Goal: Task Accomplishment & Management: Manage account settings

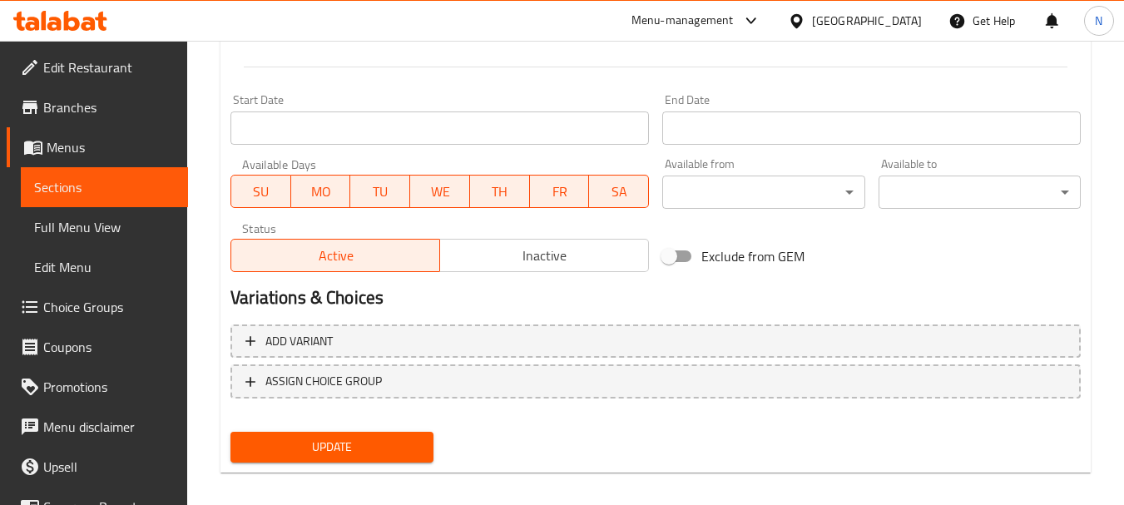
scroll to position [695, 0]
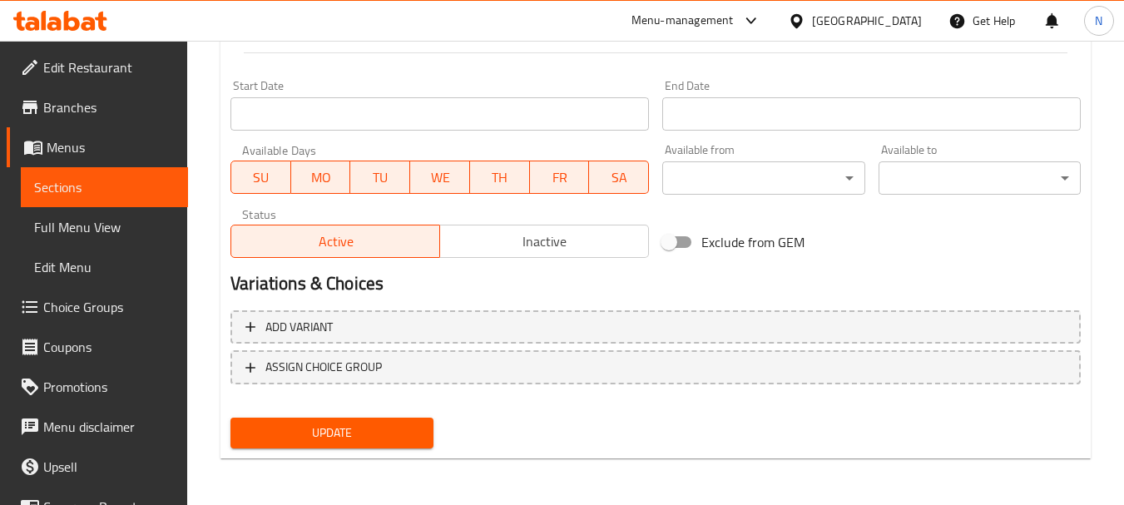
click at [355, 433] on span "Update" at bounding box center [332, 433] width 176 height 21
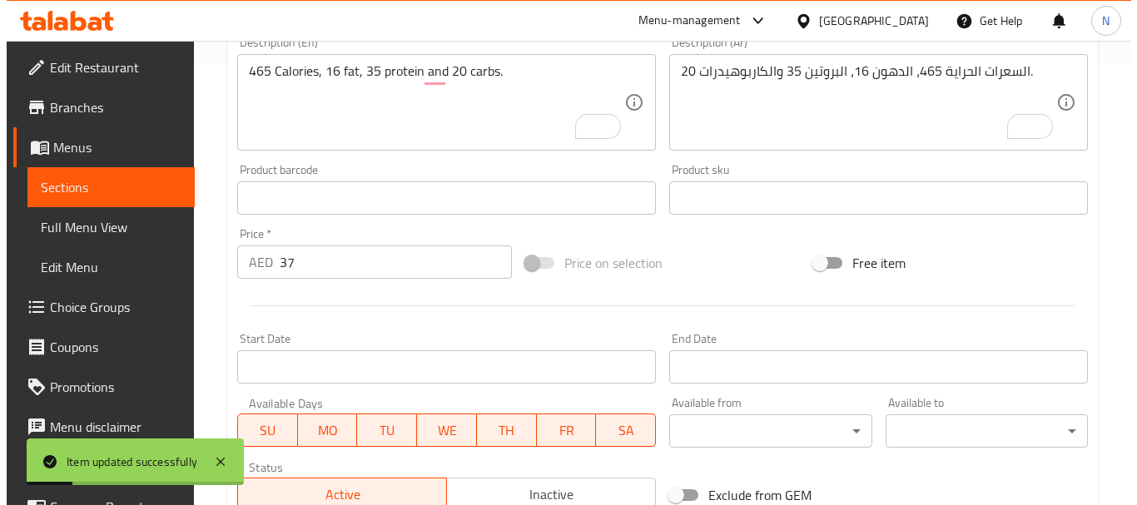
scroll to position [0, 0]
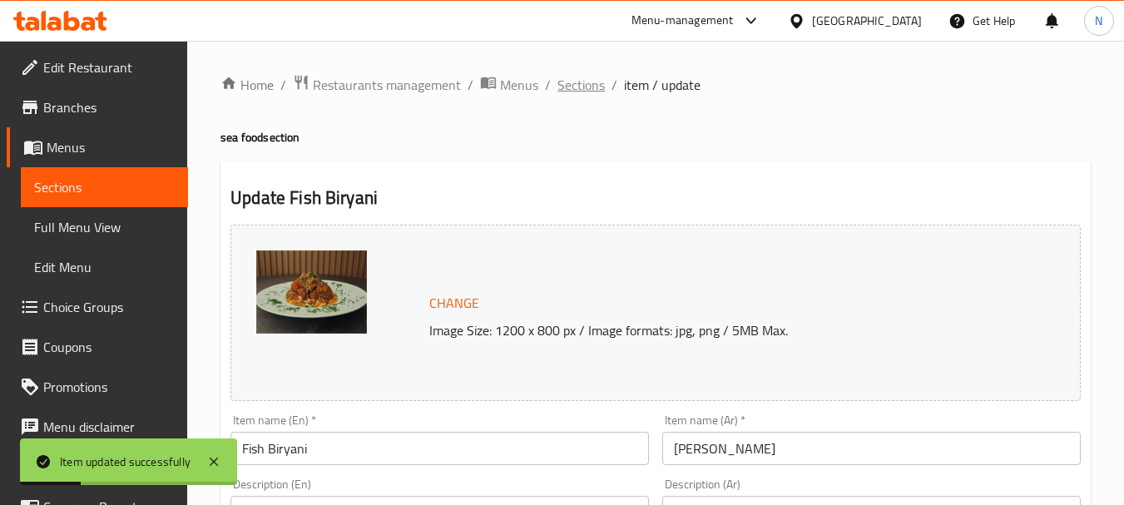
click at [567, 87] on span "Sections" at bounding box center [581, 85] width 47 height 20
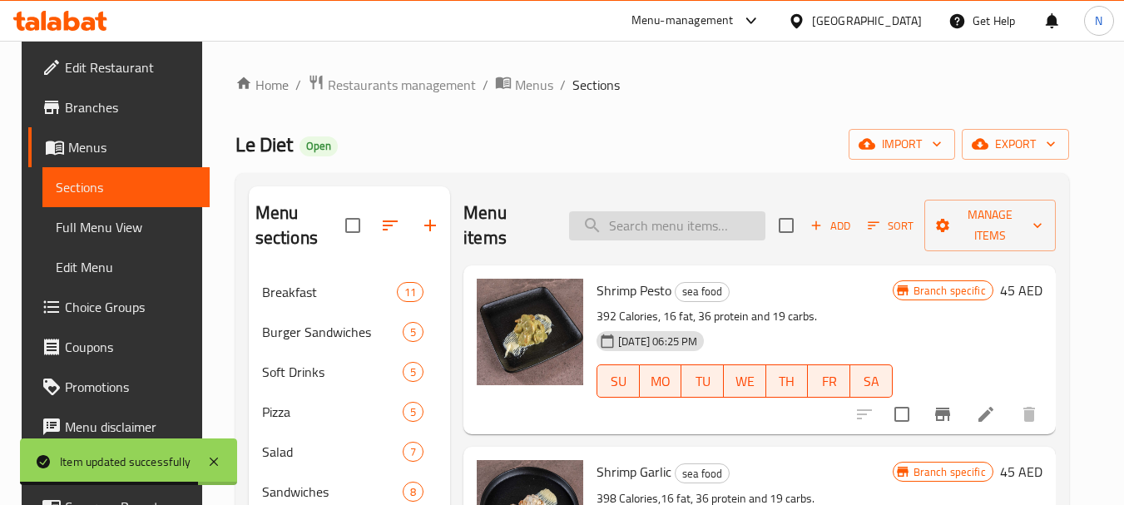
click at [663, 231] on input "search" at bounding box center [667, 225] width 196 height 29
paste input "Shrimp Biryani"
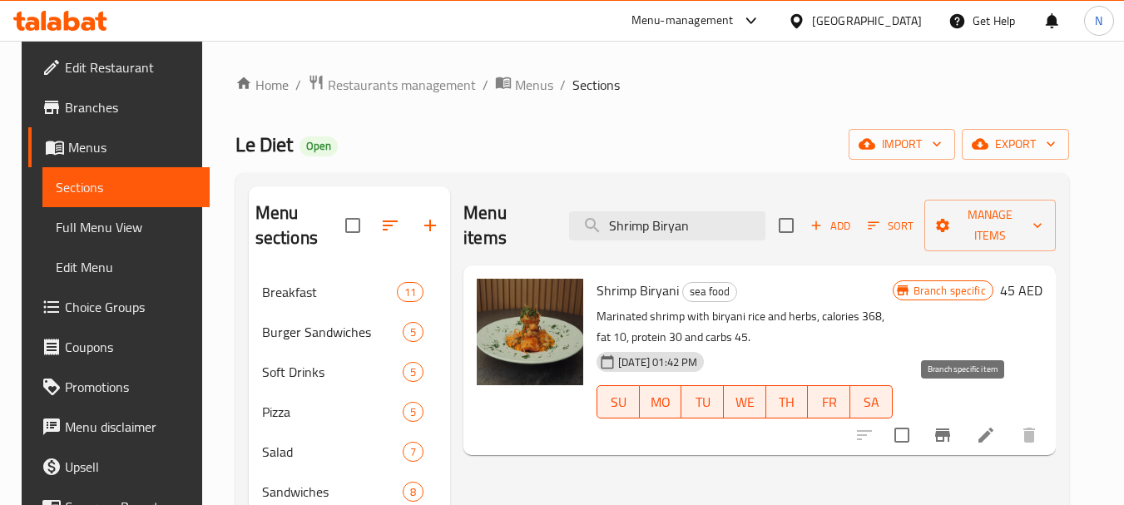
type input "Shrimp Biryan"
click at [950, 429] on icon "Branch-specific-item" at bounding box center [943, 435] width 15 height 13
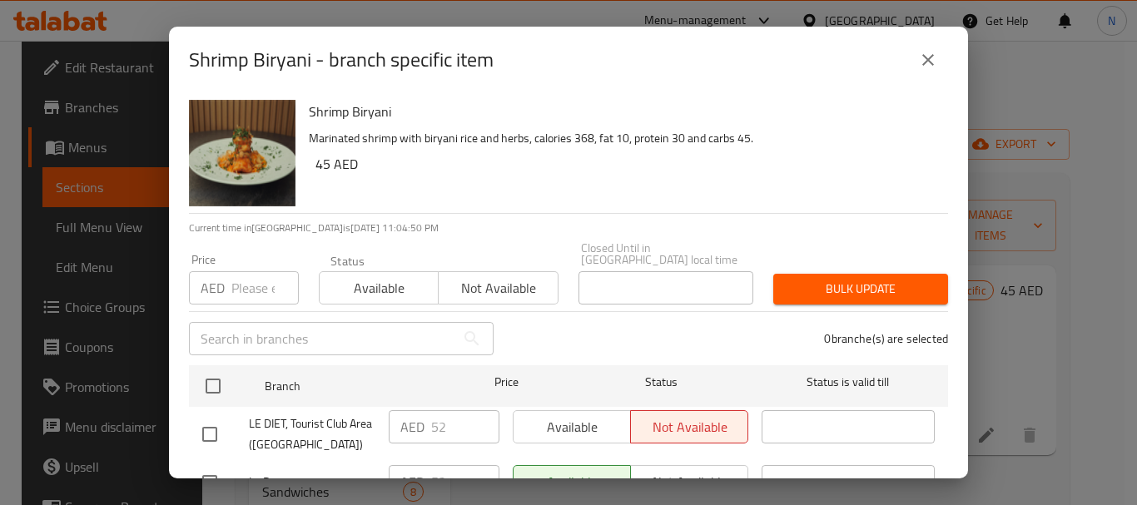
click at [240, 276] on input "number" at bounding box center [264, 287] width 67 height 33
type input "52"
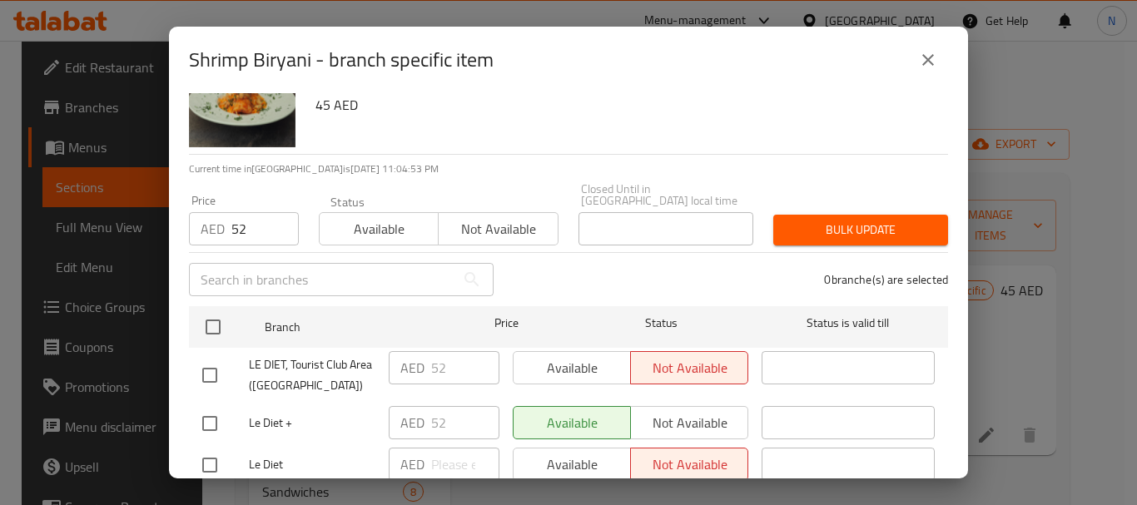
scroll to position [72, 0]
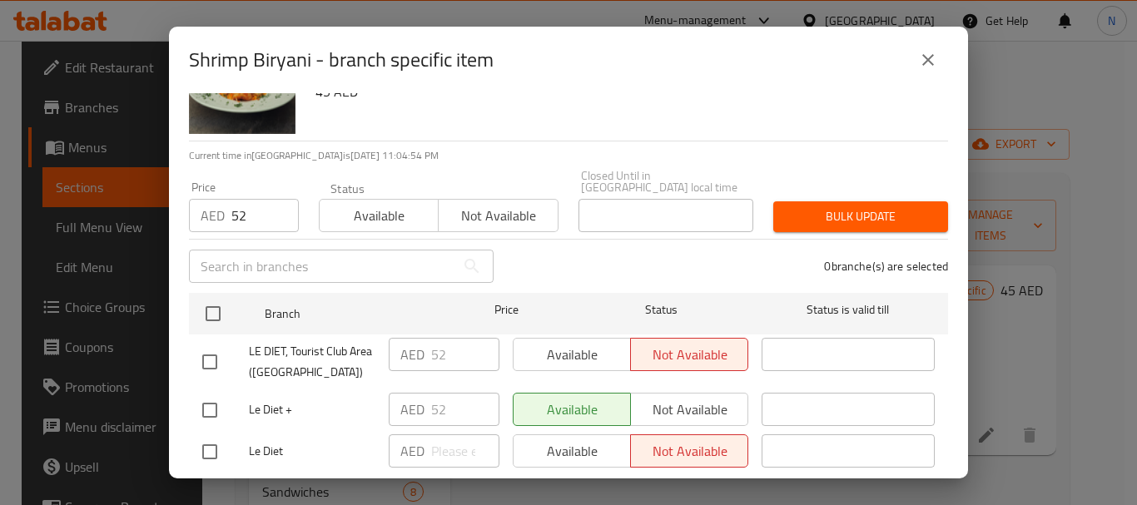
click at [196, 412] on input "checkbox" at bounding box center [209, 410] width 35 height 35
checkbox input "true"
click at [949, 307] on div "Shrimp Biryani Marinated shrimp with biryani rice and herbs, calories 368, fat …" at bounding box center [568, 285] width 799 height 385
click at [916, 222] on span "Bulk update" at bounding box center [861, 216] width 148 height 21
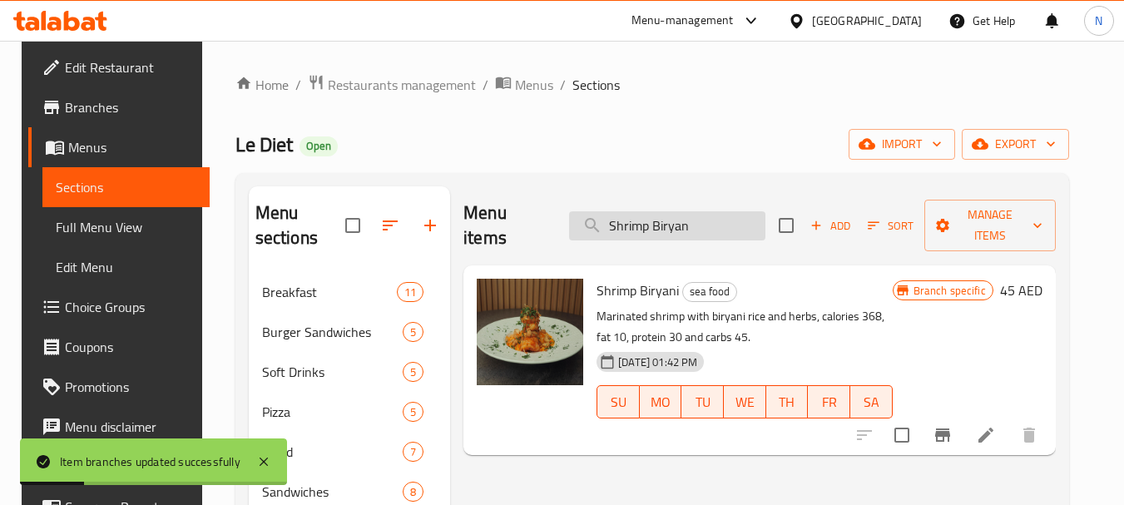
click at [653, 217] on input "Shrimp Biryan" at bounding box center [667, 225] width 196 height 29
paste input "moothie Acai"
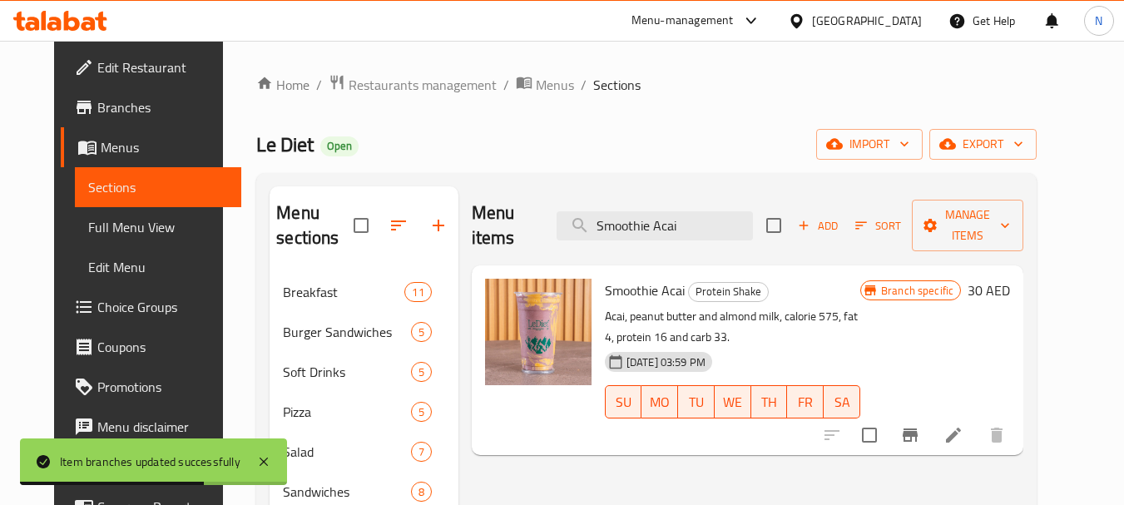
type input "Smoothie Acai"
click at [918, 429] on icon "Branch-specific-item" at bounding box center [910, 435] width 15 height 13
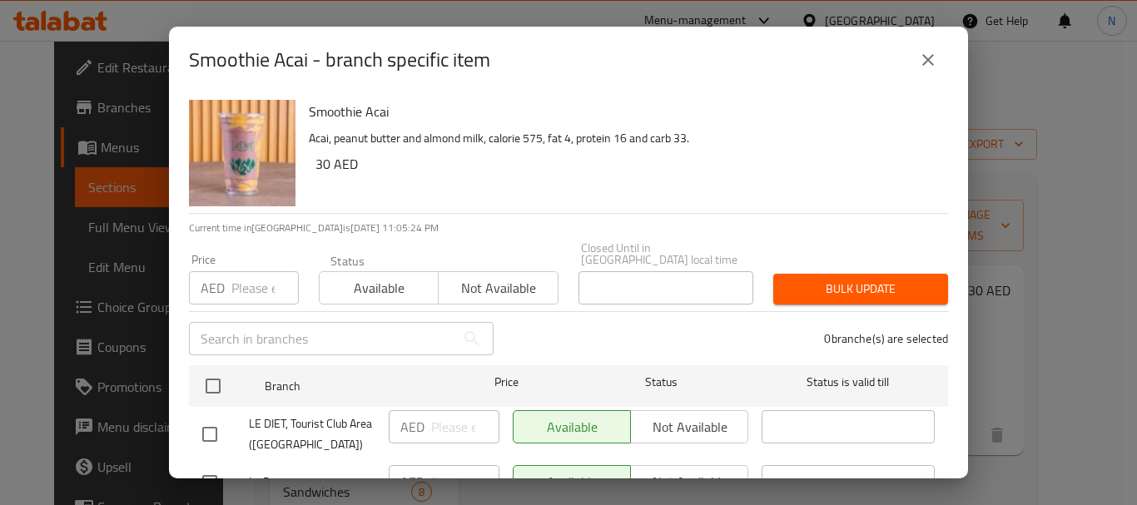
click at [255, 289] on input "number" at bounding box center [264, 287] width 67 height 33
type input "30"
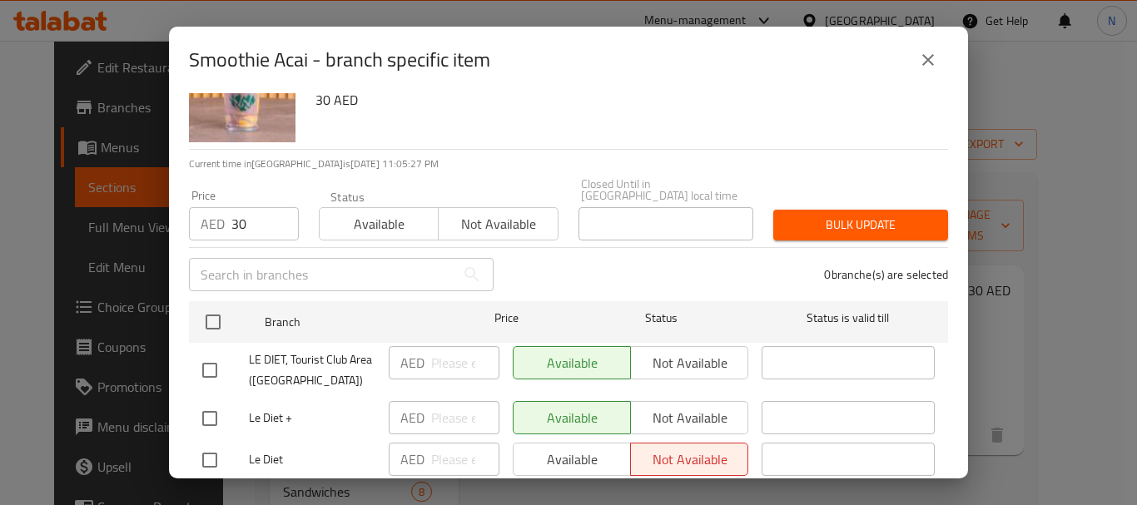
scroll to position [87, 0]
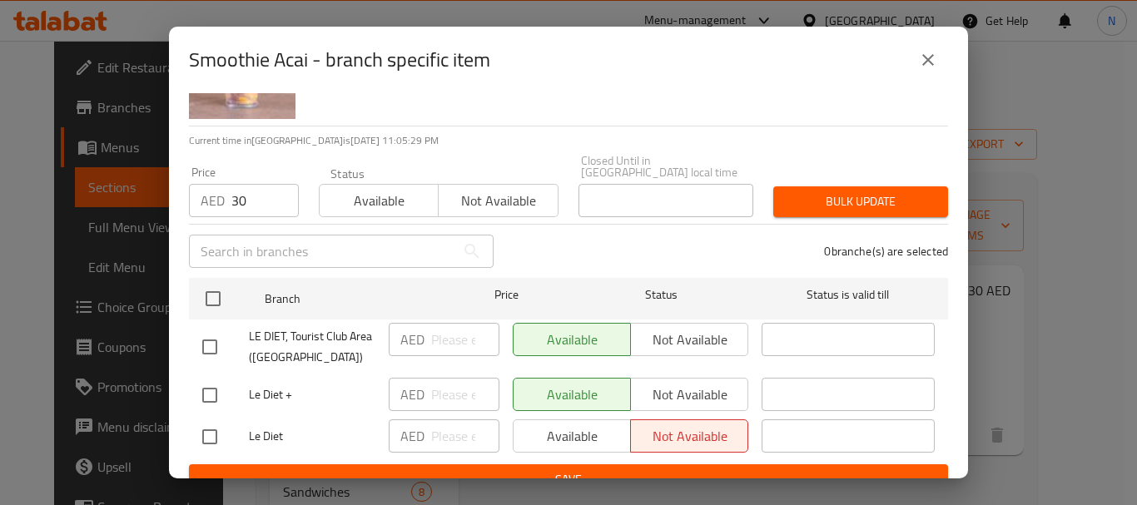
click at [208, 400] on input "checkbox" at bounding box center [209, 395] width 35 height 35
checkbox input "true"
click at [881, 195] on span "Bulk update" at bounding box center [861, 201] width 148 height 21
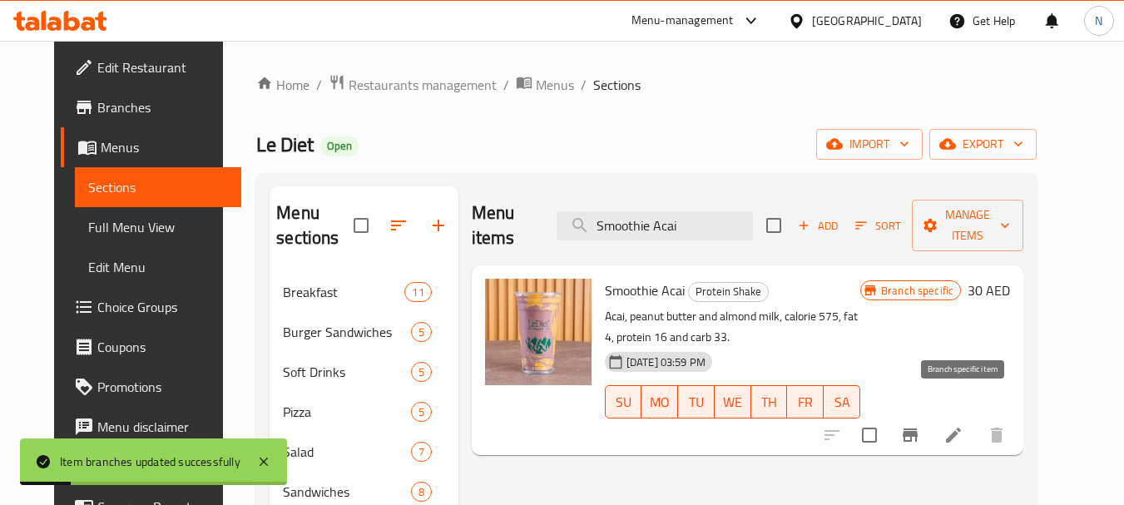
click at [931, 423] on button "Branch-specific-item" at bounding box center [911, 435] width 40 height 40
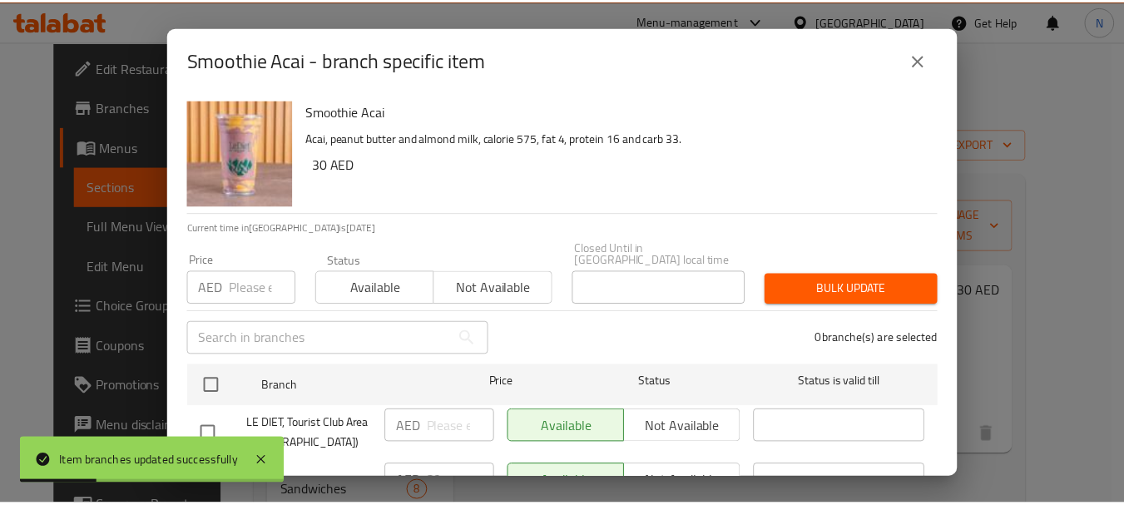
scroll to position [111, 0]
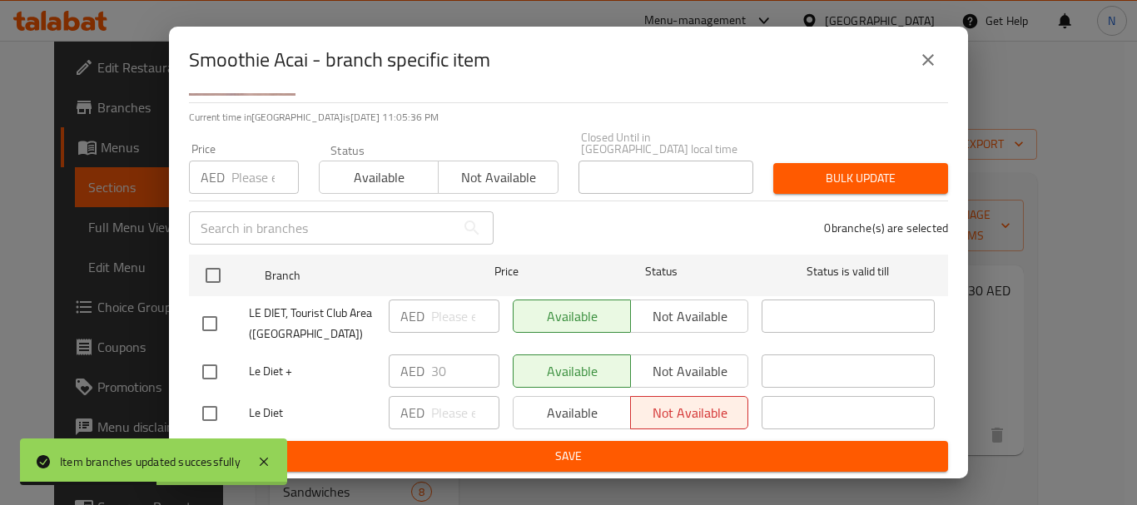
click at [940, 53] on button "close" at bounding box center [928, 60] width 40 height 40
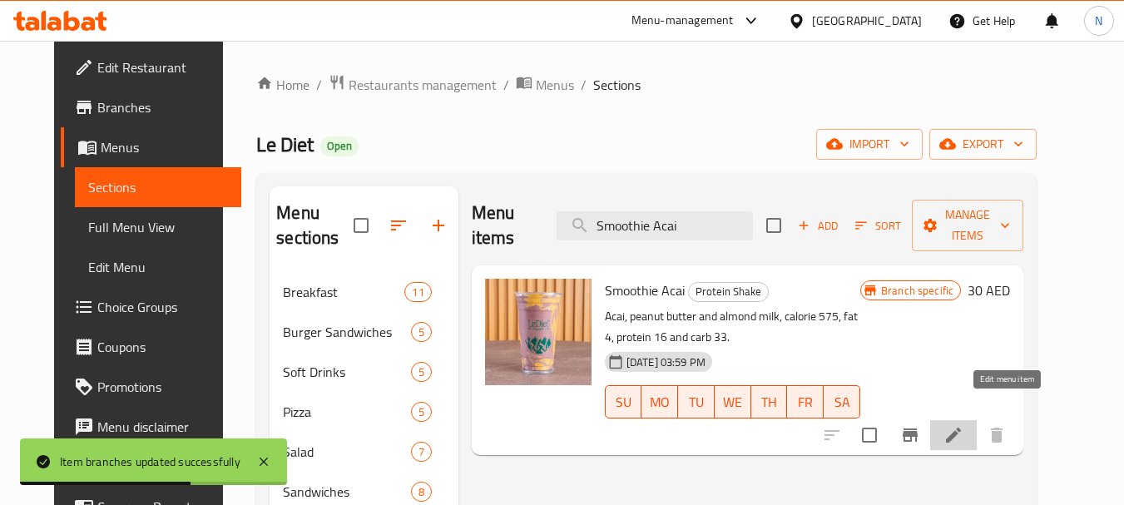
click at [961, 428] on icon at bounding box center [953, 435] width 15 height 15
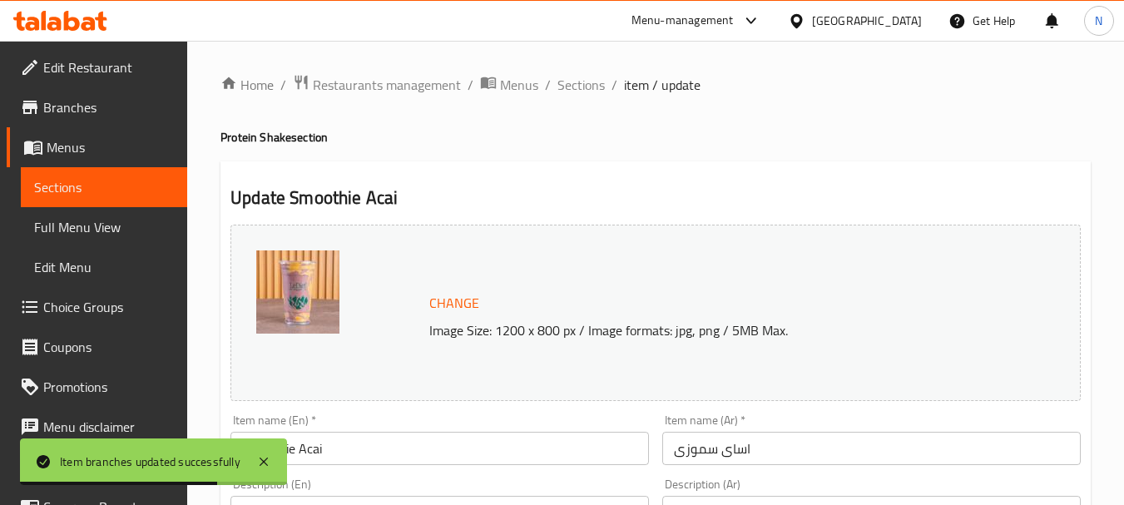
scroll to position [442, 0]
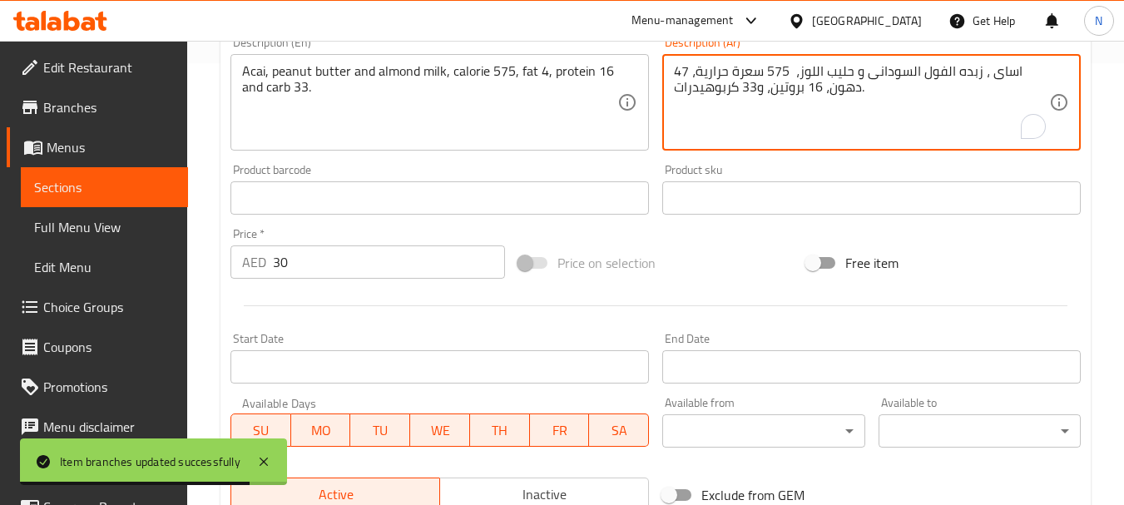
click at [830, 81] on textarea "اساى ، زبده الفول السودانى و حليب اللوز، 575 سعرة حرارية، 47 دهون، 16 بروتين، و…" at bounding box center [861, 102] width 375 height 79
paste textarea "لسعرات الحراية 295 - الدهون 9 - البروتين 33 - الكاربوهيدرات 11"
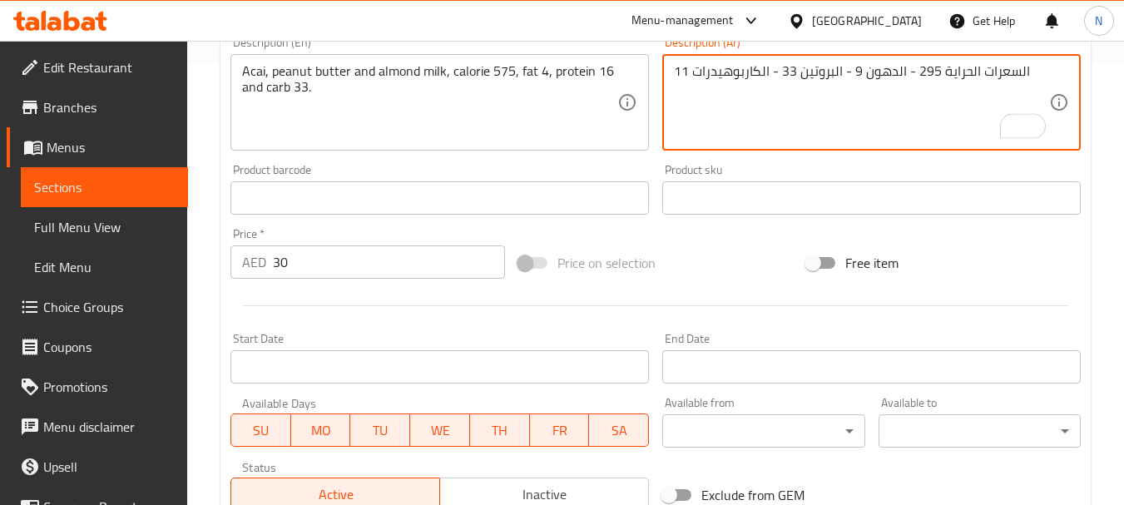
click at [910, 75] on textarea "السعرات الحراية 295 - الدهون 9 - البروتين 33 - الكاربوهيدرات 11" at bounding box center [861, 102] width 375 height 79
click at [907, 75] on textarea "السعرات الحراية 295 - الدهون 9 - البروتين 33 - الكاربوهيدرات 11" at bounding box center [861, 102] width 375 height 79
click at [846, 73] on textarea "السعرات الحراية 295، الدهون 9 - البروتين 33 - الكاربوهيدرات 11" at bounding box center [861, 102] width 375 height 79
click at [843, 73] on textarea "السعرات الحراية 295، الدهون 9 - البروتين 33 - الكاربوهيدرات 11" at bounding box center [861, 102] width 375 height 79
click at [770, 70] on textarea "السعرات الحراية 295، الدهون 9، البروتين 33 - الكاربوهيدرات 11" at bounding box center [861, 102] width 375 height 79
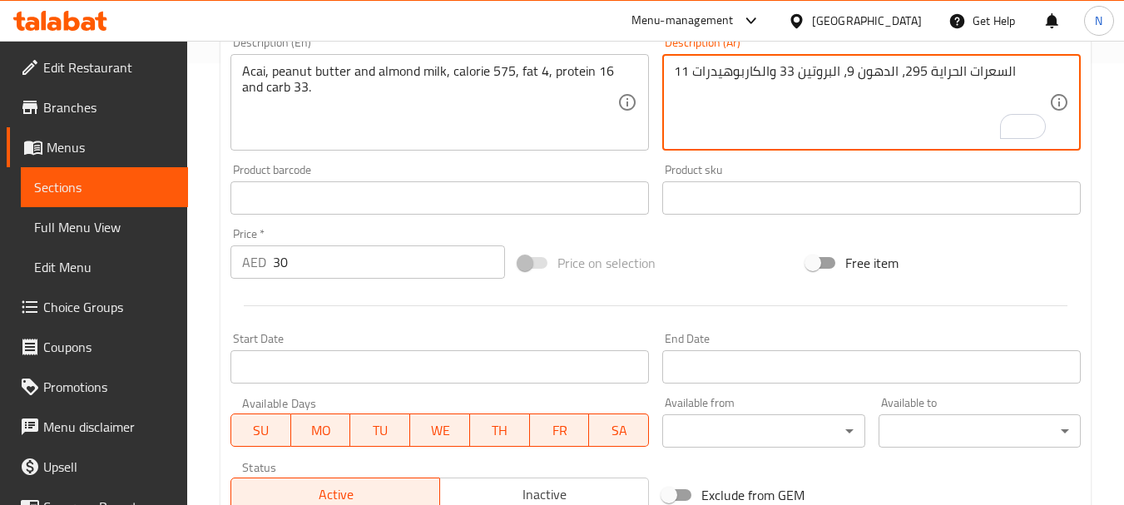
type textarea "السعرات الحراية 295، الدهون 9، البروتين 33 والكاربوهيدرات 11"
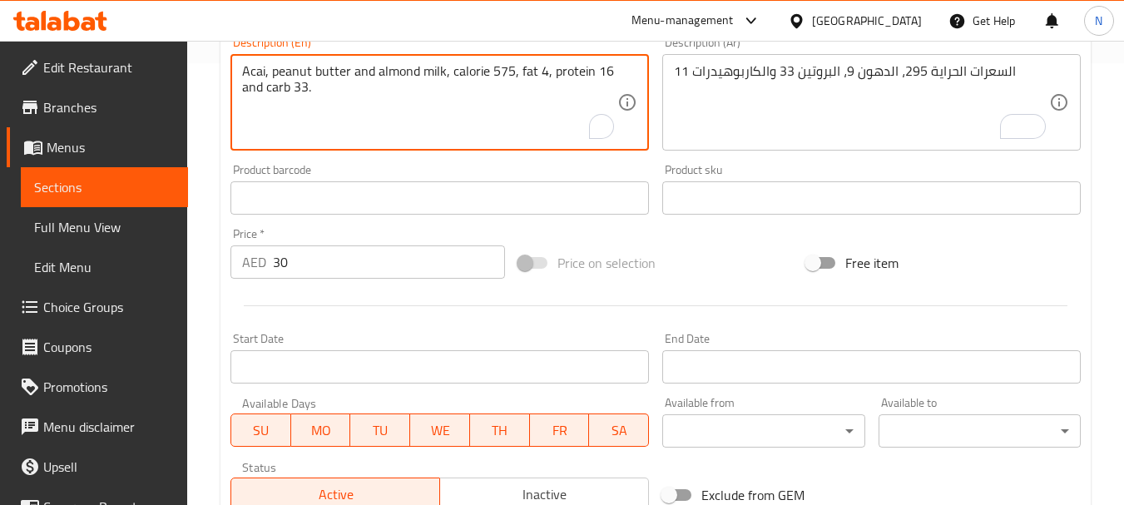
click at [449, 76] on textarea "Acai, peanut butter and almond milk, calorie 575, fat 4, protein 16 and carb 33." at bounding box center [429, 102] width 375 height 79
paste textarea "295 calories, 9 fat, 33 protein ,11 carbs"
click at [300, 80] on textarea "295 calories, 9 fat, 33 protein ,11 carbs" at bounding box center [429, 102] width 375 height 79
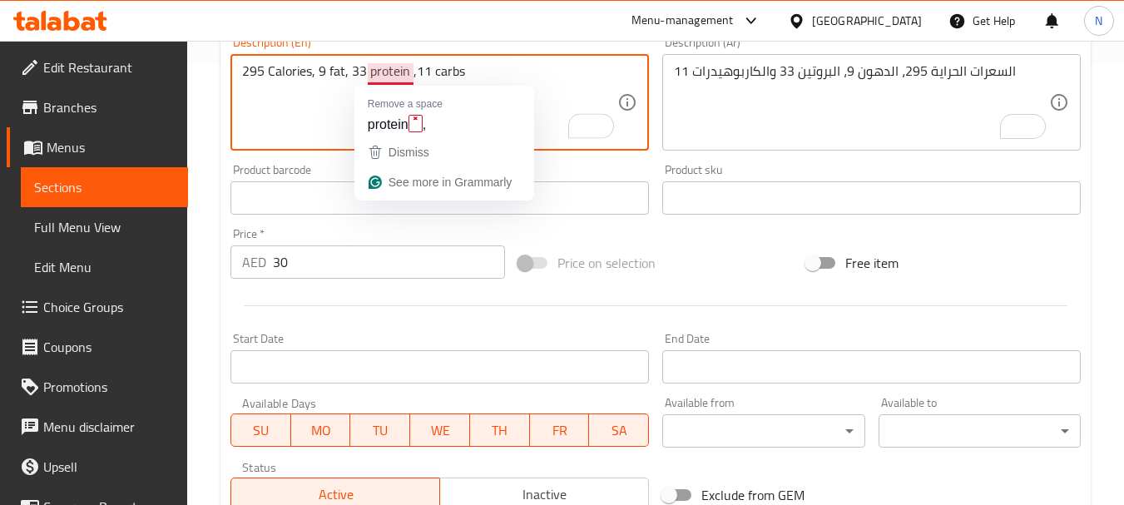
click at [412, 72] on textarea "295 Calories, 9 fat, 33 protein ,11 carbs" at bounding box center [429, 102] width 375 height 79
click at [414, 74] on textarea "295 Calories, 9 fat, 33 protein ,11 carbs" at bounding box center [429, 102] width 375 height 79
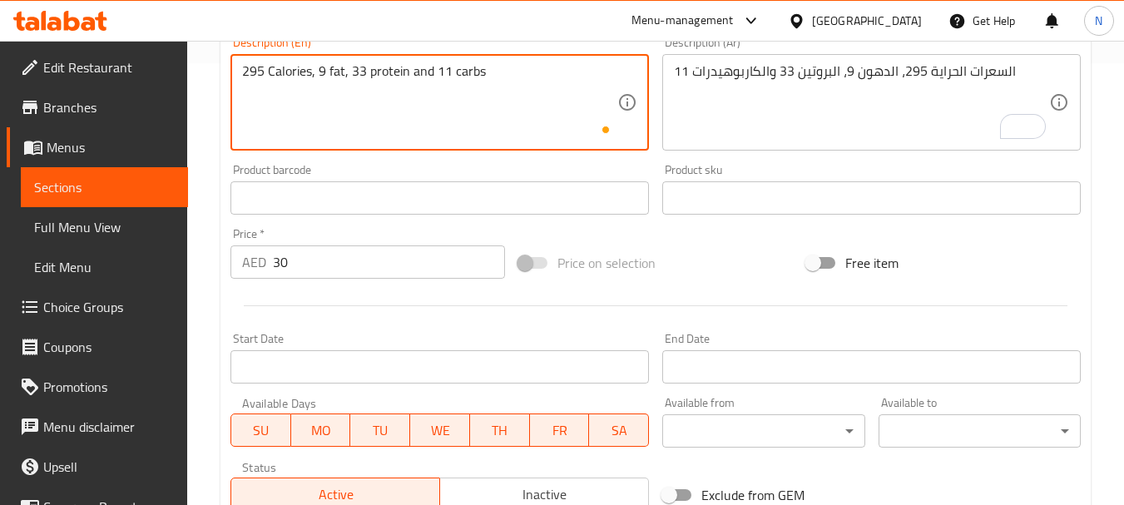
click at [494, 76] on textarea "295 Calories, 9 fat, 33 protein and 11 carbs" at bounding box center [429, 102] width 375 height 79
click at [479, 72] on textarea "295 Calories, 9 fat, 33 protein and 11 carbs" at bounding box center [429, 102] width 375 height 79
type textarea "295 Calories, 9 fat, 33 protein and 11 carbs."
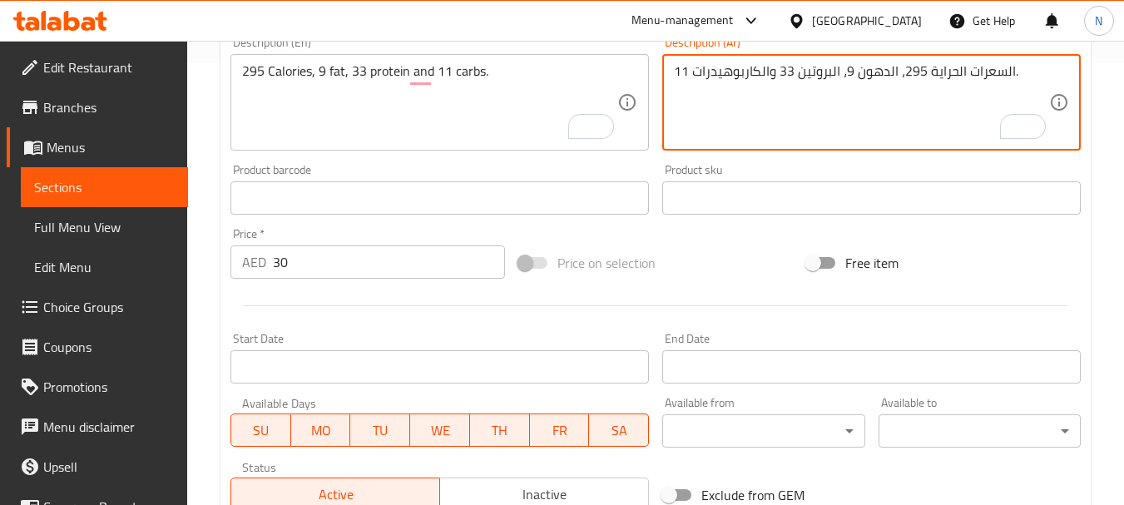
type textarea "السعرات الحراية 295، الدهون 9، البروتين 33 والكاربوهيدرات 11."
click at [687, 247] on div "Price on selection" at bounding box center [656, 263] width 288 height 45
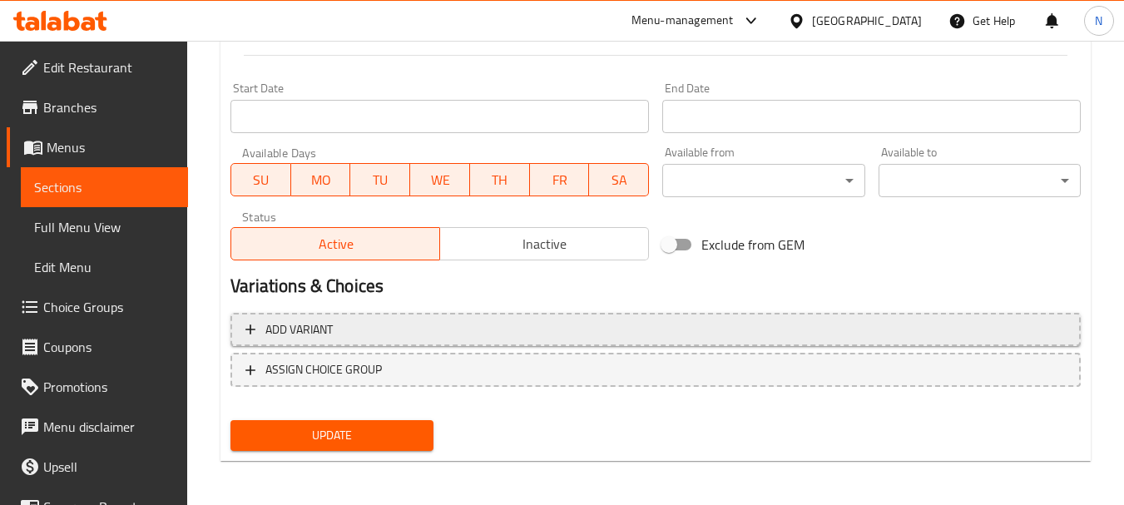
scroll to position [695, 0]
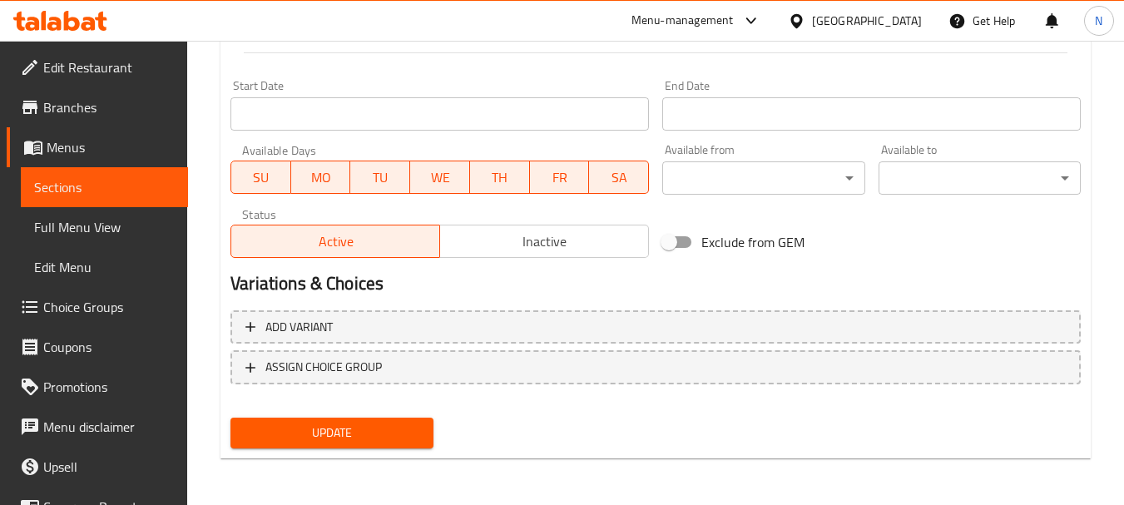
click at [375, 436] on span "Update" at bounding box center [332, 433] width 176 height 21
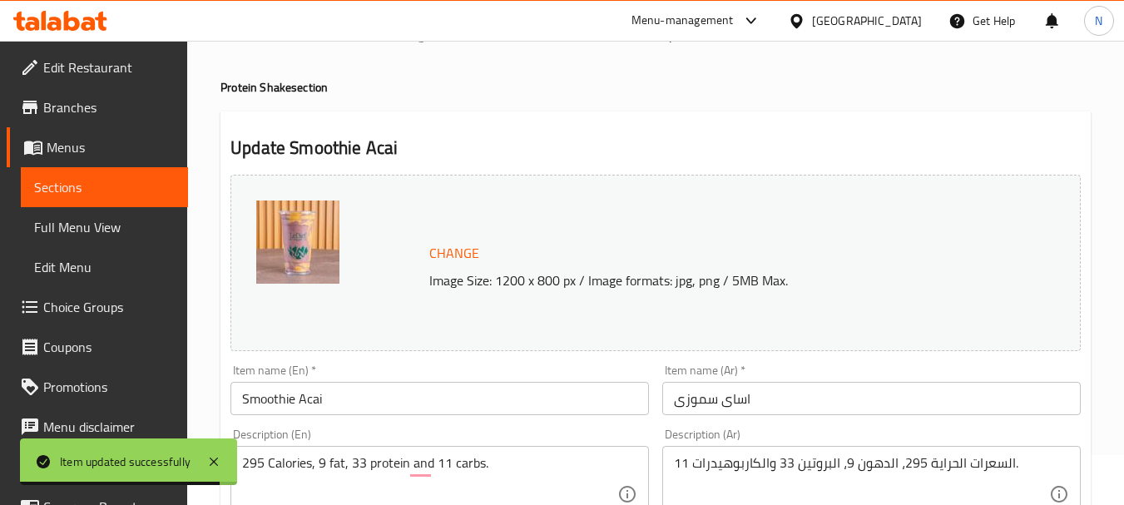
scroll to position [0, 0]
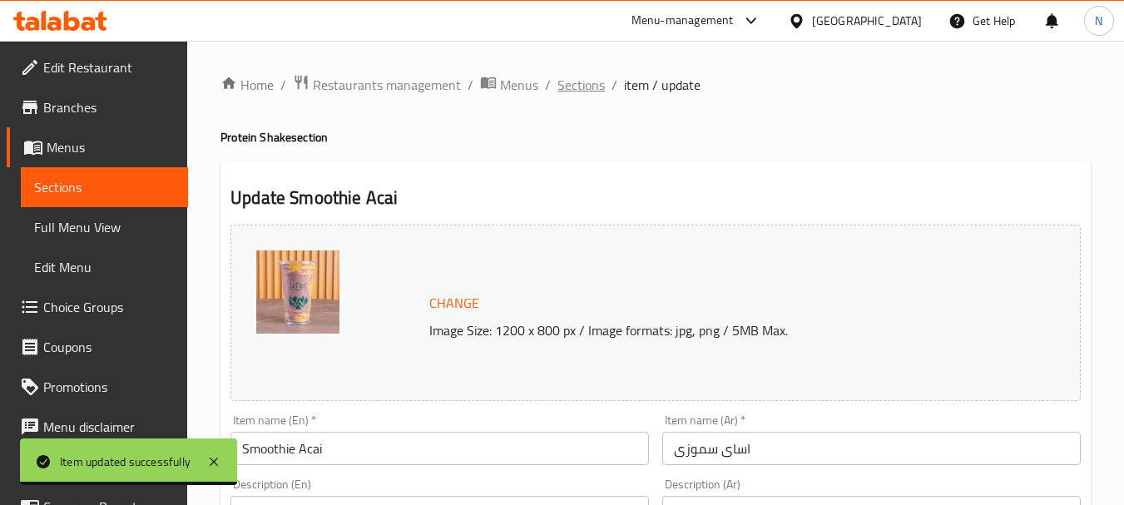
click at [578, 90] on span "Sections" at bounding box center [581, 85] width 47 height 20
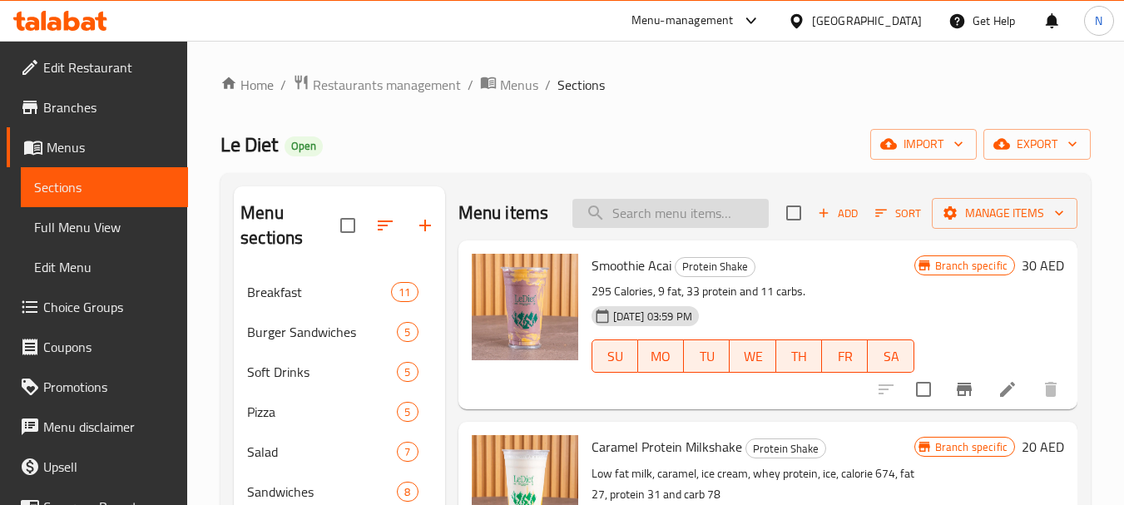
click at [703, 222] on input "search" at bounding box center [671, 213] width 196 height 29
paste input "Caramel Protein Milkshake"
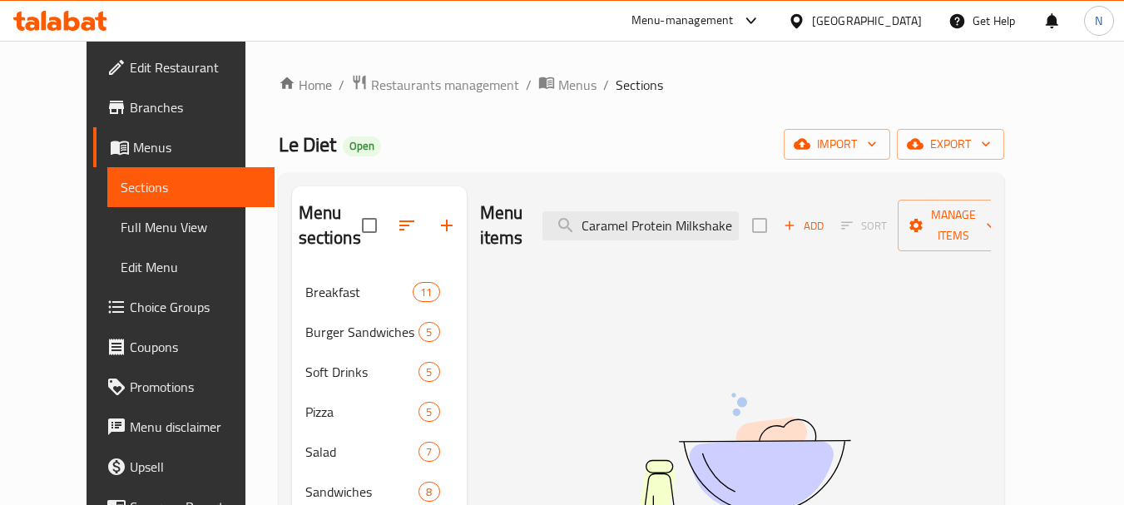
scroll to position [0, 3]
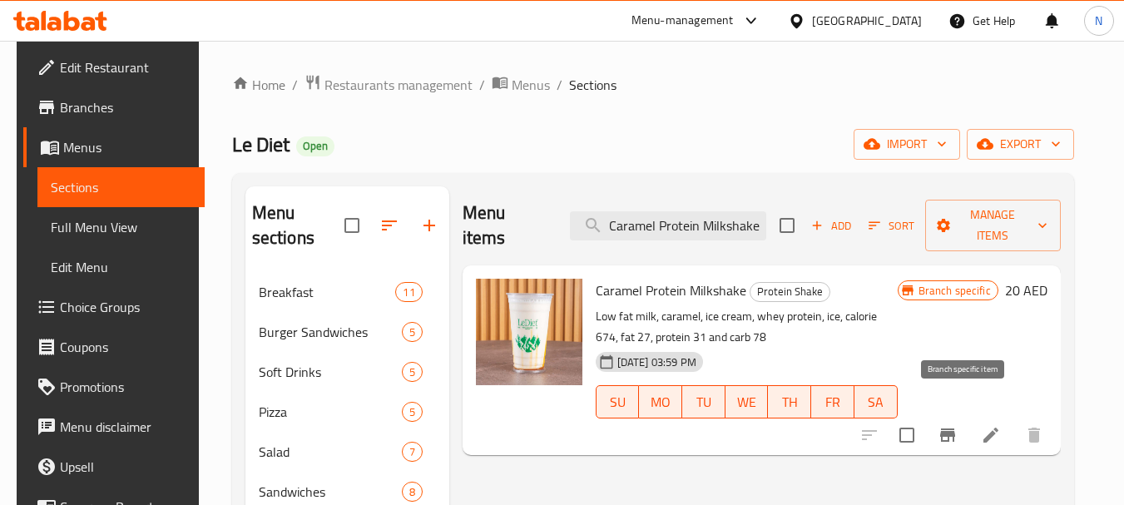
type input "Caramel Protein Milkshake"
click at [958, 425] on icon "Branch-specific-item" at bounding box center [948, 435] width 20 height 20
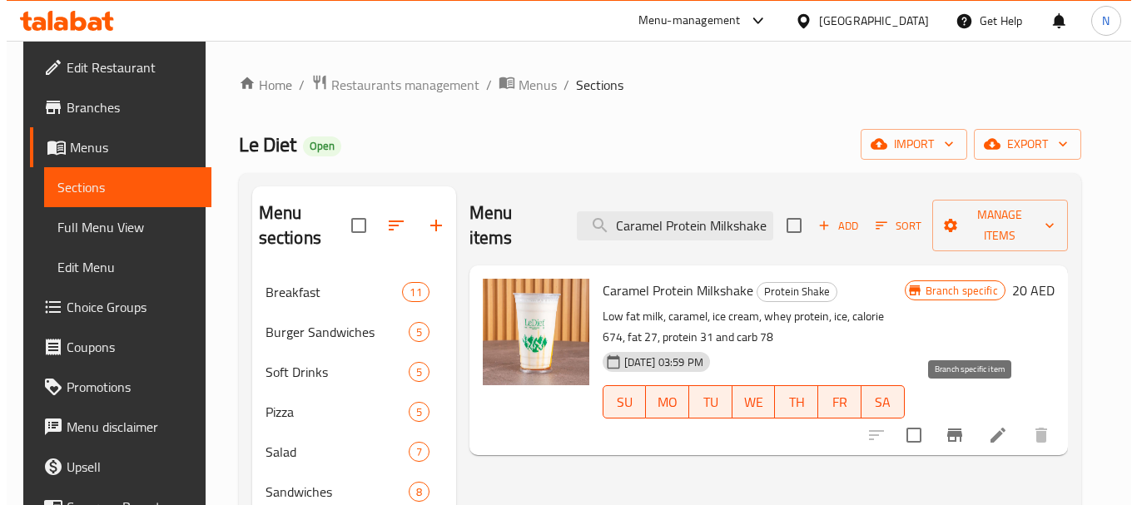
scroll to position [0, 0]
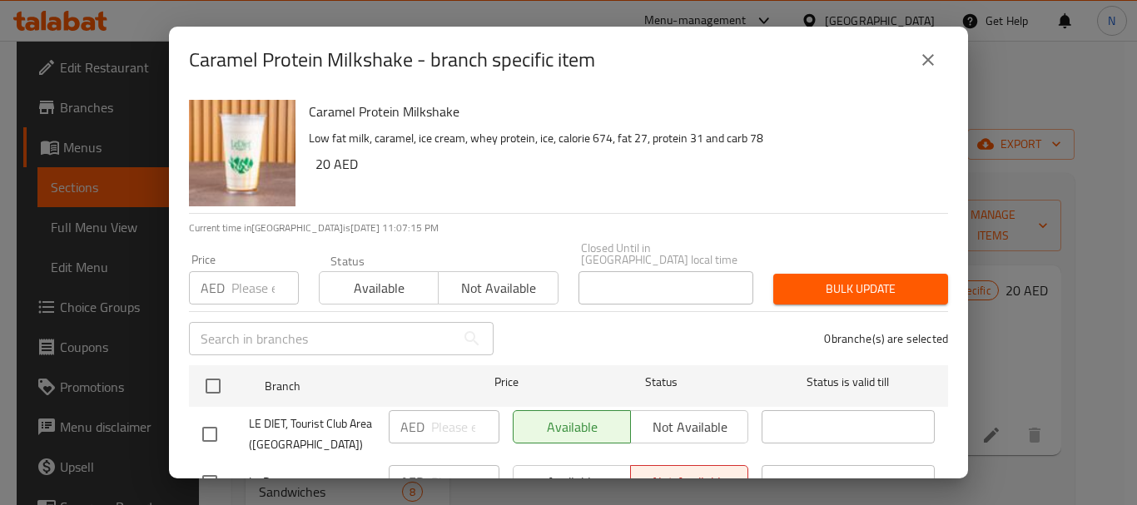
click at [251, 285] on input "number" at bounding box center [264, 287] width 67 height 33
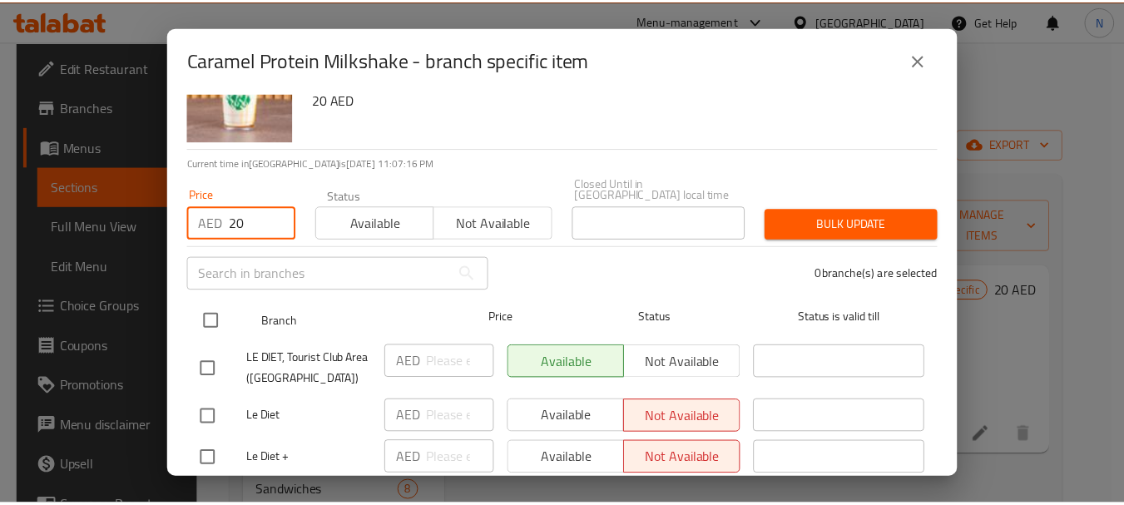
scroll to position [111, 0]
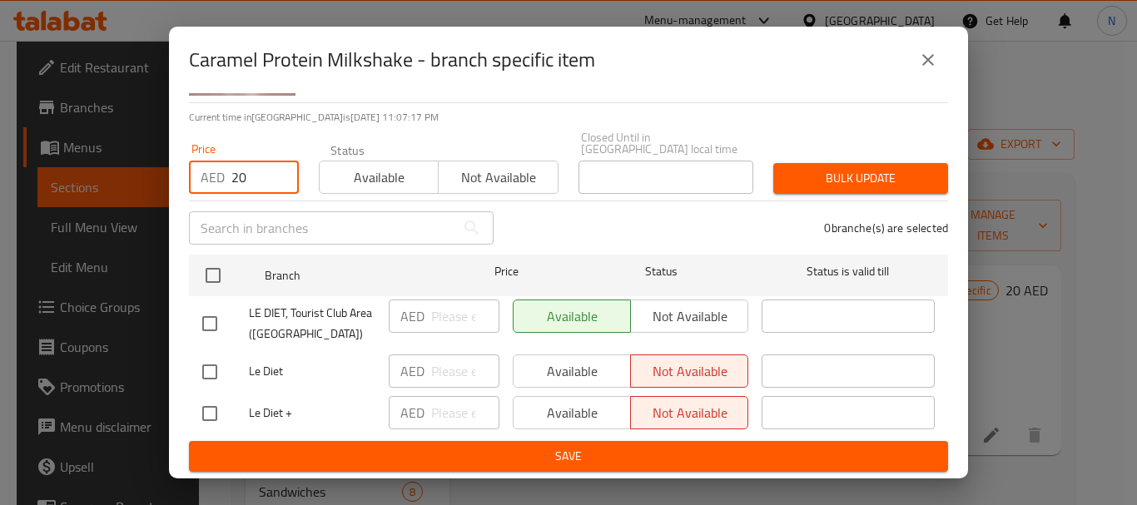
type input "20"
click at [207, 418] on input "checkbox" at bounding box center [209, 413] width 35 height 35
checkbox input "true"
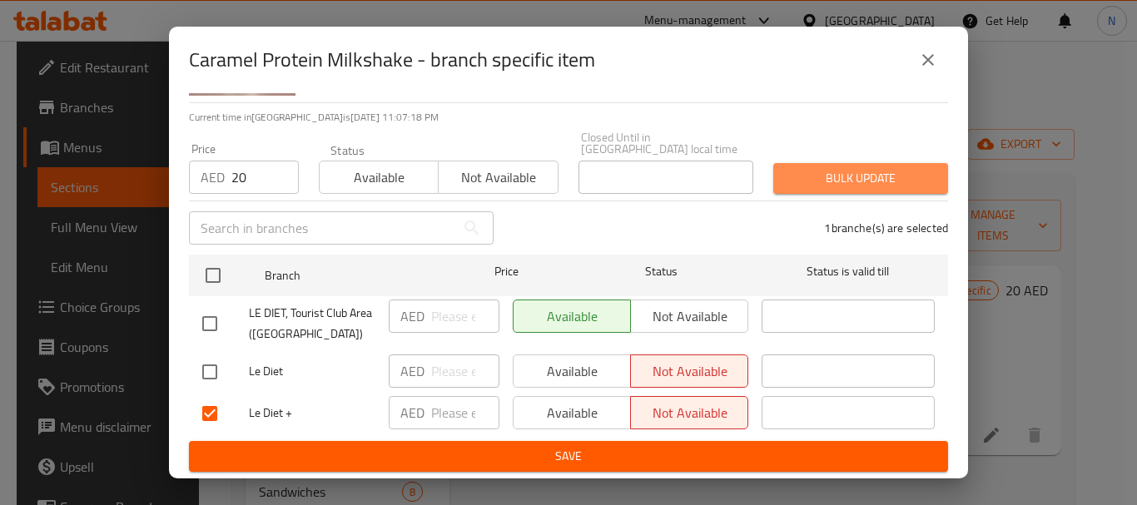
click at [883, 178] on span "Bulk update" at bounding box center [861, 178] width 148 height 21
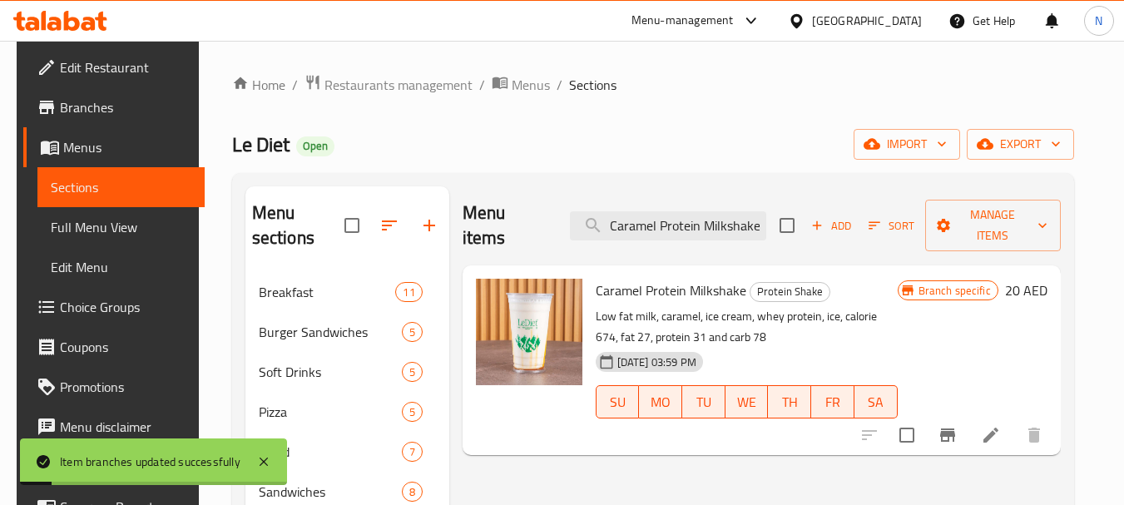
click at [1000, 425] on icon at bounding box center [991, 435] width 20 height 20
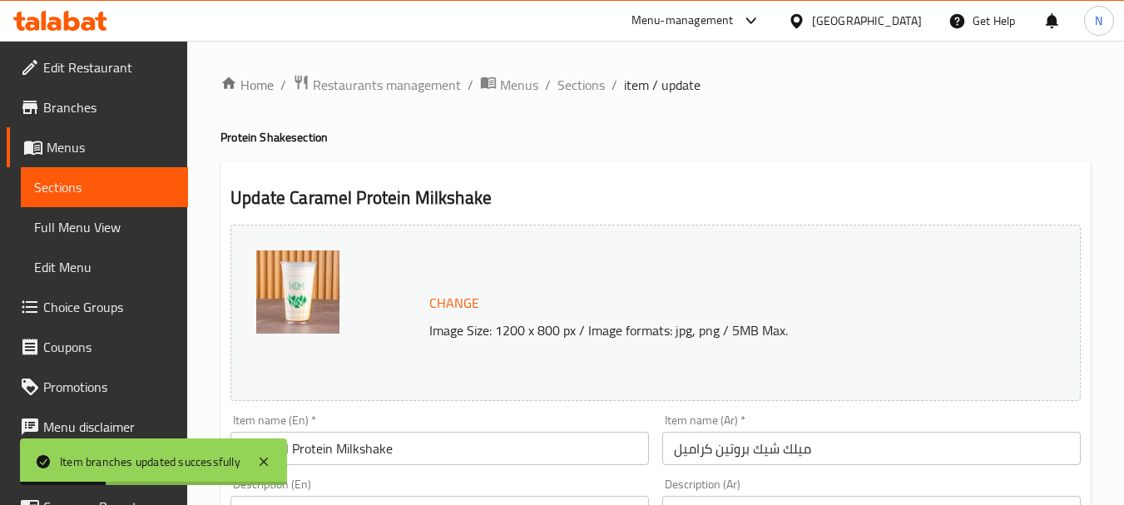
scroll to position [442, 0]
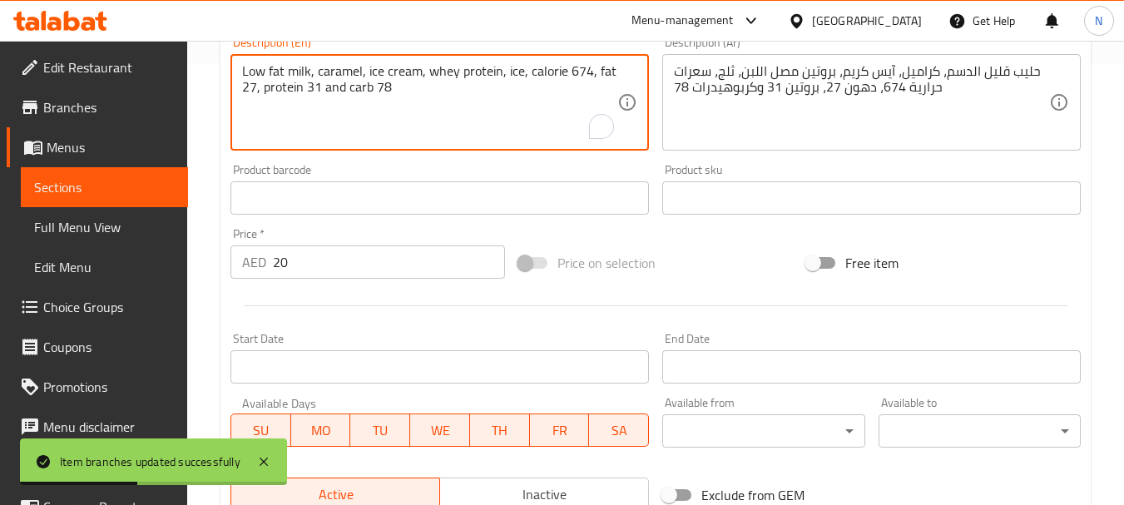
click at [387, 102] on textarea "Low fat milk, caramel, ice cream, whey protein, ice, calorie 674, fat 27, prote…" at bounding box center [429, 102] width 375 height 79
paste textarea "235 calories, 8 fat, 30 protein ,6 carbs"
type textarea "235 calories, 8 fat, 30 protein ,6 carbs"
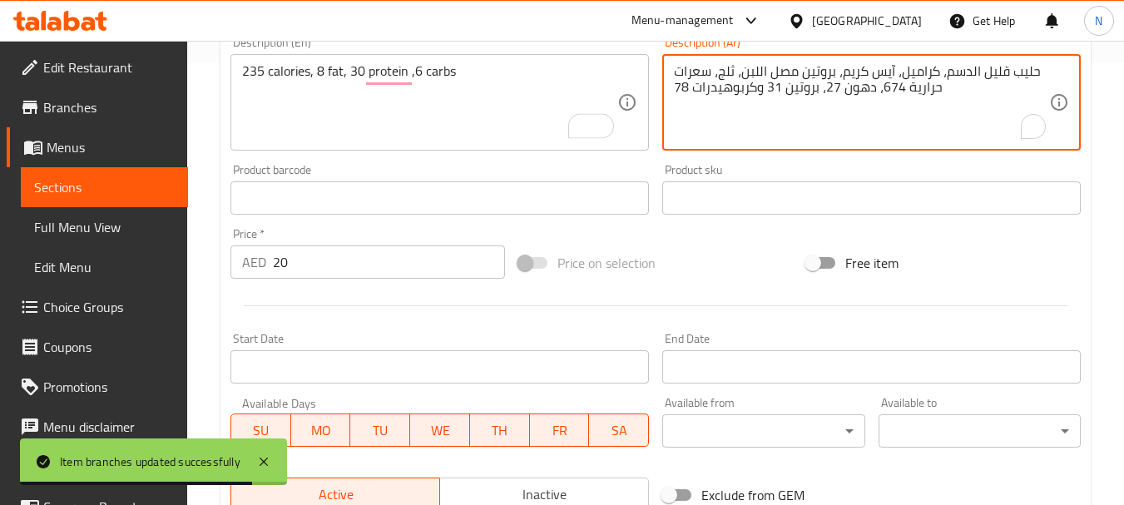
click at [792, 77] on textarea "حليب قليل الدسم، كراميل، آيس كريم، بروتين مصل اللبن، ثلج، سعرات حرارية 674، دهو…" at bounding box center [861, 102] width 375 height 79
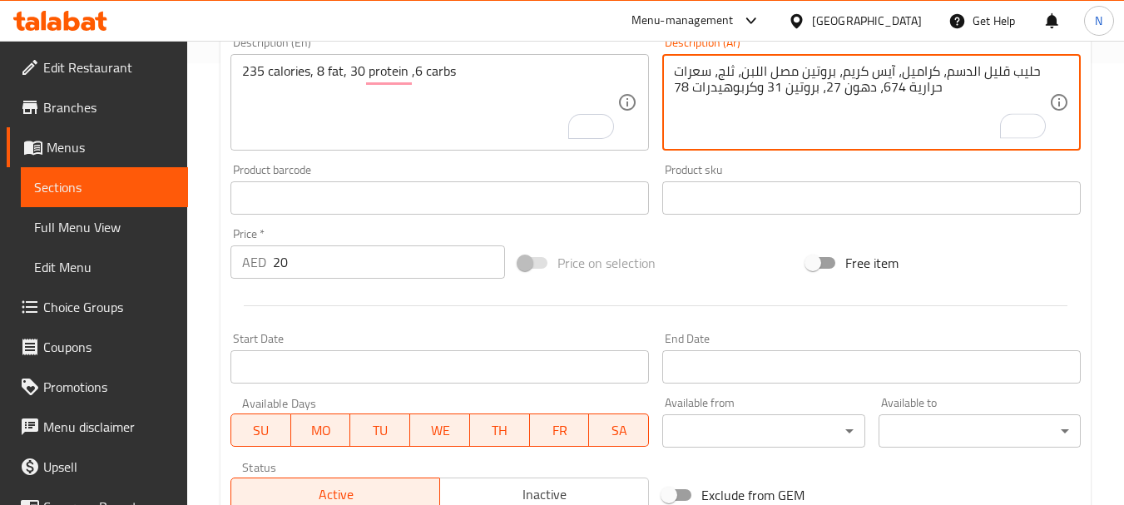
paste textarea "لسعرات الحراية 235 - الدهون 8 - البروتين 30 - الكاربوهيدرات 6"
click at [898, 65] on textarea "السعرات الحراية 235 - الدهون 8 - البروتين 30 - الكاربوهيدرات 6" at bounding box center [861, 102] width 375 height 79
click at [835, 72] on textarea "السعرات الحراية 235، الدهون 8 - البروتين 30 - الكاربوهيدرات 6" at bounding box center [861, 102] width 375 height 79
click at [761, 75] on textarea "السعرات الحراية 235، الدهون 8، البروتين 30 - الكاربوهيدرات 6" at bounding box center [861, 102] width 375 height 79
click at [1007, 71] on textarea "السعرات الحراية 235، الدهون 8، البروتين 30 والكاربوهيدرات 6" at bounding box center [861, 102] width 375 height 79
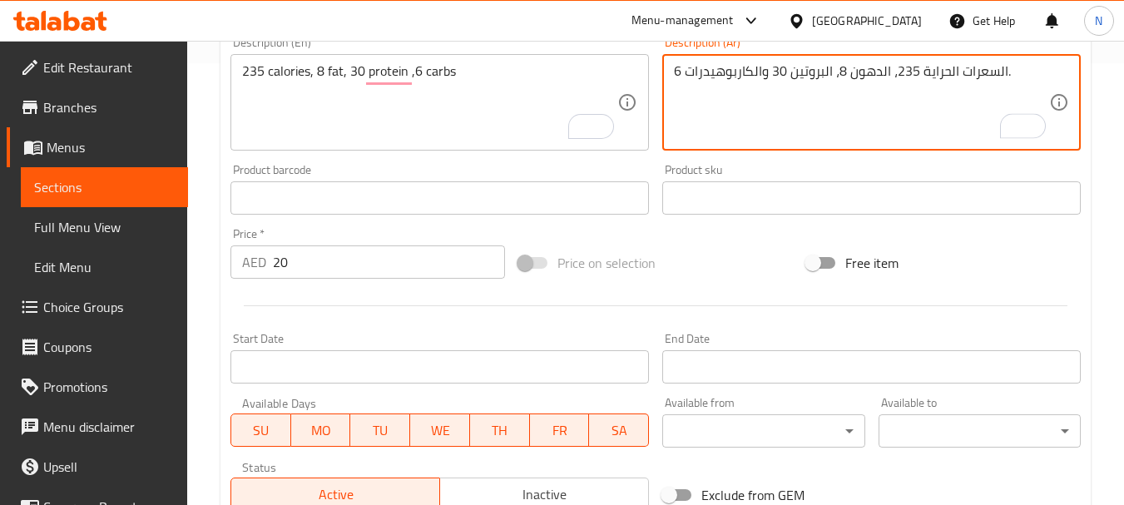
type textarea "السعرات الحراية 235، الدهون 8، البروتين 30 والكاربوهيدرات 6."
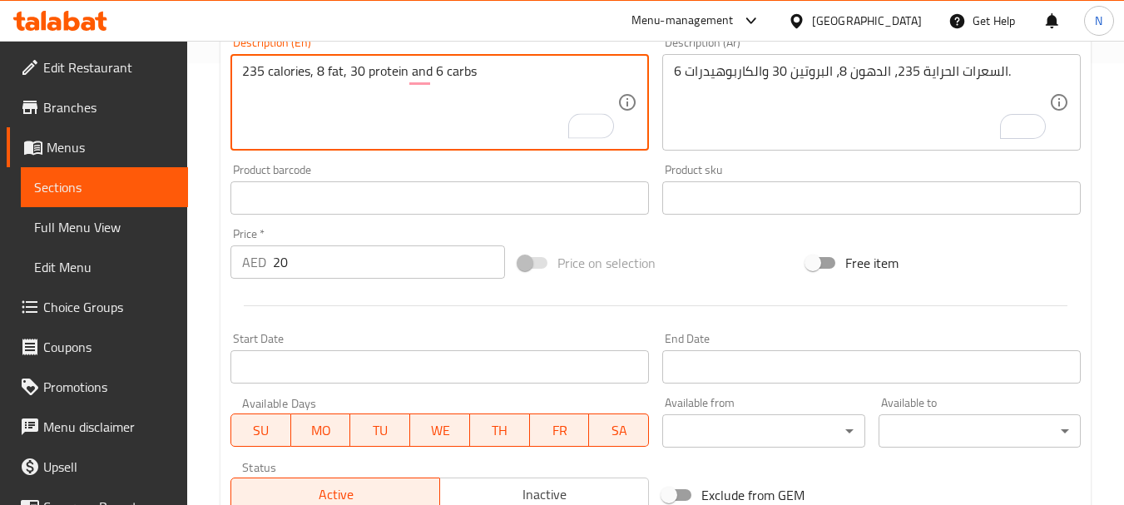
click at [476, 74] on textarea "235 calories, 8 fat, 30 protein and 6 carbs" at bounding box center [429, 102] width 375 height 79
click at [473, 74] on textarea "235 calories, 8 fat, 30 protein and 6 carbs" at bounding box center [429, 102] width 375 height 79
click at [286, 74] on textarea "235 calories, 8 fat, 30 protein and 6 carbs." at bounding box center [429, 102] width 375 height 79
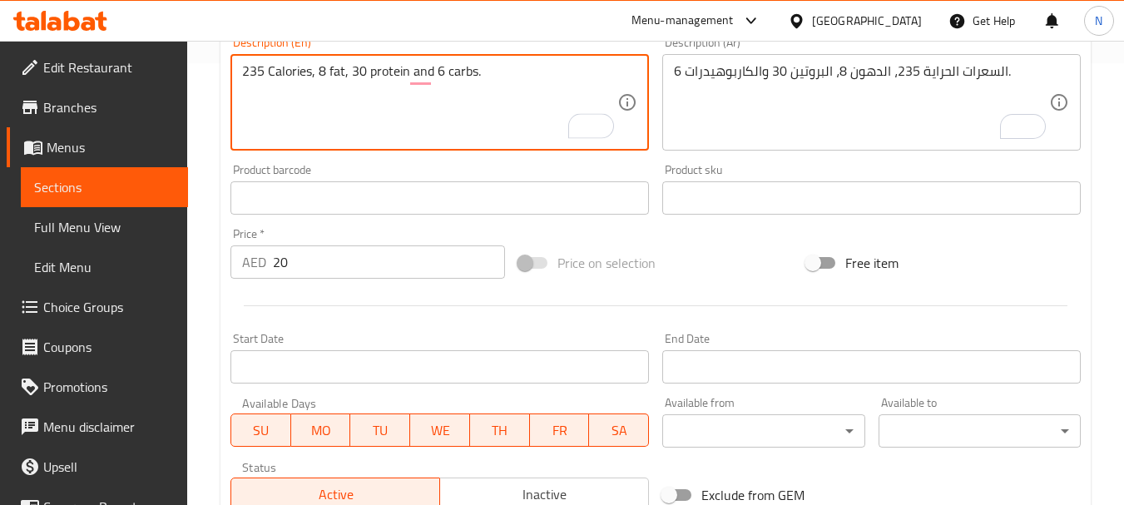
type textarea "235 Calories, 8 fat, 30 protein and 6 carbs."
click at [706, 262] on div "Price on selection" at bounding box center [656, 263] width 288 height 45
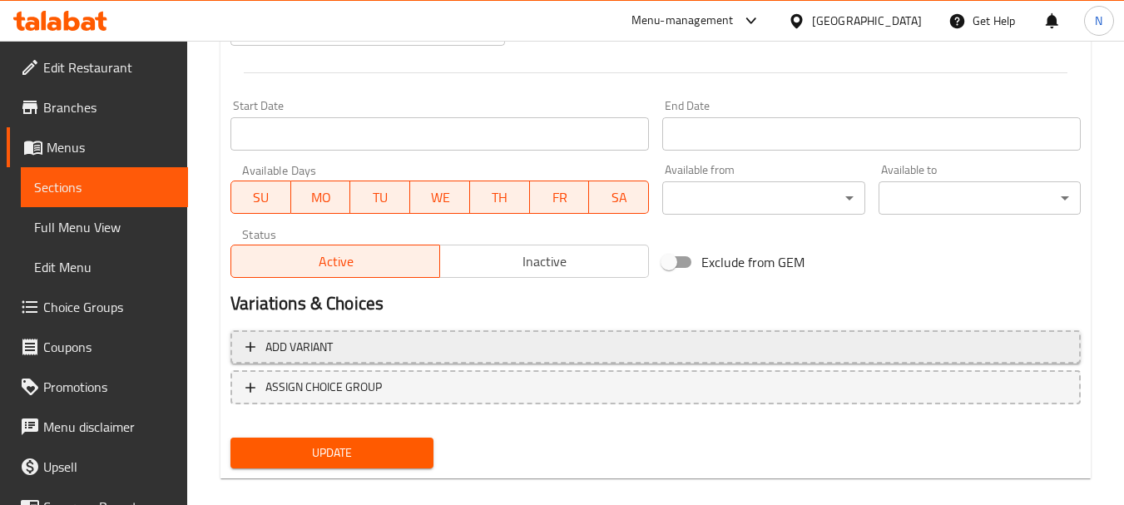
scroll to position [695, 0]
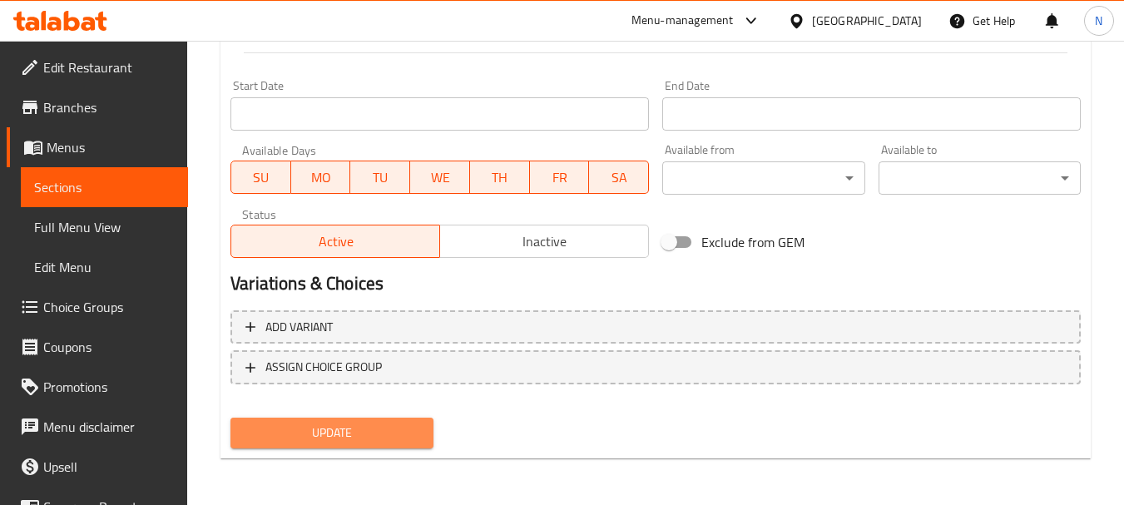
click at [303, 429] on span "Update" at bounding box center [332, 433] width 176 height 21
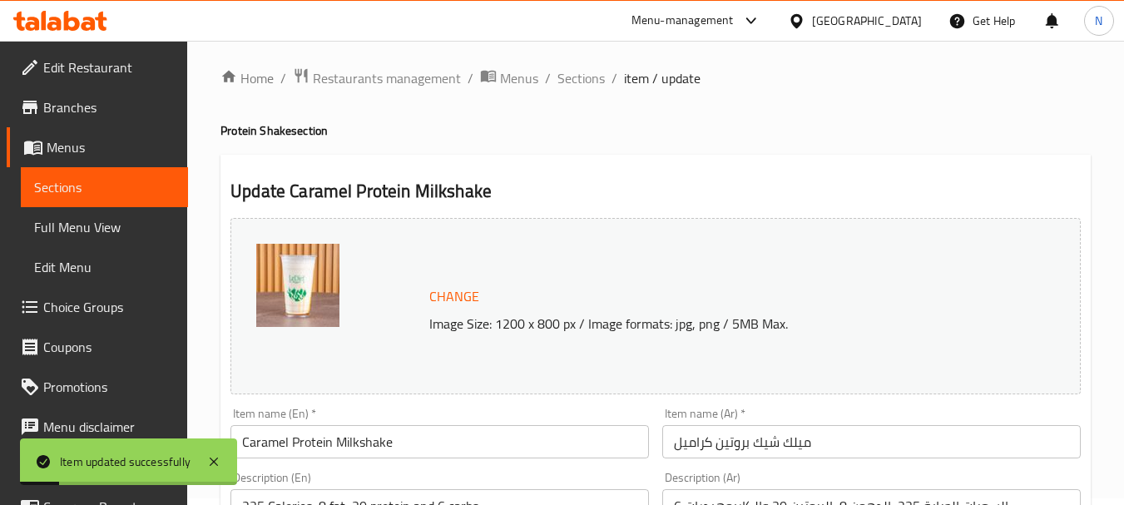
scroll to position [0, 0]
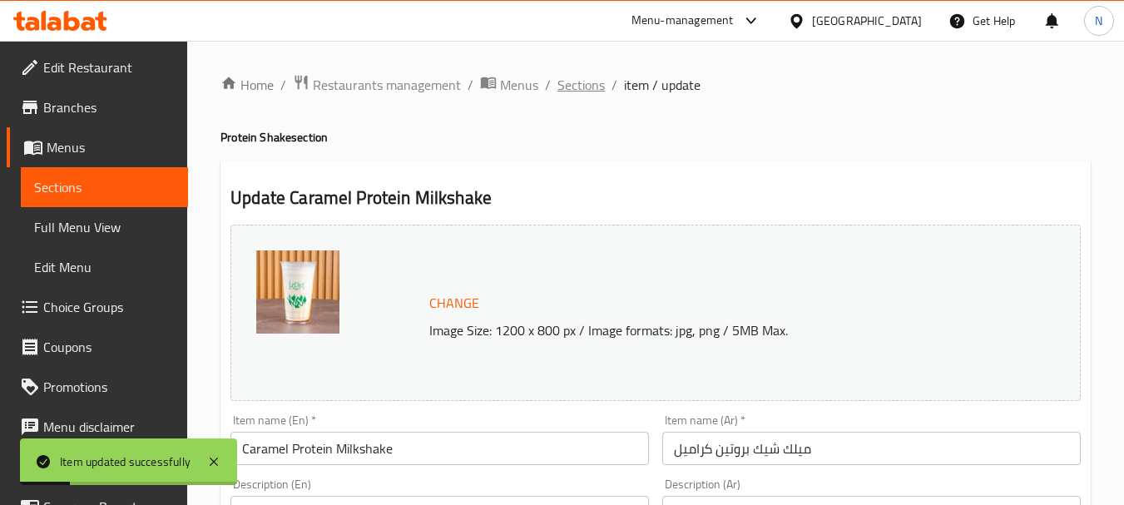
click at [568, 94] on span "Sections" at bounding box center [581, 85] width 47 height 20
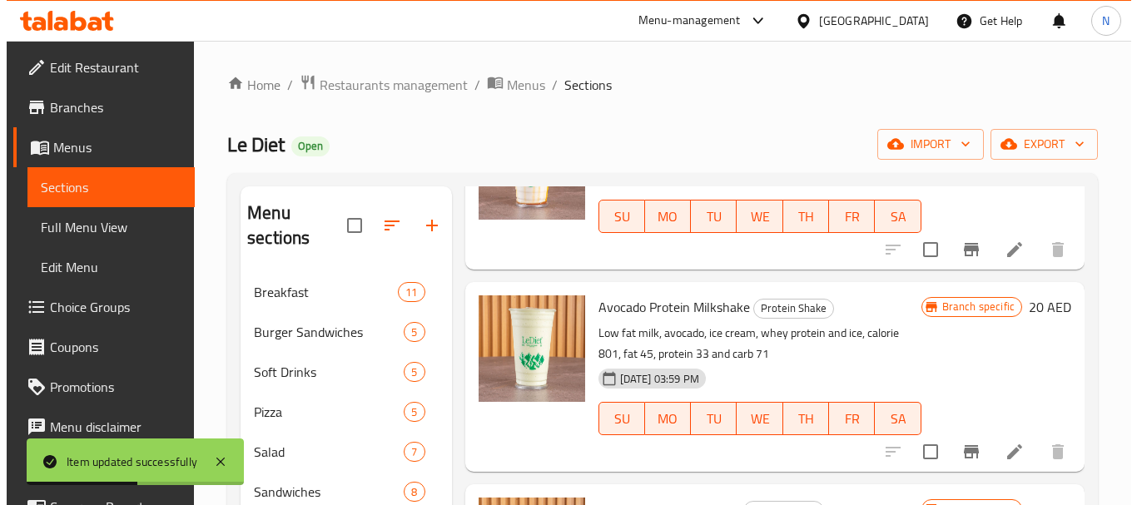
scroll to position [332, 0]
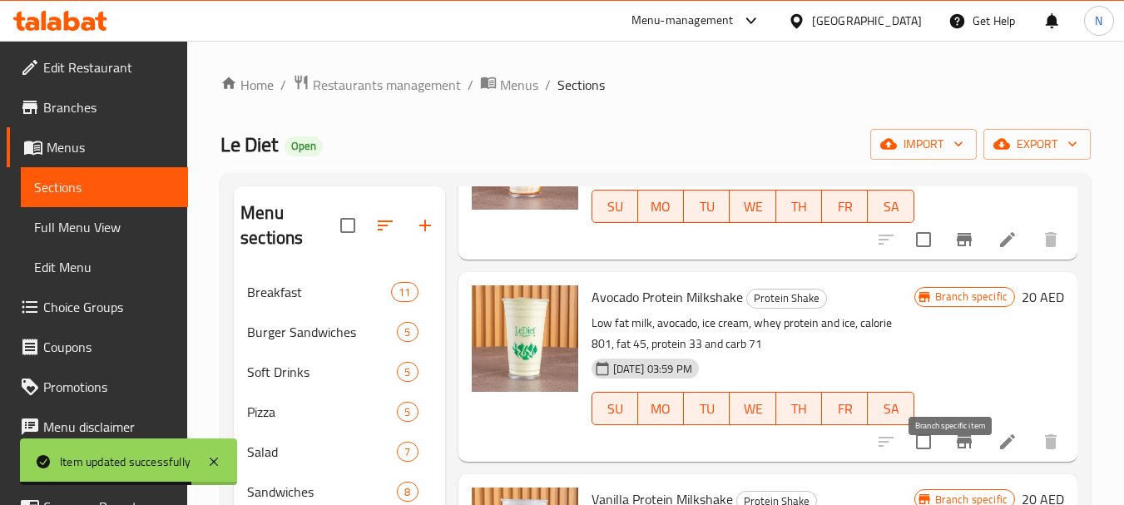
click at [955, 452] on icon "Branch-specific-item" at bounding box center [965, 442] width 20 height 20
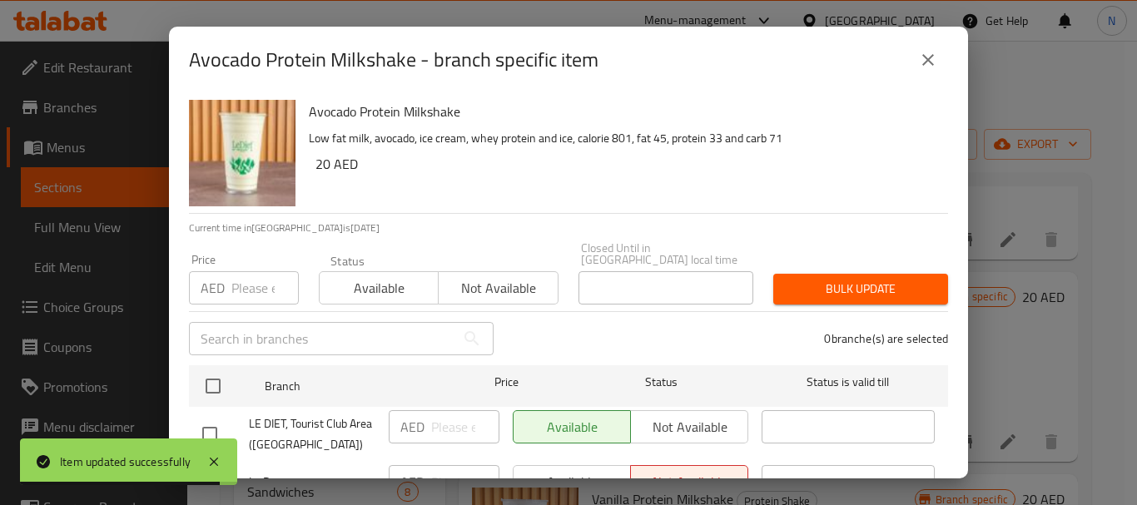
click at [254, 291] on input "number" at bounding box center [264, 287] width 67 height 33
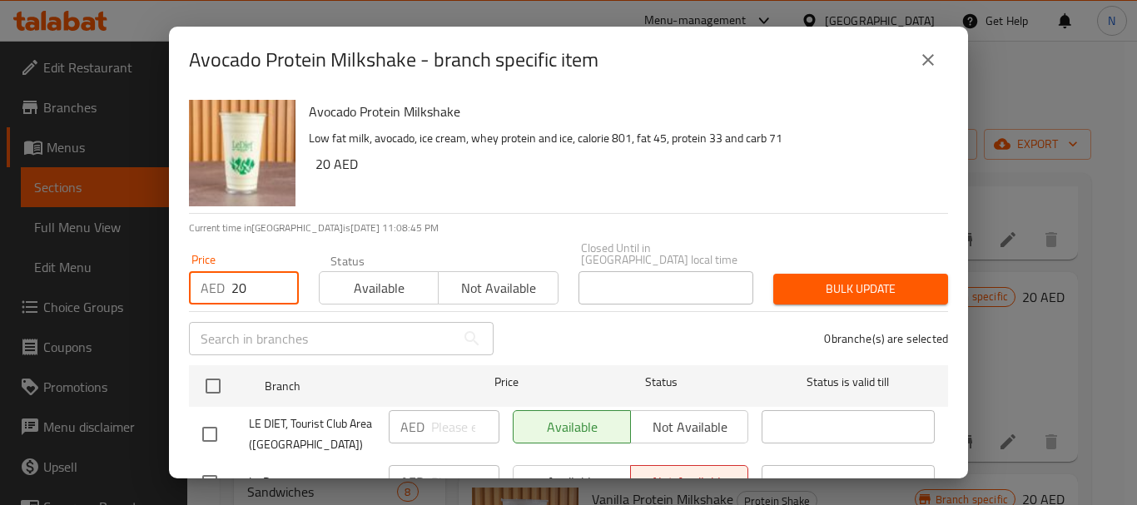
type input "20"
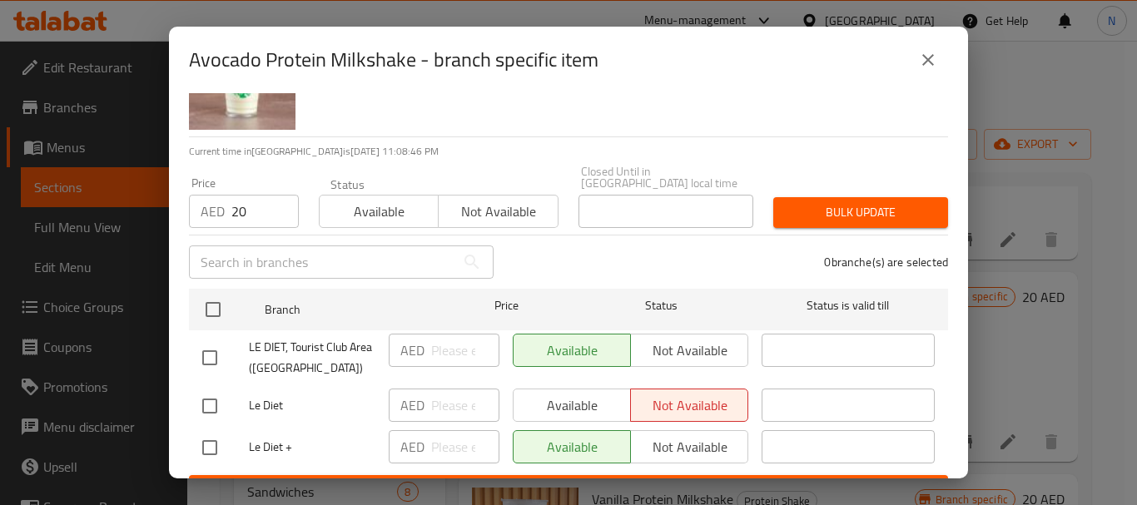
scroll to position [111, 0]
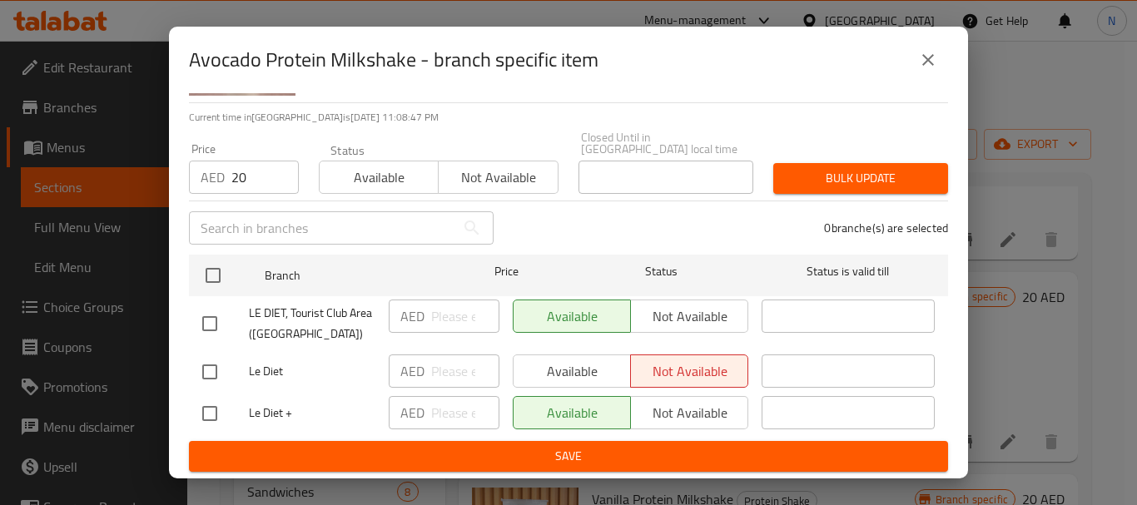
click at [211, 409] on input "checkbox" at bounding box center [209, 413] width 35 height 35
checkbox input "true"
click at [851, 175] on span "Bulk update" at bounding box center [861, 178] width 148 height 21
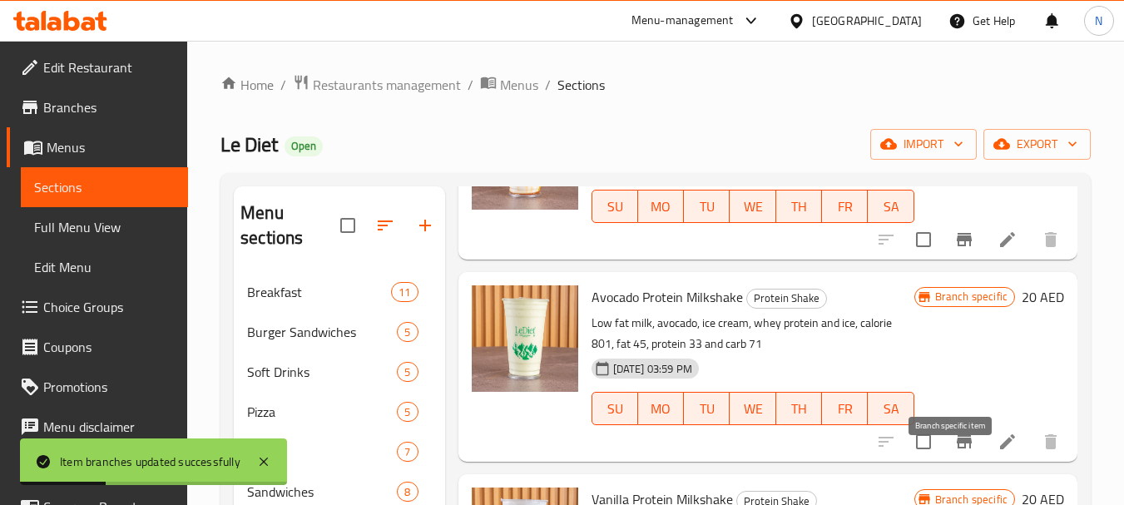
click at [955, 452] on icon "Branch-specific-item" at bounding box center [965, 442] width 20 height 20
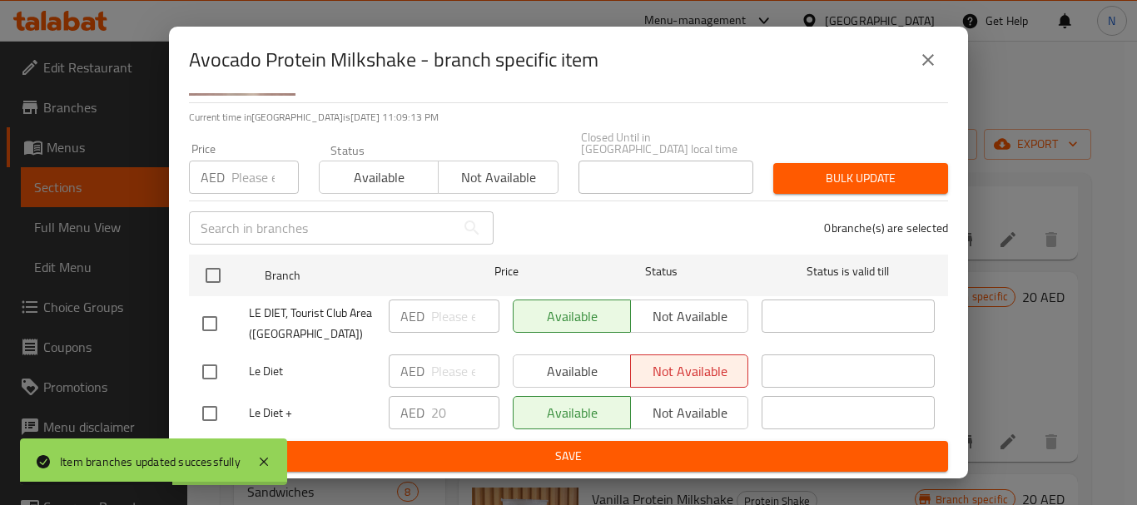
click at [926, 55] on icon "close" at bounding box center [928, 60] width 20 height 20
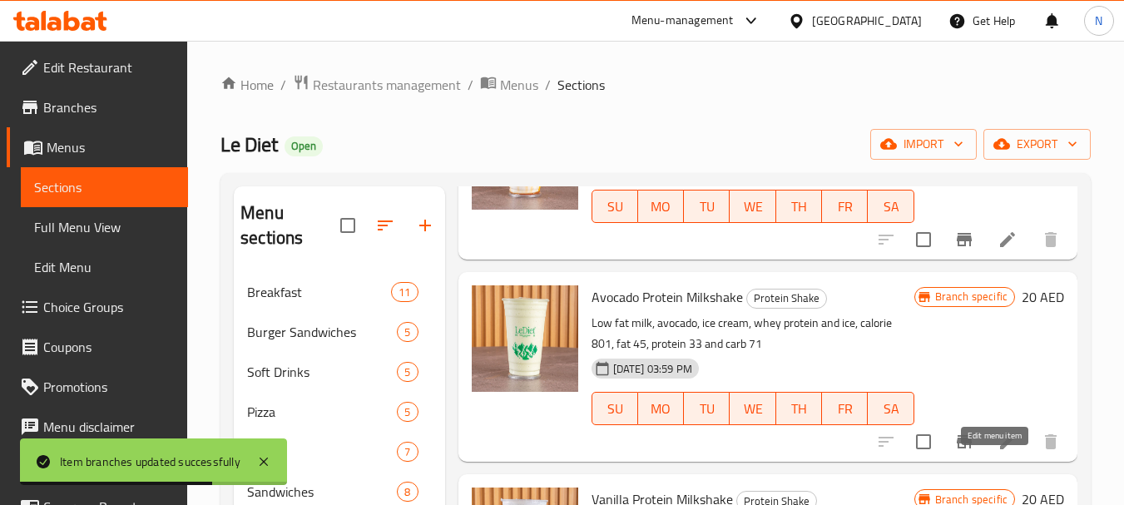
click at [1000, 449] on icon at bounding box center [1007, 441] width 15 height 15
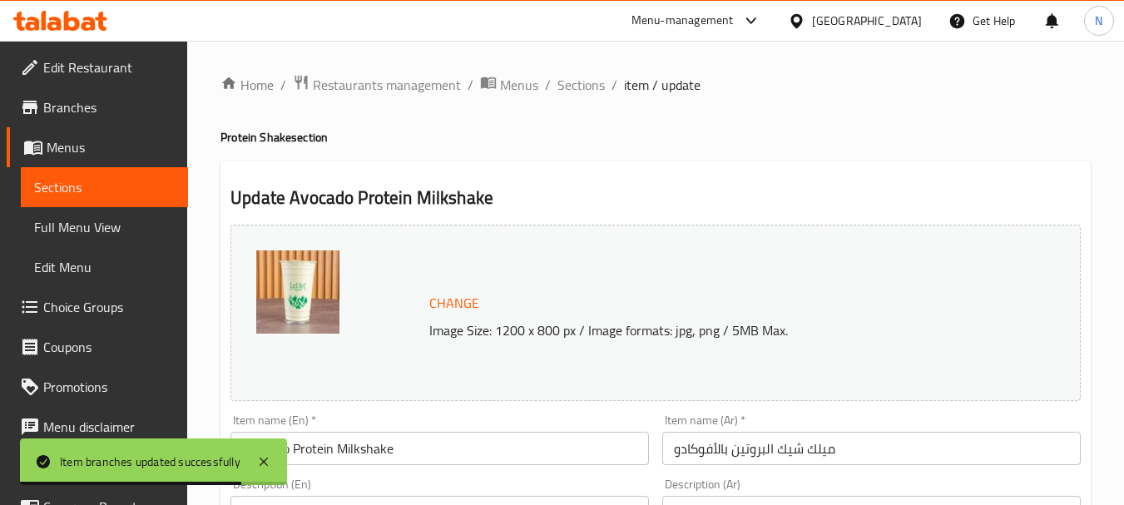
scroll to position [442, 0]
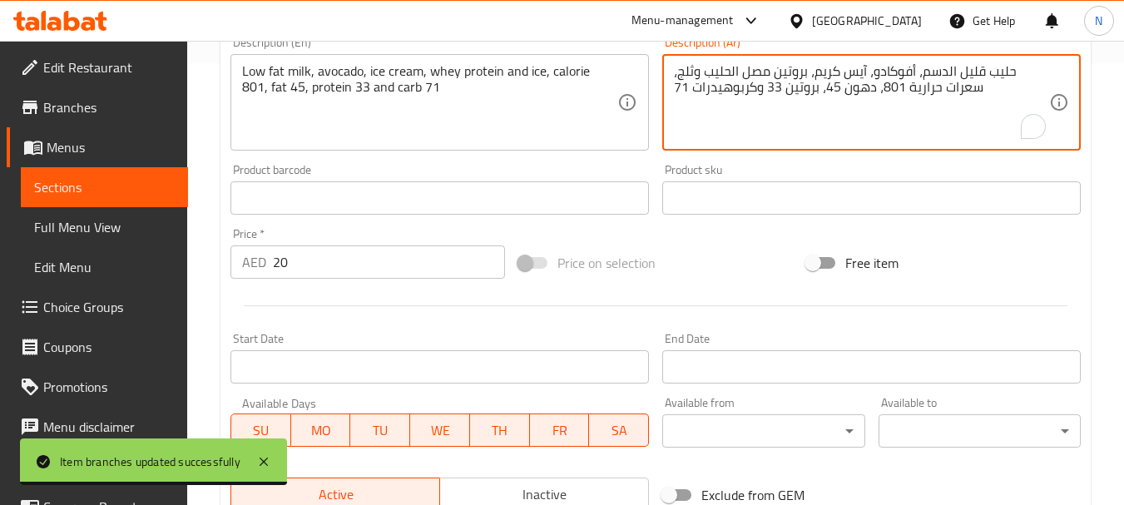
click at [730, 83] on textarea "حليب قليل الدسم، أفوكادو، آيس كريم، بروتين مصل الحليب وثلج، سعرات حرارية 801، د…" at bounding box center [861, 102] width 375 height 79
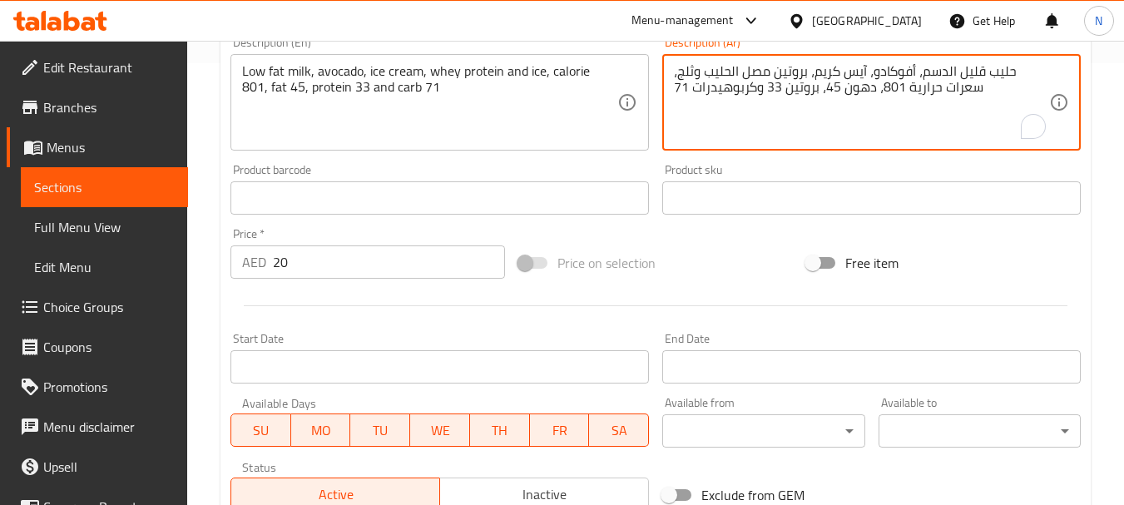
paste textarea "لسعرات الحراية 277 - الدهون 8 - البروتين 30 - الكاربوهيدرات 11"
type textarea "السعرات الحراية 277 - الدهون 8 - البروتين 30 - الكاربوهيدرات 11"
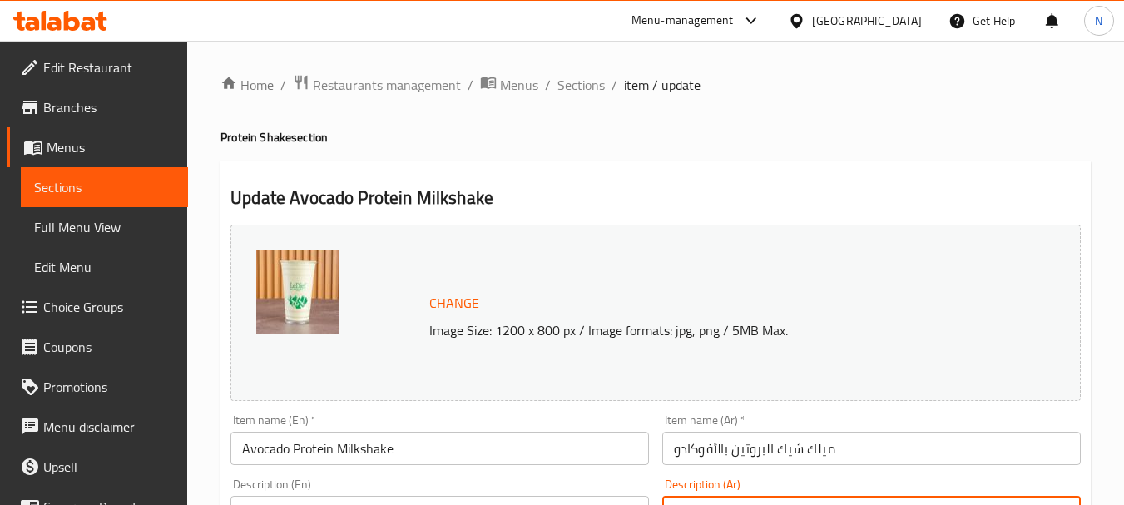
scroll to position [442, 0]
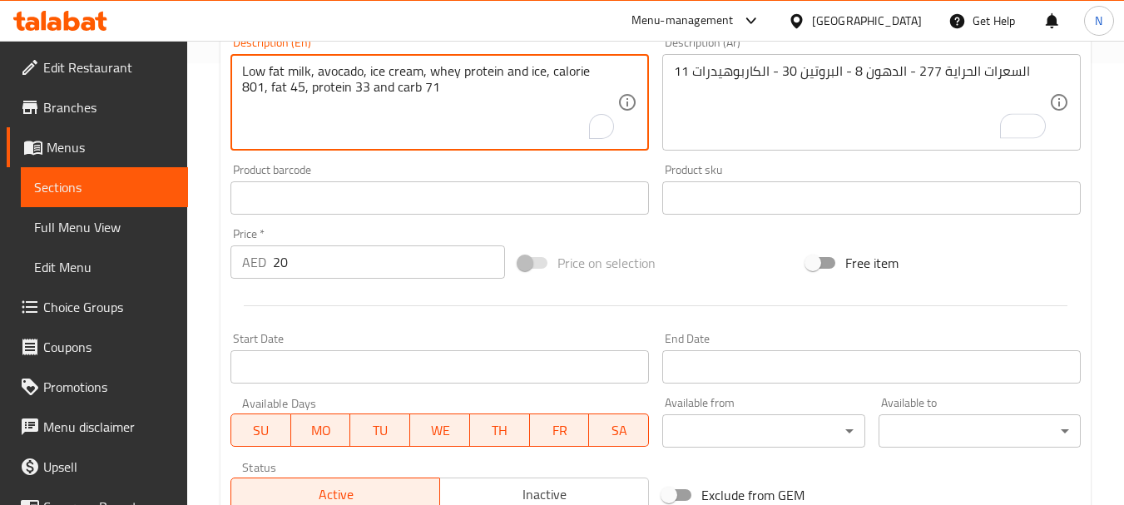
click at [489, 87] on textarea "Low fat milk, avocado, ice cream, whey protein and ice, calorie 801, fat 45, pr…" at bounding box center [429, 102] width 375 height 79
paste textarea "277 calories, 8 fat, 30 protein ,11 carbs"
click at [414, 69] on textarea "277 calories, 8 fat, 30 protein ,11 carbs" at bounding box center [429, 102] width 375 height 79
click at [487, 78] on textarea "277 calories, 8 fat, 30 protein and 11 carbs" at bounding box center [429, 102] width 375 height 79
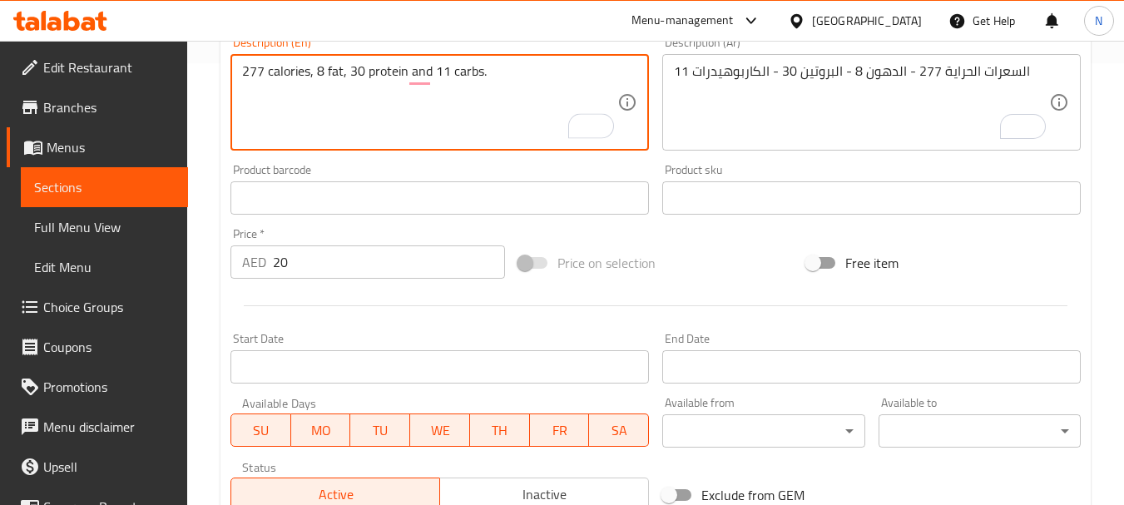
click at [303, 77] on textarea "277 calories, 8 fat, 30 protein and 11 carbs." at bounding box center [429, 102] width 375 height 79
type textarea "277 Calories, 8 fat, 30 protein and 11 carbs."
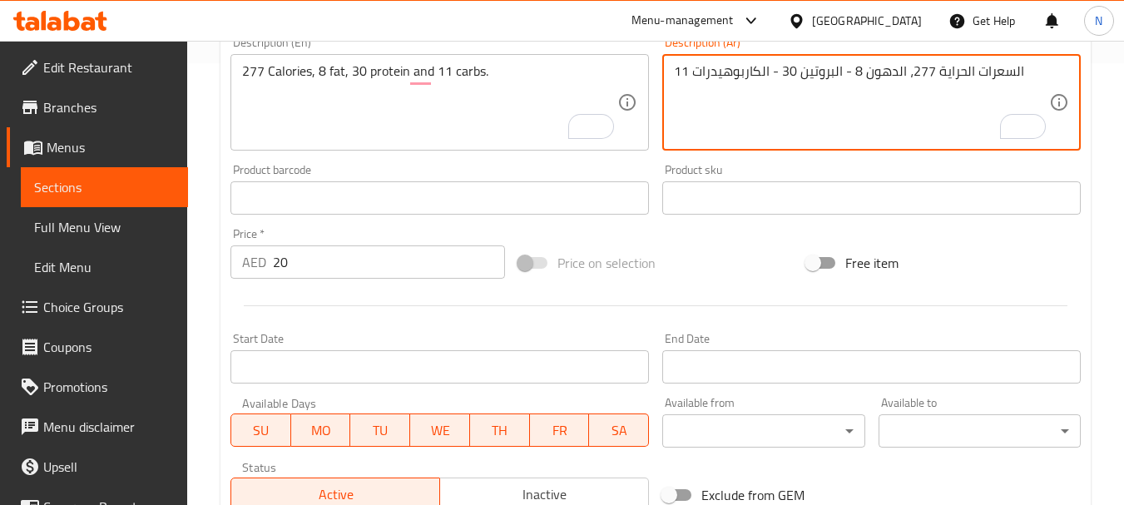
click at [844, 69] on textarea "السعرات الحراية 277، الدهون 8 - البروتين 30 - الكاربوهيدرات 11" at bounding box center [861, 102] width 375 height 79
click at [769, 71] on textarea "السعرات الحراية 277، الدهون 8، البروتين 30 - الكاربوهيدرات 11" at bounding box center [861, 102] width 375 height 79
click at [1013, 74] on textarea "السعرات الحراية 277، الدهون 8، البروتين 30 والكاربوهيدرات 11" at bounding box center [861, 102] width 375 height 79
type textarea "السعرات الحراية 277، الدهون 8، البروتين 30 والكاربوهيدرات 11."
click at [736, 264] on div "Price on selection" at bounding box center [656, 263] width 288 height 45
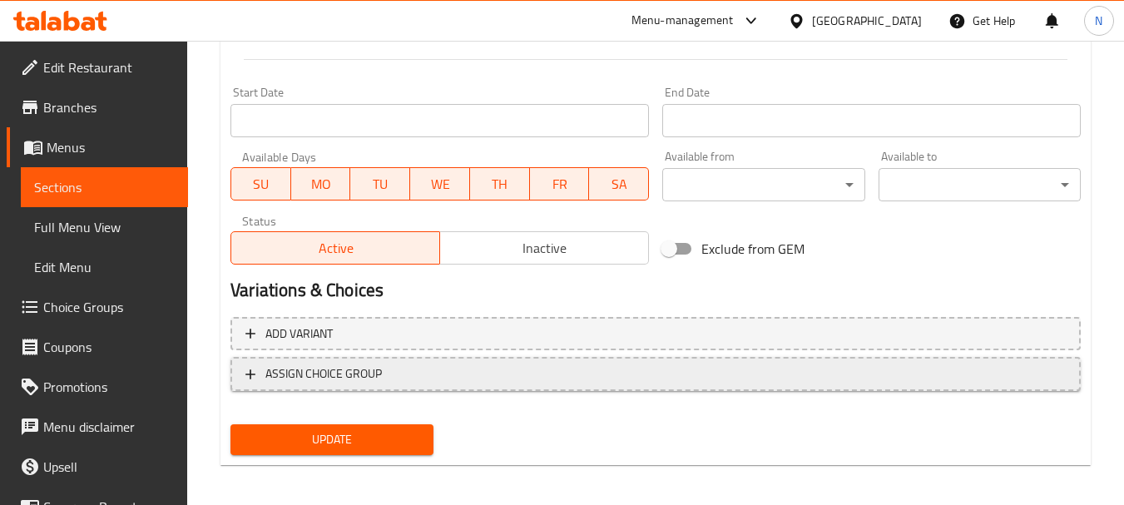
scroll to position [695, 0]
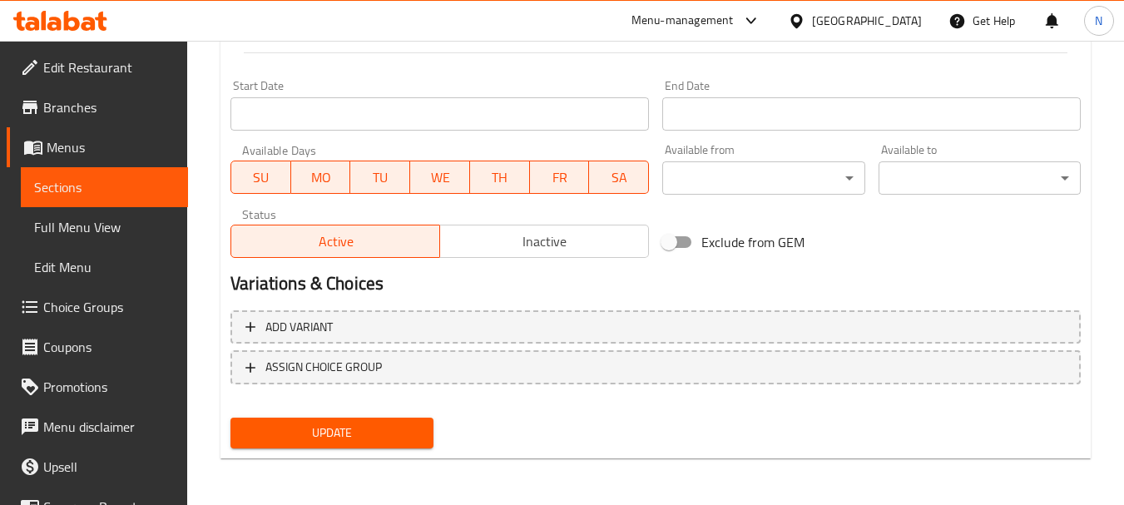
click at [386, 430] on span "Update" at bounding box center [332, 433] width 176 height 21
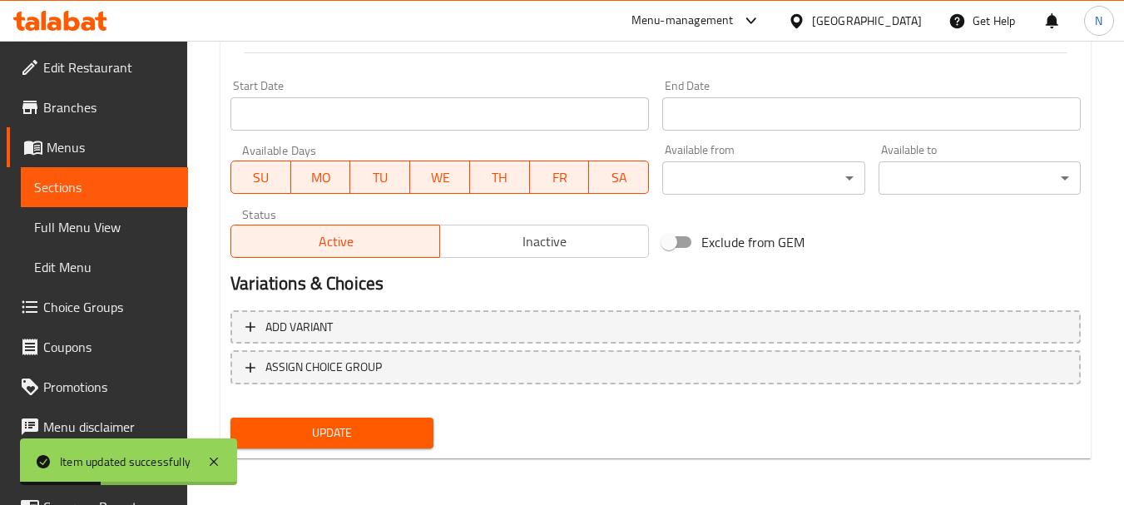
scroll to position [0, 0]
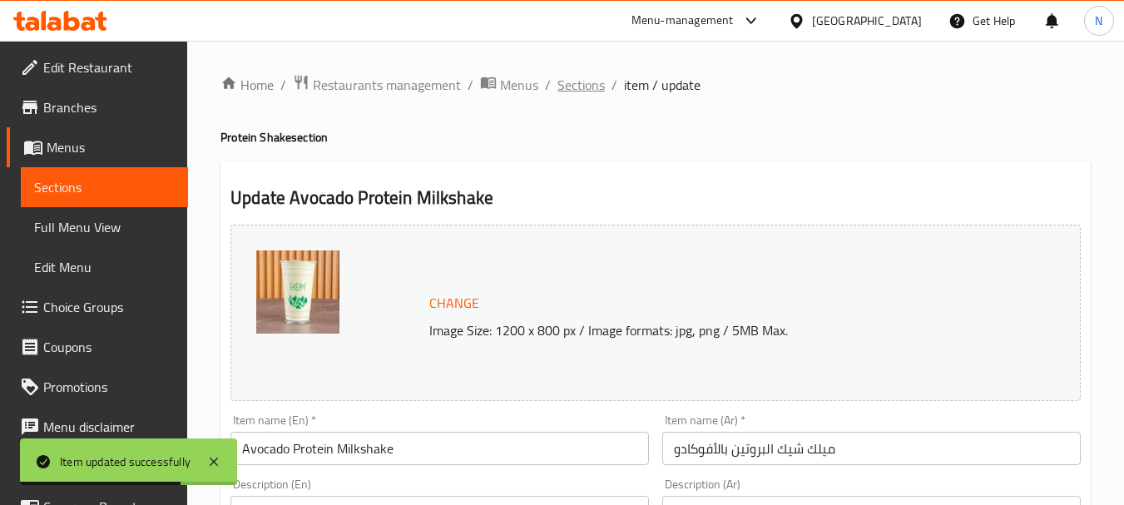
click at [593, 85] on span "Sections" at bounding box center [581, 85] width 47 height 20
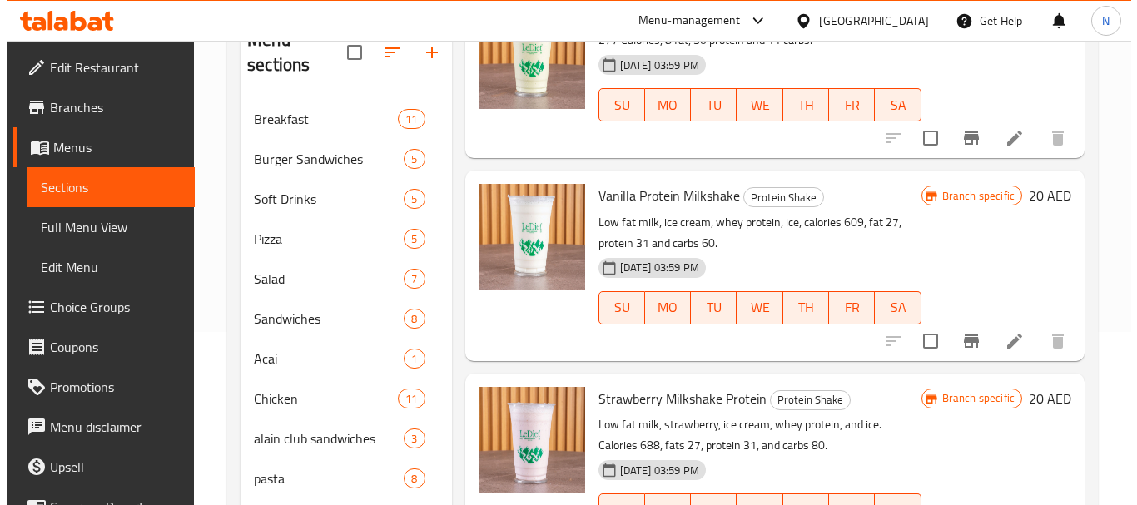
scroll to position [201, 0]
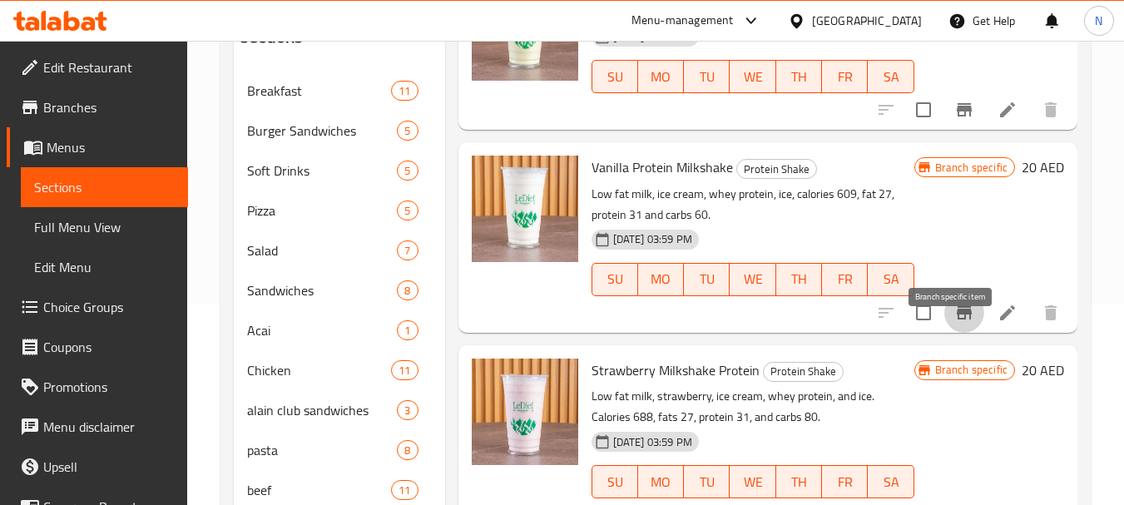
click at [957, 320] on icon "Branch-specific-item" at bounding box center [964, 312] width 15 height 13
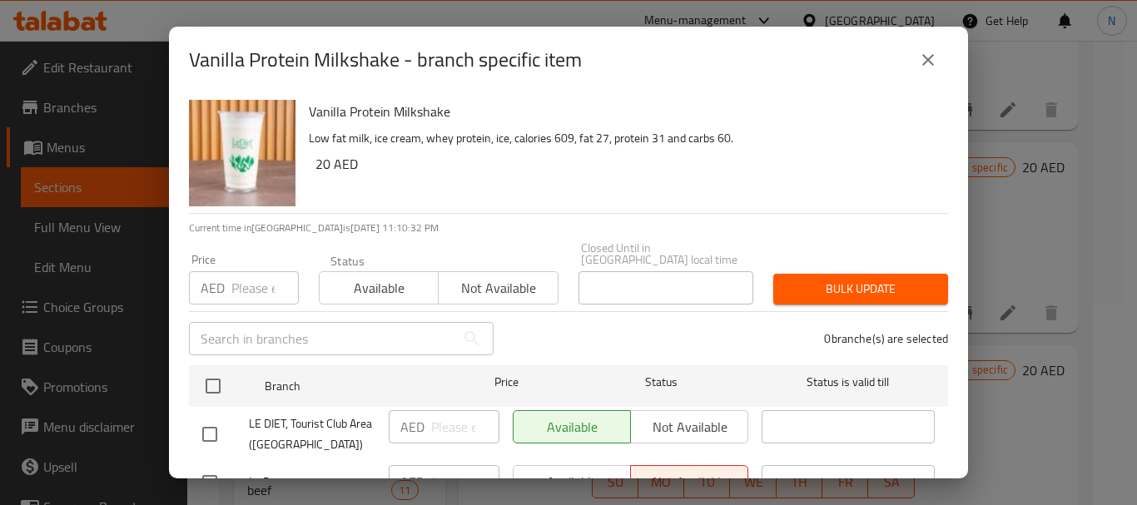
click at [253, 280] on input "number" at bounding box center [264, 287] width 67 height 33
type input "20"
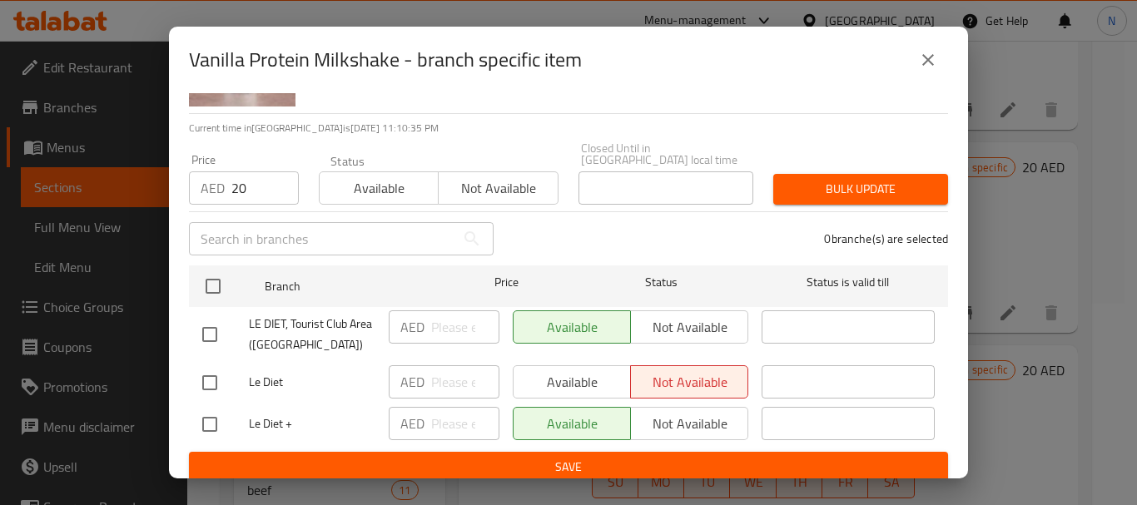
scroll to position [111, 0]
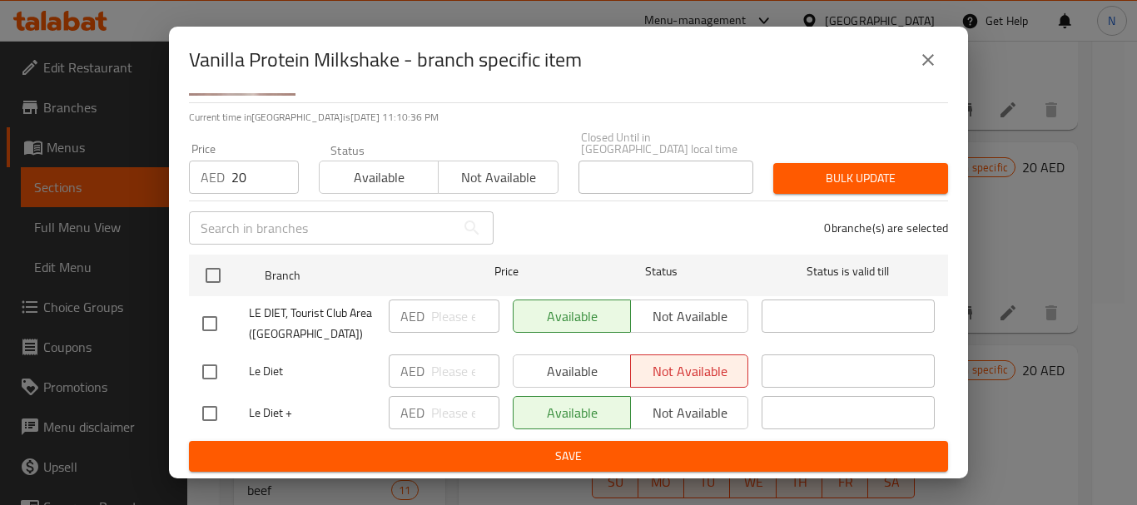
click at [209, 415] on input "checkbox" at bounding box center [209, 413] width 35 height 35
checkbox input "true"
click at [810, 175] on span "Bulk update" at bounding box center [861, 178] width 148 height 21
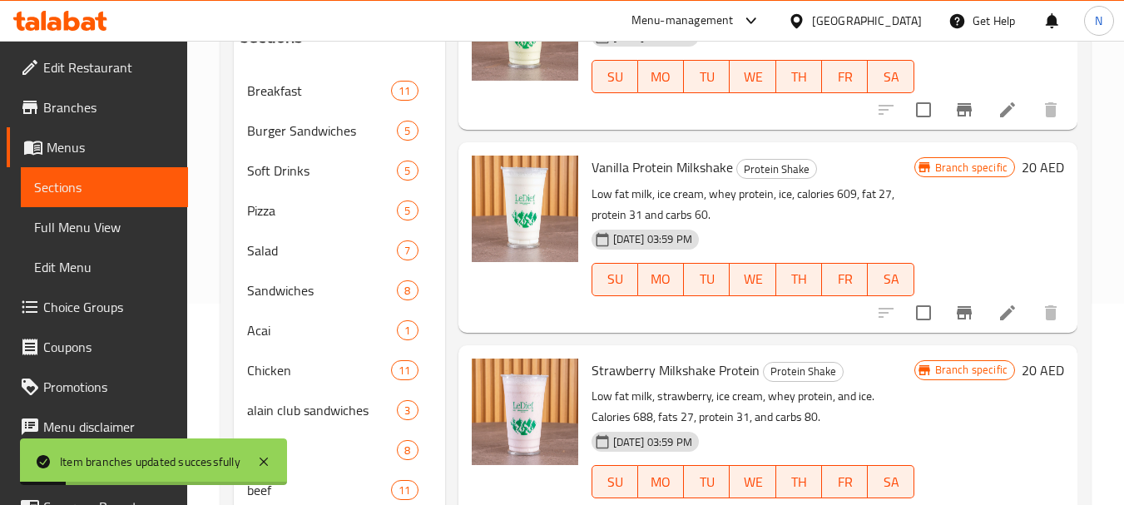
click at [964, 333] on button "Branch-specific-item" at bounding box center [965, 313] width 40 height 40
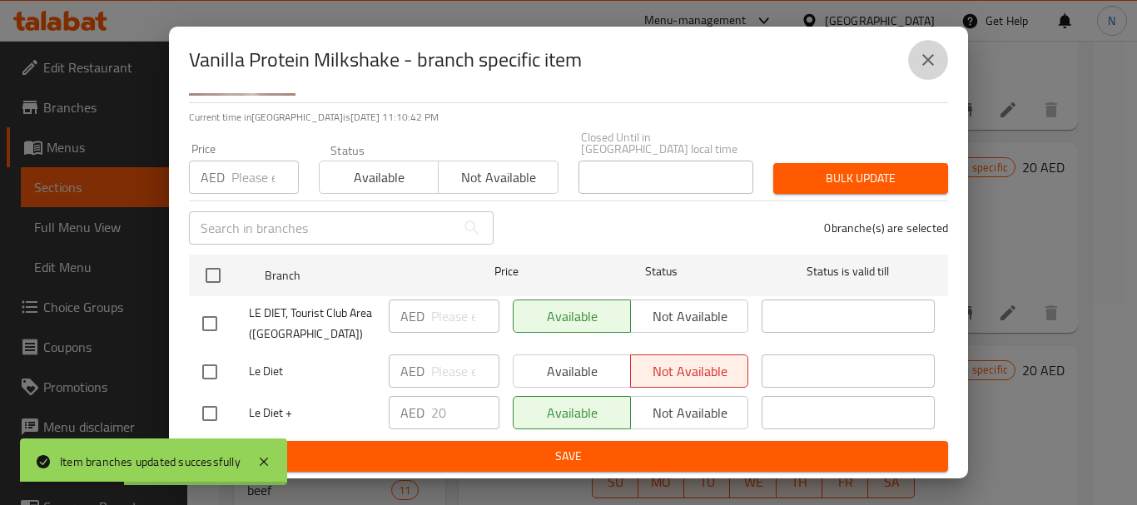
click at [929, 61] on icon "close" at bounding box center [928, 60] width 12 height 12
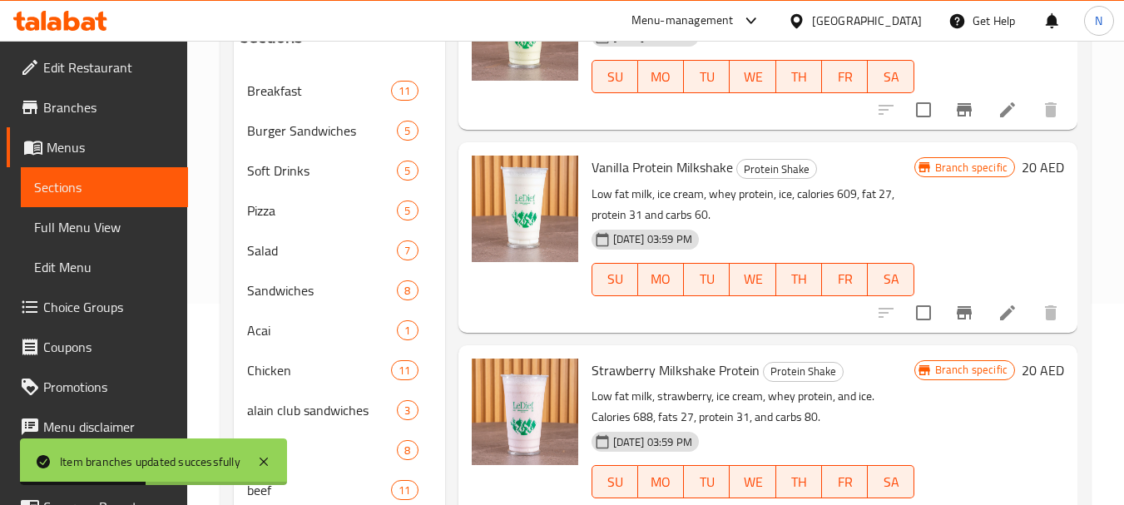
click at [995, 325] on li at bounding box center [1008, 313] width 47 height 30
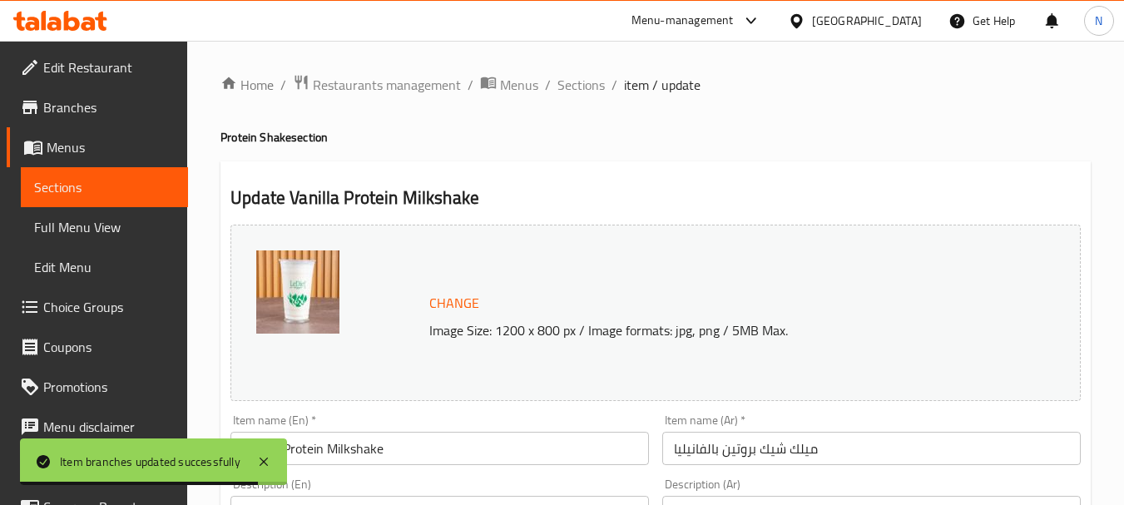
scroll to position [442, 0]
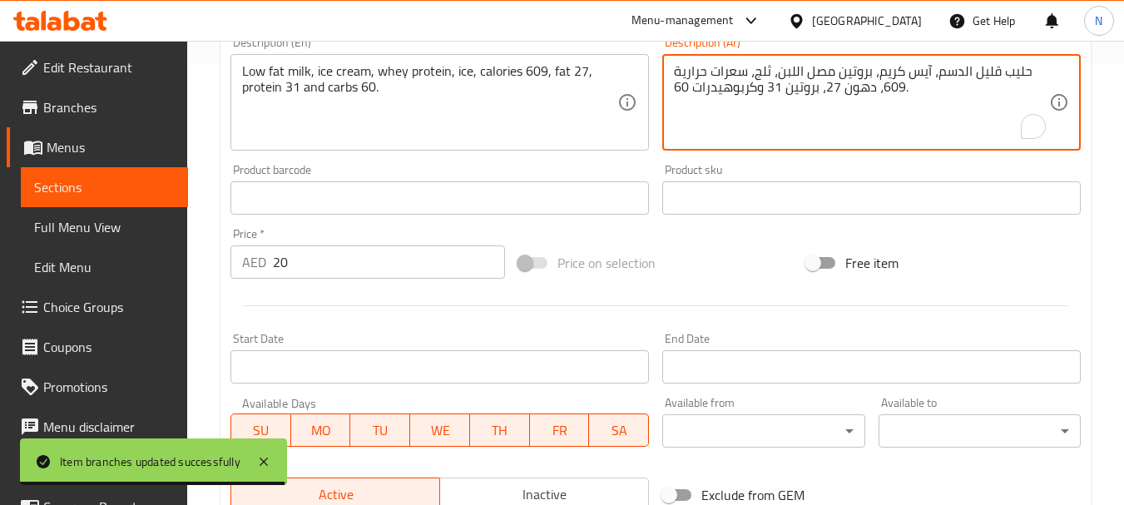
click at [831, 90] on textarea "حليب قليل الدسم، آيس كريم، بروتين مصل اللبن، ثلج، سعرات حرارية 609، دهون 27، بر…" at bounding box center [861, 102] width 375 height 79
paste textarea "لسعرات الحراية 210 - الدهون 5 - البروتين 30 - الكاربوهيدرات 6"
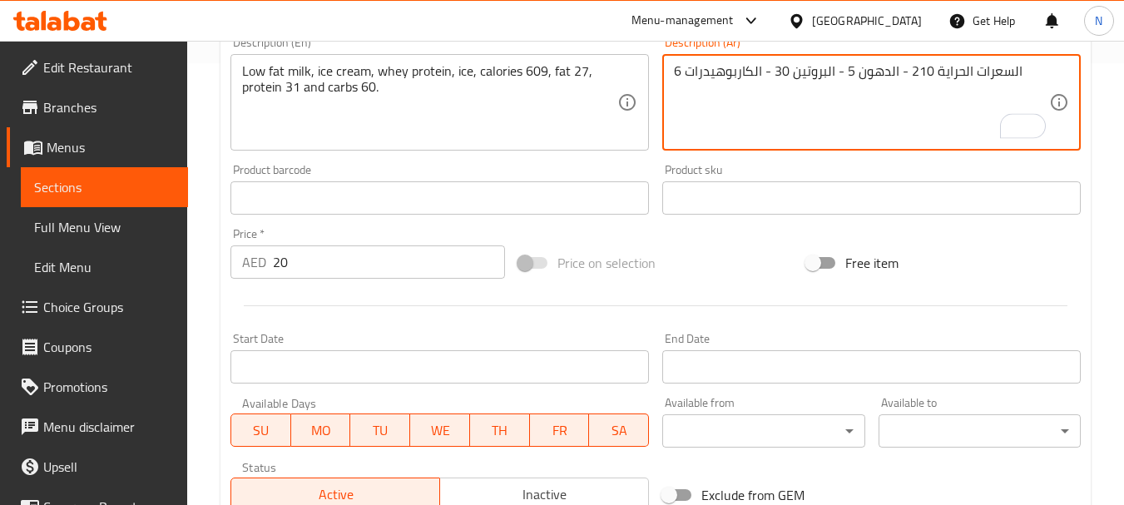
type textarea "السعرات الحراية 210 - الدهون 5 - البروتين 30 - الكاربوهيدرات 6"
click at [454, 82] on textarea "Low fat milk, ice cream, whey protein, ice, calories 609, fat 27, protein 31 an…" at bounding box center [429, 102] width 375 height 79
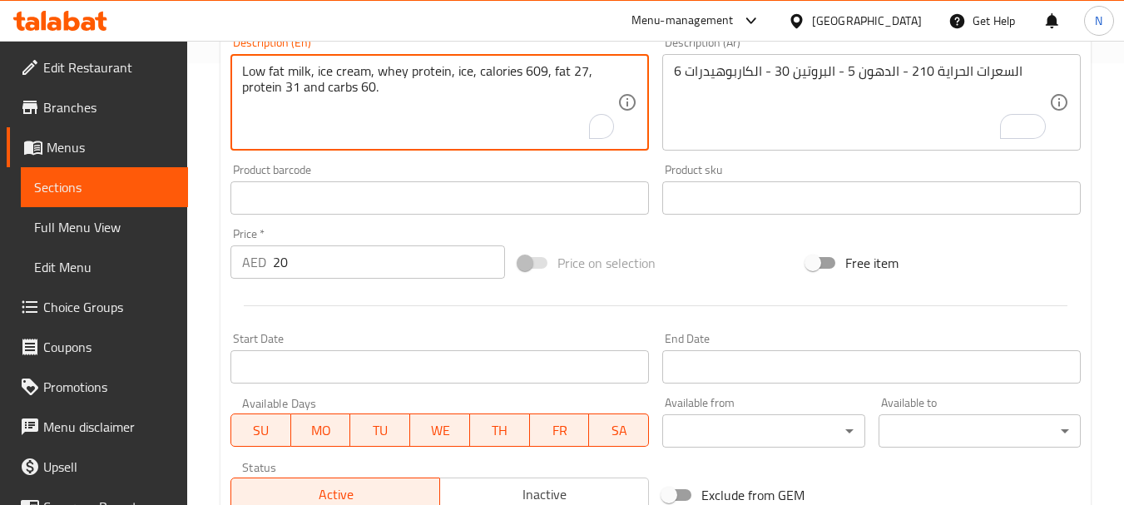
click at [454, 82] on textarea "Low fat milk, ice cream, whey protein, ice, calories 609, fat 27, protein 31 an…" at bounding box center [429, 102] width 375 height 79
paste textarea "210 calories, 5 fat, 30 protein ,6 carbs"
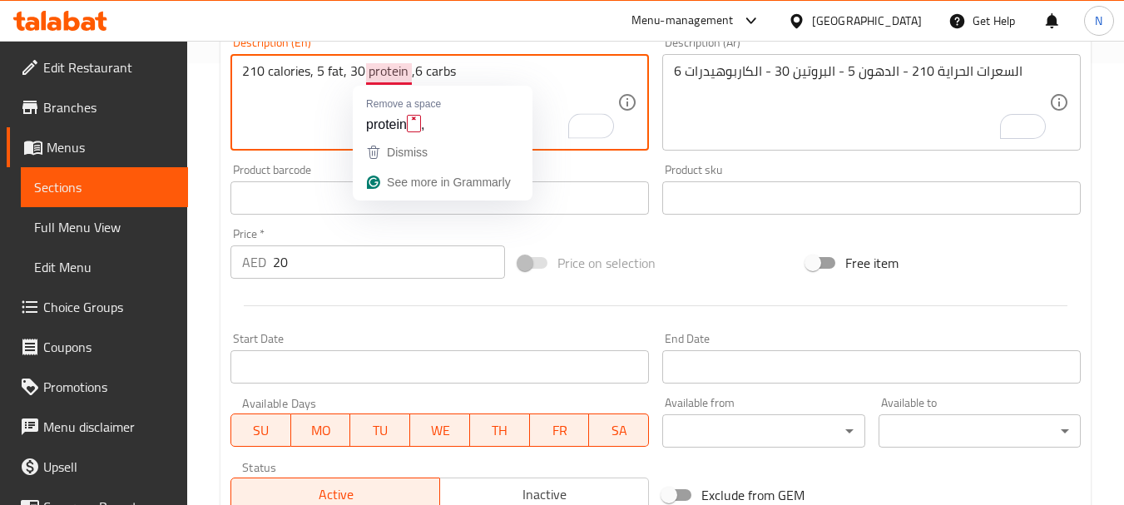
click at [414, 72] on textarea "210 calories, 5 fat, 30 protein ,6 carbs" at bounding box center [429, 102] width 375 height 79
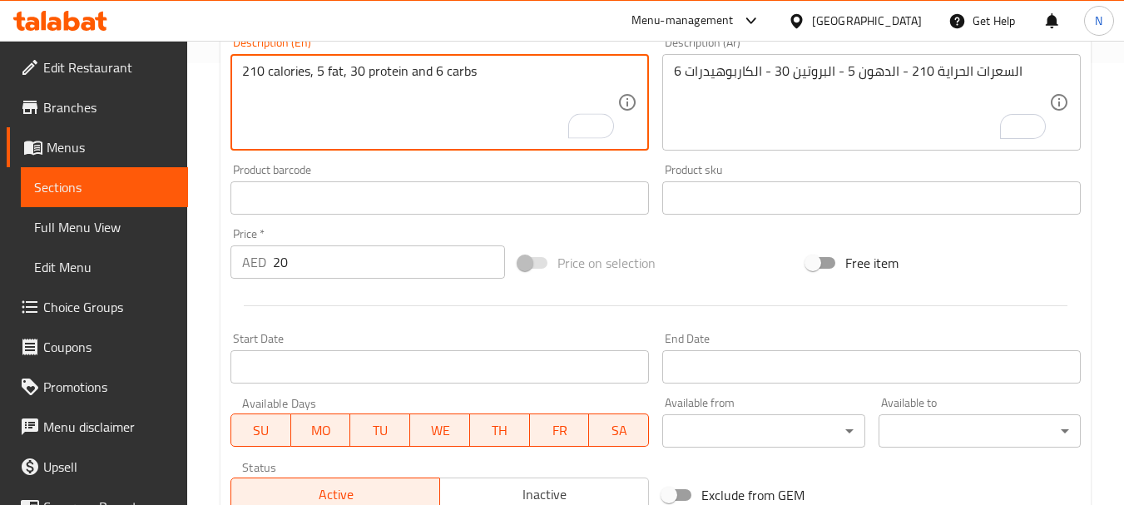
click at [474, 71] on textarea "210 calories, 5 fat, 30 protein and 6 carbs" at bounding box center [429, 102] width 375 height 79
click at [296, 69] on textarea "210 calories, 5 fat, 30 protein and 6 carbs." at bounding box center [429, 102] width 375 height 79
type textarea "210 Calories, 5 fat, 30 protein and 6 carbs."
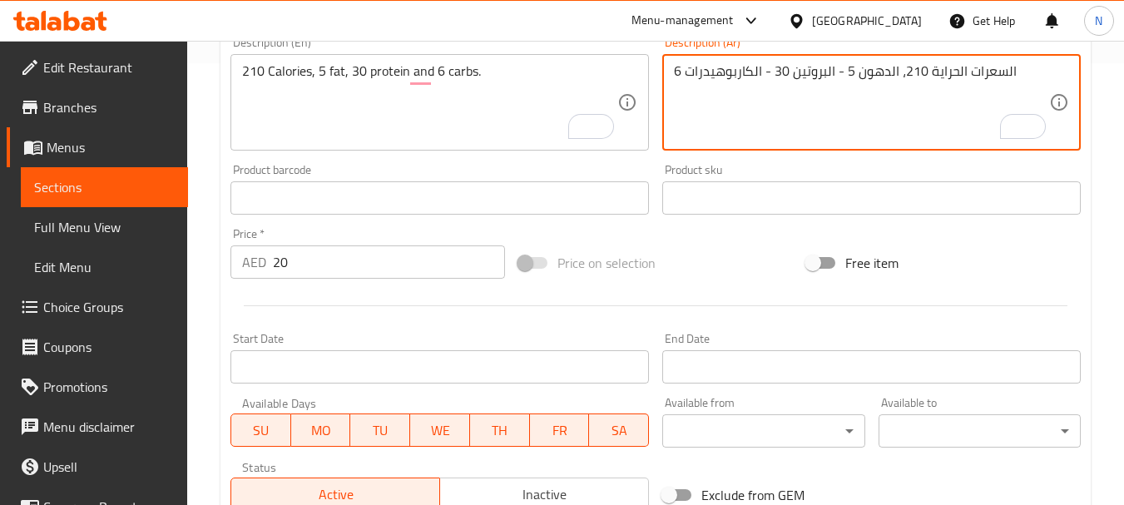
click at [838, 77] on textarea "السعرات الحراية 210، الدهون 5 - البروتين 30 - الكاربوهيدرات 6" at bounding box center [861, 102] width 375 height 79
click at [762, 76] on textarea "السعرات الحراية 210، الدهون 5، البروتين 30 - الكاربوهيدرات 6" at bounding box center [861, 102] width 375 height 79
click at [1014, 67] on textarea "السعرات الحراية 210، الدهون 5، البروتين 30 والكاربوهيدرات 6" at bounding box center [861, 102] width 375 height 79
type textarea "السعرات الحراية 210، الدهون 5، البروتين 30 والكاربوهيدرات 6."
click at [712, 281] on div "Price on selection" at bounding box center [656, 263] width 288 height 45
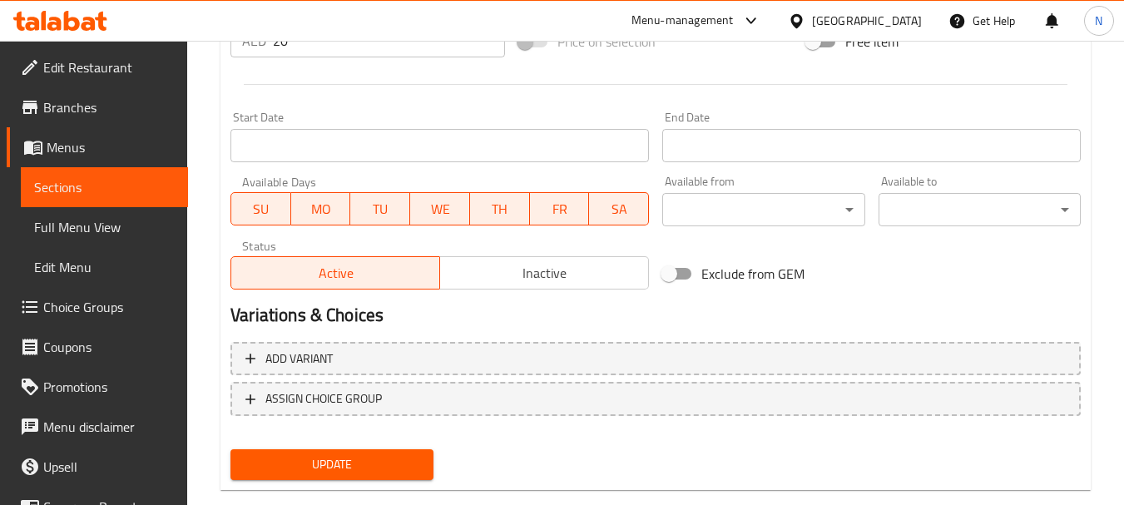
scroll to position [695, 0]
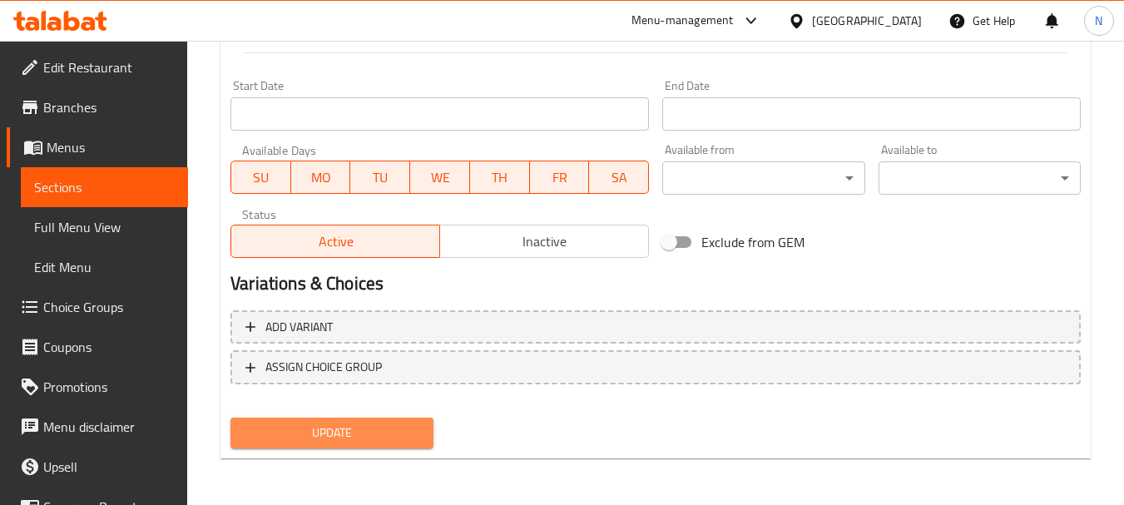
click at [363, 427] on span "Update" at bounding box center [332, 433] width 176 height 21
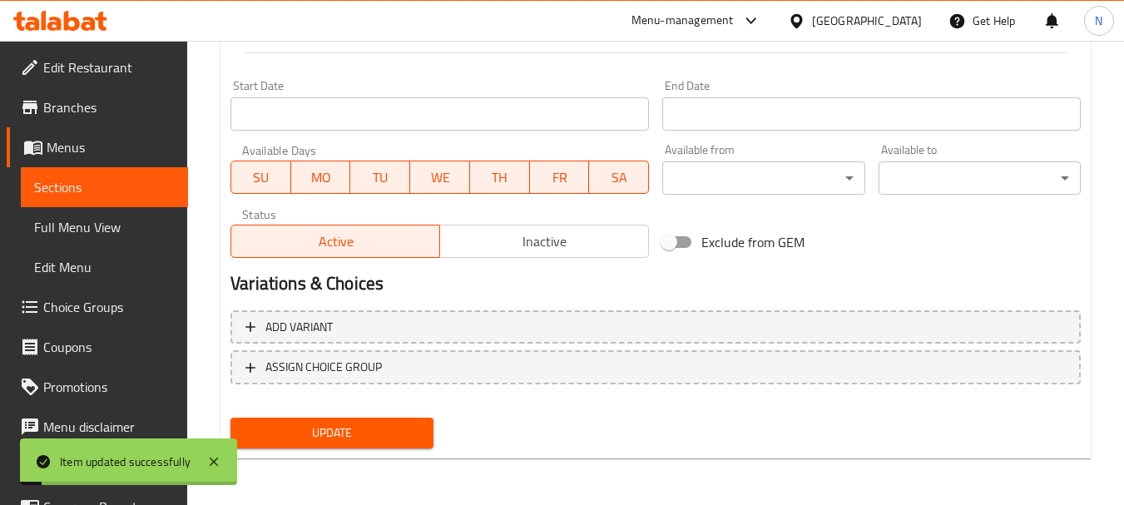
scroll to position [0, 0]
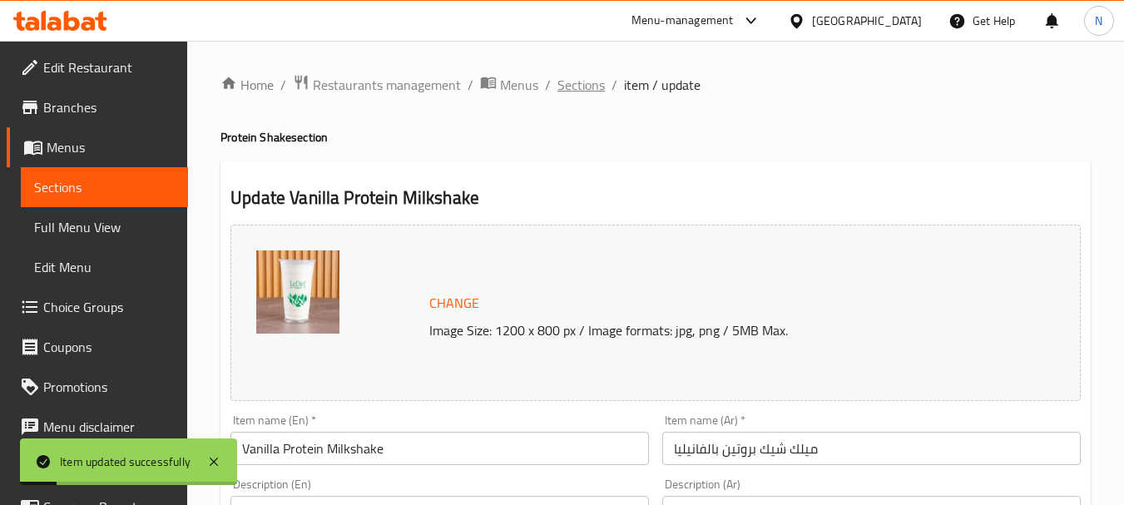
click at [582, 90] on span "Sections" at bounding box center [581, 85] width 47 height 20
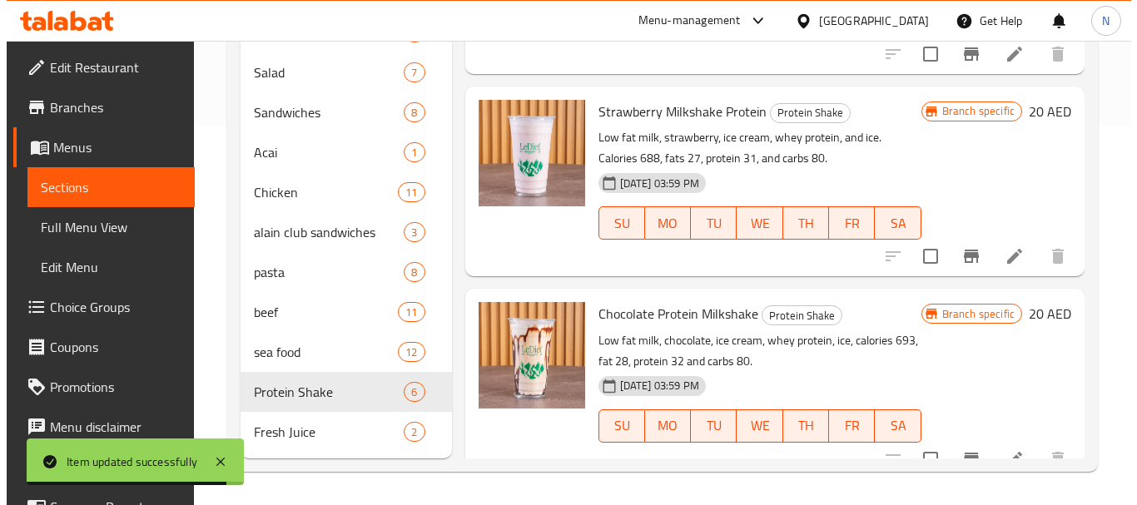
scroll to position [548, 0]
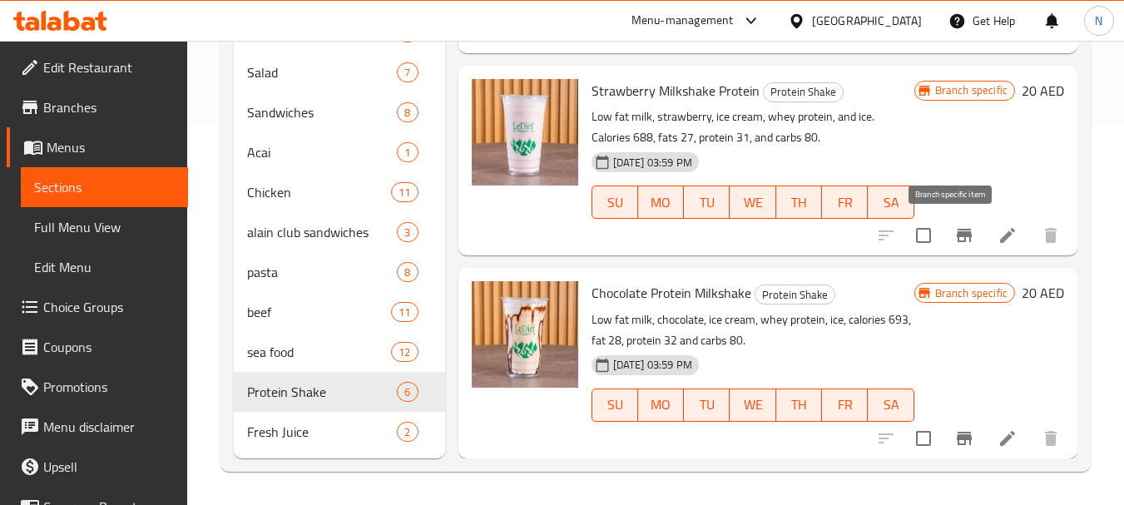
click at [955, 244] on icon "Branch-specific-item" at bounding box center [965, 236] width 20 height 20
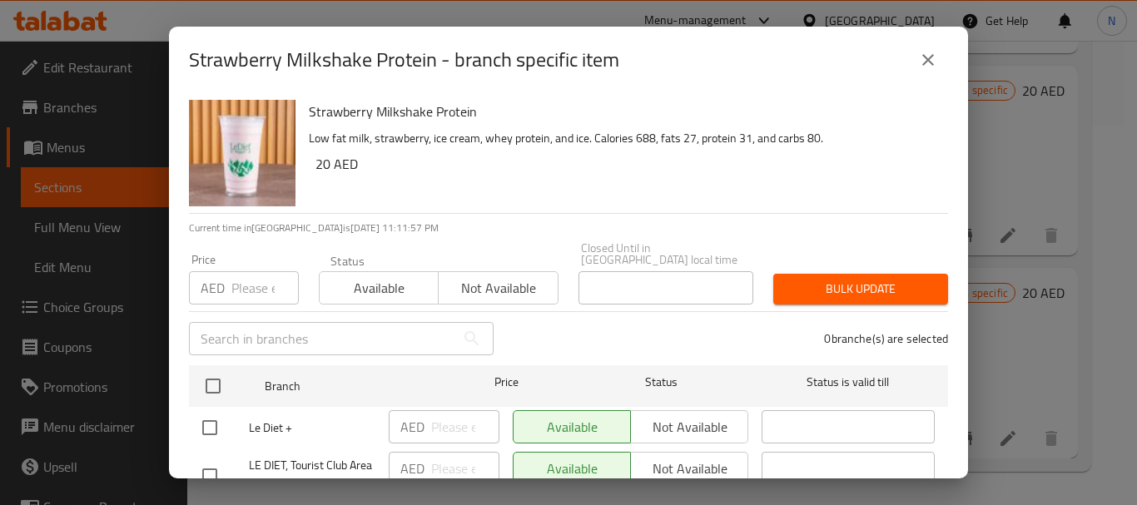
click at [241, 300] on input "number" at bounding box center [264, 287] width 67 height 33
type input "20"
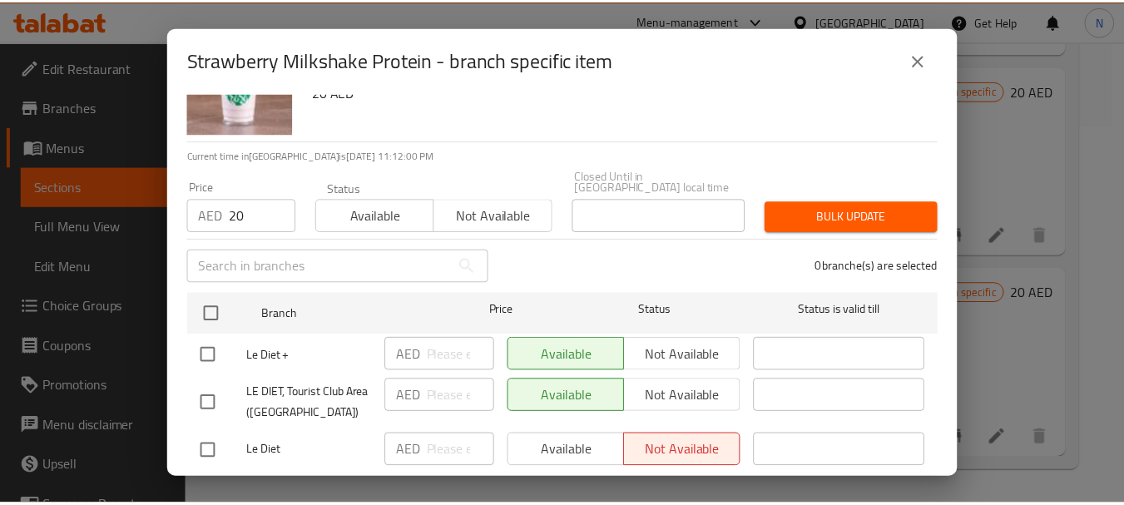
scroll to position [111, 0]
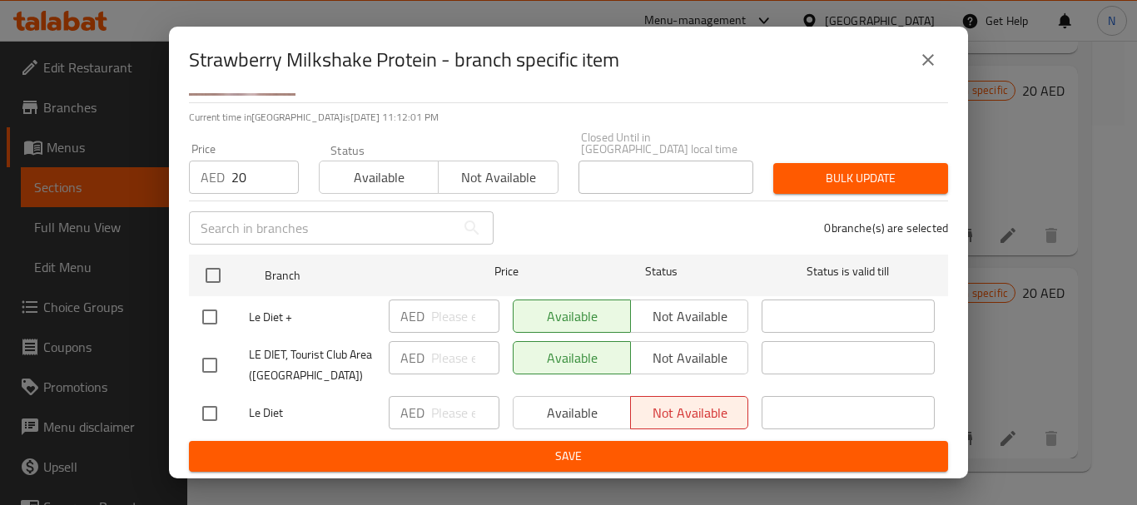
click at [211, 318] on input "checkbox" at bounding box center [209, 317] width 35 height 35
checkbox input "true"
click at [895, 186] on span "Bulk update" at bounding box center [861, 178] width 148 height 21
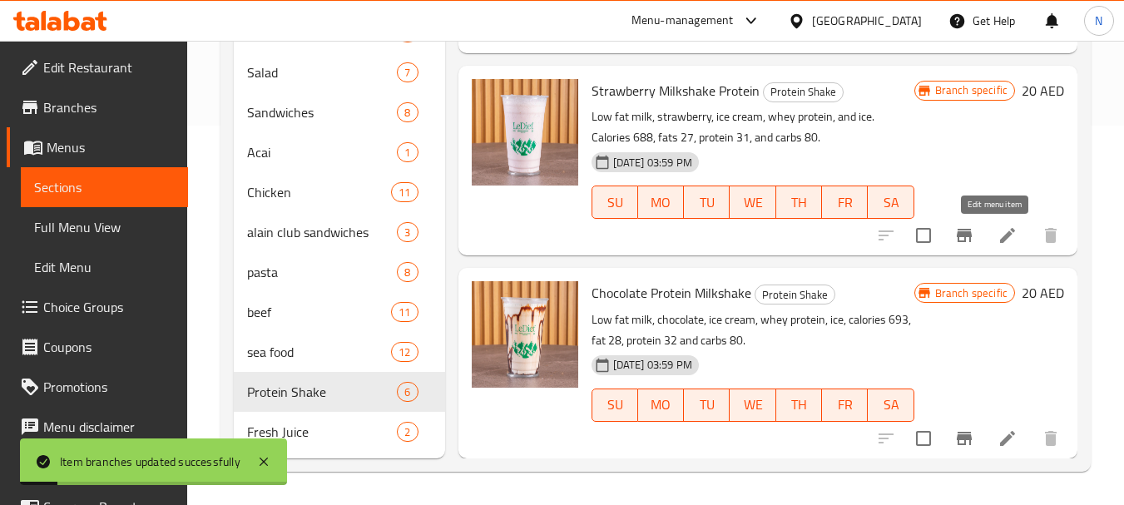
click at [999, 240] on icon at bounding box center [1008, 236] width 20 height 20
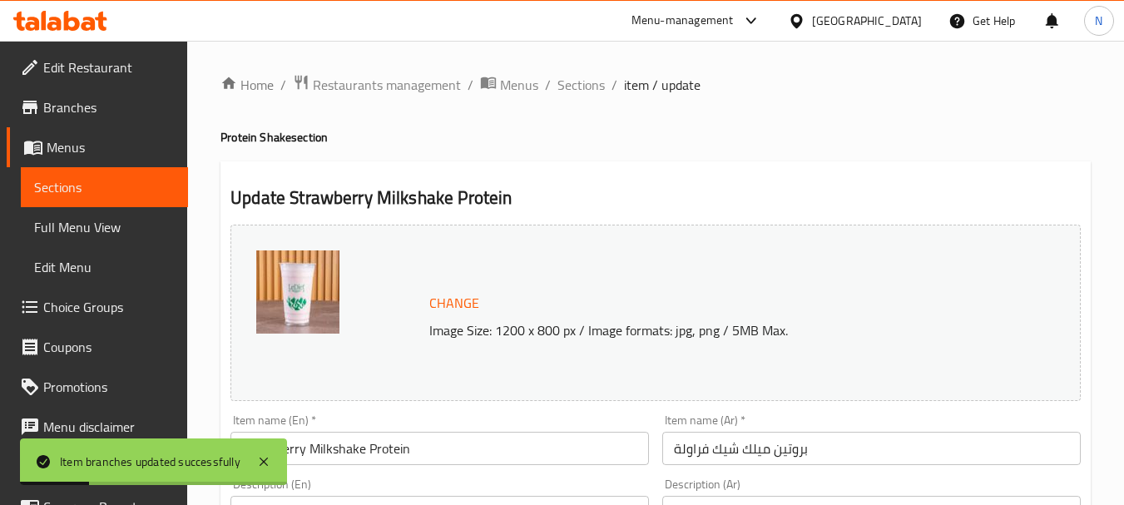
scroll to position [442, 0]
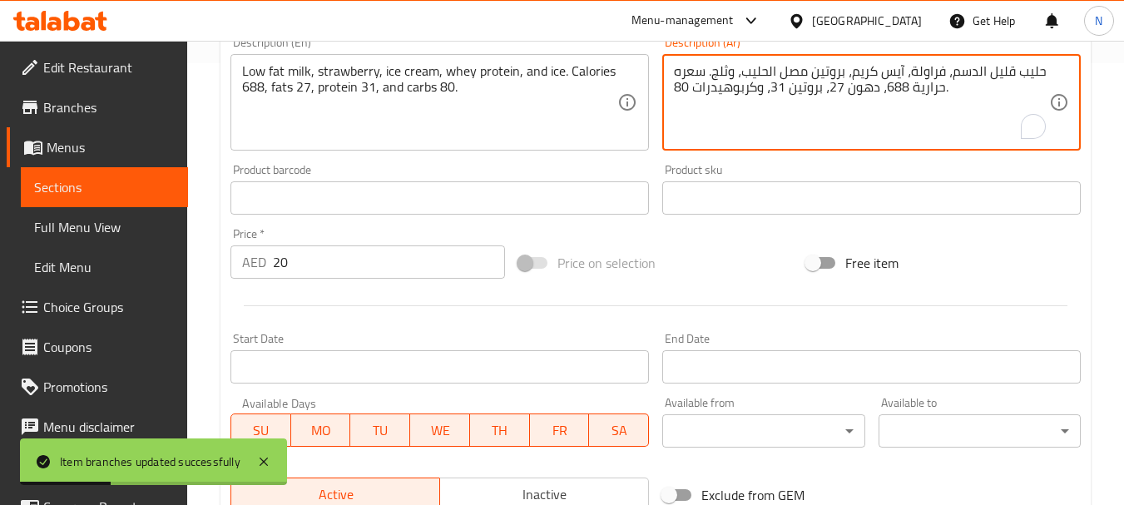
click at [871, 76] on textarea "حليب قليل الدسم، فراولة، آيس كريم، بروتين مصل الحليب، وثلج. سعره حرارية 688، ده…" at bounding box center [861, 102] width 375 height 79
paste textarea "235 calories, 5 fat, 30 protein ,6 carbs"
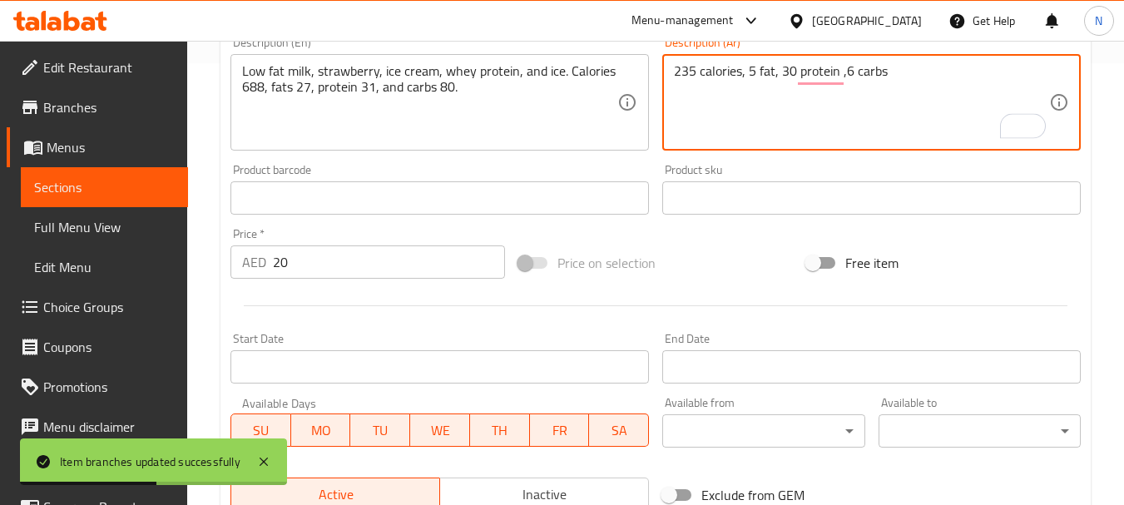
type textarea "235 calories, 5 fat, 30 protein ,6 carbs"
click at [619, 80] on div "Low fat milk, strawberry, ice cream, whey protein, and ice. Calories 688, fats …" at bounding box center [440, 102] width 419 height 97
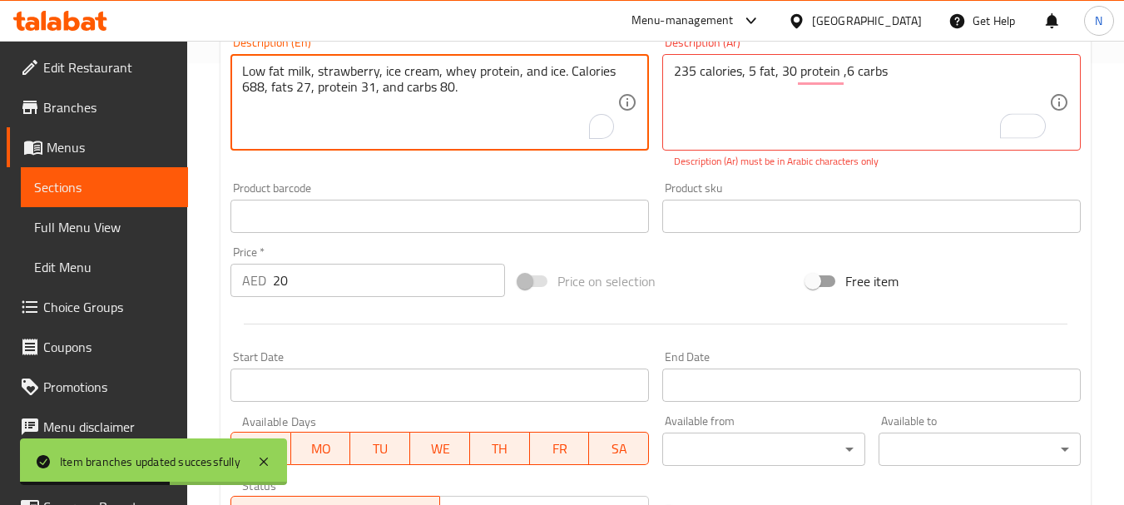
click at [598, 81] on textarea "Low fat milk, strawberry, ice cream, whey protein, and ice. Calories 688, fats …" at bounding box center [429, 102] width 375 height 79
paste textarea "235 calories, 5 fat, 30 protein ,6 carbs"
type textarea "235 calories, 5 fat, 30 protein ,6 carbs"
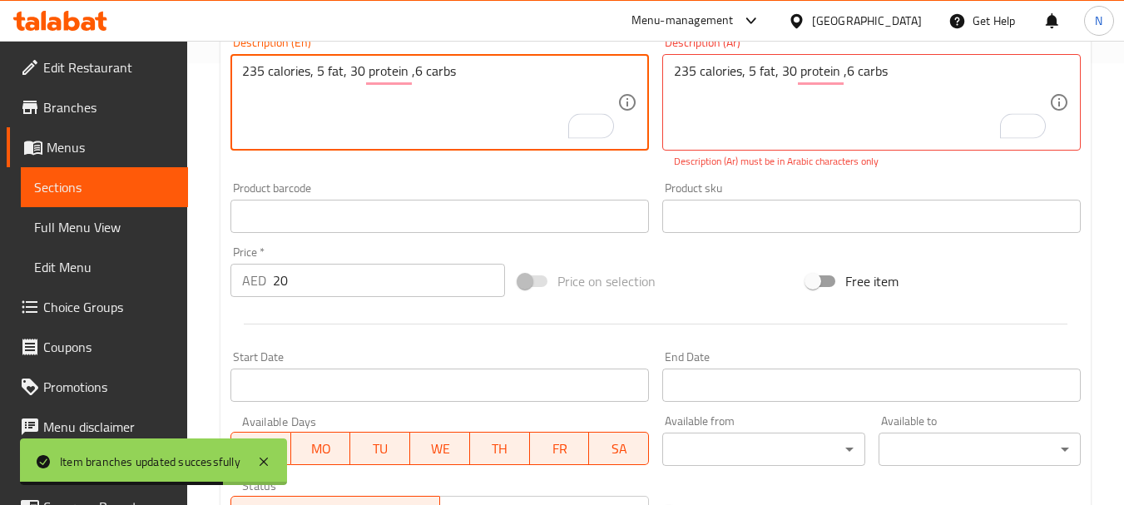
scroll to position [442, 0]
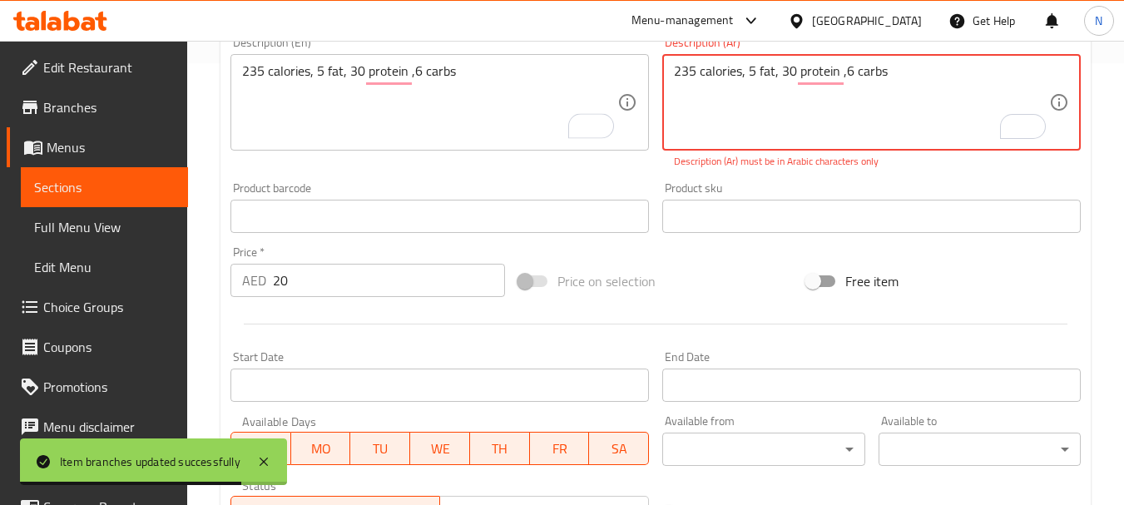
click at [722, 72] on textarea "235 calories, 5 fat, 30 protein ,6 carbs" at bounding box center [861, 102] width 375 height 79
paste textarea "السعرات الحراية 235 - الدهون 5 - البروتين 30 - الكاربوهيدرات 6"
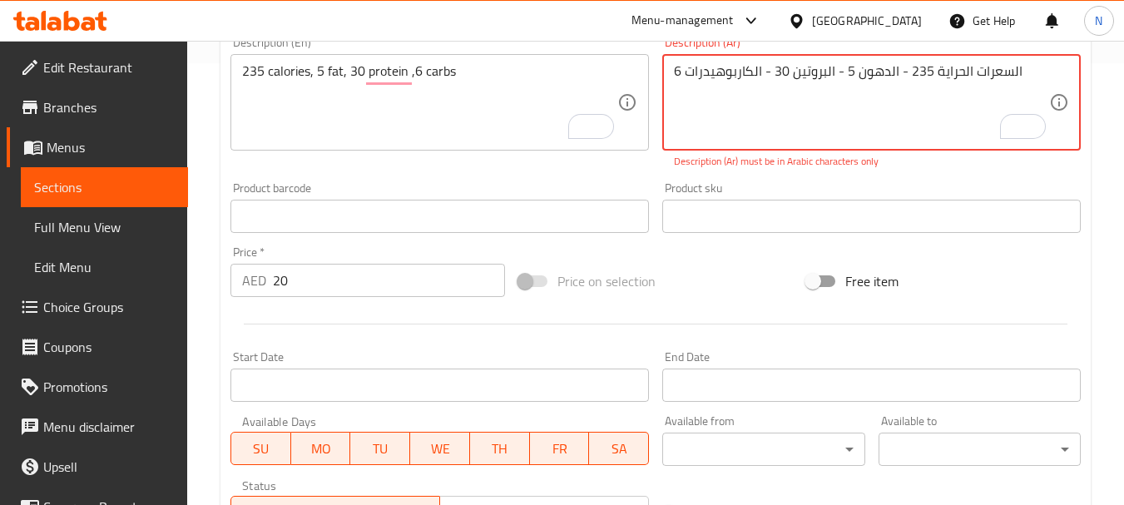
click at [901, 72] on textarea "السعرات الحراية 235 - الدهون 5 - البروتين 30 - الكاربوهيدرات 6" at bounding box center [861, 102] width 375 height 79
click at [836, 71] on textarea "السعرات الحراية 235، الدهون 5 - البروتين 30 - الكاربوهيدرات 6" at bounding box center [861, 102] width 375 height 79
click at [762, 74] on textarea "السعرات الحراية 235، الدهون 5، البروتين 30 - الكاربوهيدرات 6" at bounding box center [861, 102] width 375 height 79
click at [1005, 72] on textarea "السعرات الحراية 235، الدهون 5، البروتين 30 والكاربوهيدرات 6" at bounding box center [861, 102] width 375 height 79
type textarea "السعرات الحراية 235، الدهون 5، البروتين 30 والكاربوهيدرات 6."
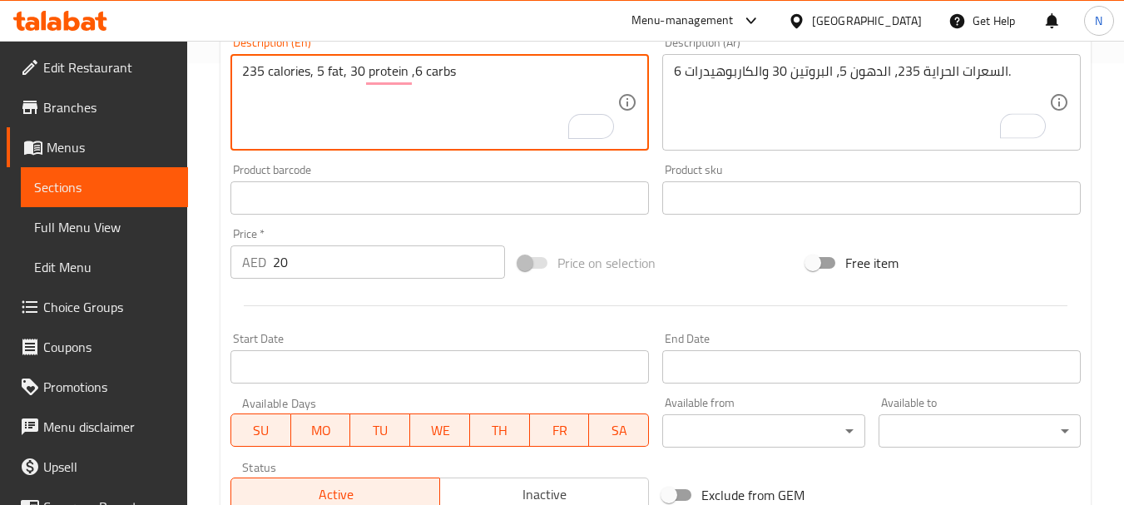
click at [411, 68] on textarea "235 calories, 5 fat, 30 protein ,6 carbs" at bounding box center [429, 102] width 375 height 79
click at [302, 79] on textarea "235 calories, 5 fat, 30 protein and 6 carbs" at bounding box center [429, 102] width 375 height 79
click at [498, 73] on textarea "235 Calories, 5 fat, 30 protein and 6 carbs" at bounding box center [429, 102] width 375 height 79
click at [477, 75] on textarea "235 Calories, 5 fat, 30 protein and 6 carbs" at bounding box center [429, 102] width 375 height 79
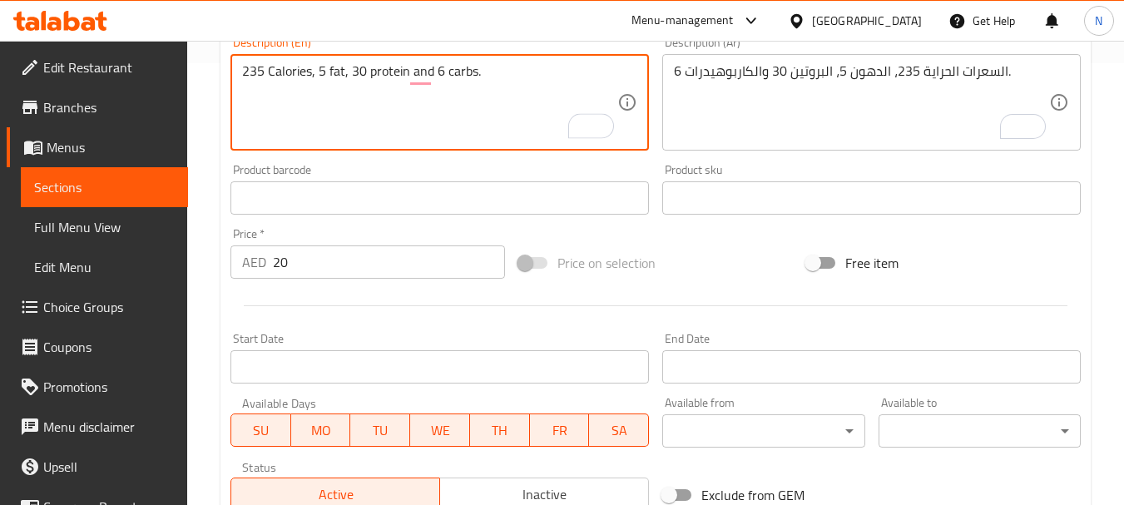
type textarea "235 Calories, 5 fat, 30 protein and 6 carbs."
click at [662, 241] on div "Price on selection" at bounding box center [656, 263] width 288 height 45
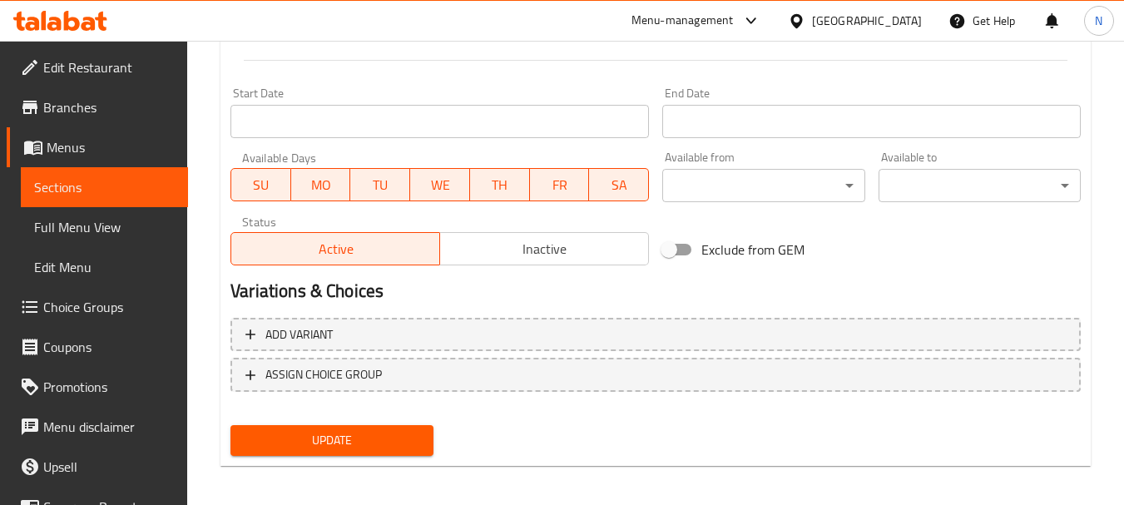
scroll to position [695, 0]
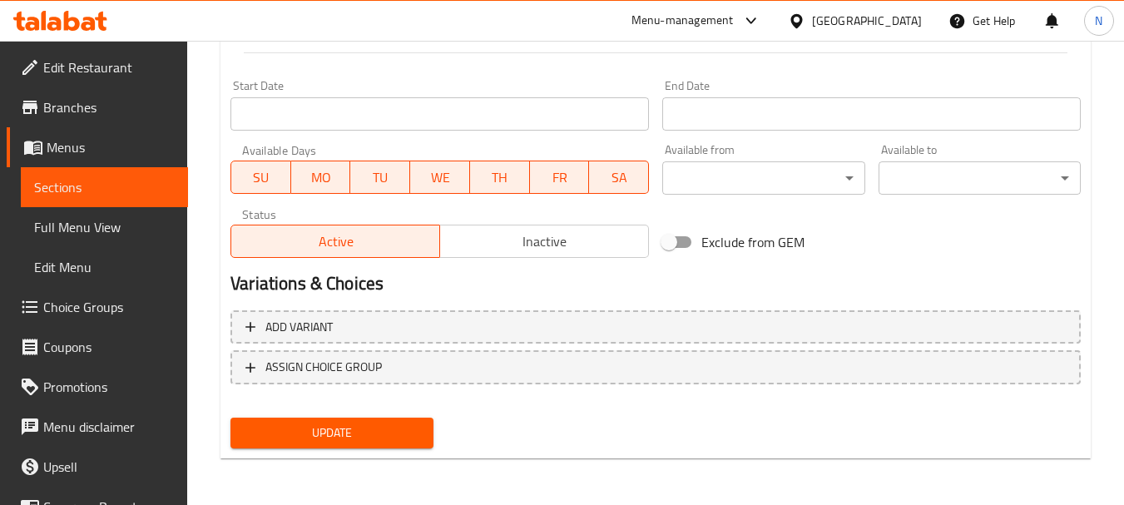
click at [350, 431] on span "Update" at bounding box center [332, 433] width 176 height 21
click at [369, 424] on span "Update" at bounding box center [332, 433] width 176 height 21
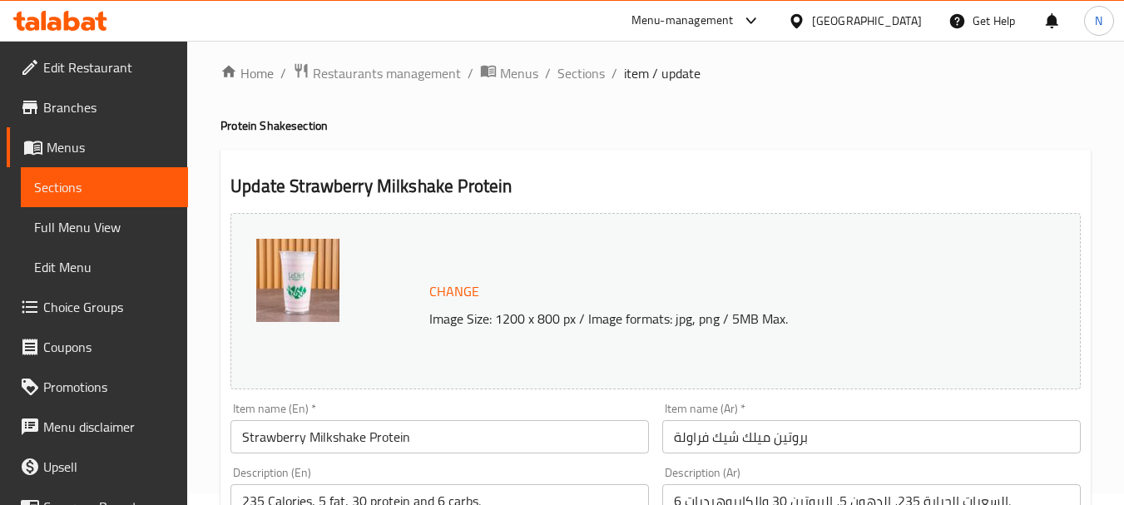
scroll to position [0, 0]
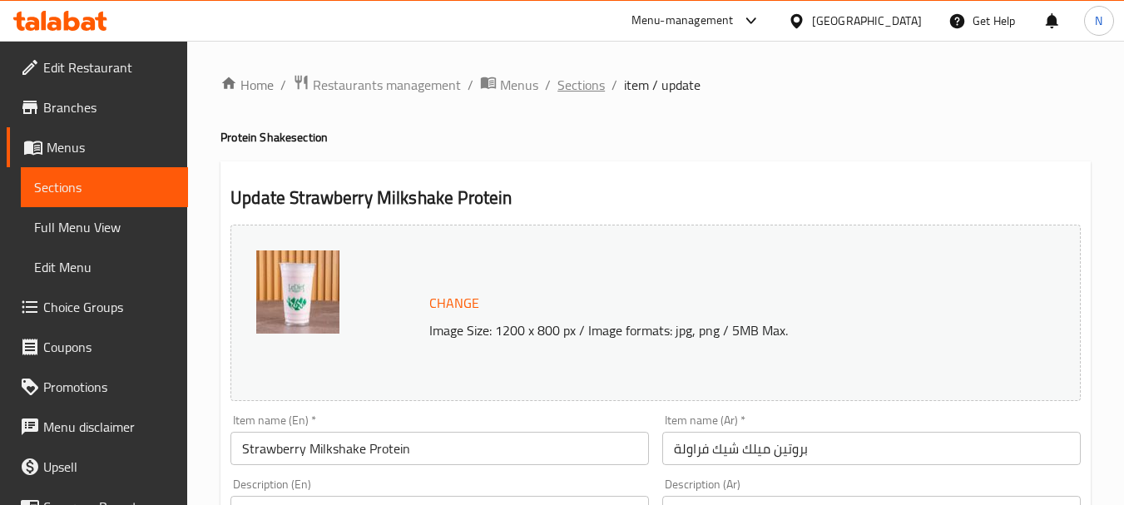
click at [598, 85] on span "Sections" at bounding box center [581, 85] width 47 height 20
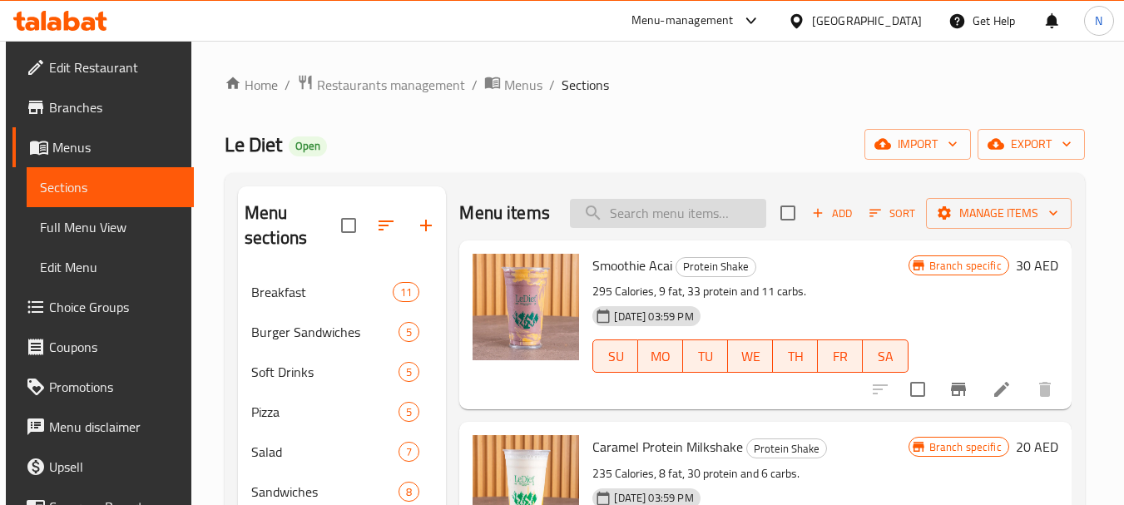
click at [686, 226] on input "search" at bounding box center [668, 213] width 196 height 29
paste input "Watermelon Fresh Juice"
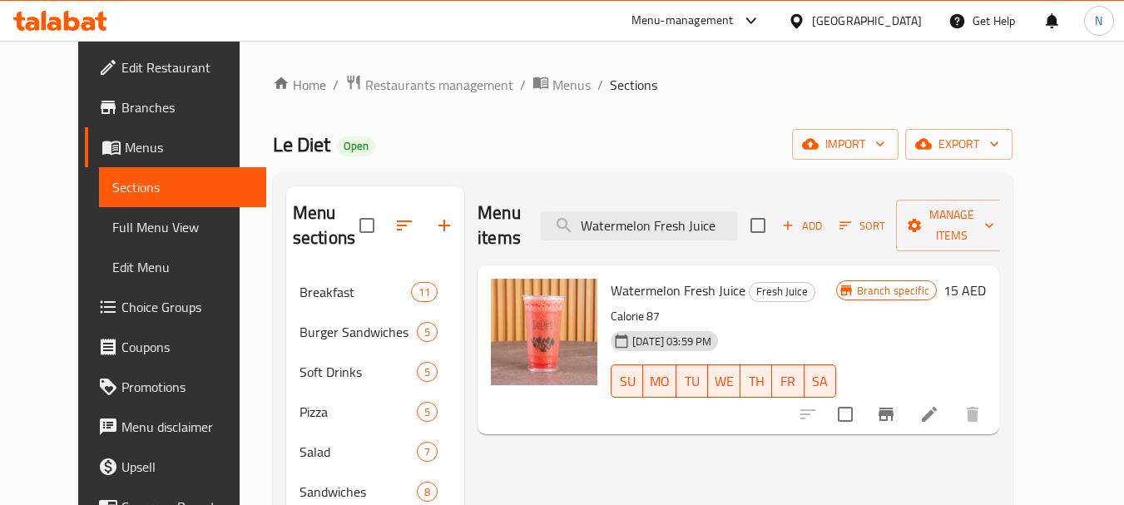
type input "Watermelon Fresh Juice"
click at [894, 408] on icon "Branch-specific-item" at bounding box center [886, 414] width 15 height 13
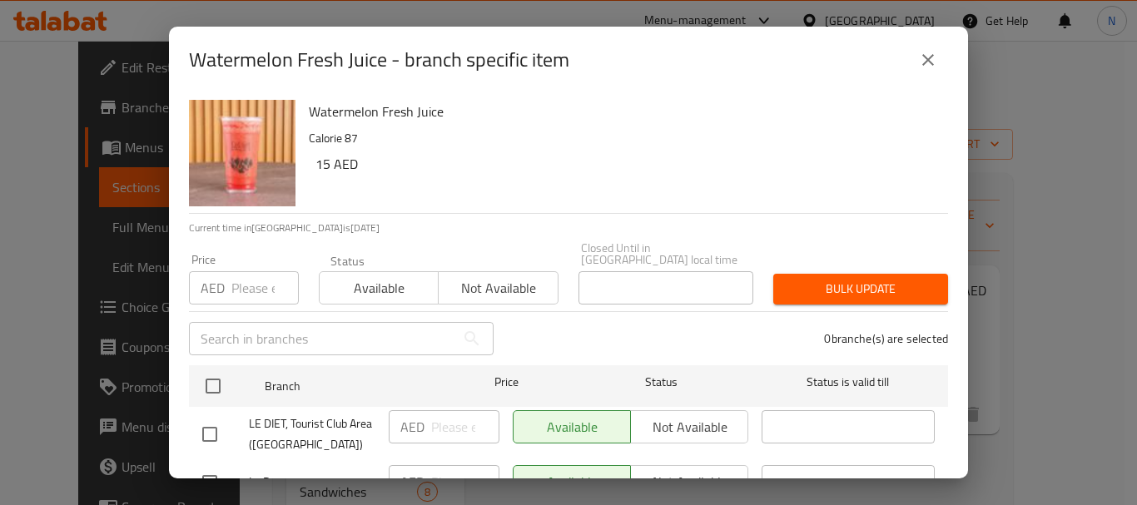
click at [254, 280] on input "number" at bounding box center [264, 287] width 67 height 33
type input "15"
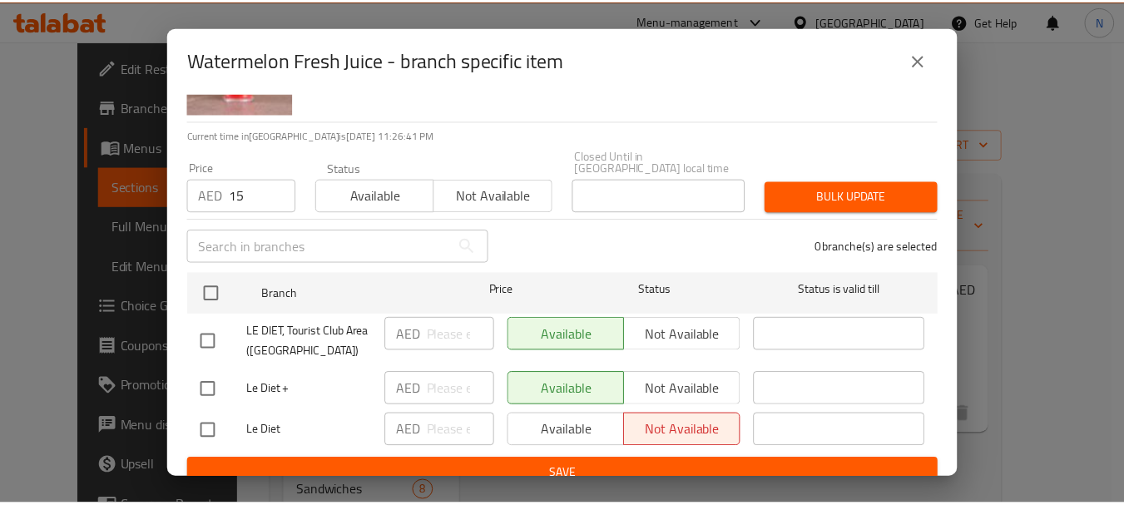
scroll to position [111, 0]
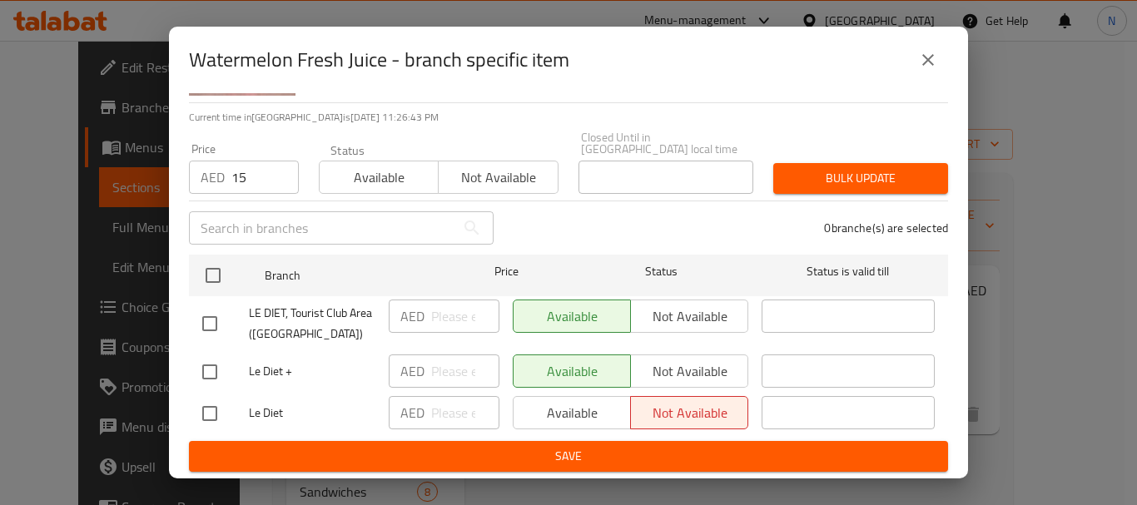
click at [214, 372] on input "checkbox" at bounding box center [209, 372] width 35 height 35
checkbox input "true"
click at [797, 181] on span "Bulk update" at bounding box center [861, 178] width 148 height 21
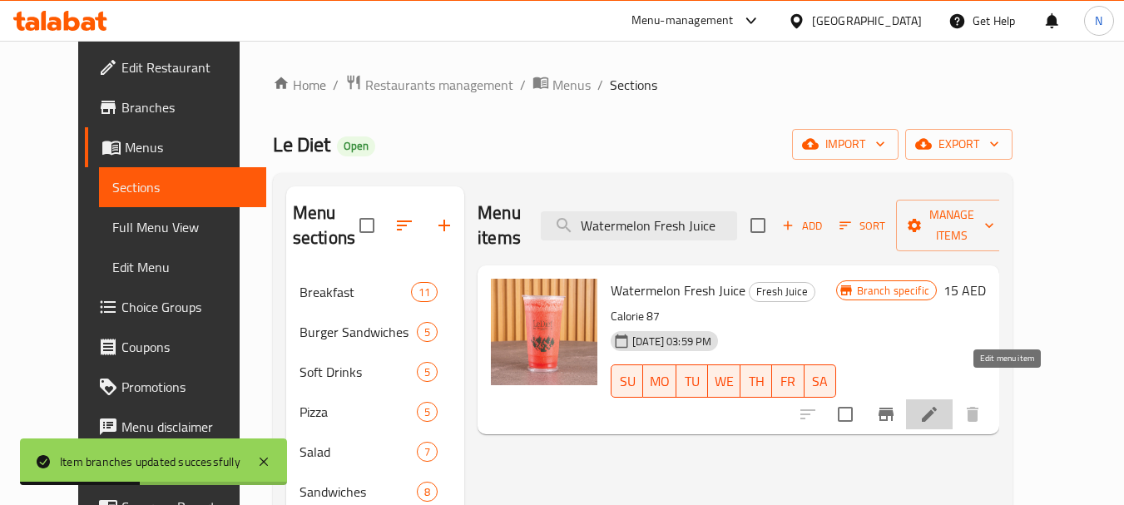
click at [940, 404] on icon at bounding box center [930, 414] width 20 height 20
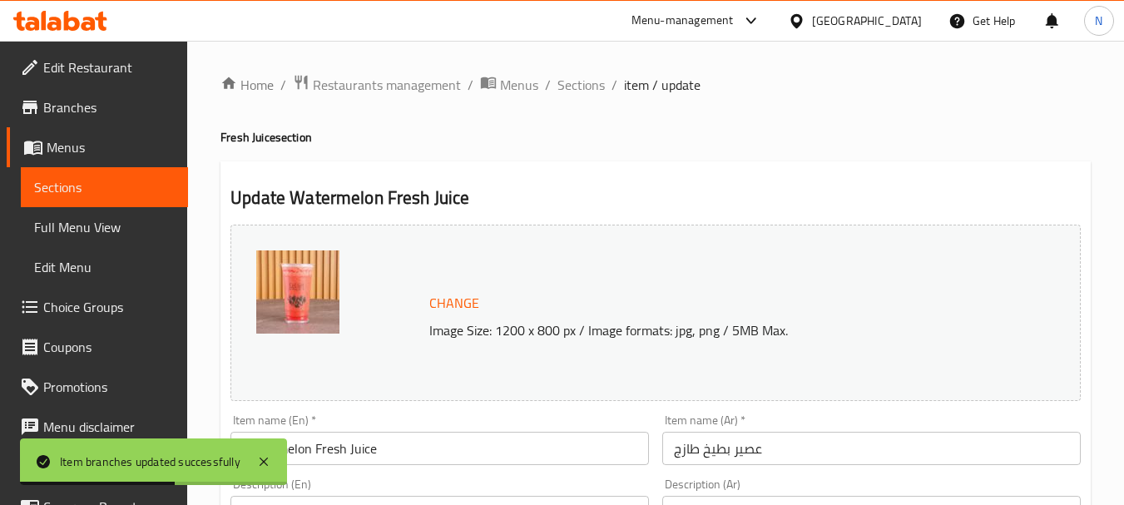
scroll to position [442, 0]
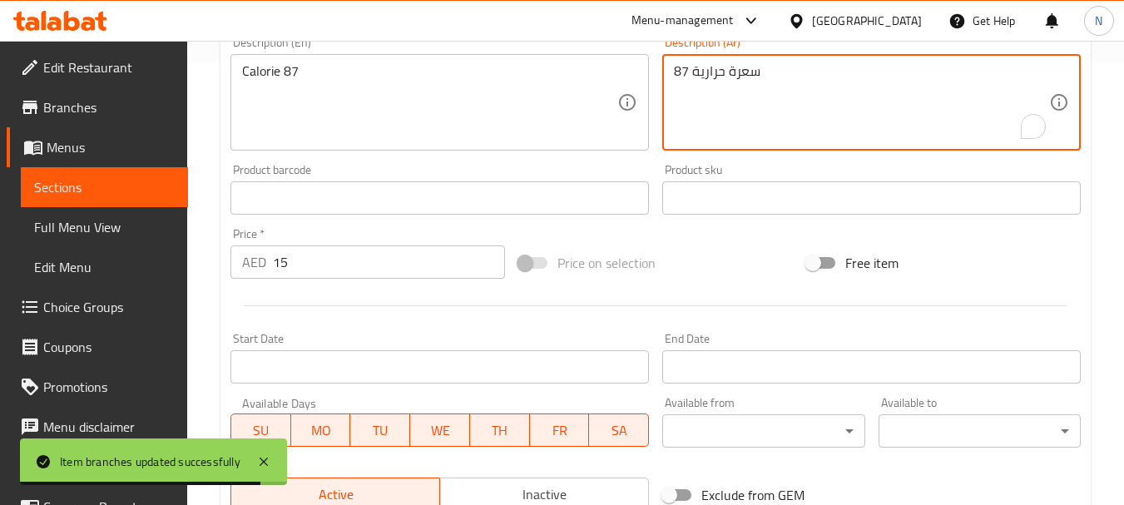
click at [740, 72] on textarea "87 سعرة حرارية" at bounding box center [861, 102] width 375 height 79
paste textarea "السعرات الحراية 72"
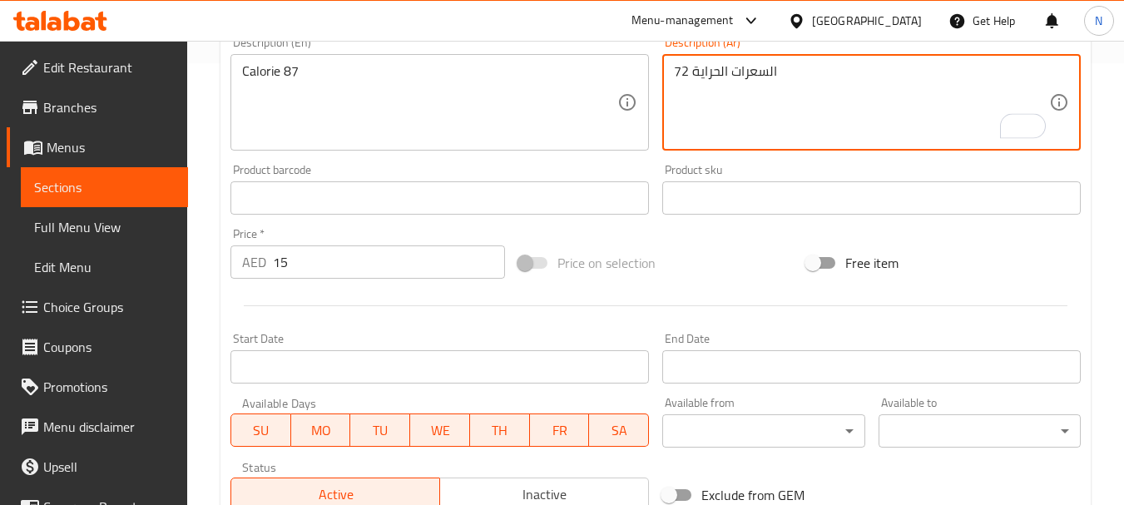
type textarea "السعرات الحراية 72"
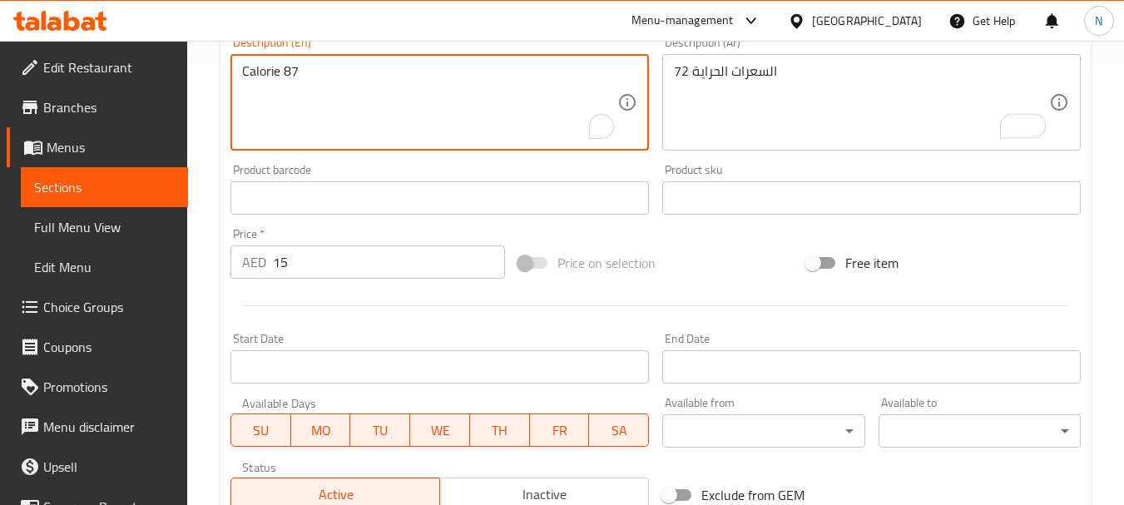
click at [375, 70] on textarea "Calorie 87" at bounding box center [429, 102] width 375 height 79
paste textarea "72 calories"
click at [285, 81] on textarea "72 calories" at bounding box center [429, 102] width 375 height 79
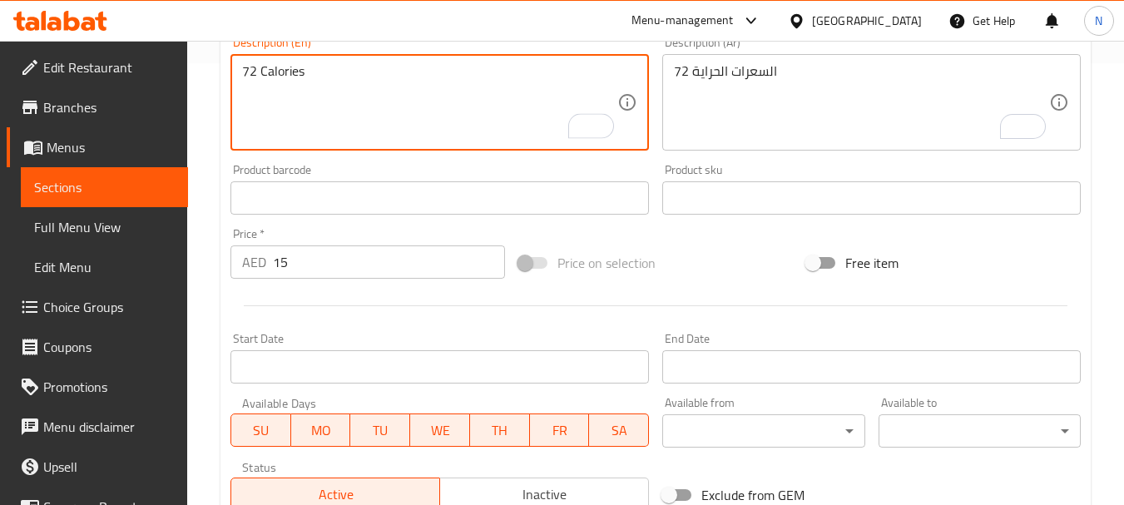
click at [489, 99] on textarea "72 Calories" at bounding box center [429, 102] width 375 height 79
click at [301, 72] on textarea "72 Calories" at bounding box center [429, 102] width 375 height 79
click at [306, 74] on textarea "72 Calories" at bounding box center [429, 102] width 375 height 79
type textarea "72 Calories."
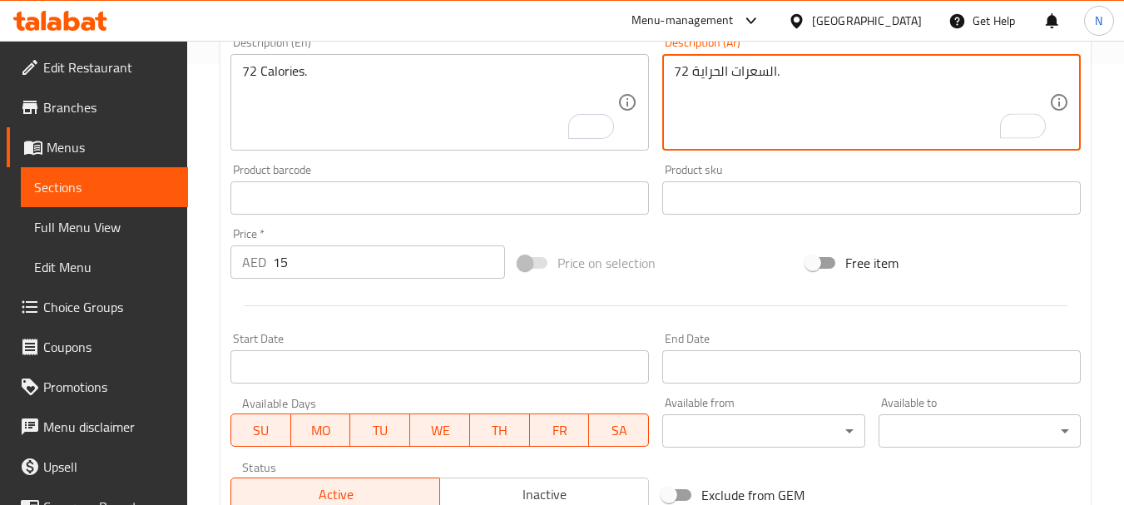
type textarea "السعرات الحراية 72."
click at [725, 251] on div "Price on selection" at bounding box center [656, 263] width 288 height 45
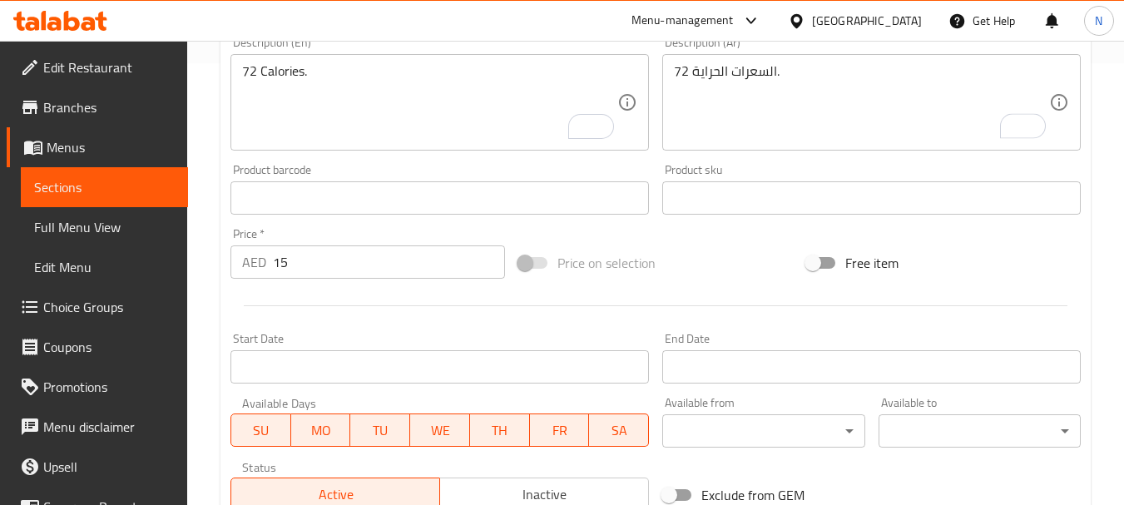
scroll to position [695, 0]
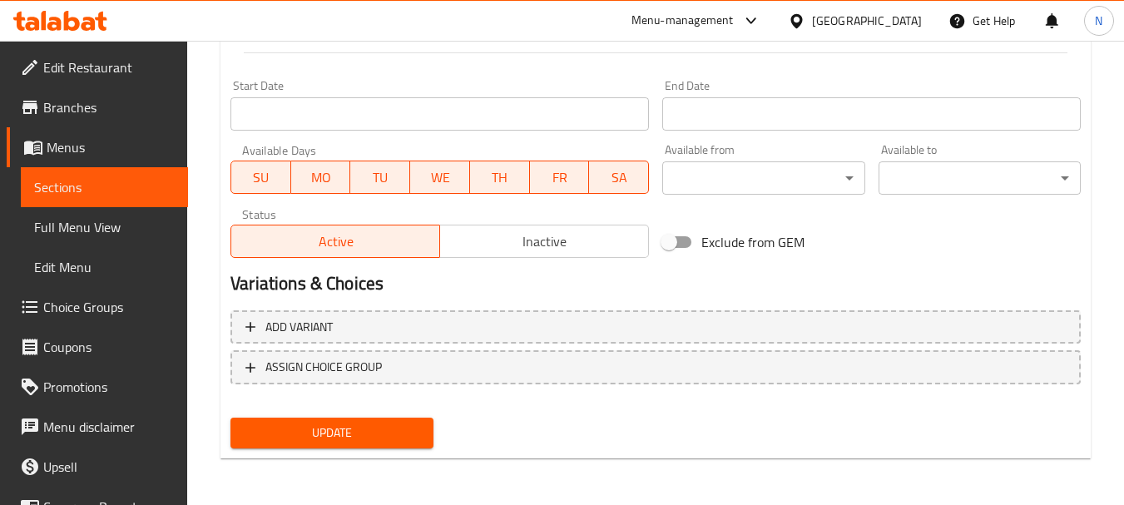
click at [325, 429] on span "Update" at bounding box center [332, 433] width 176 height 21
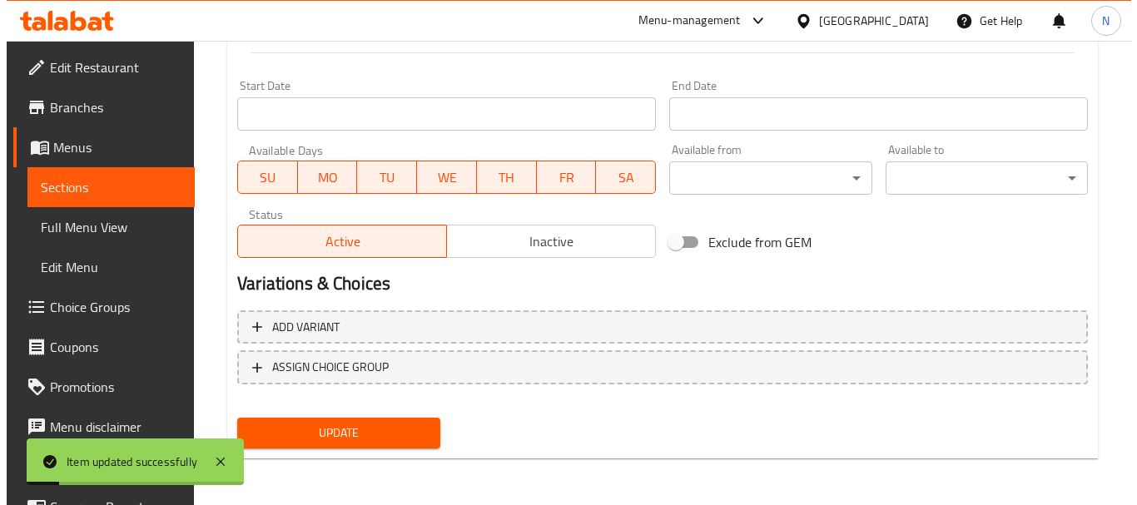
scroll to position [0, 0]
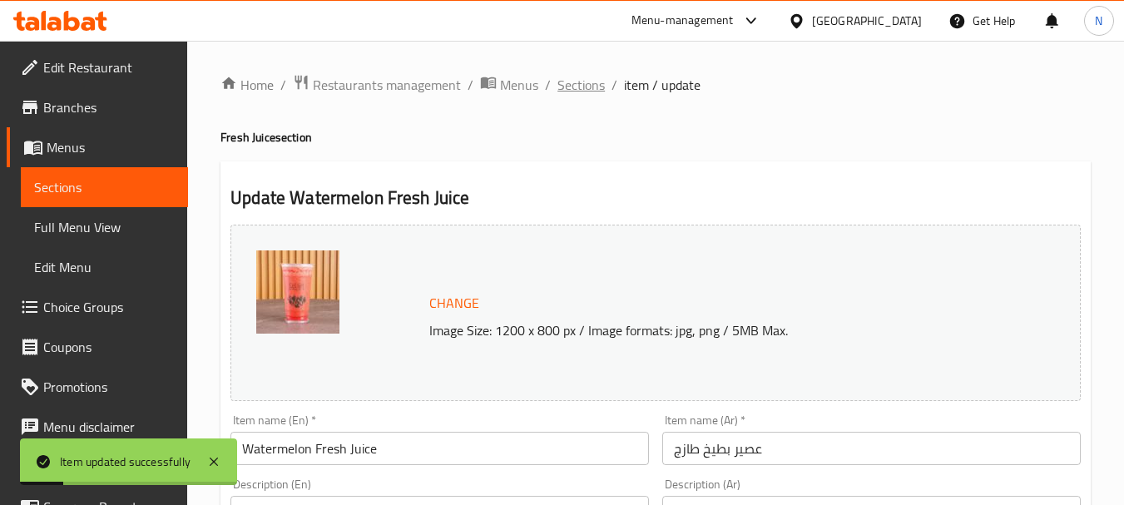
click at [588, 93] on span "Sections" at bounding box center [581, 85] width 47 height 20
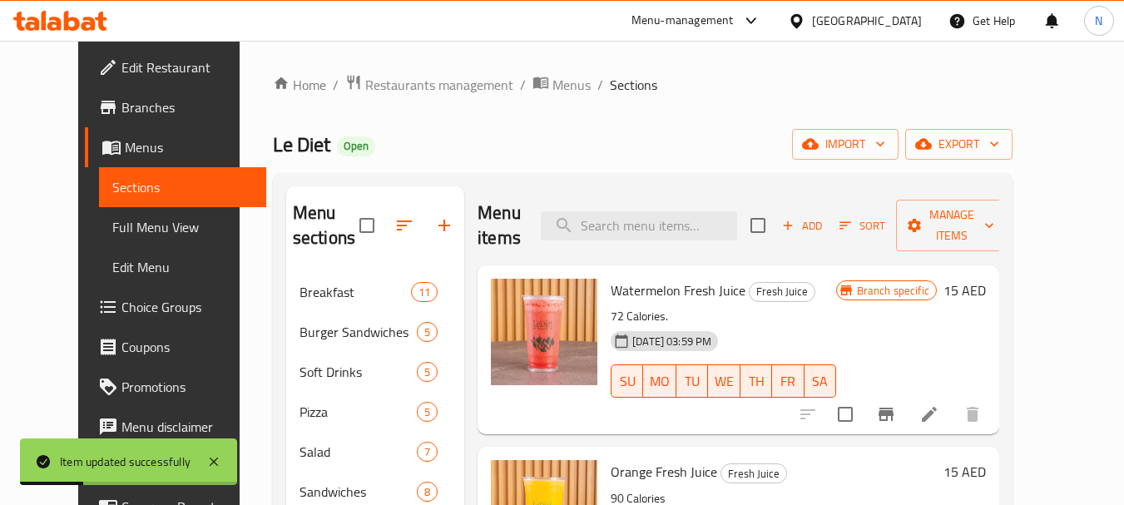
click at [651, 229] on div "Menu items Add Sort Manage items" at bounding box center [739, 225] width 522 height 79
click at [648, 218] on input "search" at bounding box center [639, 225] width 196 height 29
paste input "Orange Fresh Juice"
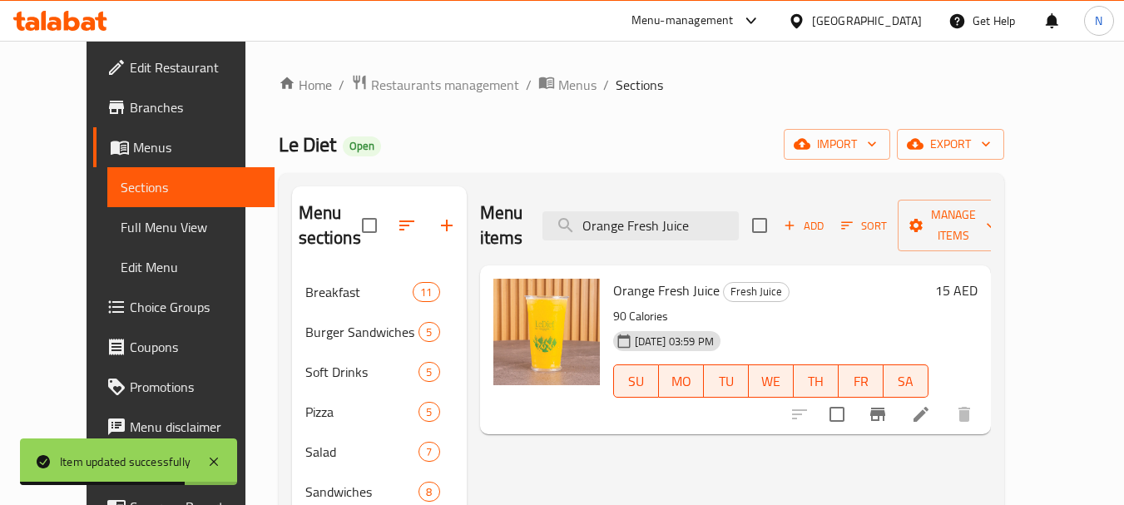
type input "Orange Fresh Juice"
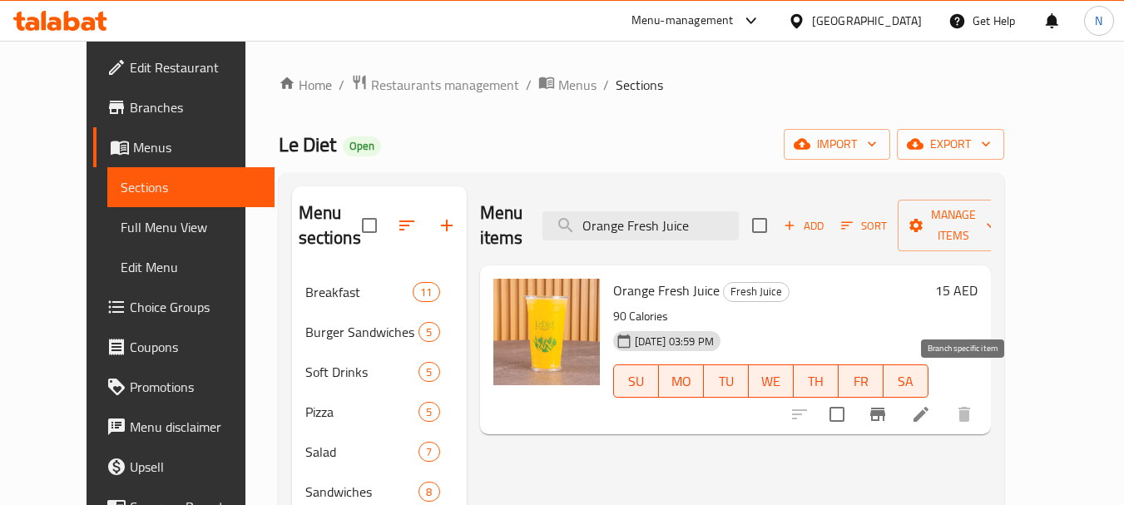
click at [888, 404] on icon "Branch-specific-item" at bounding box center [878, 414] width 20 height 20
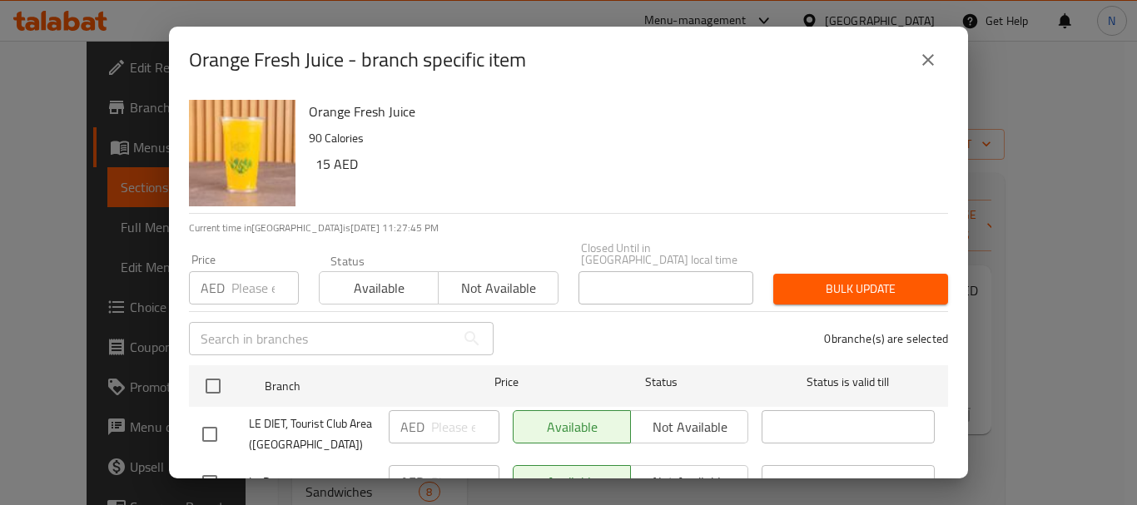
click at [240, 278] on input "number" at bounding box center [264, 287] width 67 height 33
type input "15"
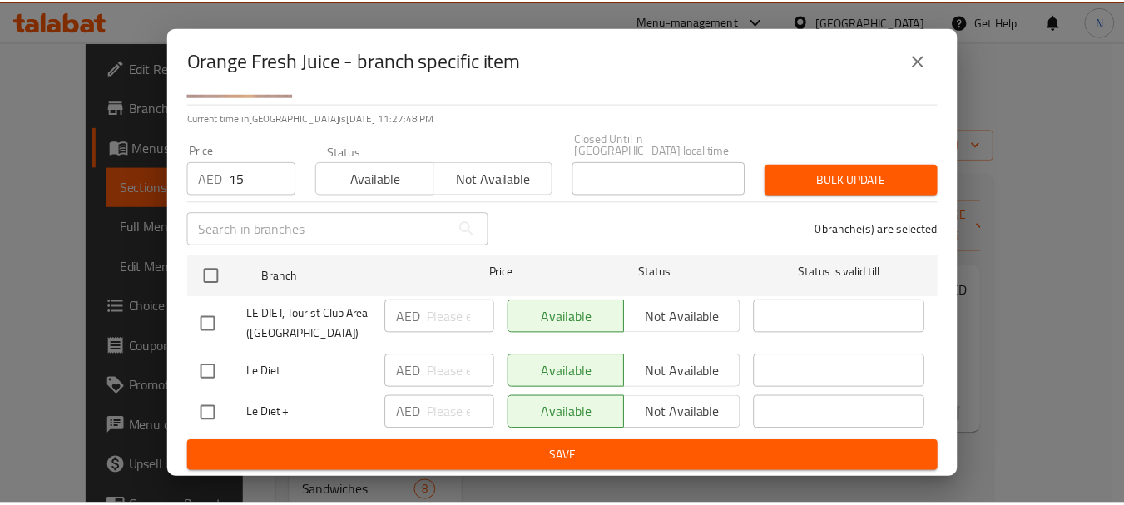
scroll to position [111, 0]
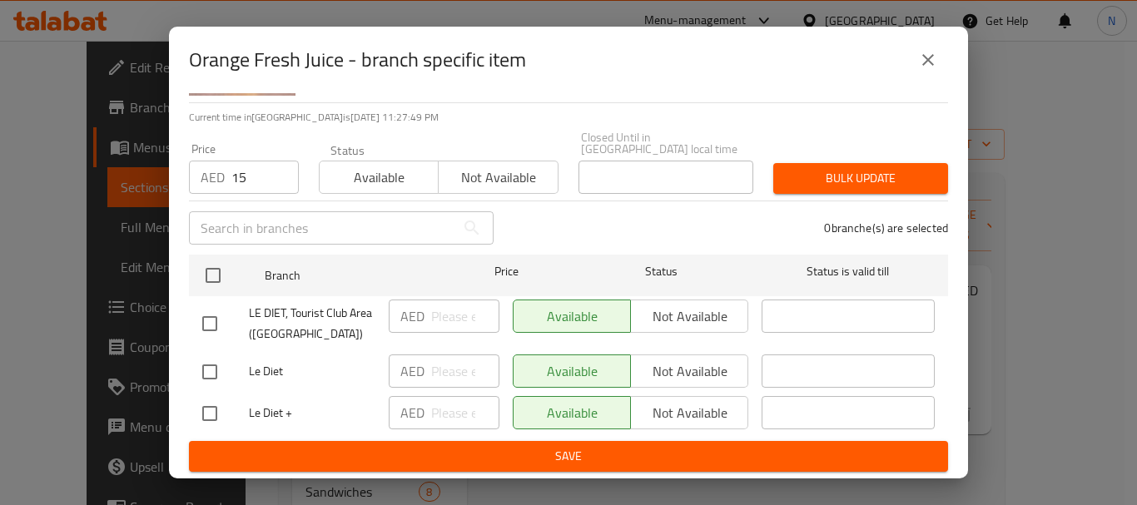
click at [214, 413] on input "checkbox" at bounding box center [209, 413] width 35 height 35
checkbox input "true"
click at [776, 178] on button "Bulk update" at bounding box center [860, 178] width 175 height 31
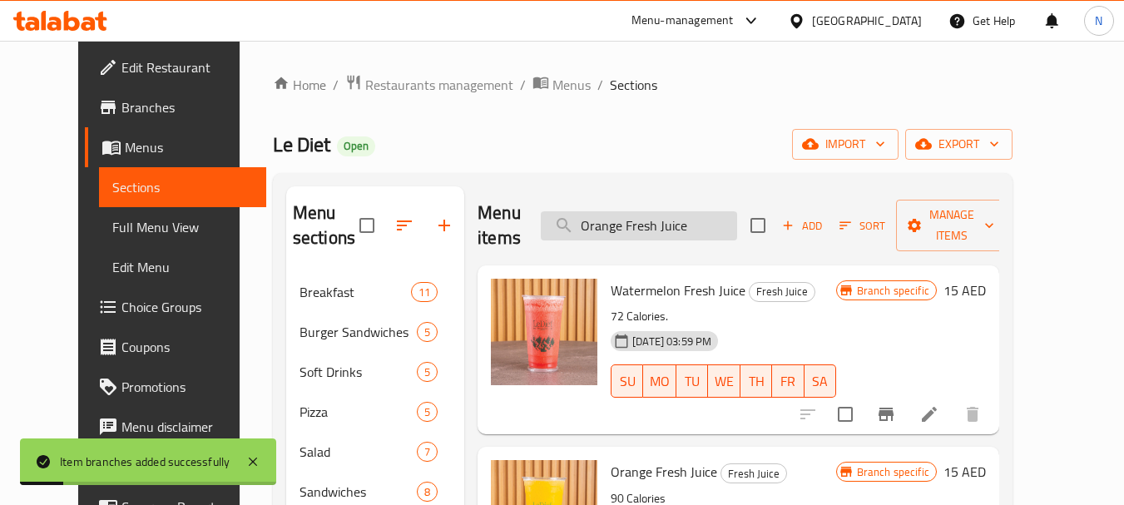
click at [718, 219] on input "Orange Fresh Juice" at bounding box center [639, 225] width 196 height 29
type input "Orange Fresh Juice"
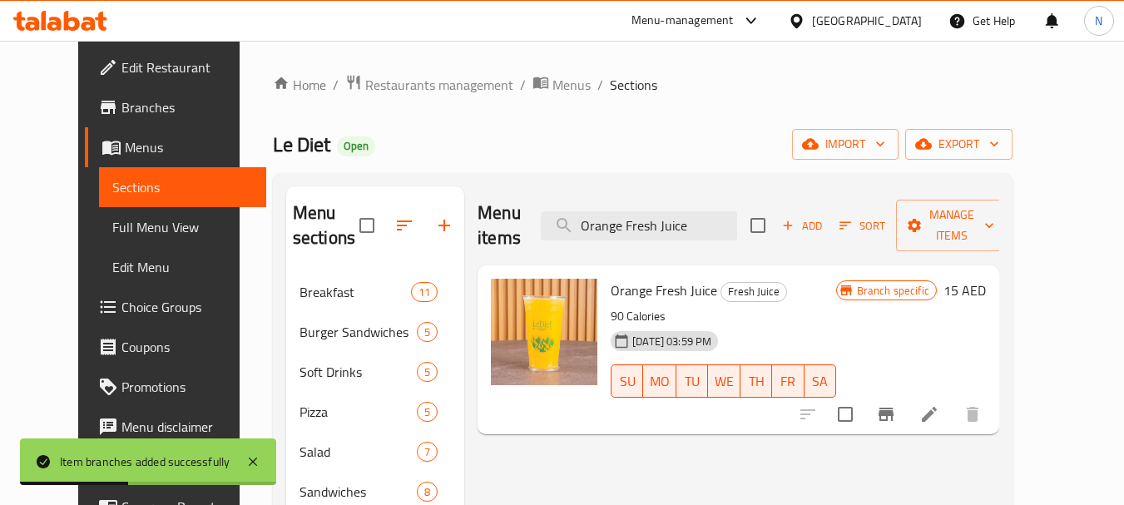
click at [940, 404] on icon at bounding box center [930, 414] width 20 height 20
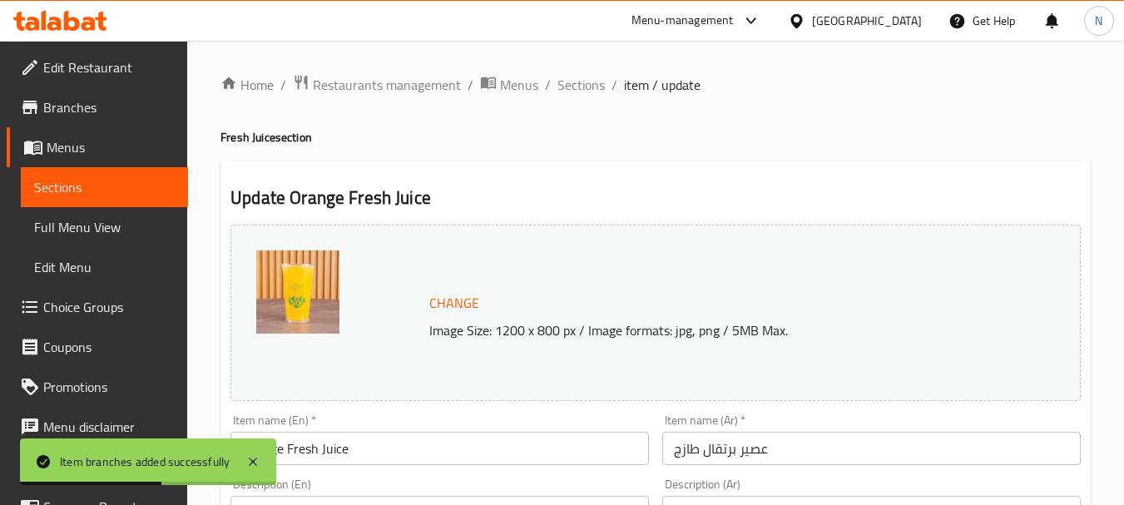
scroll to position [442, 0]
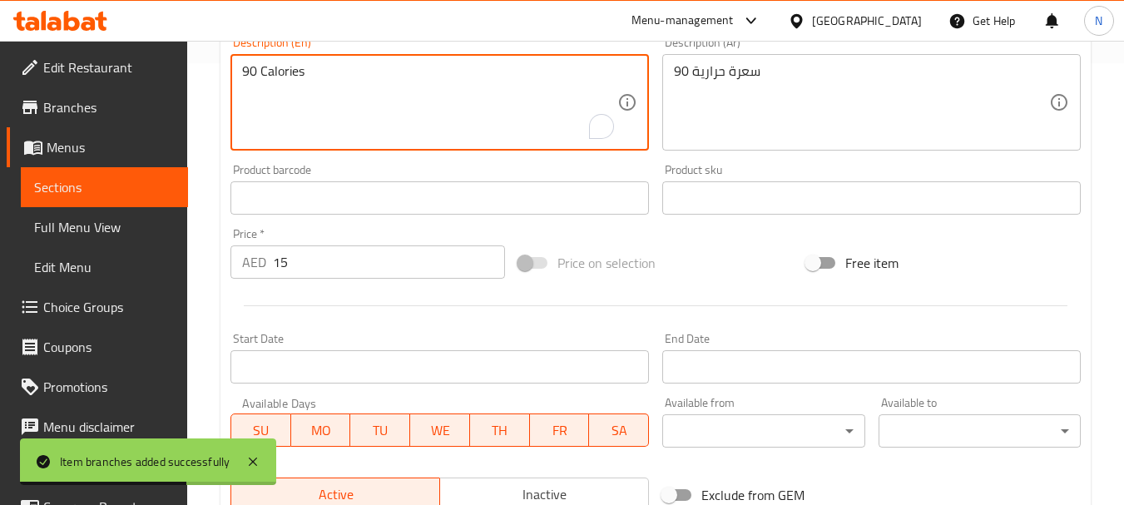
click at [268, 82] on textarea "90 Calories" at bounding box center [429, 102] width 375 height 79
paste textarea "السعرات الحراية 91"
type textarea "السعرات الحراية 91"
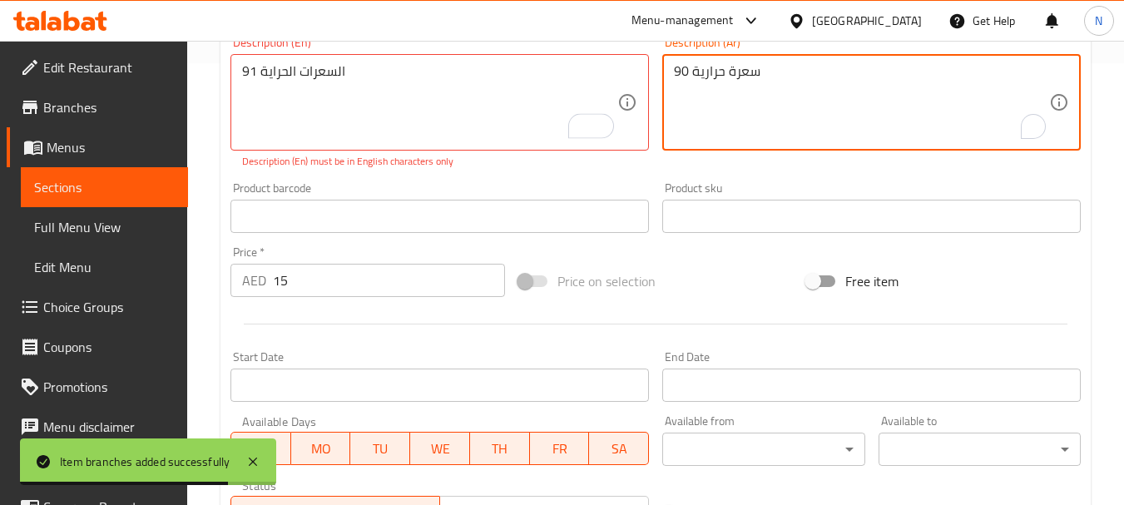
click at [727, 75] on textarea "سعرة حرارية 90" at bounding box center [861, 102] width 375 height 79
paste textarea "لسعرات الحراية 91"
type textarea "السعرات الحراية 91"
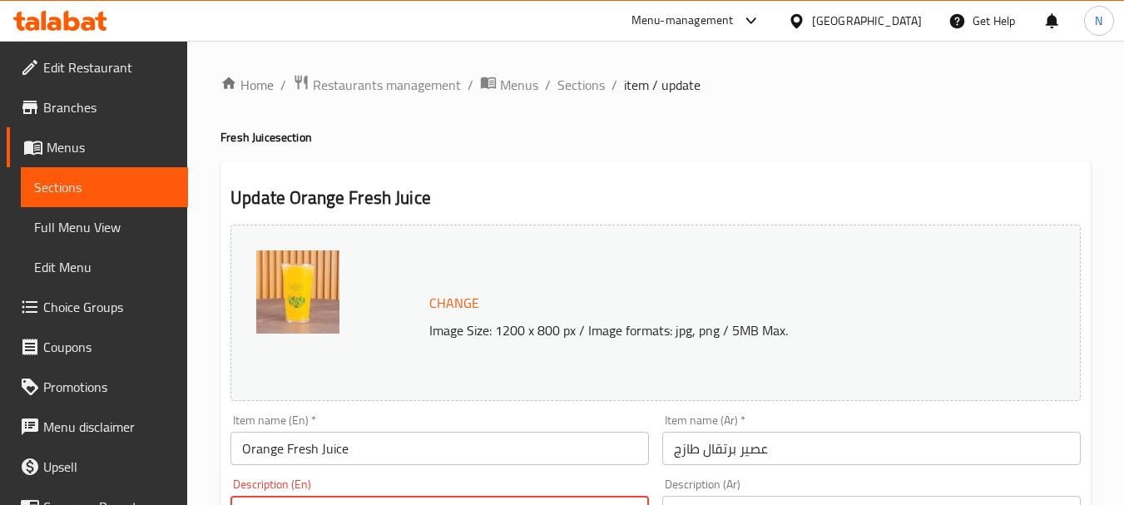
scroll to position [442, 0]
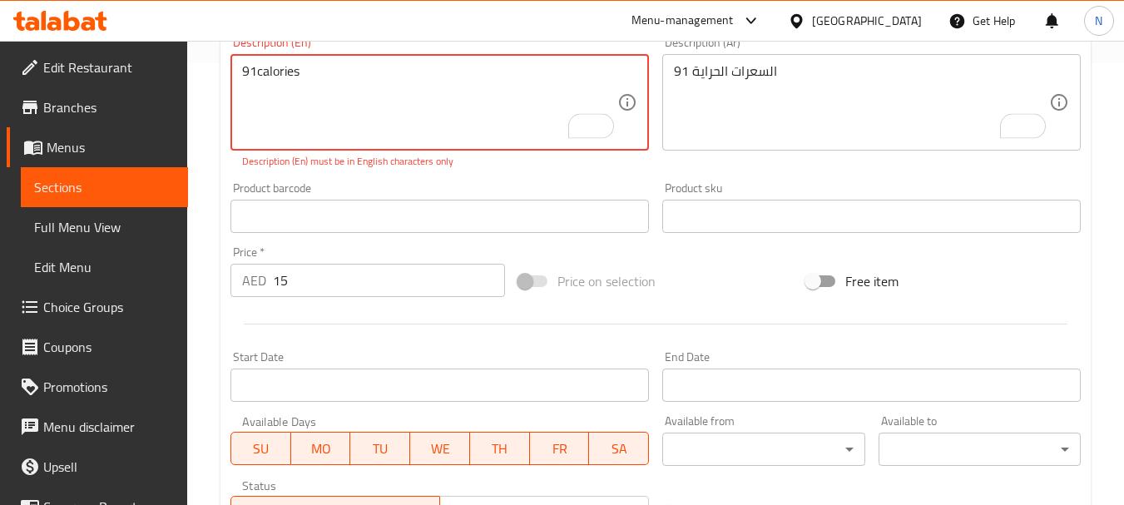
click at [256, 74] on textarea "91calories" at bounding box center [429, 102] width 375 height 79
click at [290, 73] on textarea "91 calories" at bounding box center [429, 102] width 375 height 79
click at [382, 79] on textarea "91 Calories" at bounding box center [429, 102] width 375 height 79
click at [304, 77] on textarea "91 Calories" at bounding box center [429, 102] width 375 height 79
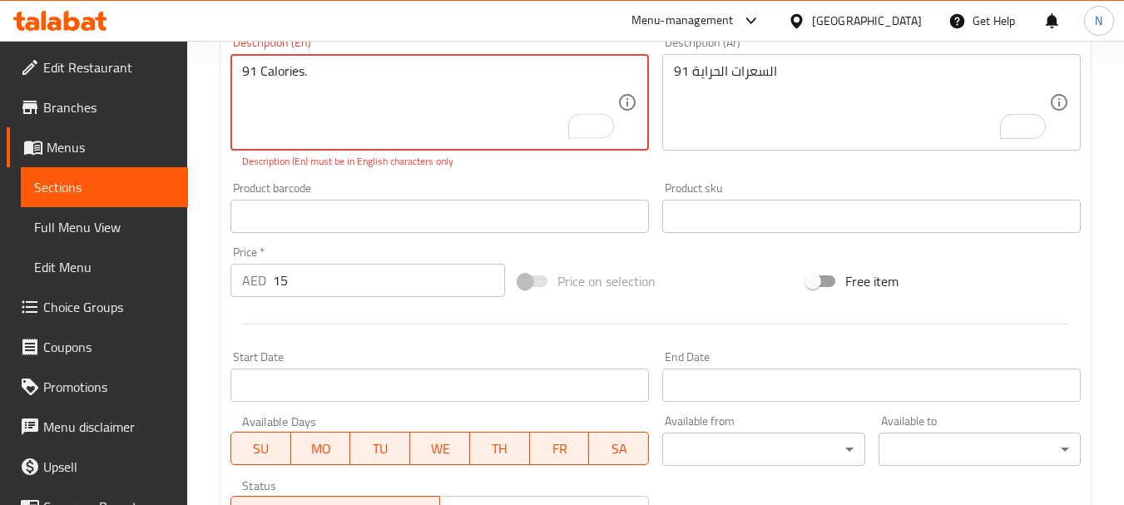
type textarea "91 Calories."
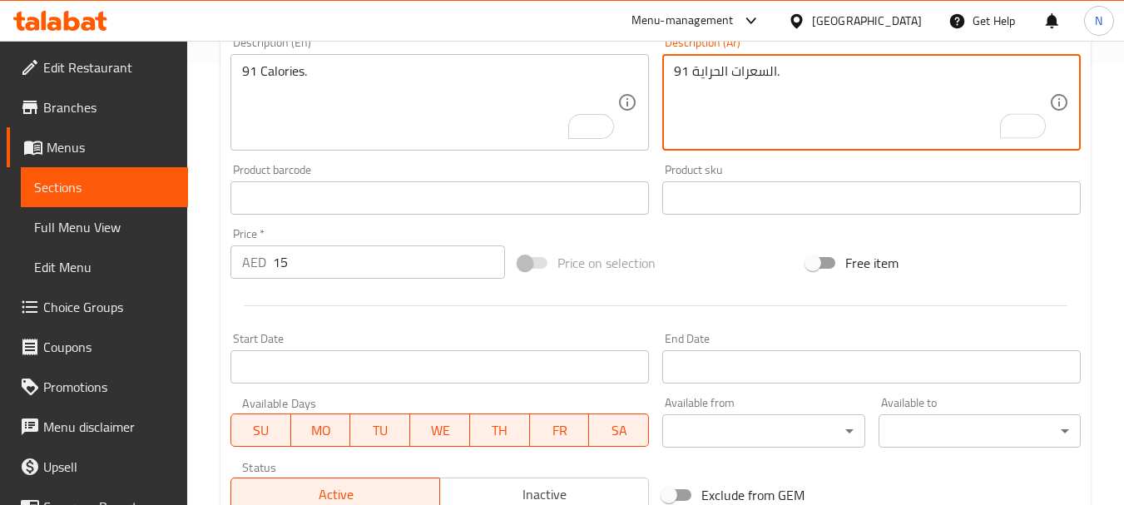
type textarea "السعرات الحراية 91."
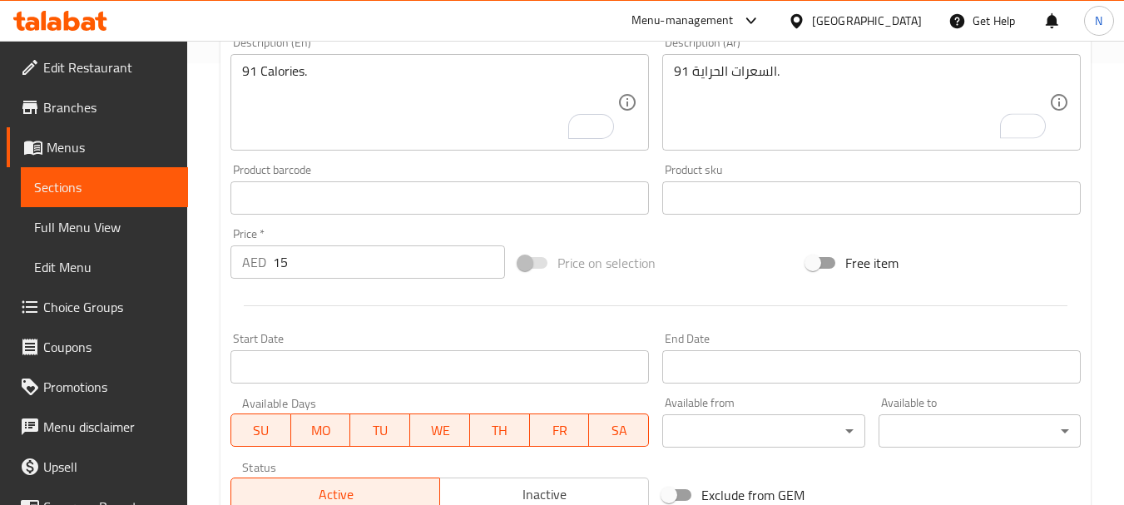
click at [724, 270] on div "Price on selection" at bounding box center [656, 263] width 288 height 45
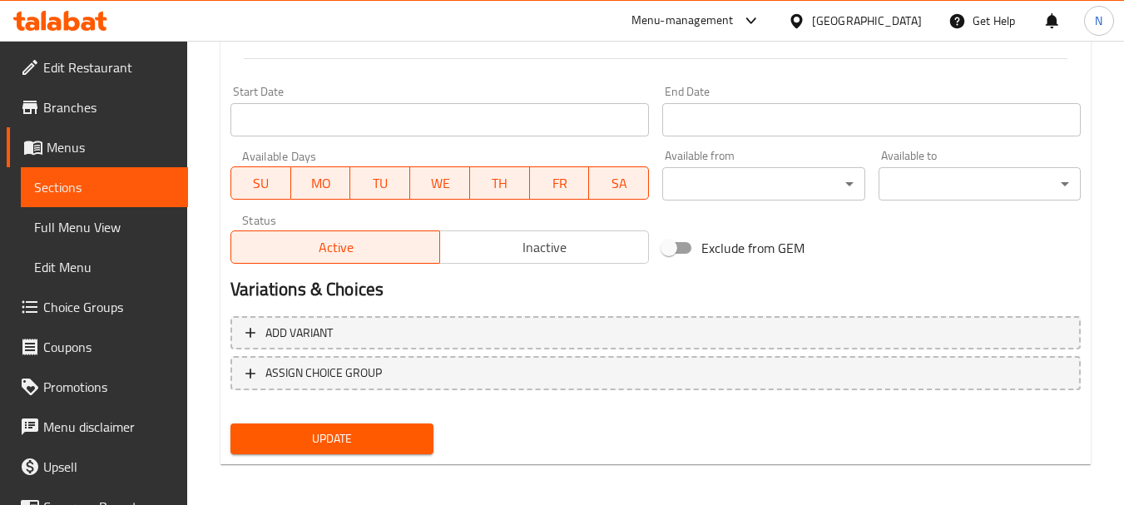
scroll to position [695, 0]
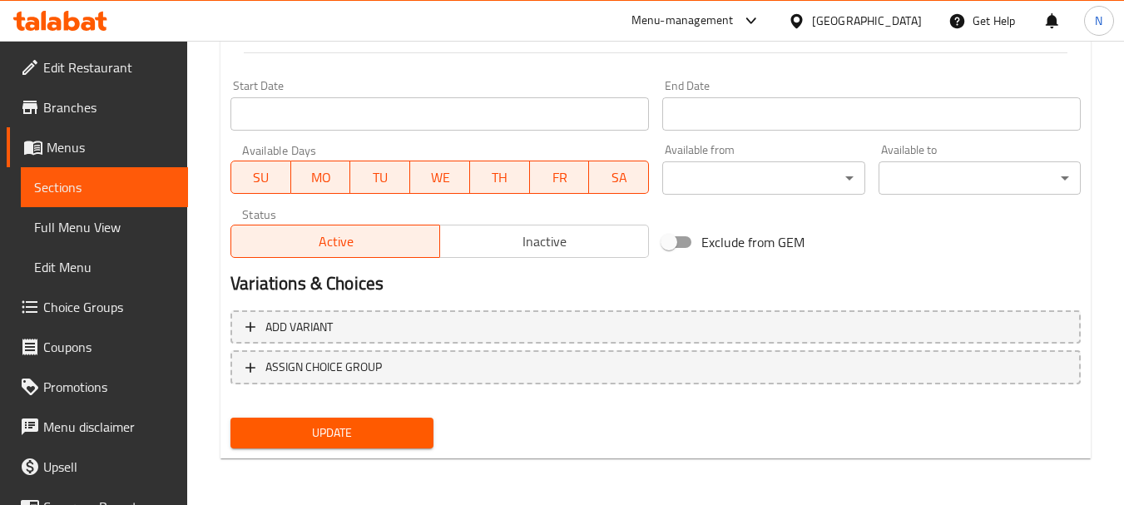
click at [294, 431] on span "Update" at bounding box center [332, 433] width 176 height 21
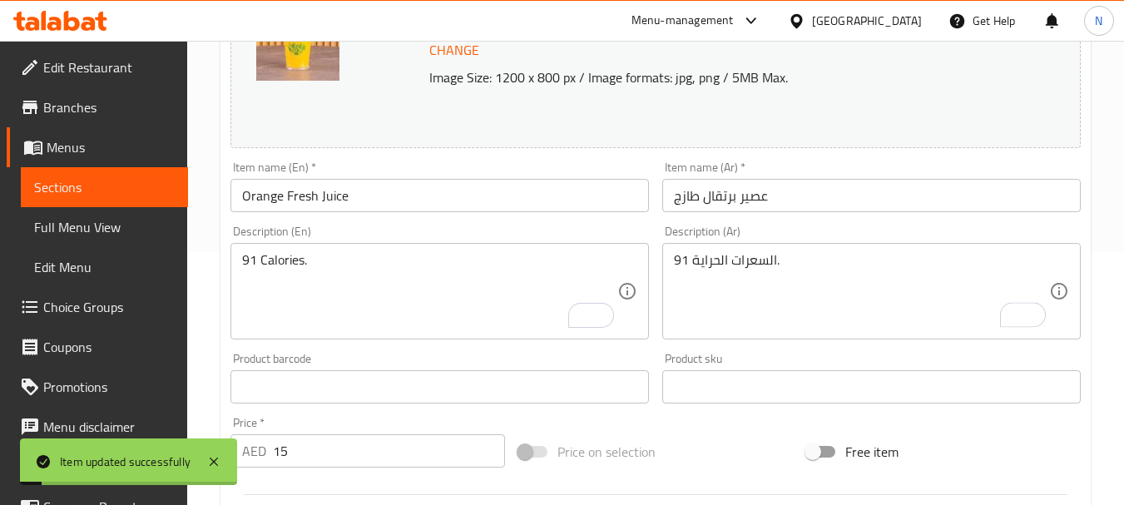
scroll to position [0, 0]
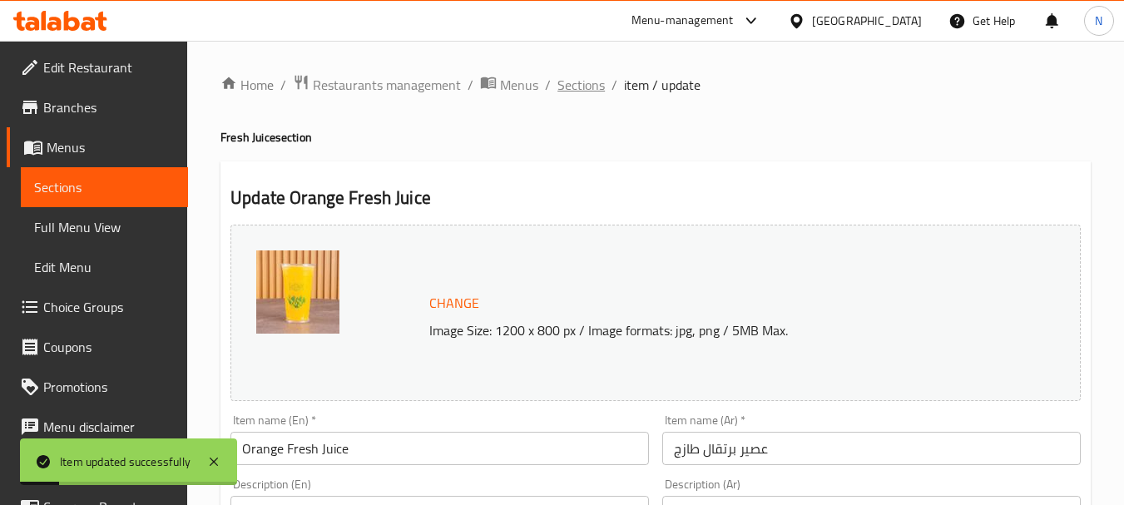
click at [571, 85] on span "Sections" at bounding box center [581, 85] width 47 height 20
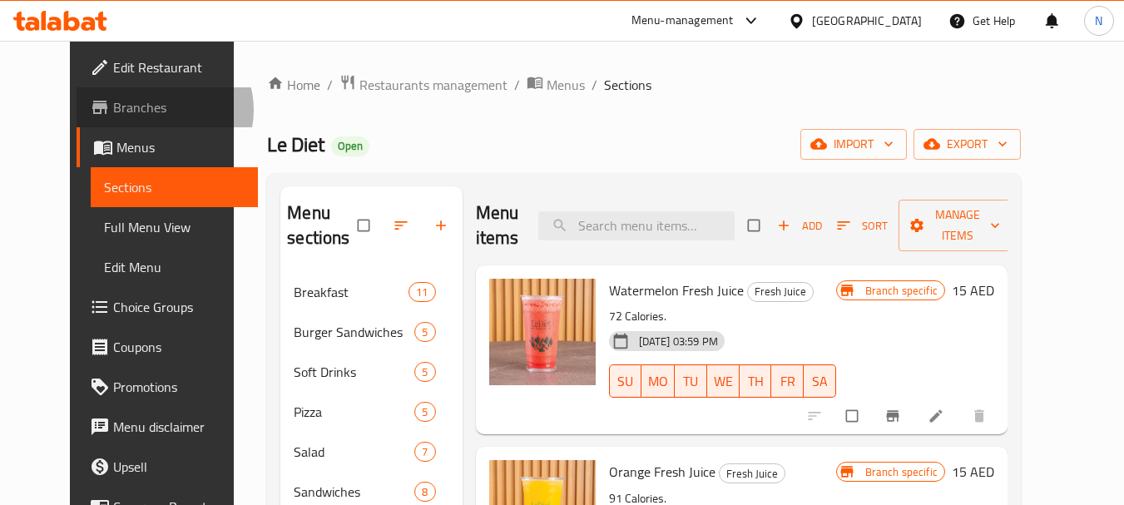
click at [113, 109] on span "Branches" at bounding box center [179, 107] width 132 height 20
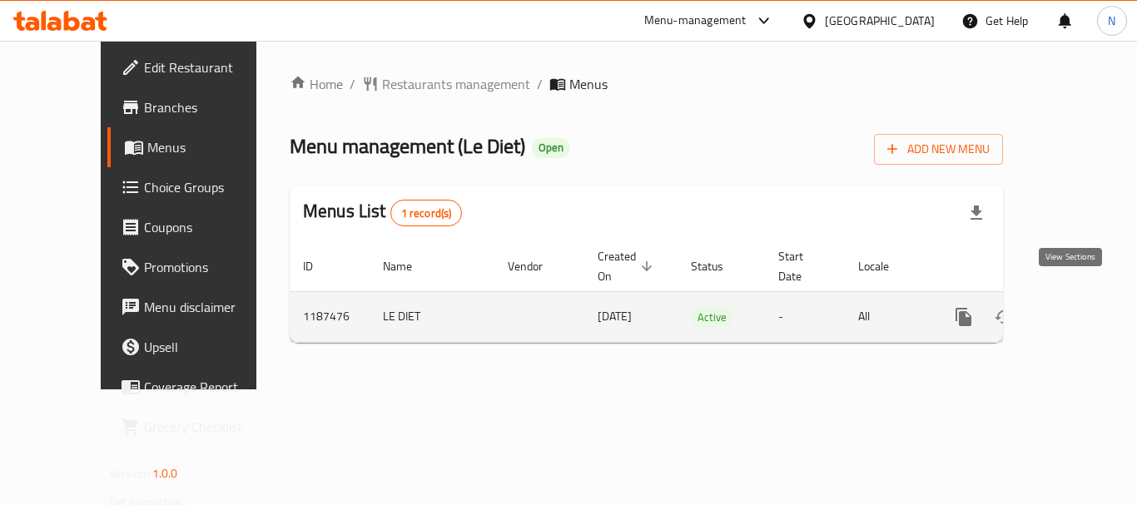
click at [1074, 307] on icon "enhanced table" at bounding box center [1084, 317] width 20 height 20
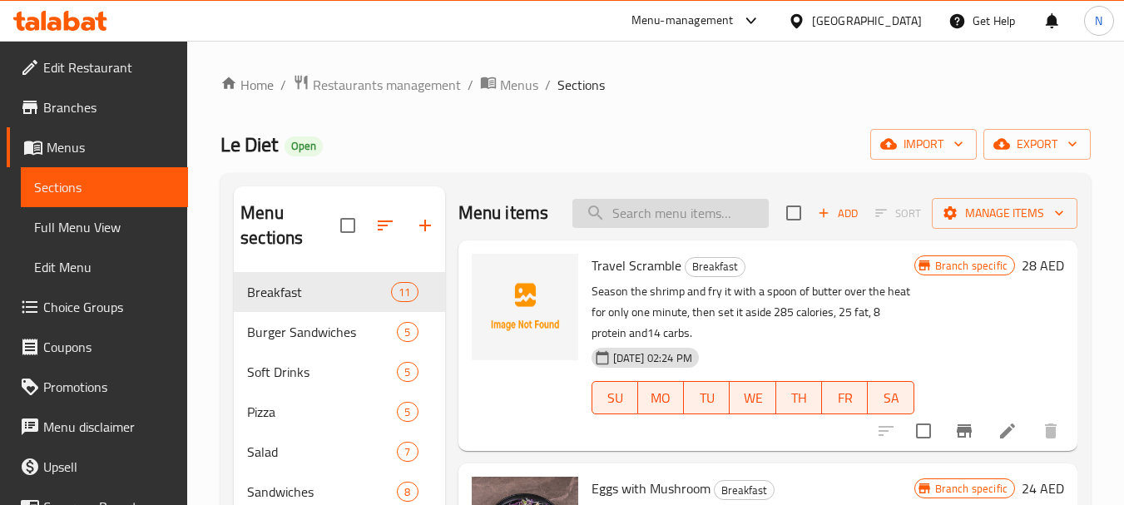
click at [630, 228] on input "search" at bounding box center [671, 213] width 196 height 29
paste input "Buffalo Burger"
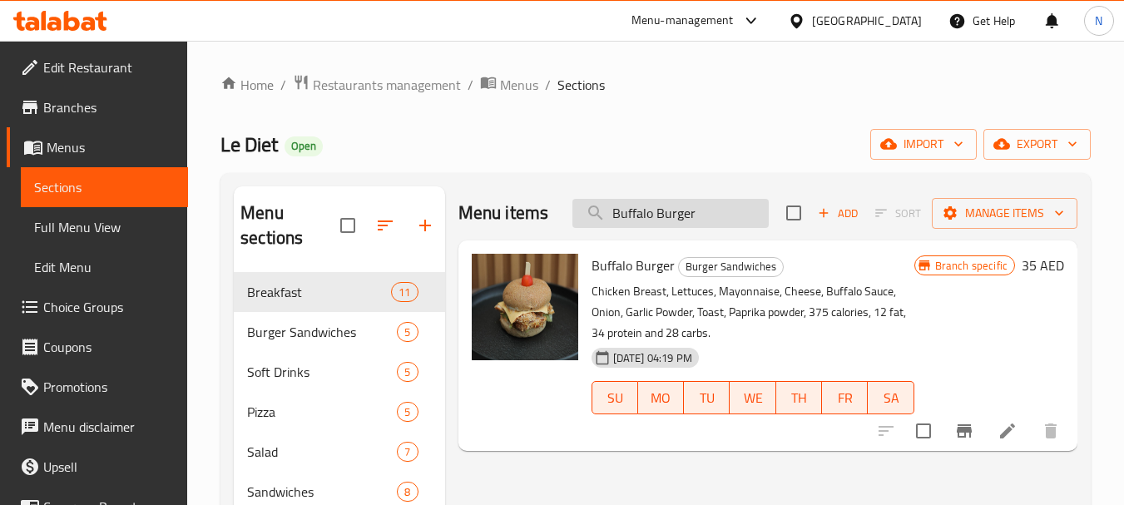
click at [645, 216] on input "Buffalo Burger" at bounding box center [671, 213] width 196 height 29
paste input "Fish Dill"
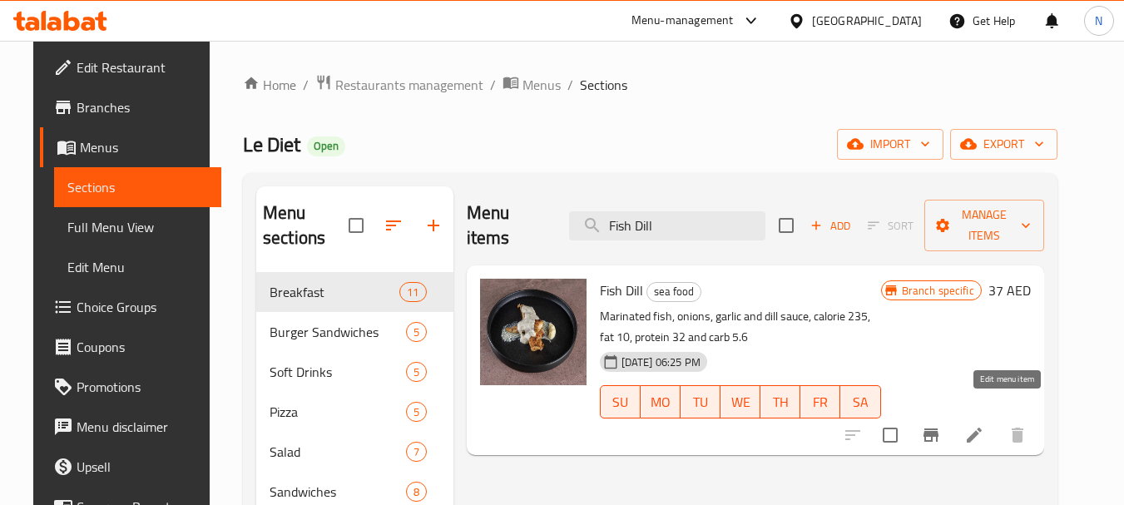
type input "Fish Dill"
click at [951, 419] on button "Branch-specific-item" at bounding box center [931, 435] width 40 height 40
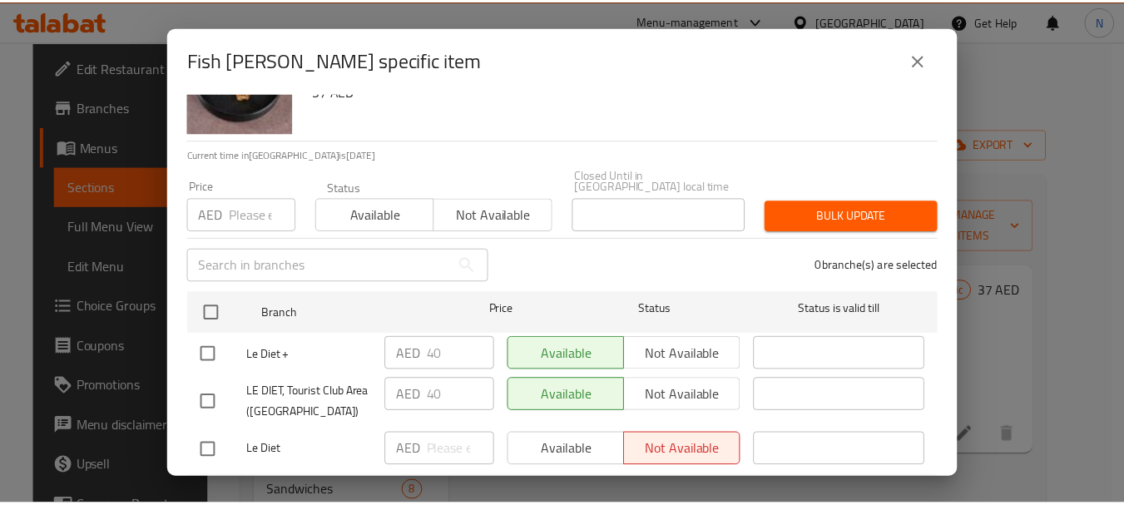
scroll to position [111, 0]
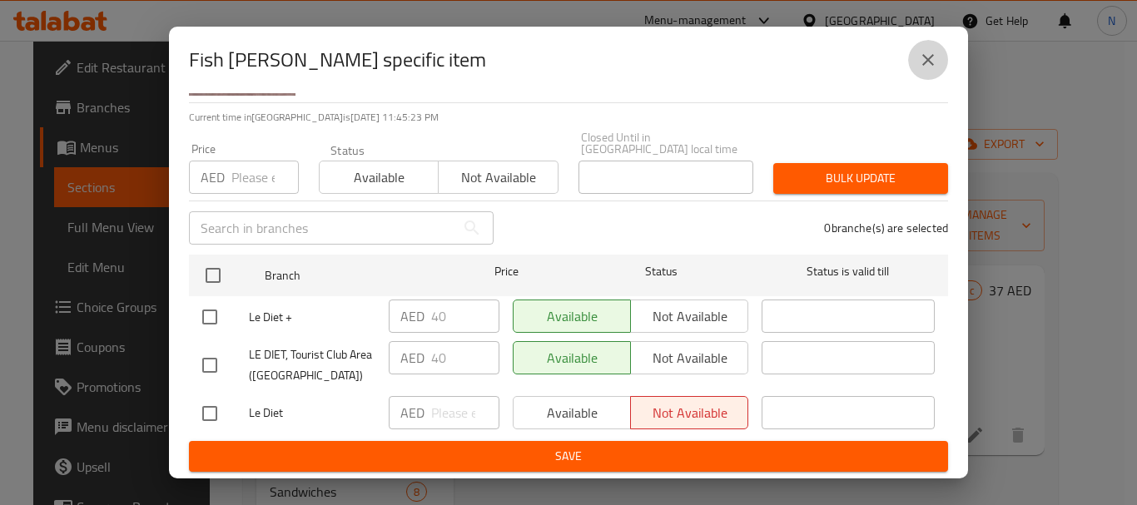
click at [925, 71] on button "close" at bounding box center [928, 60] width 40 height 40
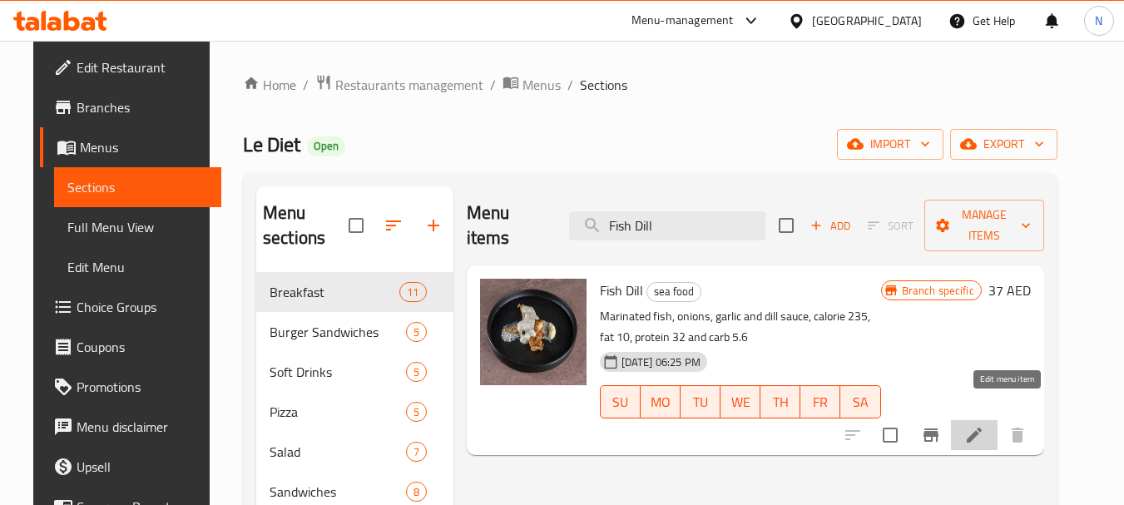
click at [985, 425] on icon at bounding box center [975, 435] width 20 height 20
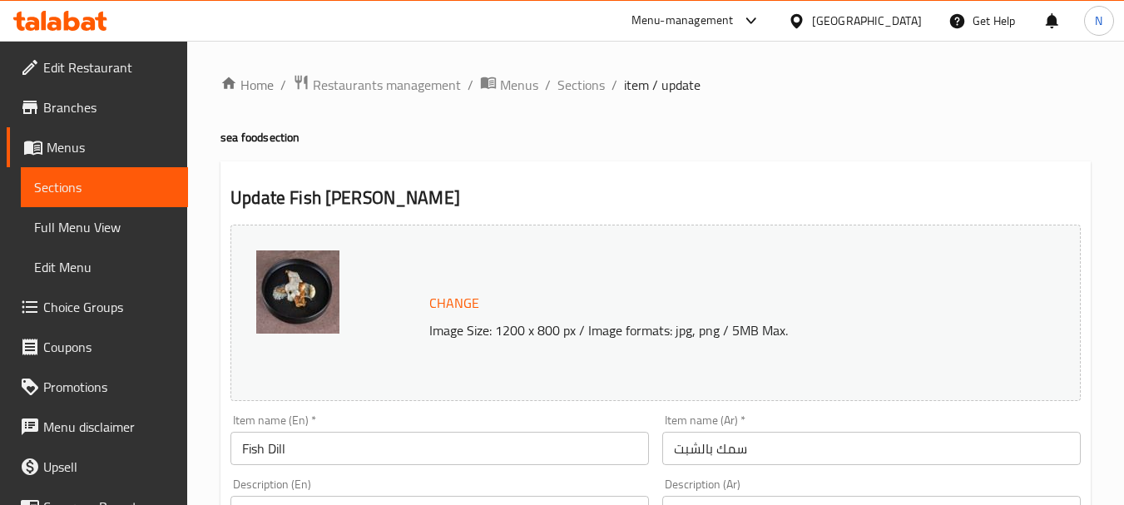
scroll to position [442, 0]
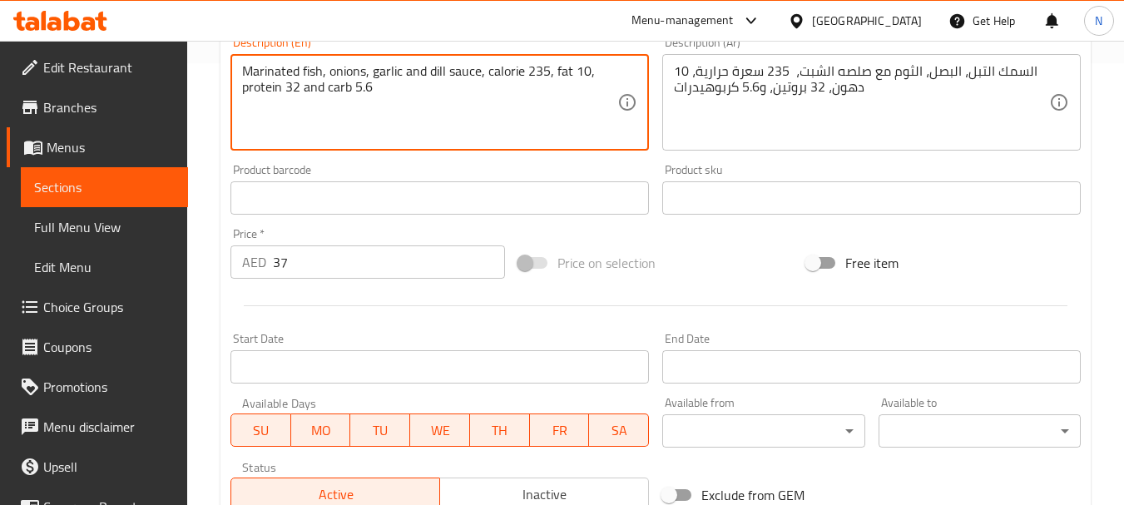
click at [490, 72] on textarea "Marinated fish, onions, garlic and dill sauce, calorie 235, fat 10, protein 32 …" at bounding box center [429, 102] width 375 height 79
paste textarea "419 calories, 16 fat, 33 protein ,19 carbs"
click at [422, 72] on textarea "419 calories, 16 fat, 33 protein ,19 carbs" at bounding box center [429, 102] width 375 height 79
click at [492, 77] on textarea "419 calories, 16 fat, 33 protein and 19 carbs" at bounding box center [429, 102] width 375 height 79
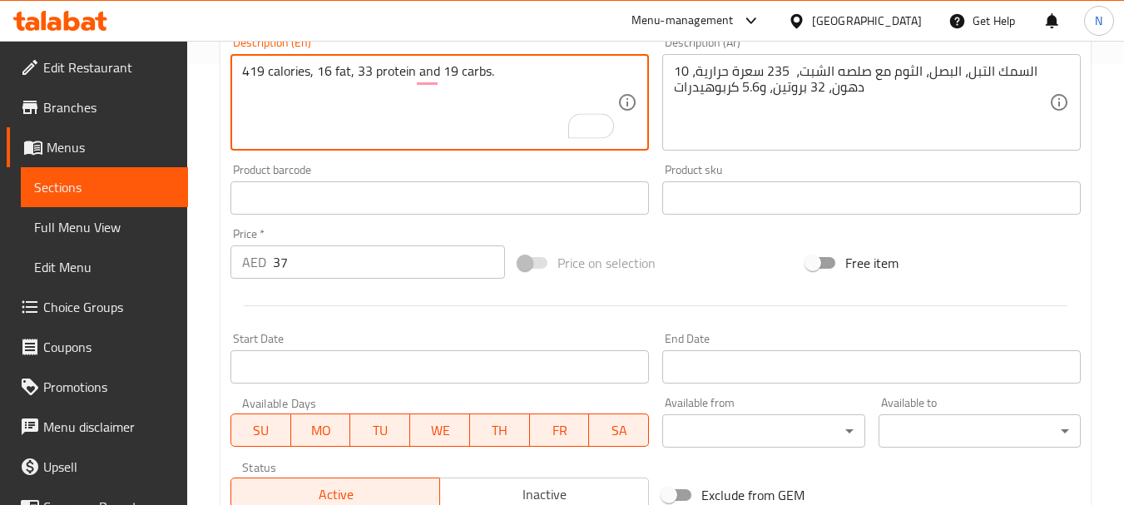
click at [410, 63] on textarea "419 calories, 16 fat, 33 protein and 19 carbs." at bounding box center [429, 102] width 375 height 79
click at [280, 72] on textarea "419 calories, 16 fat, 33 protein and 19 carbs." at bounding box center [429, 102] width 375 height 79
click at [340, 68] on textarea "419 Calories, 16 fat, 33 protein and 19 carbs." at bounding box center [429, 102] width 375 height 79
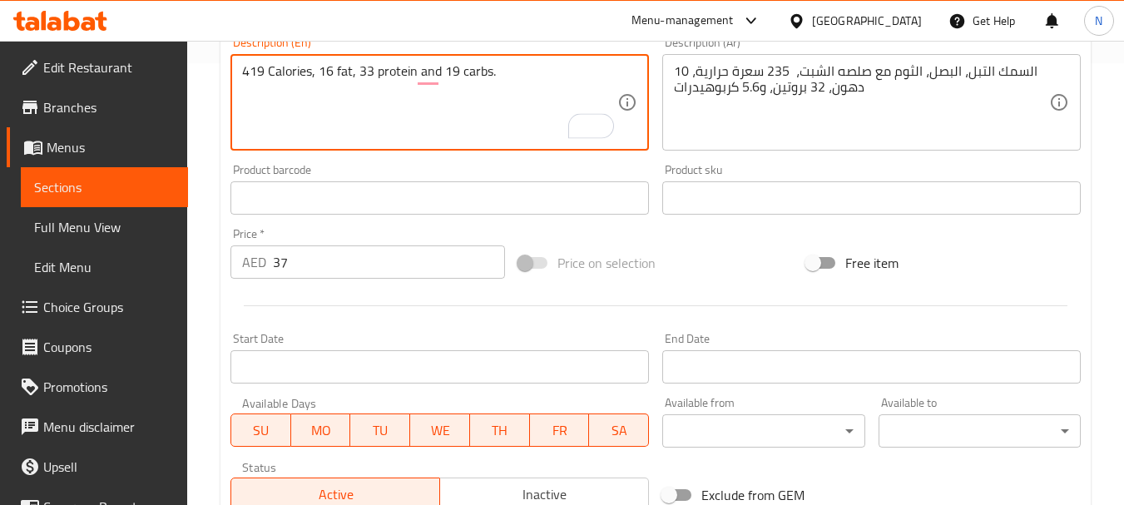
click at [340, 68] on textarea "419 Calories, 16 fat, 33 protein and 19 carbs." at bounding box center [429, 102] width 375 height 79
type textarea "419 Calories, 16 fat, 33 protein and 19 carbs."
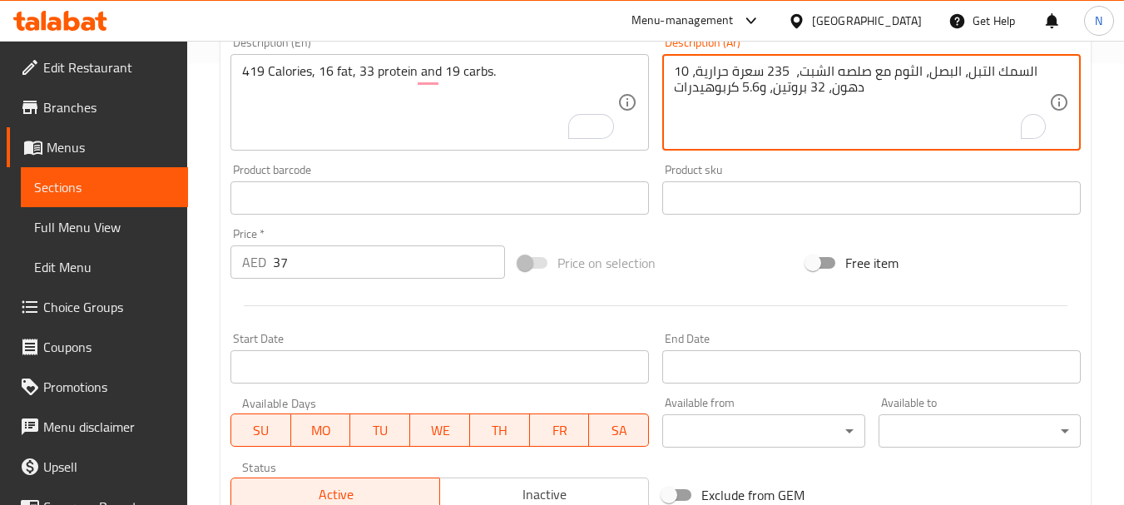
click at [787, 77] on textarea "السمك التبل، البصل، الثوم مع صلصه الشبت، 235 سعرة حرارية، 10 دهون، 32 بروتين، و…" at bounding box center [861, 102] width 375 height 79
paste textarea "419 سعرة حرارية، 16 دهون، 33 بروتين و 19 كربوهيدرات."
type textarea "419 سعرة حرارية، 16 دهون، 33 بروتين و 19 كربوهيدرات."
click at [720, 297] on div at bounding box center [656, 305] width 864 height 41
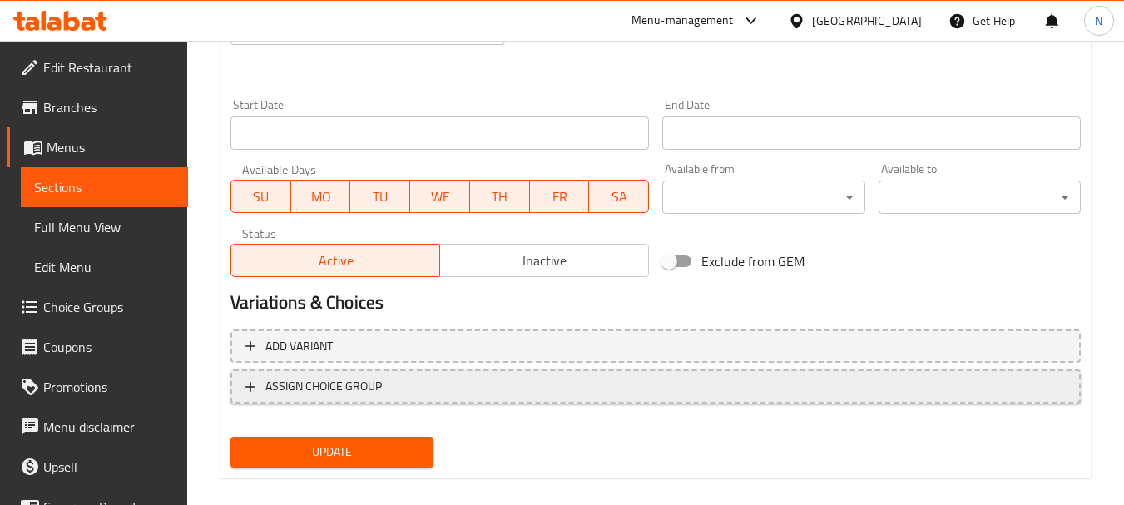
scroll to position [695, 0]
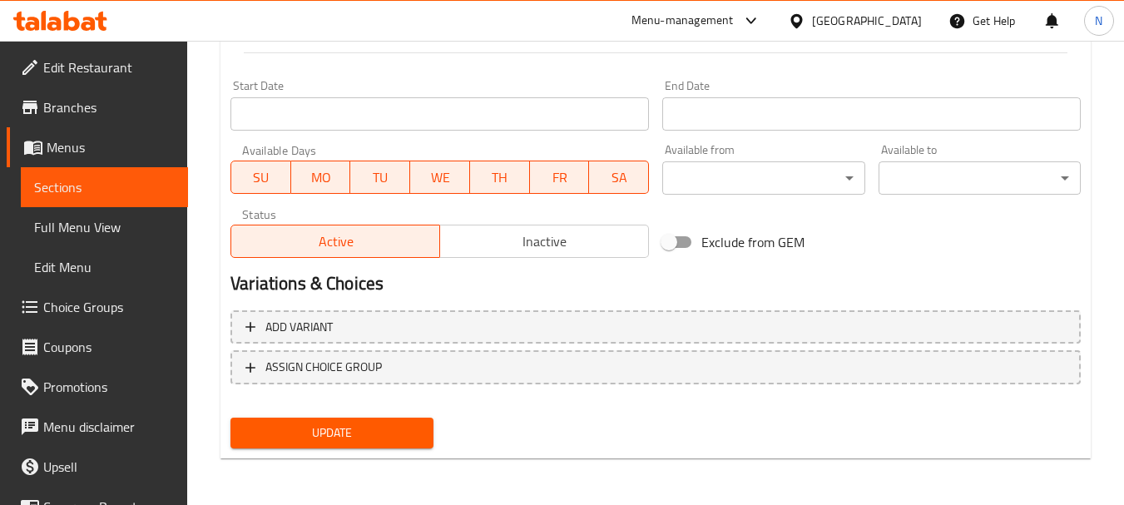
click at [363, 439] on span "Update" at bounding box center [332, 433] width 176 height 21
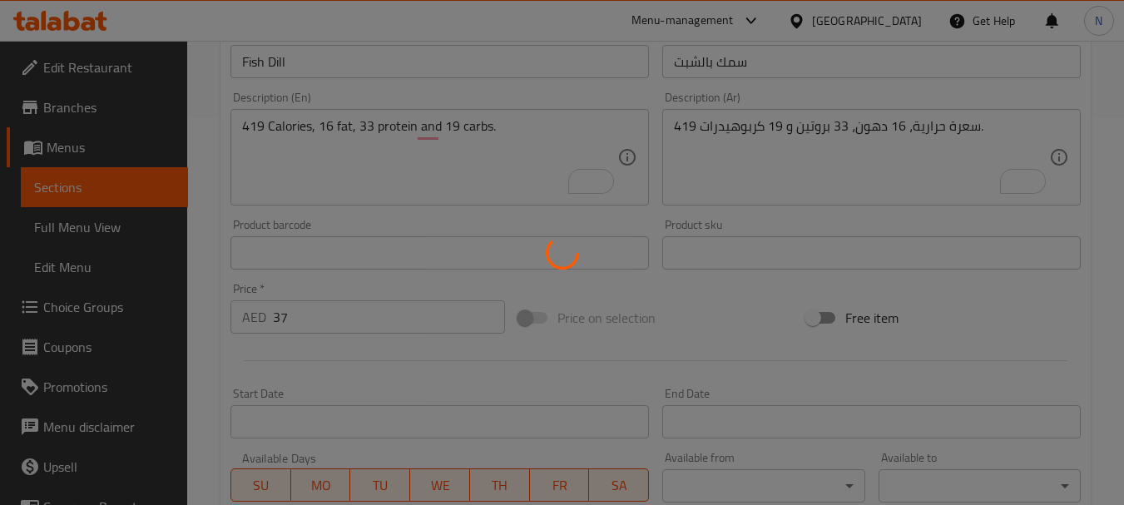
scroll to position [0, 0]
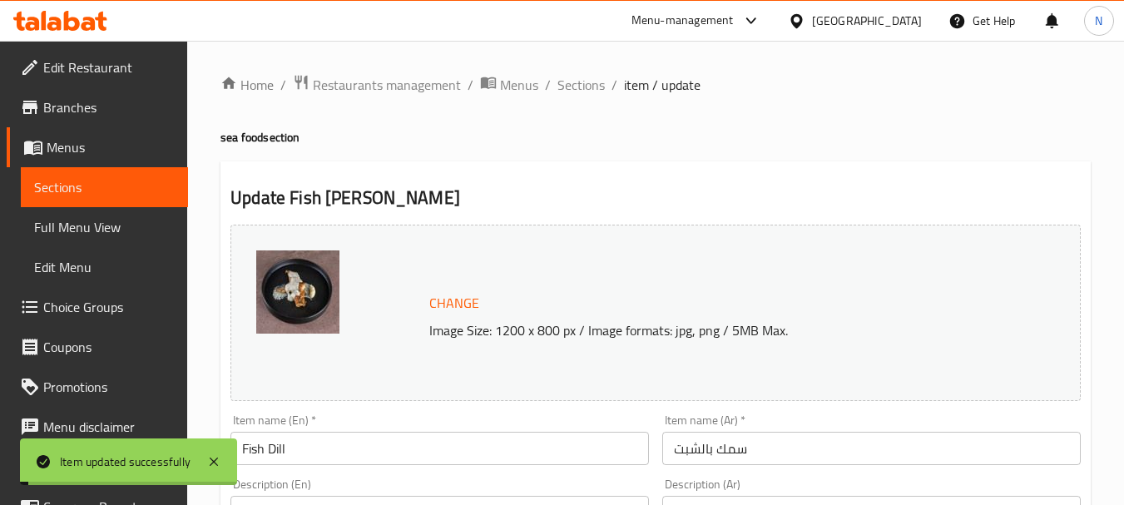
click at [254, 452] on input "Fish Dill" at bounding box center [440, 448] width 419 height 33
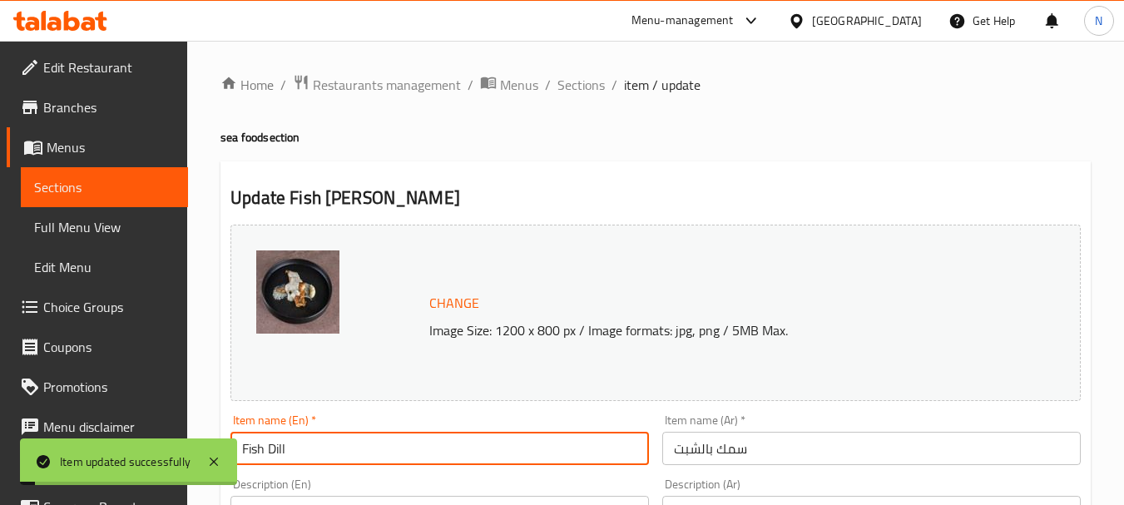
click at [254, 452] on input "Fish Dill" at bounding box center [440, 448] width 419 height 33
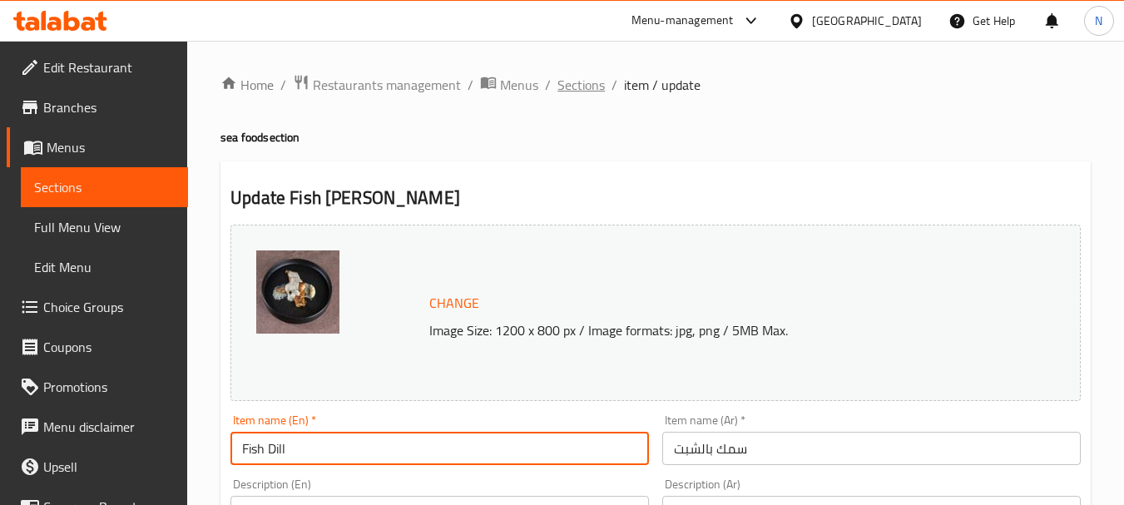
click at [576, 87] on span "Sections" at bounding box center [581, 85] width 47 height 20
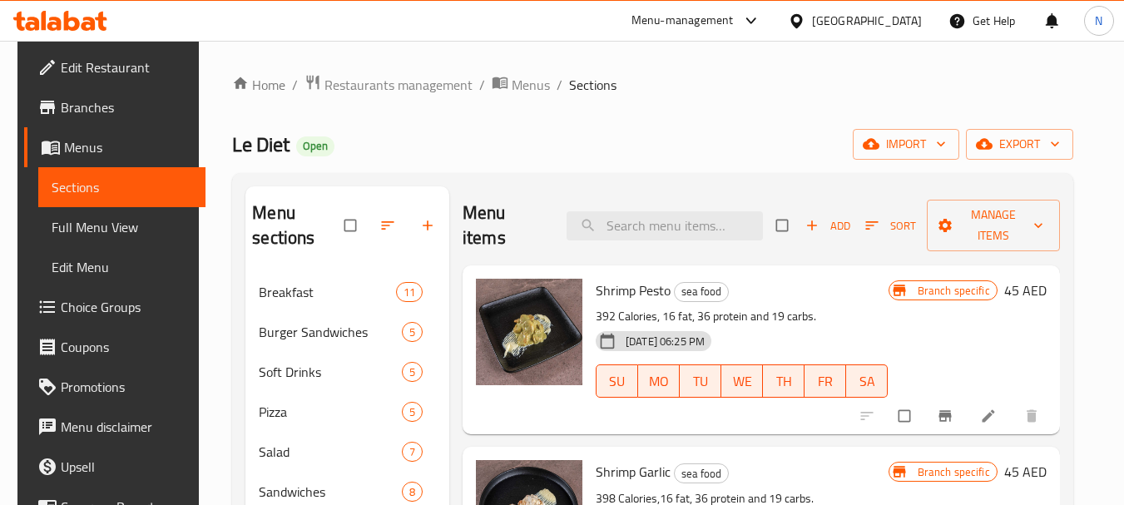
click at [96, 230] on span "Full Menu View" at bounding box center [122, 227] width 141 height 20
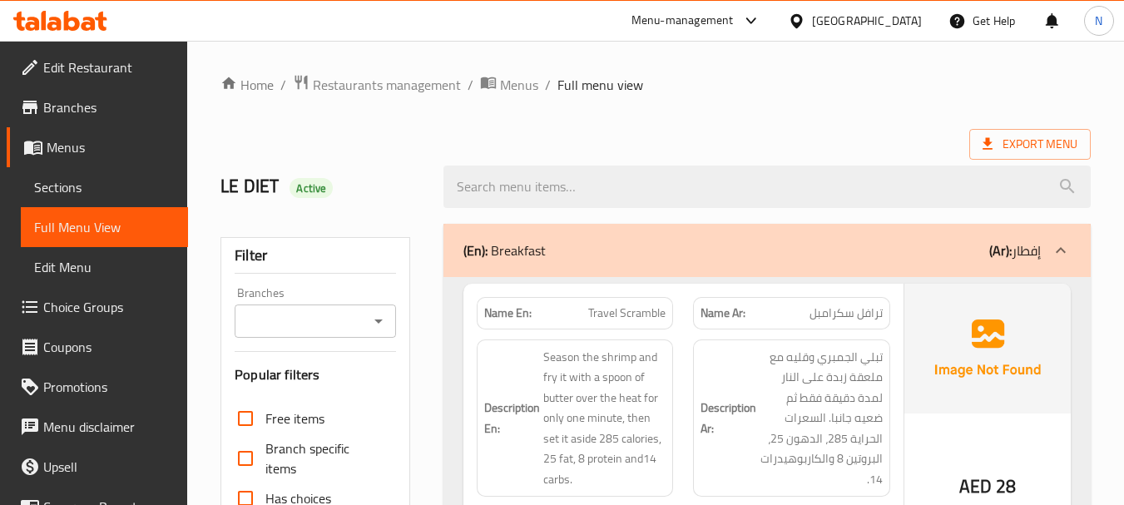
click at [300, 323] on input "Branches" at bounding box center [301, 321] width 123 height 23
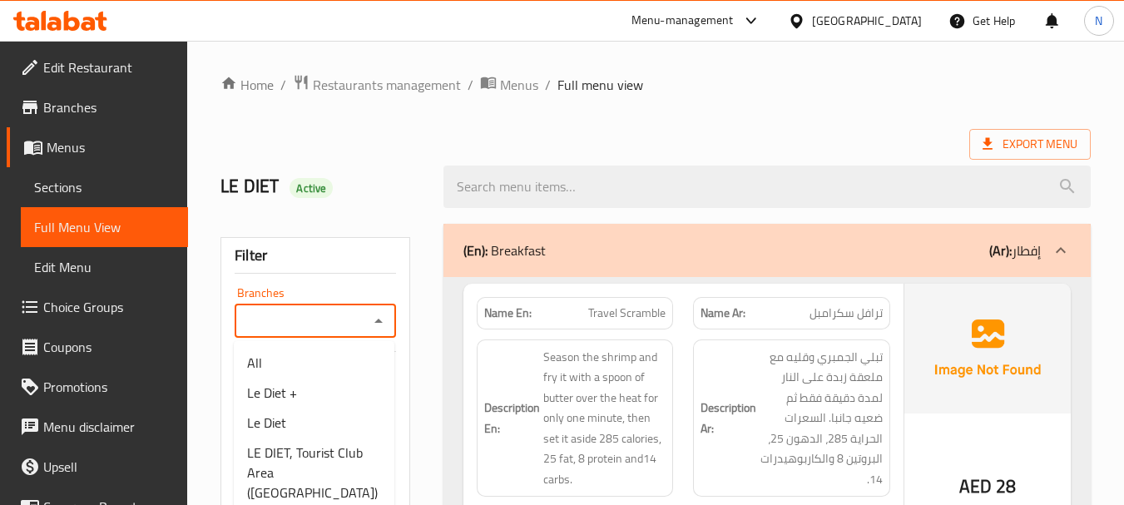
click at [102, 151] on span "Menus" at bounding box center [111, 147] width 128 height 20
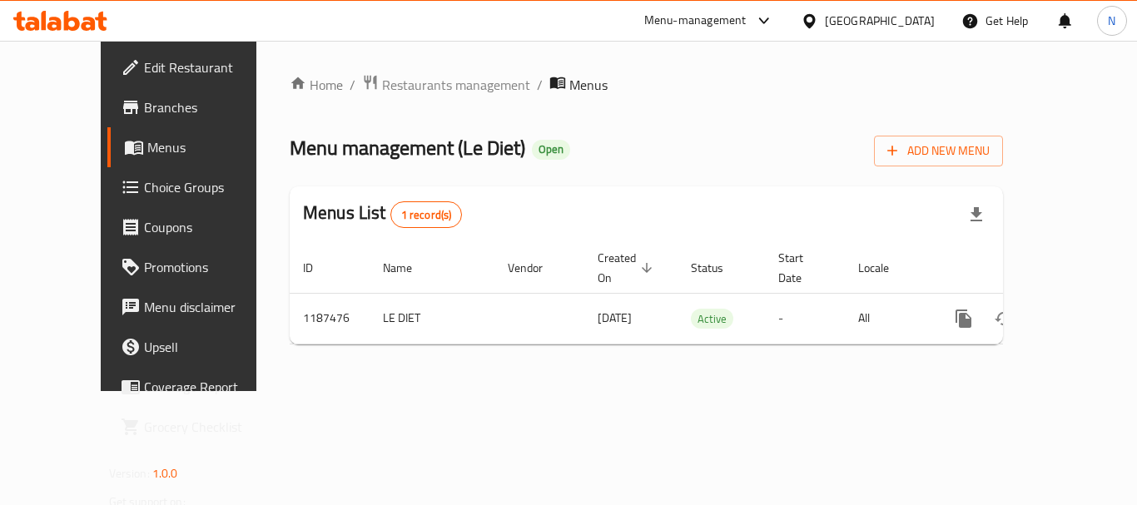
click at [144, 114] on span "Branches" at bounding box center [210, 107] width 133 height 20
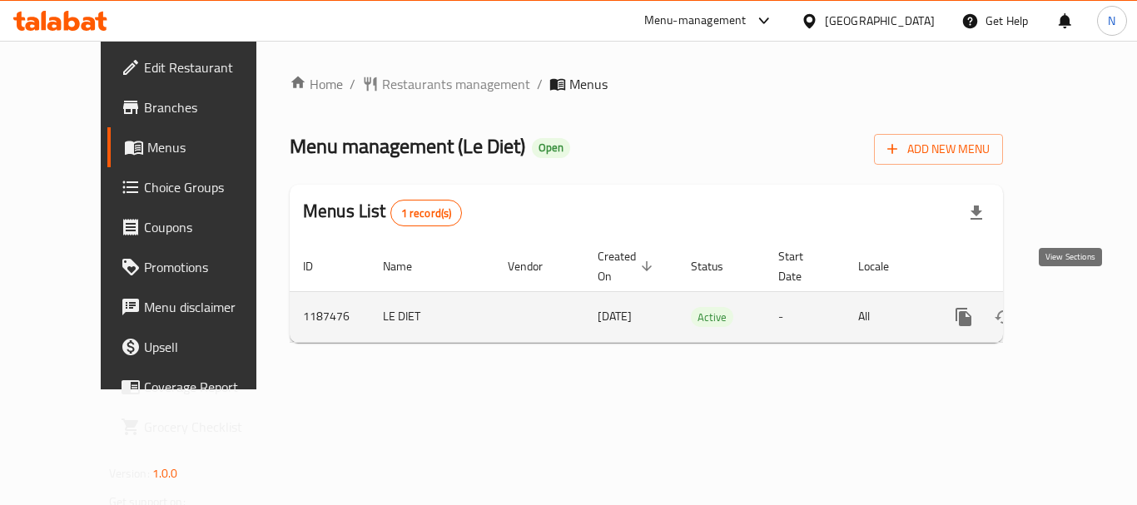
click at [1076, 310] on icon "enhanced table" at bounding box center [1083, 317] width 15 height 15
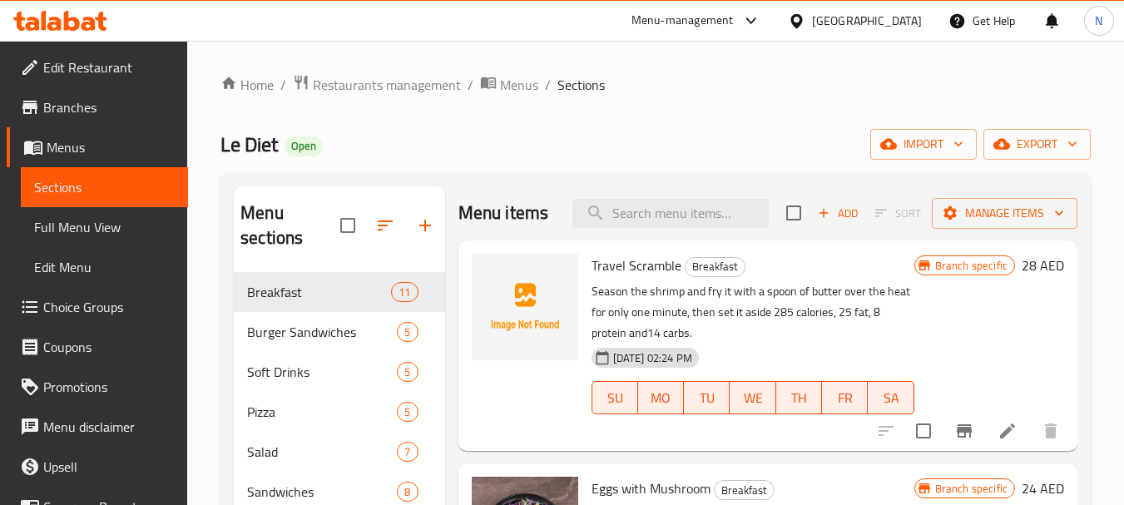
click at [81, 227] on span "Full Menu View" at bounding box center [104, 227] width 141 height 20
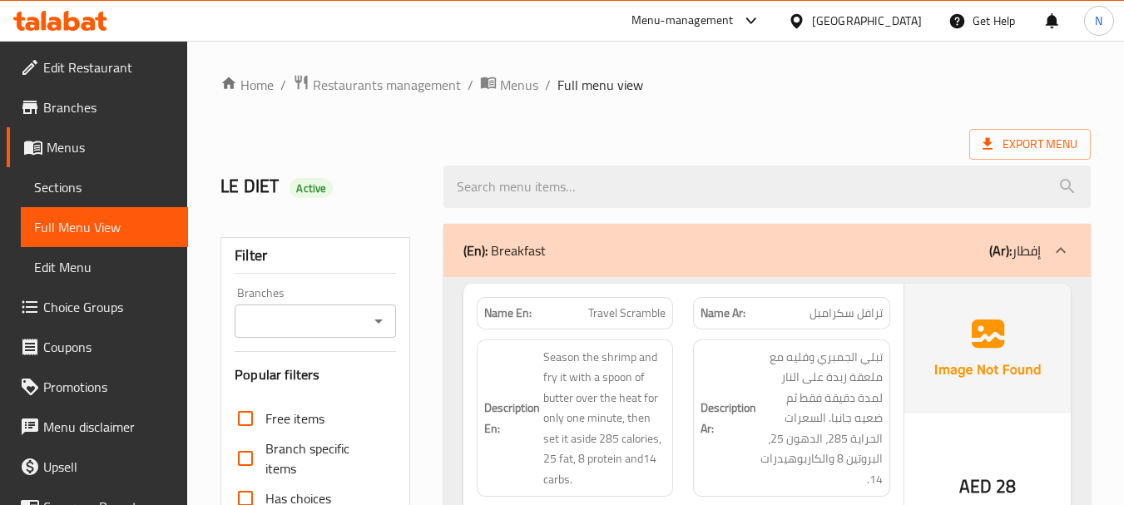
click at [346, 315] on input "Branches" at bounding box center [301, 321] width 123 height 23
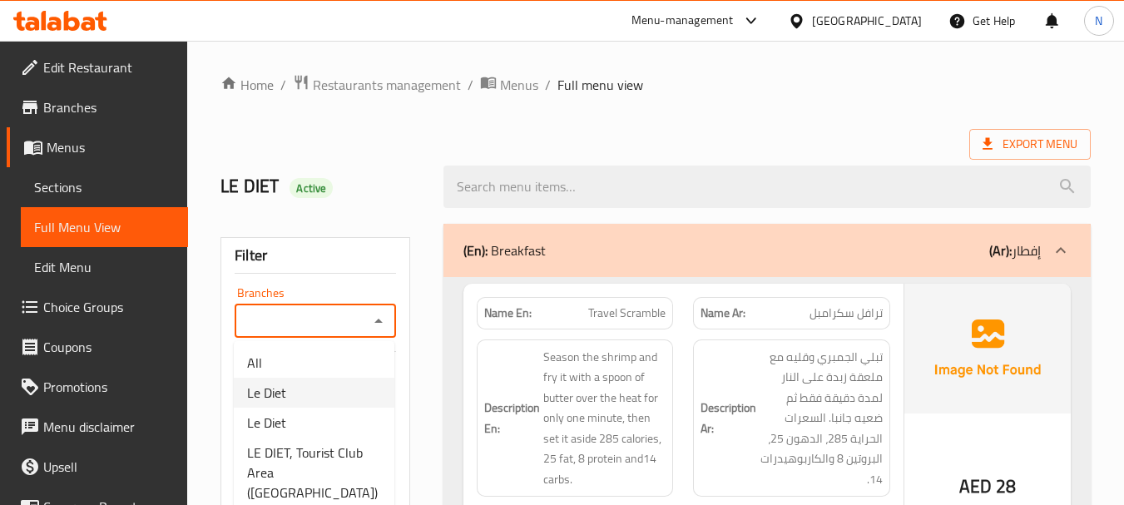
click at [302, 382] on li "Le Diet" at bounding box center [314, 393] width 161 height 30
type input "Le Diet"
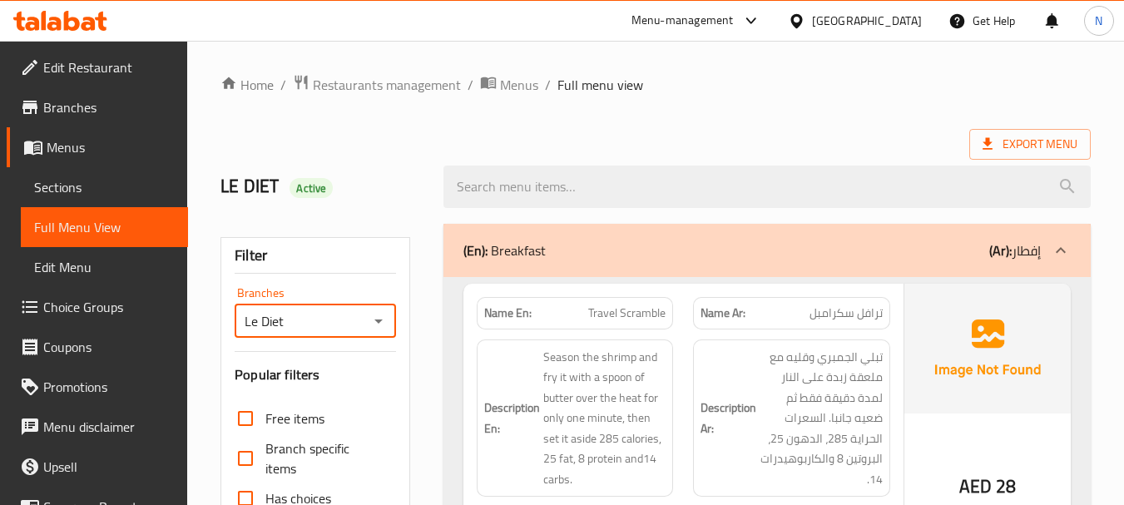
scroll to position [442, 0]
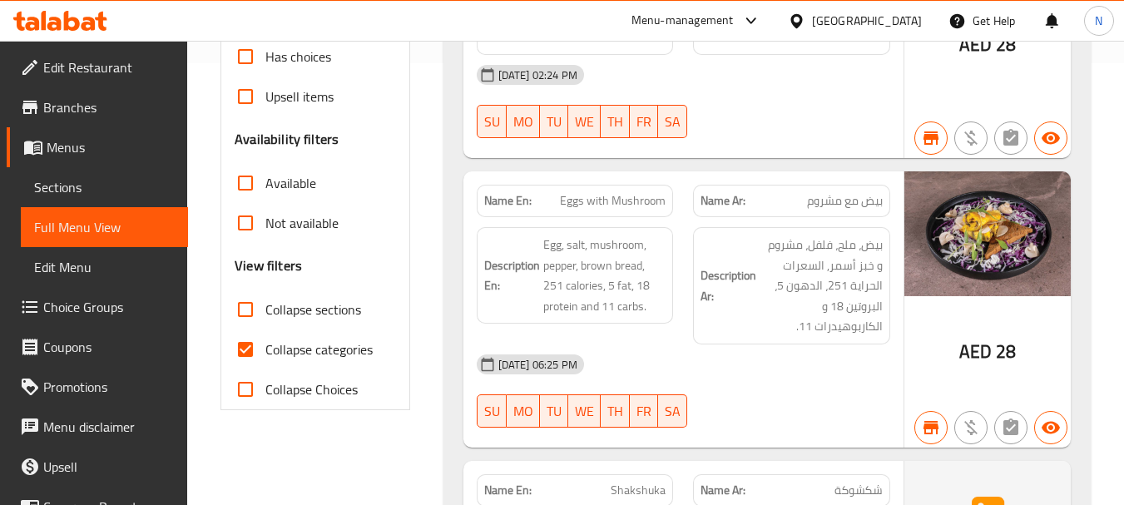
click at [248, 350] on input "Collapse categories" at bounding box center [246, 350] width 40 height 40
checkbox input "false"
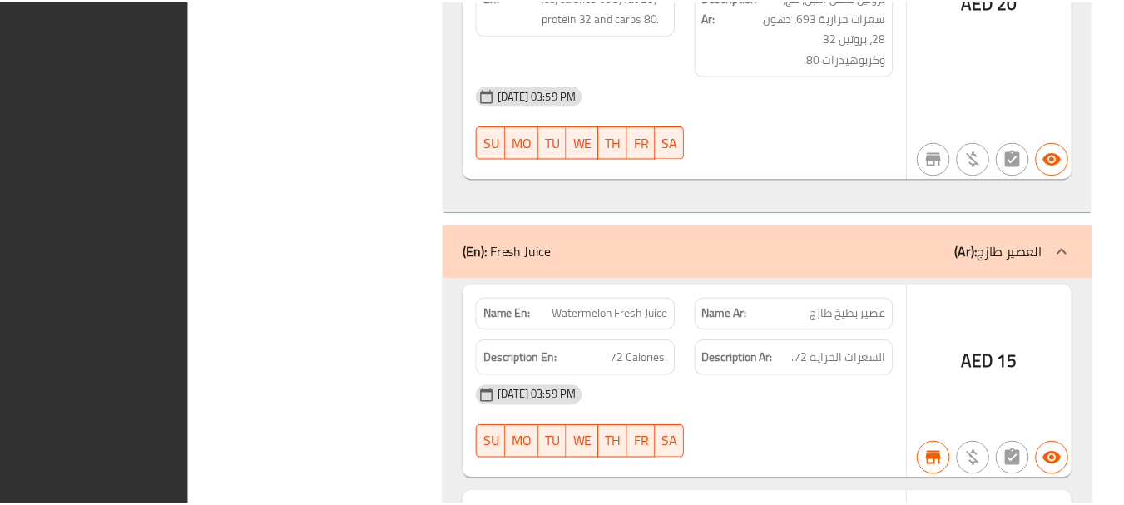
scroll to position [29210, 0]
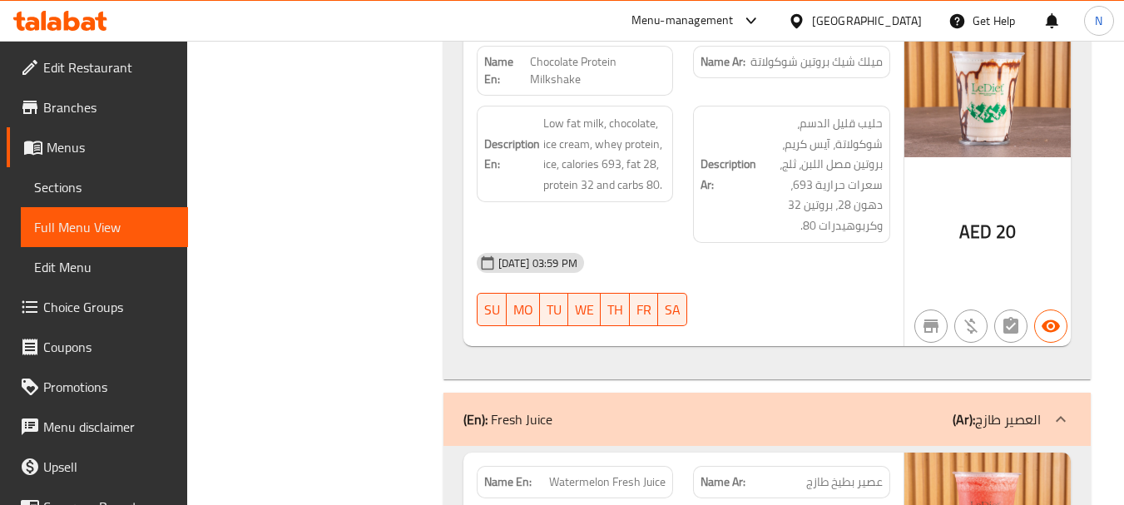
click at [80, 146] on span "Menus" at bounding box center [111, 147] width 128 height 20
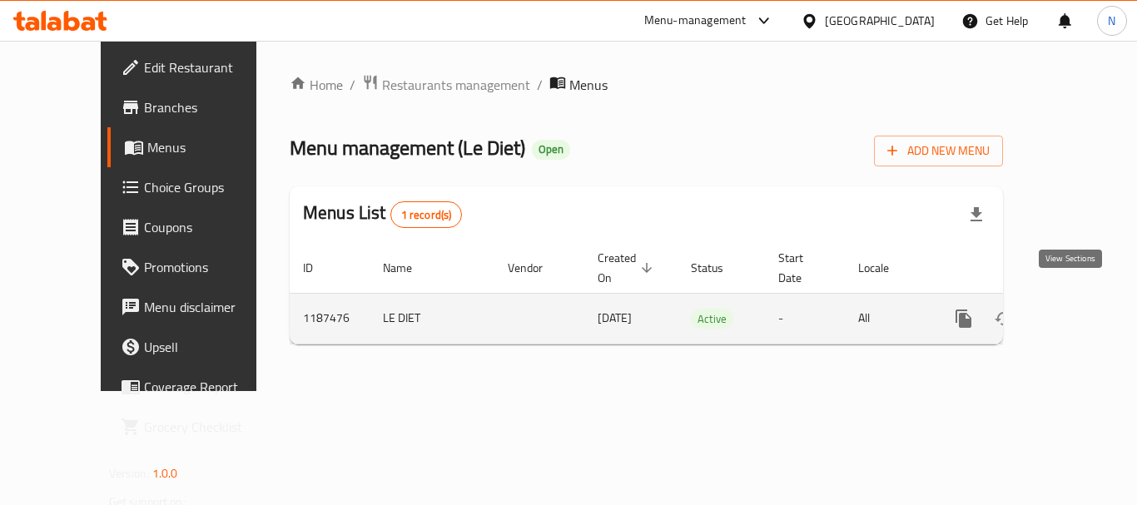
click at [1076, 311] on icon "enhanced table" at bounding box center [1083, 318] width 15 height 15
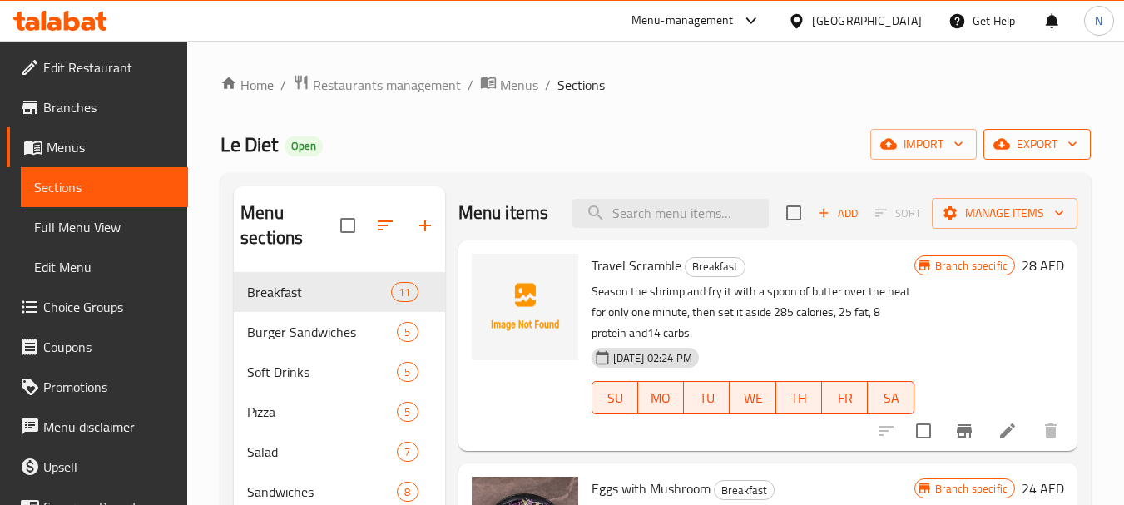
click at [1035, 146] on span "export" at bounding box center [1037, 144] width 81 height 21
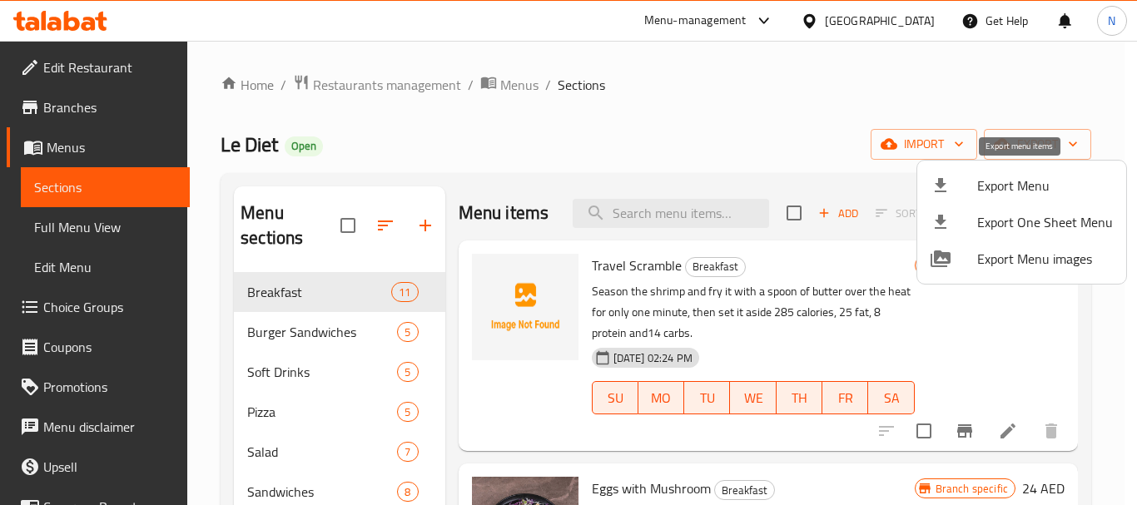
click at [1004, 188] on span "Export Menu" at bounding box center [1045, 186] width 136 height 20
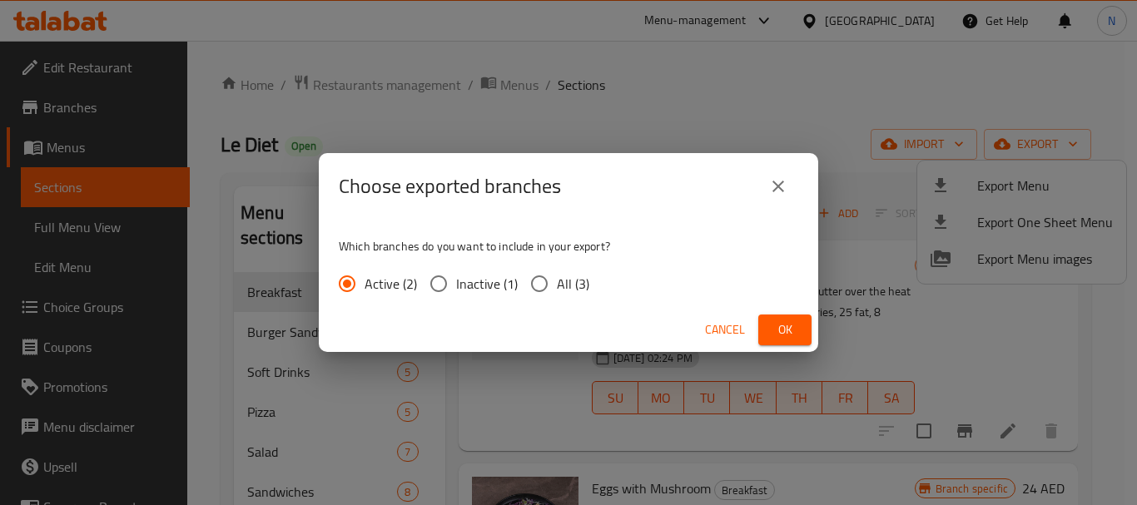
click at [779, 330] on span "Ok" at bounding box center [785, 330] width 27 height 21
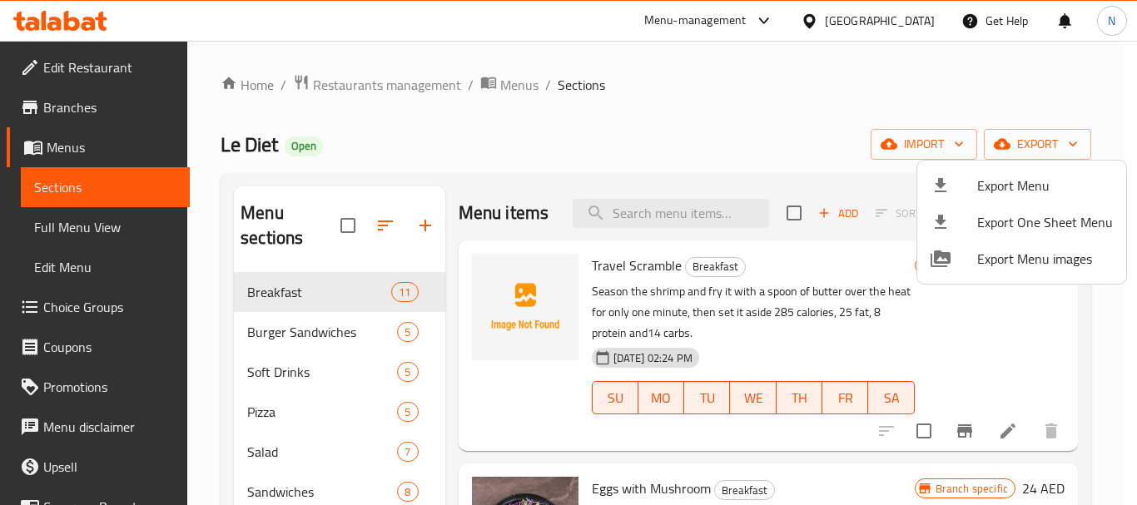
click at [872, 14] on div at bounding box center [568, 252] width 1137 height 505
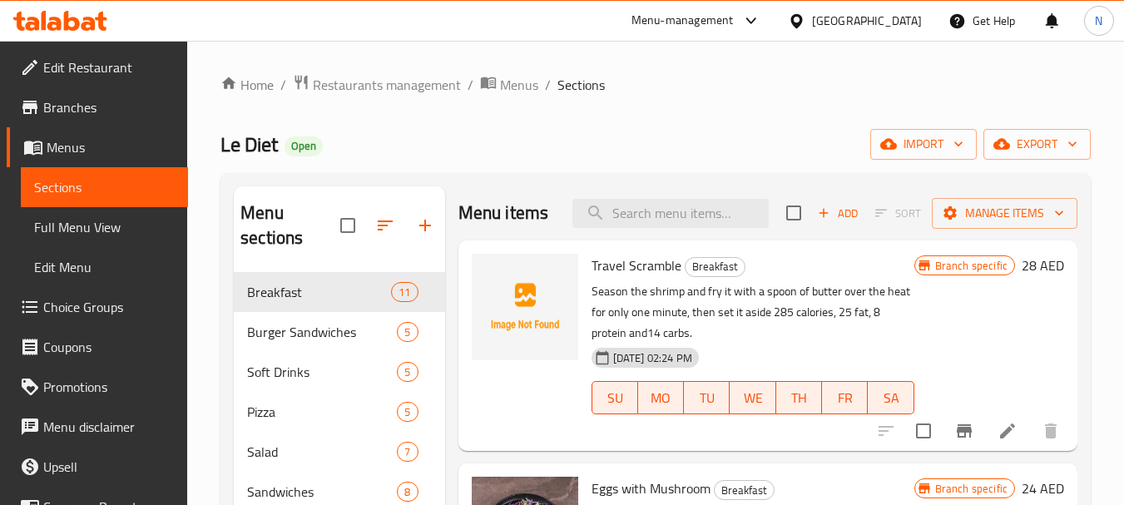
click at [864, 24] on div "United Arab Emirates" at bounding box center [867, 21] width 110 height 18
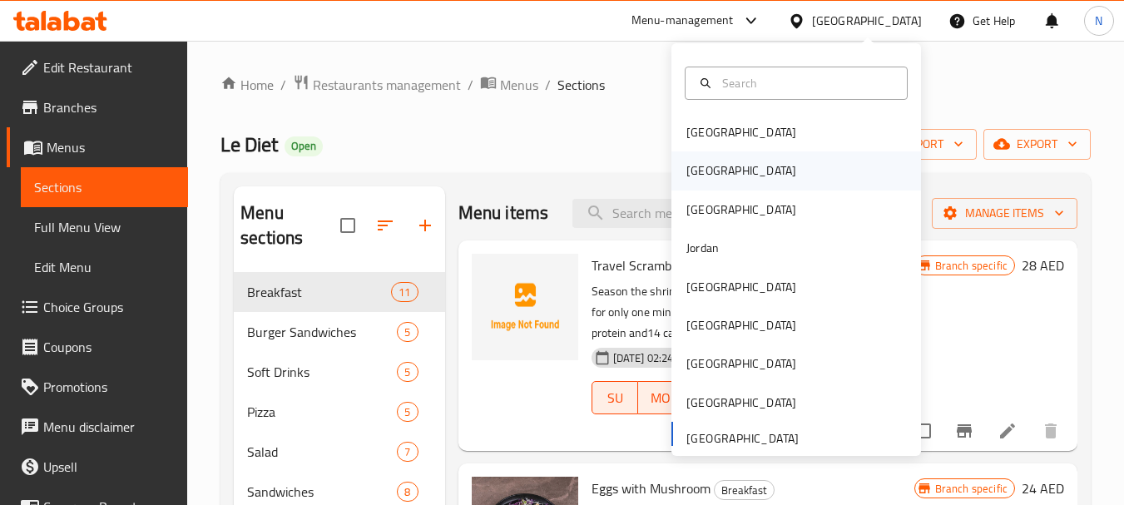
click at [696, 174] on div "[GEOGRAPHIC_DATA]" at bounding box center [742, 170] width 110 height 18
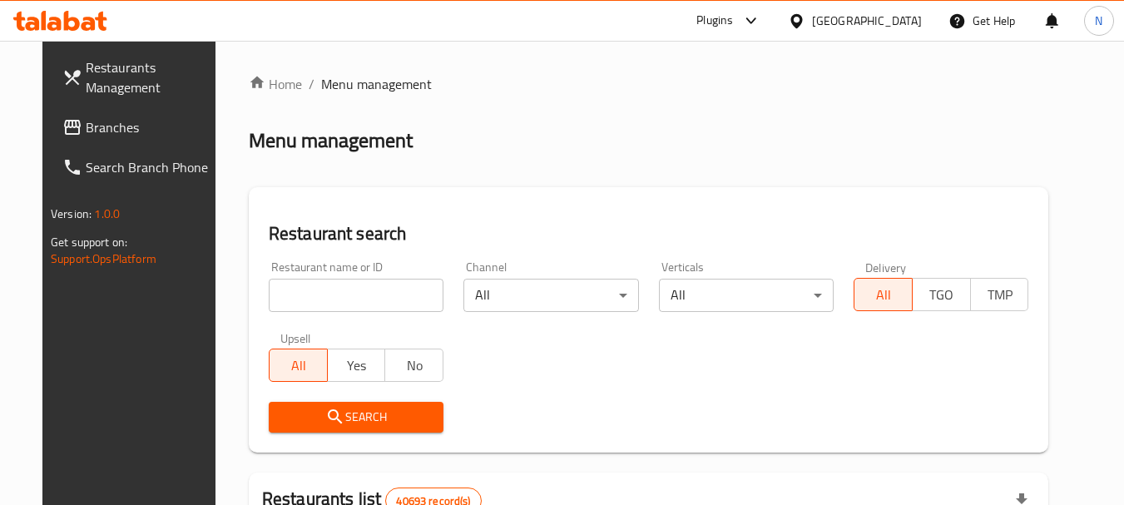
click at [285, 302] on div at bounding box center [562, 252] width 1124 height 505
click at [137, 122] on span "Branches" at bounding box center [152, 127] width 132 height 20
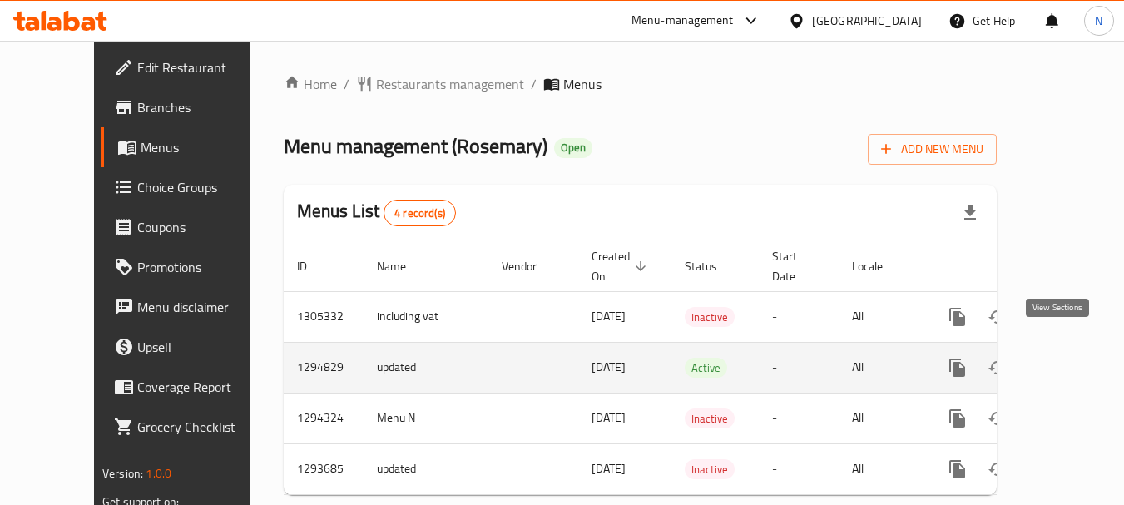
click at [1068, 358] on icon "enhanced table" at bounding box center [1078, 368] width 20 height 20
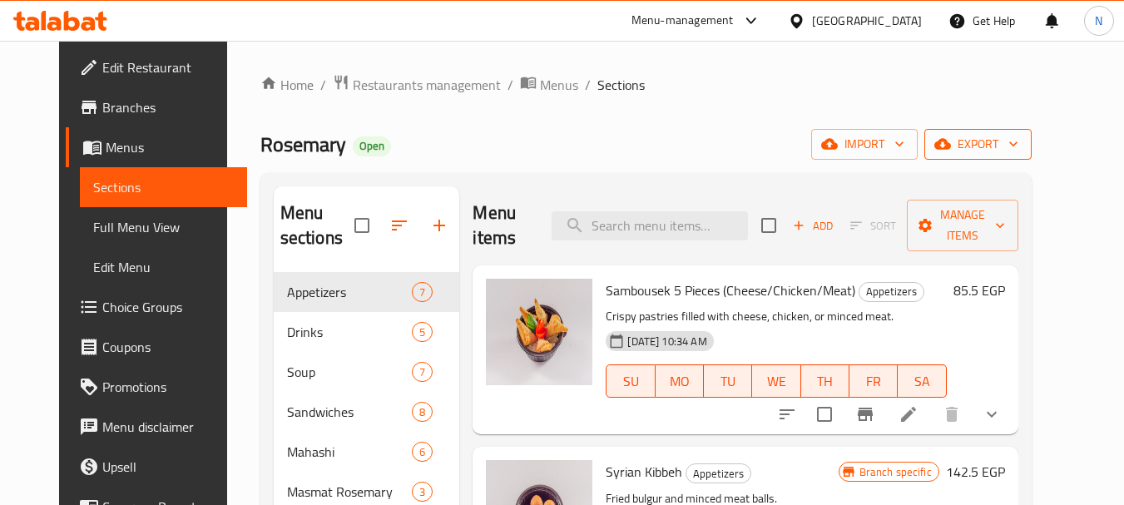
click at [1019, 139] on span "export" at bounding box center [978, 144] width 81 height 21
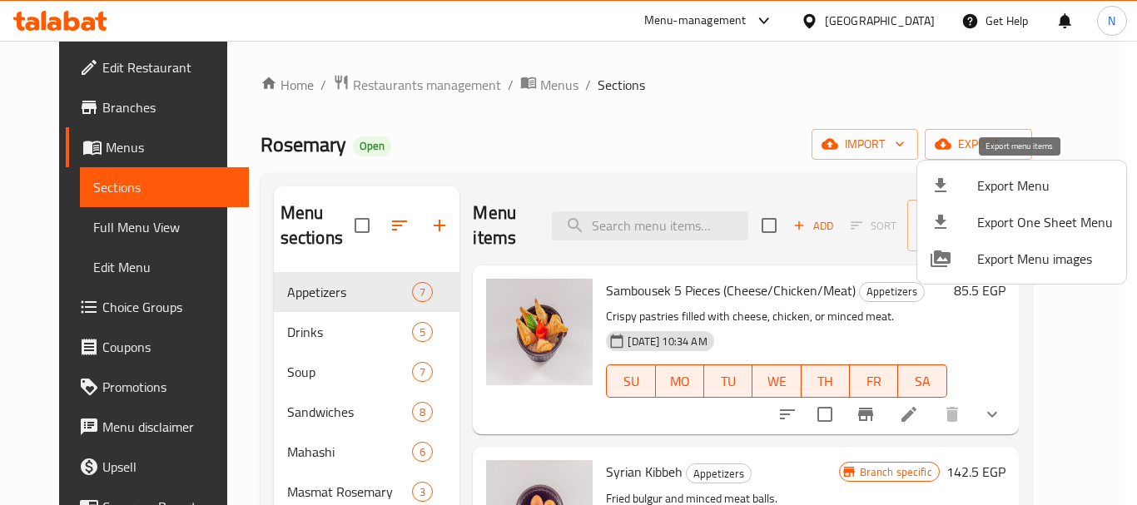
click at [1019, 187] on span "Export Menu" at bounding box center [1045, 186] width 136 height 20
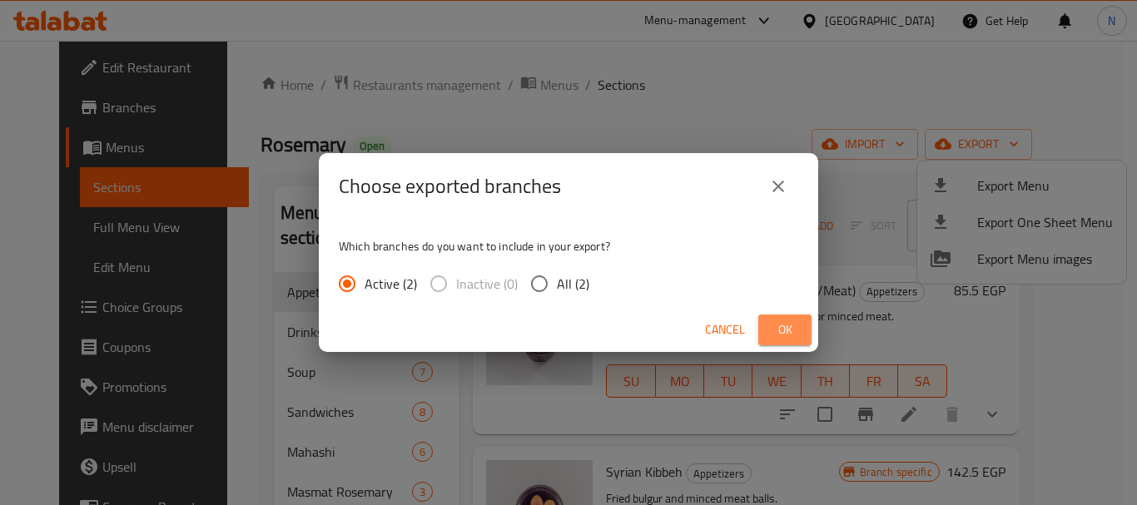
click at [790, 327] on span "Ok" at bounding box center [785, 330] width 27 height 21
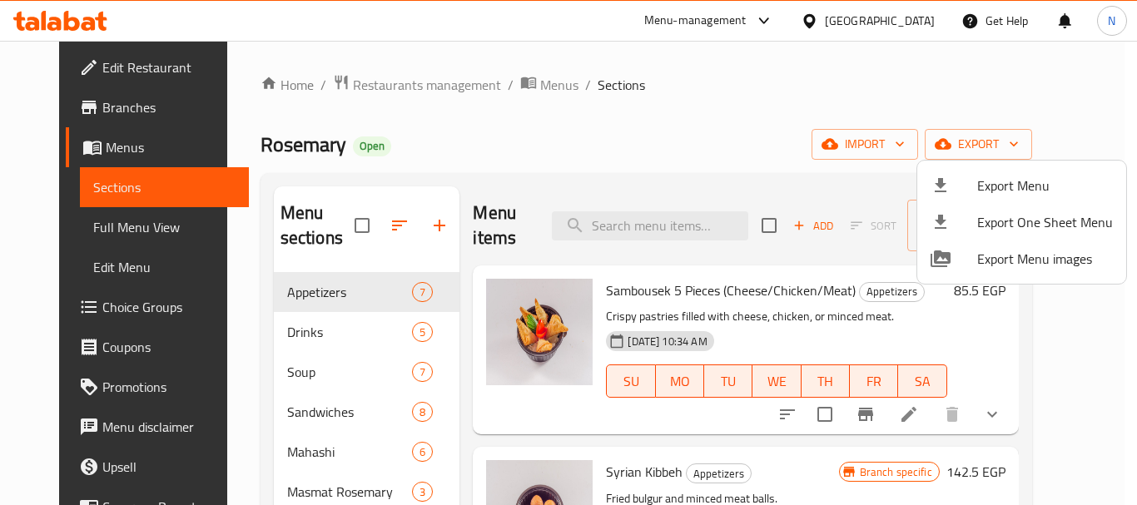
click at [80, 229] on div at bounding box center [568, 252] width 1137 height 505
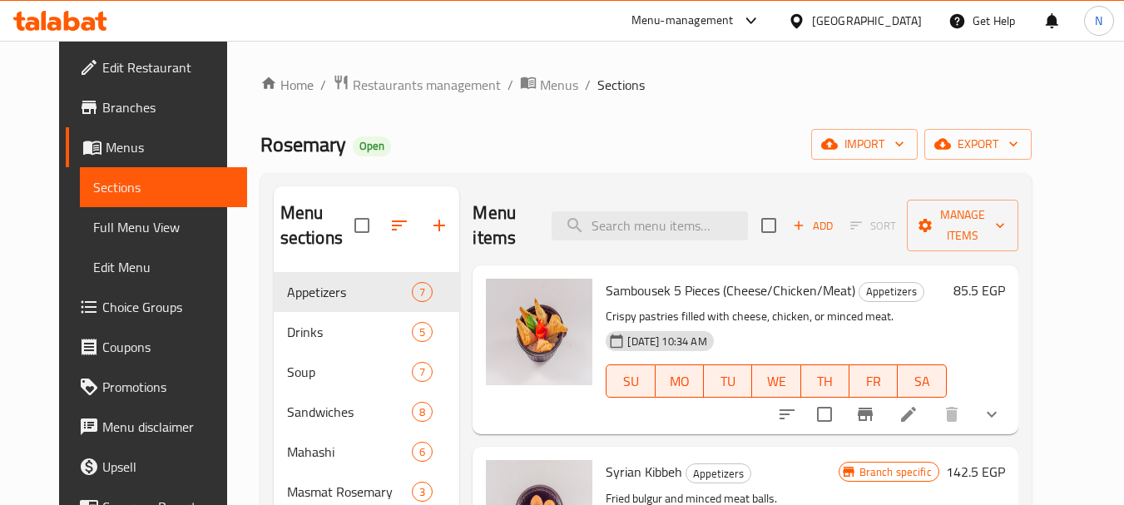
click at [93, 229] on span "Full Menu View" at bounding box center [163, 227] width 141 height 20
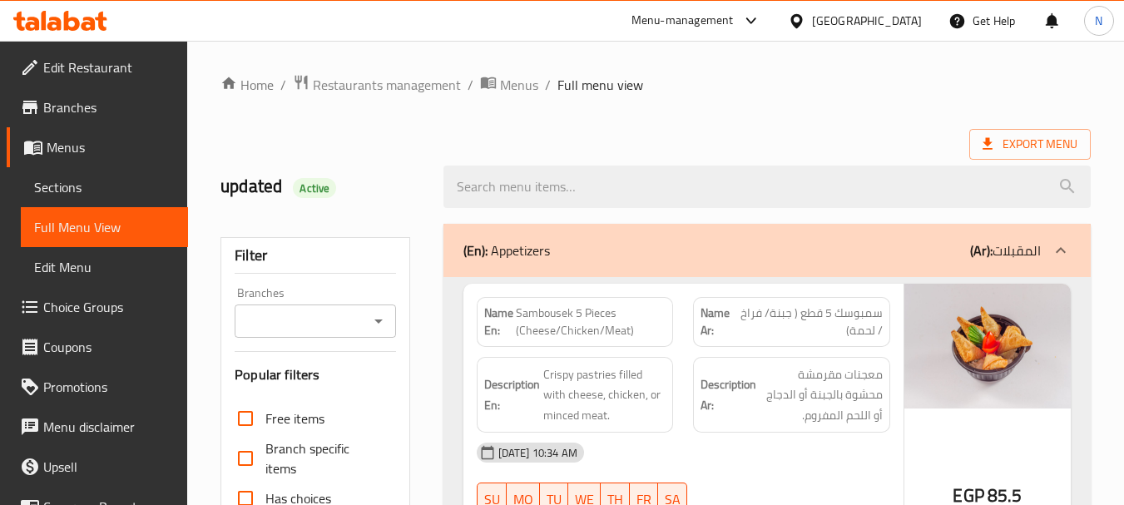
scroll to position [442, 0]
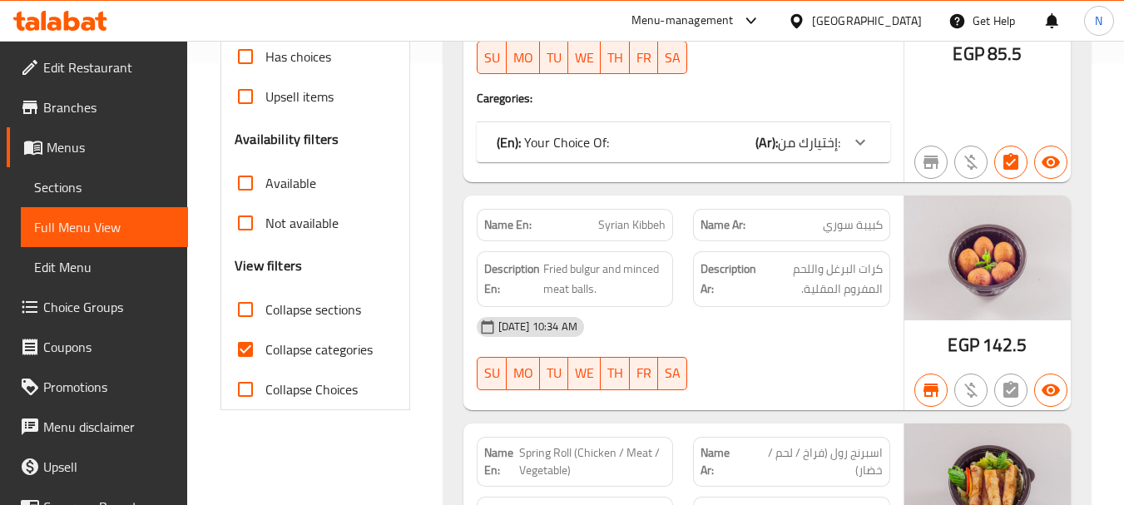
click at [247, 349] on input "Collapse categories" at bounding box center [246, 350] width 40 height 40
checkbox input "false"
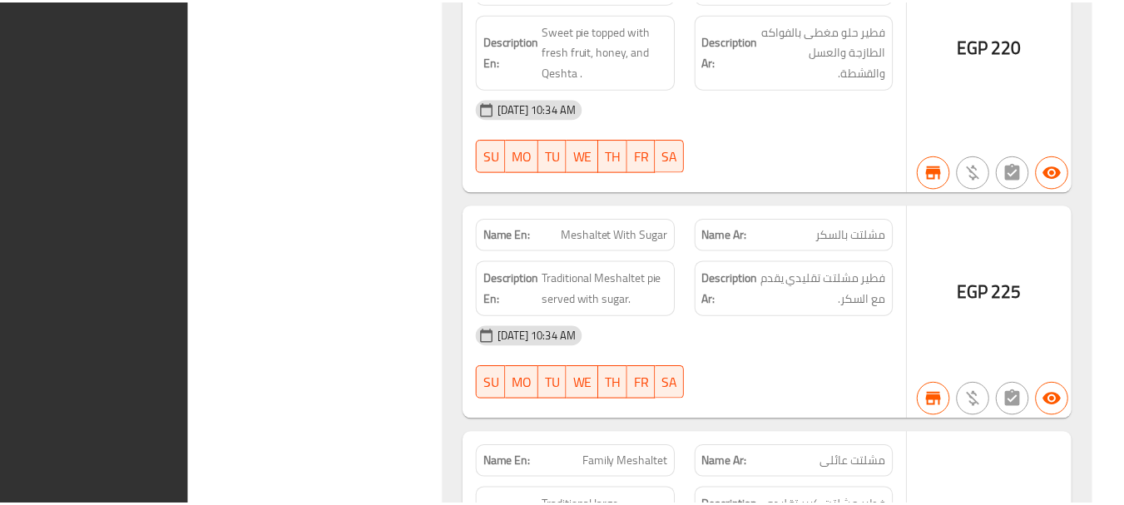
scroll to position [51716, 0]
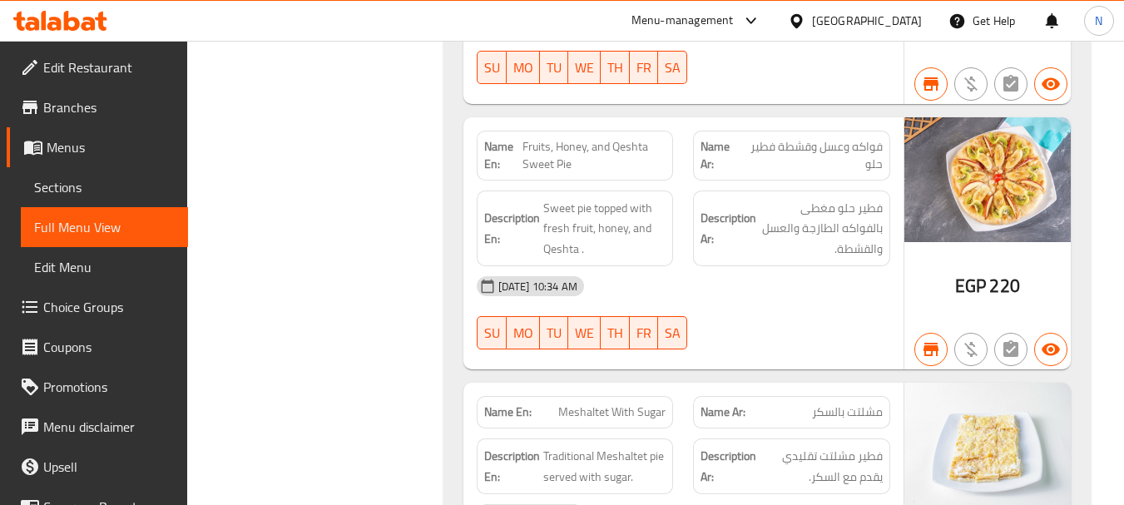
click at [93, 148] on span "Menus" at bounding box center [111, 147] width 128 height 20
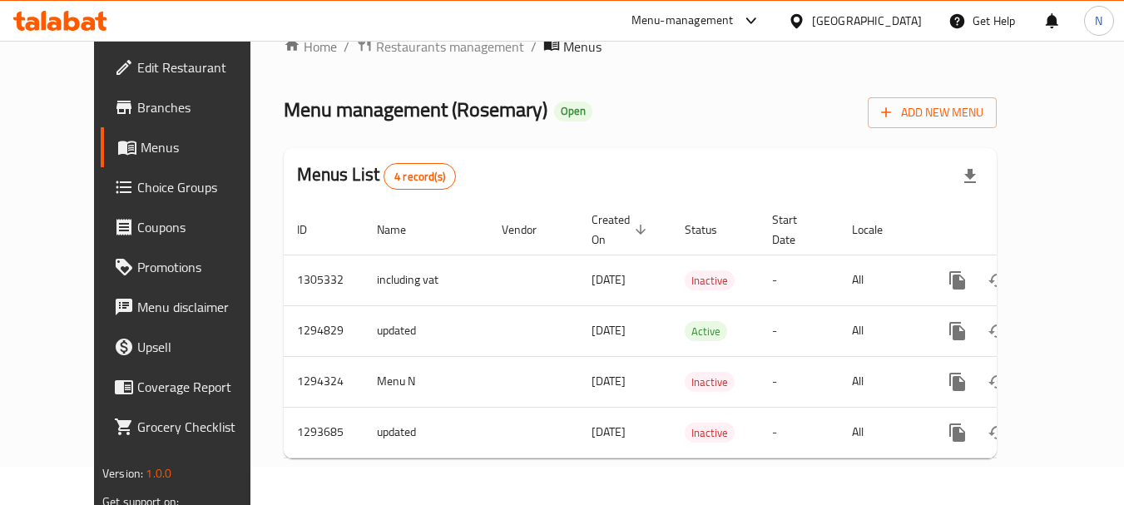
scroll to position [19, 0]
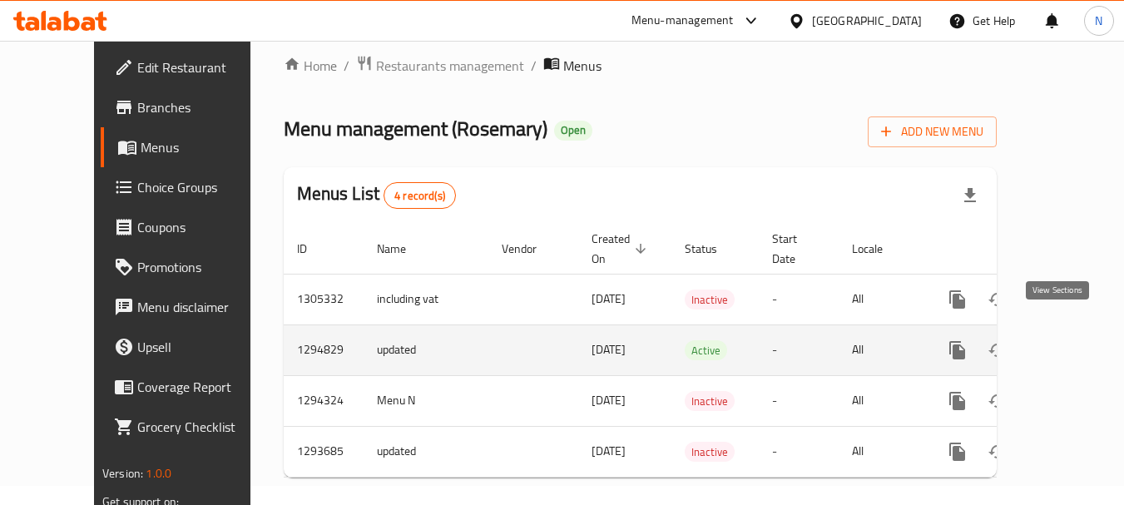
click at [1068, 340] on icon "enhanced table" at bounding box center [1078, 350] width 20 height 20
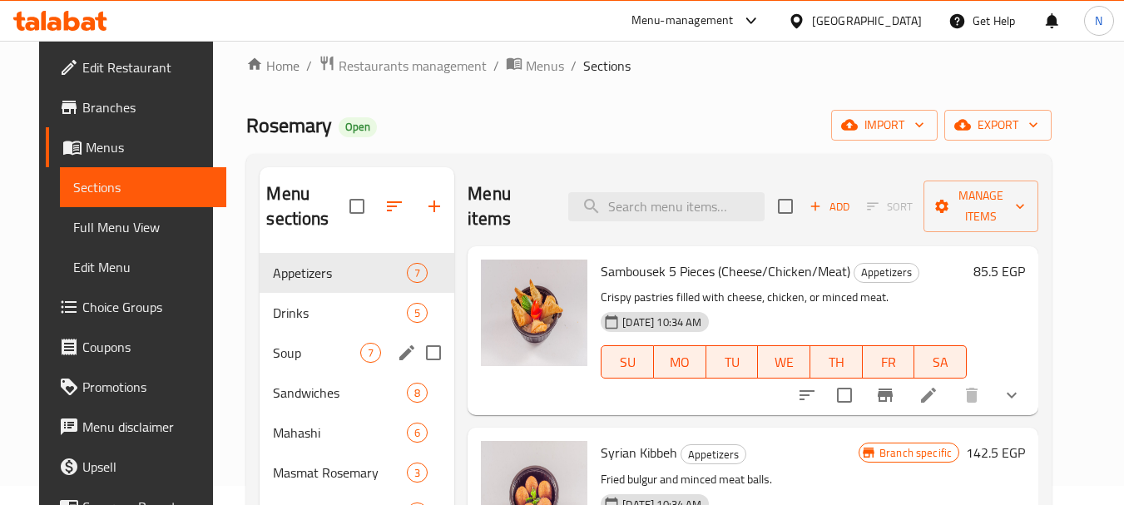
scroll to position [461, 0]
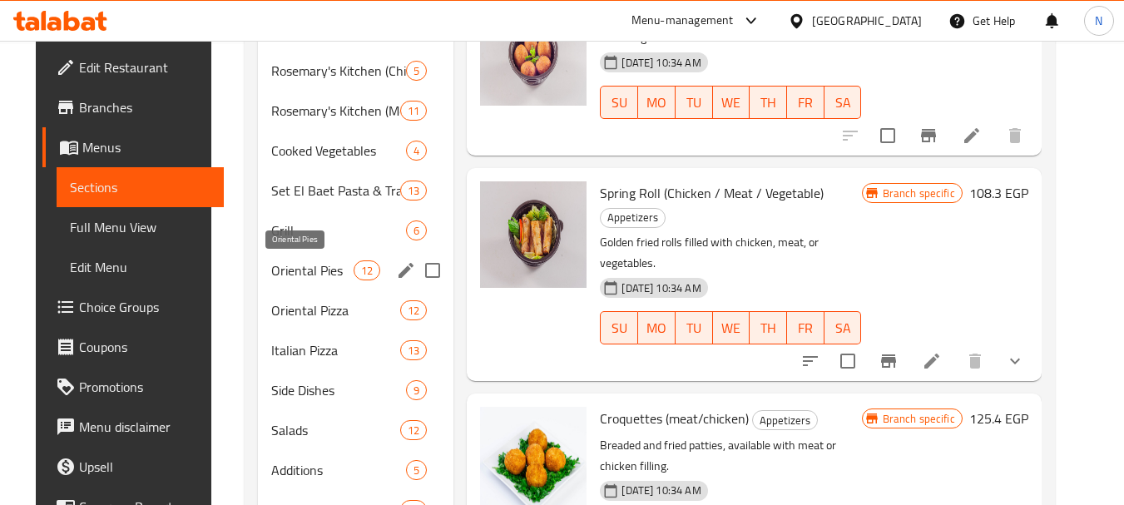
click at [316, 273] on span "Oriental Pies" at bounding box center [312, 271] width 82 height 20
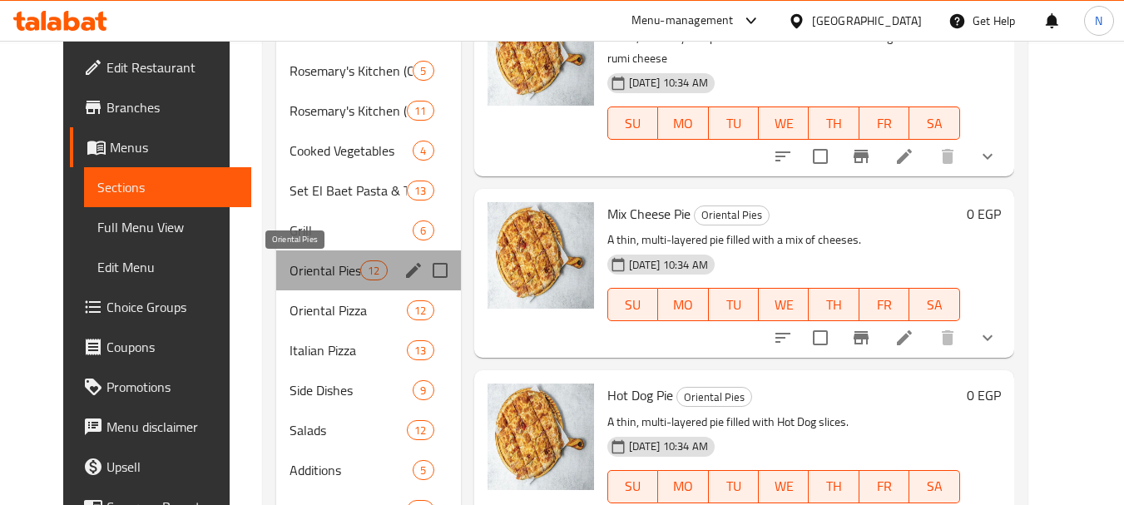
click at [332, 265] on span "Oriental Pies" at bounding box center [325, 271] width 71 height 20
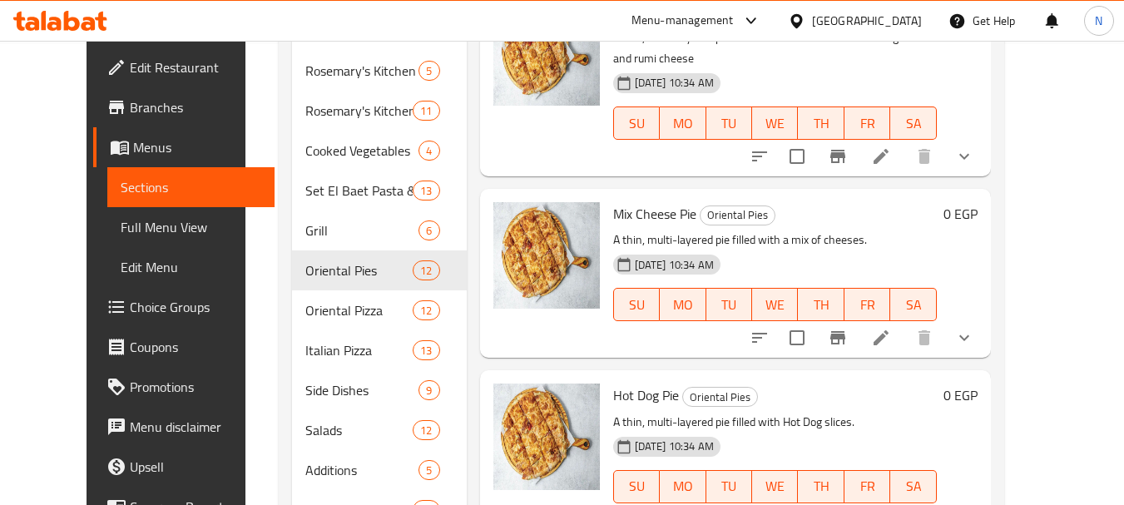
scroll to position [19, 0]
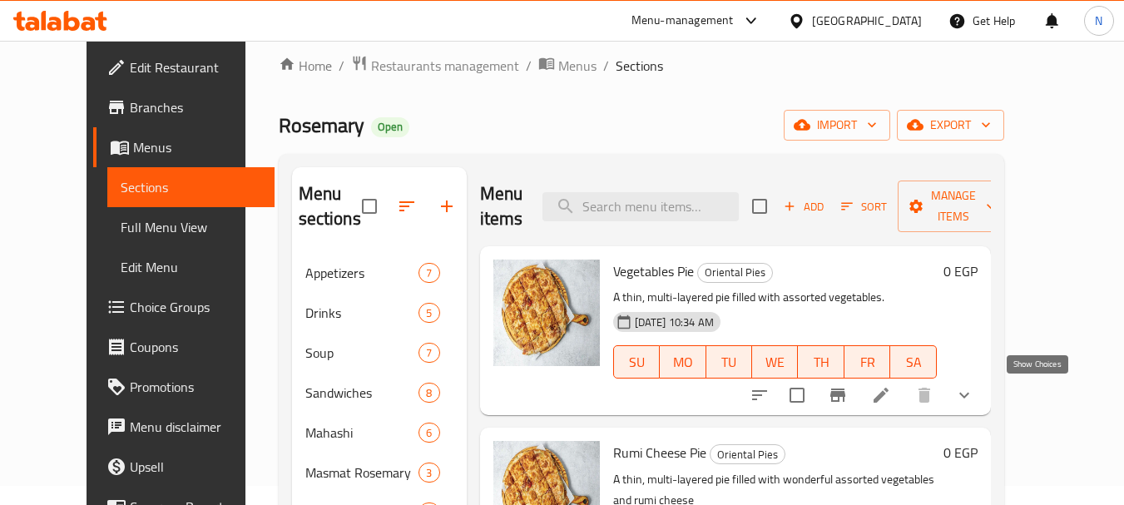
click at [975, 395] on icon "show more" at bounding box center [965, 395] width 20 height 20
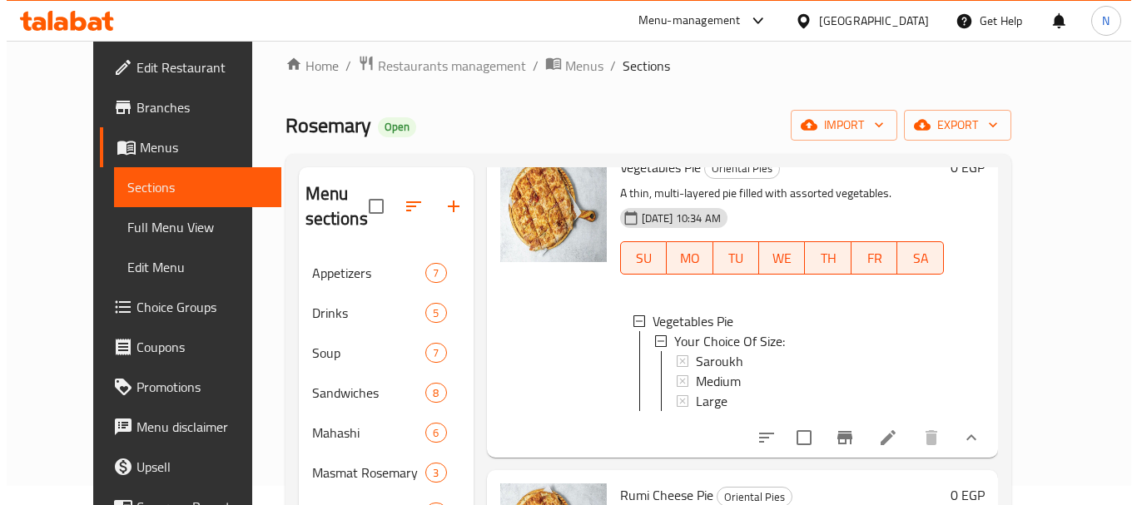
scroll to position [109, 0]
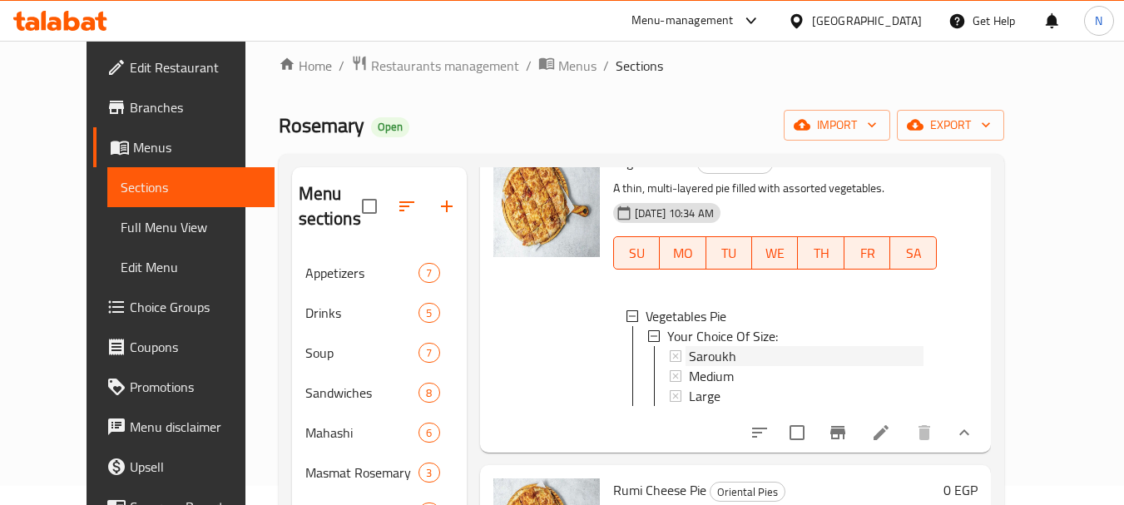
click at [769, 347] on div "Saroukh" at bounding box center [806, 356] width 235 height 20
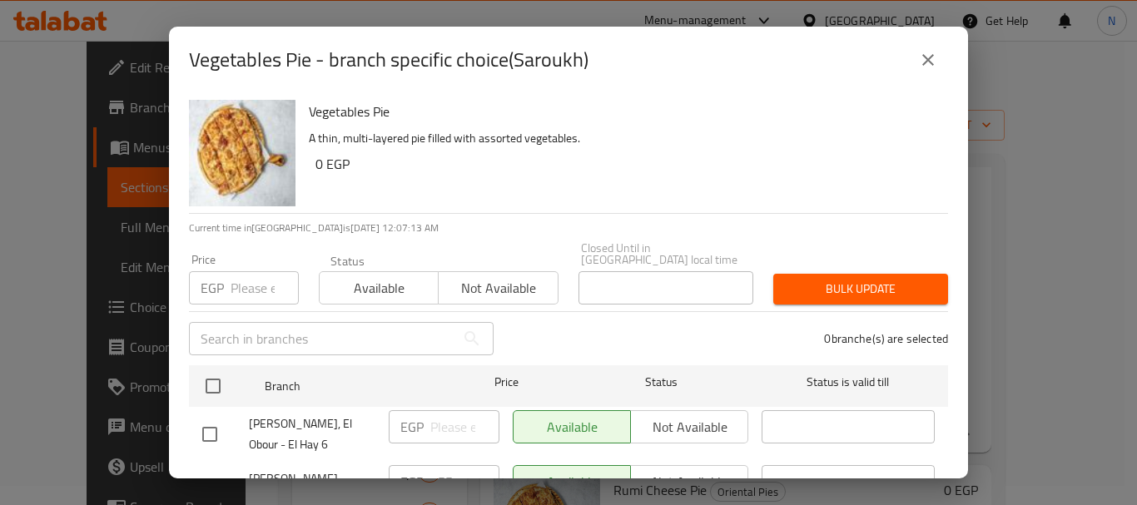
click at [259, 285] on input "number" at bounding box center [265, 287] width 68 height 33
paste input "176.7"
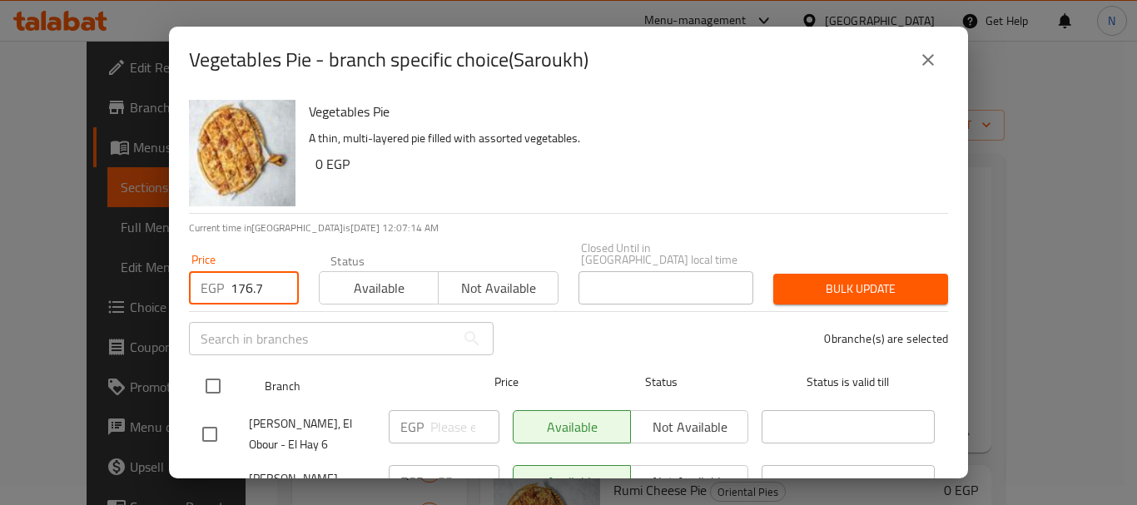
type input "176.7"
click at [212, 369] on input "checkbox" at bounding box center [213, 386] width 35 height 35
checkbox input "true"
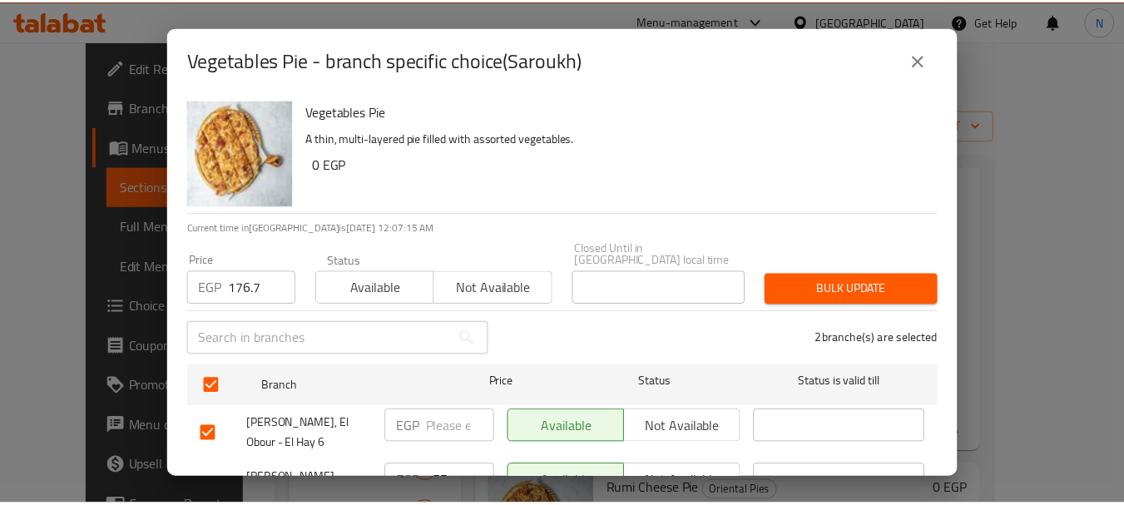
scroll to position [92, 0]
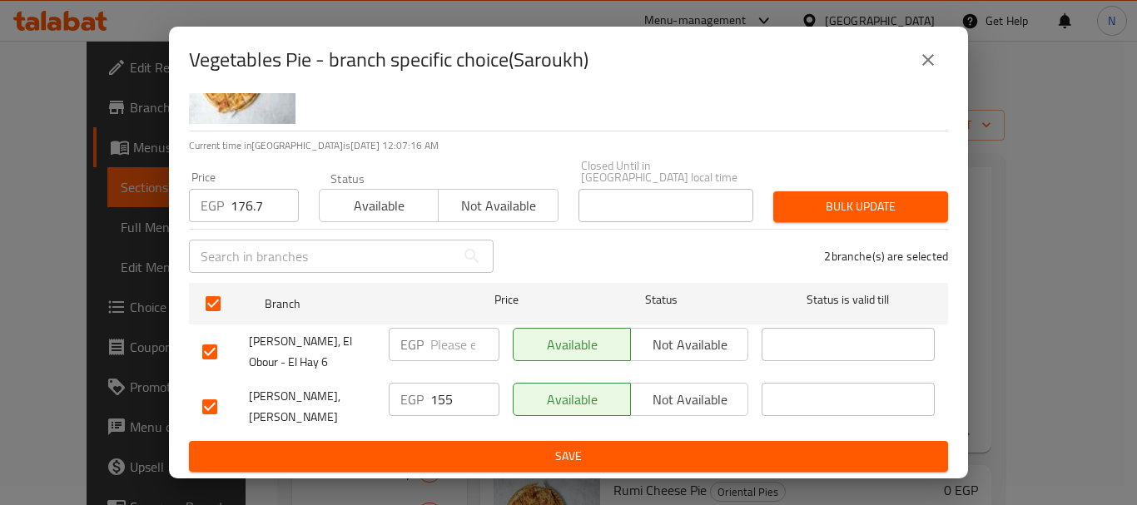
click at [803, 196] on span "Bulk update" at bounding box center [861, 206] width 148 height 21
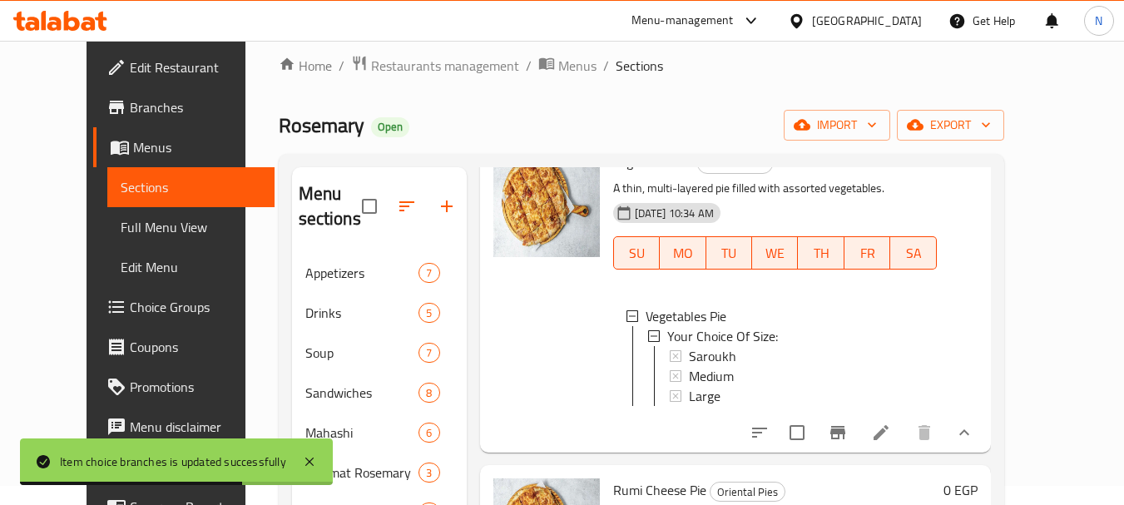
click at [762, 352] on div "Saroukh" at bounding box center [806, 356] width 235 height 20
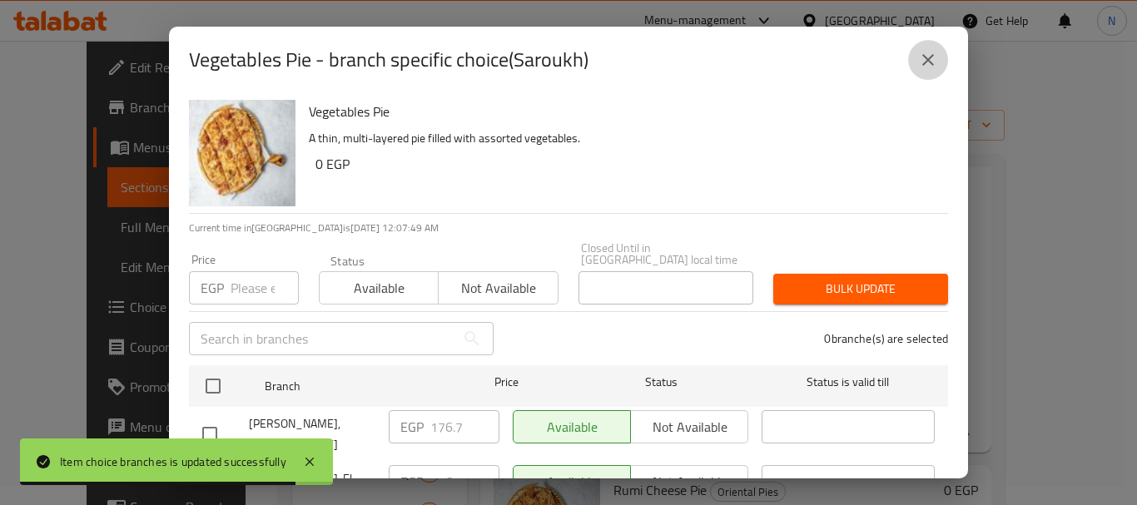
click at [926, 55] on icon "close" at bounding box center [928, 60] width 20 height 20
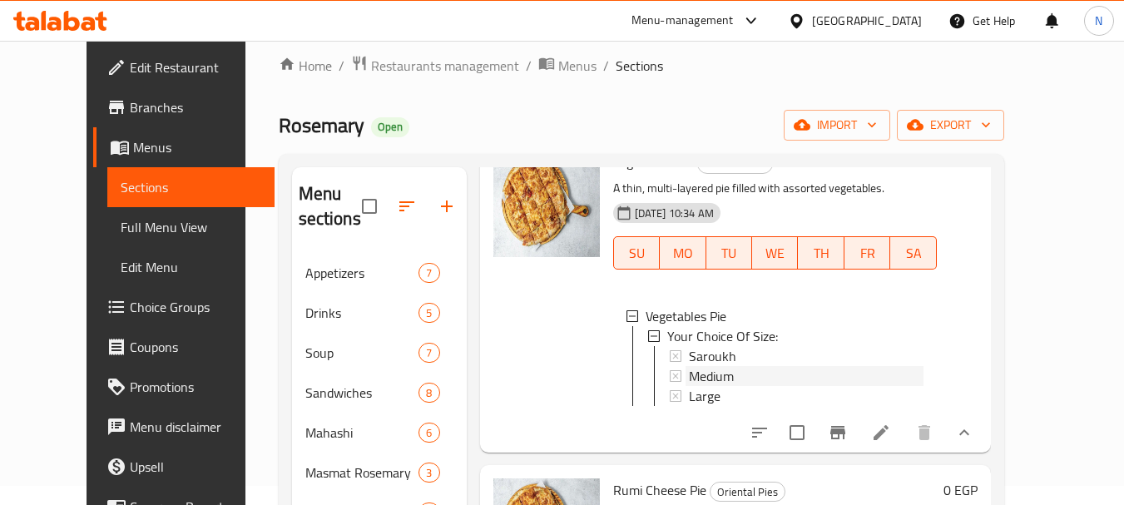
click at [689, 380] on span "Medium" at bounding box center [711, 376] width 45 height 20
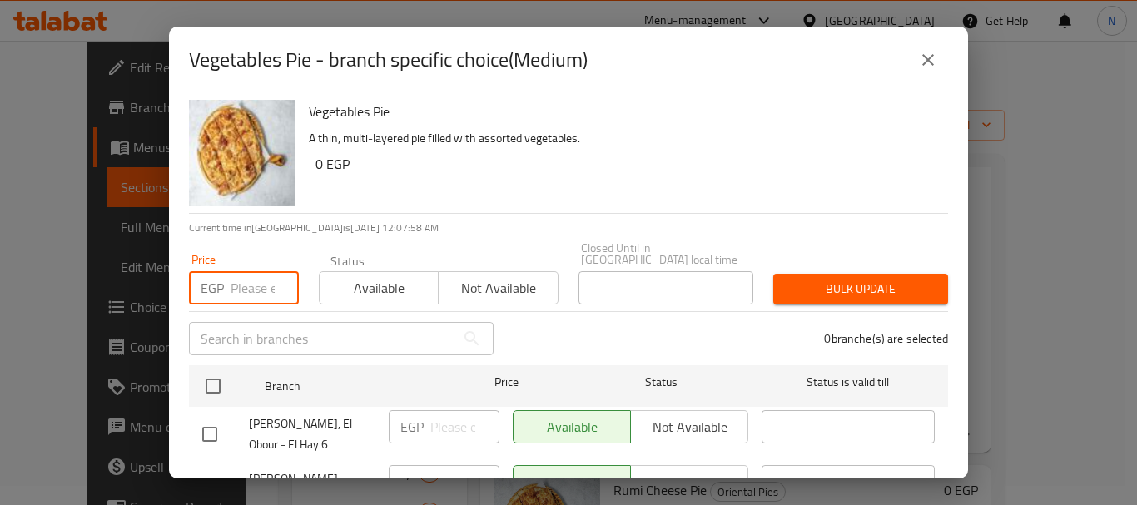
click at [243, 277] on input "number" at bounding box center [265, 287] width 68 height 33
paste input "188.1"
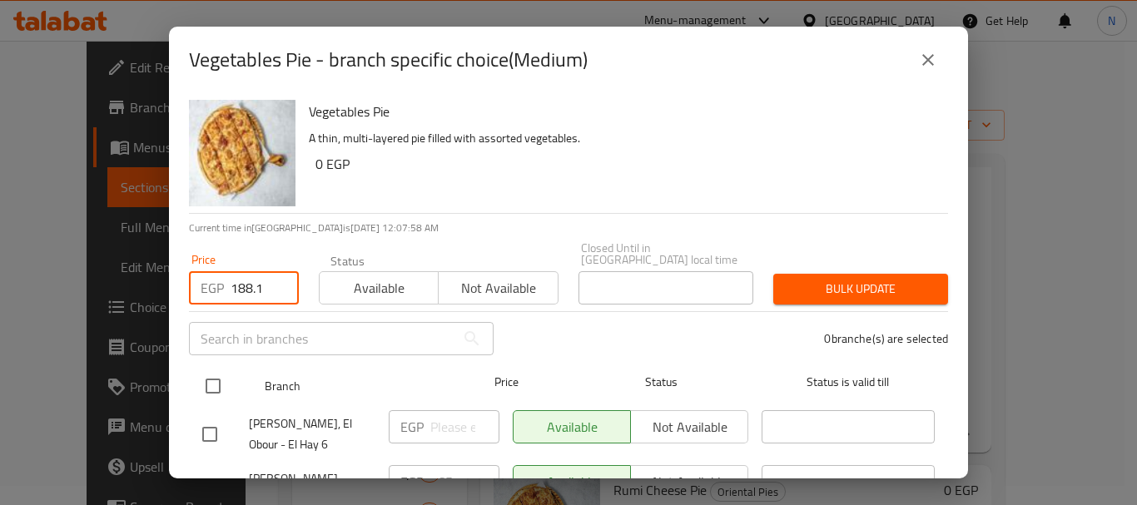
type input "188.1"
click at [215, 369] on input "checkbox" at bounding box center [213, 386] width 35 height 35
checkbox input "true"
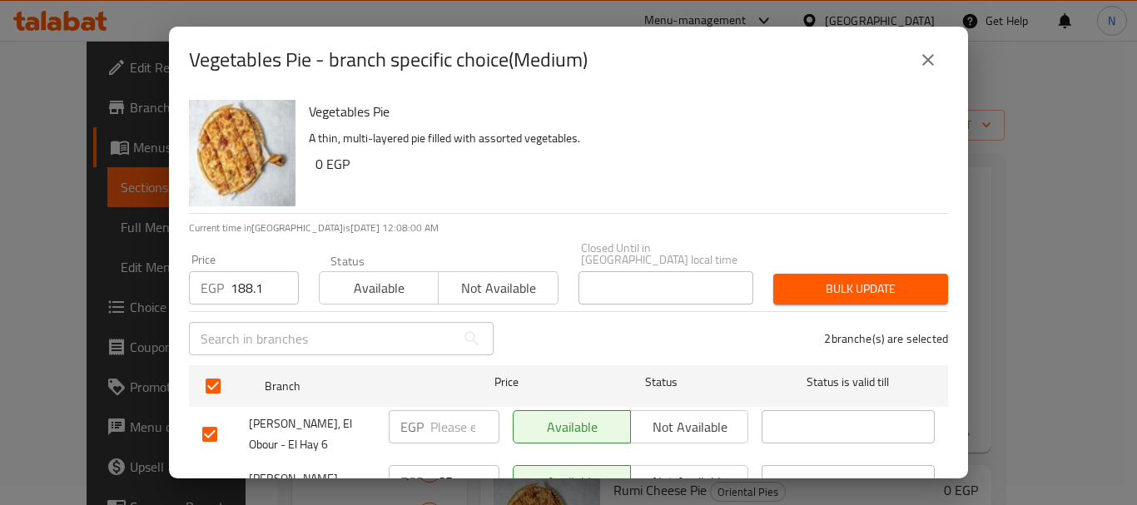
click at [787, 280] on span "Bulk update" at bounding box center [861, 289] width 148 height 21
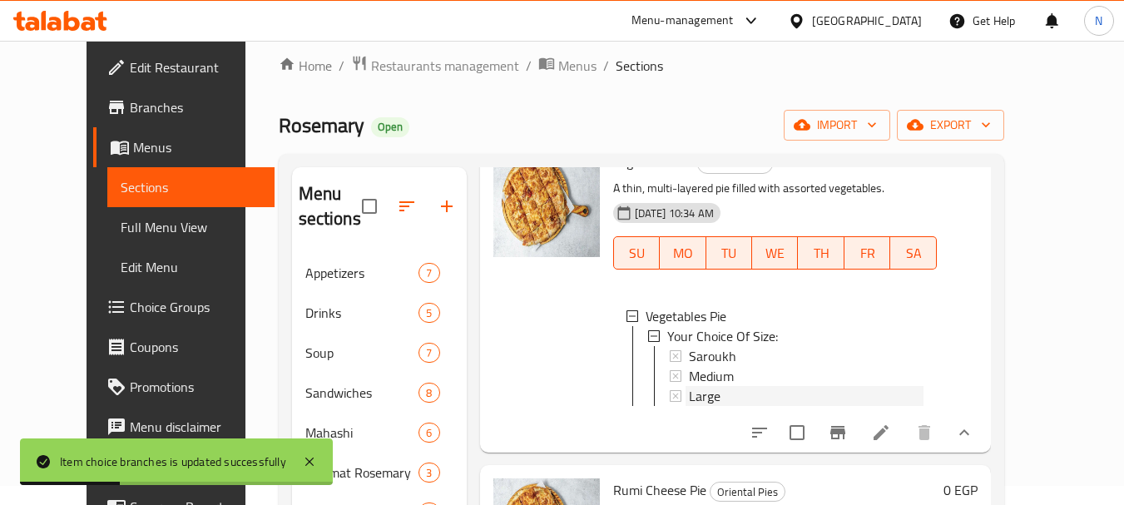
click at [689, 395] on span "Large" at bounding box center [705, 396] width 32 height 20
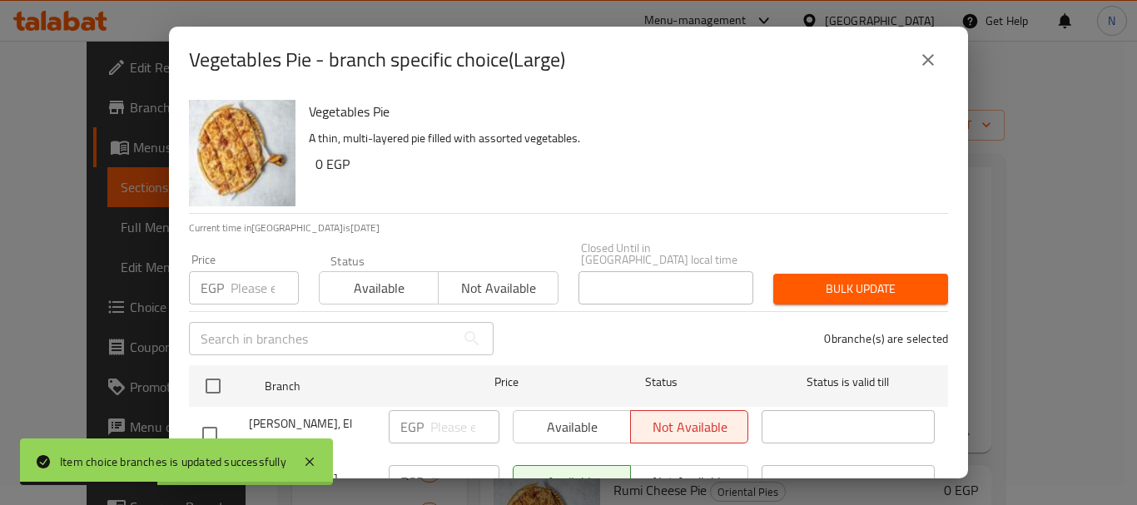
click at [248, 276] on input "number" at bounding box center [265, 287] width 68 height 33
paste input "267.9"
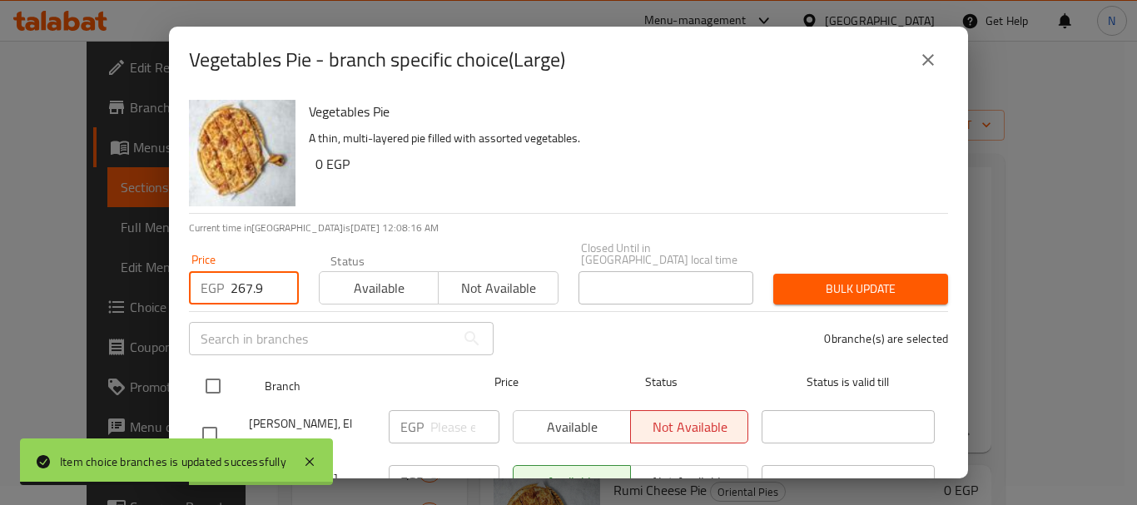
type input "267.9"
click at [212, 381] on input "checkbox" at bounding box center [213, 386] width 35 height 35
checkbox input "true"
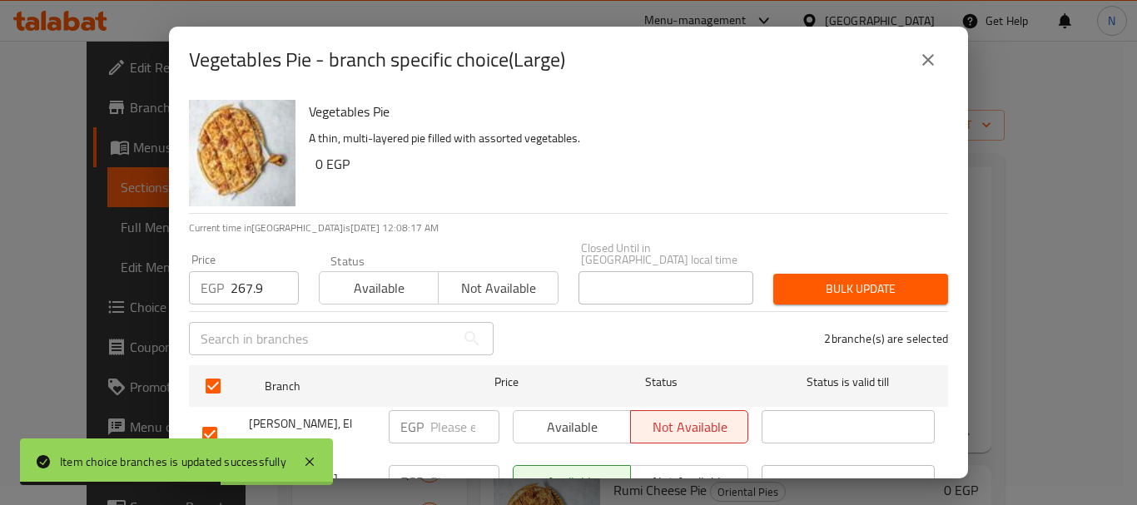
click at [795, 279] on span "Bulk update" at bounding box center [861, 289] width 148 height 21
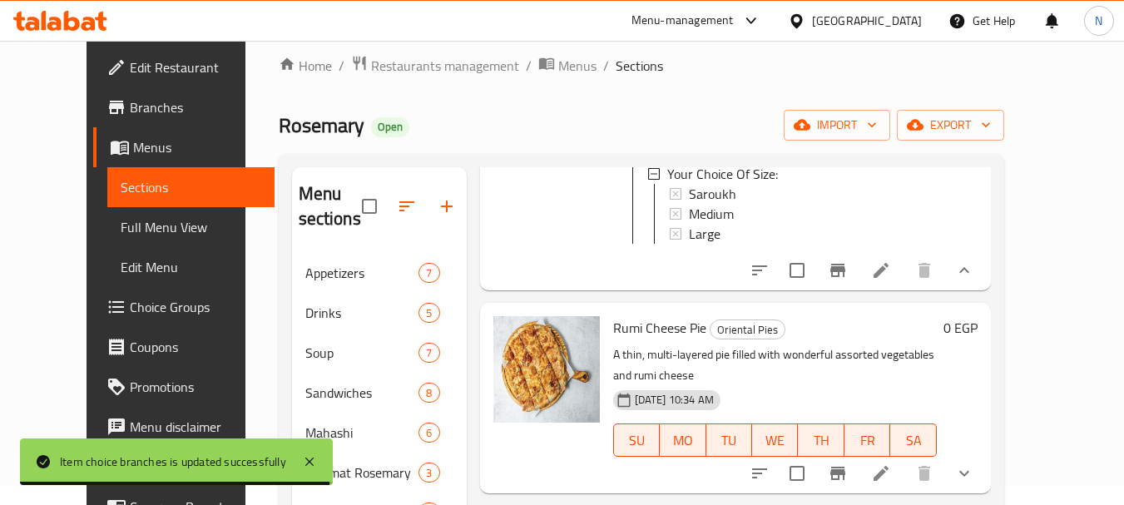
scroll to position [282, 0]
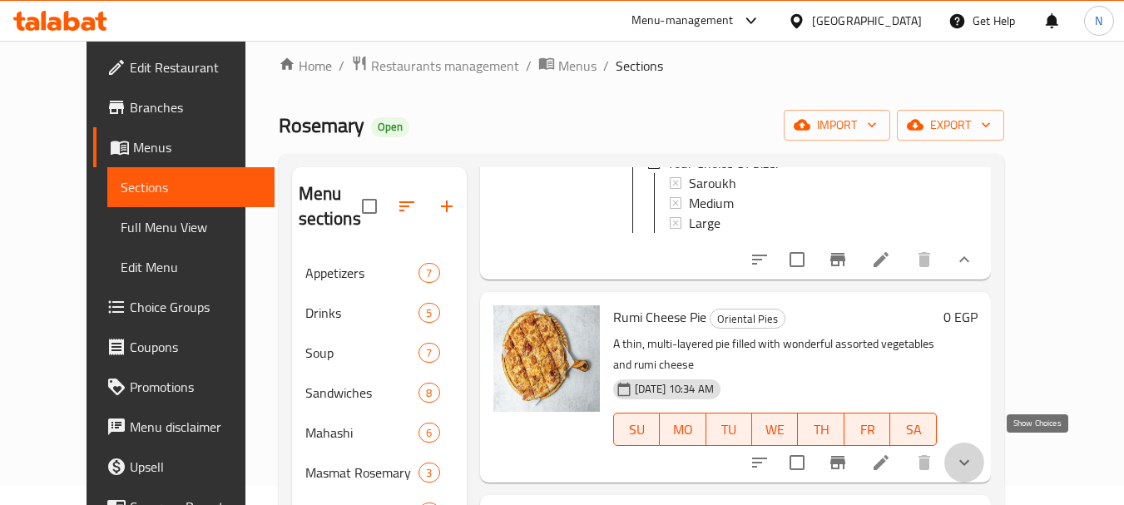
click at [975, 455] on icon "show more" at bounding box center [965, 463] width 20 height 20
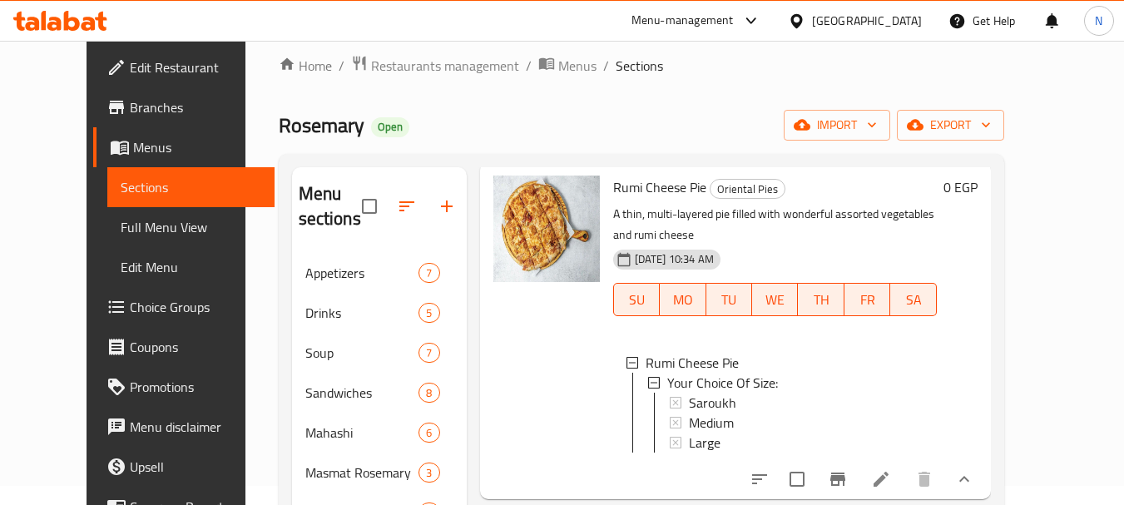
scroll to position [493, 0]
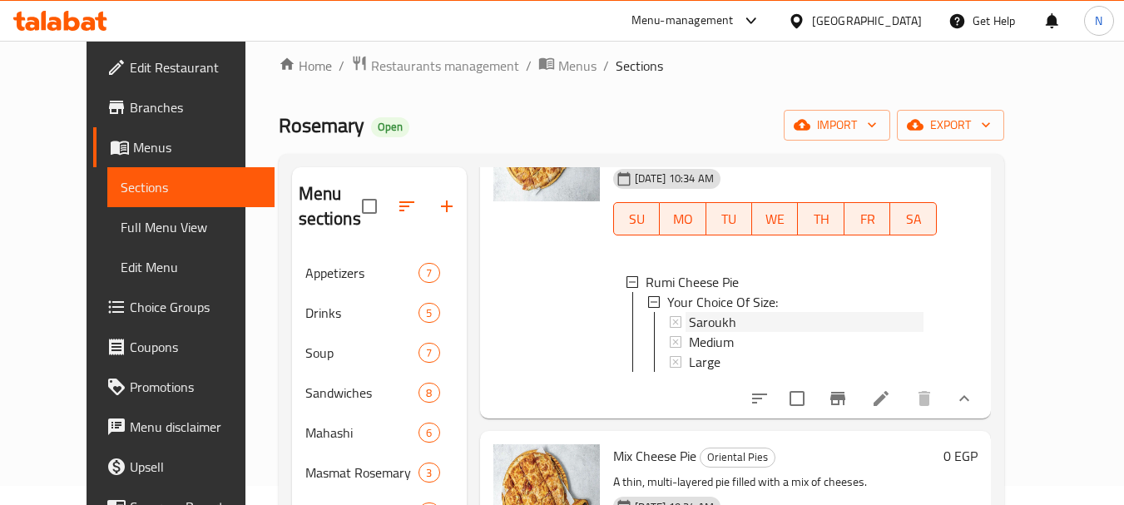
click at [737, 318] on div "Saroukh" at bounding box center [806, 322] width 235 height 20
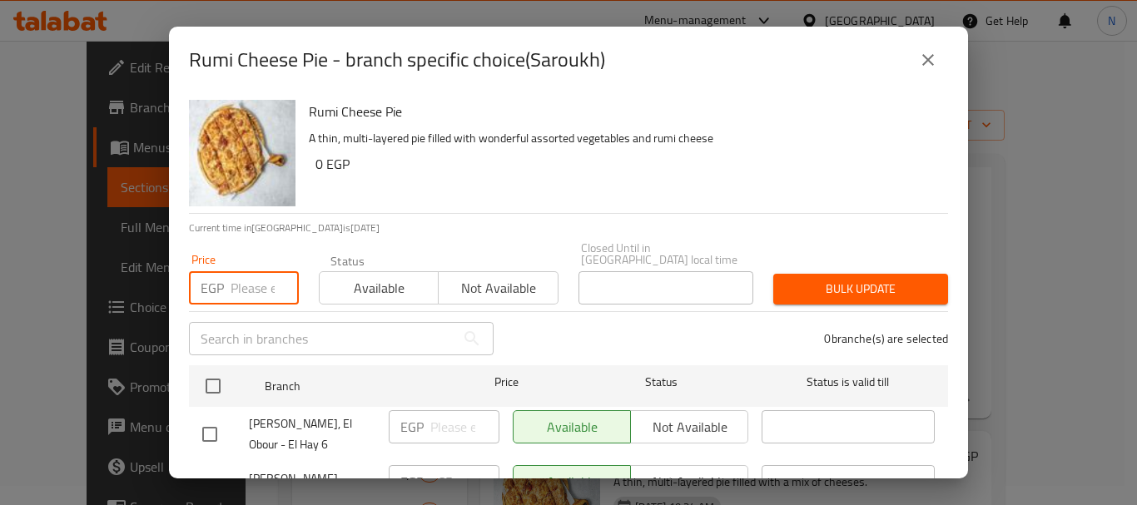
click at [241, 278] on input "number" at bounding box center [265, 287] width 68 height 33
paste input "188.1"
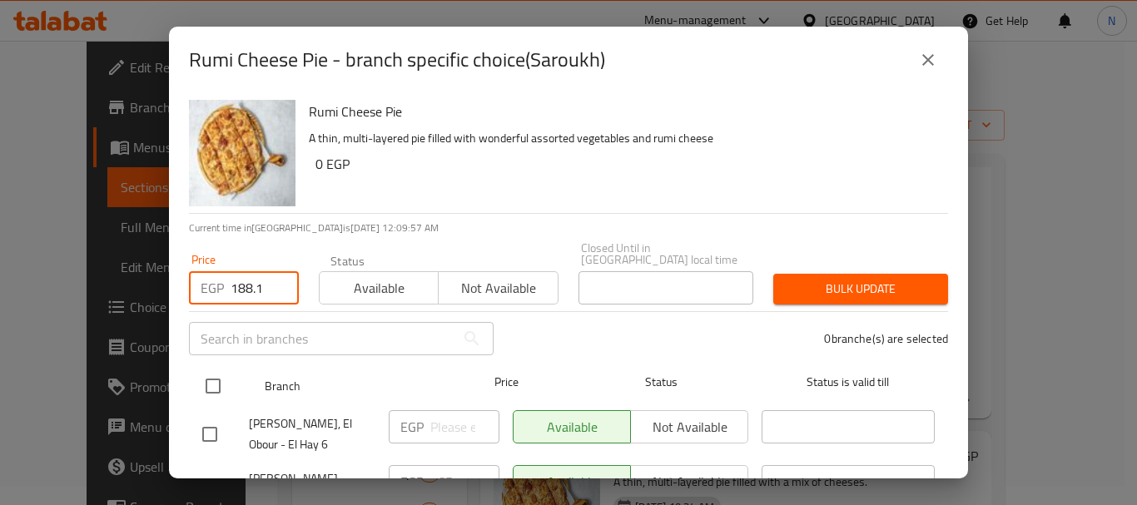
type input "188.1"
click at [208, 379] on input "checkbox" at bounding box center [213, 386] width 35 height 35
checkbox input "true"
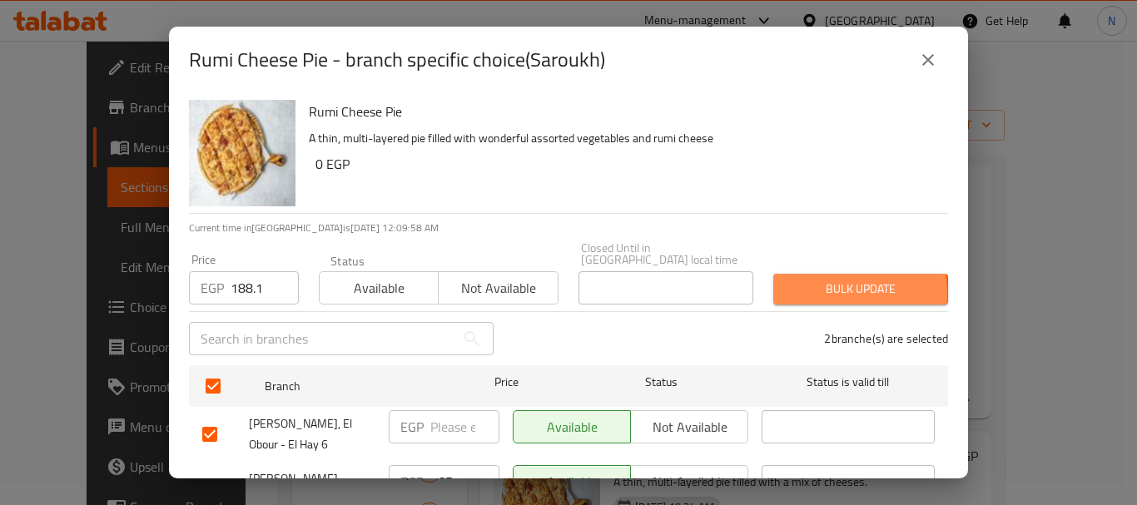
click at [816, 282] on span "Bulk update" at bounding box center [861, 289] width 148 height 21
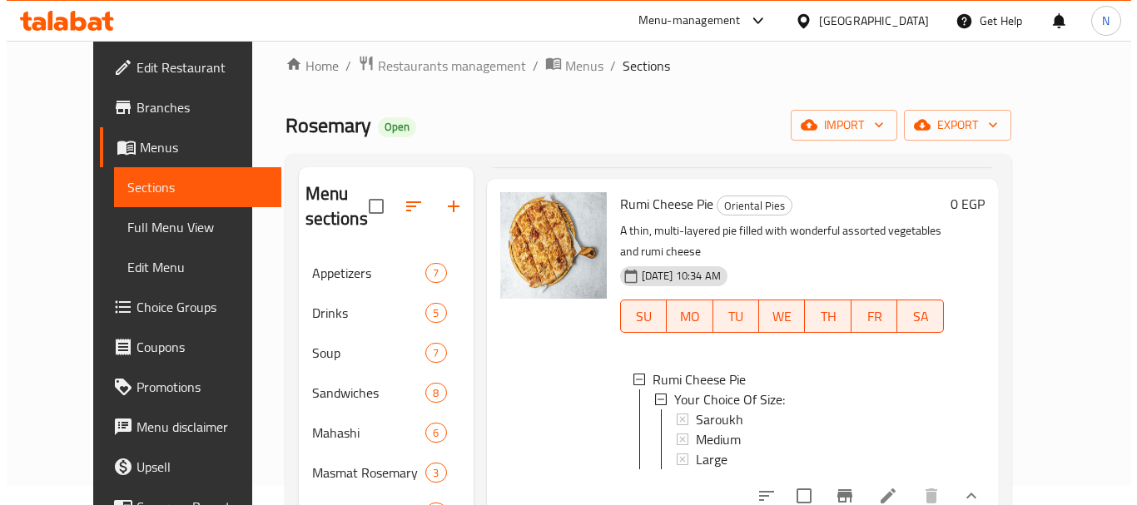
scroll to position [376, 0]
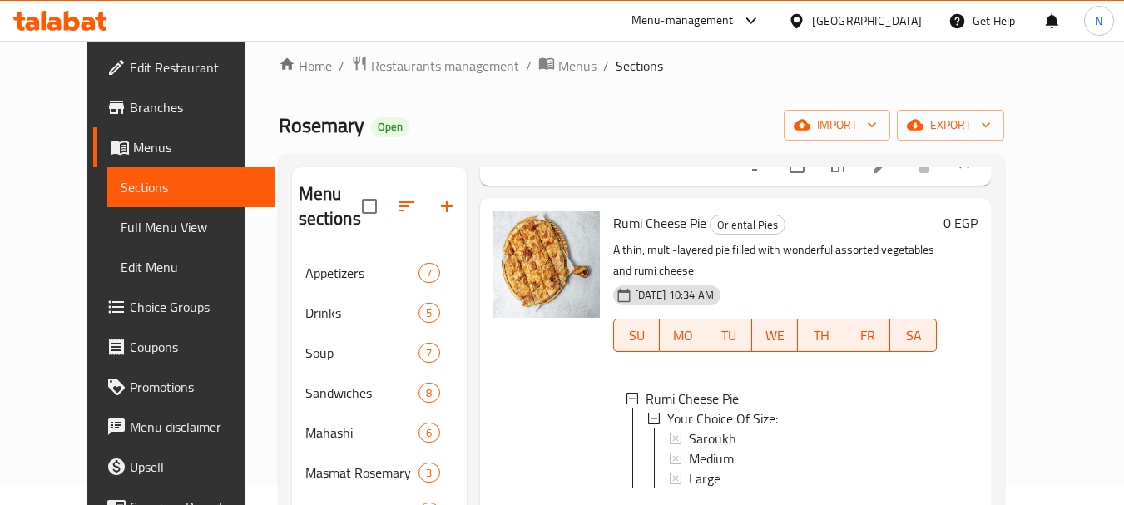
click at [719, 429] on div "Saroukh" at bounding box center [806, 439] width 235 height 20
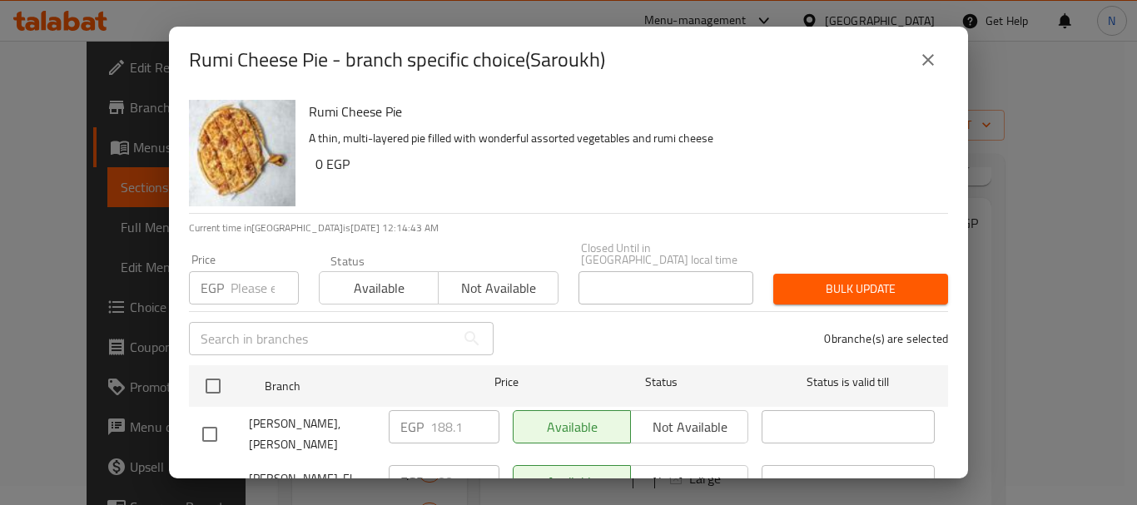
scroll to position [92, 0]
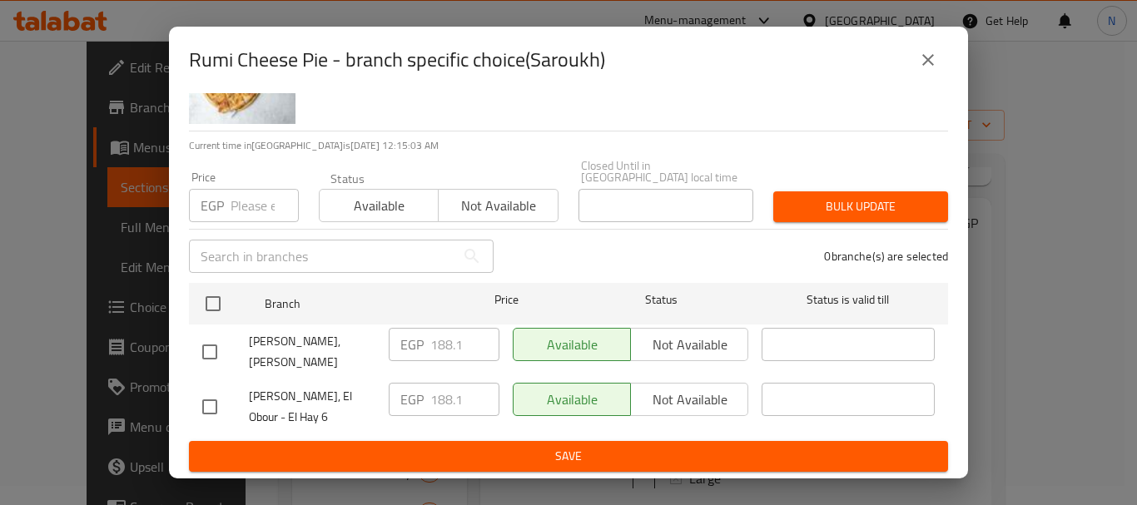
click at [921, 59] on icon "close" at bounding box center [928, 60] width 20 height 20
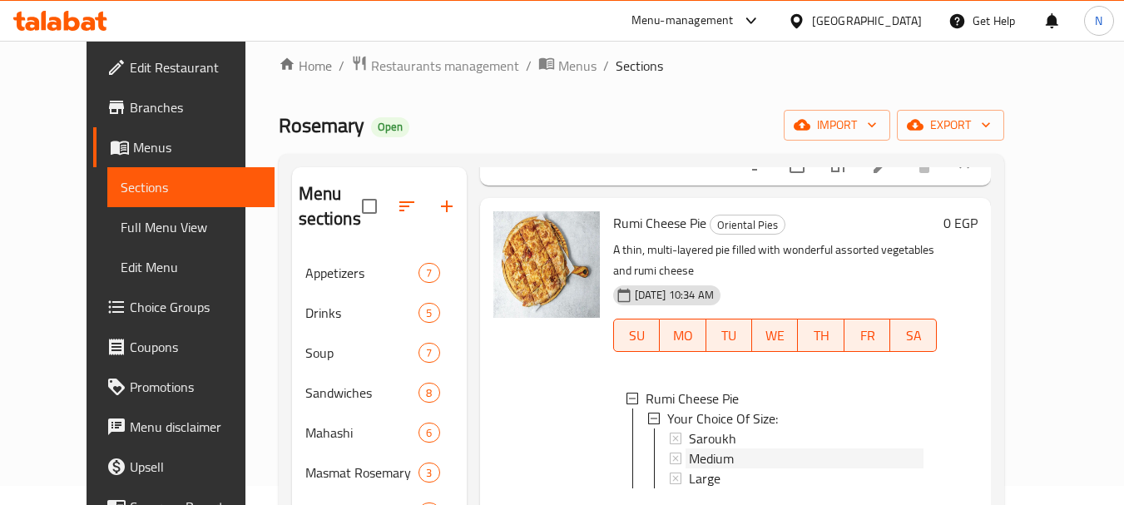
click at [713, 449] on div "Medium" at bounding box center [806, 459] width 235 height 20
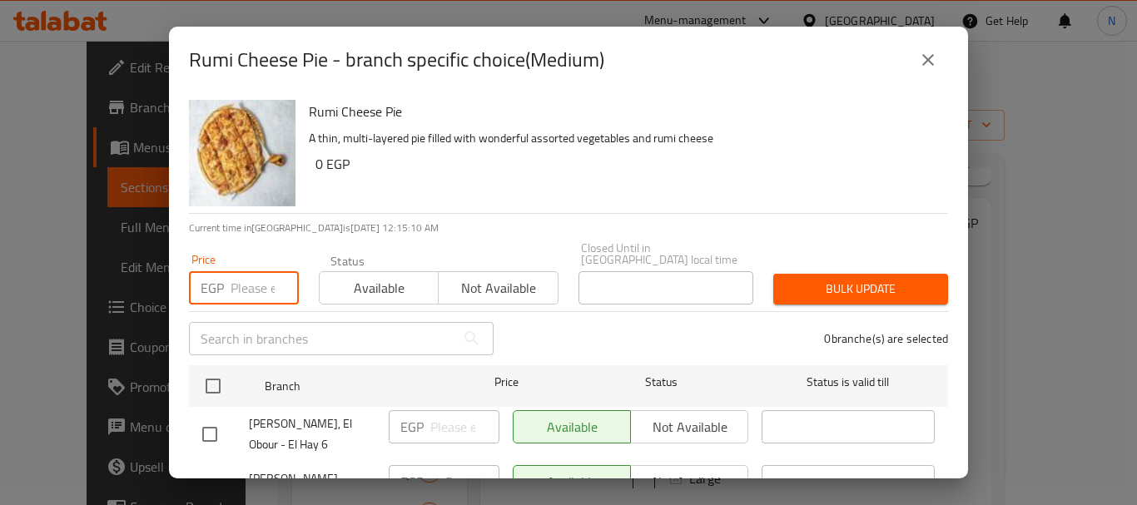
click at [260, 271] on input "number" at bounding box center [265, 287] width 68 height 33
paste input "199.5"
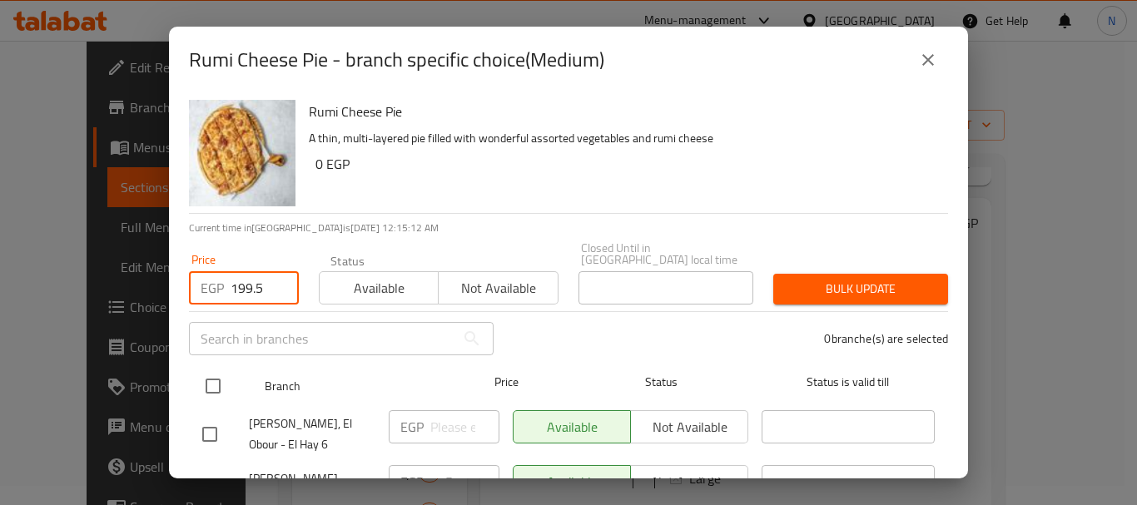
type input "199.5"
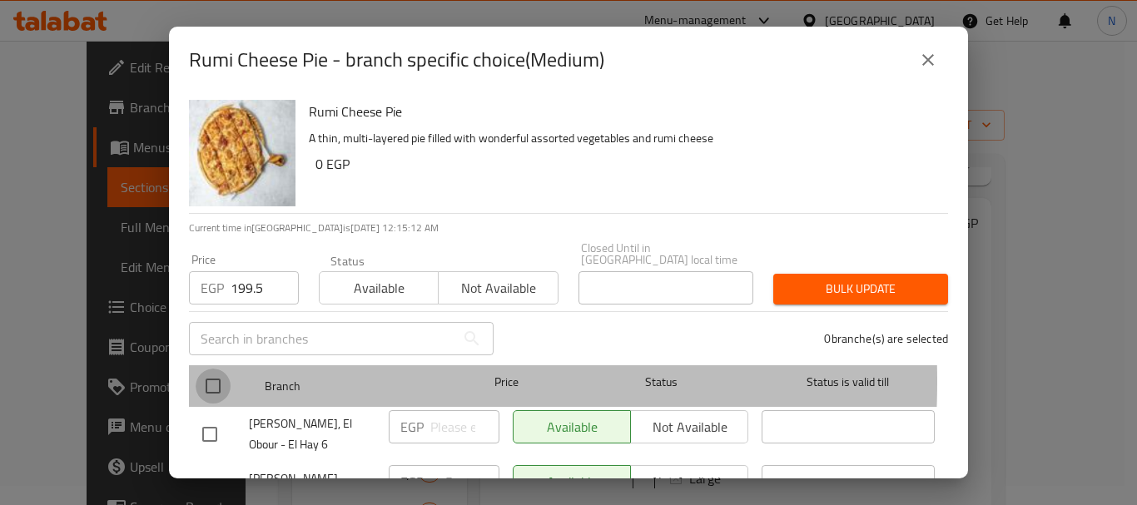
click at [218, 370] on input "checkbox" at bounding box center [213, 386] width 35 height 35
checkbox input "true"
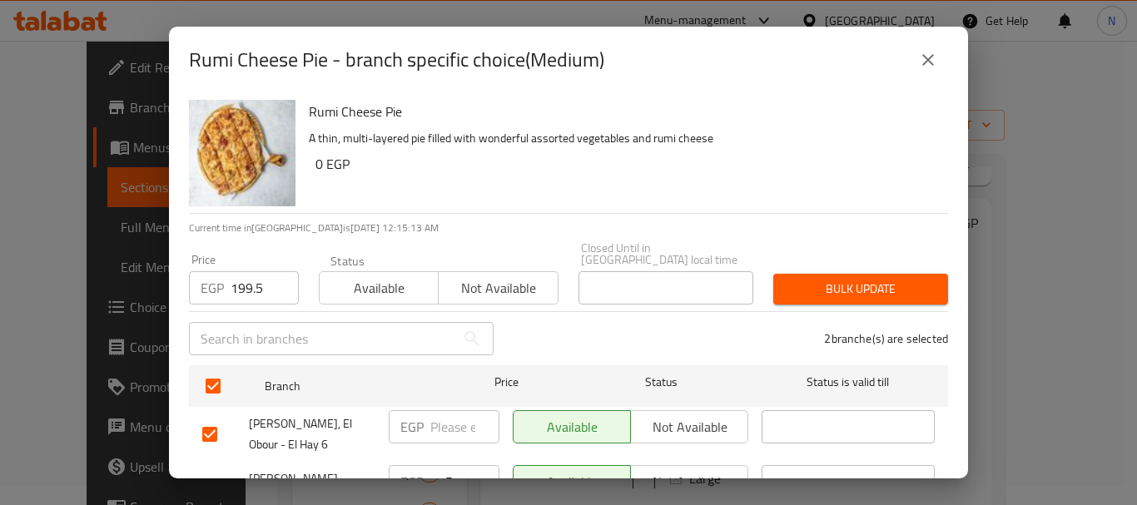
click at [816, 279] on span "Bulk update" at bounding box center [861, 289] width 148 height 21
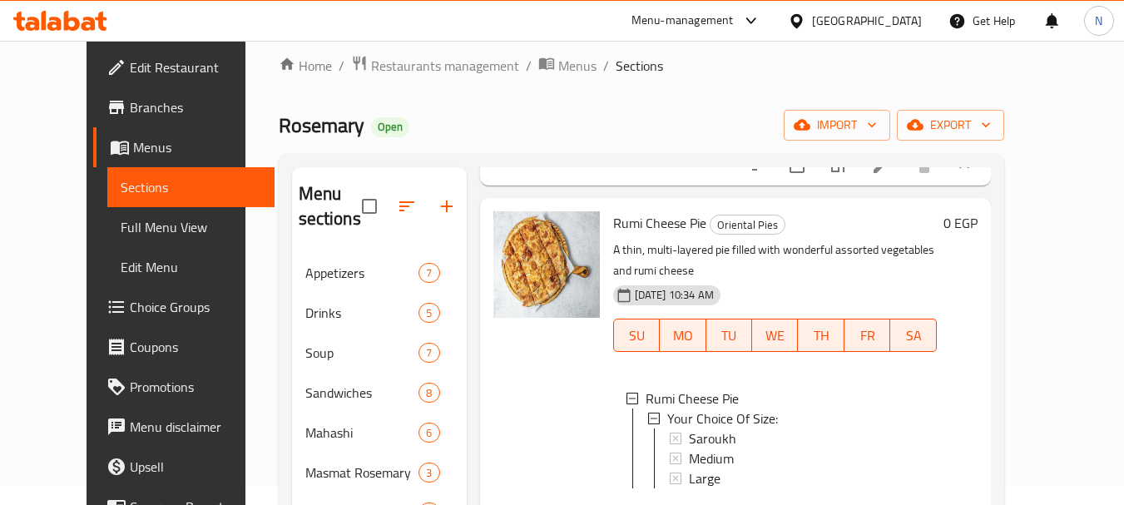
click at [831, 451] on div "Medium" at bounding box center [806, 459] width 235 height 20
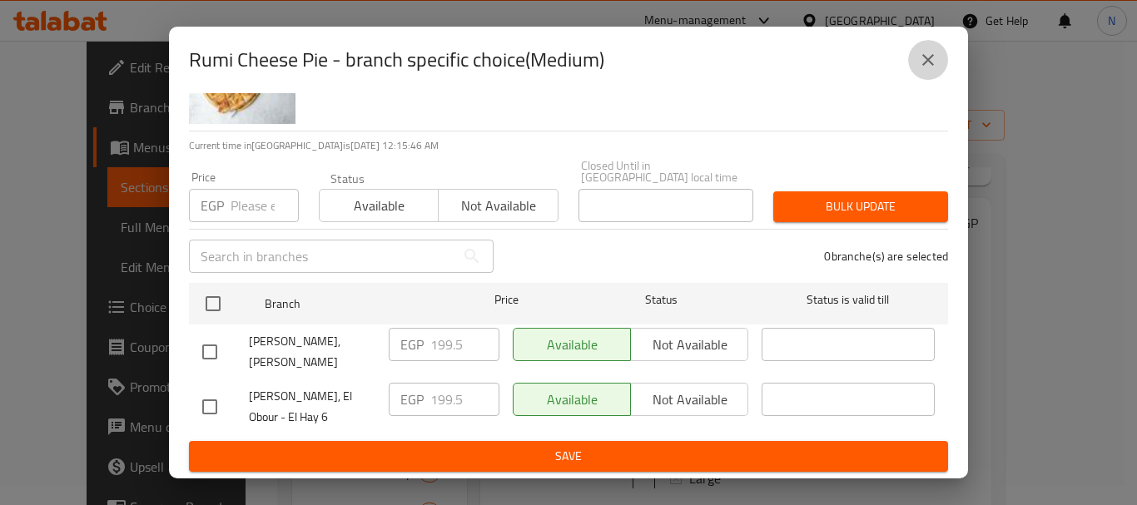
click at [932, 64] on icon "close" at bounding box center [928, 60] width 12 height 12
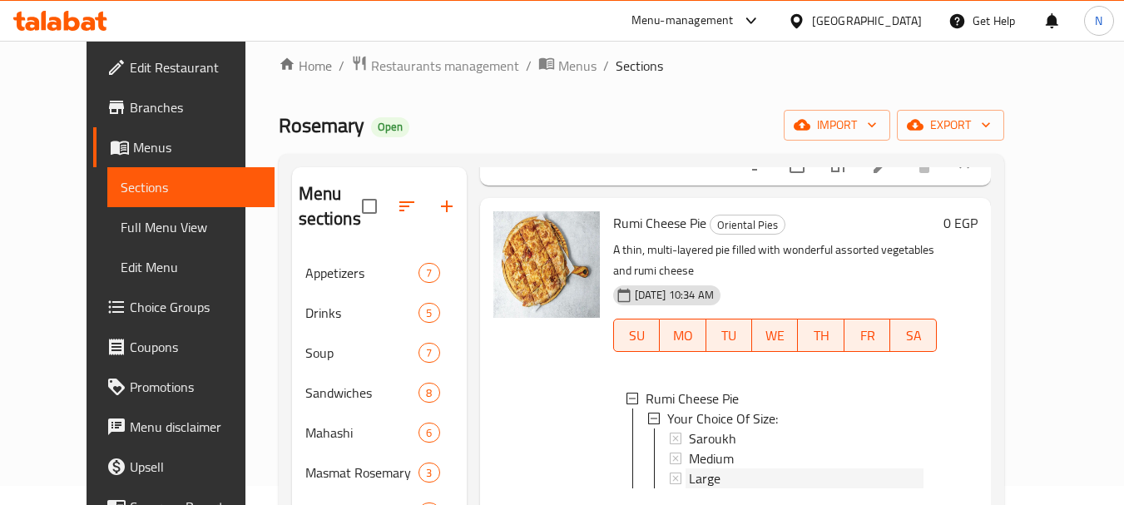
click at [689, 474] on span "Large" at bounding box center [705, 479] width 32 height 20
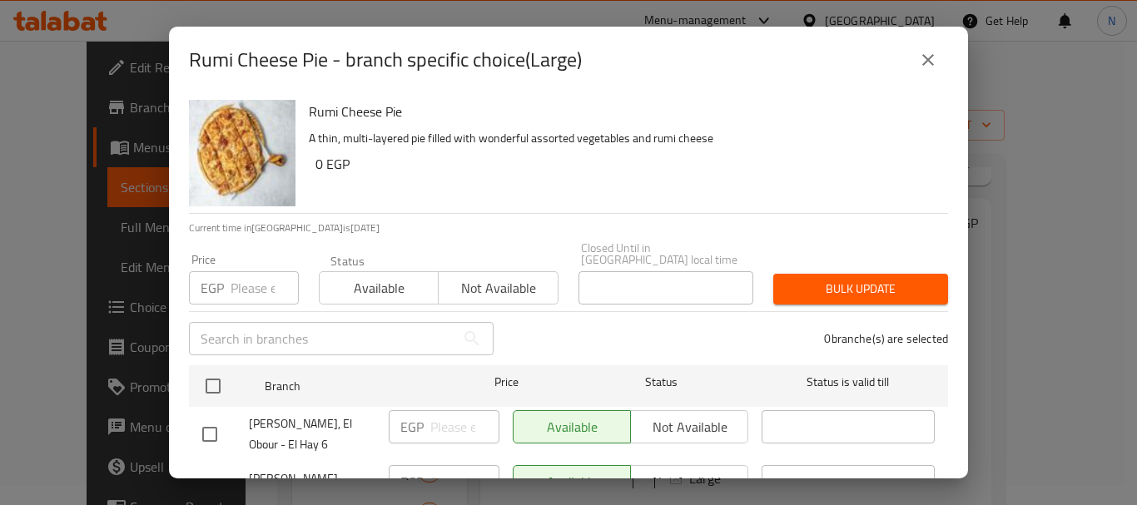
click at [241, 254] on div "Price EGP Price" at bounding box center [244, 279] width 110 height 51
click at [246, 271] on input "number" at bounding box center [265, 287] width 68 height 33
paste input "279.3"
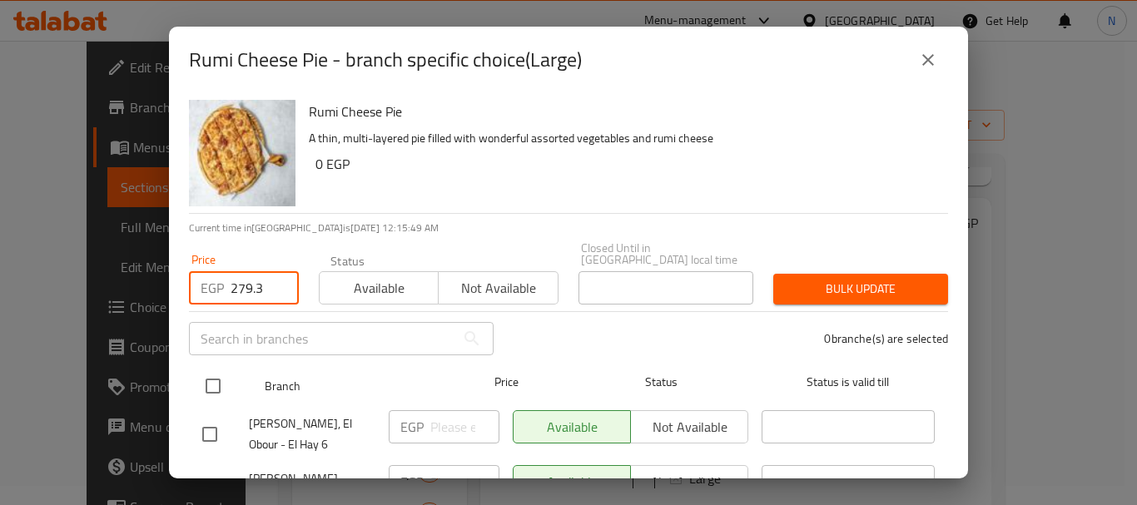
type input "279.3"
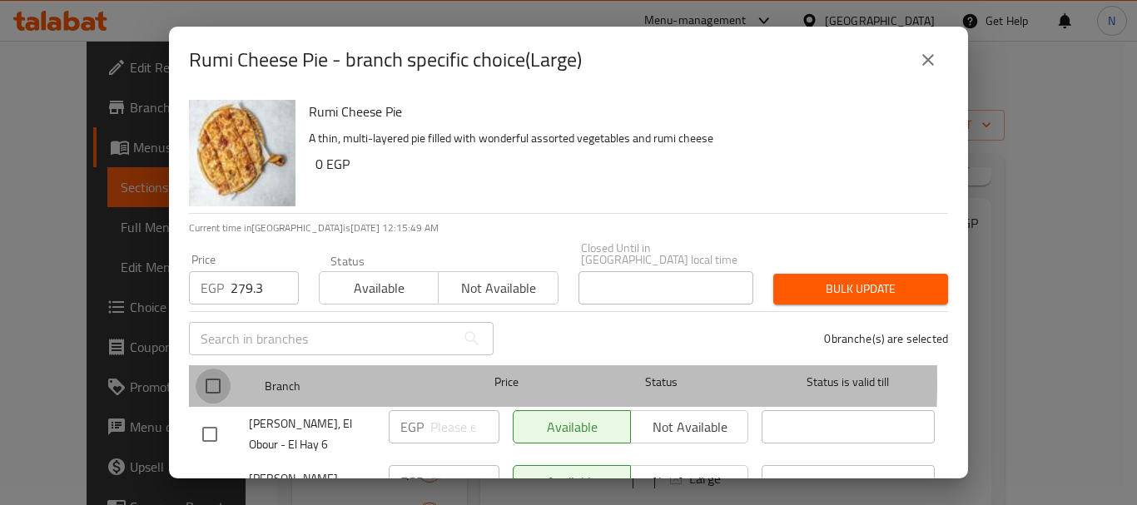
click at [218, 369] on input "checkbox" at bounding box center [213, 386] width 35 height 35
checkbox input "true"
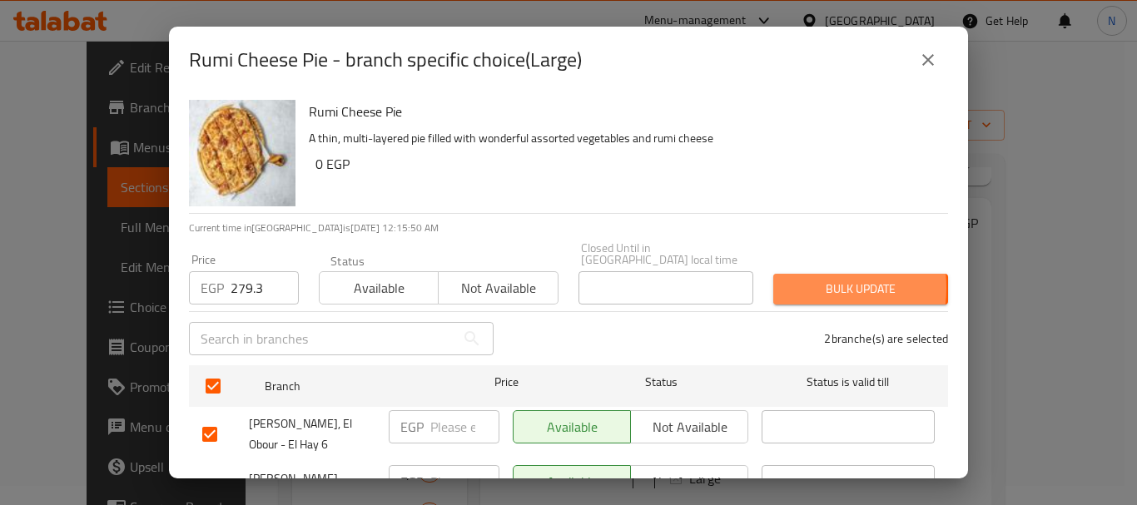
click at [792, 279] on span "Bulk update" at bounding box center [861, 289] width 148 height 21
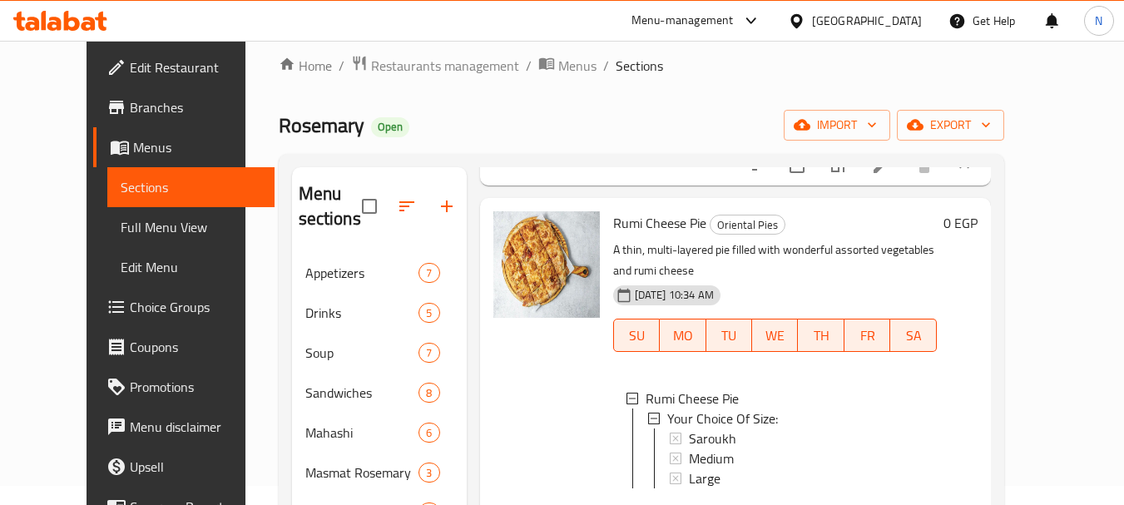
click at [753, 470] on div "Large" at bounding box center [806, 479] width 235 height 20
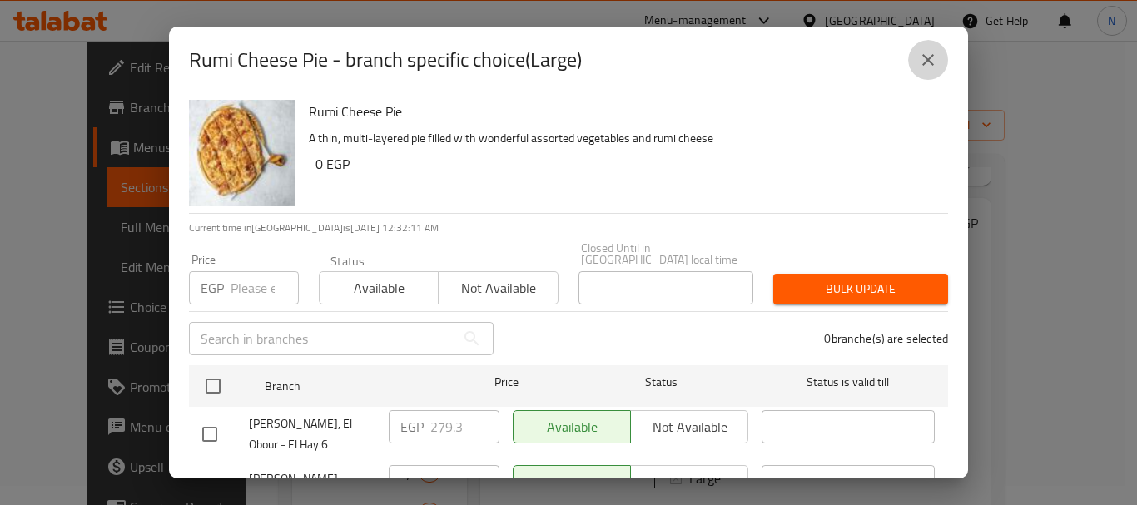
click at [935, 64] on icon "close" at bounding box center [928, 60] width 20 height 20
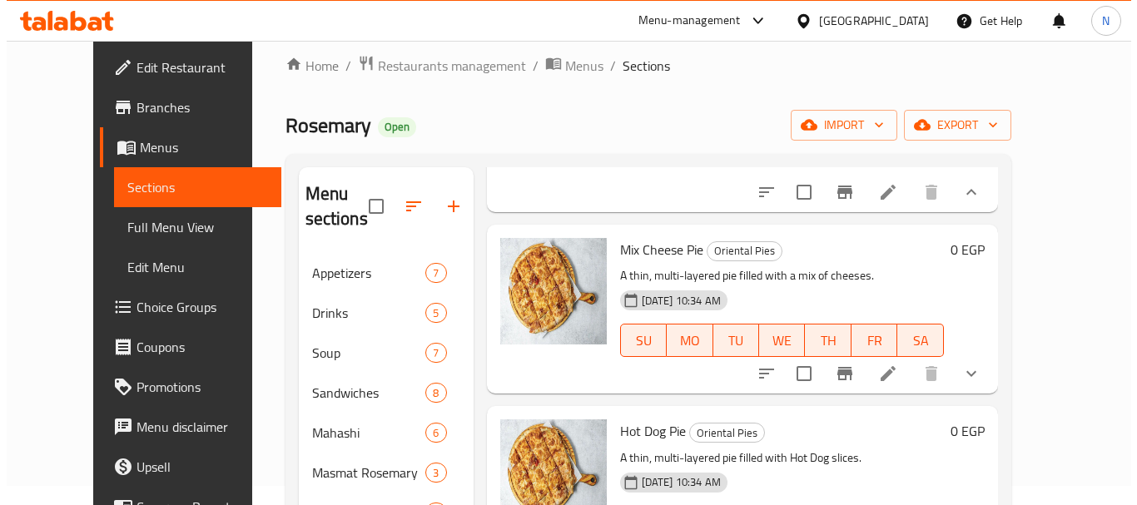
scroll to position [702, 0]
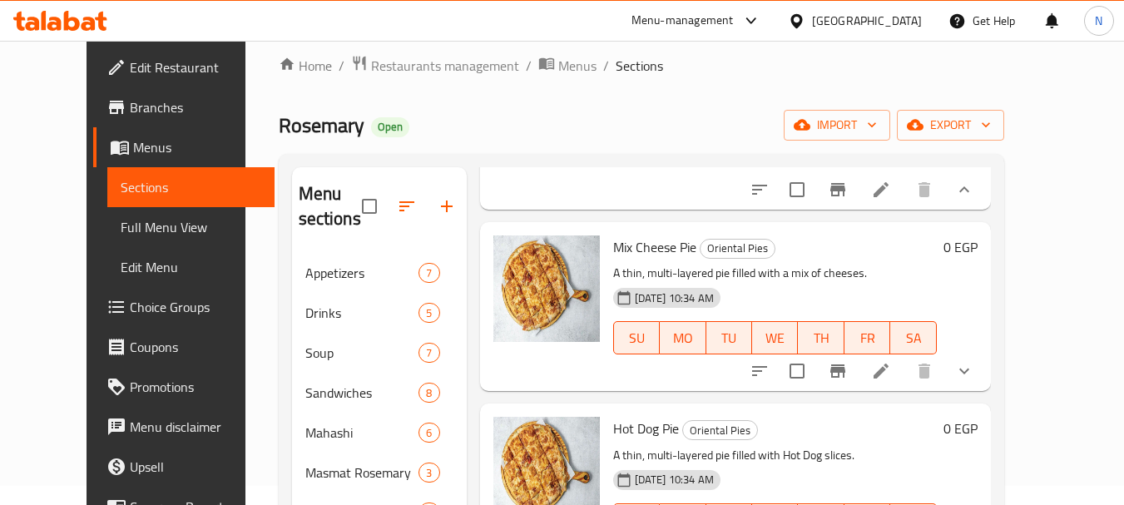
click at [975, 374] on icon "show more" at bounding box center [965, 371] width 20 height 20
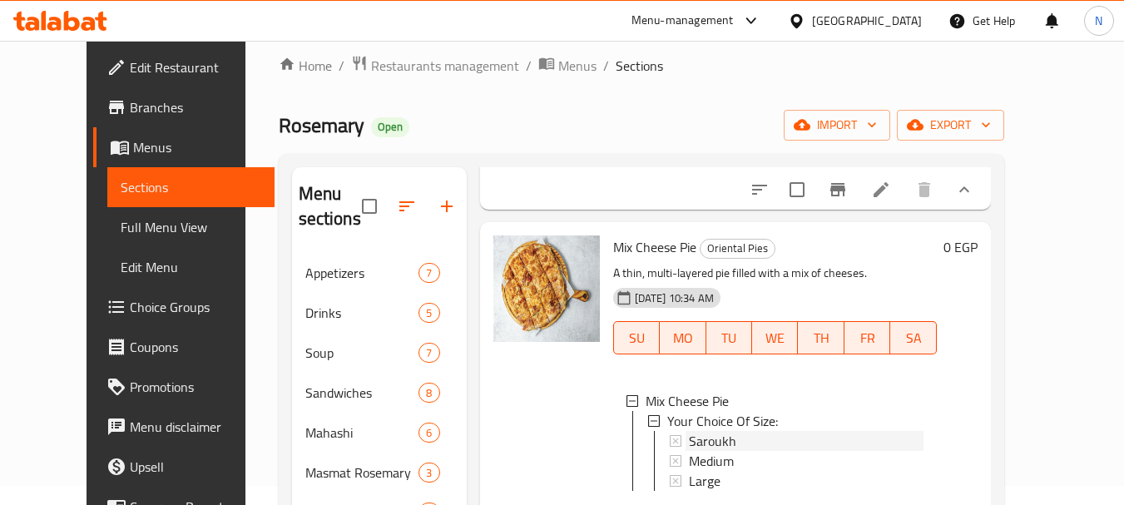
click at [719, 441] on div "Saroukh" at bounding box center [806, 441] width 235 height 20
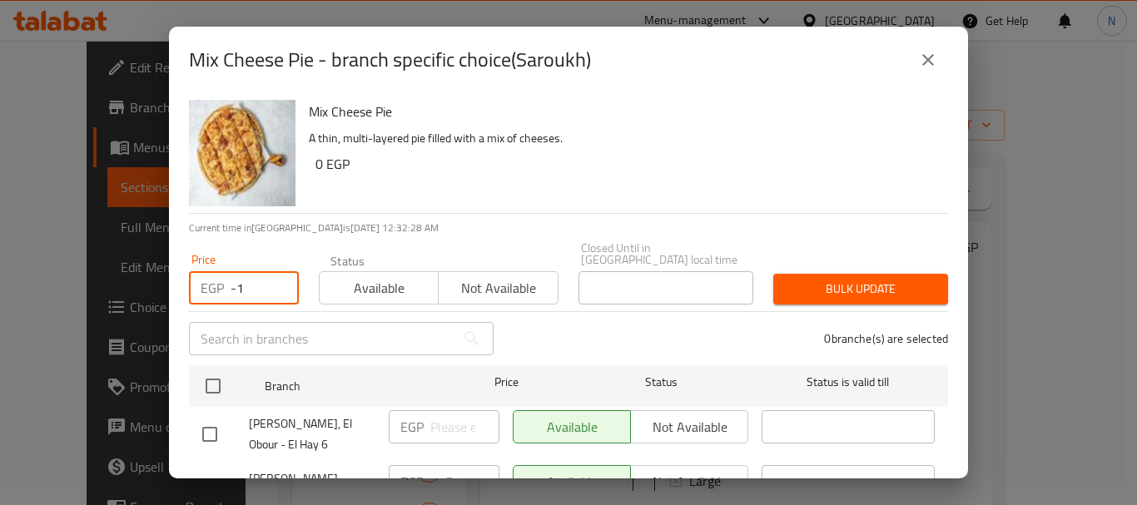
click at [282, 288] on input "-1" at bounding box center [265, 287] width 68 height 33
drag, startPoint x: 254, startPoint y: 286, endPoint x: 234, endPoint y: 281, distance: 20.6
click at [234, 281] on input "-1" at bounding box center [265, 287] width 68 height 33
paste input "99.5"
type input "-199.5"
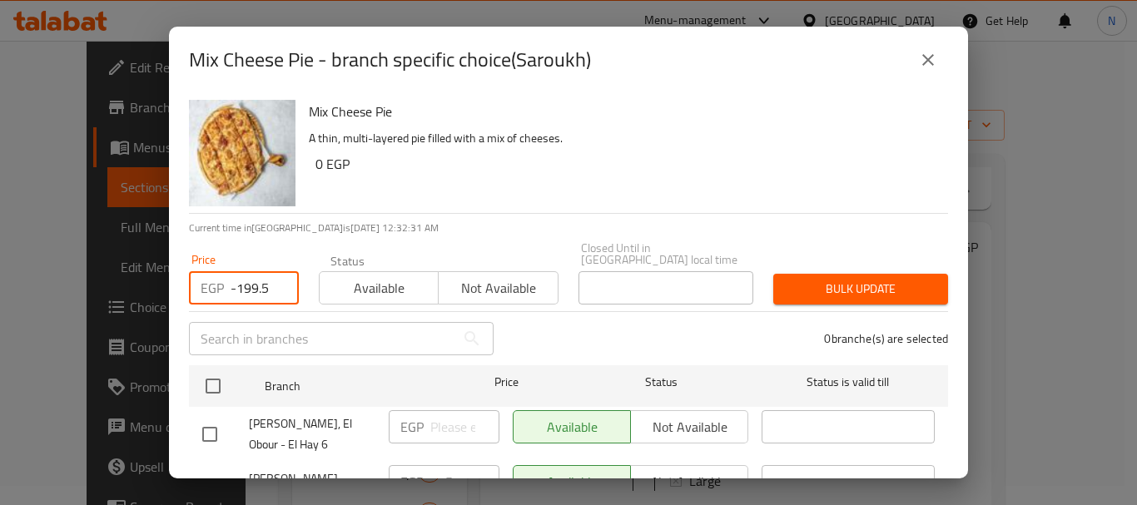
click at [255, 280] on input "-199.5" at bounding box center [265, 287] width 68 height 33
paste input "199.5"
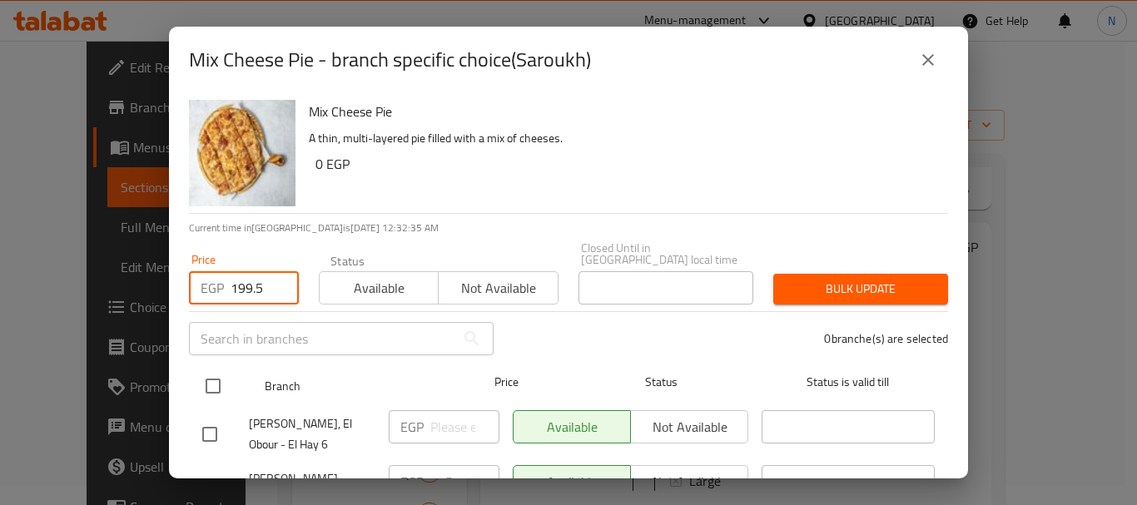
type input "199.5"
drag, startPoint x: 211, startPoint y: 370, endPoint x: 237, endPoint y: 375, distance: 27.3
click at [210, 370] on input "checkbox" at bounding box center [213, 386] width 35 height 35
checkbox input "true"
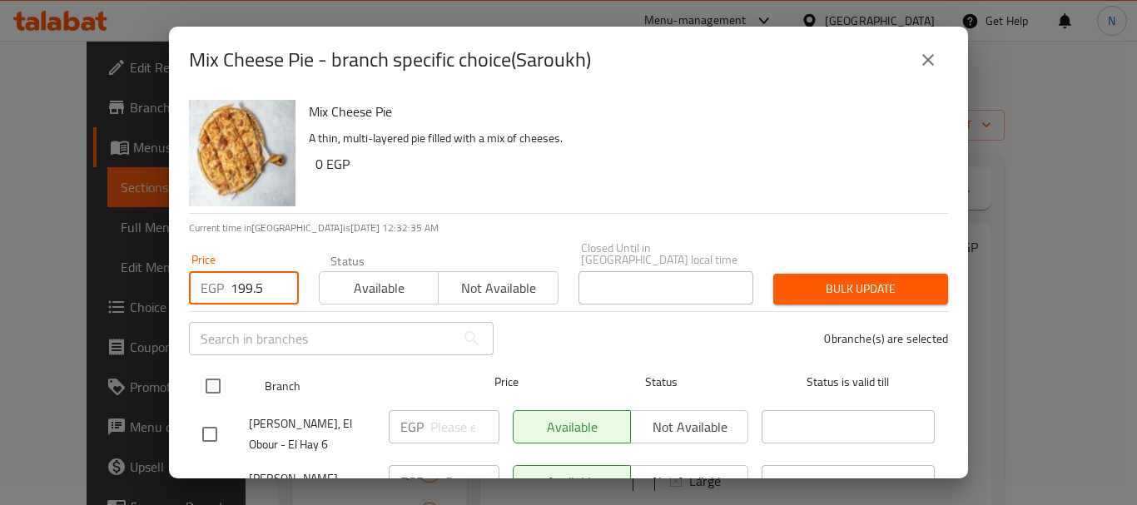
checkbox input "true"
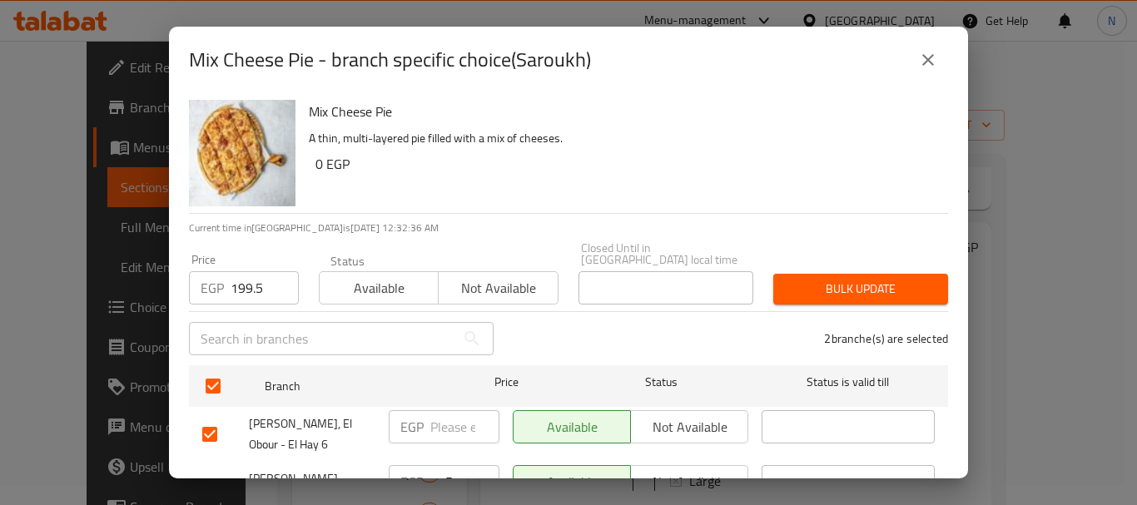
click at [799, 279] on span "Bulk update" at bounding box center [861, 289] width 148 height 21
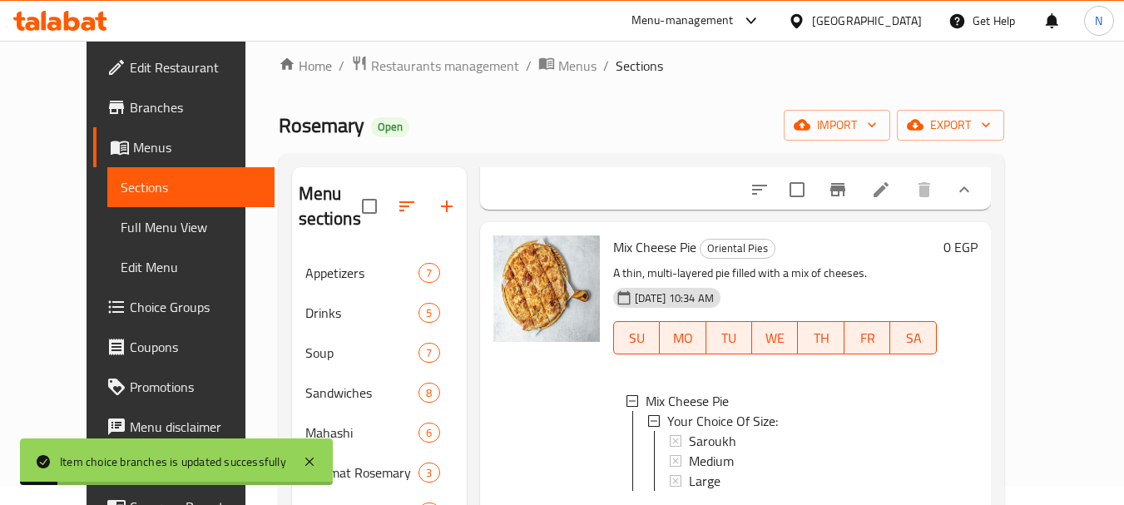
click at [701, 445] on span "Saroukh" at bounding box center [712, 441] width 47 height 20
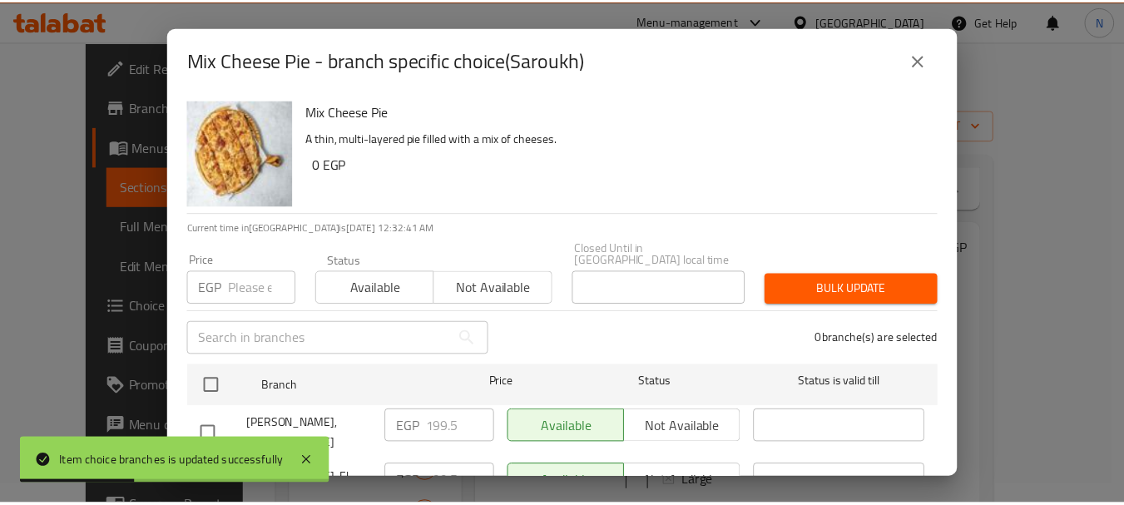
scroll to position [92, 0]
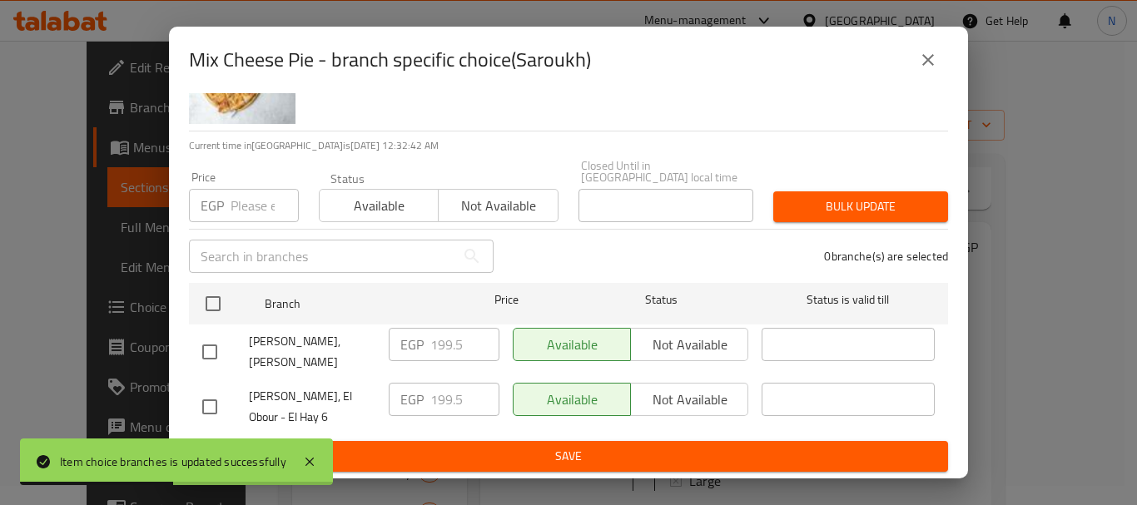
click at [934, 58] on icon "close" at bounding box center [928, 60] width 20 height 20
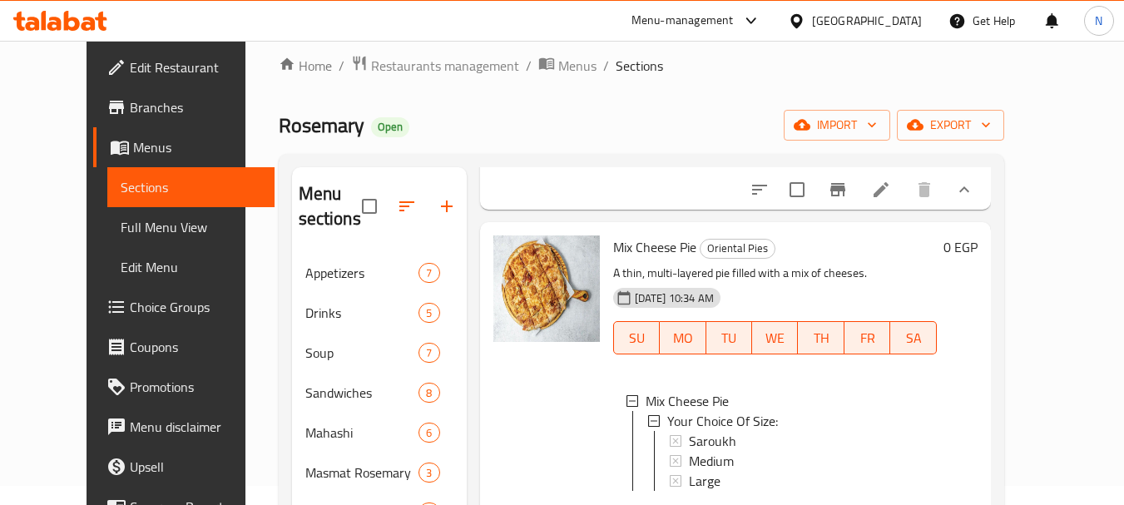
click at [704, 445] on span "Saroukh" at bounding box center [712, 441] width 47 height 20
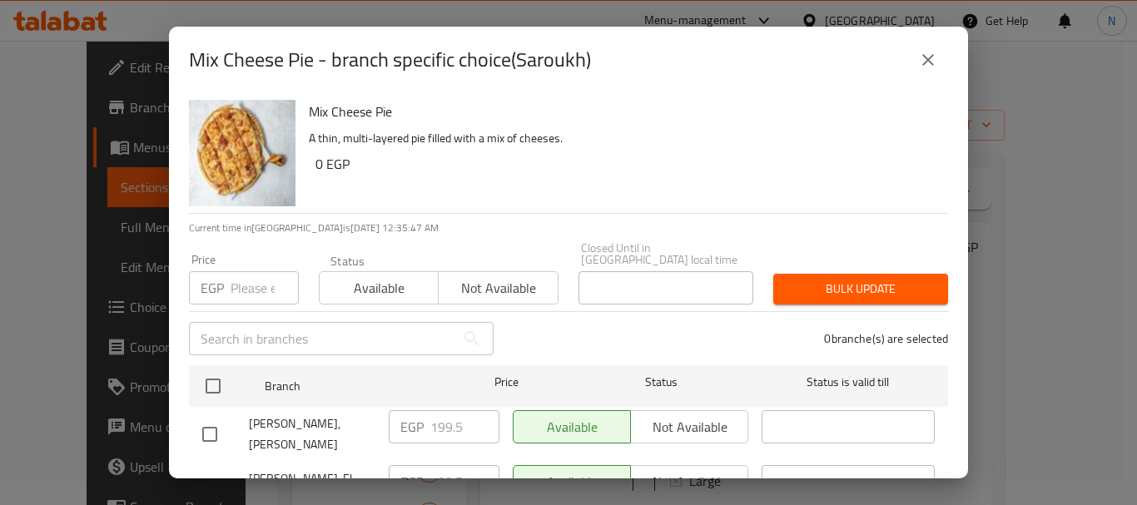
click at [923, 60] on icon "close" at bounding box center [928, 60] width 20 height 20
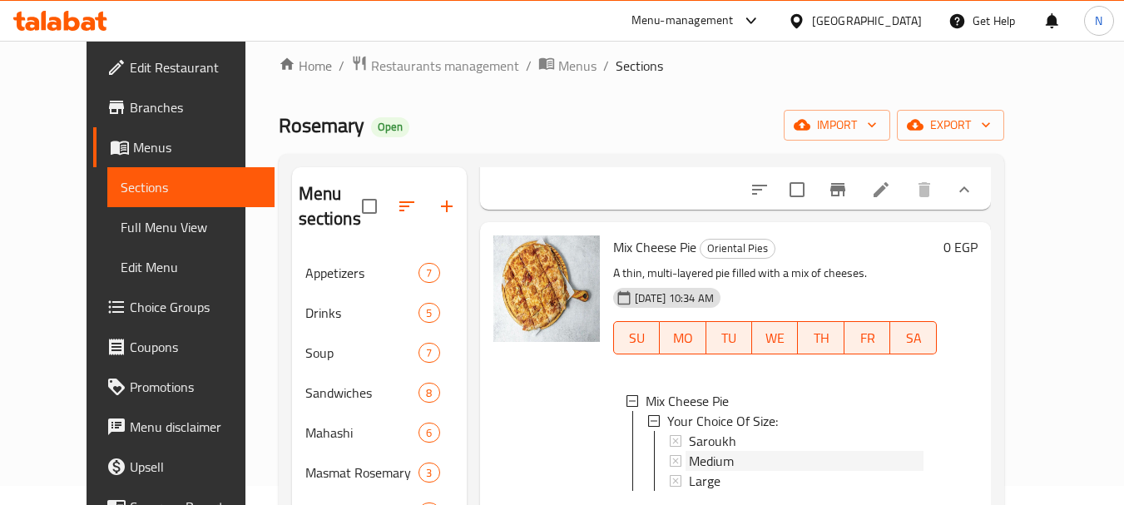
click at [710, 471] on span "Medium" at bounding box center [711, 461] width 45 height 20
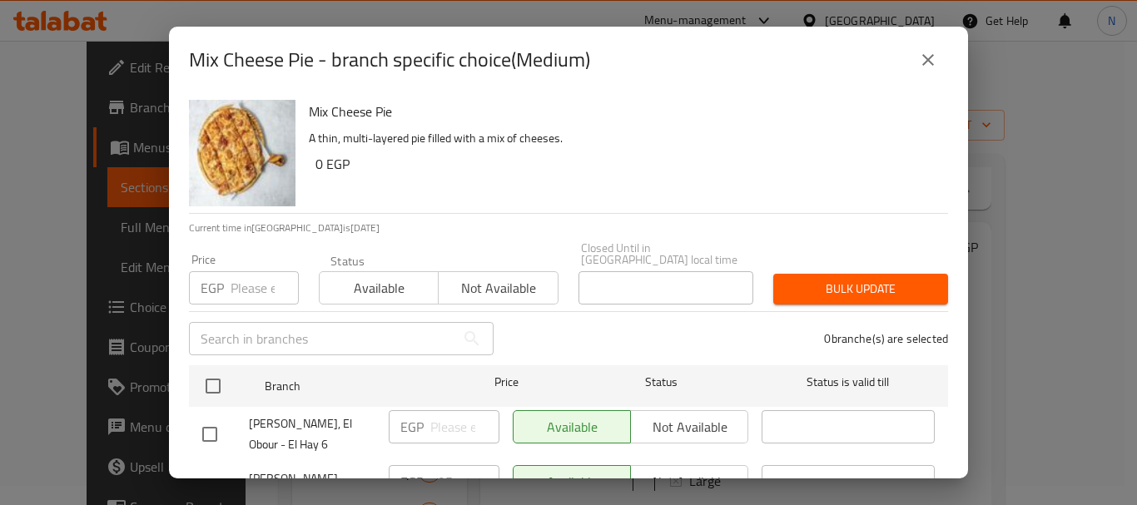
click at [249, 279] on input "number" at bounding box center [265, 287] width 68 height 33
paste input "222.3"
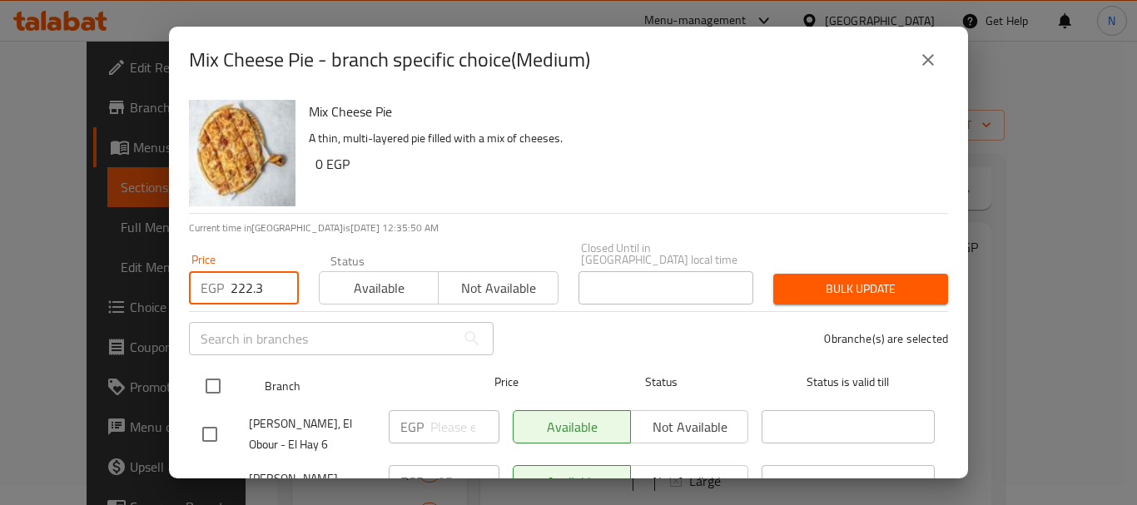
type input "222.3"
click at [216, 382] on input "checkbox" at bounding box center [213, 386] width 35 height 35
checkbox input "true"
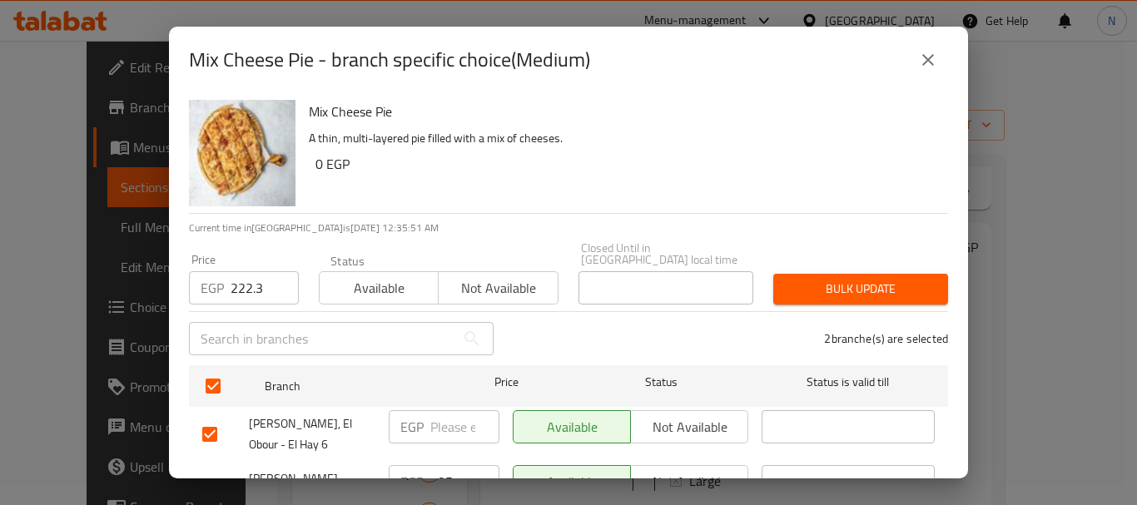
click at [787, 281] on span "Bulk update" at bounding box center [861, 289] width 148 height 21
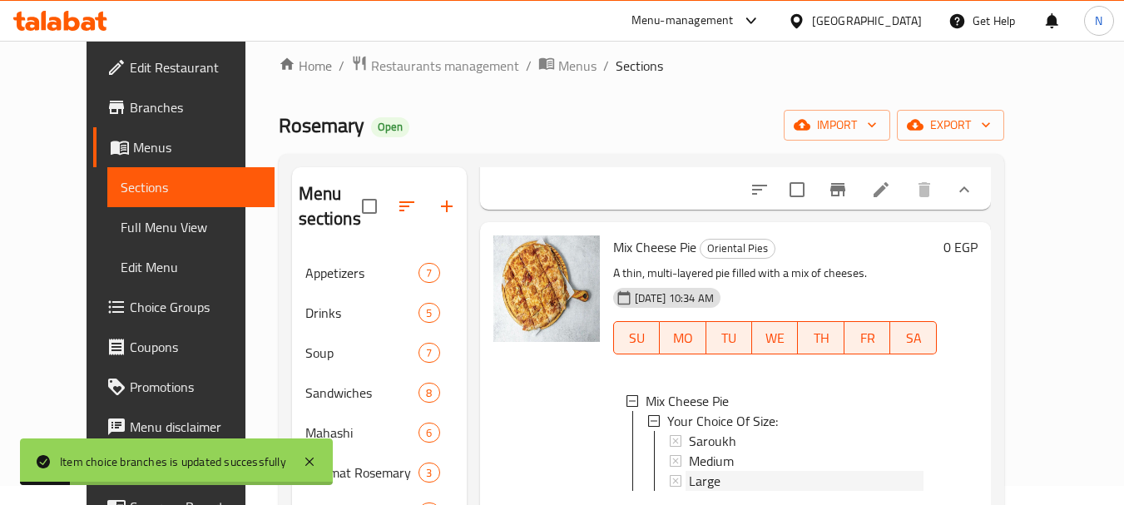
click at [689, 481] on span "Large" at bounding box center [705, 481] width 32 height 20
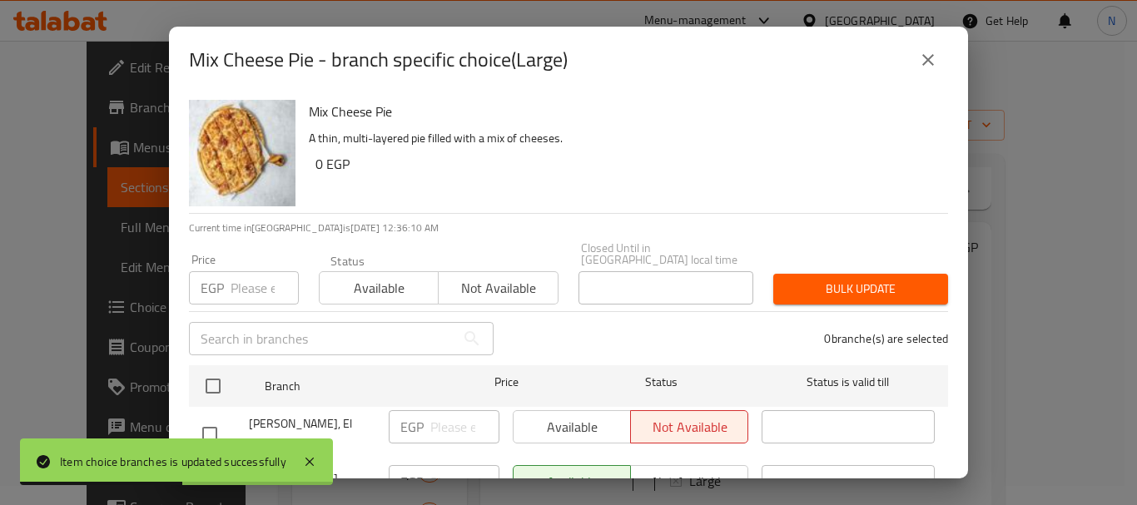
click at [270, 296] on div "Price EGP Price" at bounding box center [244, 279] width 130 height 71
click at [267, 282] on input "number" at bounding box center [265, 287] width 68 height 33
paste input "285"
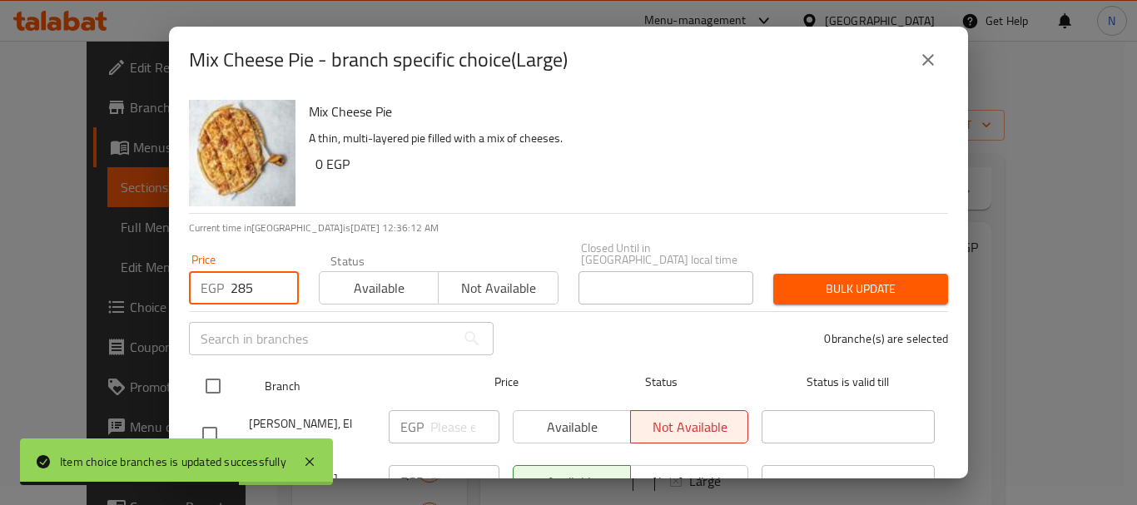
type input "285"
click at [216, 388] on input "checkbox" at bounding box center [213, 386] width 35 height 35
checkbox input "true"
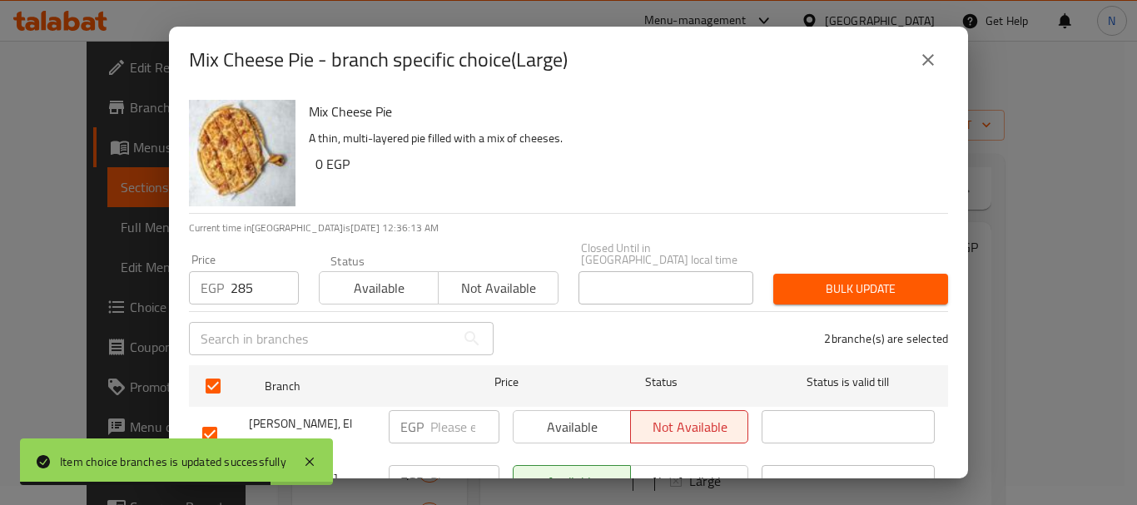
click at [806, 279] on span "Bulk update" at bounding box center [861, 289] width 148 height 21
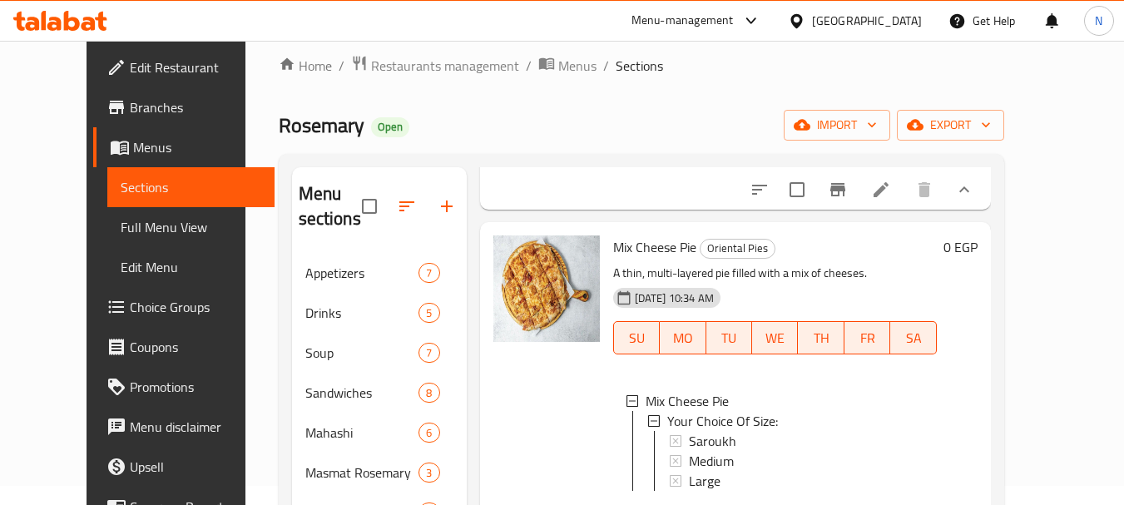
click at [826, 480] on div "Large" at bounding box center [806, 481] width 235 height 20
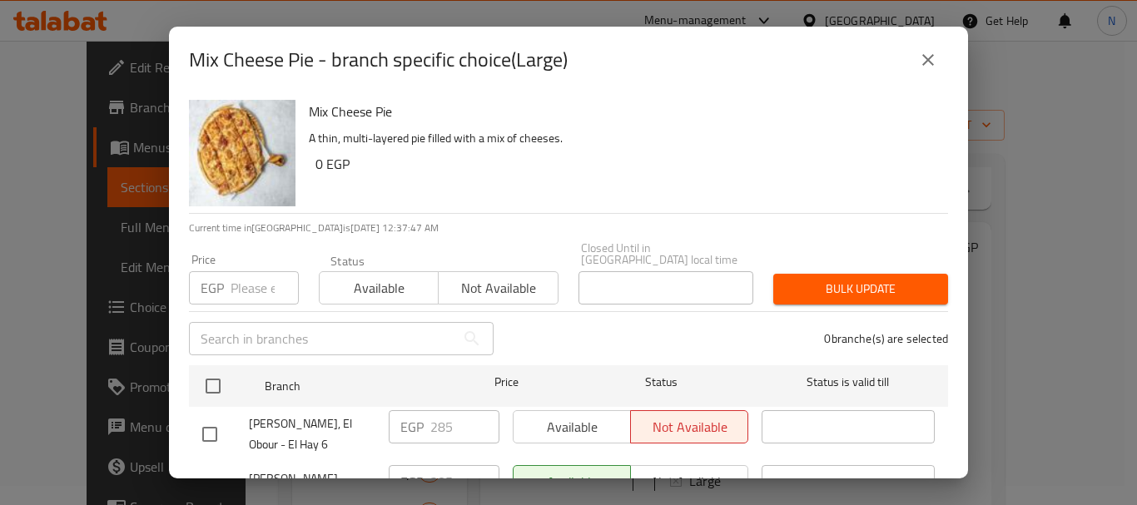
click at [916, 57] on button "close" at bounding box center [928, 60] width 40 height 40
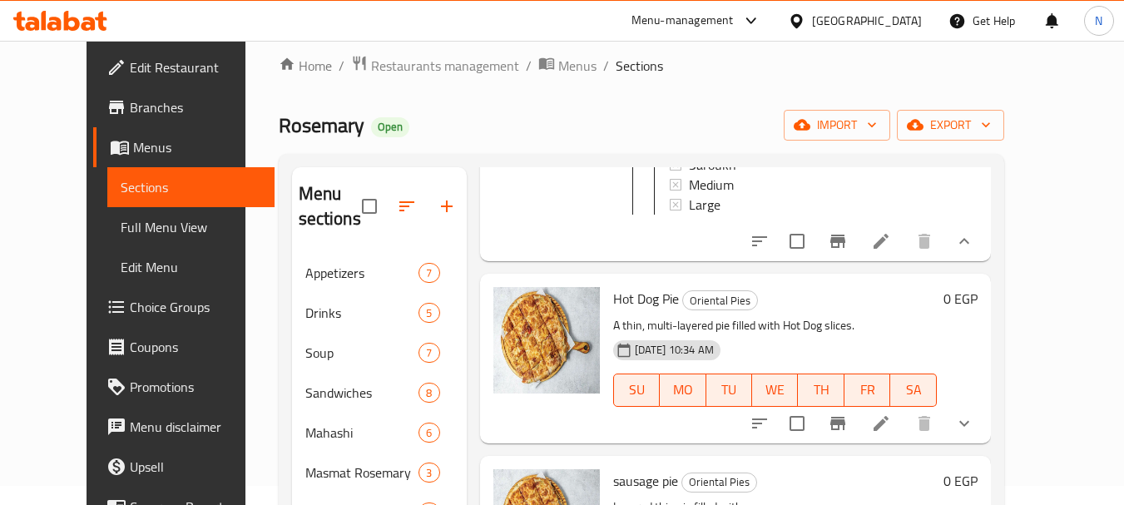
scroll to position [983, 0]
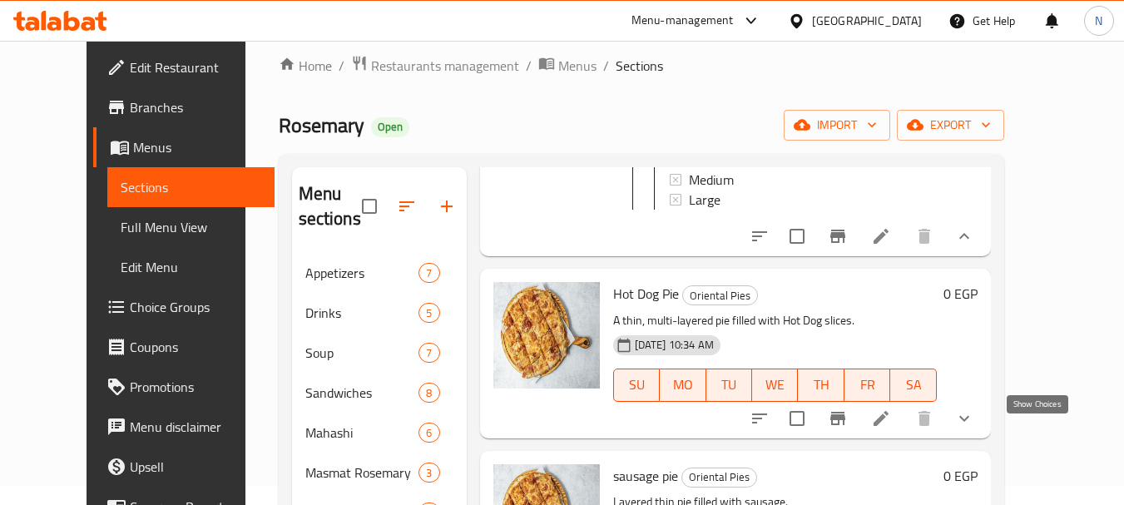
click at [975, 429] on icon "show more" at bounding box center [965, 419] width 20 height 20
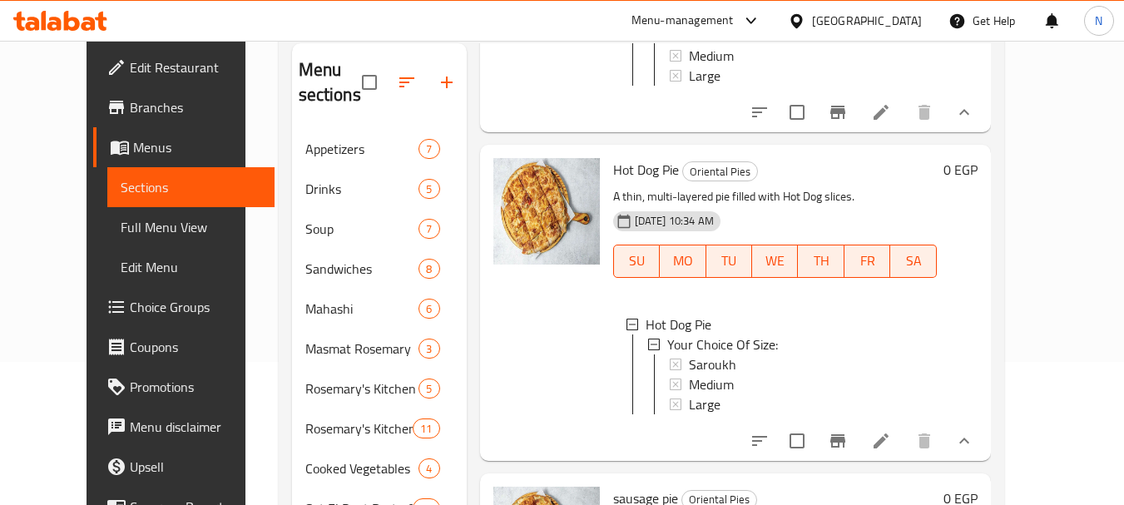
scroll to position [152, 0]
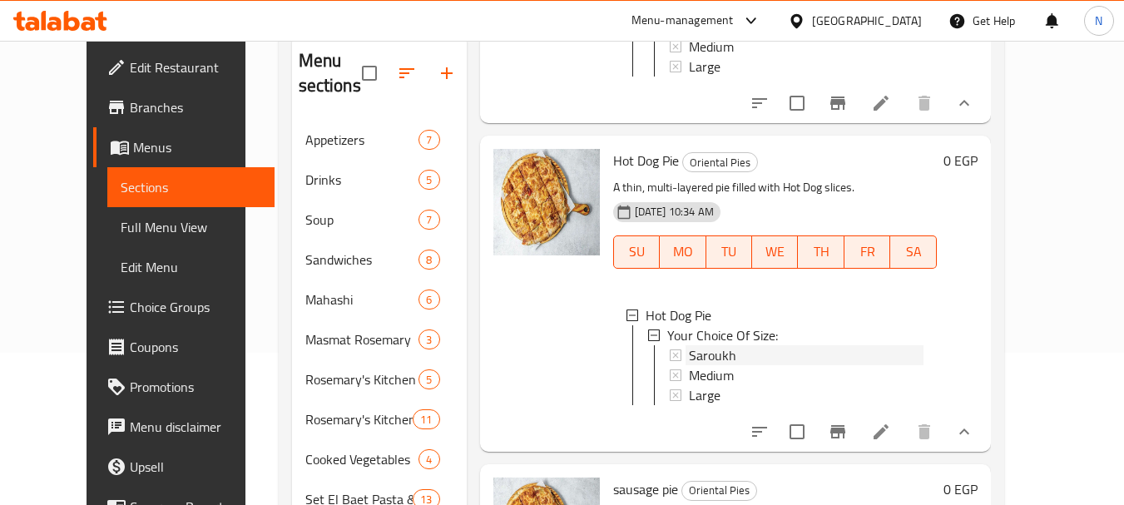
click at [709, 365] on span "Saroukh" at bounding box center [712, 355] width 47 height 20
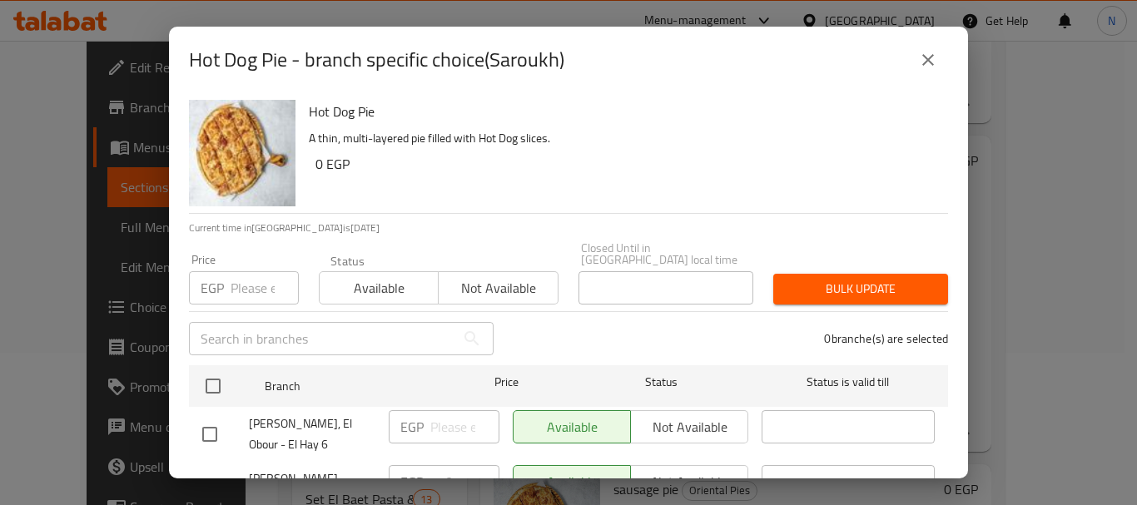
click at [260, 273] on input "number" at bounding box center [265, 287] width 68 height 33
paste input "193.8"
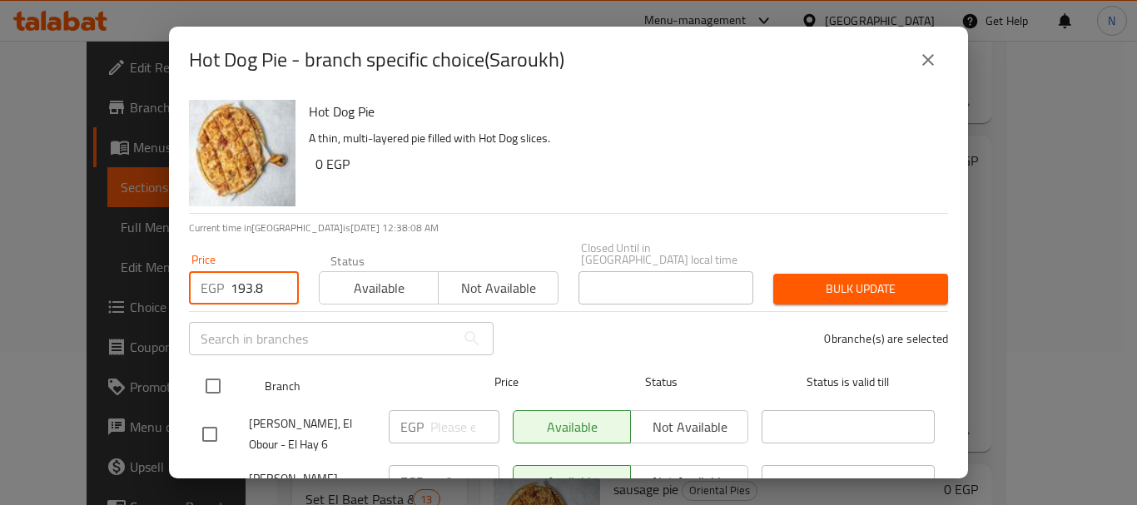
type input "193.8"
click at [220, 374] on input "checkbox" at bounding box center [213, 386] width 35 height 35
checkbox input "true"
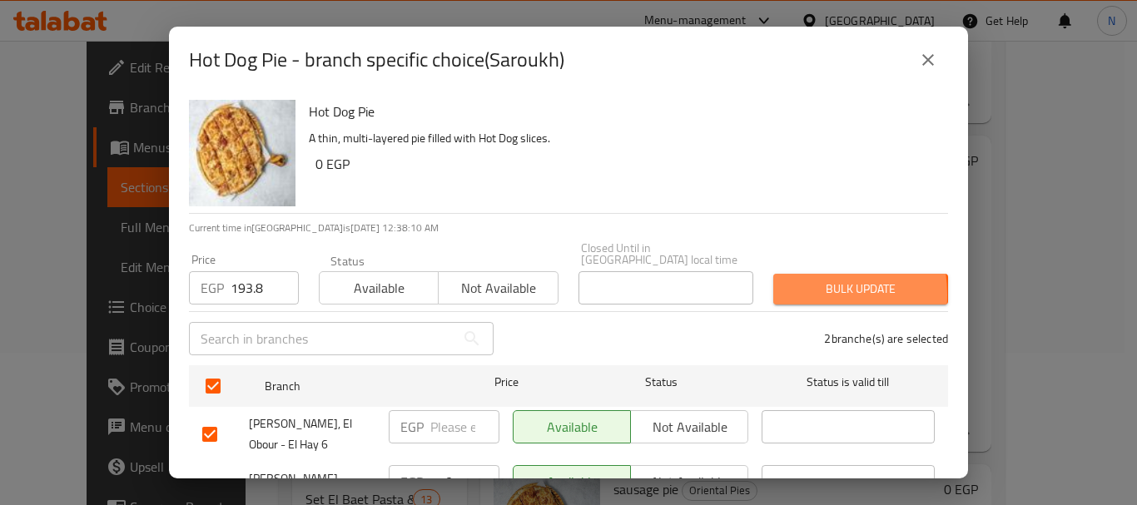
click at [789, 283] on span "Bulk update" at bounding box center [861, 289] width 148 height 21
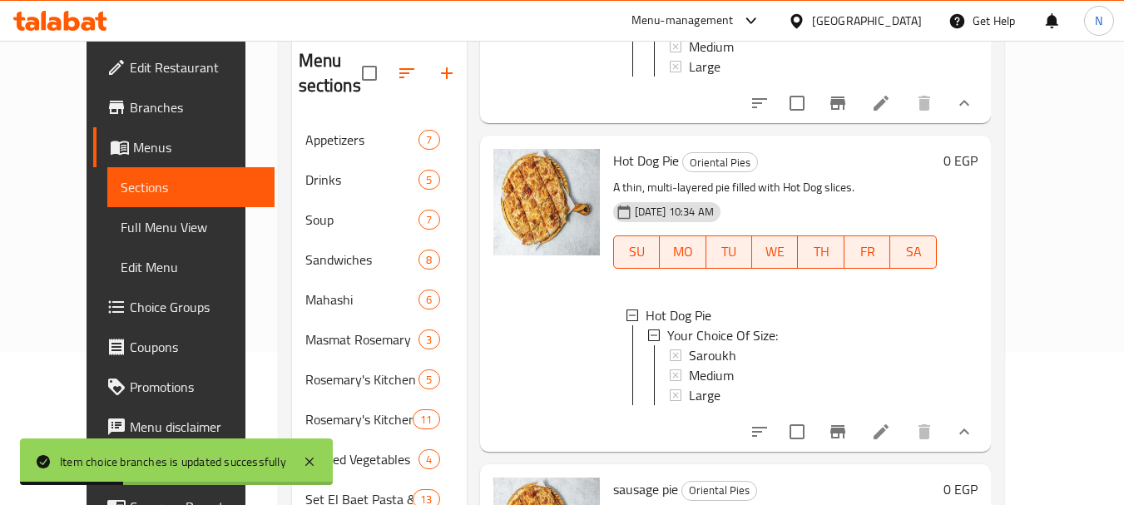
click at [727, 365] on div "Saroukh" at bounding box center [806, 355] width 235 height 20
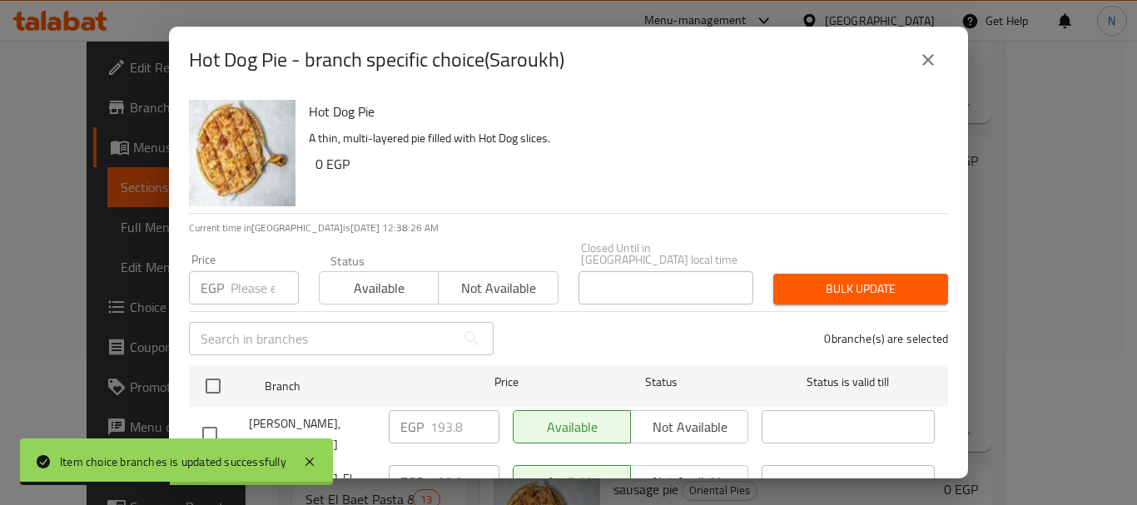
click at [929, 59] on icon "close" at bounding box center [928, 60] width 12 height 12
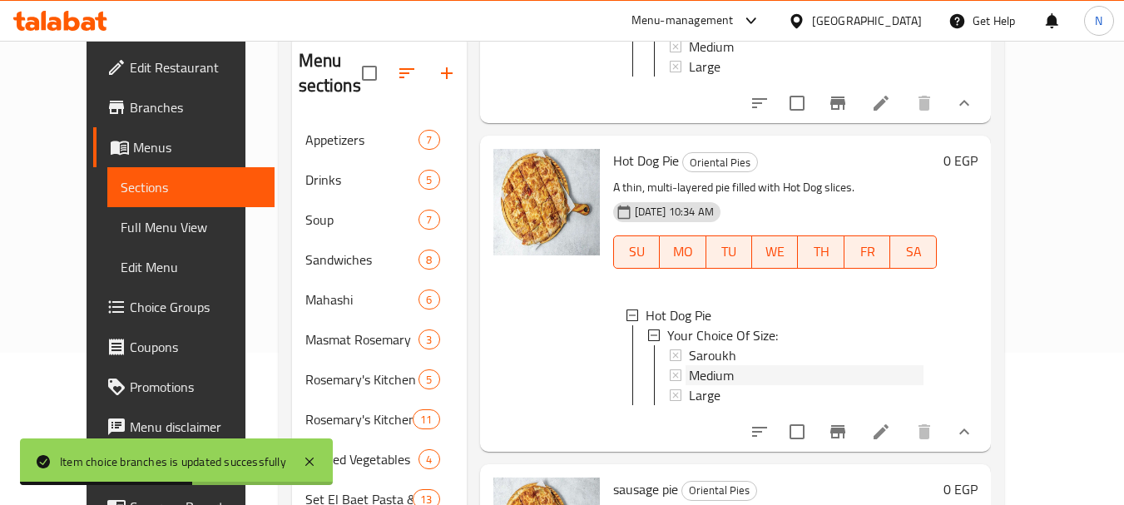
click at [742, 385] on div "Medium" at bounding box center [806, 375] width 235 height 20
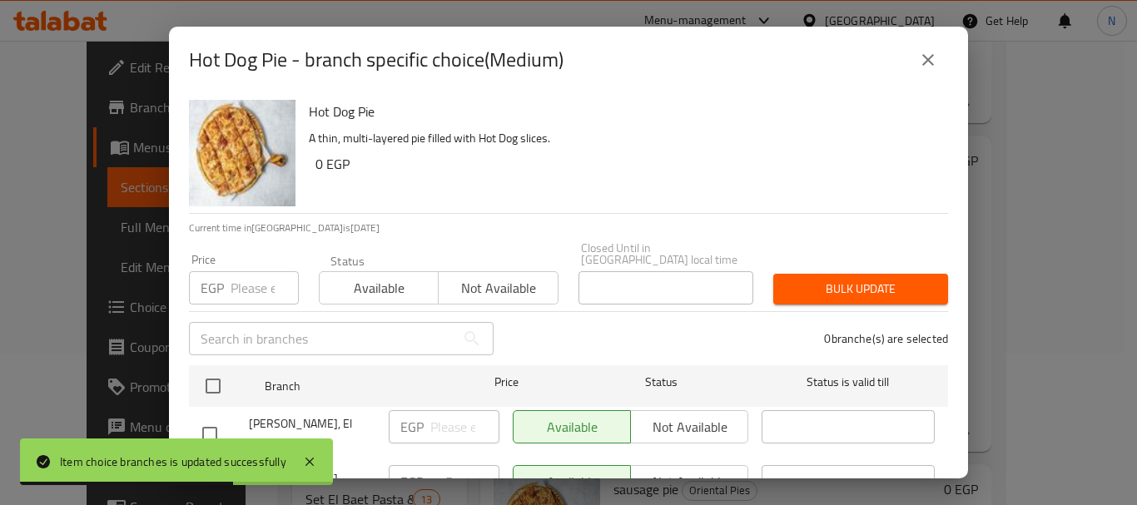
click at [246, 285] on input "number" at bounding box center [265, 287] width 68 height 33
paste input "199.5"
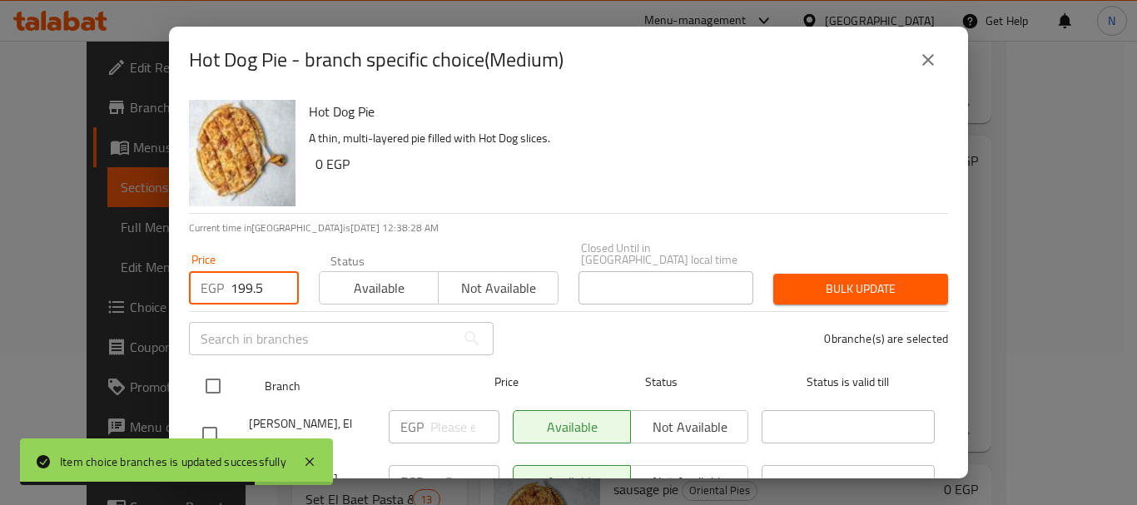
type input "199.5"
click at [204, 370] on input "checkbox" at bounding box center [213, 386] width 35 height 35
checkbox input "true"
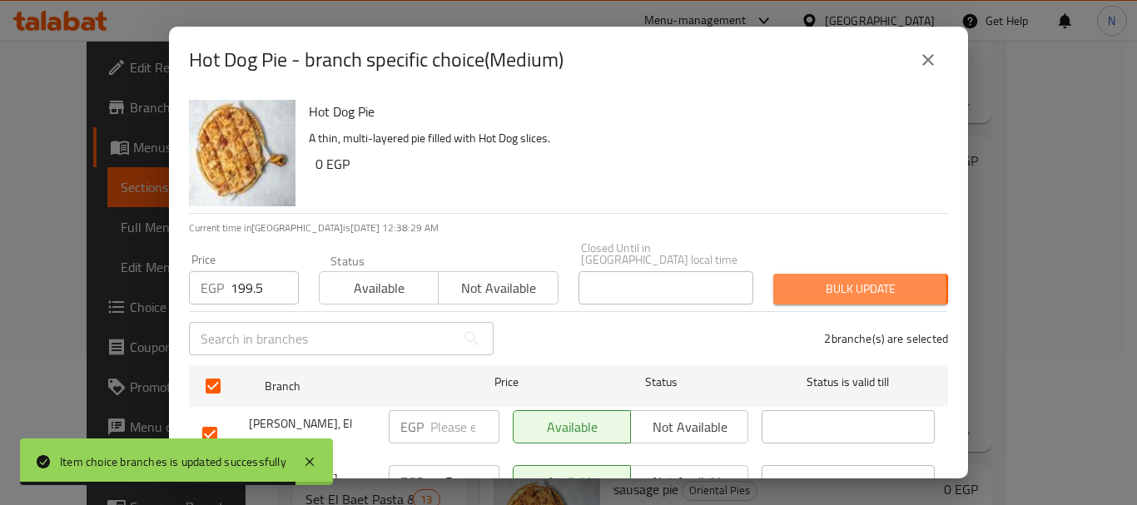
click at [787, 279] on span "Bulk update" at bounding box center [861, 289] width 148 height 21
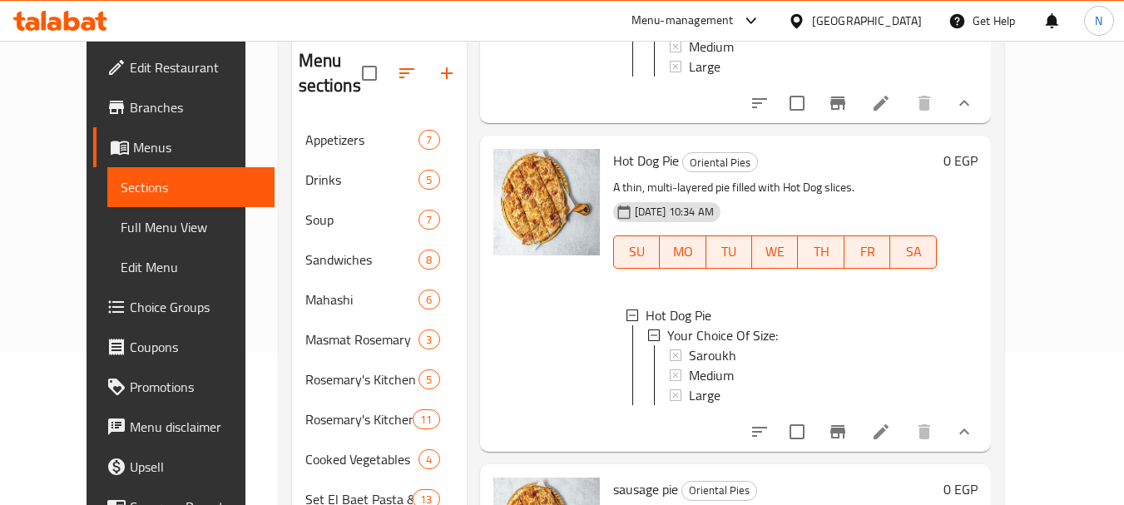
click at [689, 385] on span "Medium" at bounding box center [711, 375] width 45 height 20
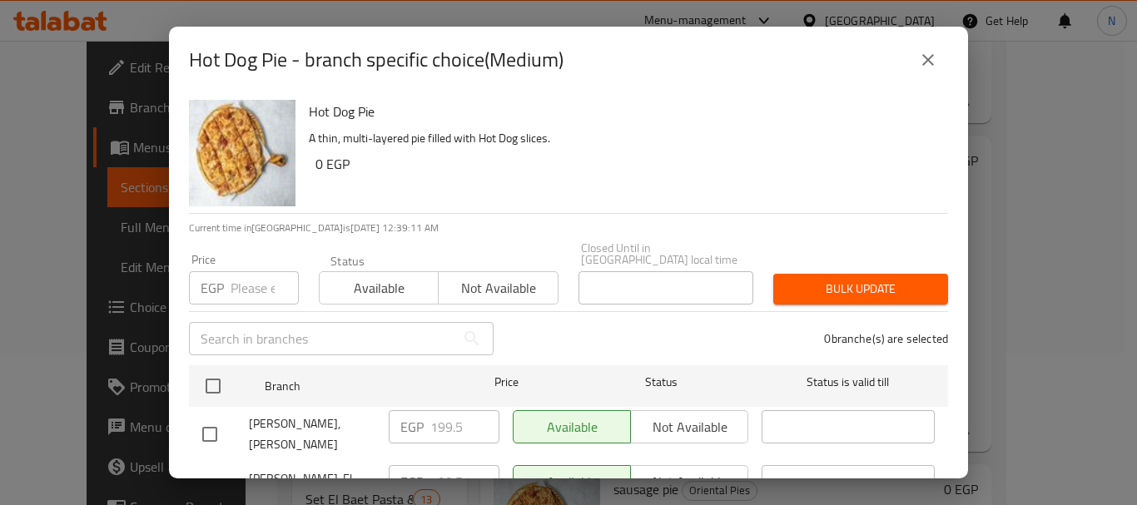
click at [921, 63] on icon "close" at bounding box center [928, 60] width 20 height 20
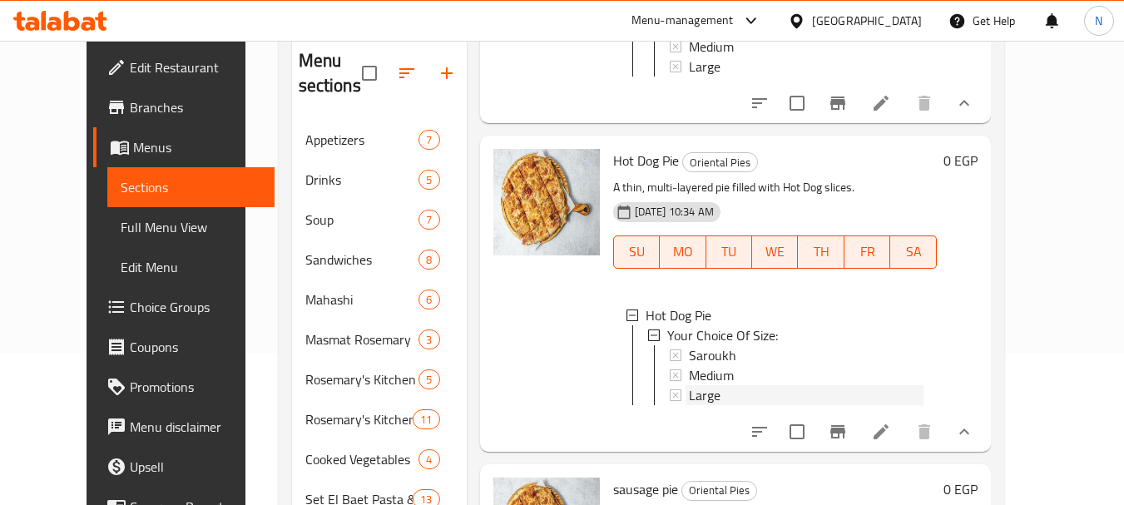
click at [689, 405] on span "Large" at bounding box center [705, 395] width 32 height 20
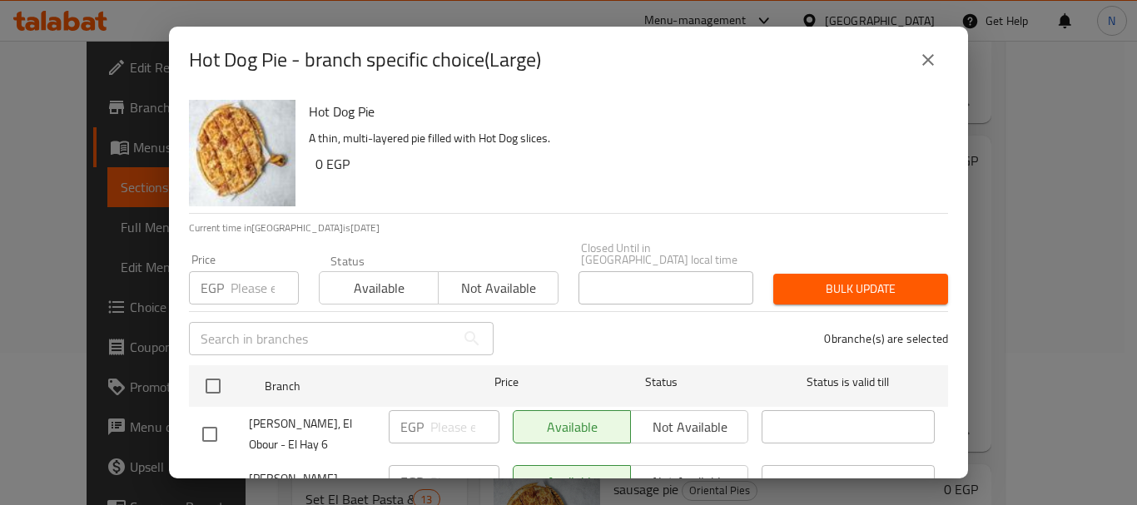
click at [237, 285] on input "number" at bounding box center [265, 287] width 68 height 33
paste input "285"
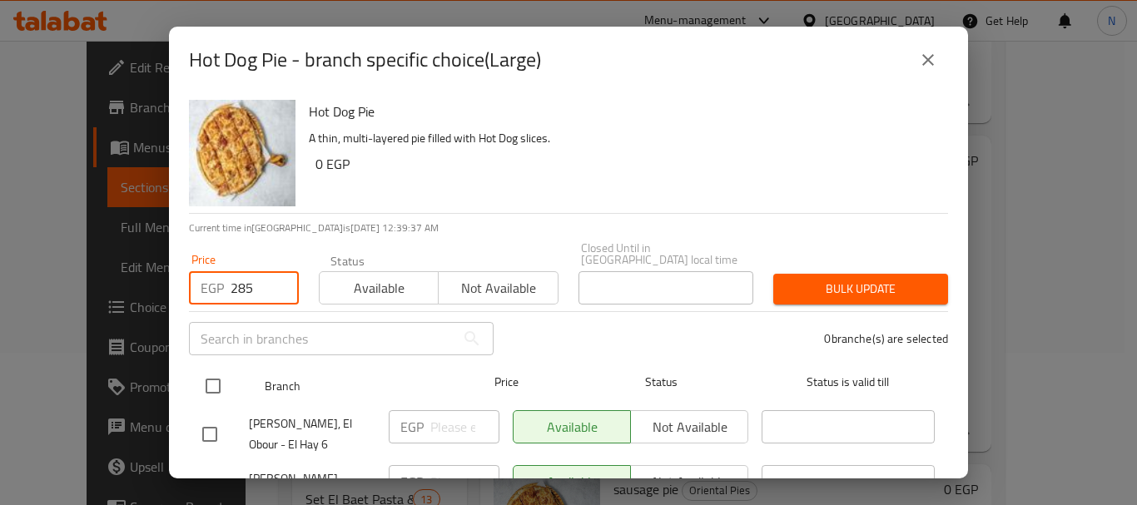
type input "285"
click at [214, 380] on input "checkbox" at bounding box center [213, 386] width 35 height 35
checkbox input "true"
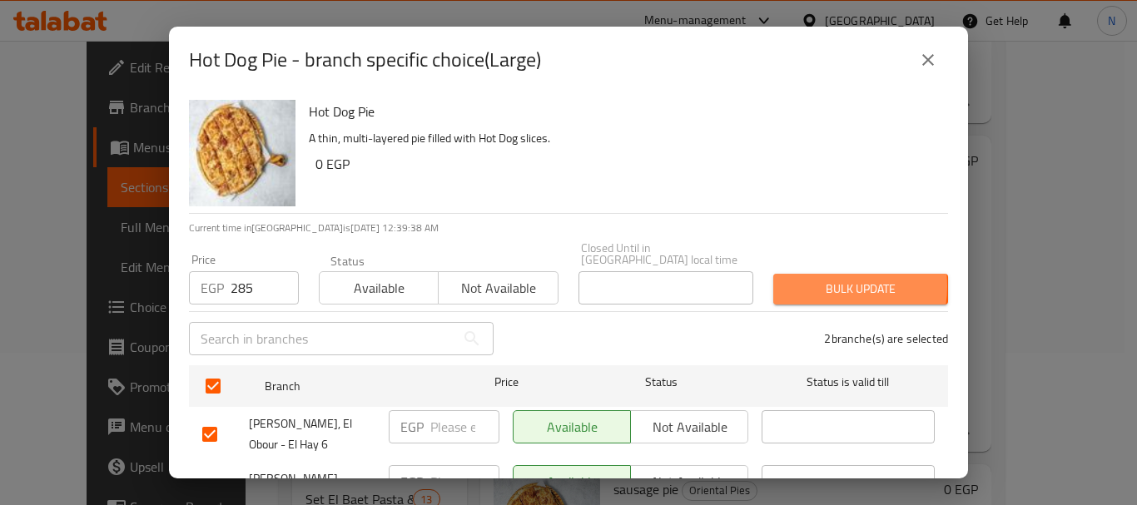
click at [813, 279] on span "Bulk update" at bounding box center [861, 289] width 148 height 21
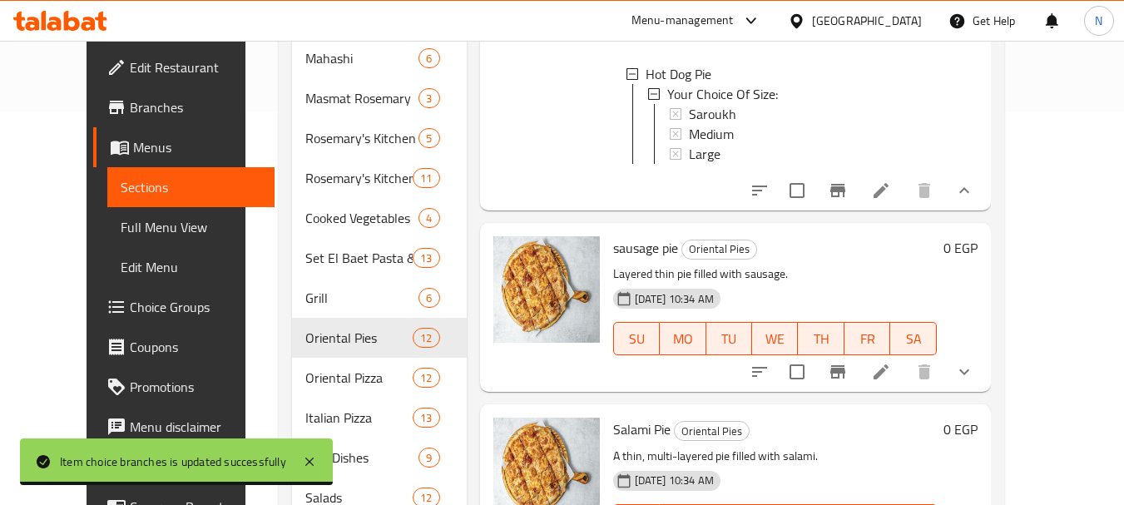
scroll to position [396, 0]
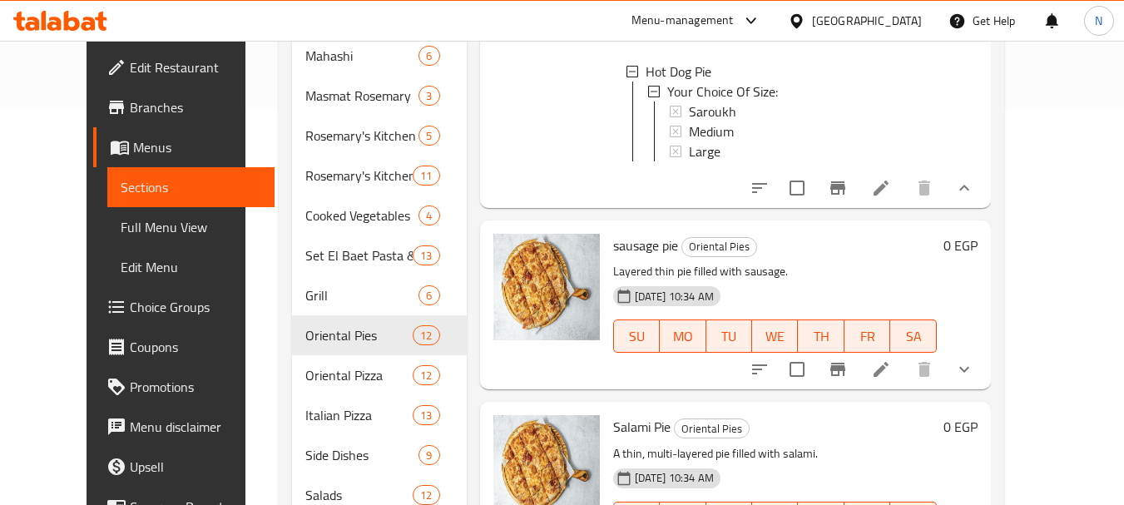
click at [975, 380] on icon "show more" at bounding box center [965, 370] width 20 height 20
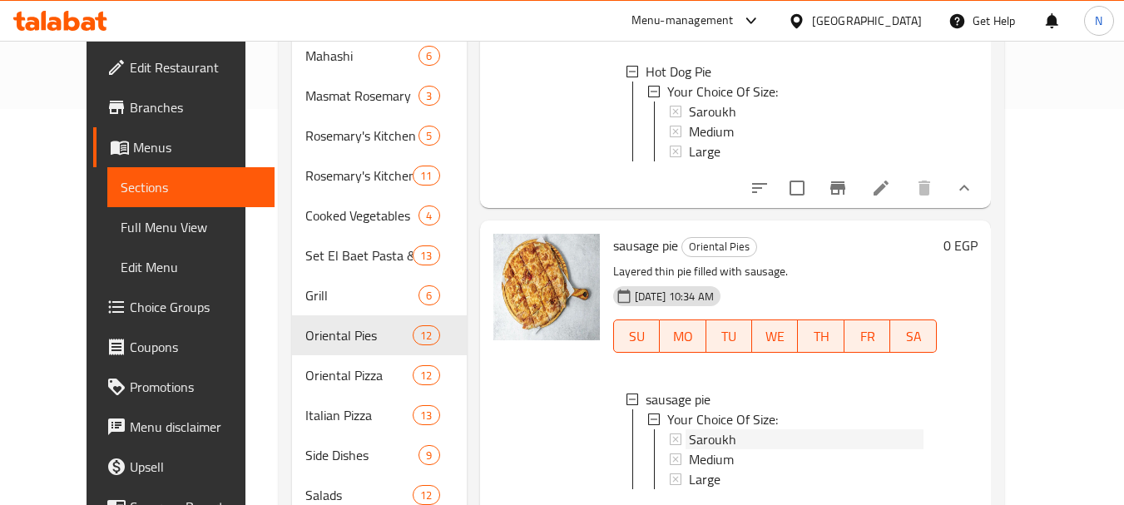
click at [702, 449] on span "Saroukh" at bounding box center [712, 439] width 47 height 20
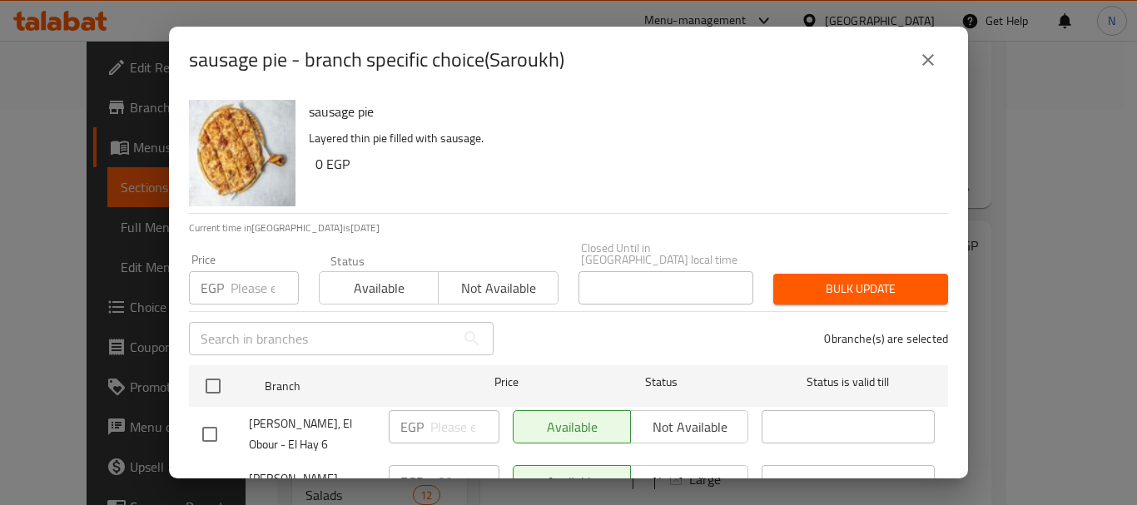
click at [254, 271] on input "number" at bounding box center [265, 287] width 68 height 33
paste input "205.2"
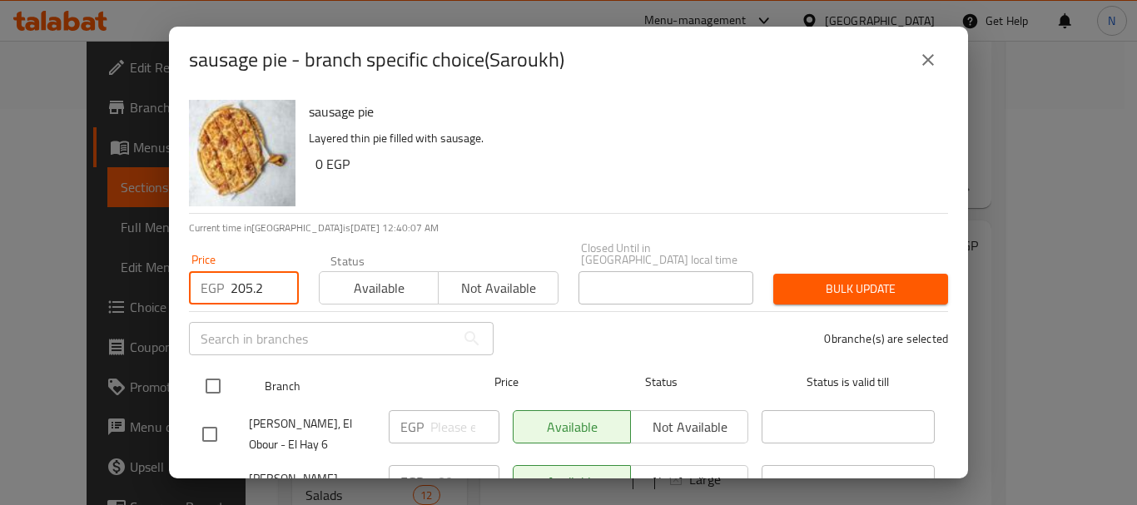
type input "205.2"
click at [218, 381] on input "checkbox" at bounding box center [213, 386] width 35 height 35
checkbox input "true"
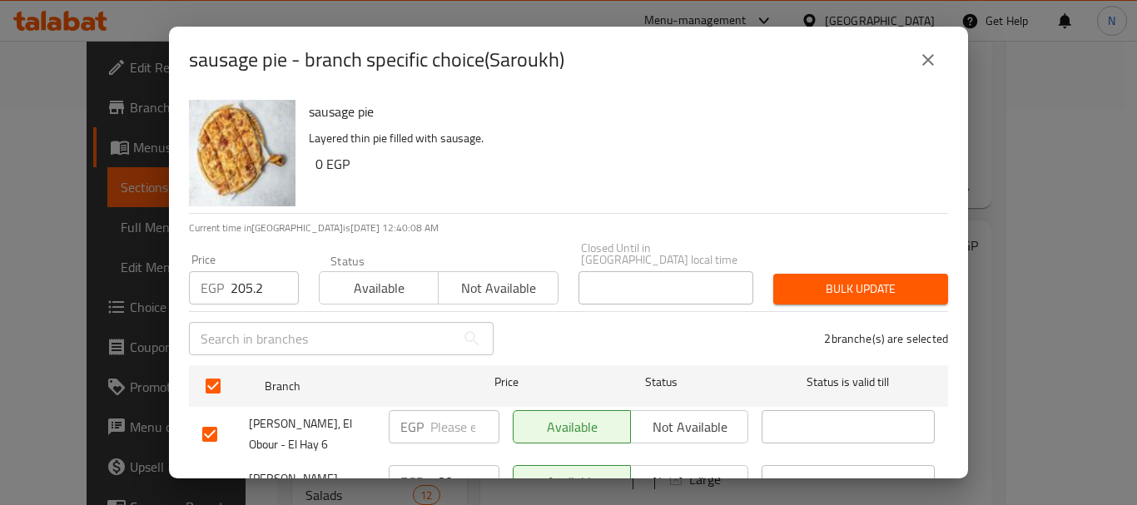
click at [893, 279] on span "Bulk update" at bounding box center [861, 289] width 148 height 21
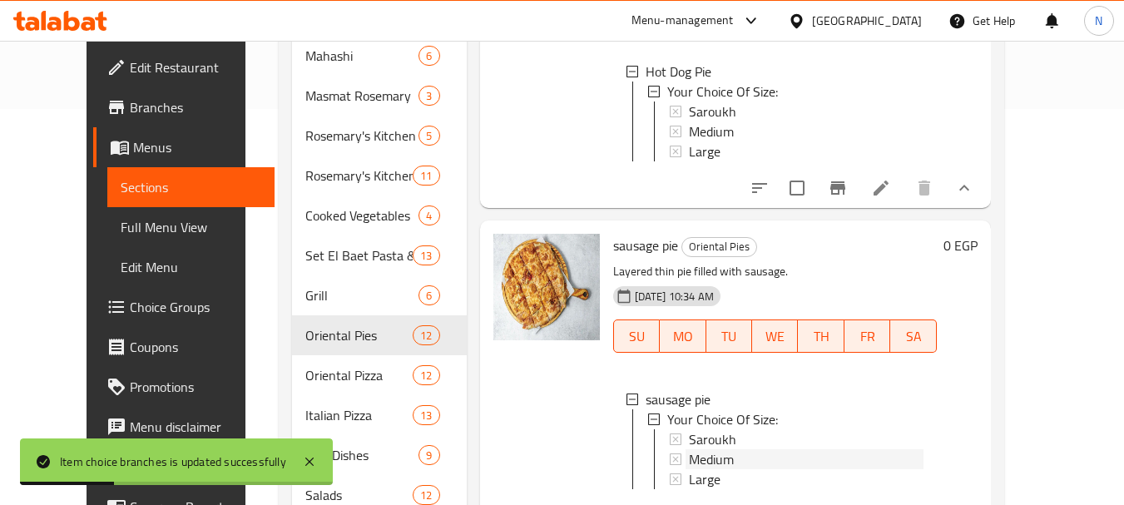
click at [712, 469] on span "Medium" at bounding box center [711, 459] width 45 height 20
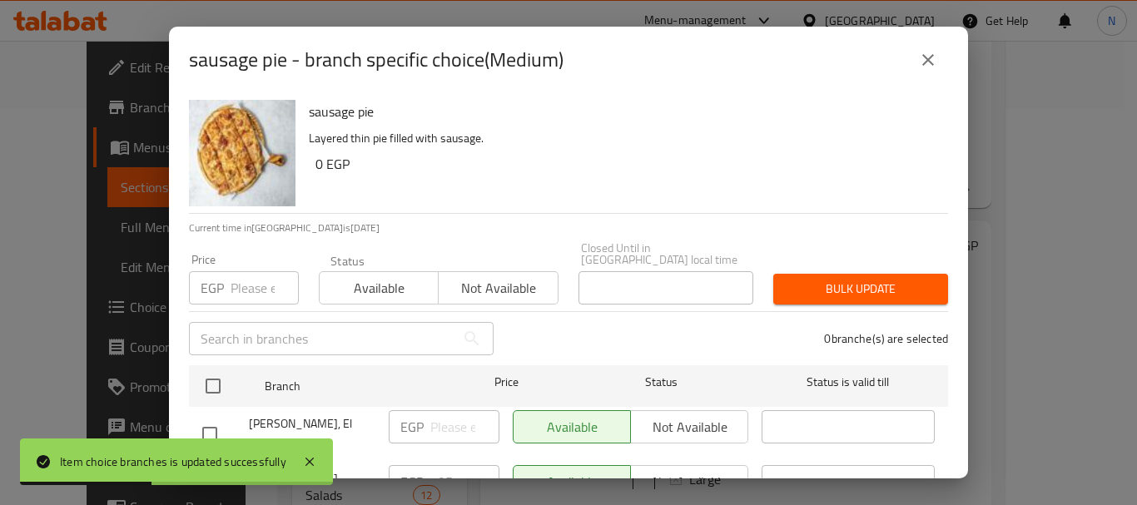
click at [270, 284] on input "number" at bounding box center [265, 287] width 68 height 33
paste input "222.3"
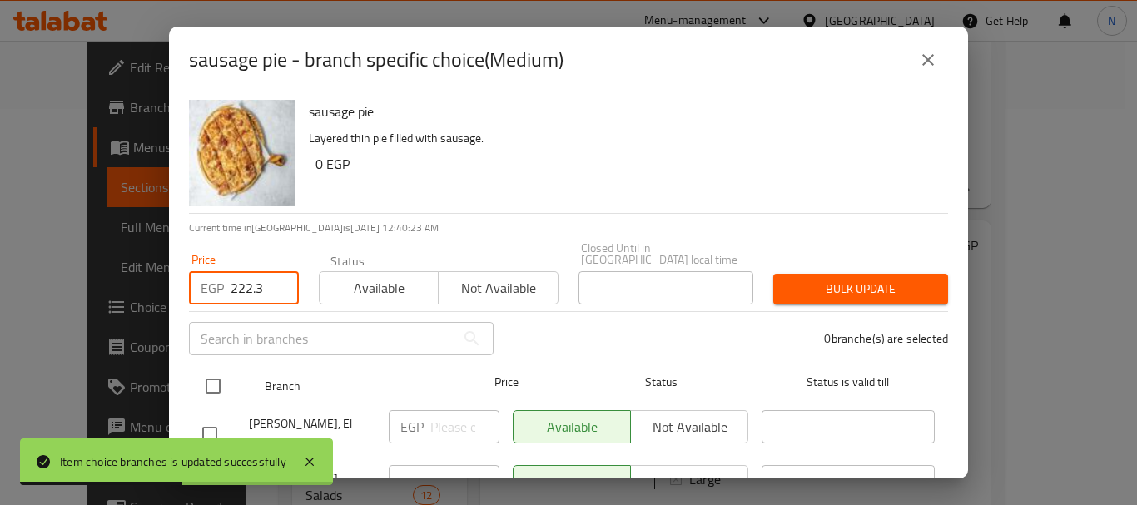
type input "222.3"
click at [219, 376] on input "checkbox" at bounding box center [213, 386] width 35 height 35
checkbox input "true"
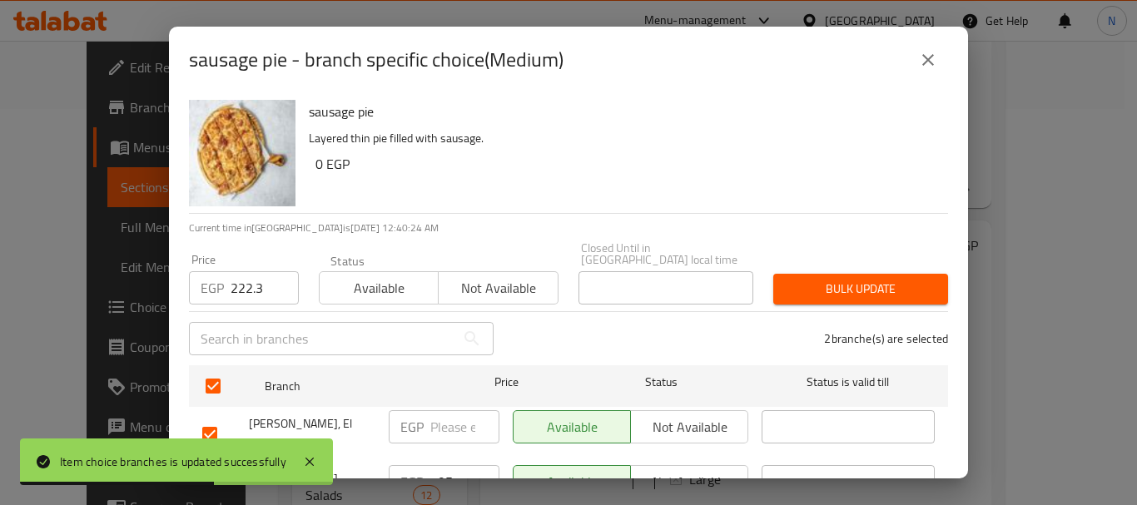
click at [836, 287] on span "Bulk update" at bounding box center [861, 289] width 148 height 21
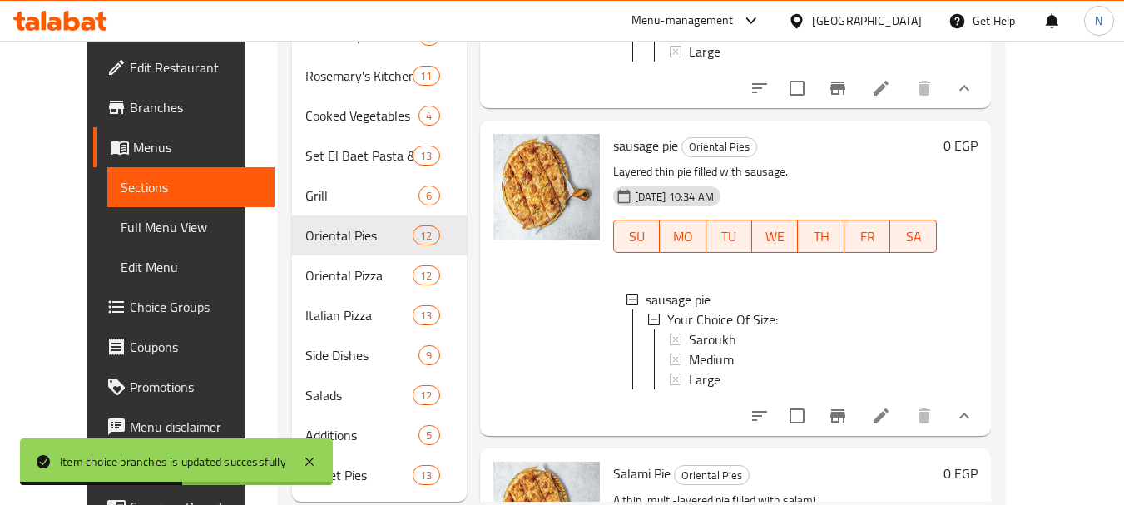
scroll to position [507, 0]
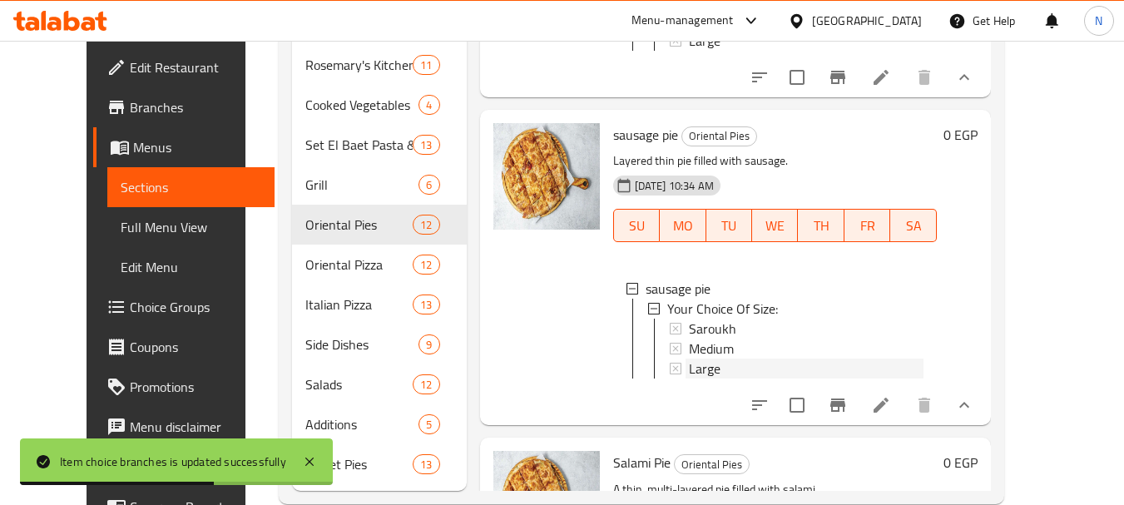
click at [756, 379] on div "Large" at bounding box center [806, 369] width 235 height 20
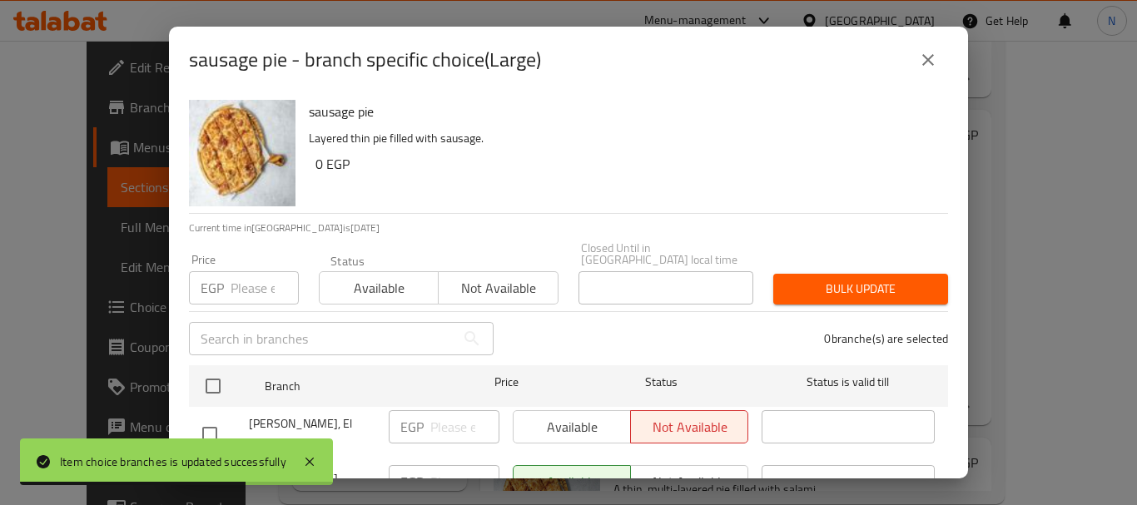
click at [256, 292] on input "number" at bounding box center [265, 287] width 68 height 33
paste input "296.4"
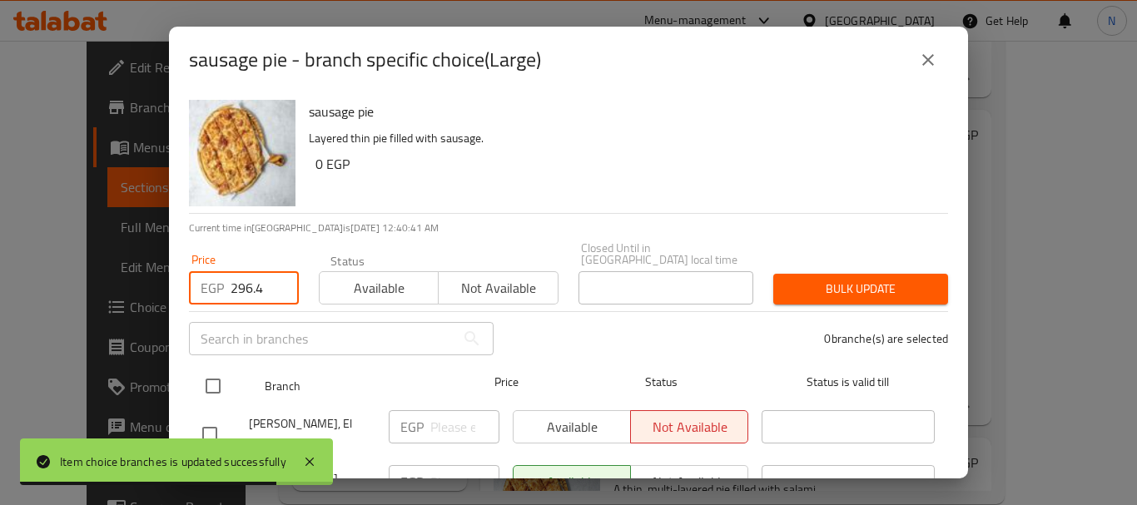
type input "296.4"
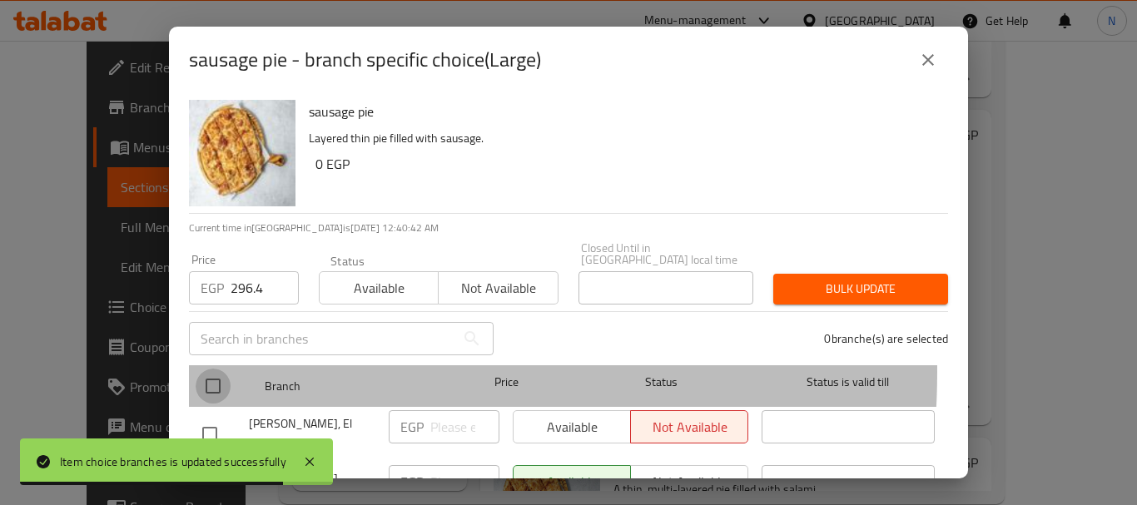
click at [217, 369] on input "checkbox" at bounding box center [213, 386] width 35 height 35
checkbox input "true"
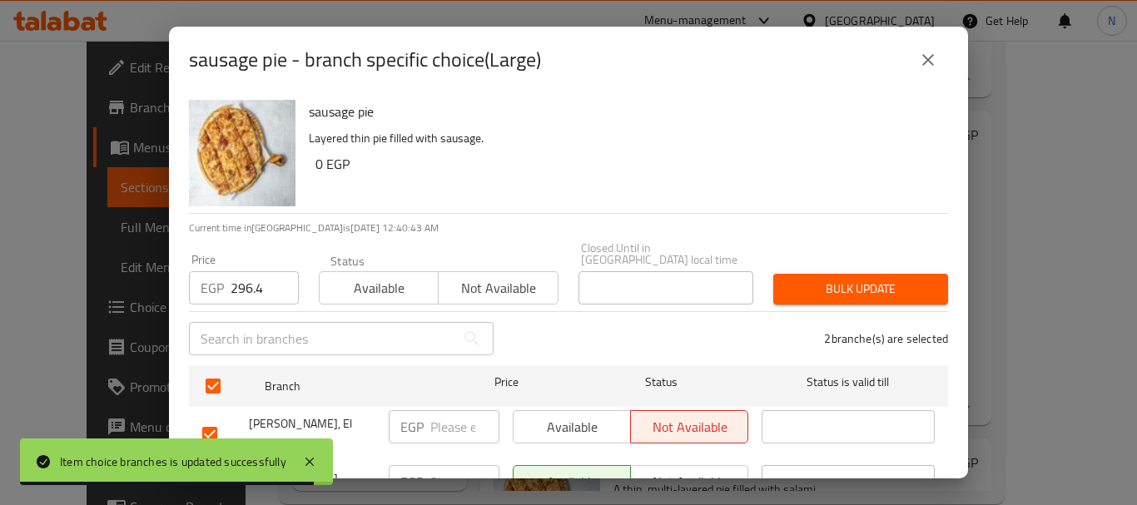
click at [904, 284] on span "Bulk update" at bounding box center [861, 289] width 148 height 21
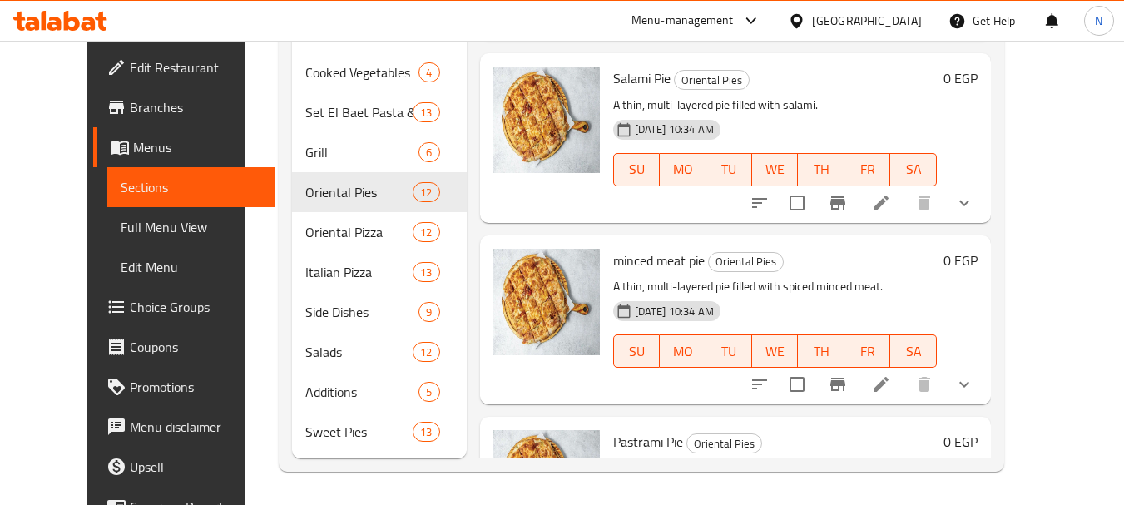
scroll to position [1371, 0]
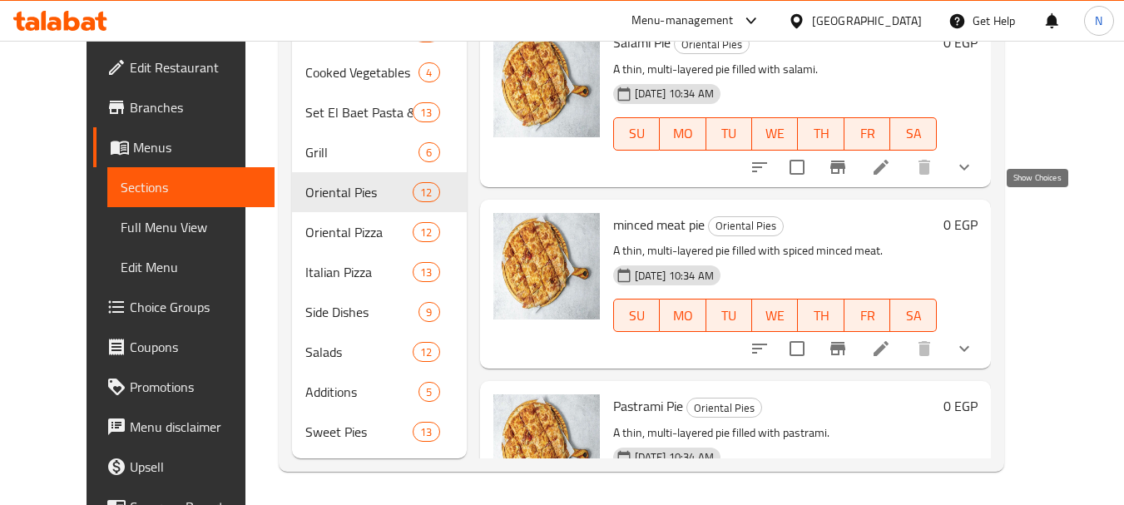
click at [975, 177] on icon "show more" at bounding box center [965, 167] width 20 height 20
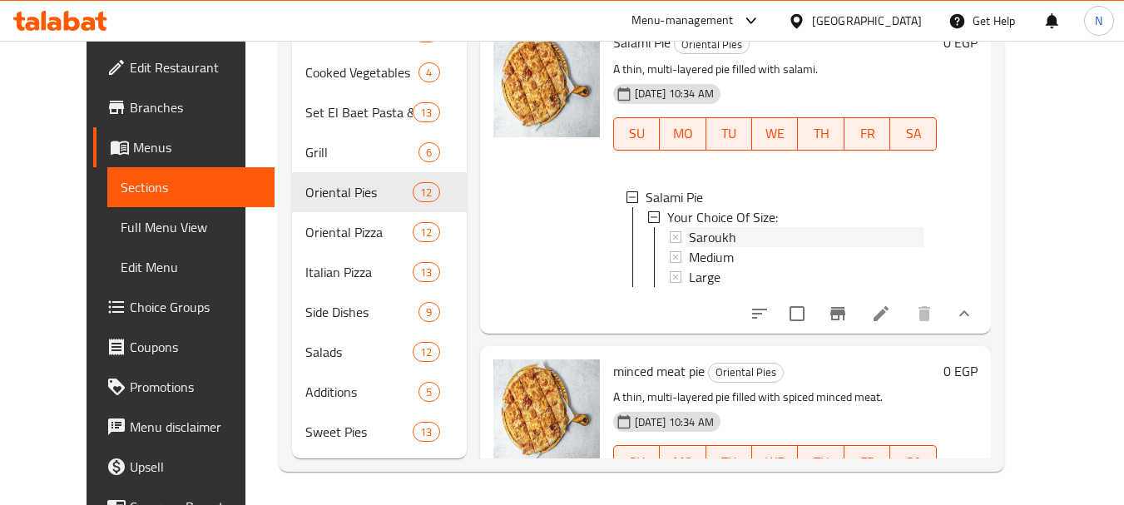
click at [736, 247] on div "Saroukh" at bounding box center [806, 237] width 235 height 20
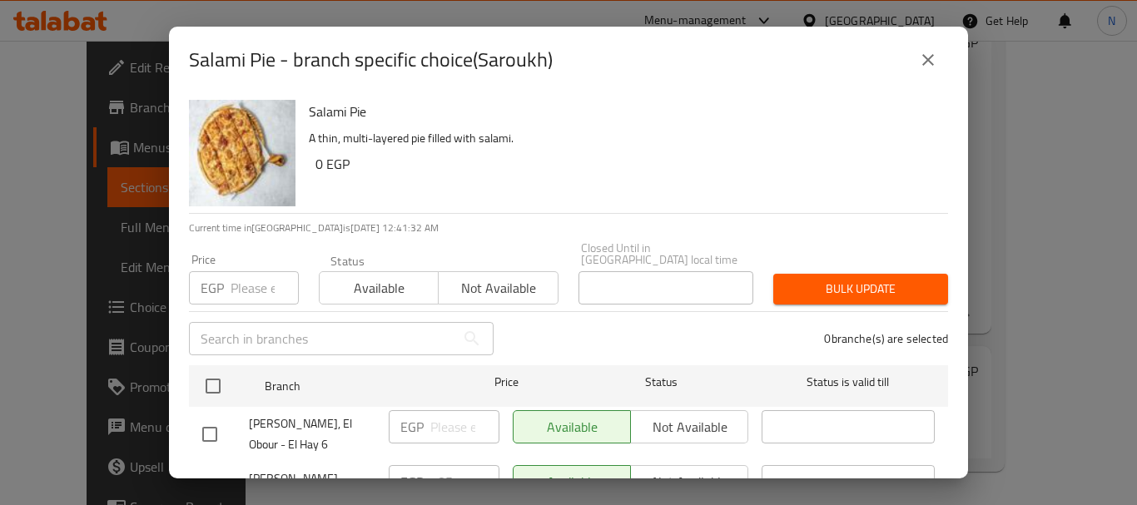
click at [257, 273] on input "number" at bounding box center [265, 287] width 68 height 33
paste input "210.9"
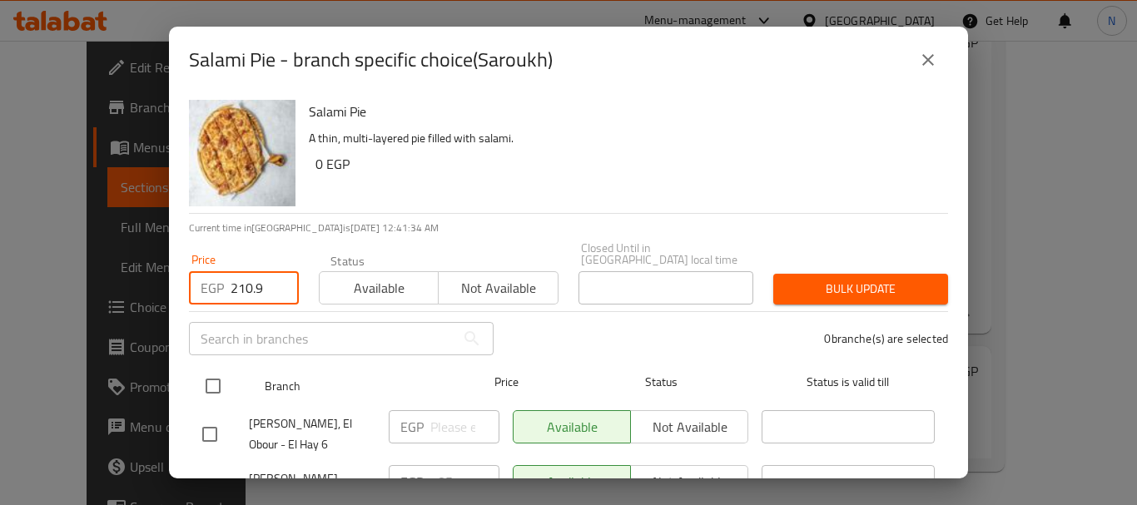
type input "210.9"
click at [216, 380] on input "checkbox" at bounding box center [213, 386] width 35 height 35
checkbox input "true"
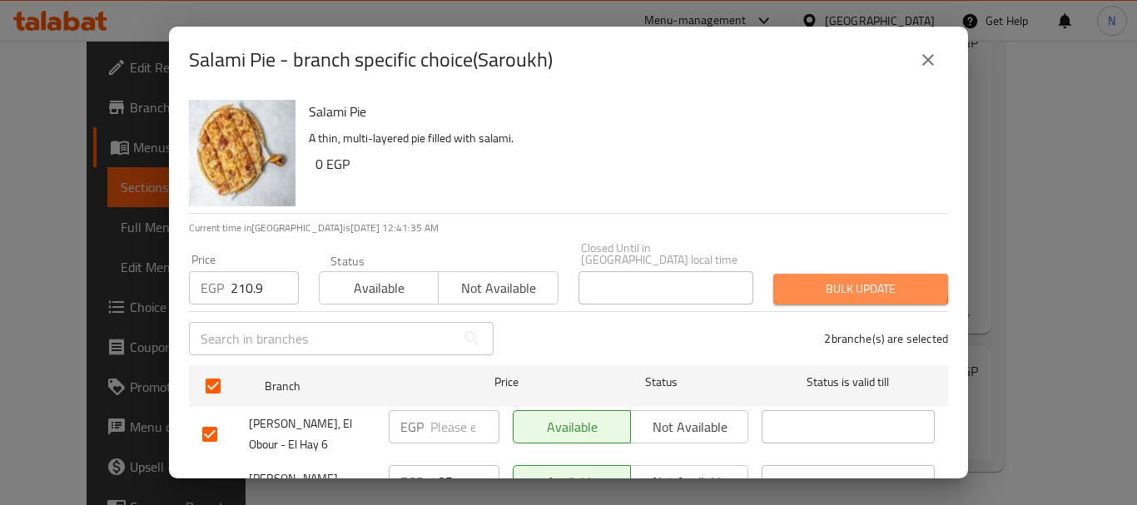
click at [794, 274] on button "Bulk update" at bounding box center [860, 289] width 175 height 31
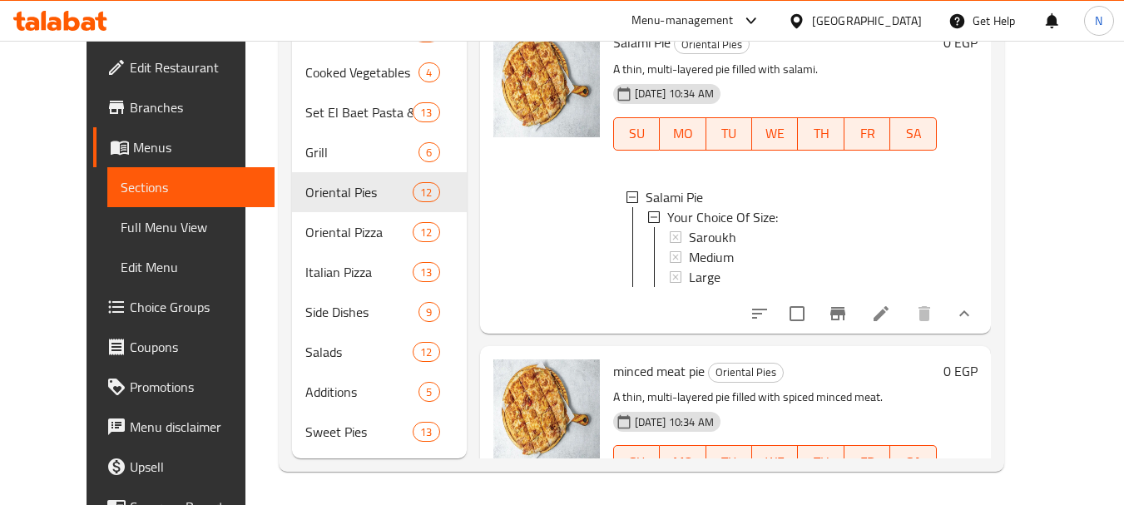
click at [744, 247] on div "Saroukh" at bounding box center [806, 237] width 235 height 20
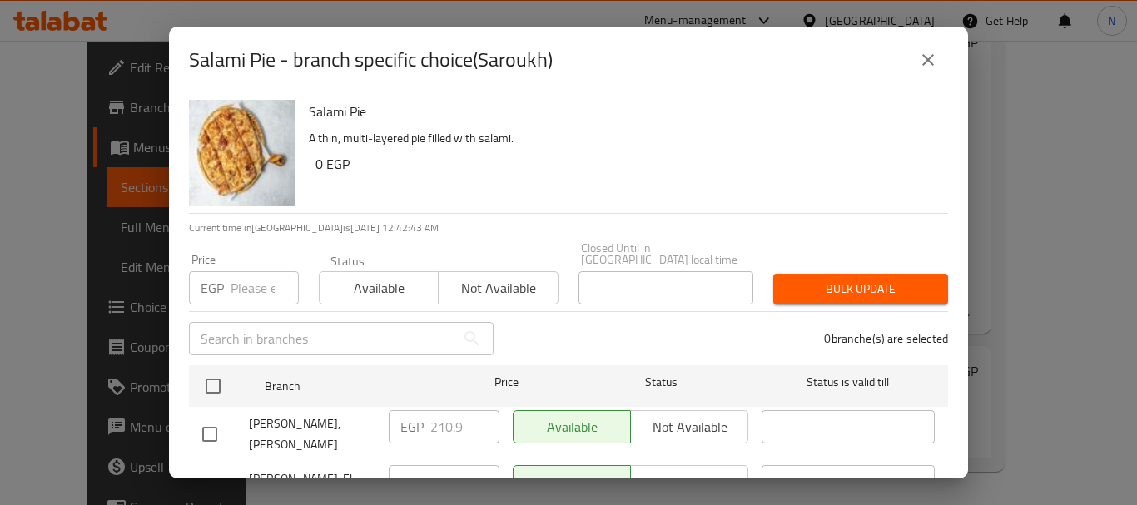
click at [925, 67] on icon "close" at bounding box center [928, 60] width 20 height 20
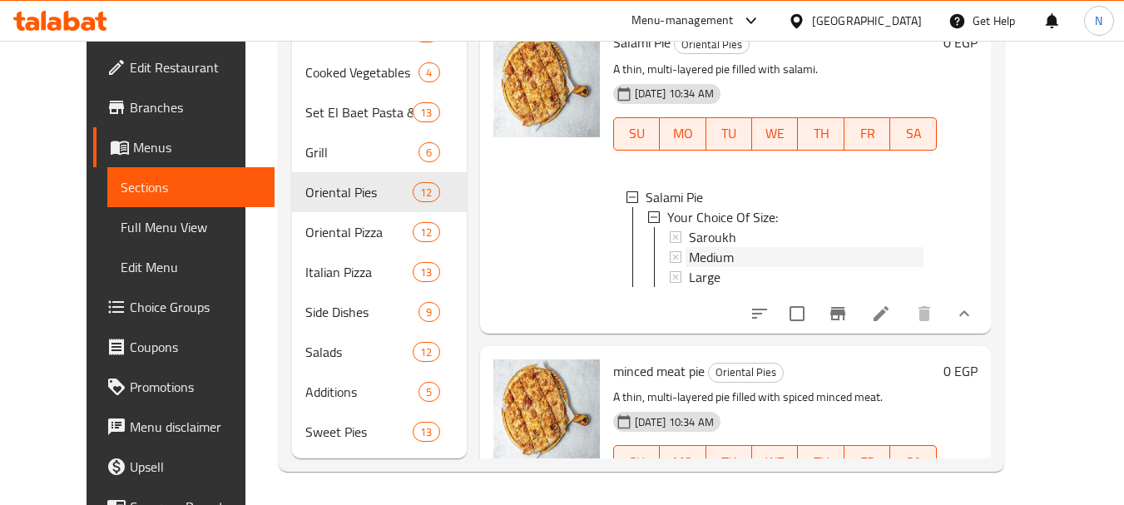
click at [730, 267] on div "Medium" at bounding box center [806, 257] width 235 height 20
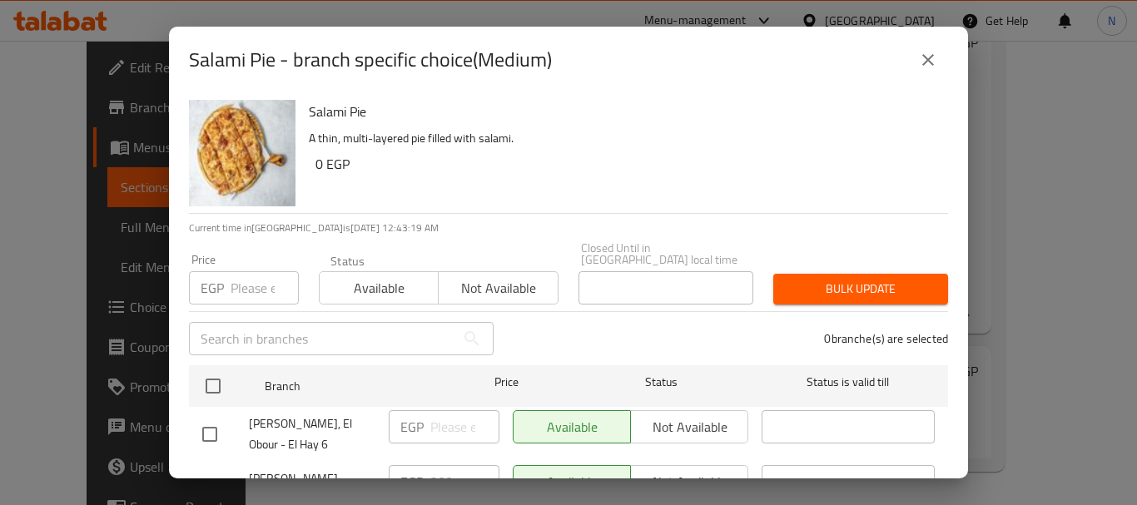
click at [241, 284] on input "number" at bounding box center [265, 287] width 68 height 33
paste input "228"
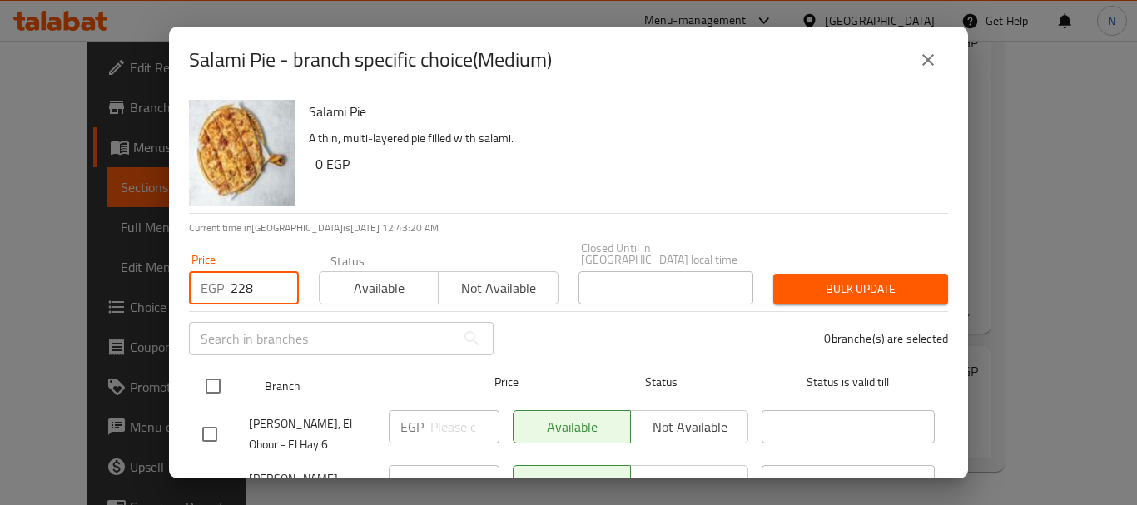
type input "228"
click at [222, 374] on input "checkbox" at bounding box center [213, 386] width 35 height 35
checkbox input "true"
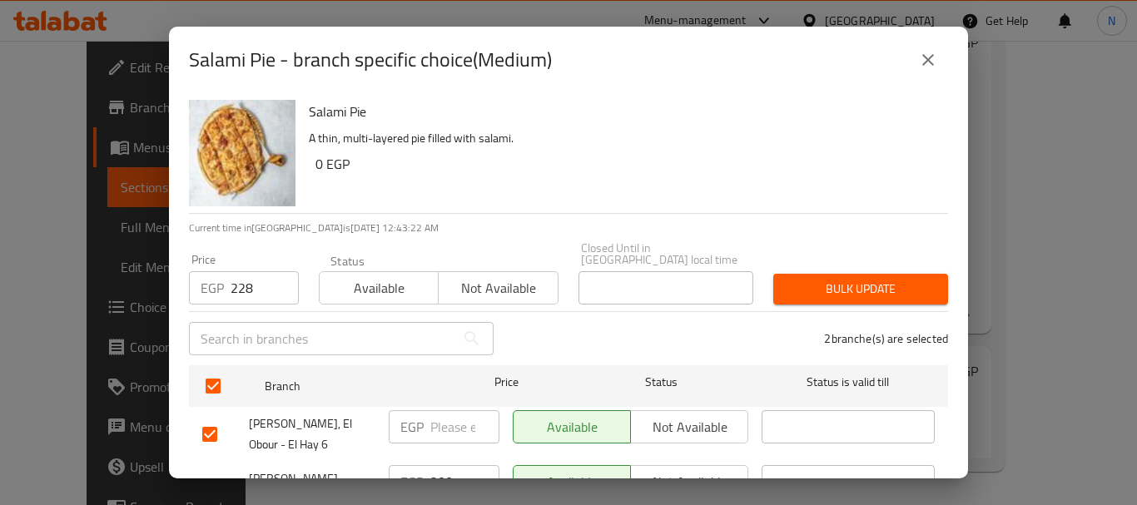
click at [787, 279] on span "Bulk update" at bounding box center [861, 289] width 148 height 21
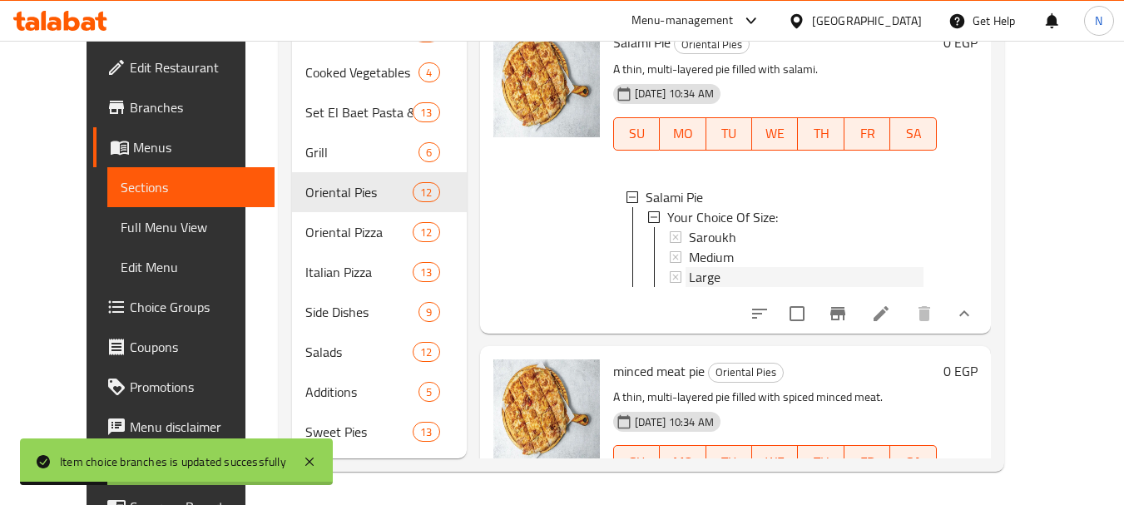
click at [698, 287] on span "Large" at bounding box center [705, 277] width 32 height 20
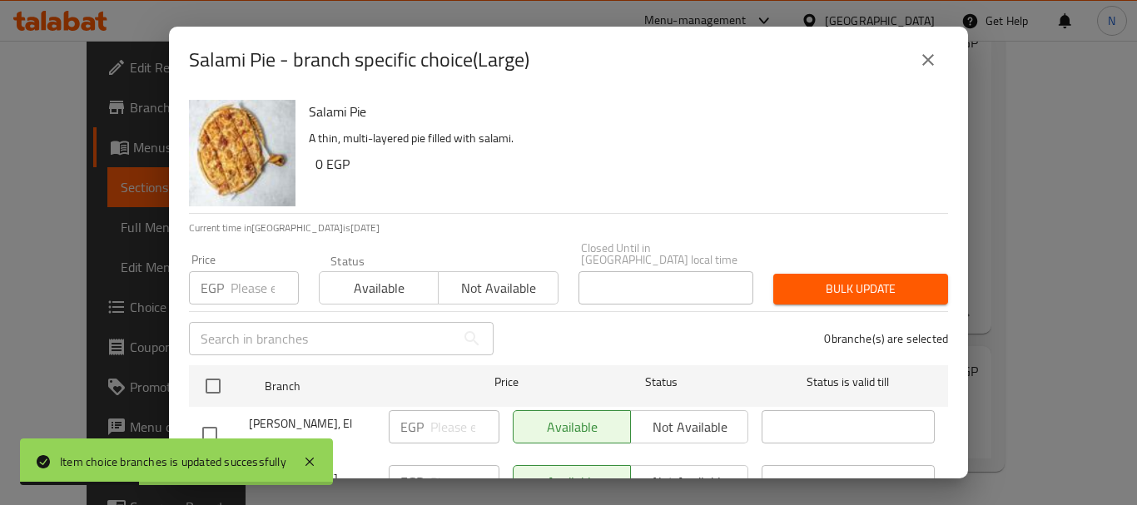
click at [251, 275] on input "number" at bounding box center [265, 287] width 68 height 33
paste input "296.4"
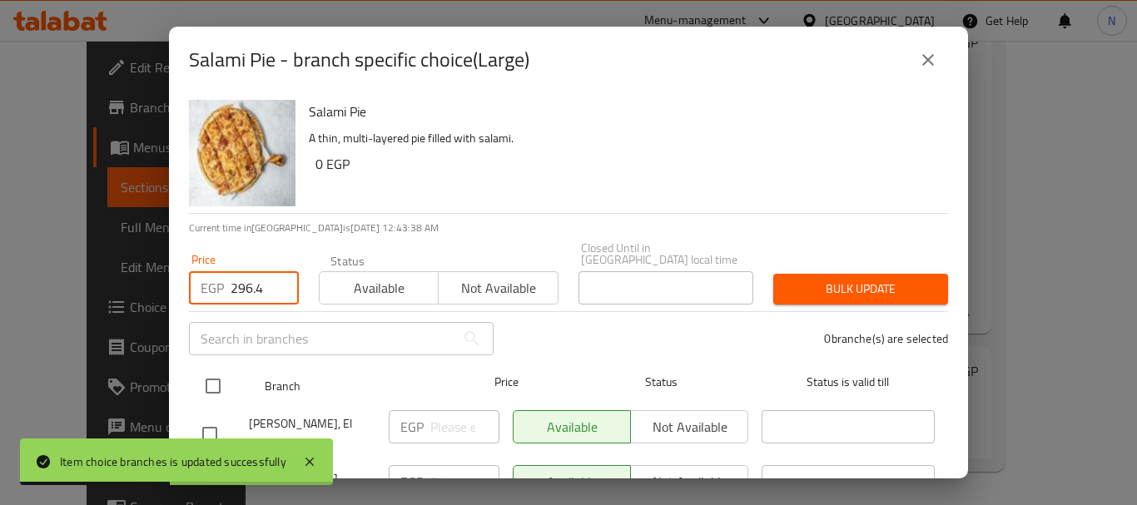
type input "296.4"
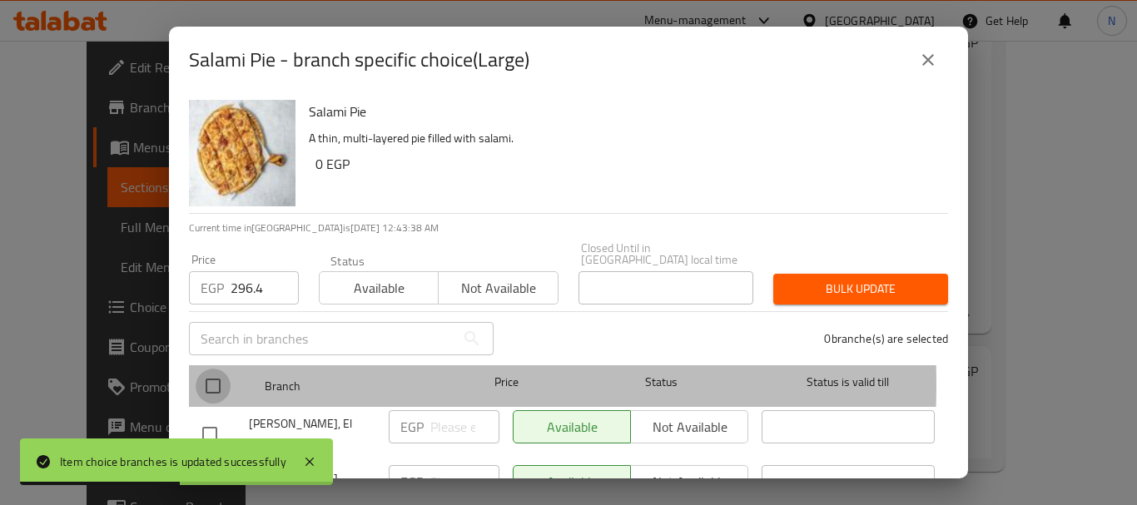
click at [221, 373] on input "checkbox" at bounding box center [213, 386] width 35 height 35
checkbox input "true"
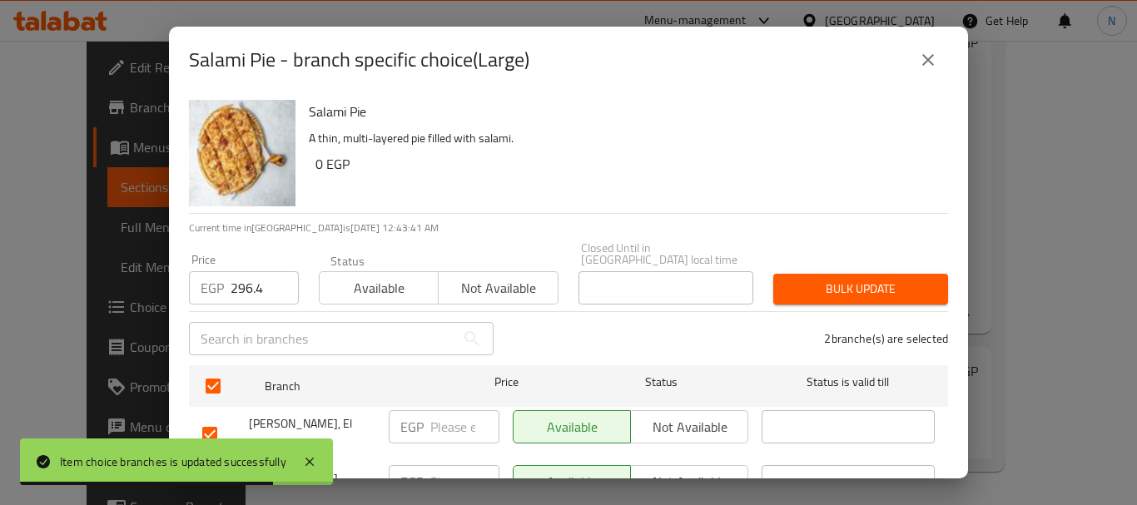
click at [812, 288] on button "Bulk update" at bounding box center [860, 289] width 175 height 31
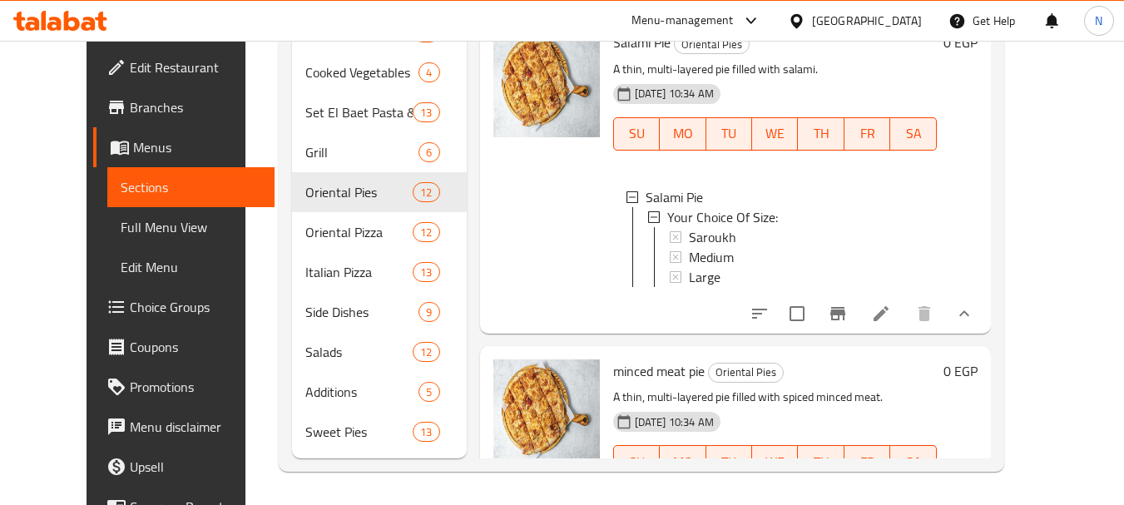
click at [742, 287] on div "Large" at bounding box center [806, 277] width 235 height 20
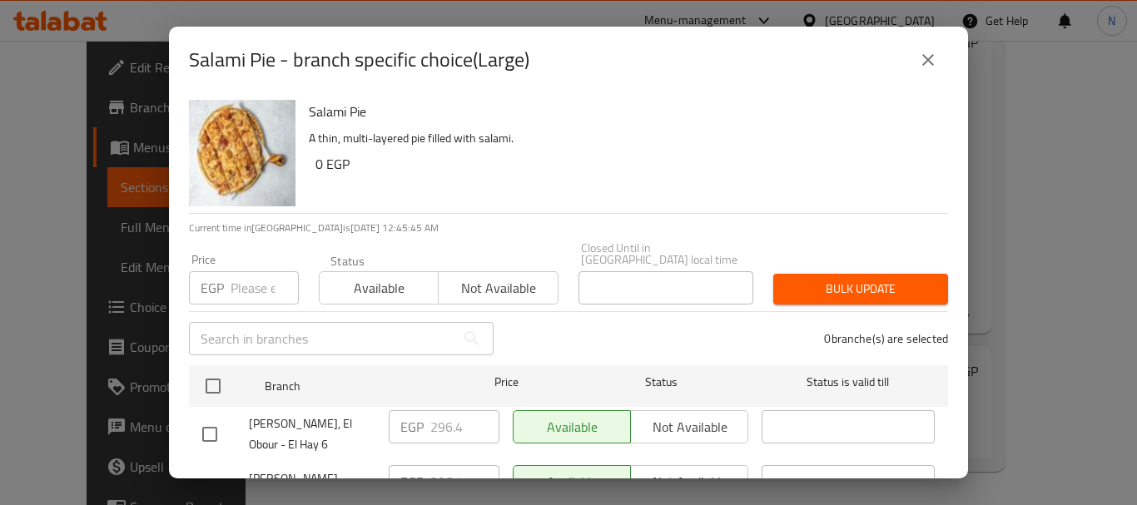
click at [931, 57] on icon "close" at bounding box center [928, 60] width 12 height 12
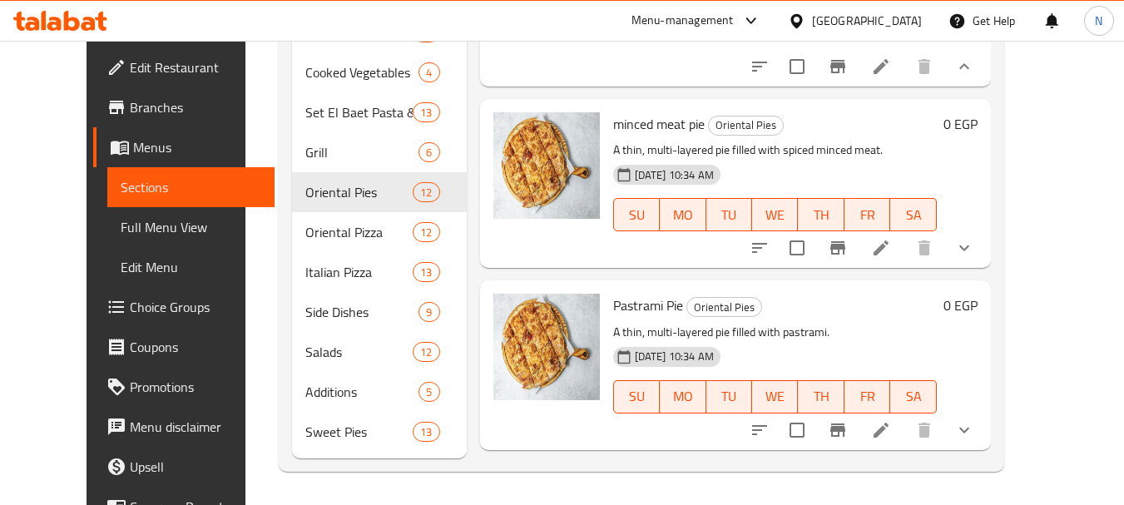
scroll to position [1655, 0]
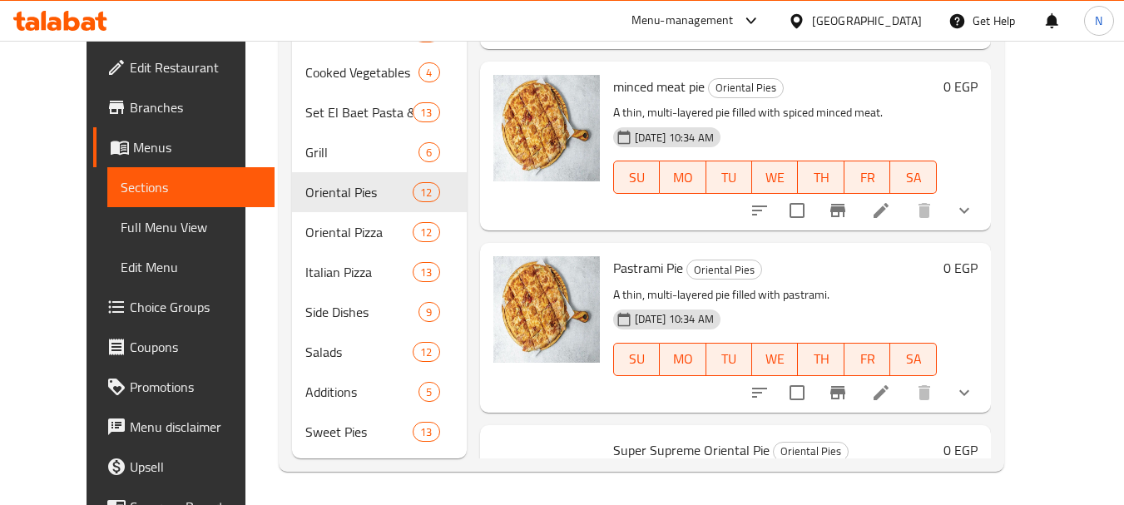
click at [970, 214] on icon "show more" at bounding box center [965, 211] width 10 height 6
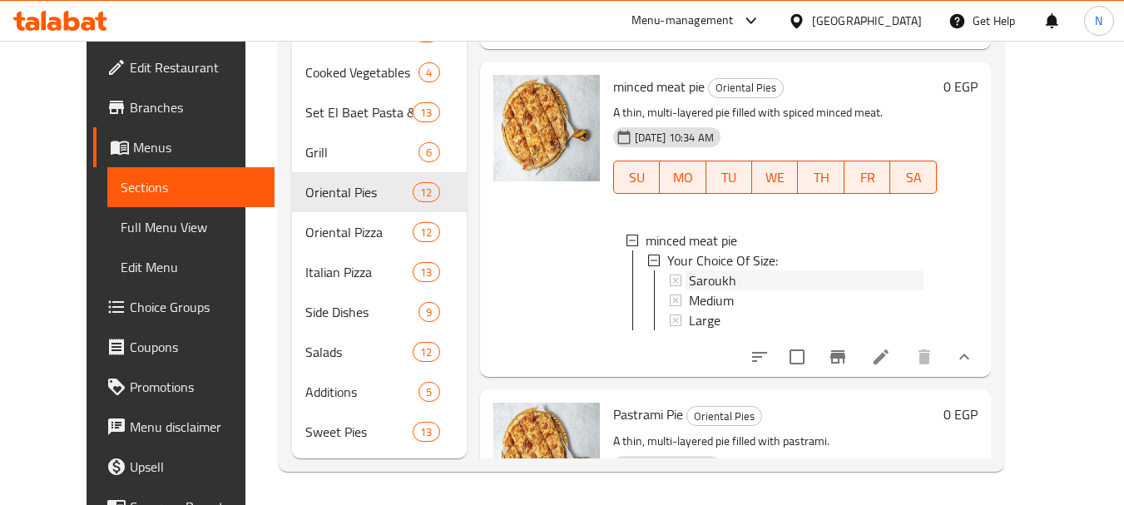
click at [695, 290] on span "Saroukh" at bounding box center [712, 280] width 47 height 20
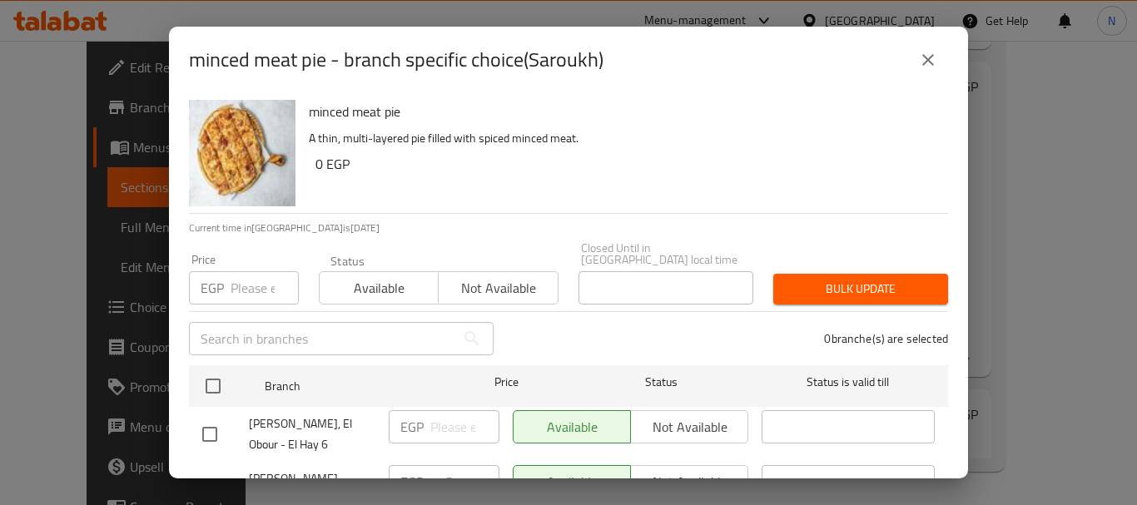
click at [255, 285] on input "number" at bounding box center [265, 287] width 68 height 33
paste input "199.5"
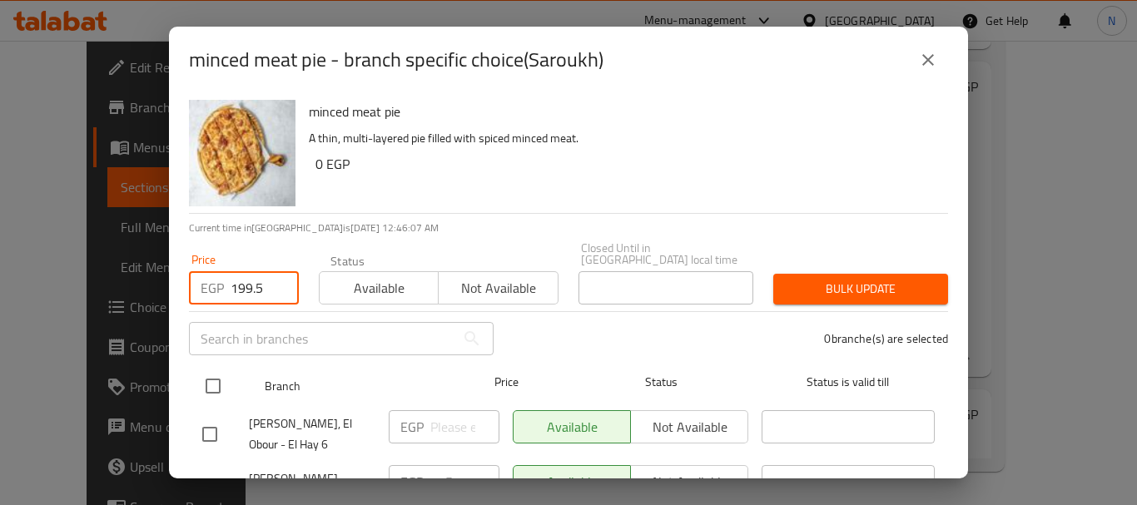
type input "199.5"
click at [212, 370] on input "checkbox" at bounding box center [213, 386] width 35 height 35
checkbox input "true"
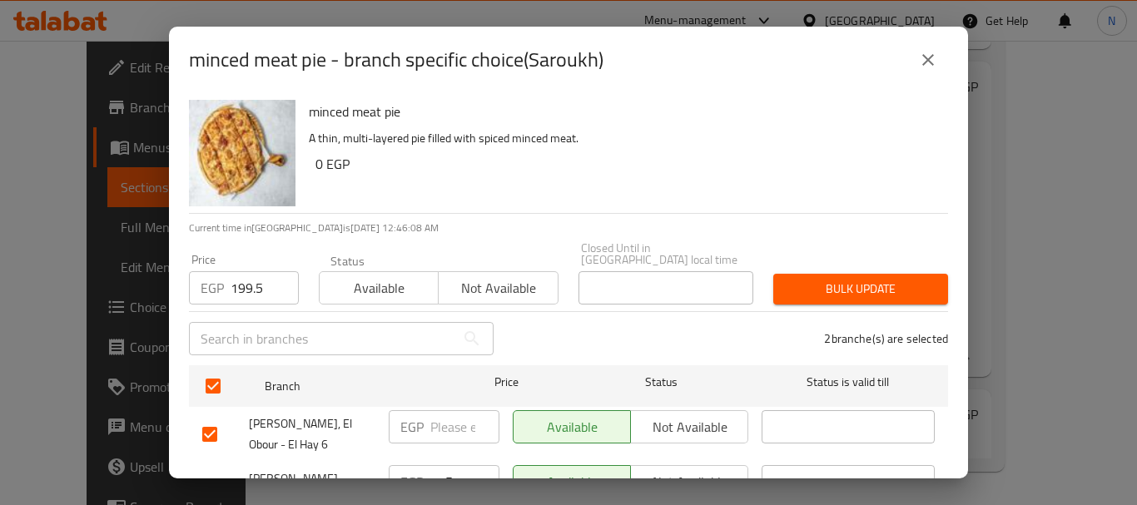
click at [787, 281] on span "Bulk update" at bounding box center [861, 289] width 148 height 21
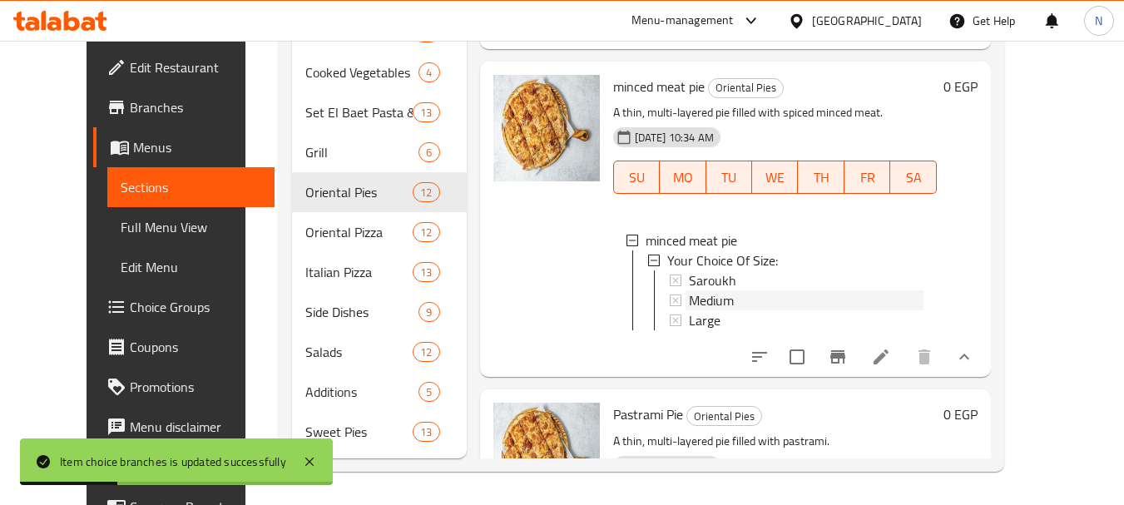
click at [738, 310] on div "Medium" at bounding box center [806, 300] width 235 height 20
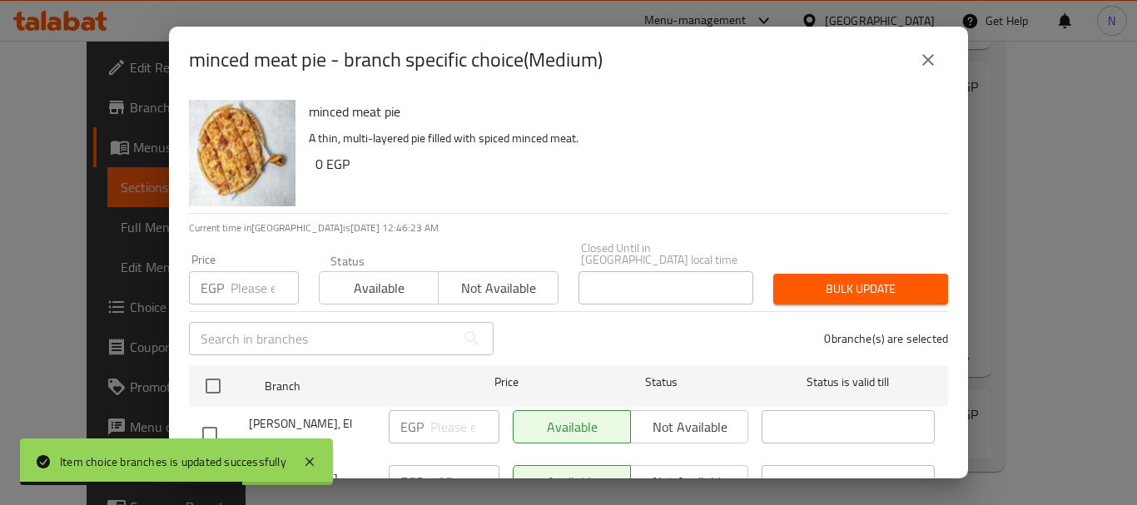
click at [256, 274] on input "number" at bounding box center [265, 287] width 68 height 33
paste input "222.3"
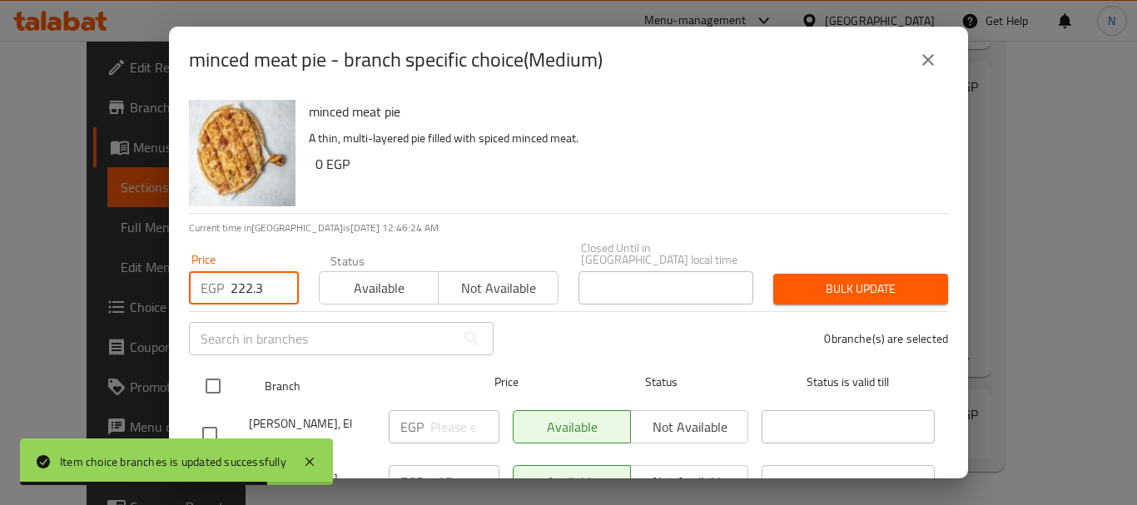
type input "222.3"
click at [220, 370] on input "checkbox" at bounding box center [213, 386] width 35 height 35
checkbox input "true"
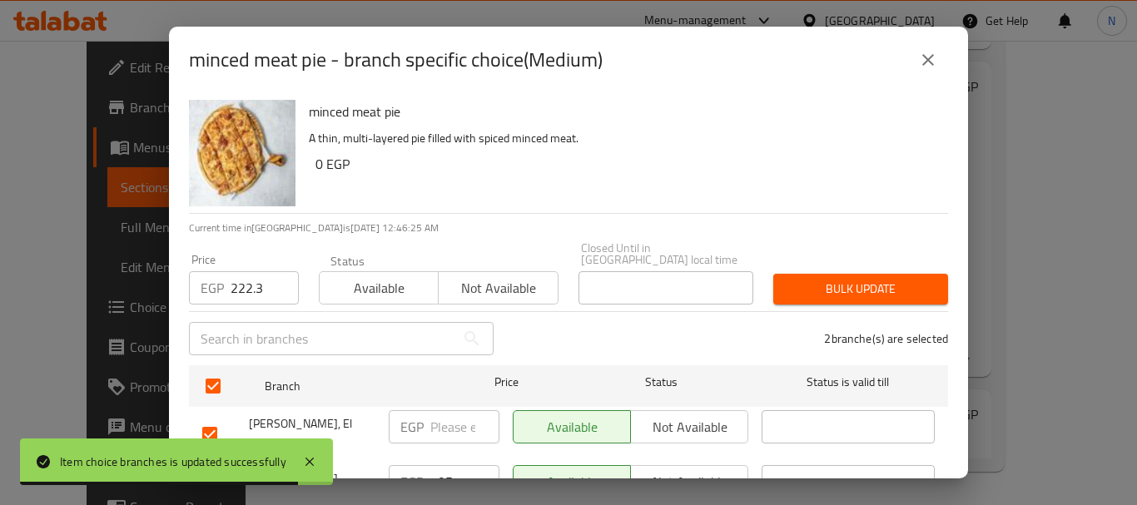
click at [855, 279] on span "Bulk update" at bounding box center [861, 289] width 148 height 21
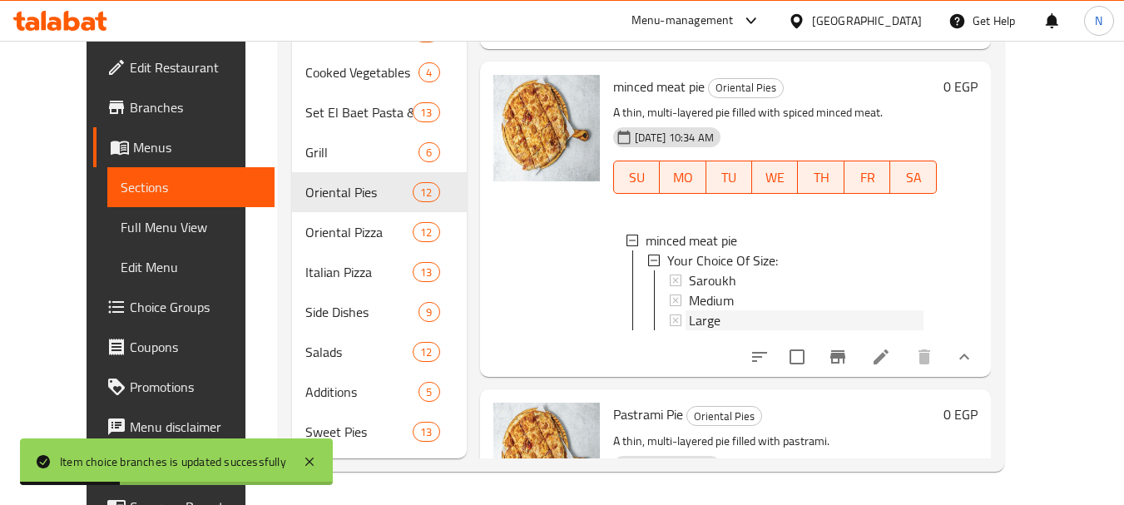
click at [698, 330] on span "Large" at bounding box center [705, 320] width 32 height 20
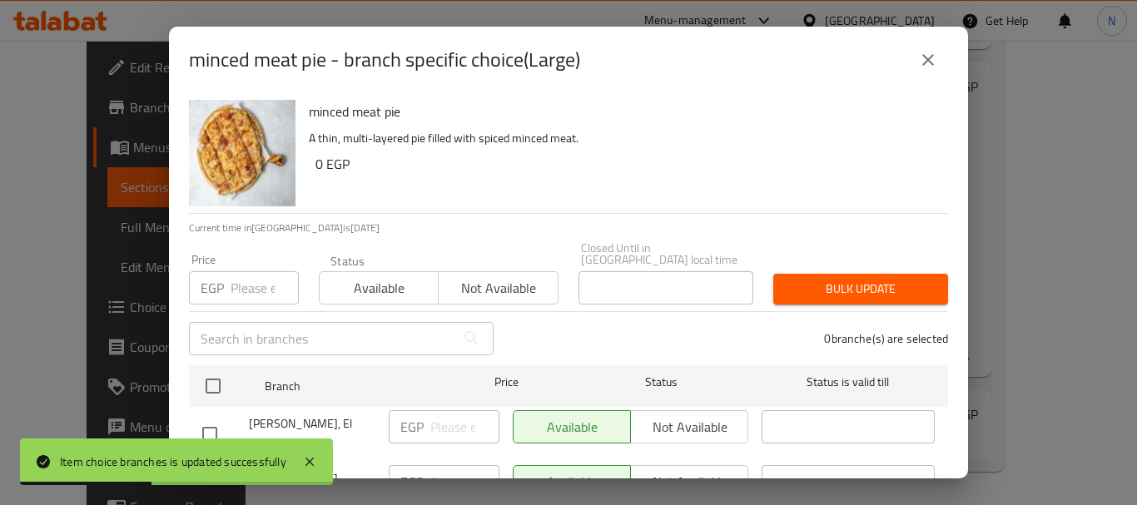
click at [260, 272] on input "number" at bounding box center [265, 287] width 68 height 33
paste input "296.4"
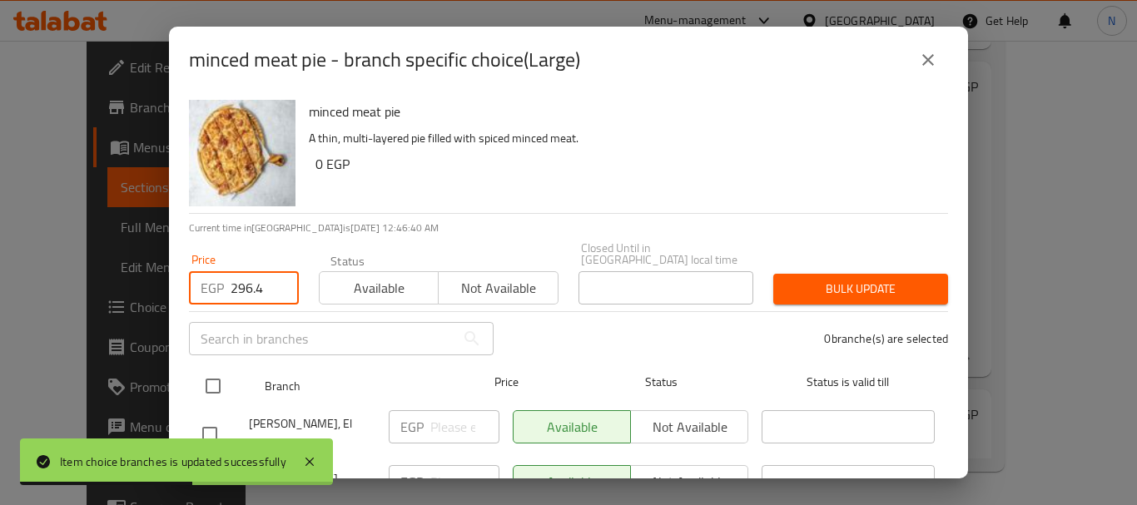
type input "296.4"
click at [215, 371] on input "checkbox" at bounding box center [213, 386] width 35 height 35
checkbox input "true"
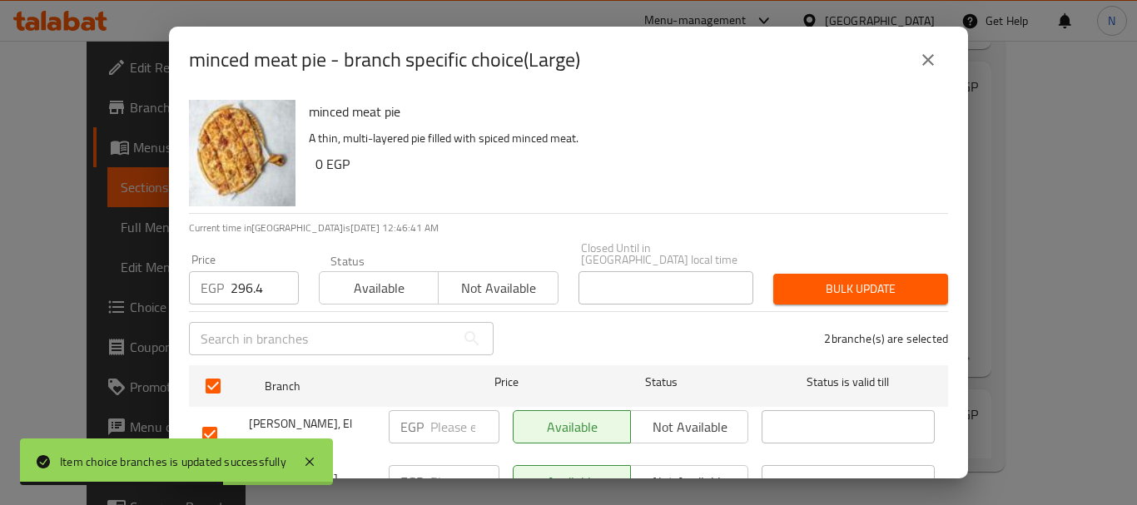
click at [876, 279] on span "Bulk update" at bounding box center [861, 289] width 148 height 21
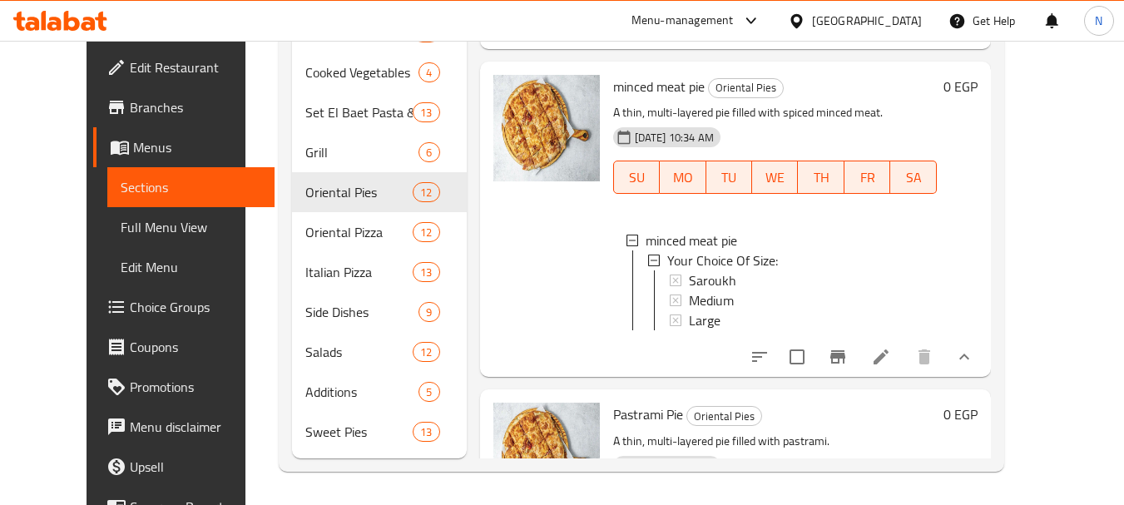
click at [690, 330] on span "Large" at bounding box center [705, 320] width 32 height 20
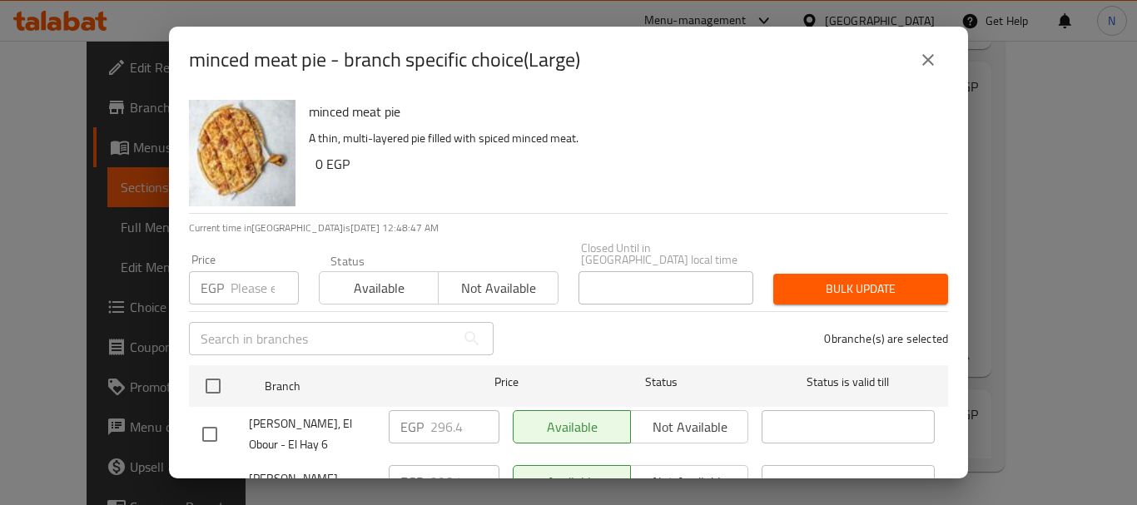
click at [939, 57] on button "close" at bounding box center [928, 60] width 40 height 40
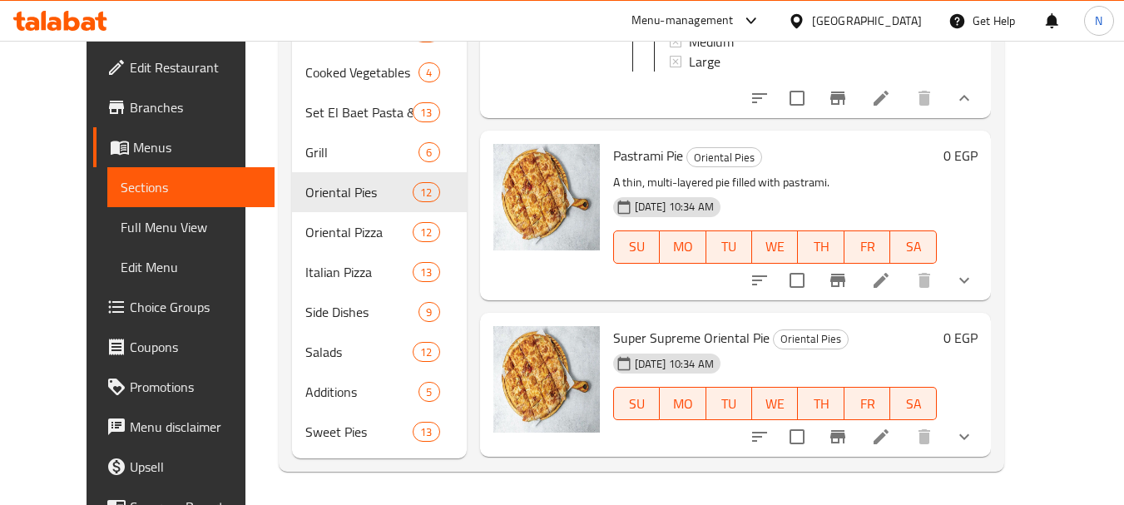
scroll to position [1928, 0]
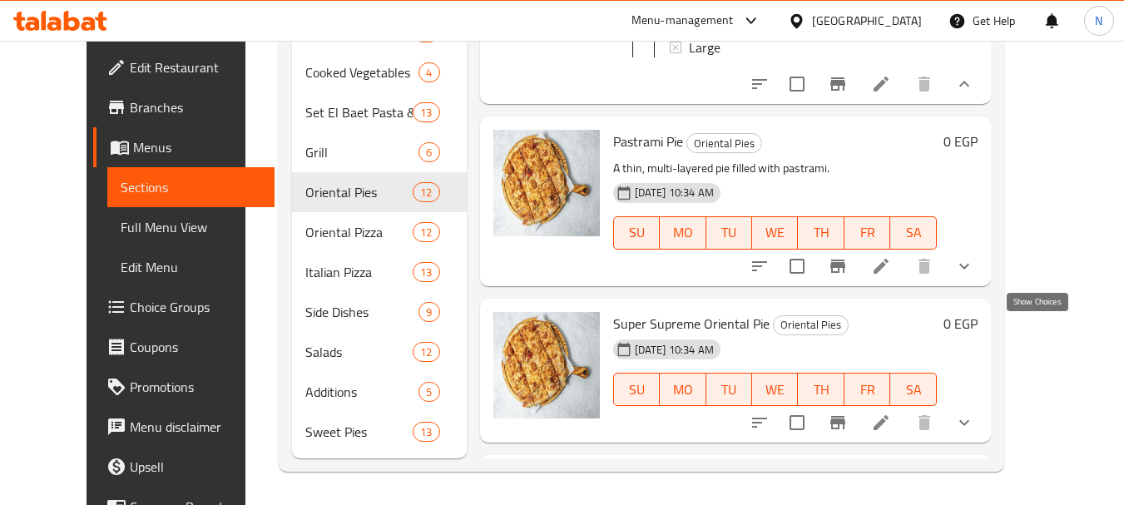
click at [975, 276] on icon "show more" at bounding box center [965, 266] width 20 height 20
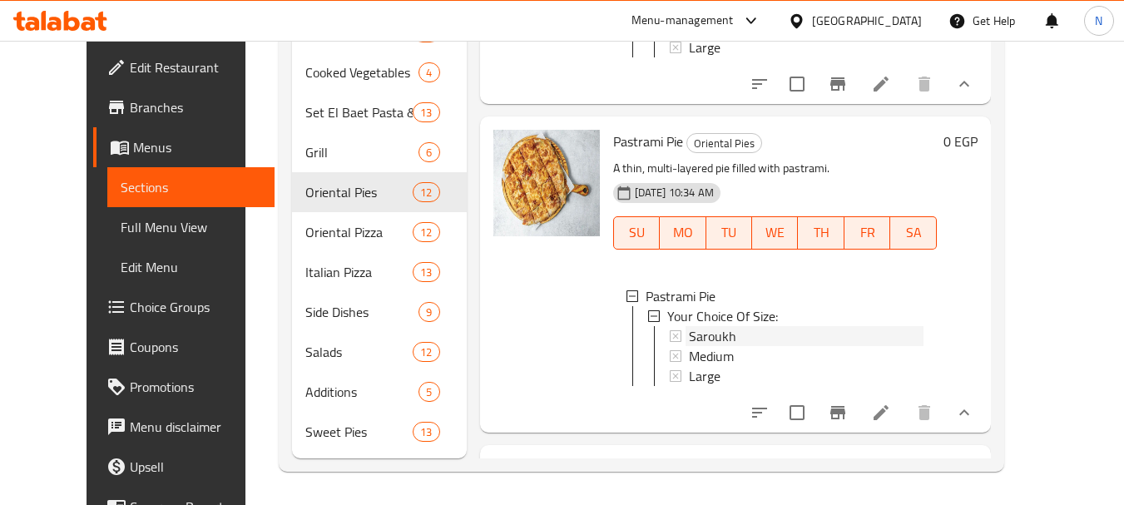
click at [689, 346] on span "Saroukh" at bounding box center [712, 336] width 47 height 20
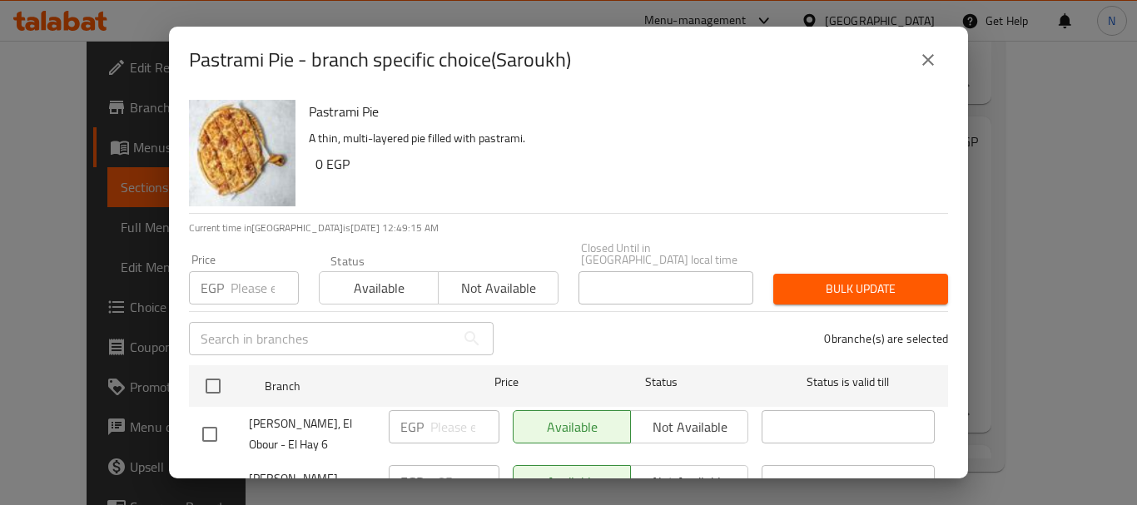
click at [239, 278] on input "number" at bounding box center [265, 287] width 68 height 33
paste input "210.9"
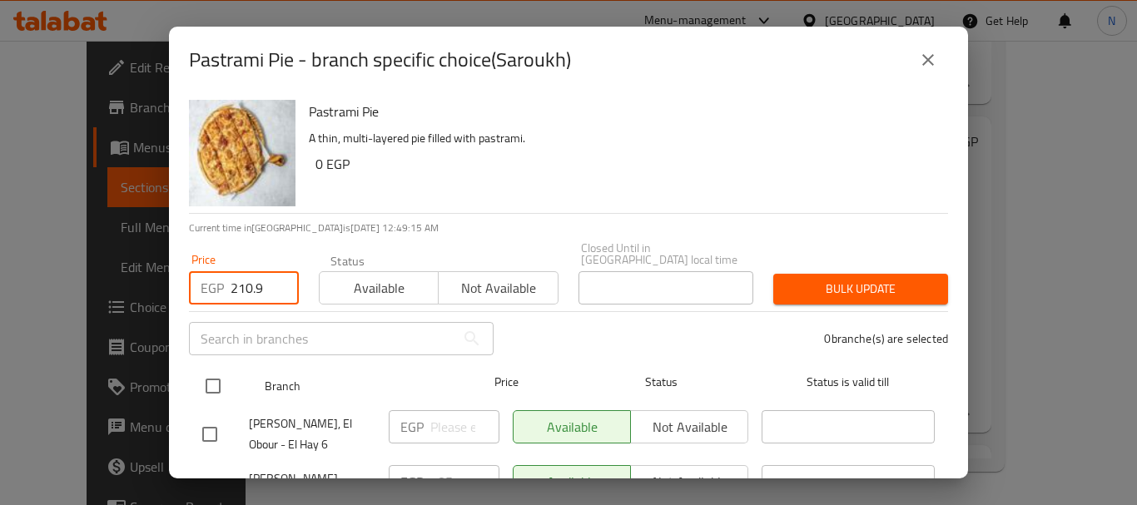
type input "210.9"
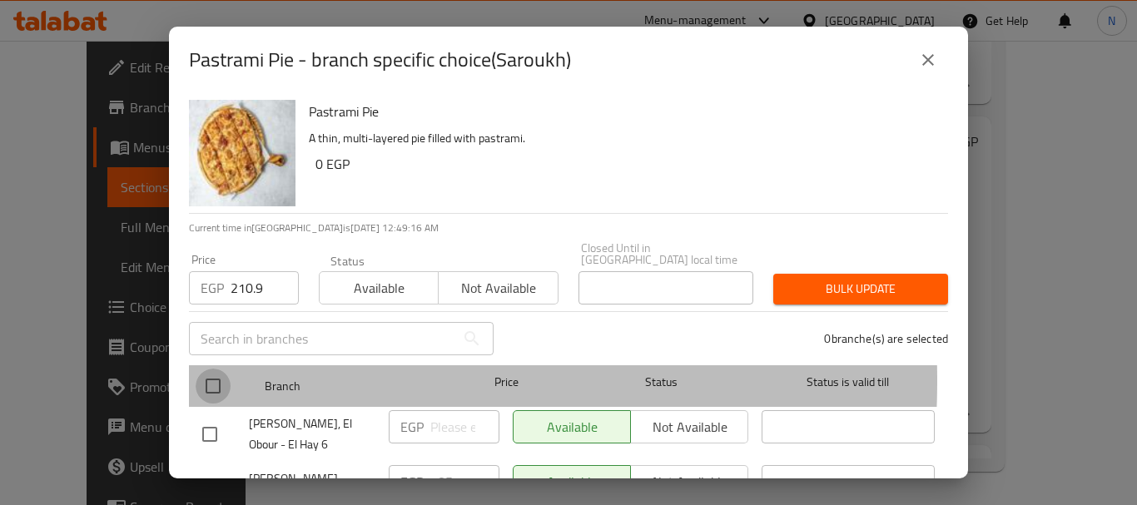
click at [216, 369] on input "checkbox" at bounding box center [213, 386] width 35 height 35
checkbox input "true"
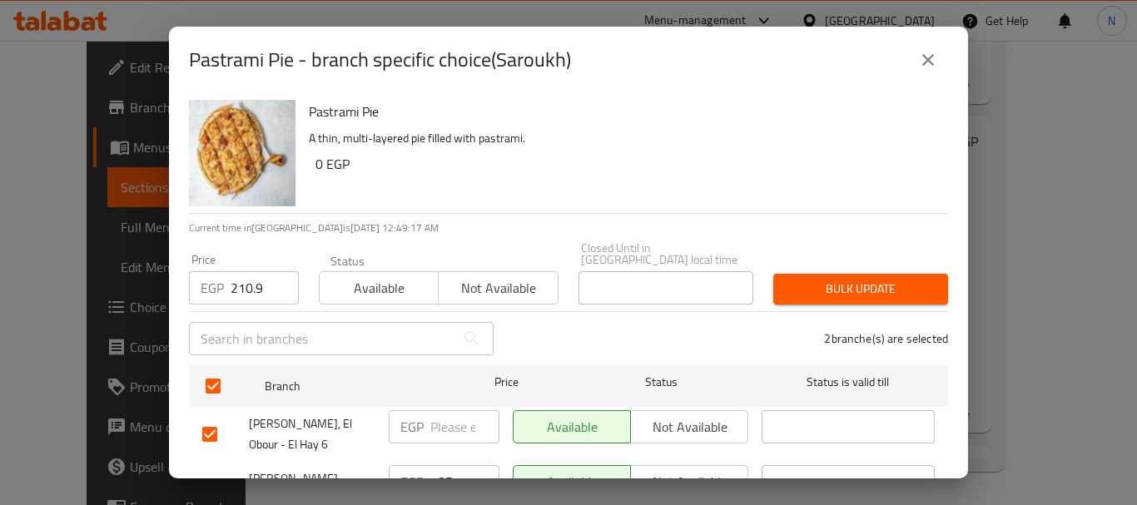
click at [826, 283] on span "Bulk update" at bounding box center [861, 289] width 148 height 21
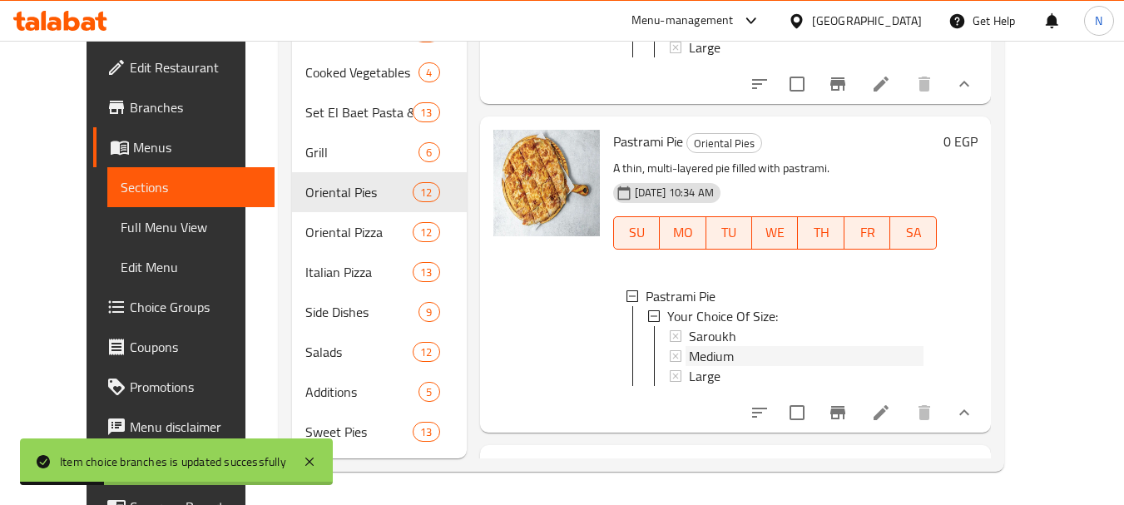
click at [689, 366] on span "Medium" at bounding box center [711, 356] width 45 height 20
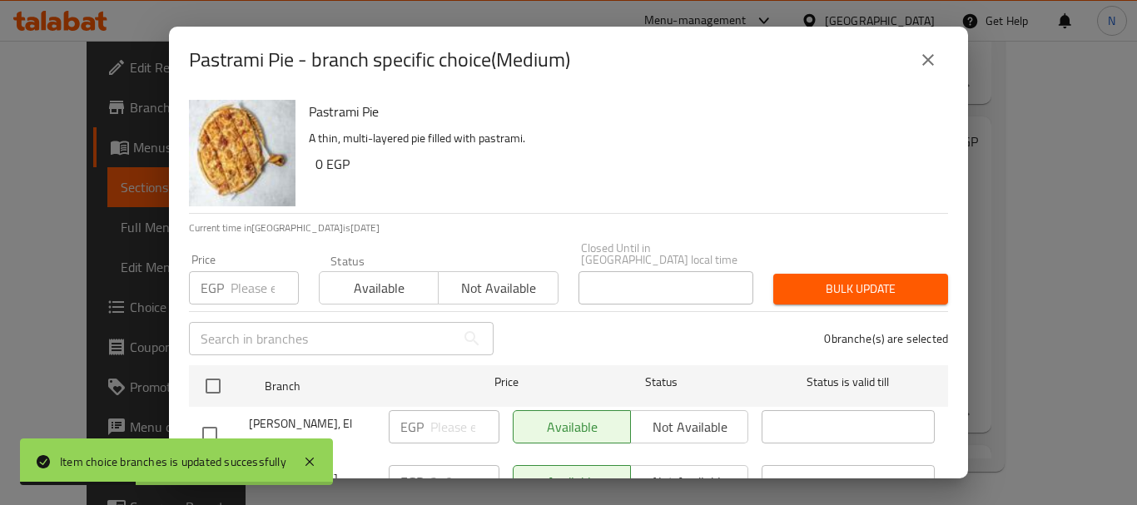
click at [253, 271] on input "number" at bounding box center [265, 287] width 68 height 33
paste input "239.4"
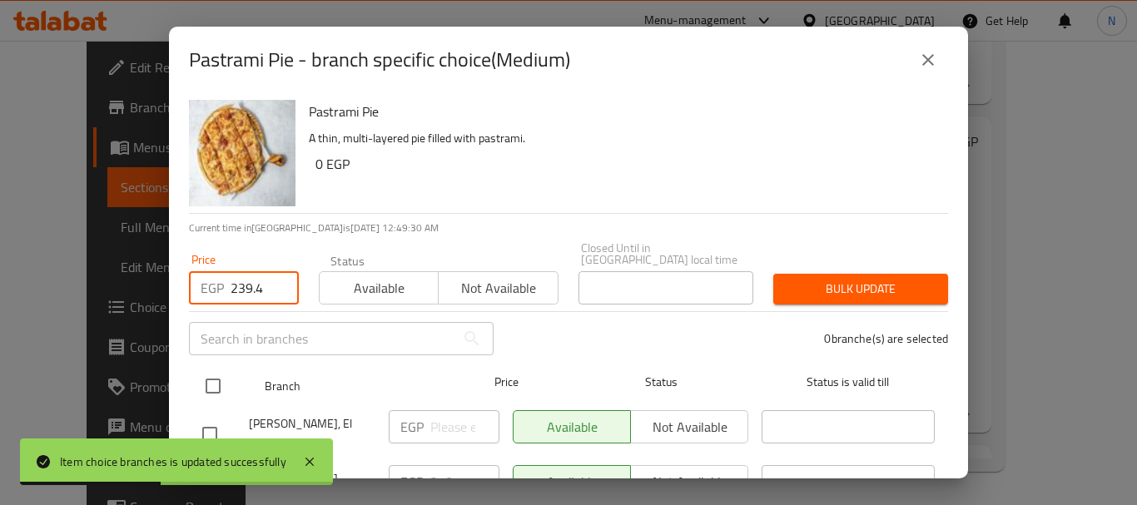
type input "239.4"
click at [217, 369] on input "checkbox" at bounding box center [213, 386] width 35 height 35
checkbox input "true"
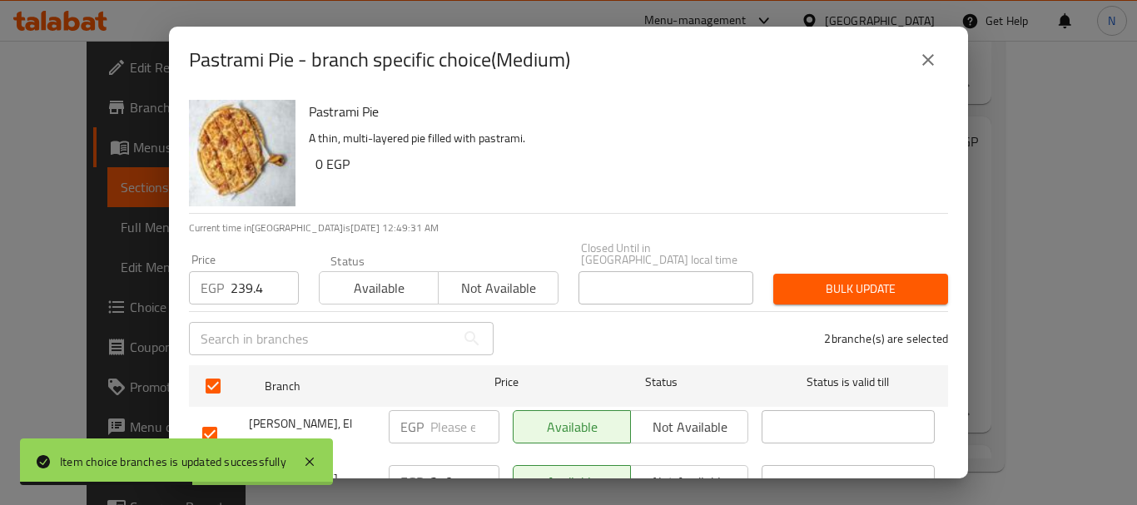
click at [800, 279] on span "Bulk update" at bounding box center [861, 289] width 148 height 21
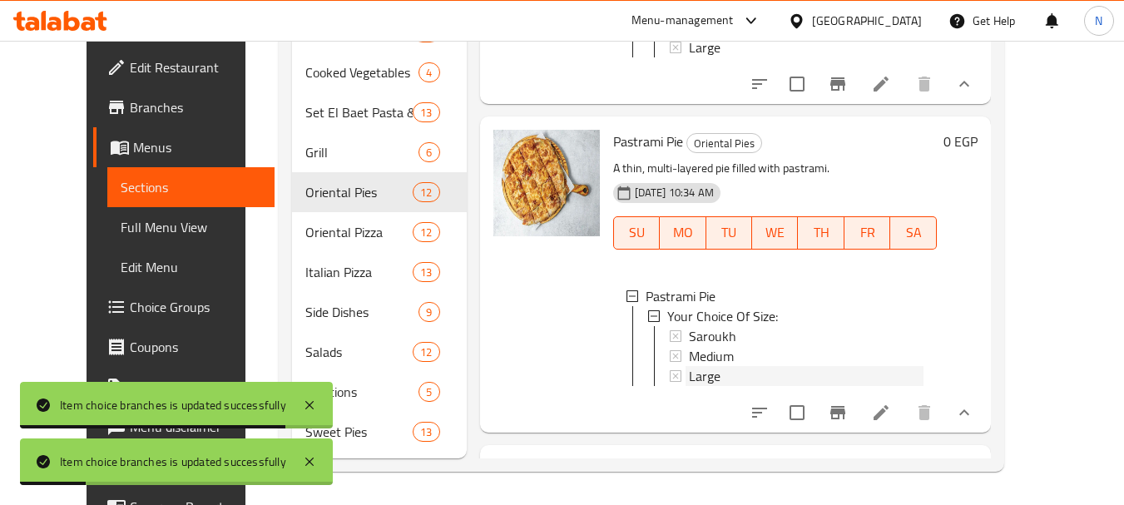
click at [689, 386] on span "Large" at bounding box center [705, 376] width 32 height 20
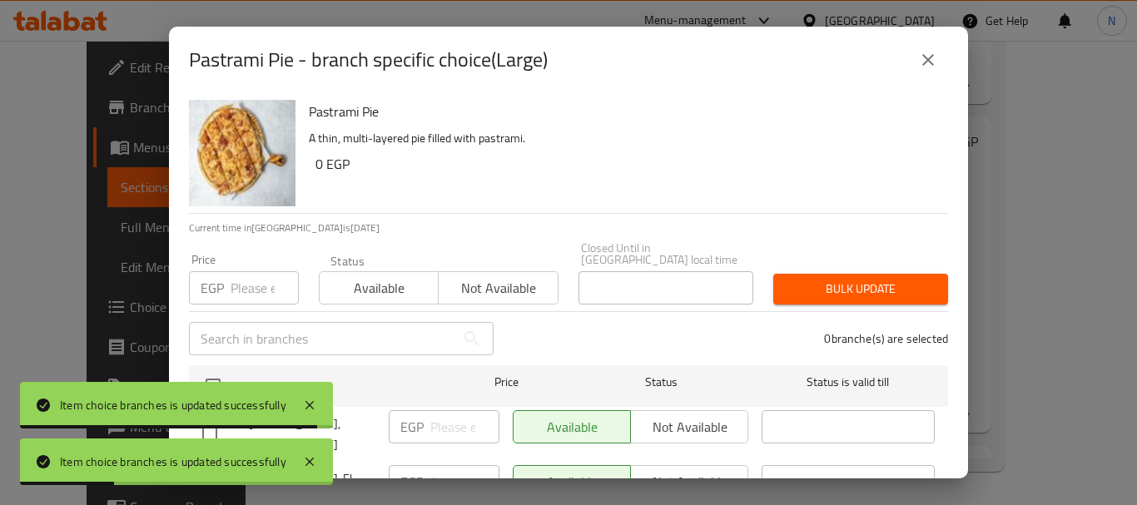
click at [245, 279] on input "number" at bounding box center [265, 287] width 68 height 33
paste input "296.4"
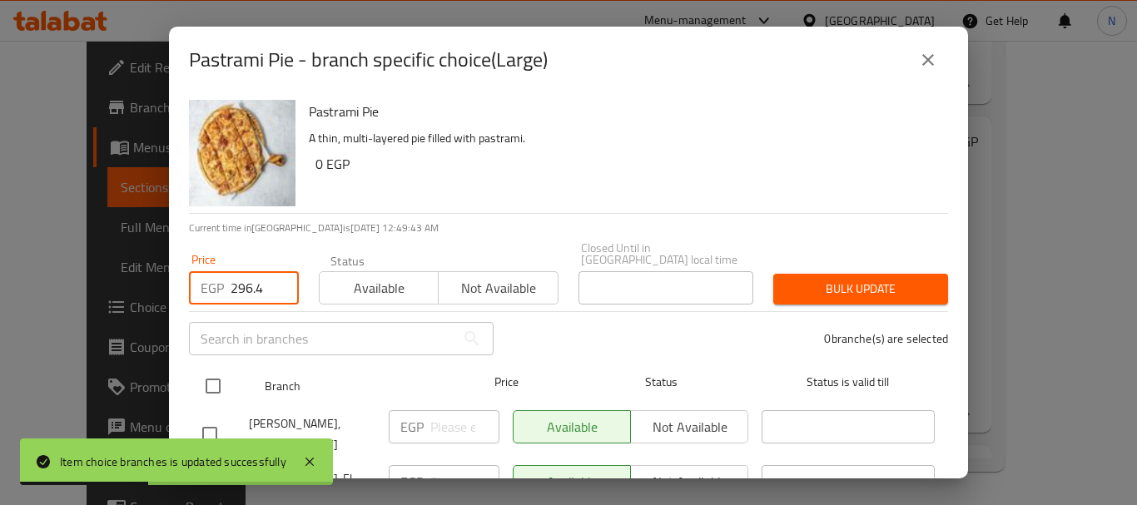
type input "296.4"
click at [216, 375] on input "checkbox" at bounding box center [213, 386] width 35 height 35
checkbox input "true"
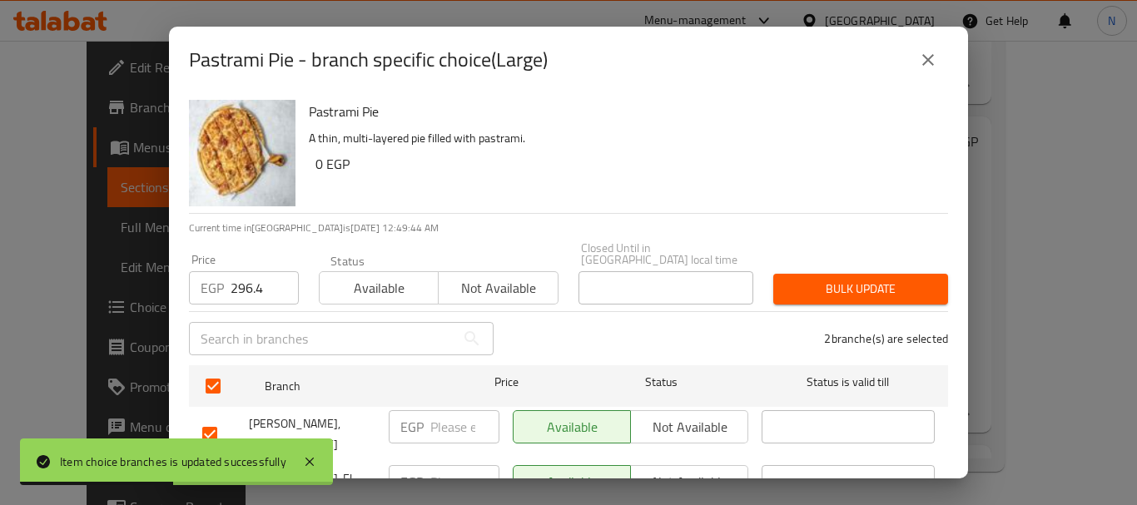
click at [871, 279] on span "Bulk update" at bounding box center [861, 289] width 148 height 21
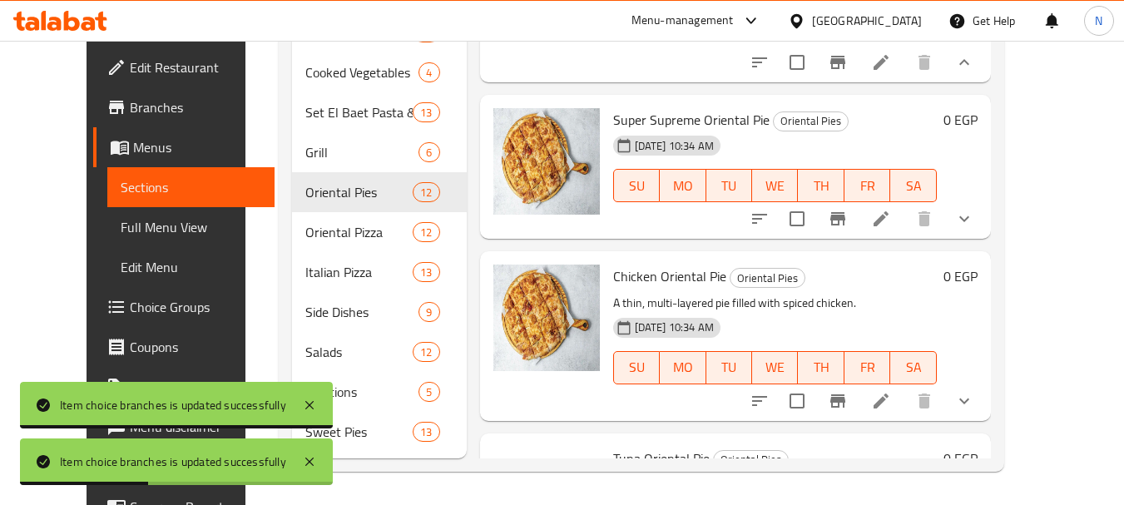
scroll to position [2297, 0]
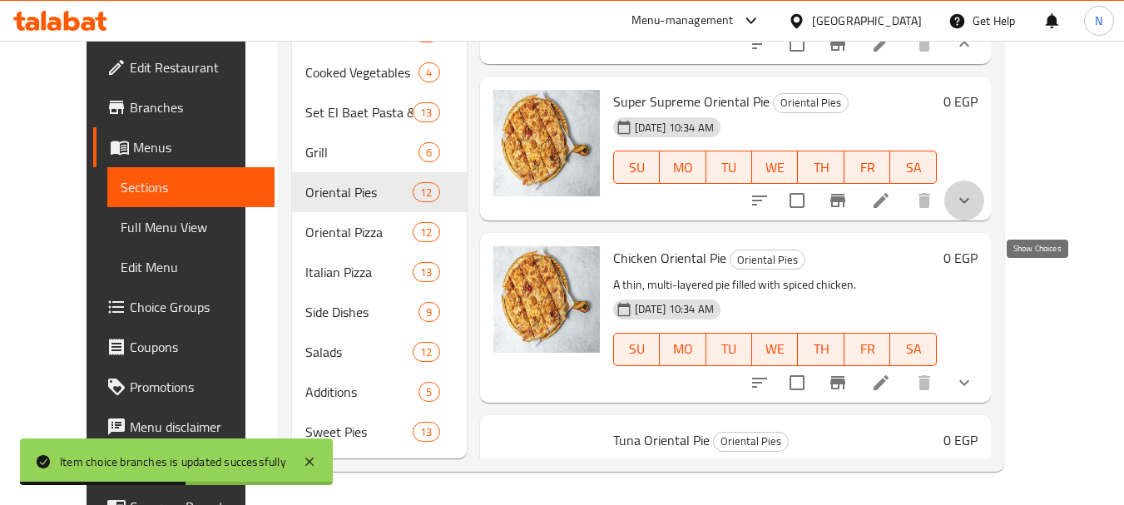
click at [975, 211] on icon "show more" at bounding box center [965, 201] width 20 height 20
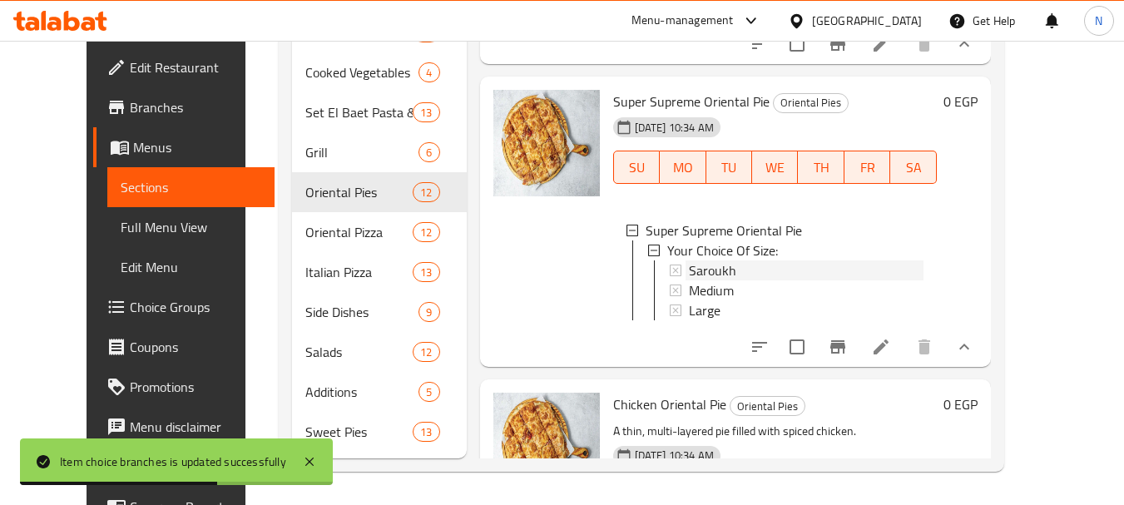
click at [730, 280] on div "Saroukh" at bounding box center [806, 271] width 235 height 20
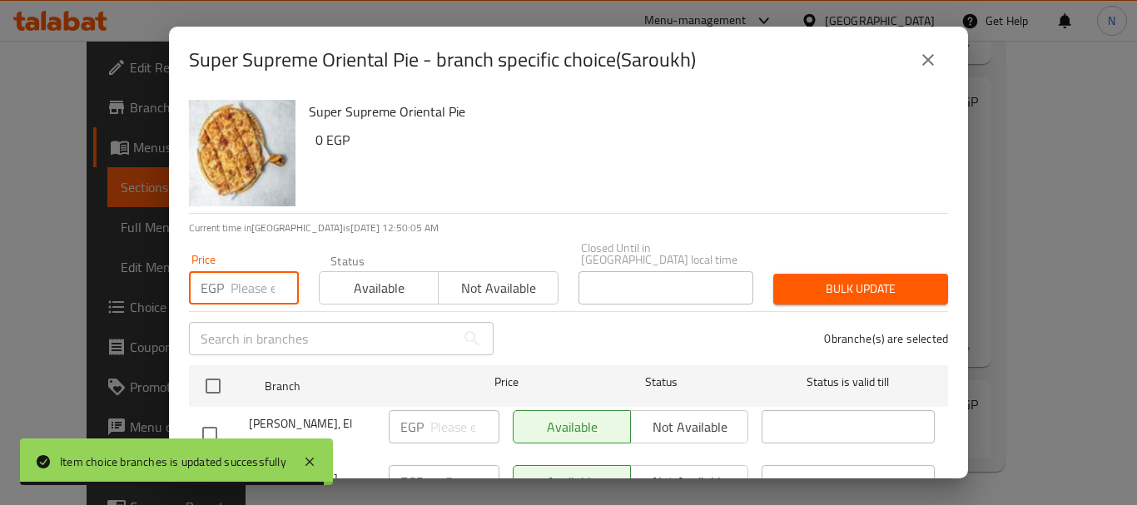
click at [257, 289] on input "number" at bounding box center [265, 287] width 68 height 33
paste input "199.5"
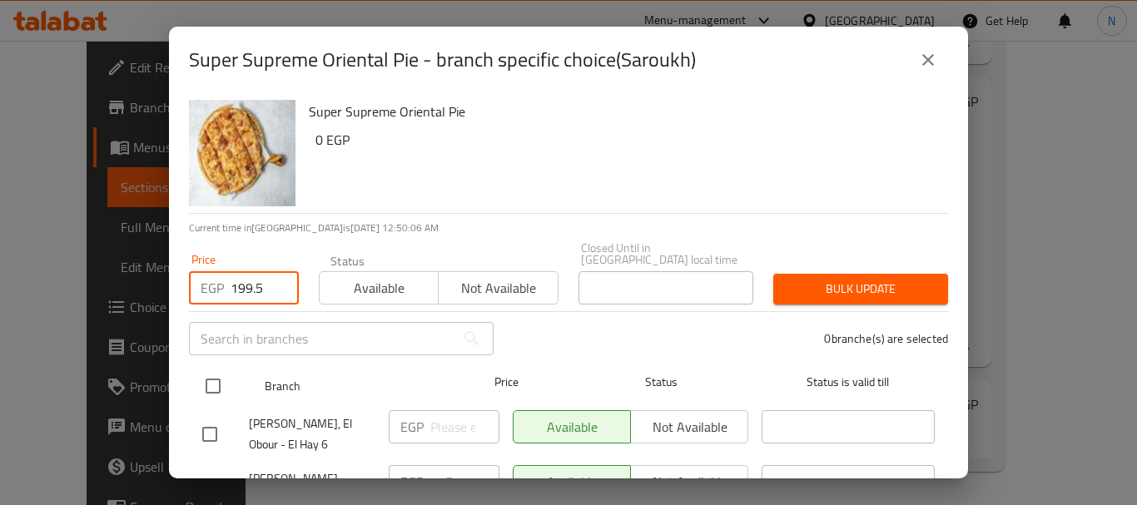
type input "199.5"
click at [221, 377] on input "checkbox" at bounding box center [213, 386] width 35 height 35
checkbox input "true"
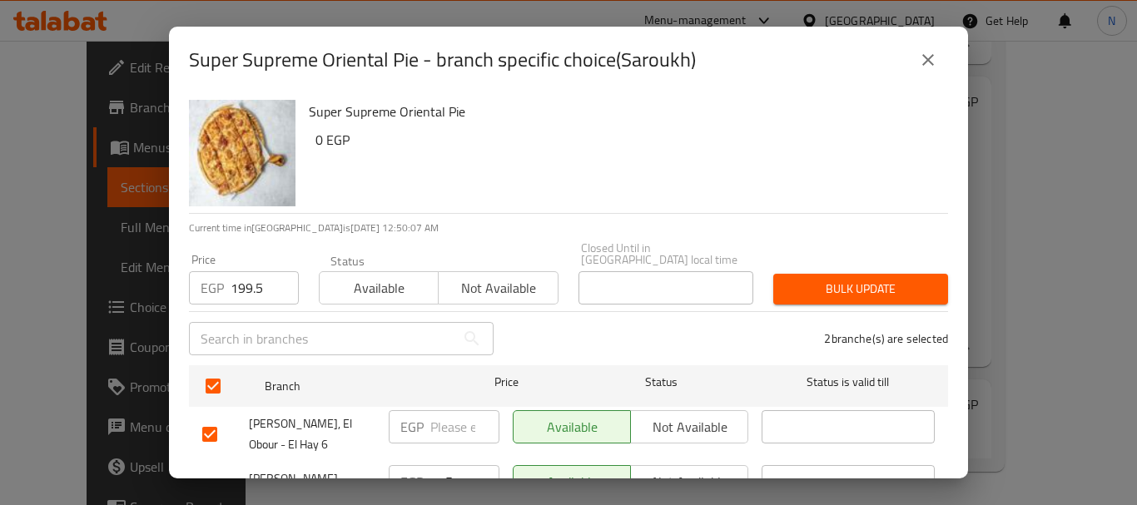
click at [787, 279] on span "Bulk update" at bounding box center [861, 289] width 148 height 21
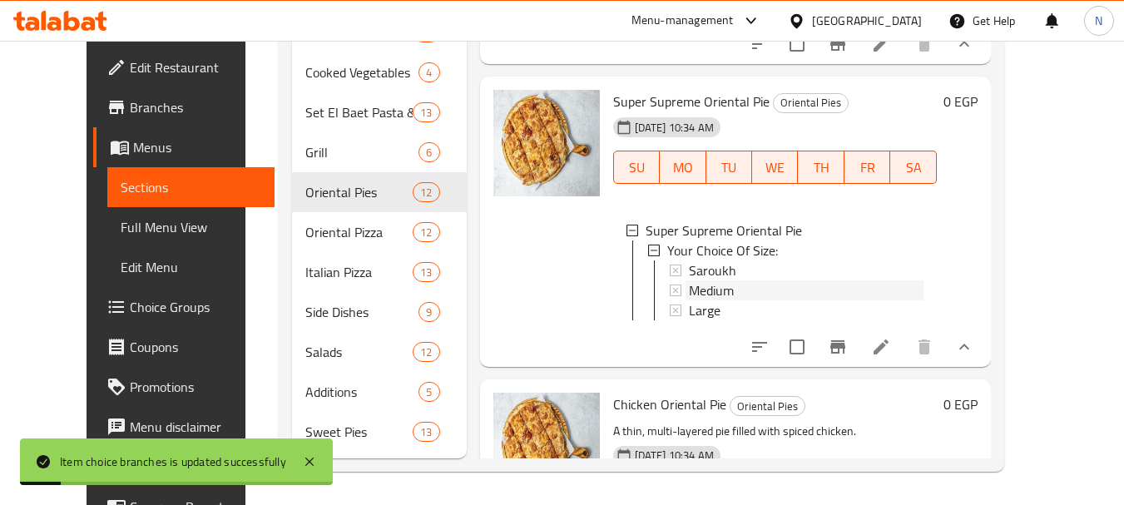
click at [779, 300] on div "Medium" at bounding box center [806, 290] width 235 height 20
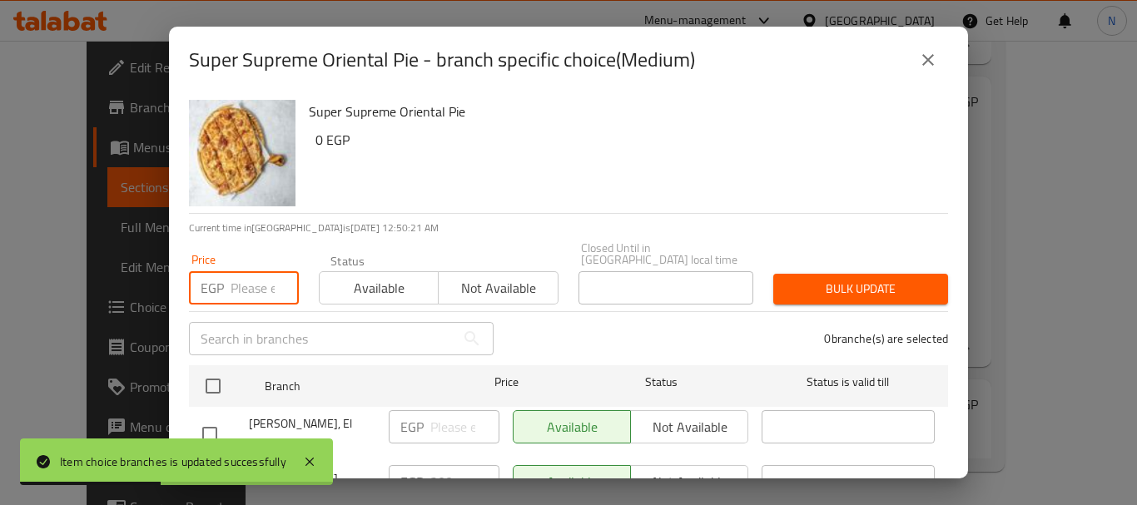
click at [247, 285] on input "number" at bounding box center [265, 287] width 68 height 33
paste input "228"
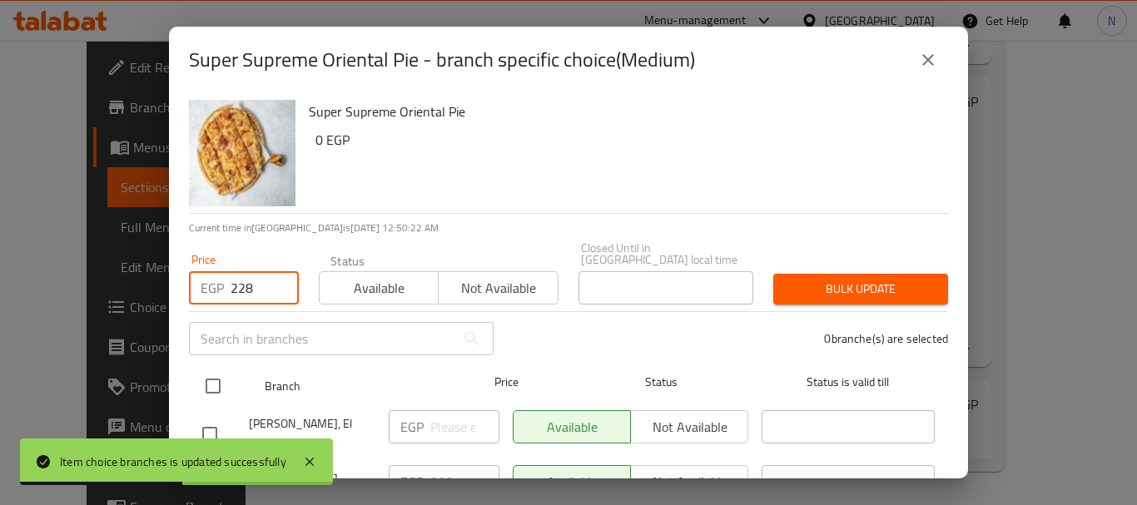
type input "228"
click at [217, 369] on input "checkbox" at bounding box center [213, 386] width 35 height 35
checkbox input "true"
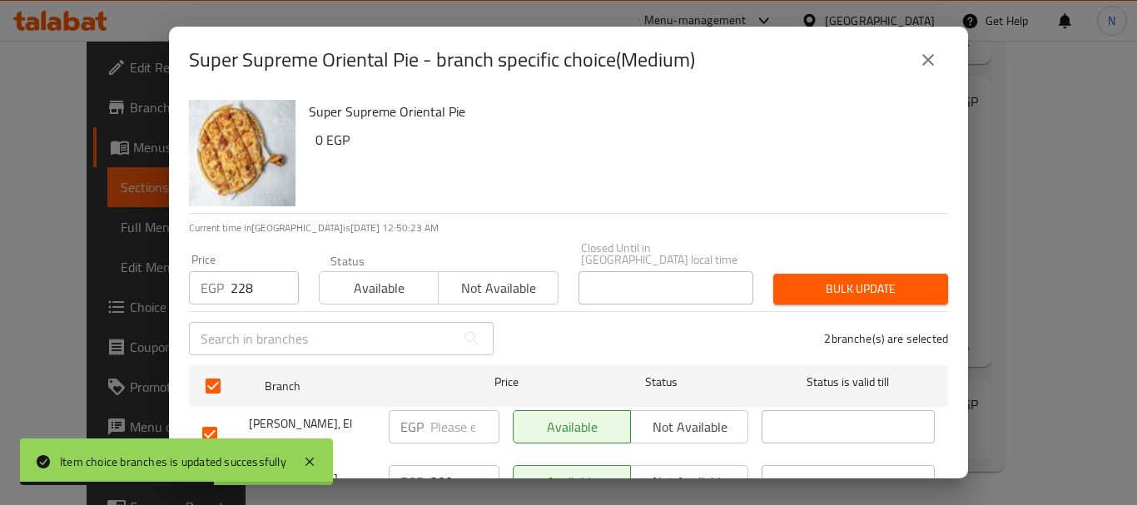
click at [802, 279] on span "Bulk update" at bounding box center [861, 289] width 148 height 21
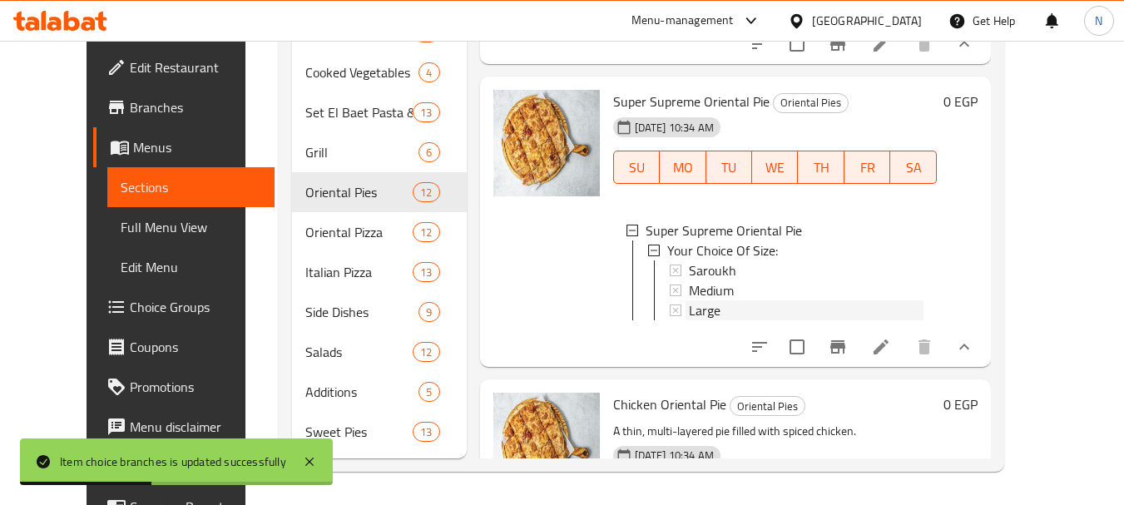
click at [689, 320] on span "Large" at bounding box center [705, 310] width 32 height 20
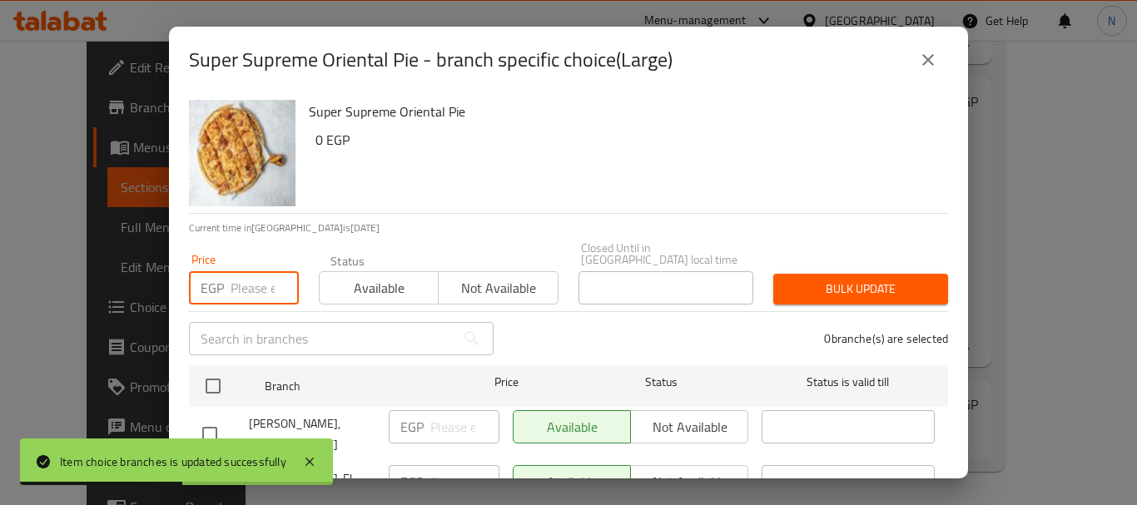
click at [259, 274] on input "number" at bounding box center [265, 287] width 68 height 33
paste input "296.4"
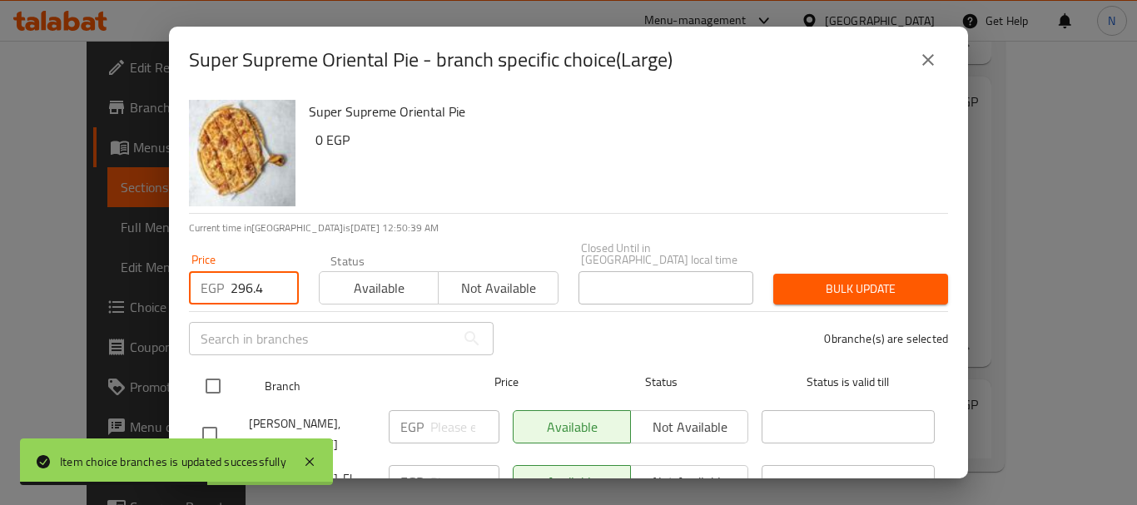
type input "296.4"
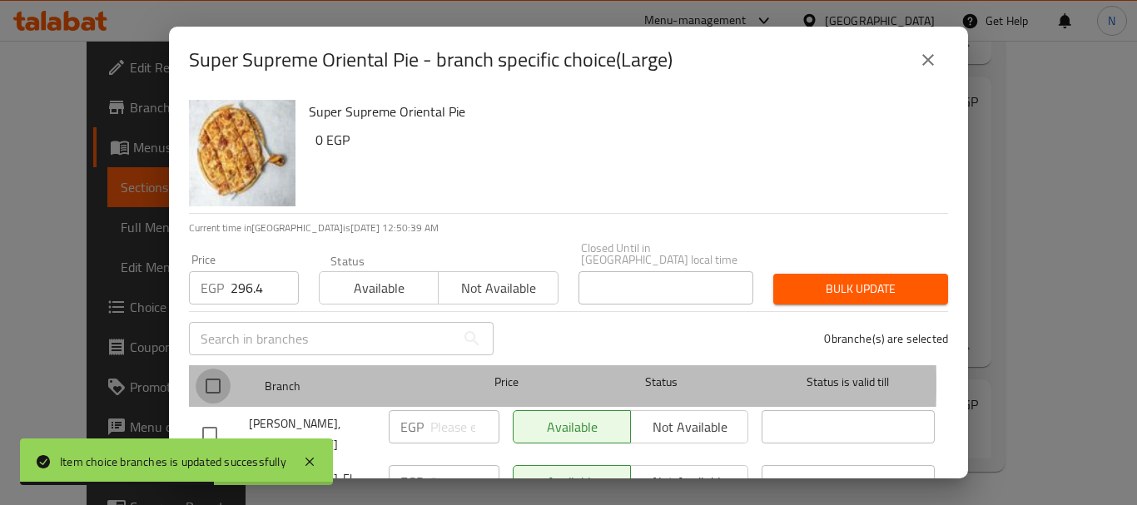
click at [216, 372] on input "checkbox" at bounding box center [213, 386] width 35 height 35
checkbox input "true"
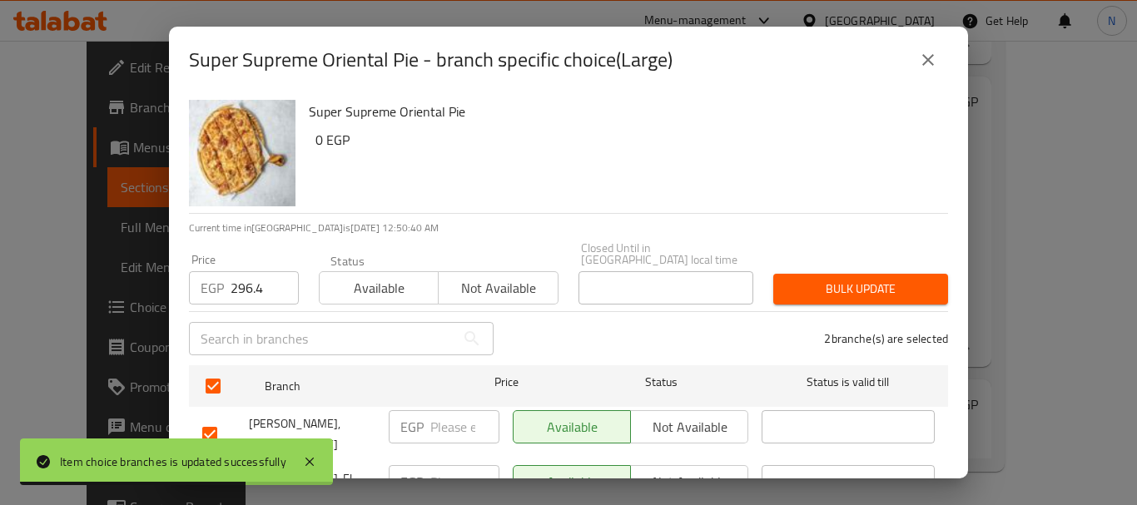
click at [816, 280] on span "Bulk update" at bounding box center [861, 289] width 148 height 21
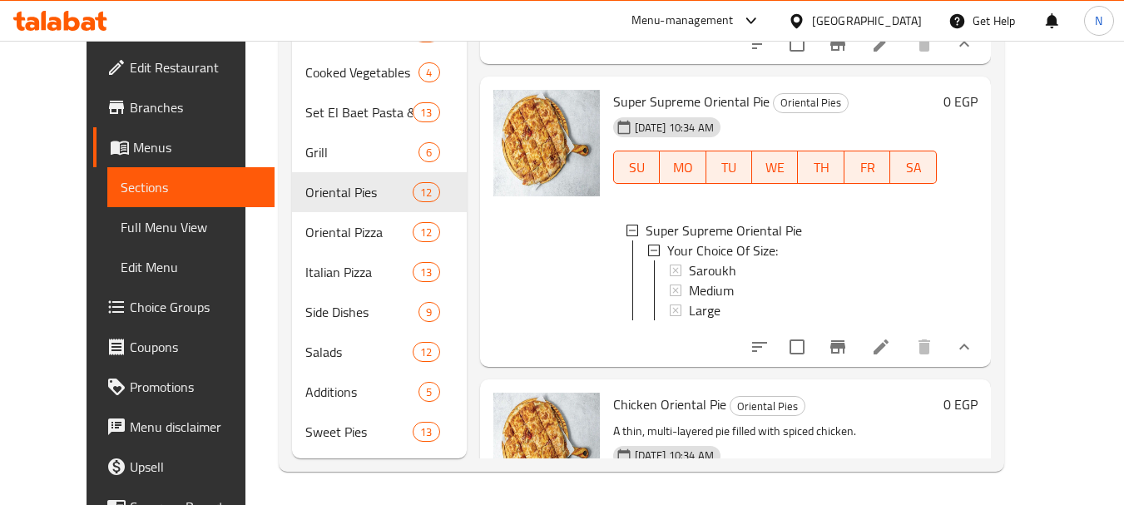
click at [848, 320] on div "Large" at bounding box center [806, 310] width 235 height 20
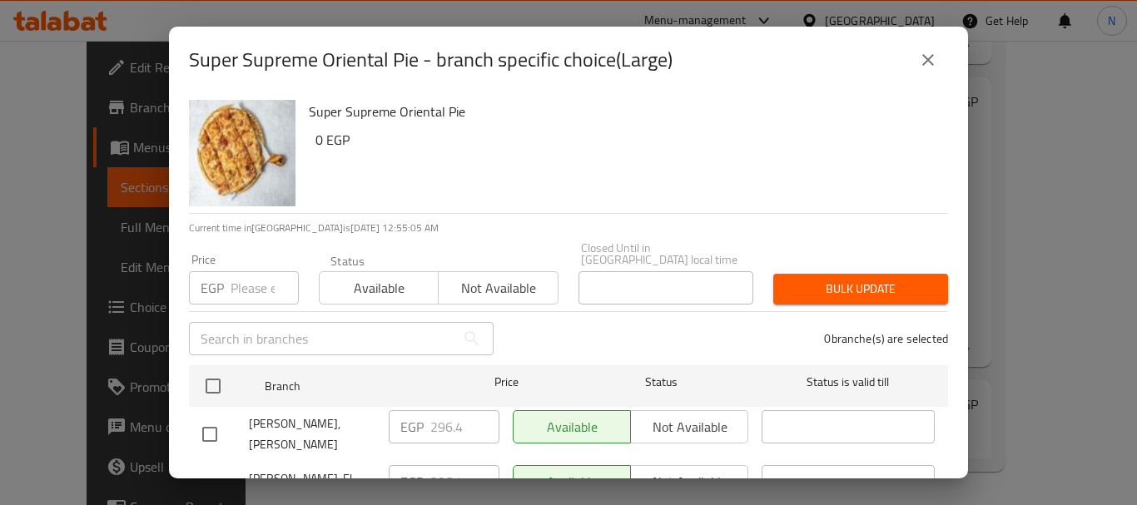
click at [921, 55] on icon "close" at bounding box center [928, 60] width 20 height 20
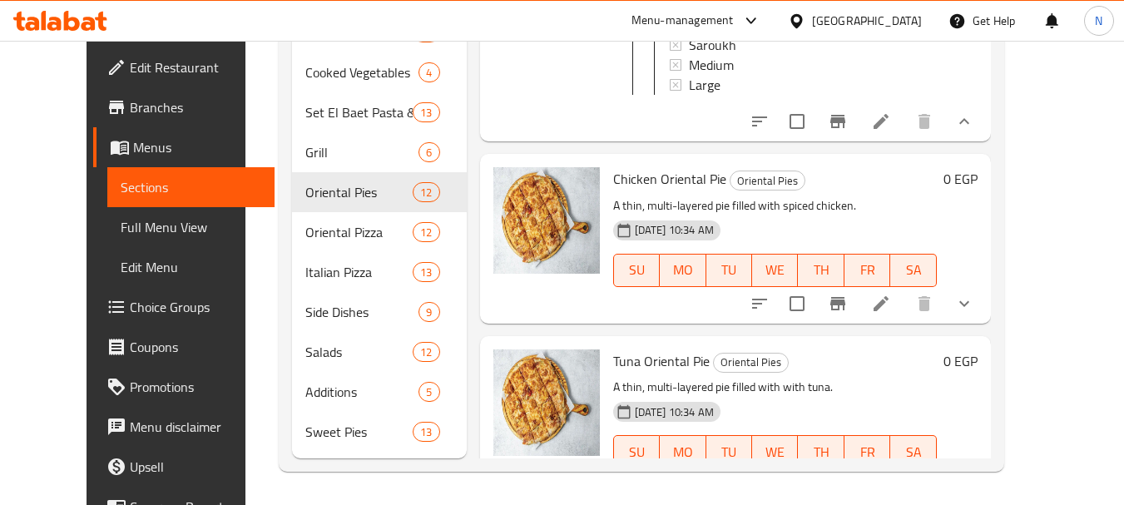
scroll to position [2578, 0]
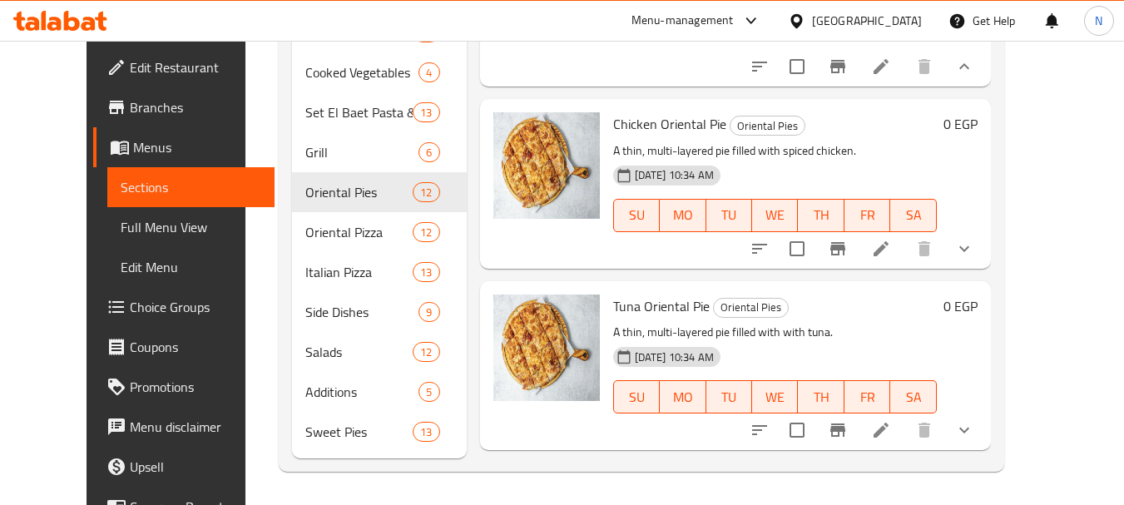
click at [975, 259] on icon "show more" at bounding box center [965, 249] width 20 height 20
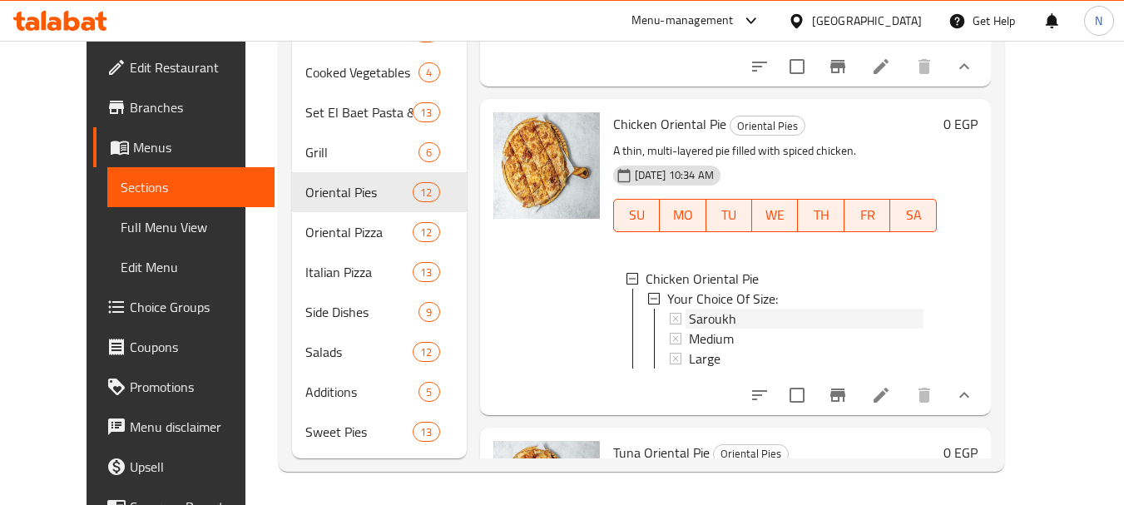
click at [800, 329] on div "Saroukh" at bounding box center [806, 319] width 235 height 20
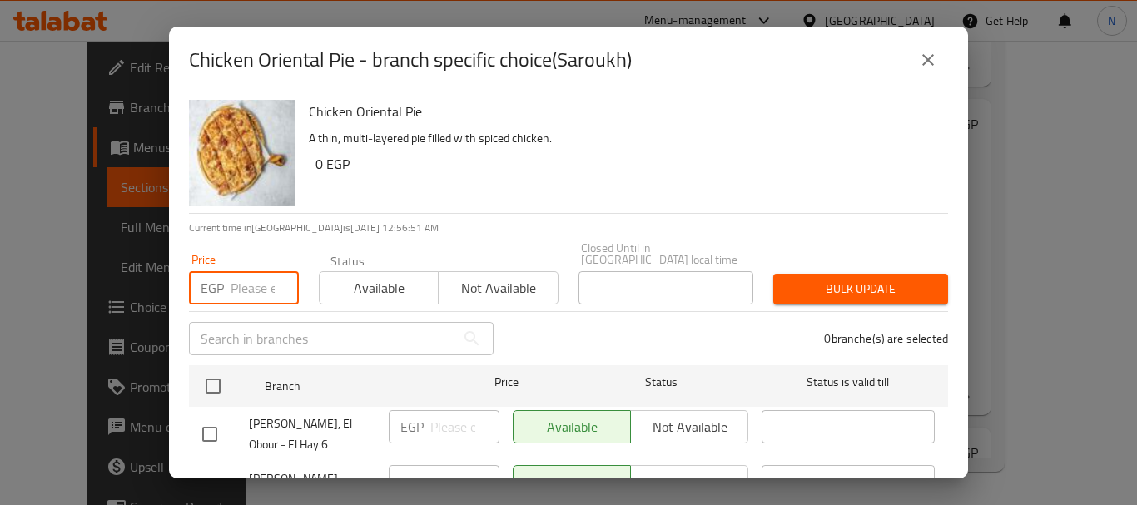
click at [249, 275] on input "number" at bounding box center [265, 287] width 68 height 33
paste input "210.9"
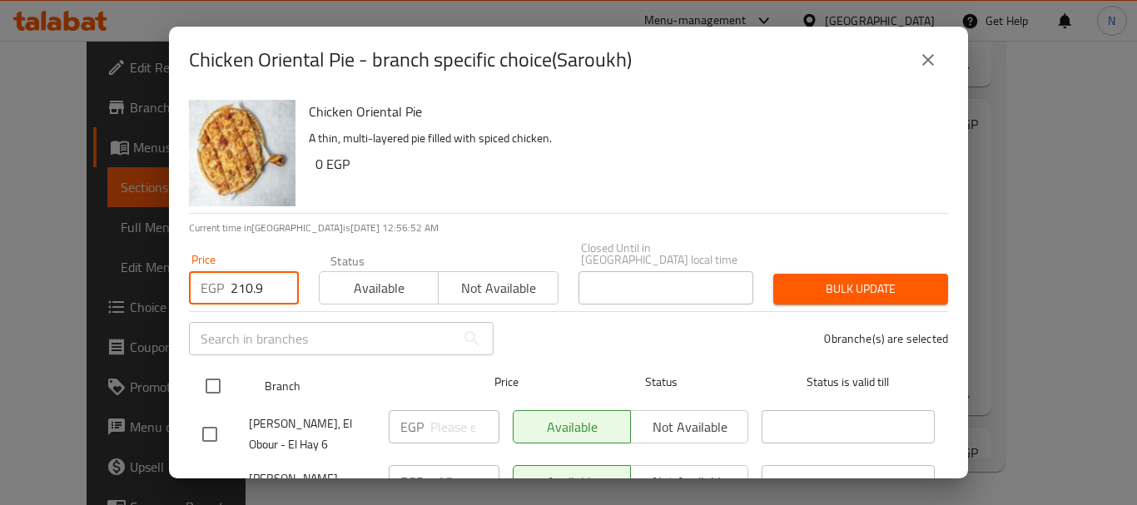
type input "210.9"
click at [213, 369] on input "checkbox" at bounding box center [213, 386] width 35 height 35
checkbox input "true"
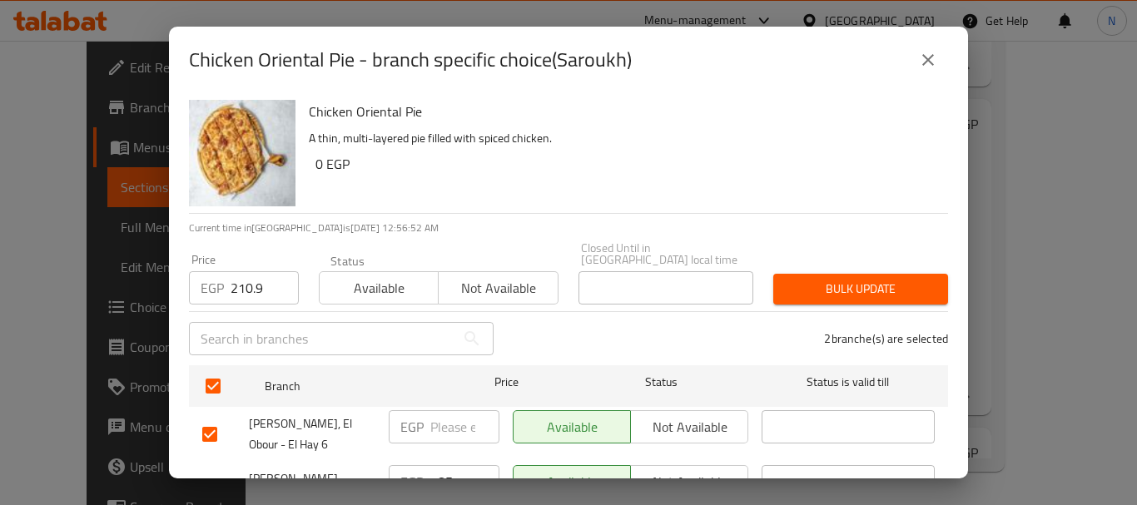
click at [813, 287] on span "Bulk update" at bounding box center [861, 289] width 148 height 21
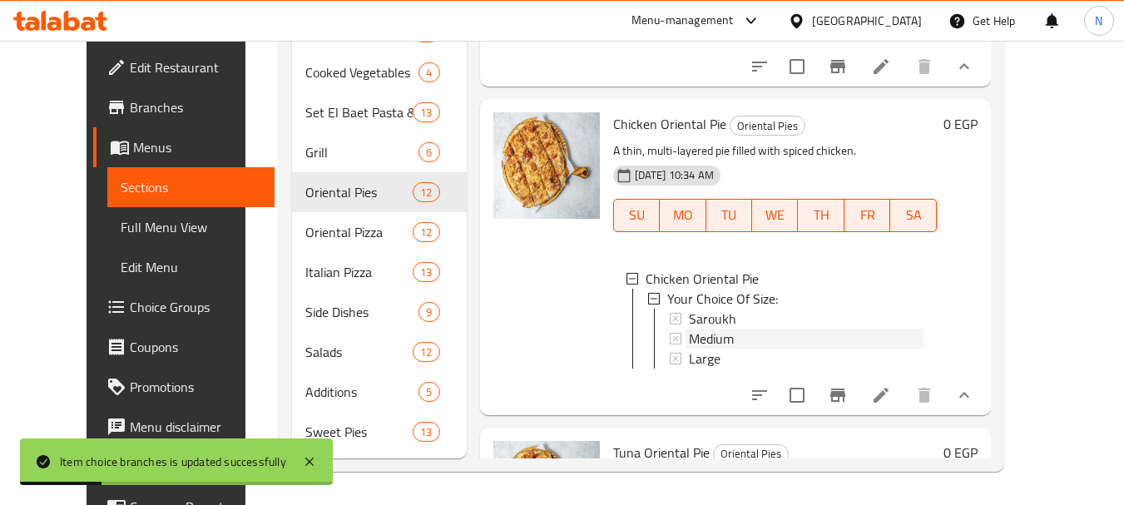
click at [706, 349] on span "Medium" at bounding box center [711, 339] width 45 height 20
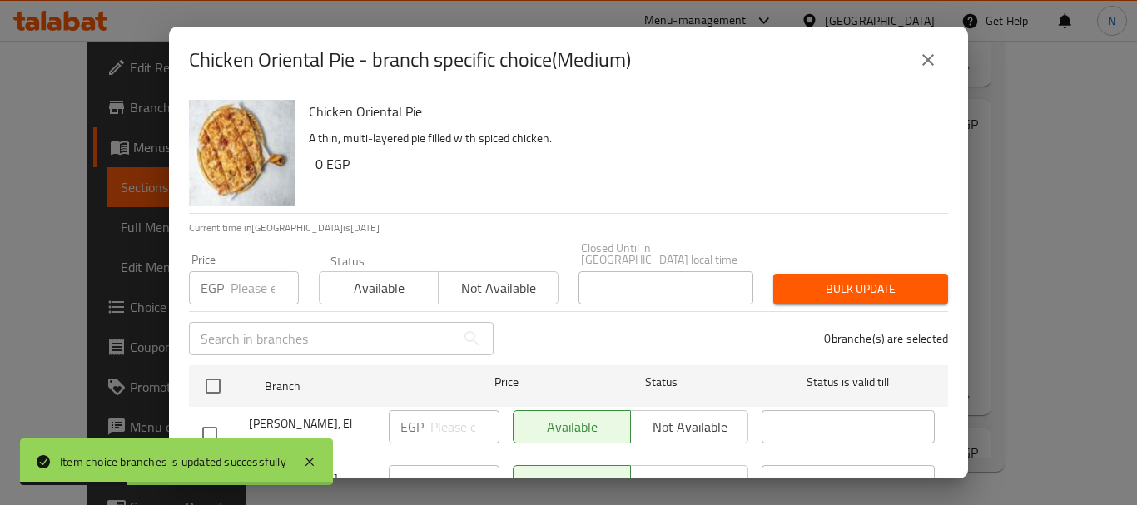
click at [246, 288] on input "number" at bounding box center [265, 287] width 68 height 33
paste input "228"
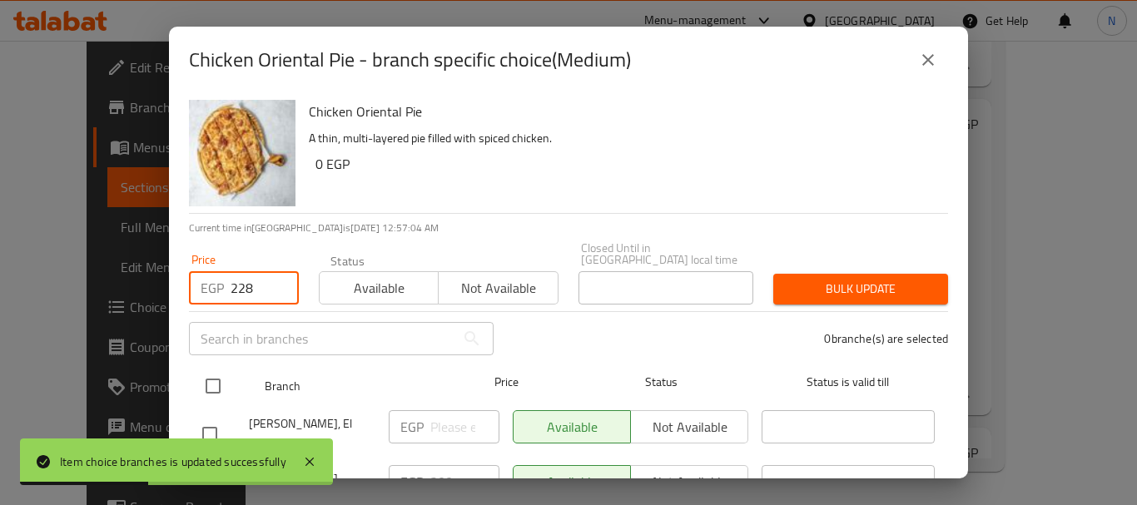
type input "228"
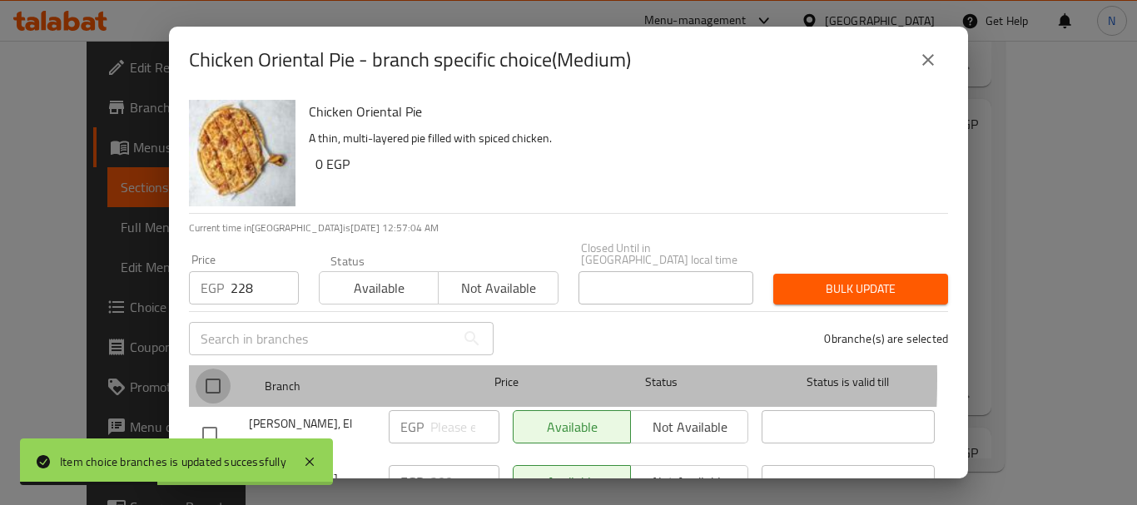
click at [217, 369] on input "checkbox" at bounding box center [213, 386] width 35 height 35
checkbox input "true"
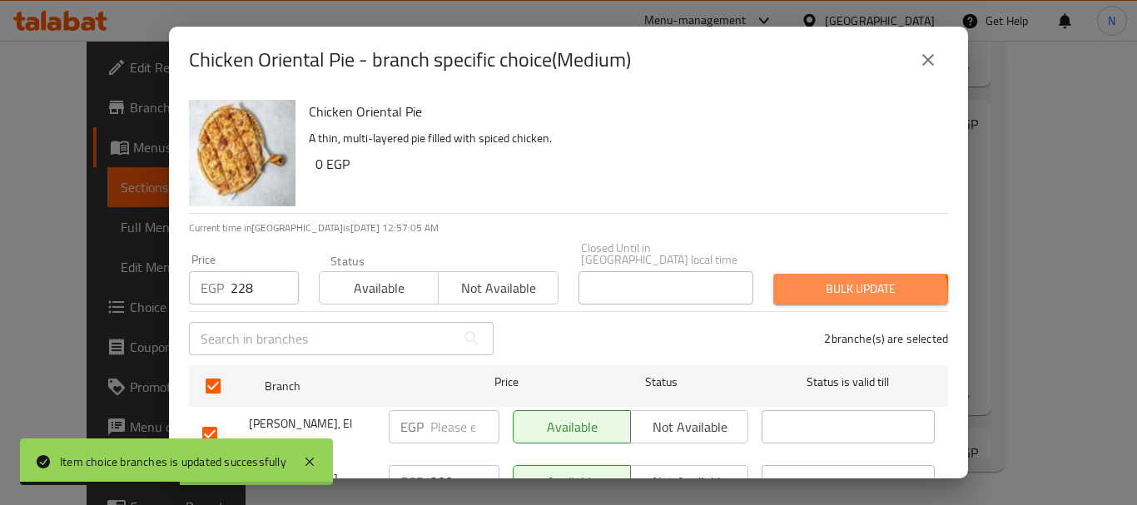
click at [810, 287] on span "Bulk update" at bounding box center [861, 289] width 148 height 21
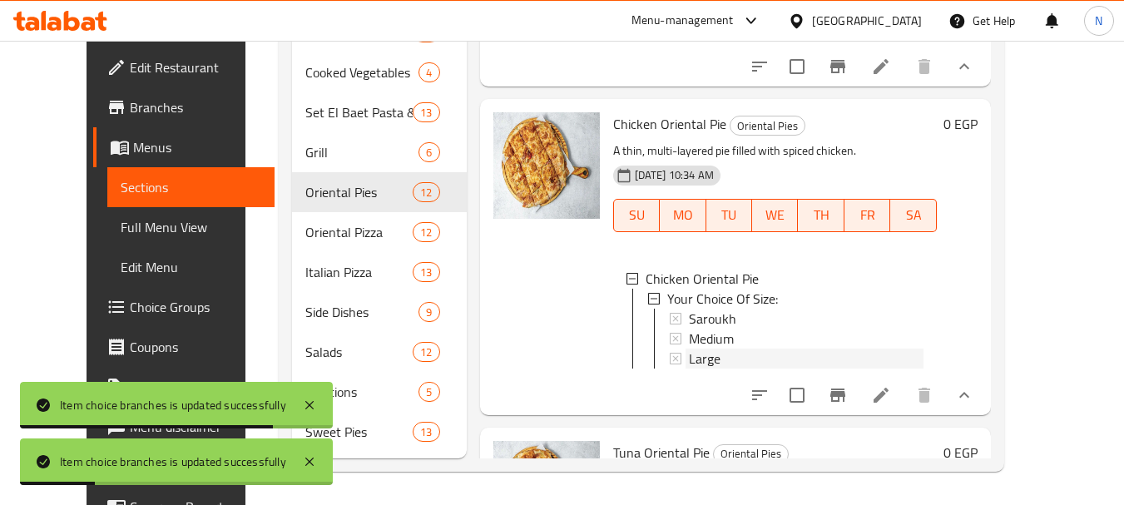
click at [696, 369] on span "Large" at bounding box center [705, 359] width 32 height 20
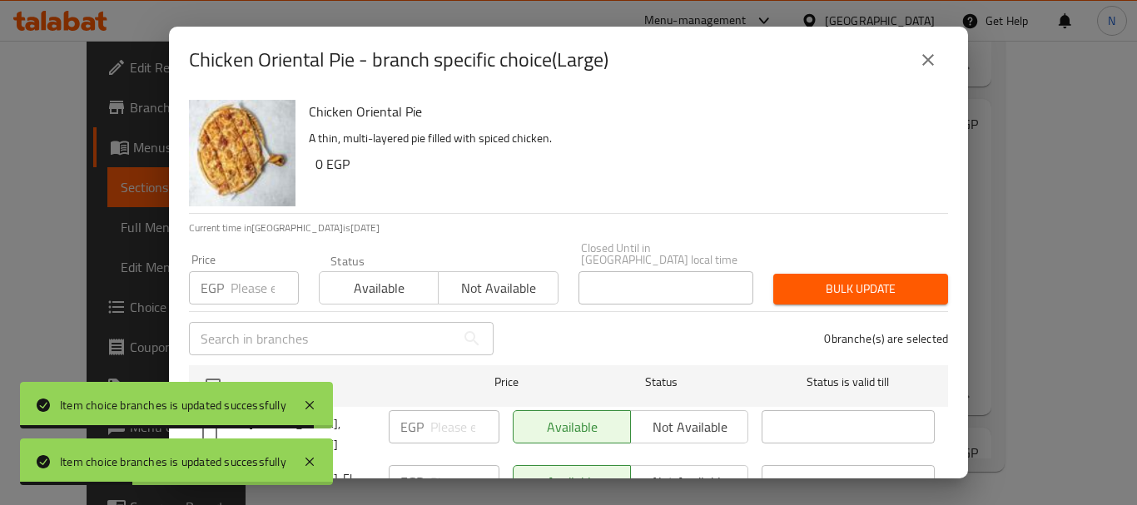
click at [261, 276] on input "number" at bounding box center [265, 287] width 68 height 33
paste input "296.4"
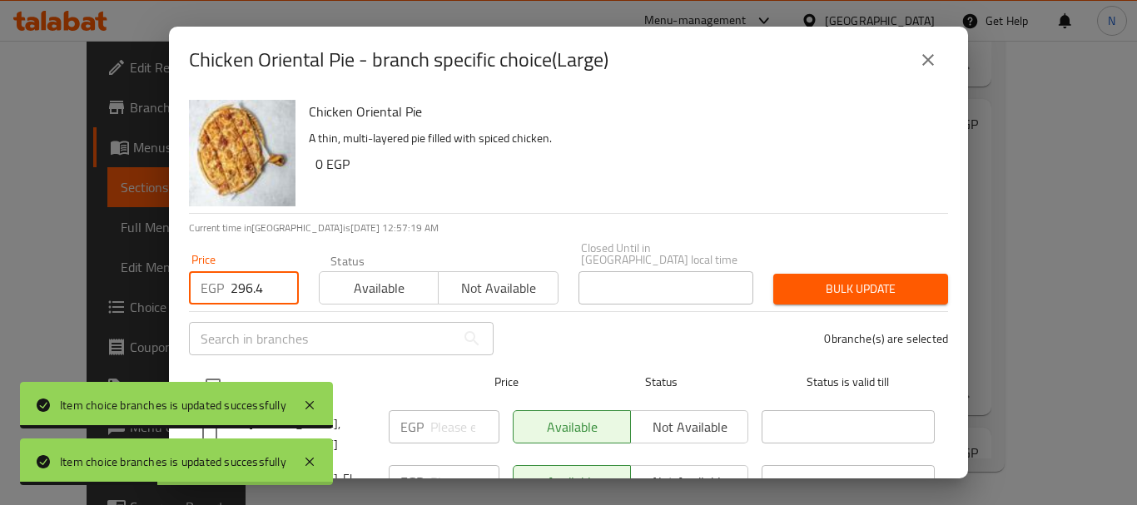
type input "296.4"
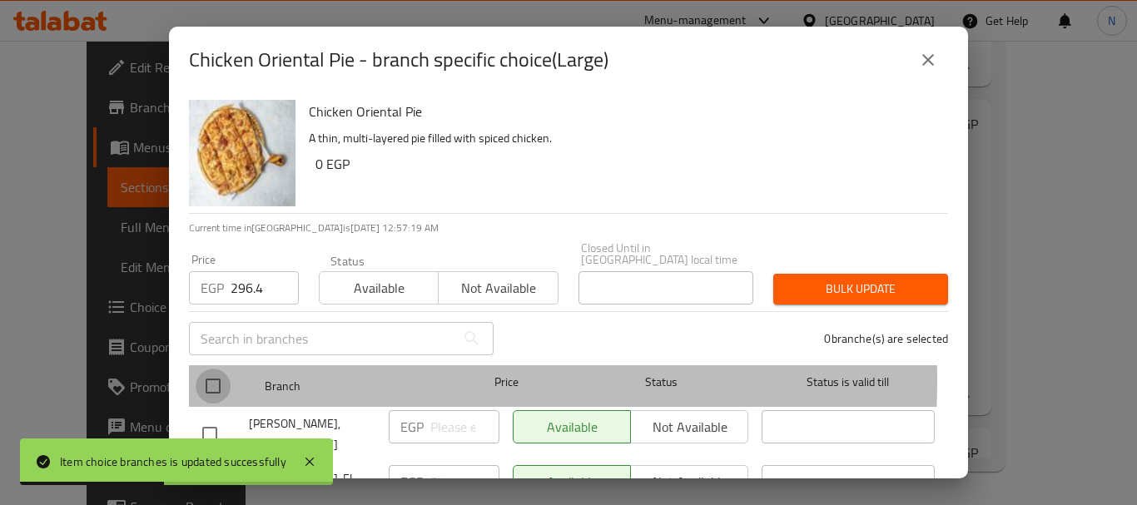
click at [217, 369] on input "checkbox" at bounding box center [213, 386] width 35 height 35
checkbox input "true"
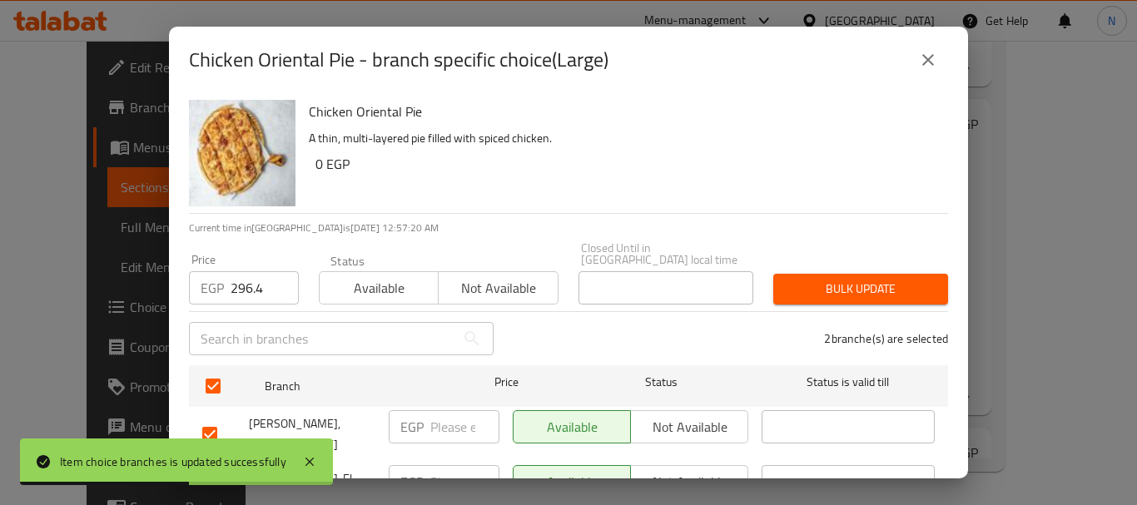
click at [832, 279] on span "Bulk update" at bounding box center [861, 289] width 148 height 21
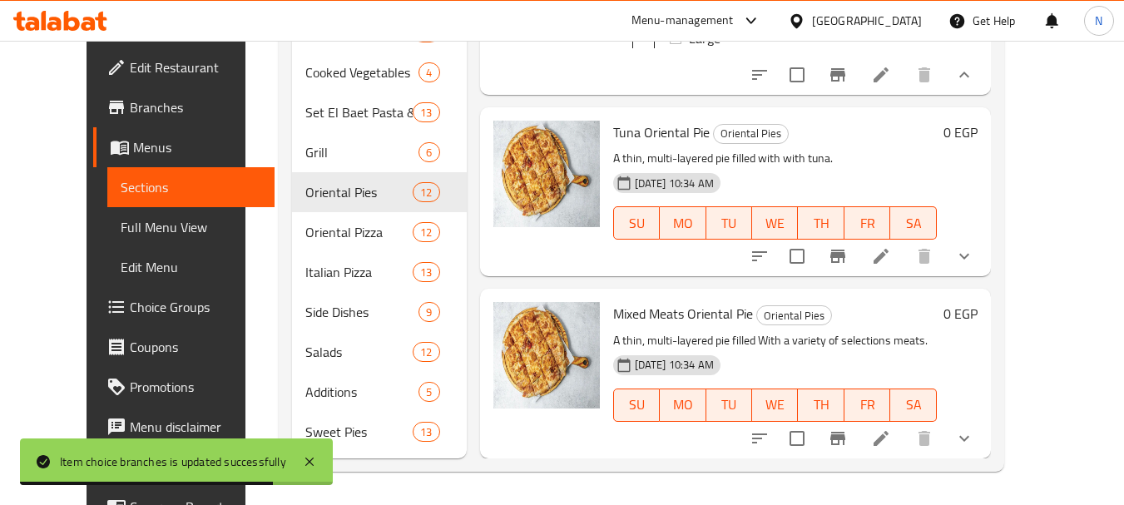
scroll to position [2945, 0]
click at [975, 266] on icon "show more" at bounding box center [965, 256] width 20 height 20
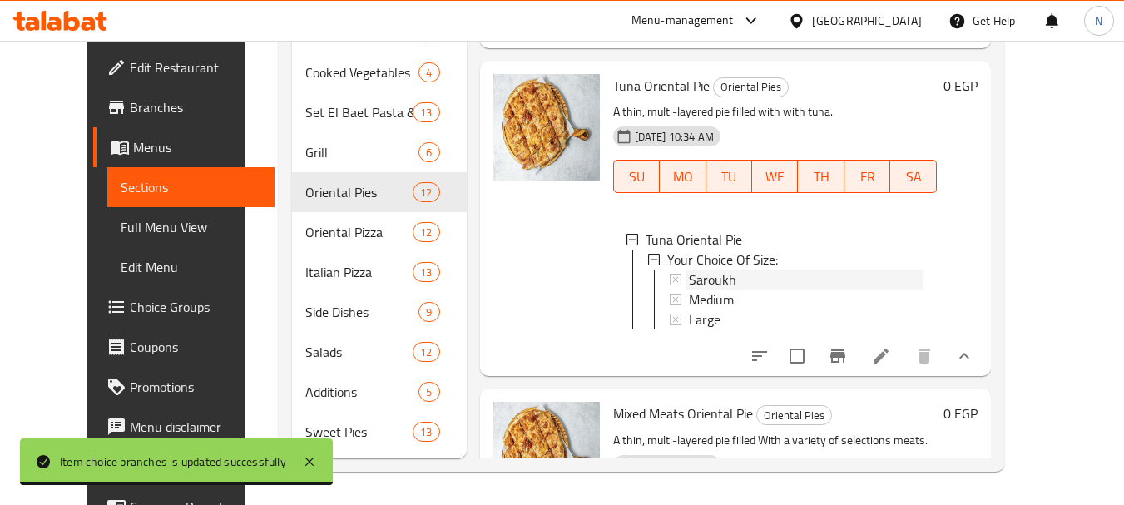
click at [689, 290] on span "Saroukh" at bounding box center [712, 280] width 47 height 20
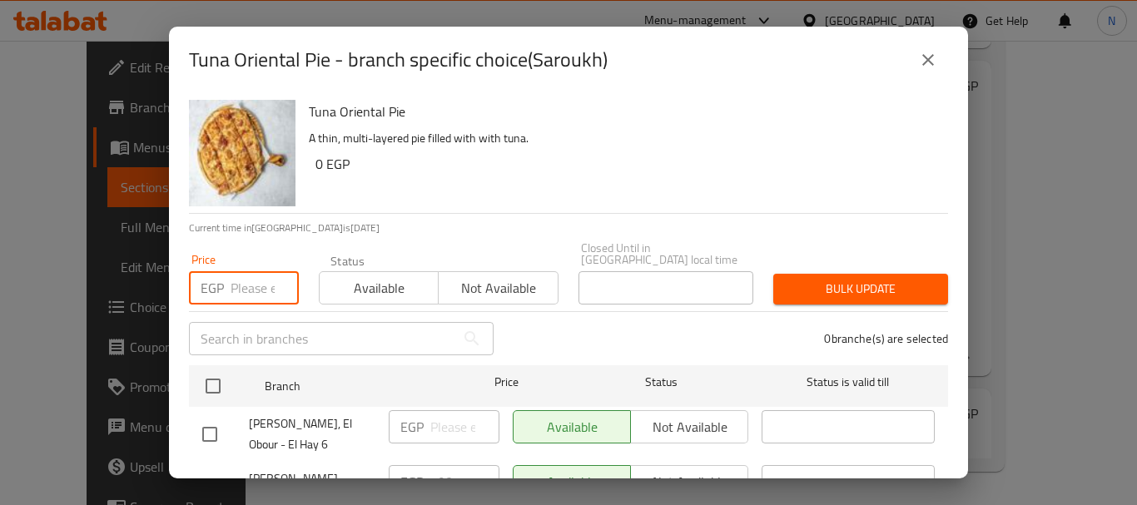
click at [250, 274] on input "number" at bounding box center [265, 287] width 68 height 33
paste input "216.6"
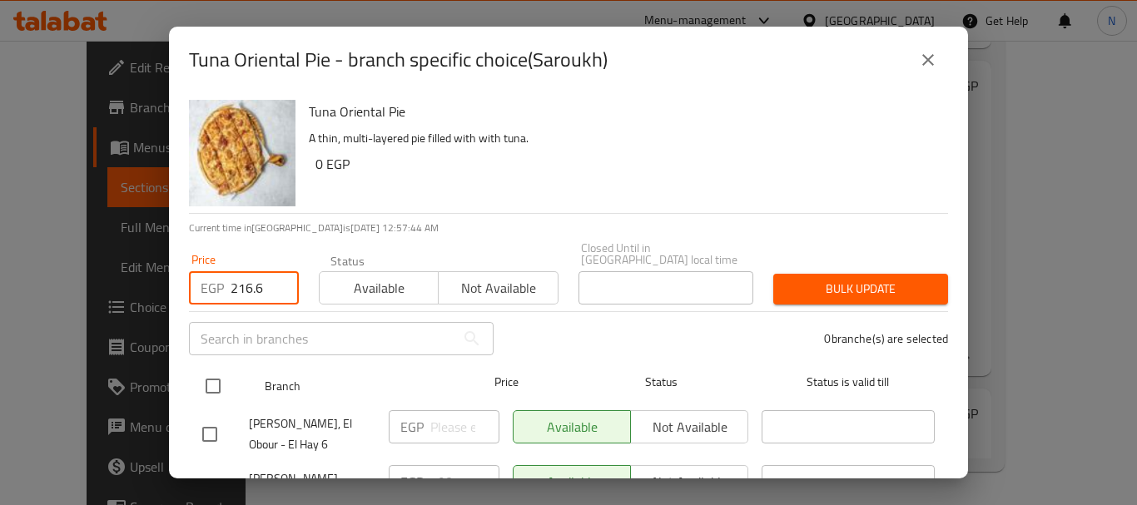
type input "216.6"
click at [215, 371] on input "checkbox" at bounding box center [213, 386] width 35 height 35
checkbox input "true"
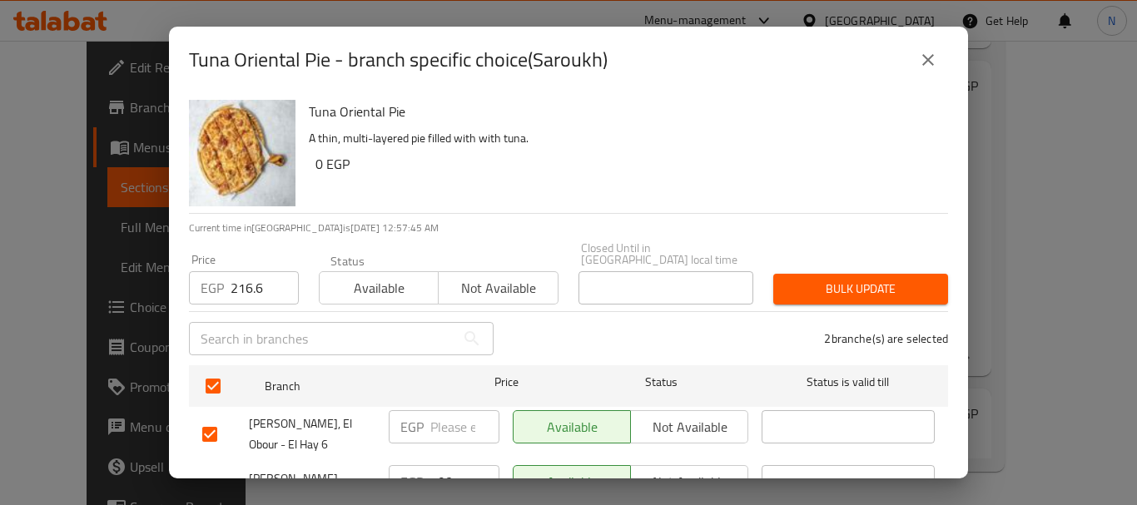
click at [789, 284] on span "Bulk update" at bounding box center [861, 289] width 148 height 21
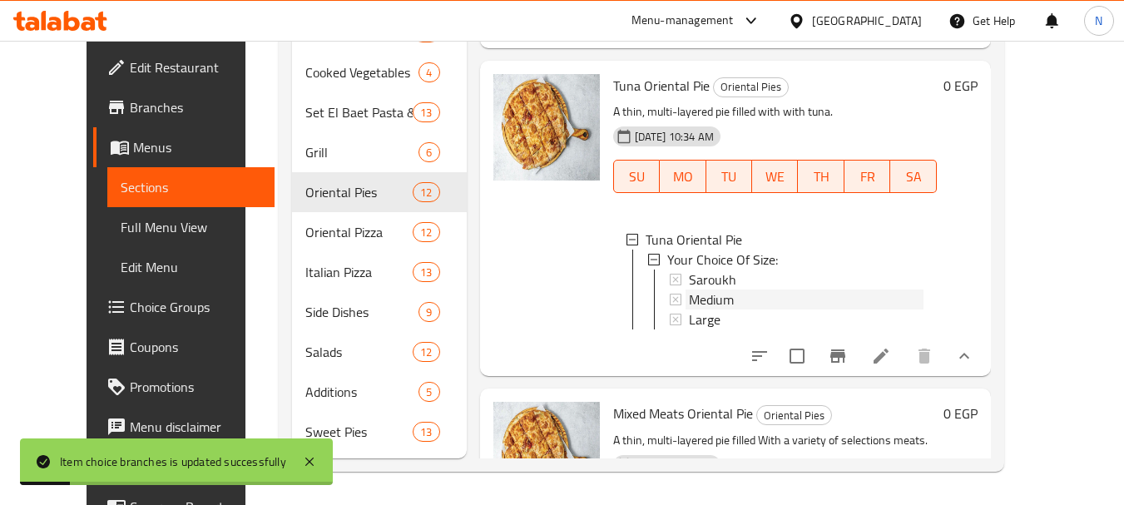
click at [690, 310] on span "Medium" at bounding box center [711, 300] width 45 height 20
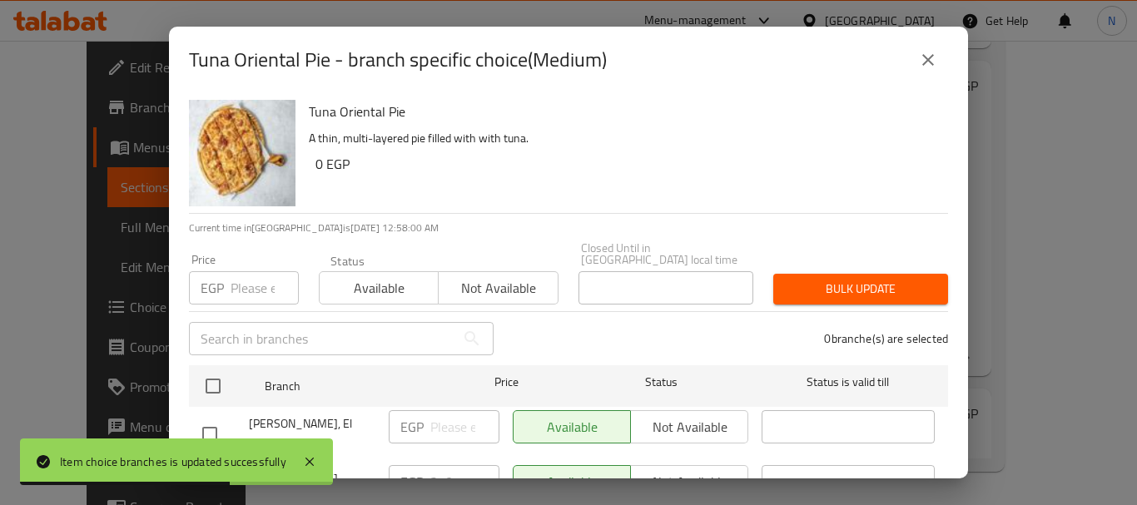
click at [256, 280] on input "number" at bounding box center [265, 287] width 68 height 33
paste input "239.4"
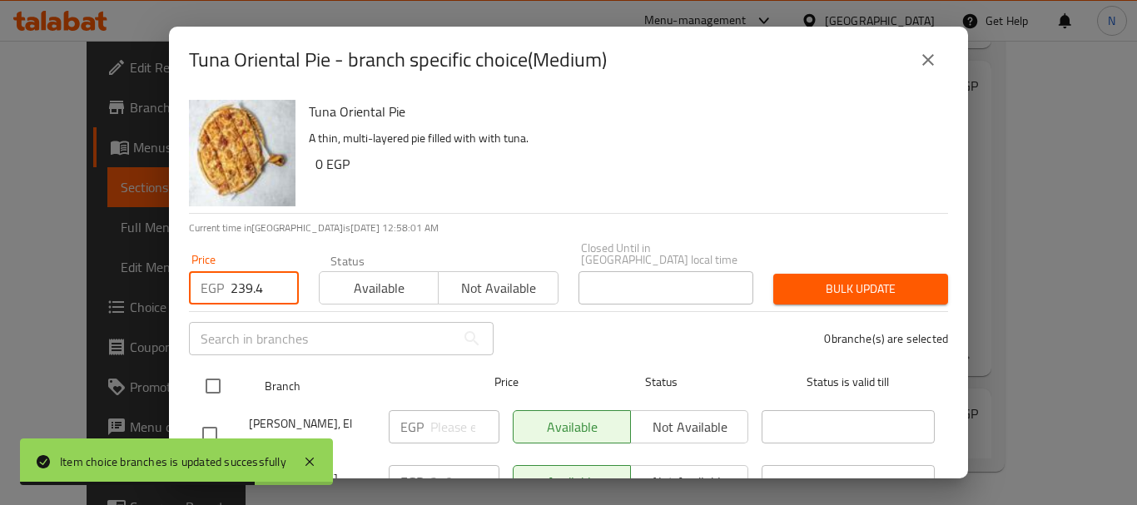
type input "239.4"
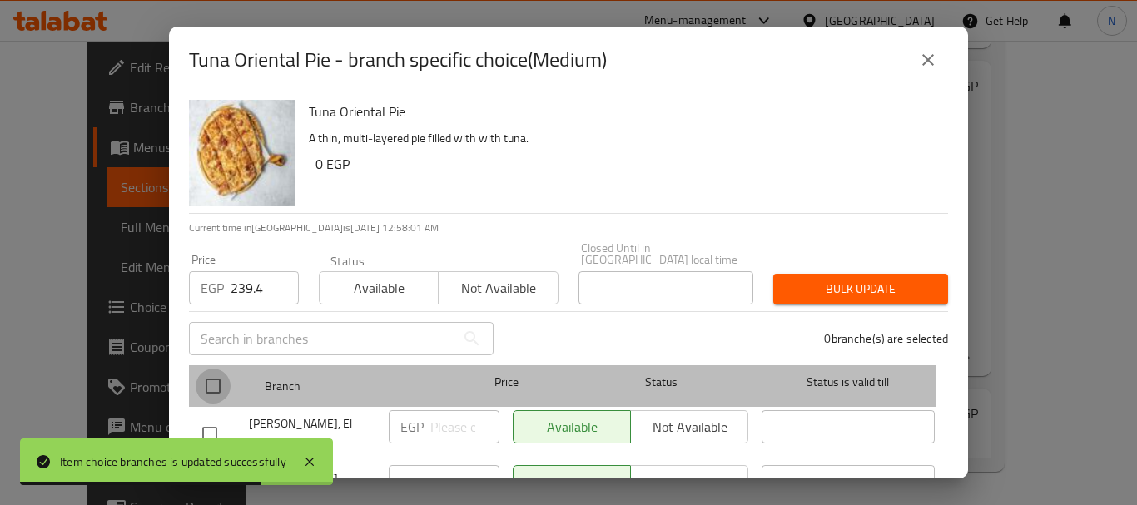
click at [218, 375] on input "checkbox" at bounding box center [213, 386] width 35 height 35
checkbox input "true"
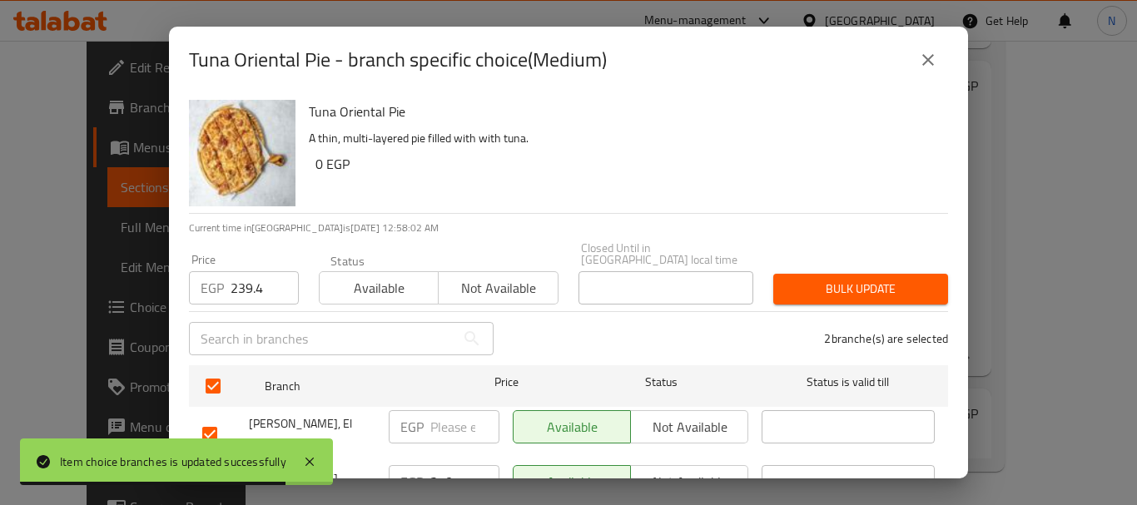
click at [797, 283] on span "Bulk update" at bounding box center [861, 289] width 148 height 21
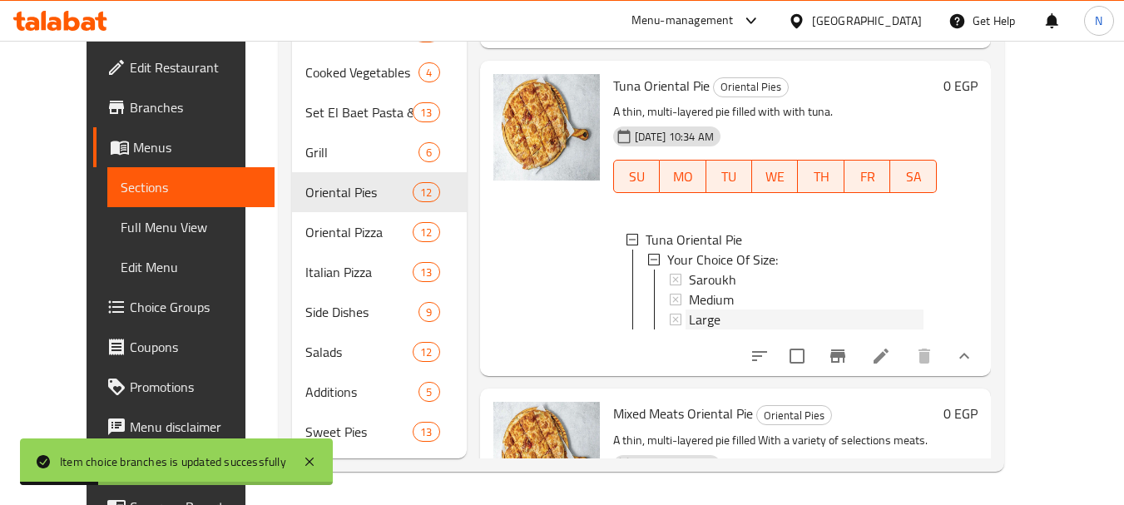
click at [689, 330] on span "Large" at bounding box center [705, 320] width 32 height 20
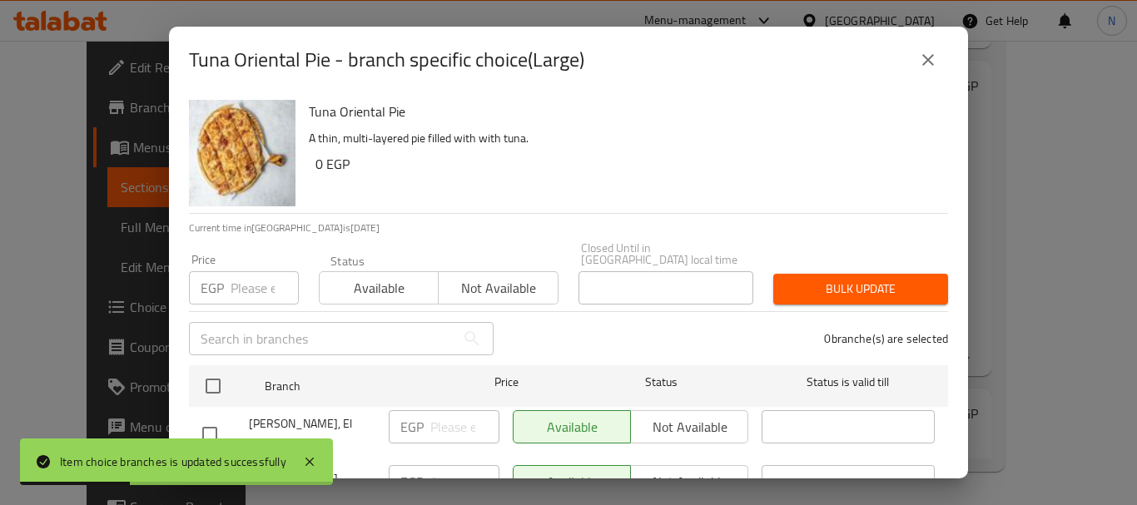
click at [250, 283] on input "number" at bounding box center [265, 287] width 68 height 33
paste input "313.5"
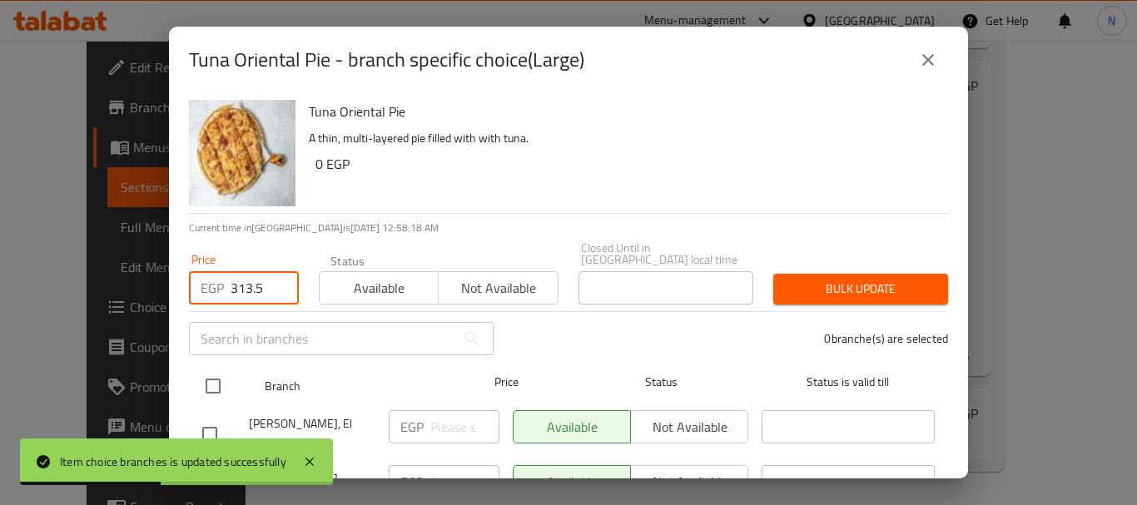
type input "313.5"
click at [213, 380] on input "checkbox" at bounding box center [213, 386] width 35 height 35
checkbox input "true"
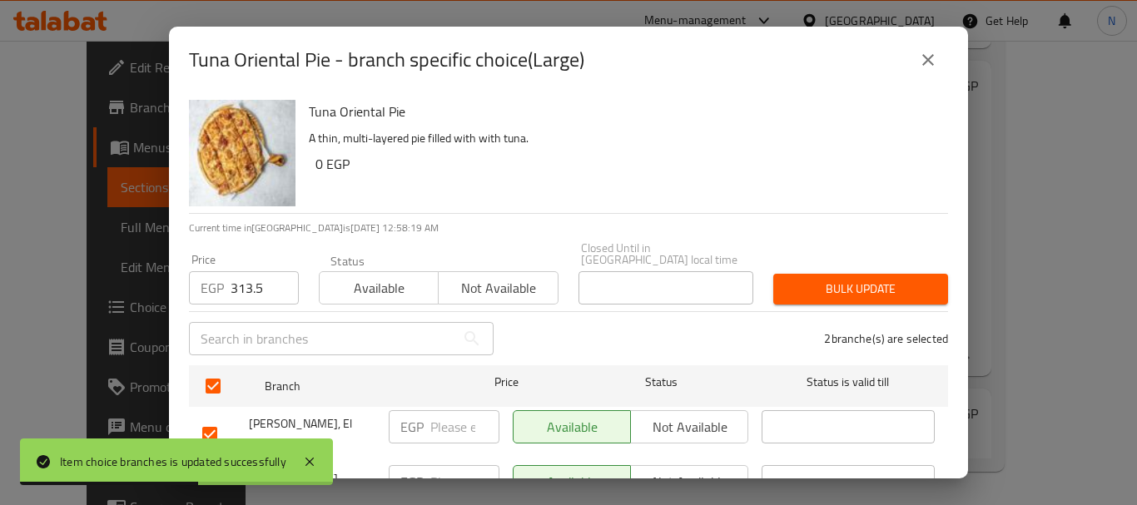
click at [823, 280] on span "Bulk update" at bounding box center [861, 289] width 148 height 21
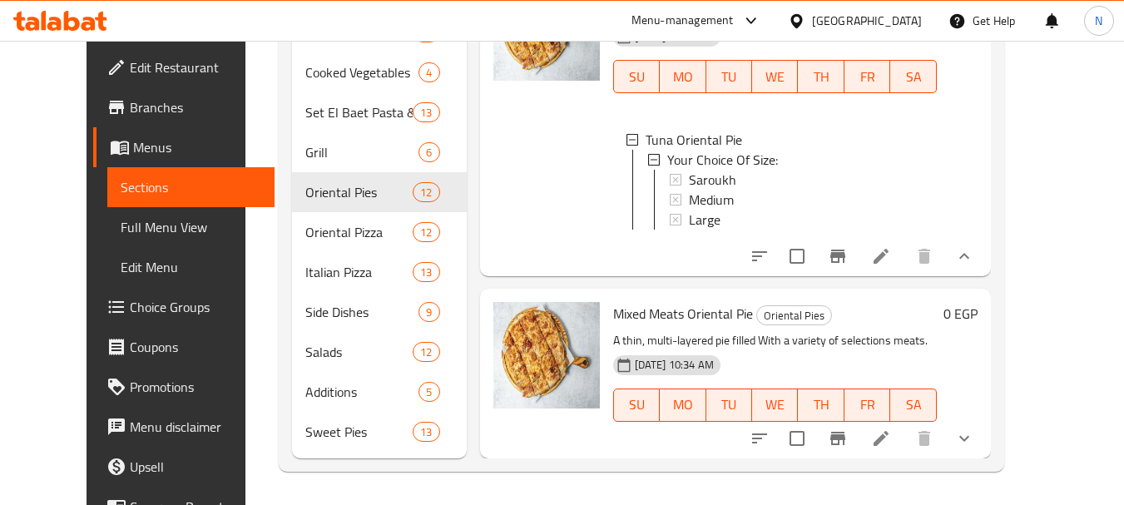
scroll to position [3161, 0]
click at [975, 437] on icon "show more" at bounding box center [965, 439] width 20 height 20
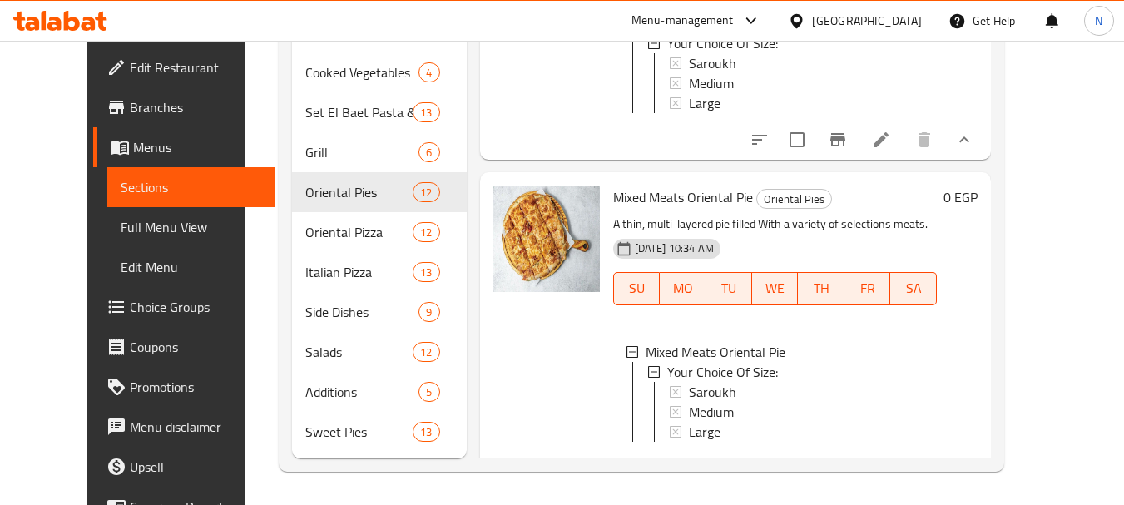
scroll to position [3320, 0]
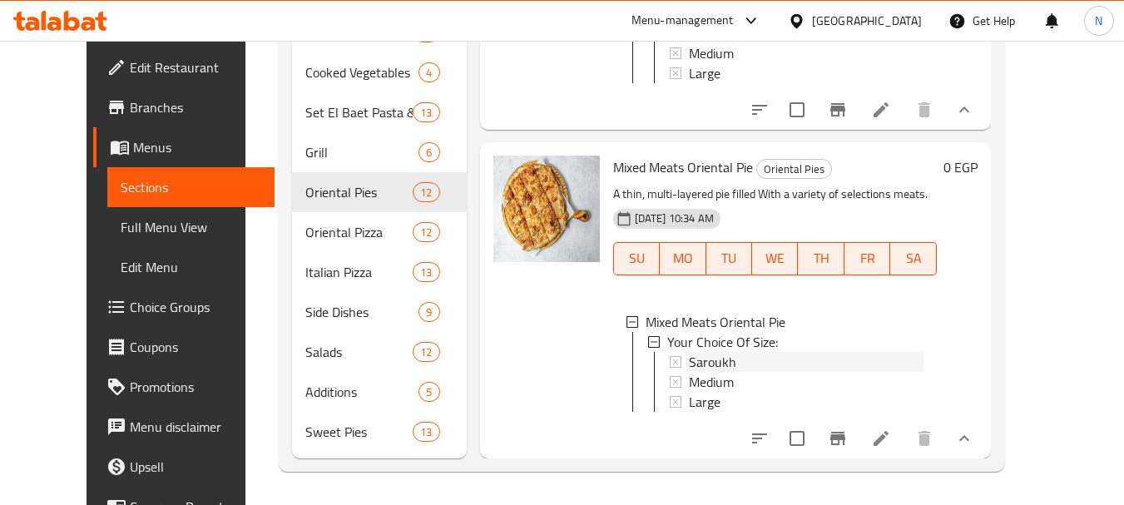
click at [693, 352] on span "Saroukh" at bounding box center [712, 362] width 47 height 20
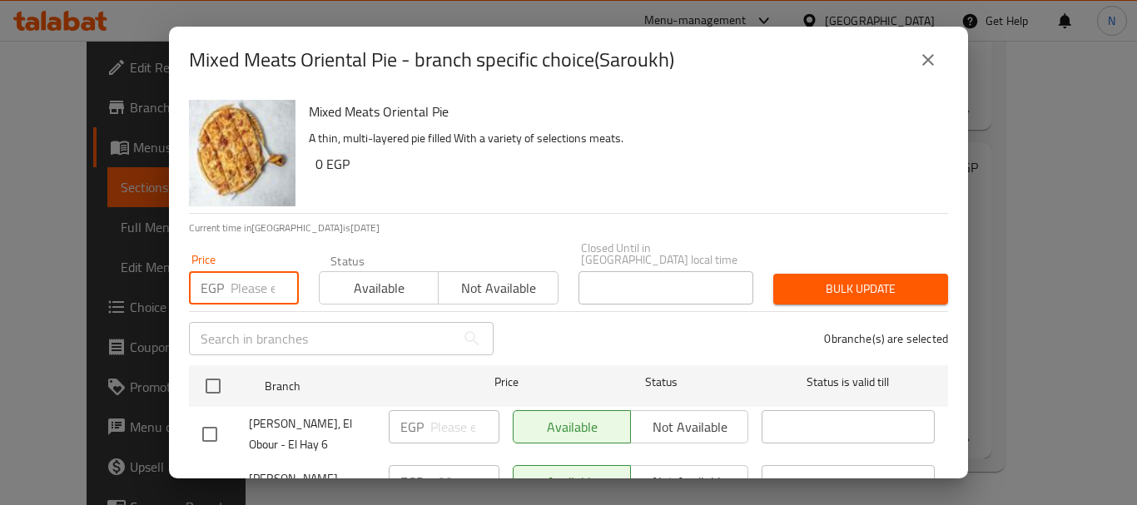
click at [241, 286] on input "number" at bounding box center [265, 287] width 68 height 33
paste input "216.6"
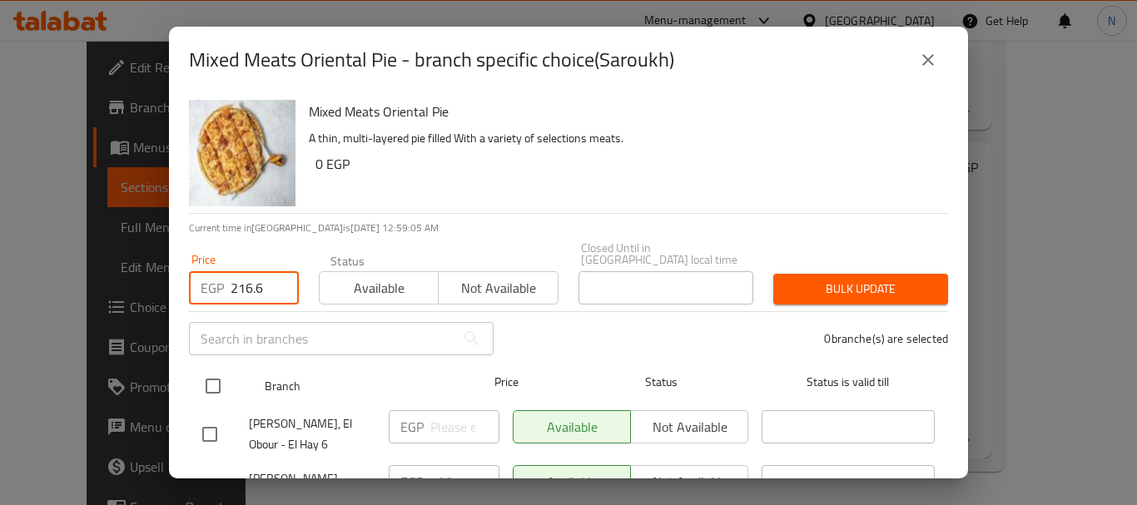
type input "216.6"
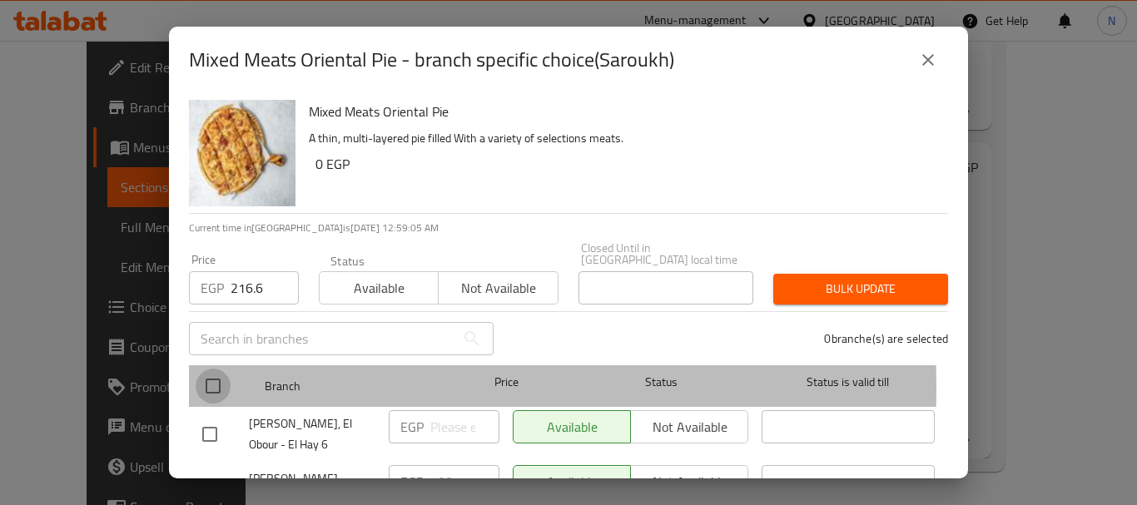
click at [213, 376] on input "checkbox" at bounding box center [213, 386] width 35 height 35
checkbox input "true"
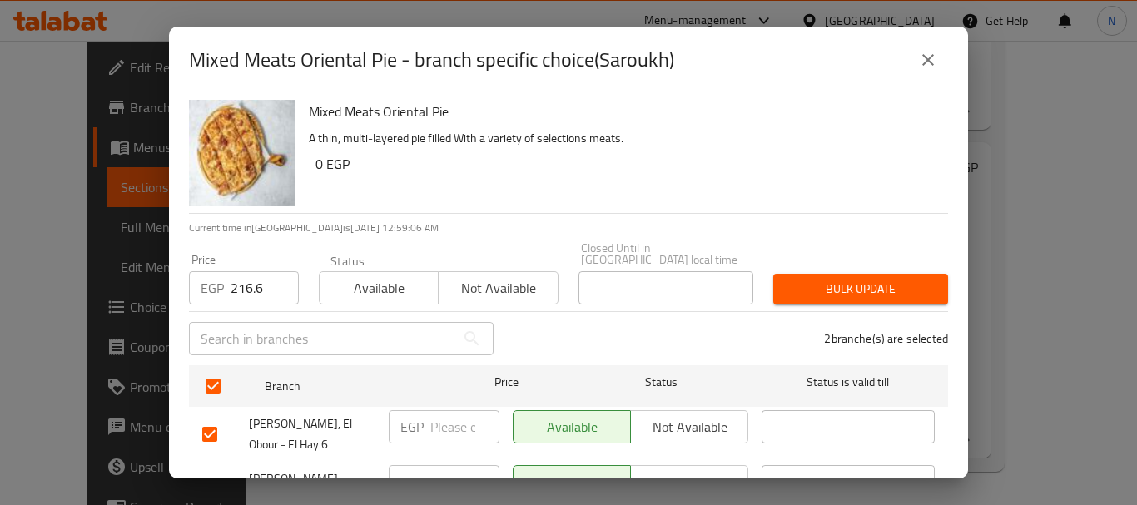
click at [809, 279] on span "Bulk update" at bounding box center [861, 289] width 148 height 21
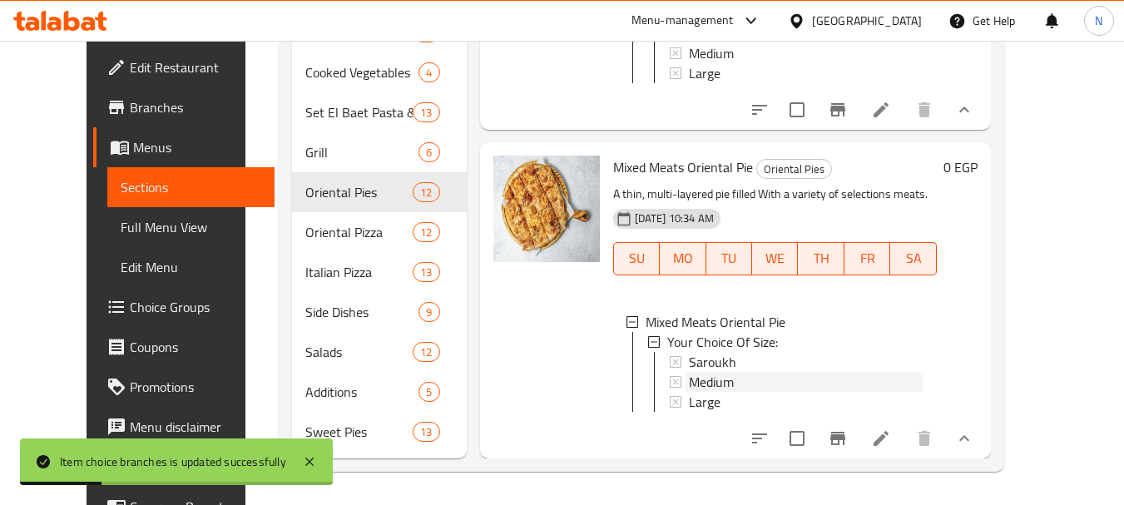
click at [745, 372] on div "Medium" at bounding box center [806, 382] width 235 height 20
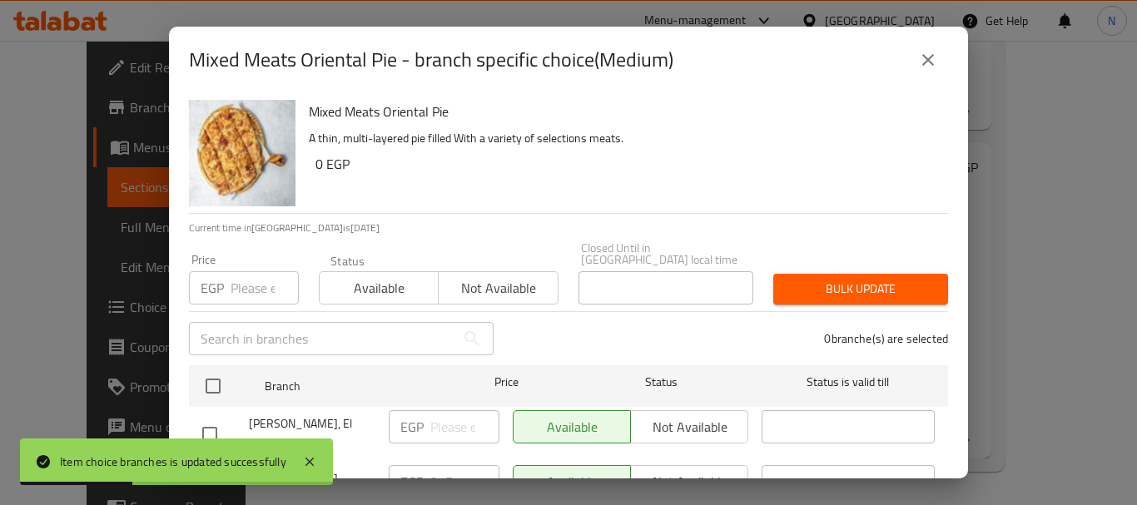
click at [247, 275] on input "number" at bounding box center [265, 287] width 68 height 33
paste input "245.1"
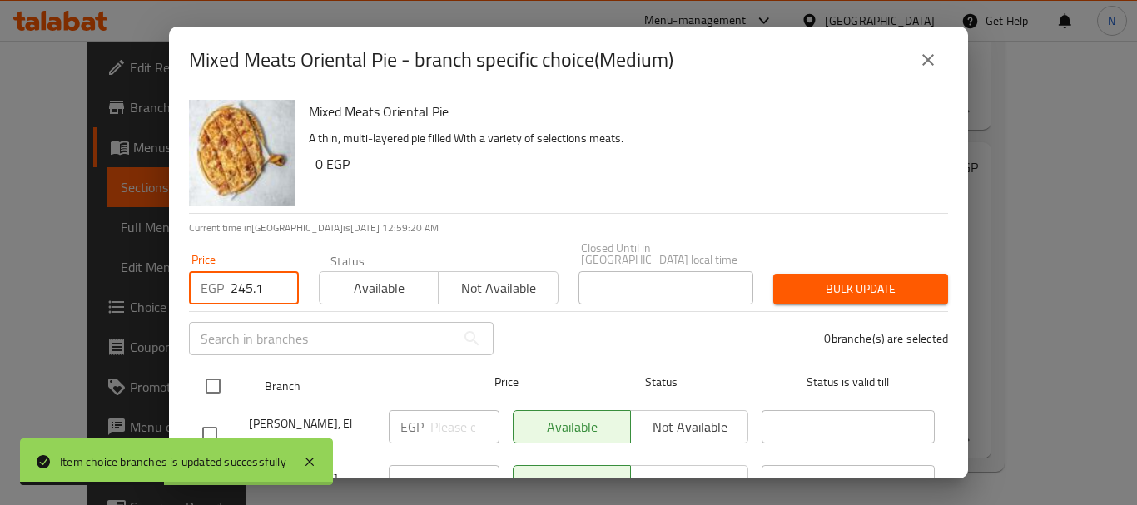
type input "245.1"
click at [214, 376] on input "checkbox" at bounding box center [213, 386] width 35 height 35
checkbox input "true"
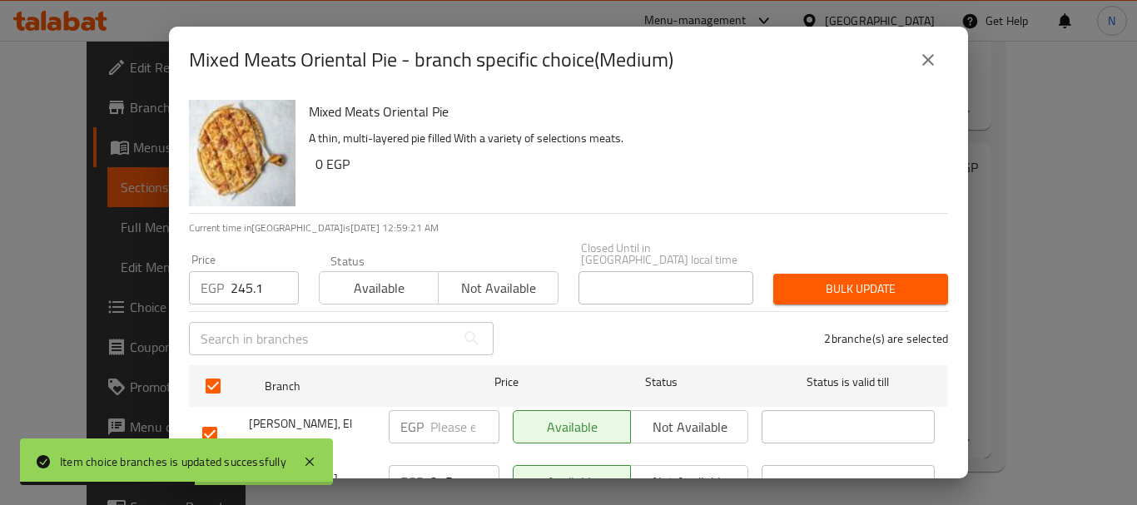
click at [795, 283] on span "Bulk update" at bounding box center [861, 289] width 148 height 21
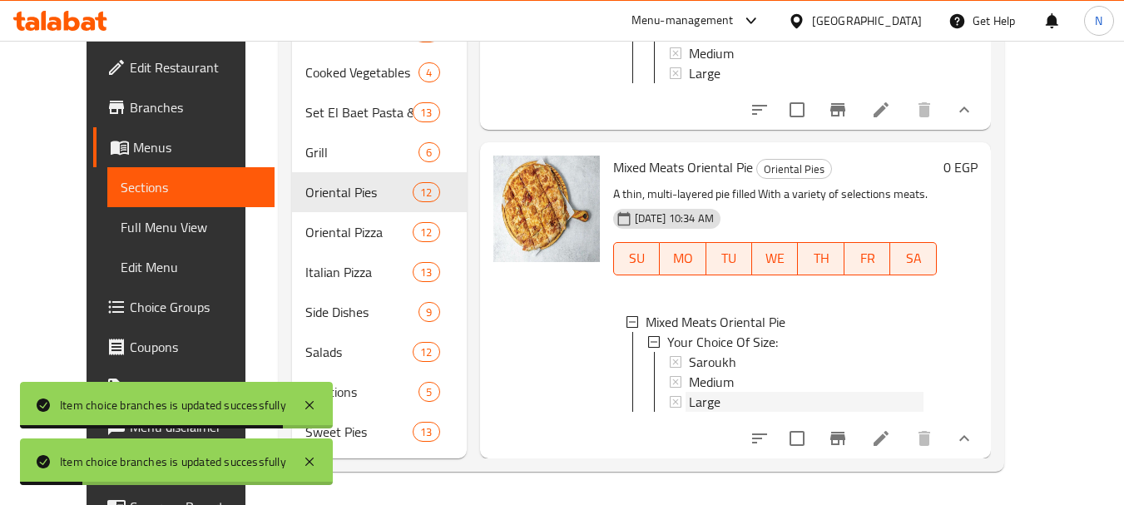
click at [702, 392] on div "Large" at bounding box center [806, 402] width 235 height 20
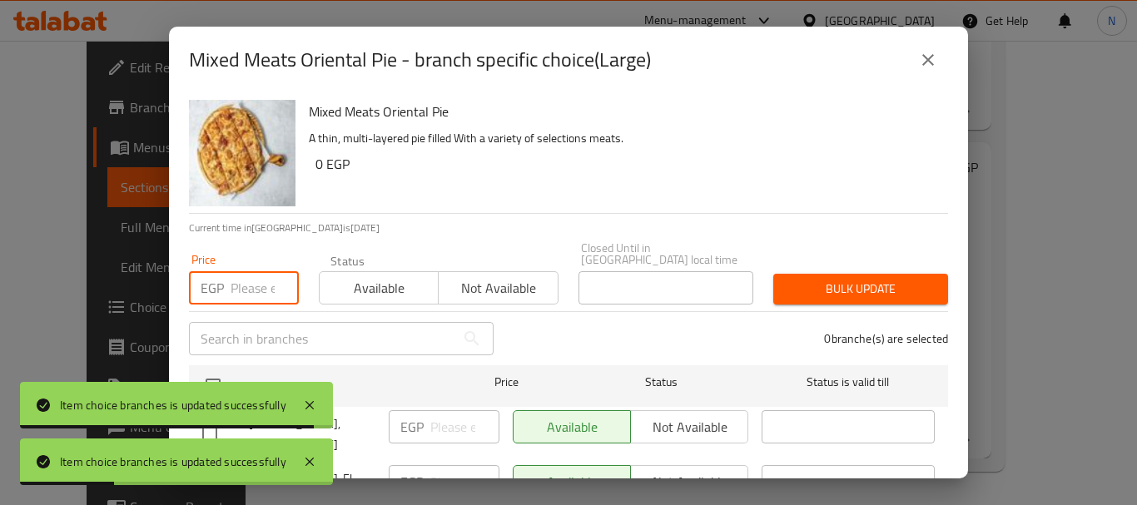
click at [246, 279] on input "number" at bounding box center [265, 287] width 68 height 33
paste input "313.5"
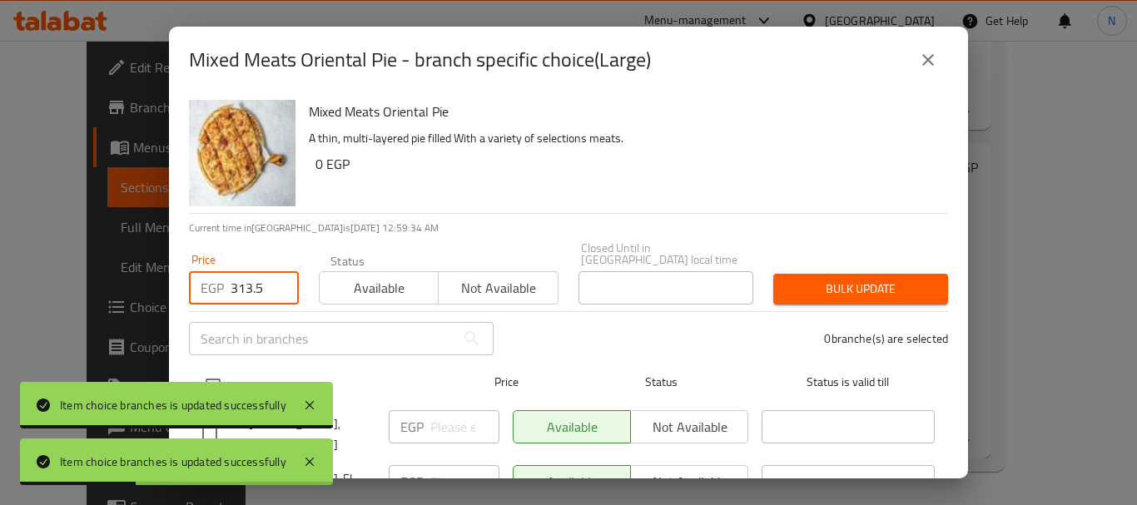
type input "313.5"
click at [215, 372] on input "checkbox" at bounding box center [213, 386] width 35 height 35
checkbox input "true"
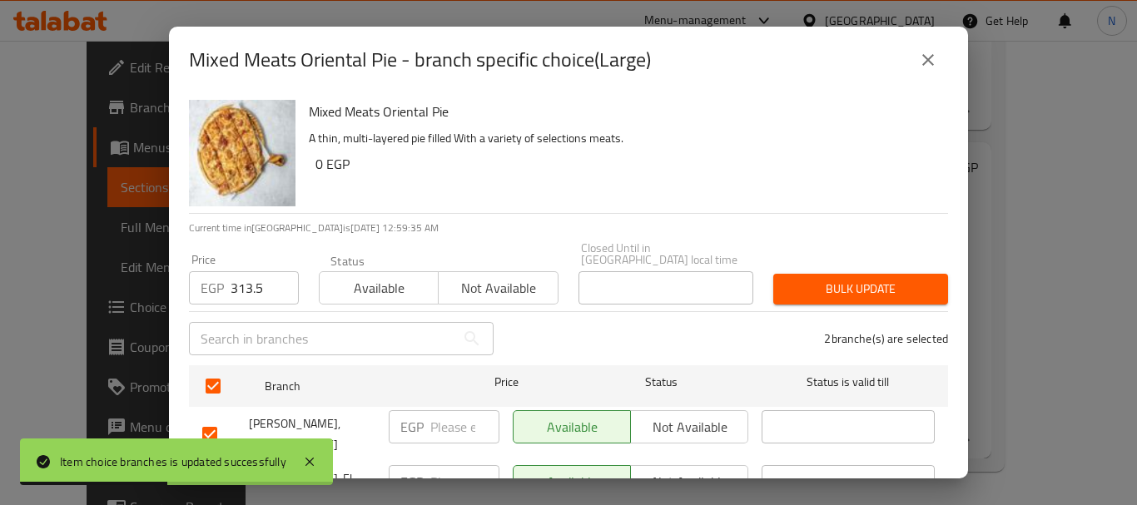
click at [802, 279] on span "Bulk update" at bounding box center [861, 289] width 148 height 21
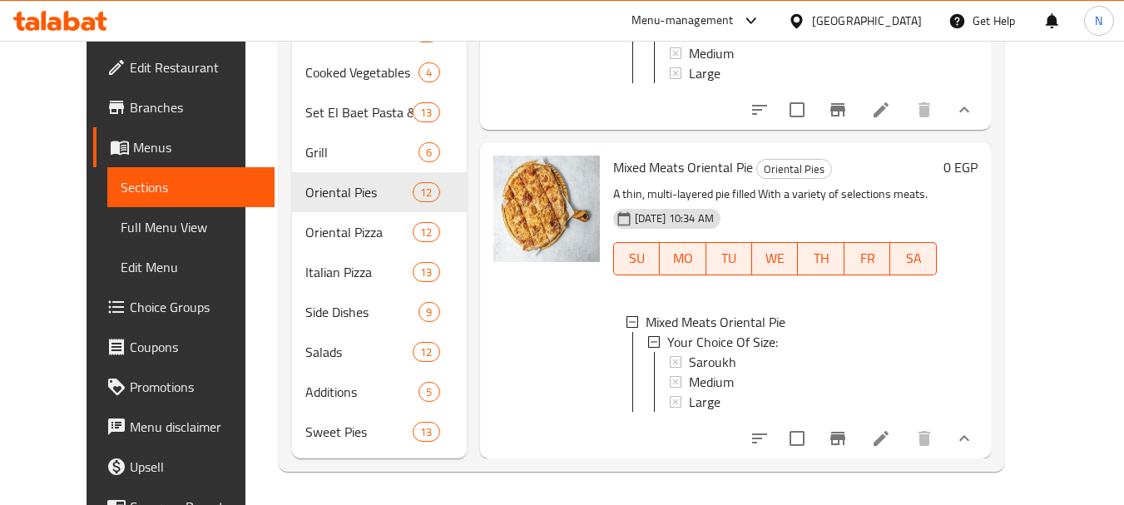
click at [691, 395] on span "Large" at bounding box center [705, 402] width 32 height 20
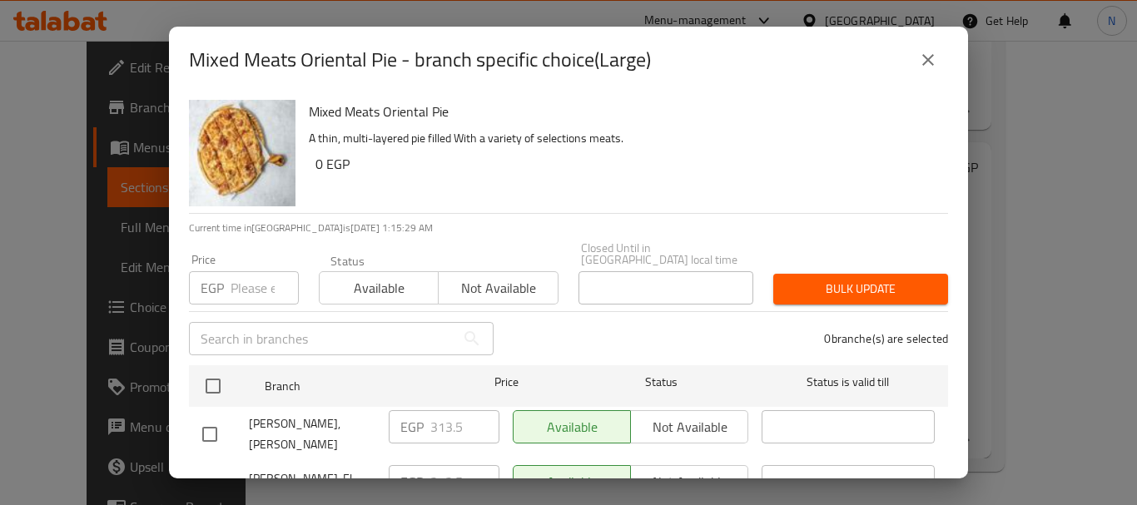
click at [924, 53] on icon "close" at bounding box center [928, 60] width 20 height 20
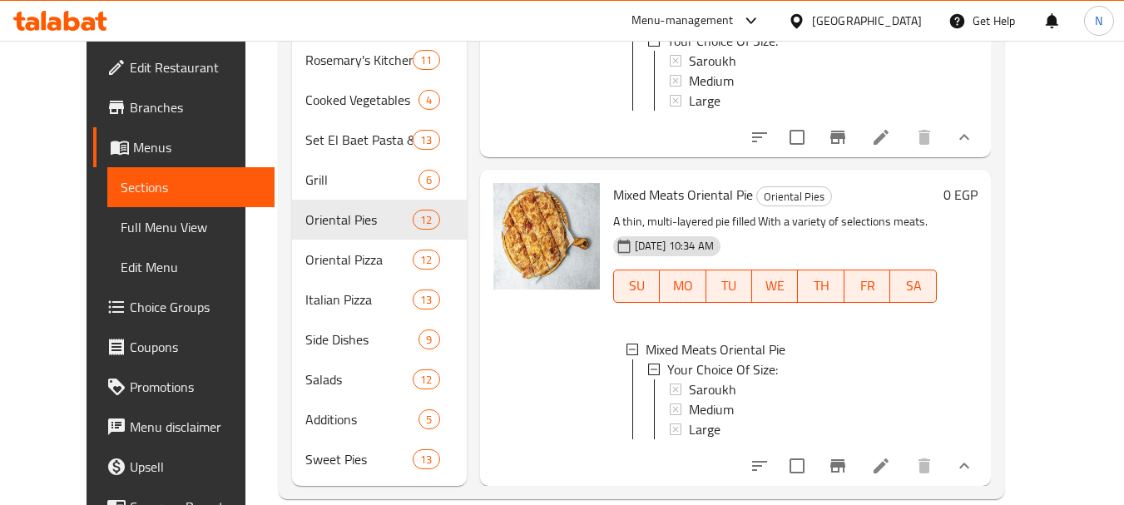
scroll to position [519, 0]
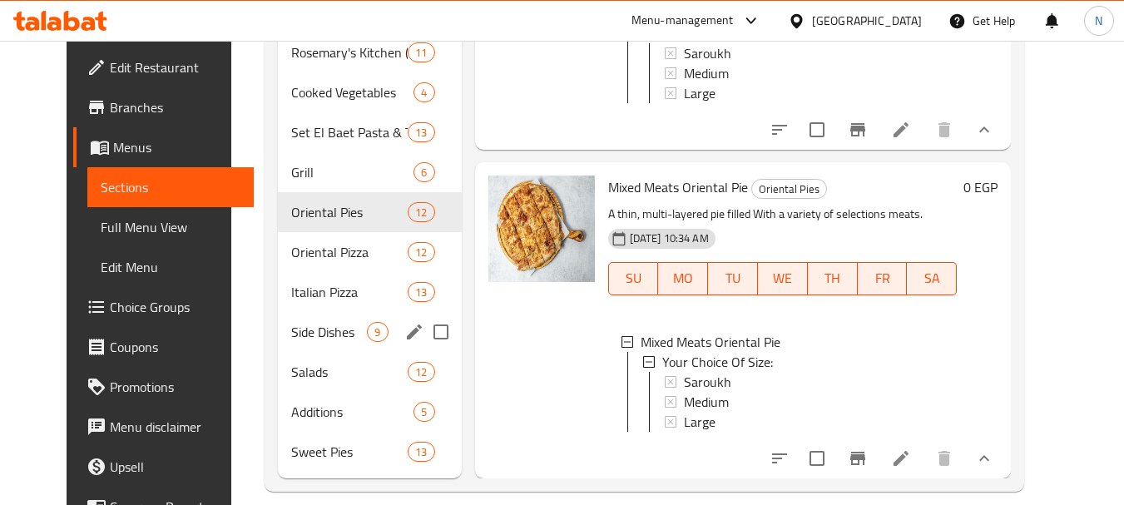
click at [305, 320] on div "Side Dishes 9" at bounding box center [369, 332] width 183 height 40
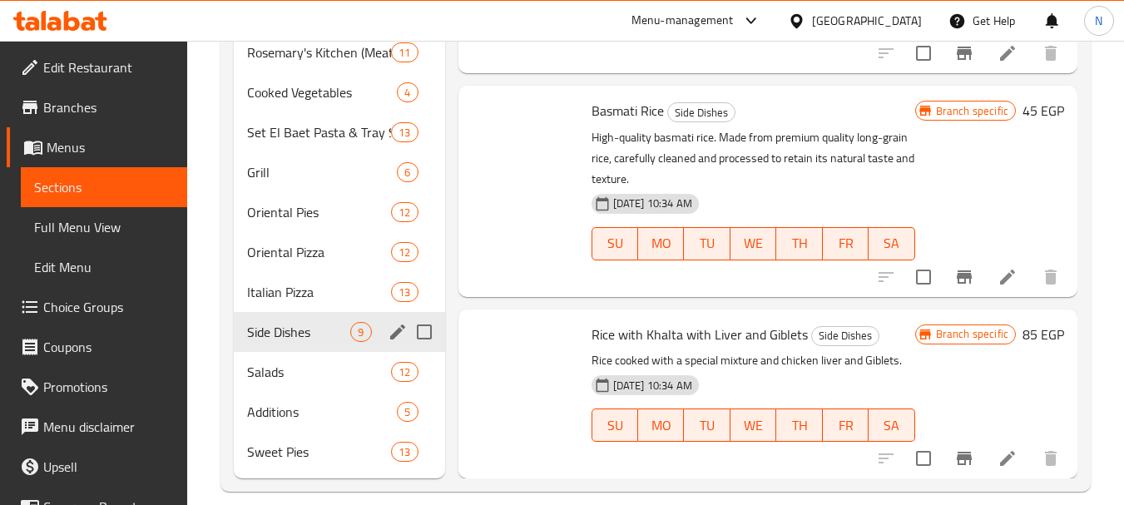
scroll to position [908, 0]
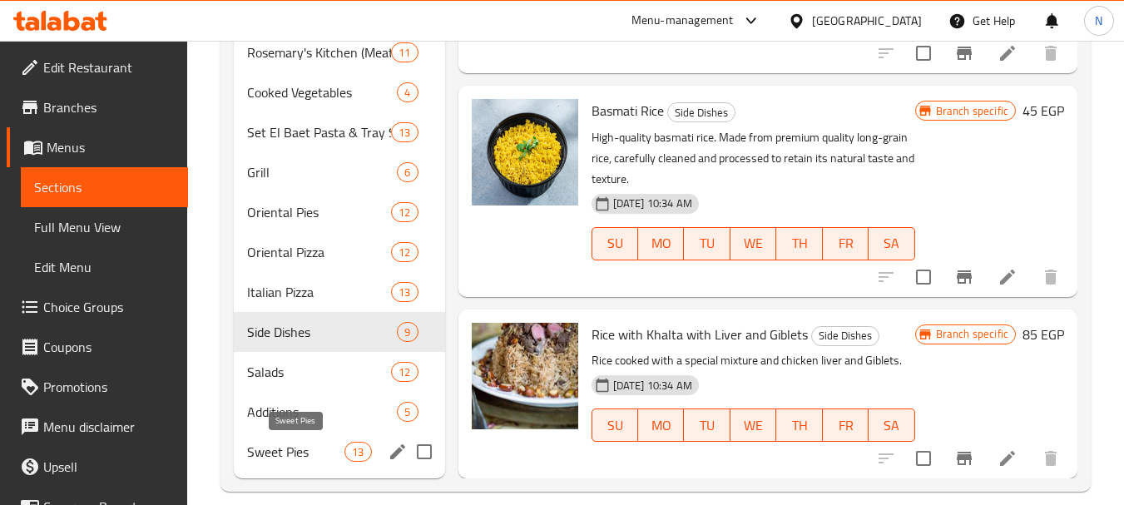
click at [272, 448] on span "Sweet Pies" at bounding box center [295, 452] width 97 height 20
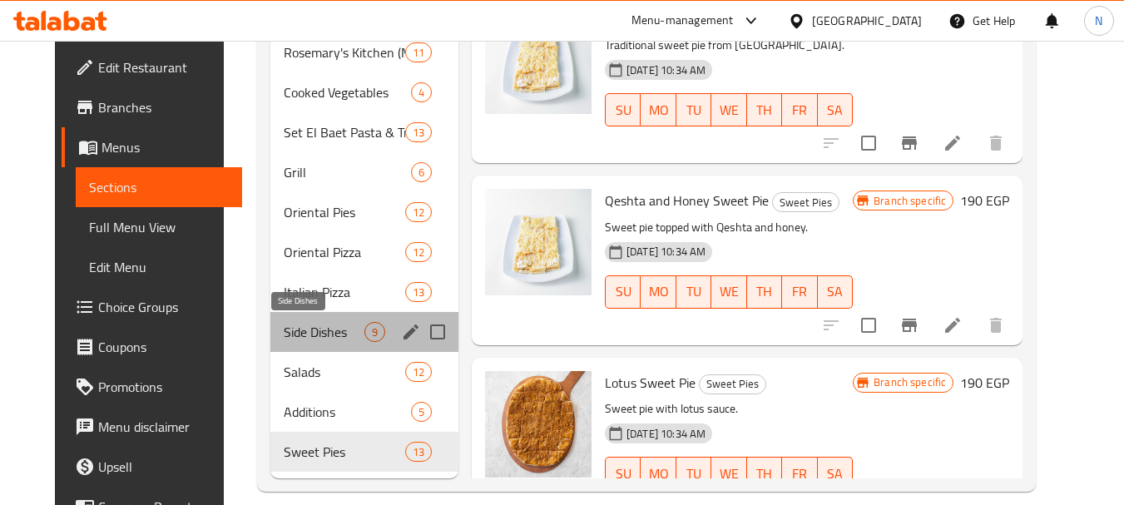
click at [302, 327] on span "Side Dishes" at bounding box center [324, 332] width 81 height 20
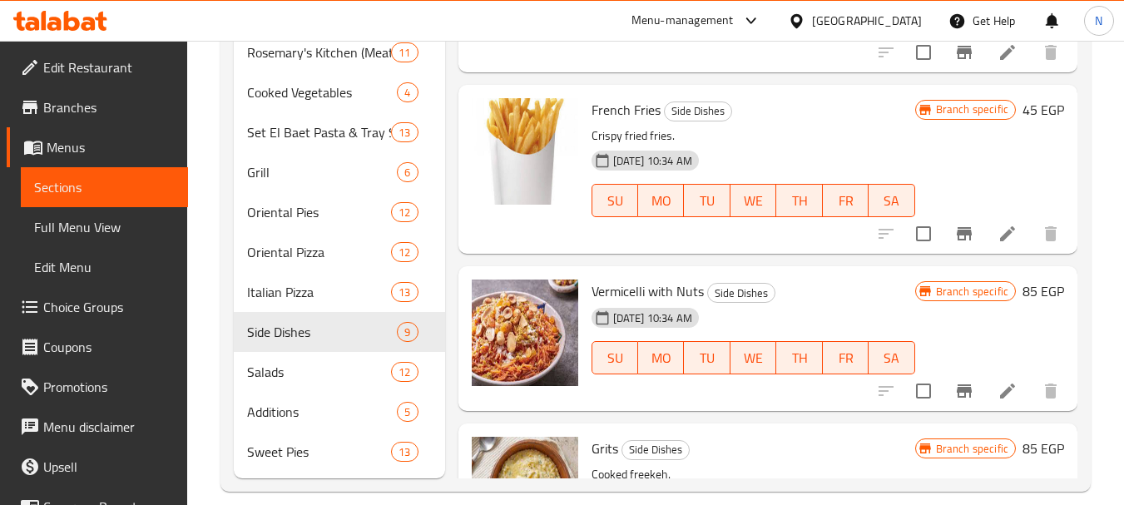
scroll to position [77, 0]
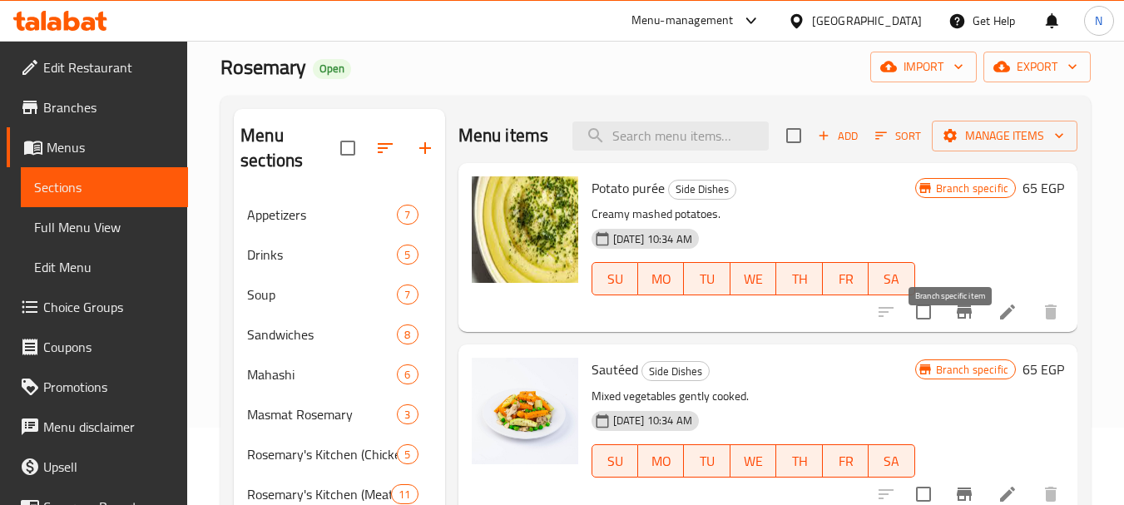
click at [957, 319] on icon "Branch-specific-item" at bounding box center [964, 311] width 15 height 13
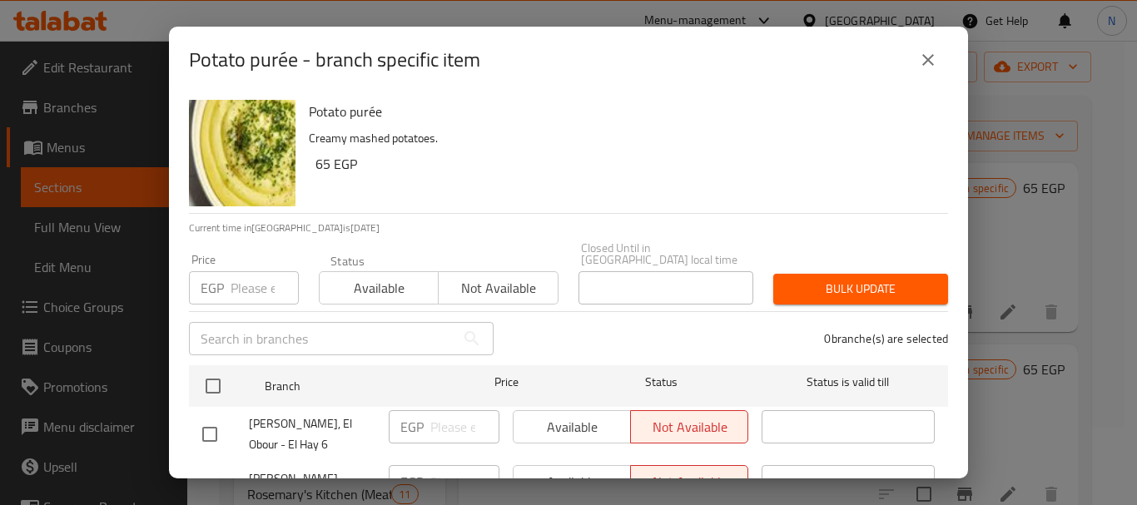
click at [251, 272] on input "number" at bounding box center [265, 287] width 68 height 33
paste input "74.1"
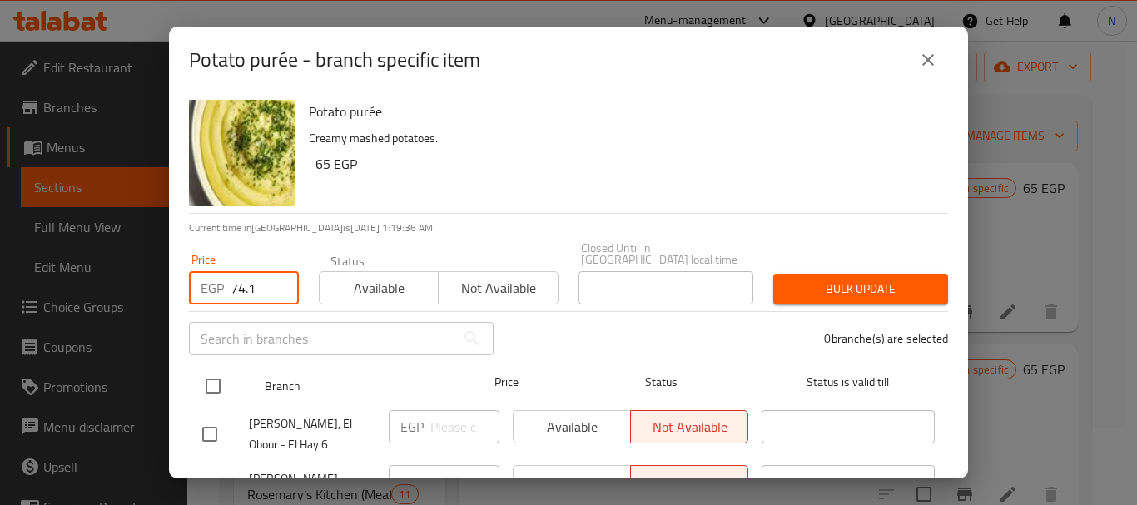
type input "74.1"
click at [211, 374] on input "checkbox" at bounding box center [213, 386] width 35 height 35
checkbox input "true"
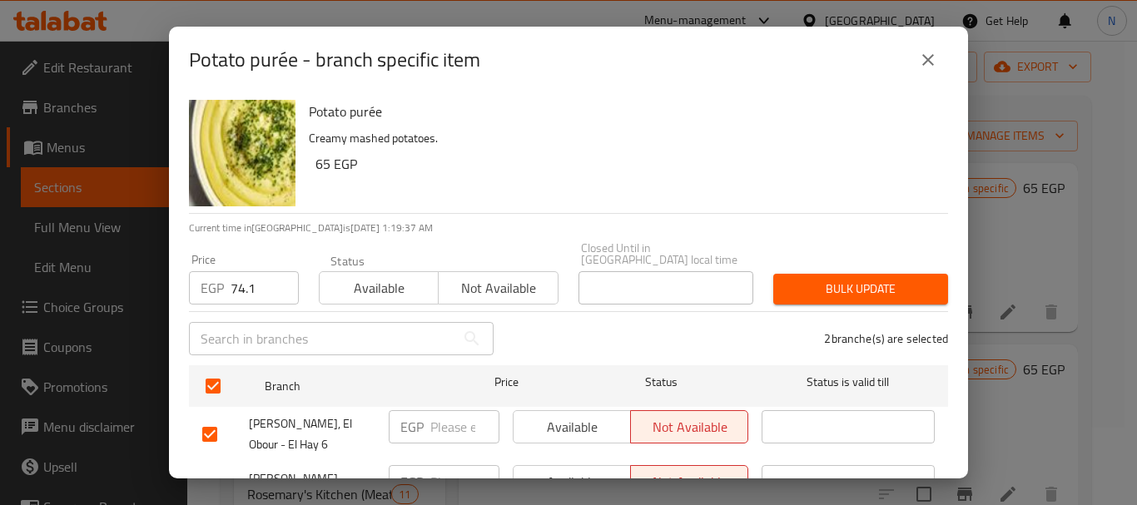
click at [857, 279] on span "Bulk update" at bounding box center [861, 289] width 148 height 21
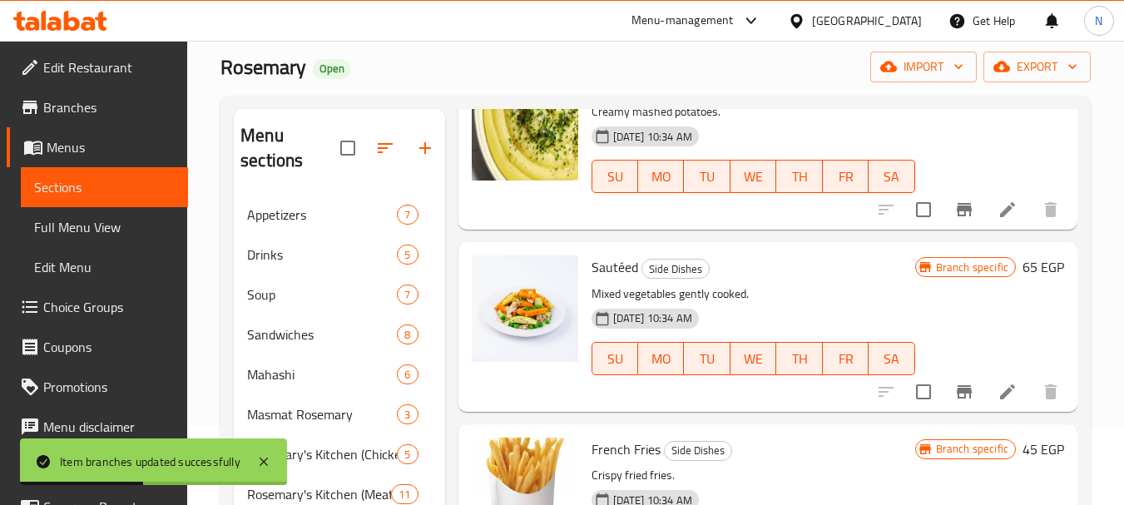
scroll to position [119, 0]
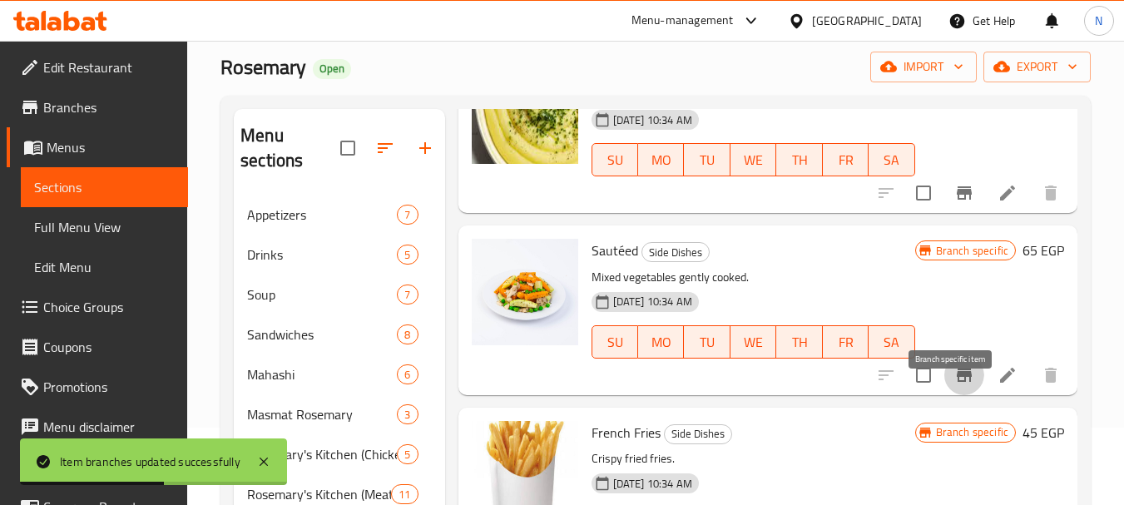
click at [945, 395] on button "Branch-specific-item" at bounding box center [965, 375] width 40 height 40
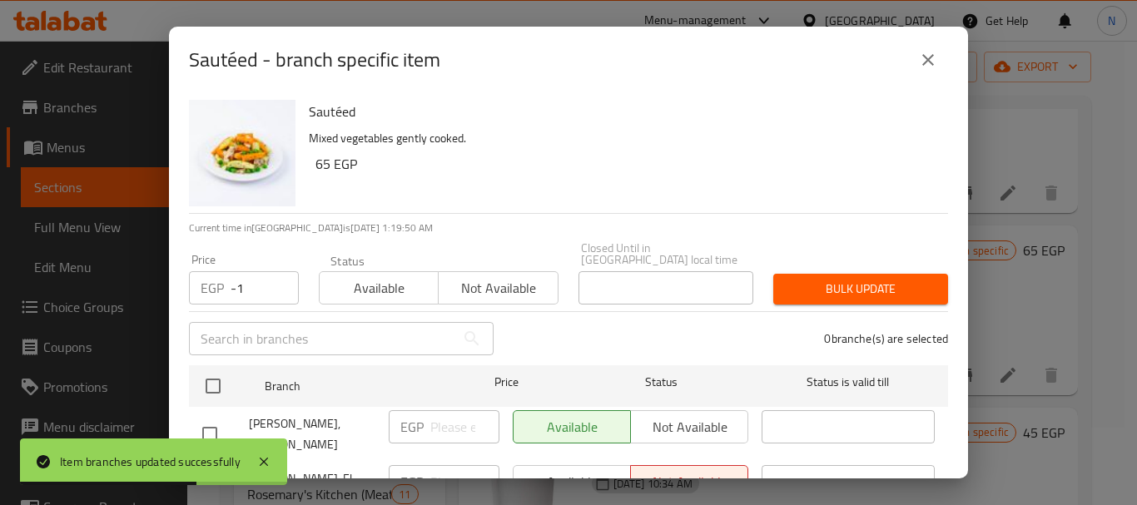
click at [277, 286] on input "-1" at bounding box center [265, 287] width 68 height 33
drag, startPoint x: 254, startPoint y: 279, endPoint x: 224, endPoint y: 287, distance: 31.1
click at [224, 287] on div "EGP -1 Price" at bounding box center [244, 287] width 110 height 33
paste input "74."
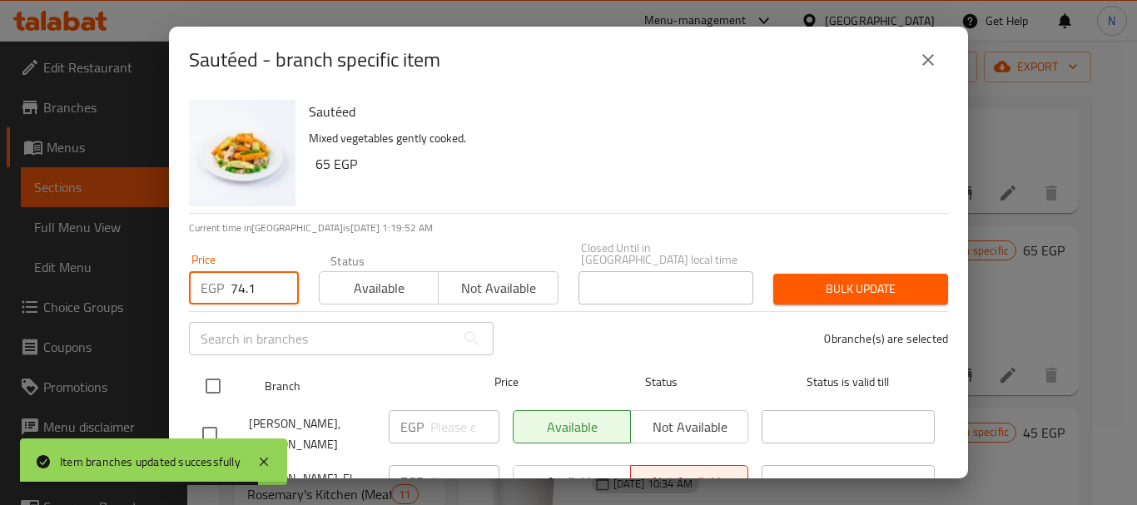
type input "74.1"
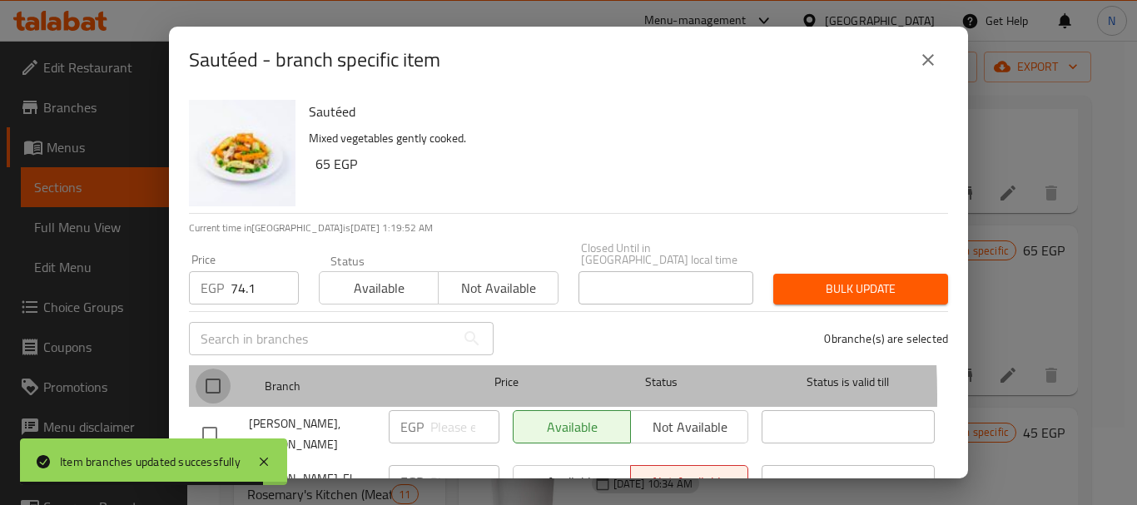
click at [211, 386] on input "checkbox" at bounding box center [213, 386] width 35 height 35
checkbox input "true"
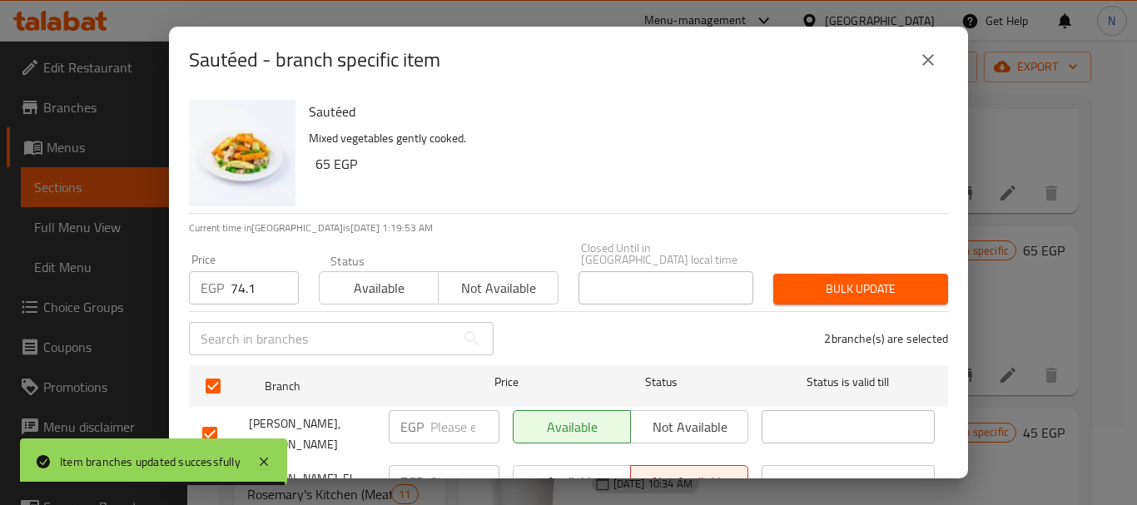
click at [792, 279] on span "Bulk update" at bounding box center [861, 289] width 148 height 21
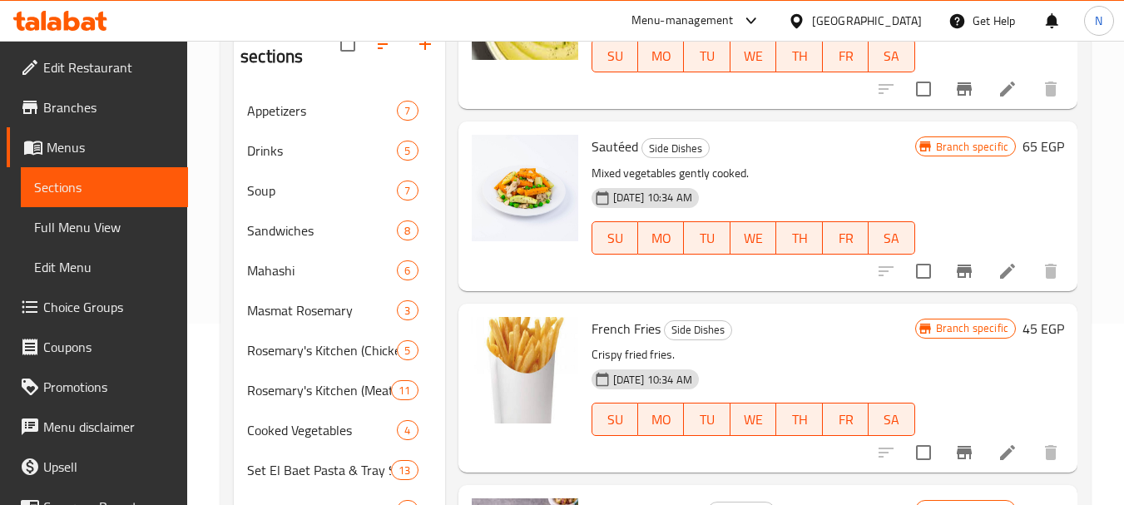
scroll to position [216, 0]
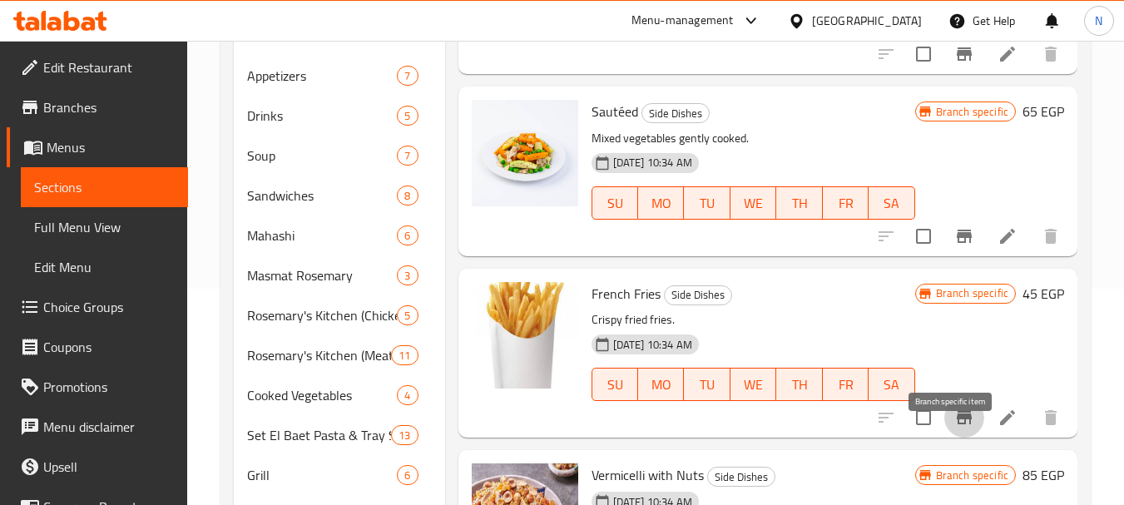
click at [955, 428] on icon "Branch-specific-item" at bounding box center [965, 418] width 20 height 20
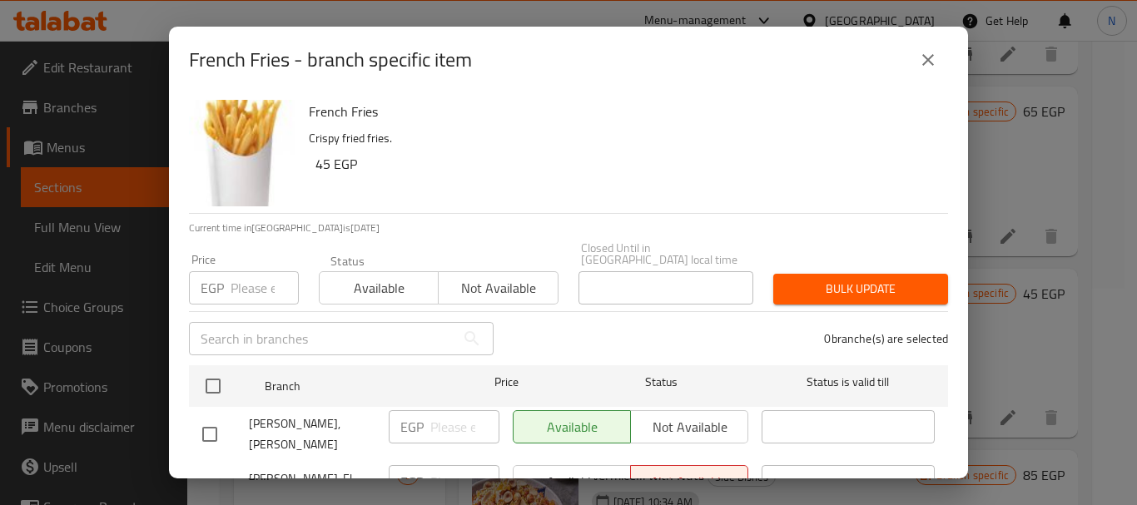
click at [254, 284] on input "number" at bounding box center [265, 287] width 68 height 33
paste input "51.3"
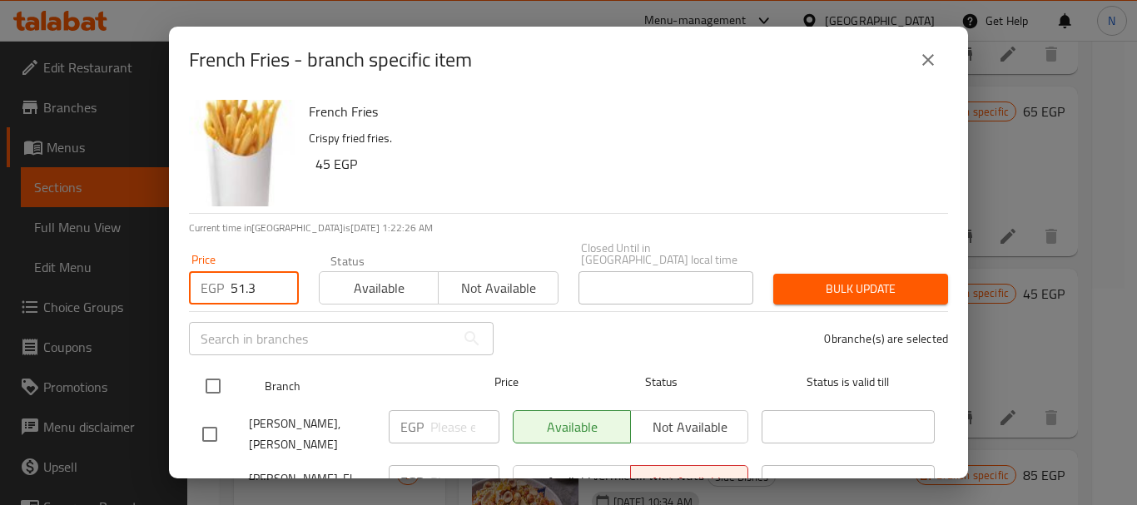
type input "51.3"
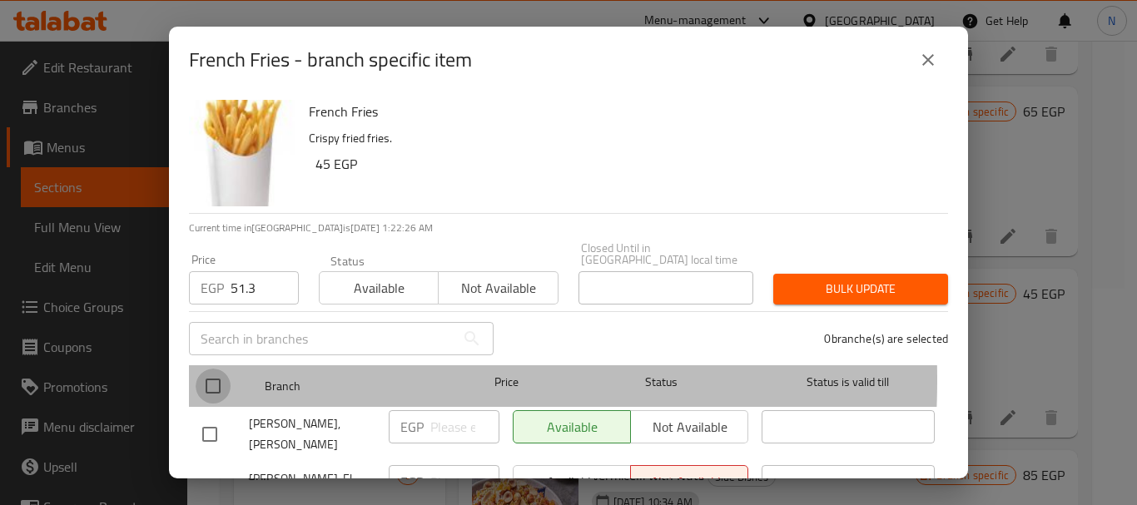
click at [211, 369] on input "checkbox" at bounding box center [213, 386] width 35 height 35
checkbox input "true"
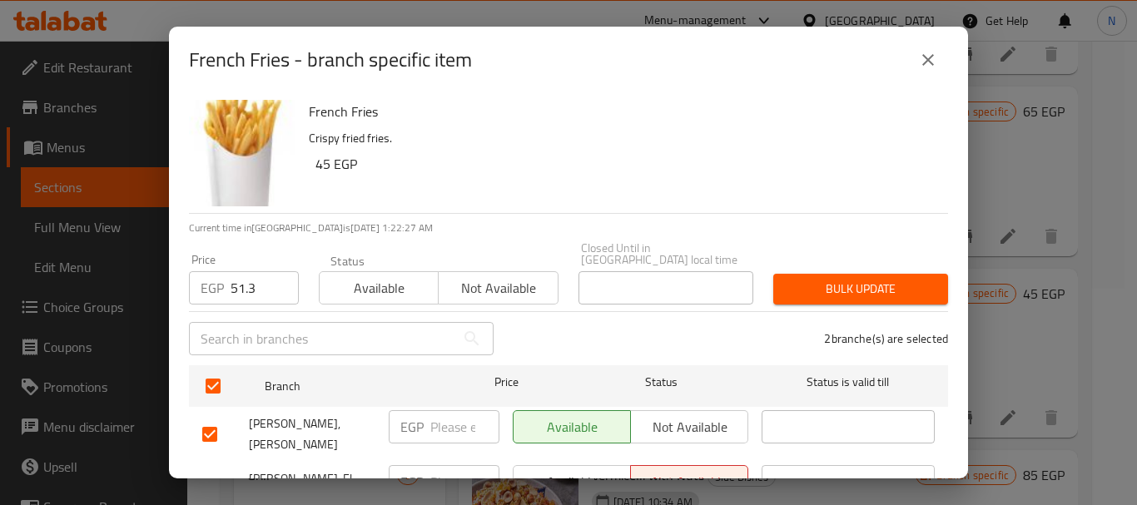
click at [815, 290] on button "Bulk update" at bounding box center [860, 289] width 175 height 31
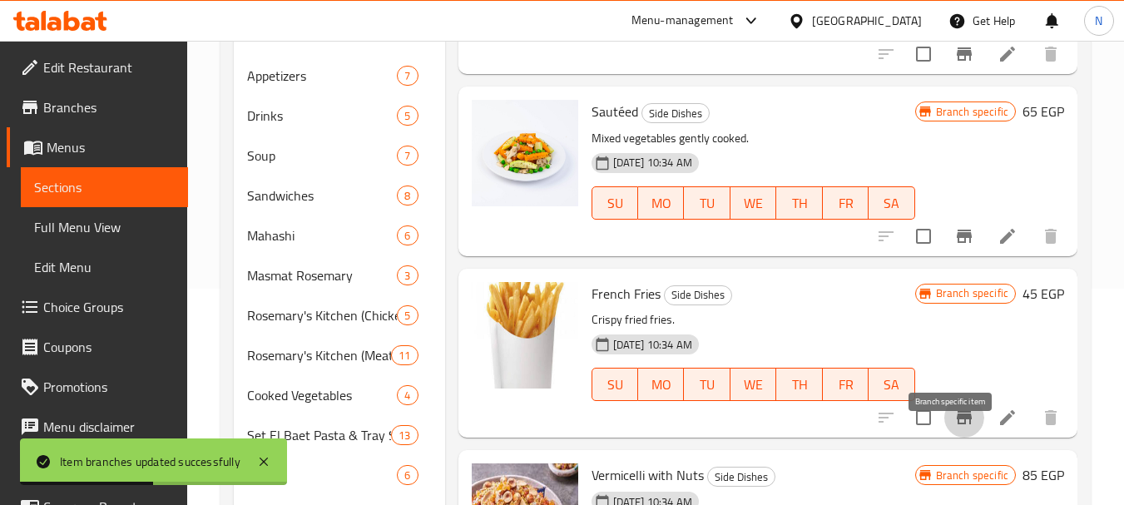
click at [957, 424] on icon "Branch-specific-item" at bounding box center [964, 417] width 15 height 13
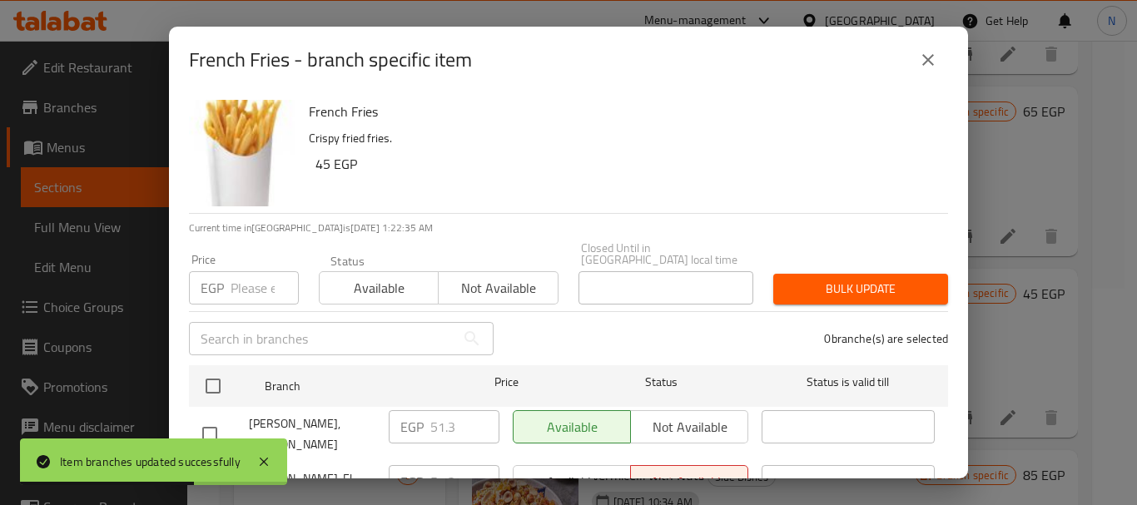
click at [928, 65] on icon "close" at bounding box center [928, 60] width 20 height 20
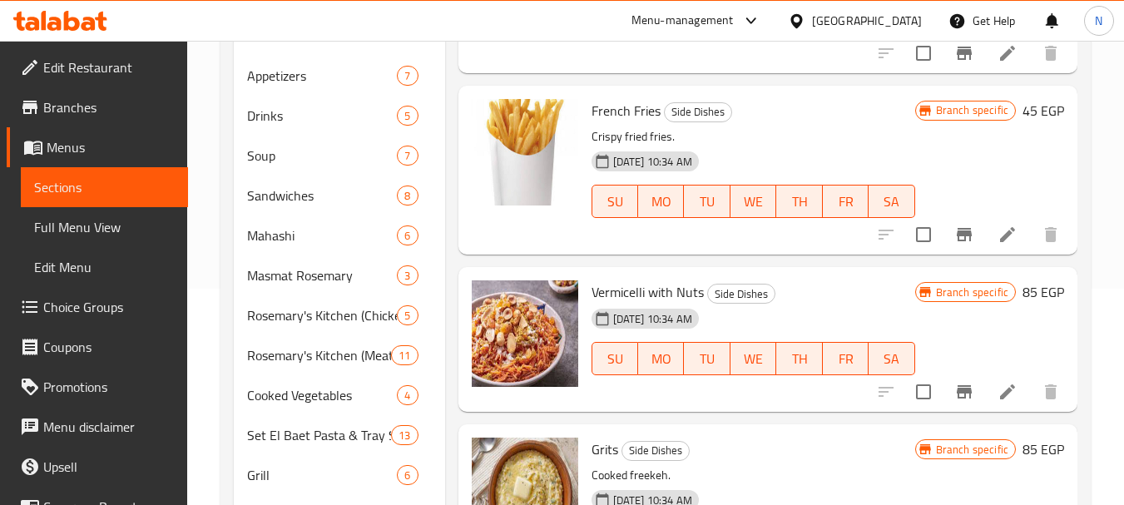
scroll to position [305, 0]
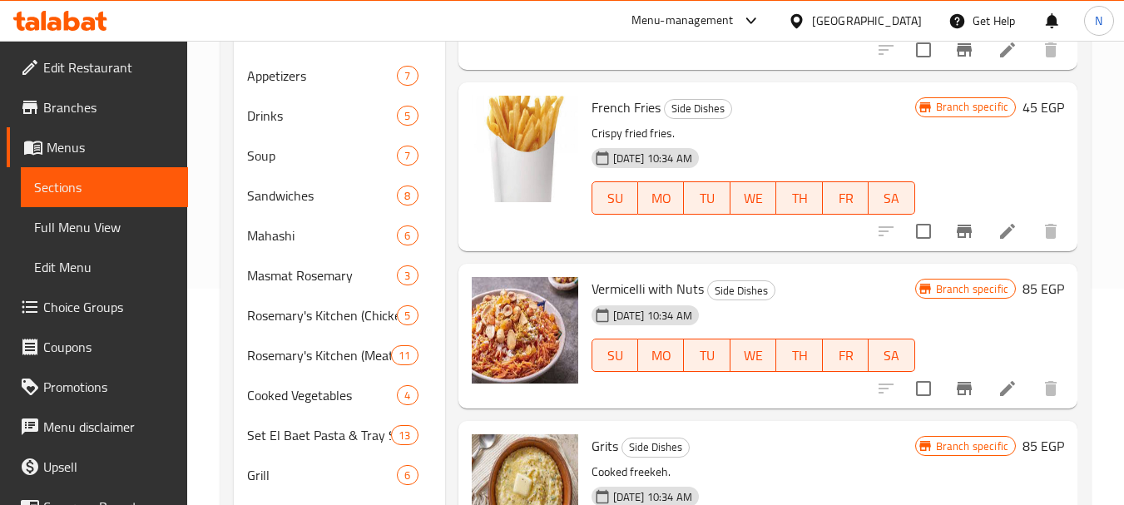
click at [956, 241] on icon "Branch-specific-item" at bounding box center [965, 231] width 20 height 20
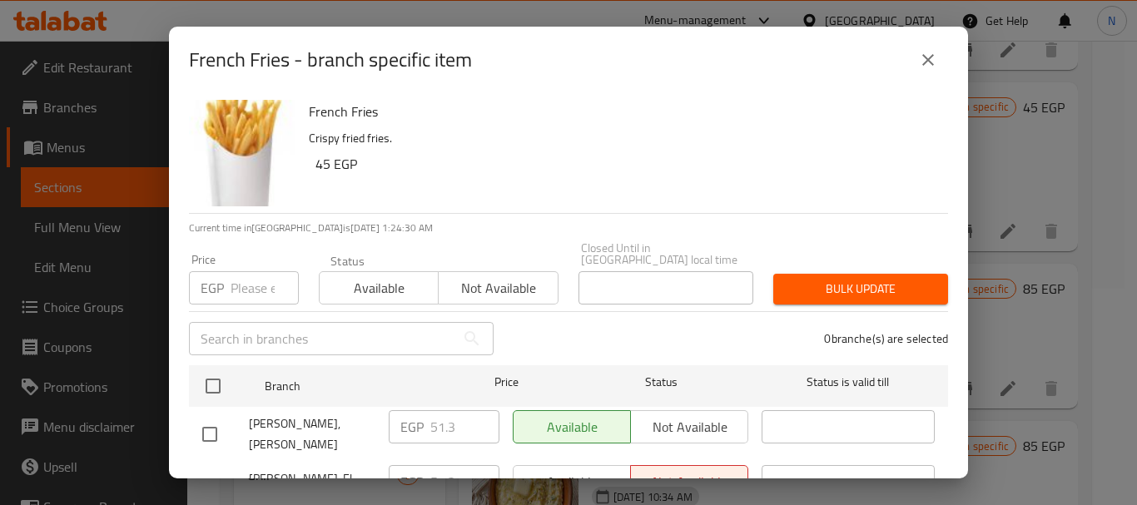
click at [929, 52] on icon "close" at bounding box center [928, 60] width 20 height 20
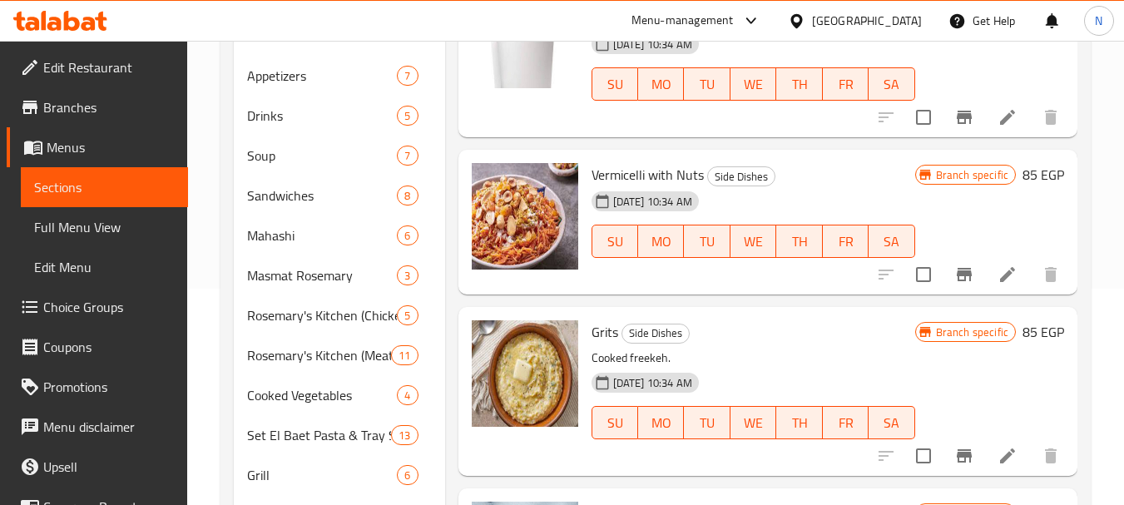
scroll to position [432, 0]
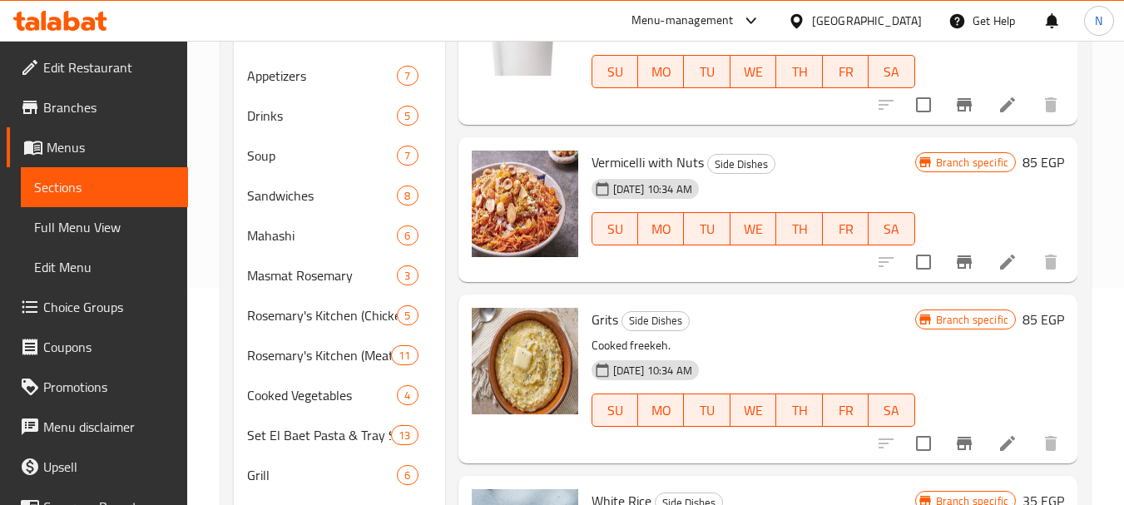
click at [955, 272] on icon "Branch-specific-item" at bounding box center [965, 262] width 20 height 20
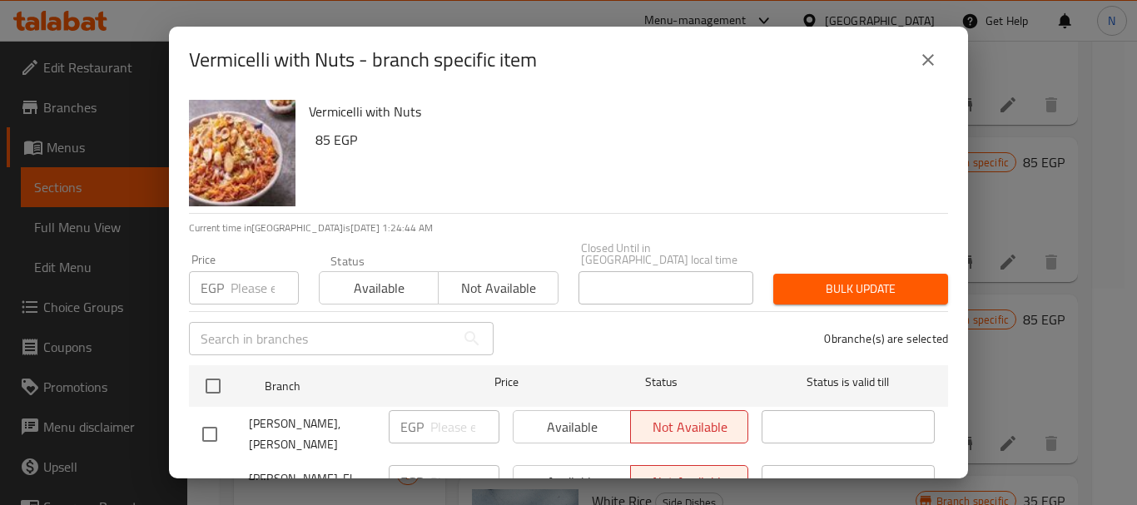
click at [262, 280] on input "number" at bounding box center [265, 287] width 68 height 33
paste input "96.9"
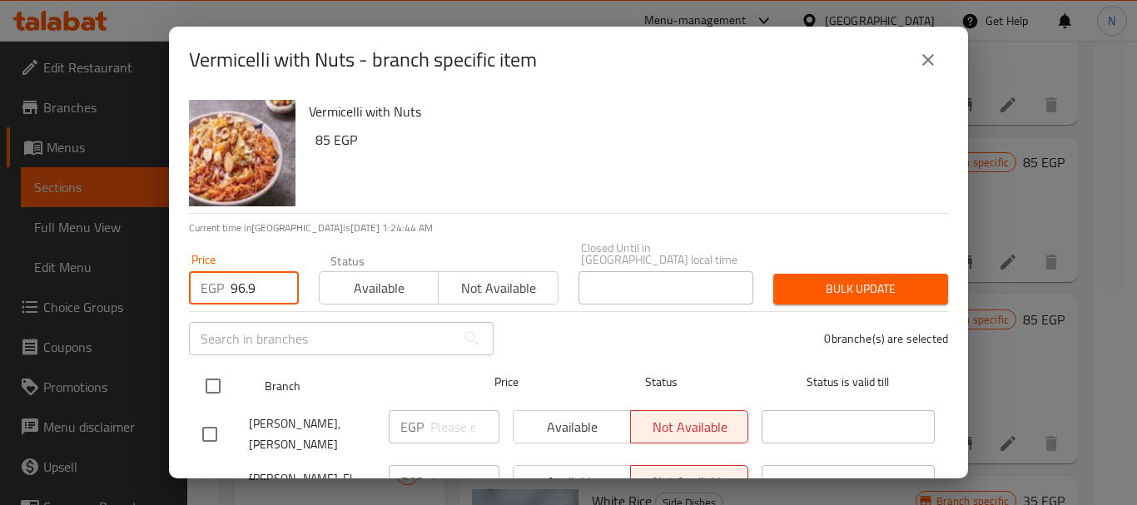
type input "96.9"
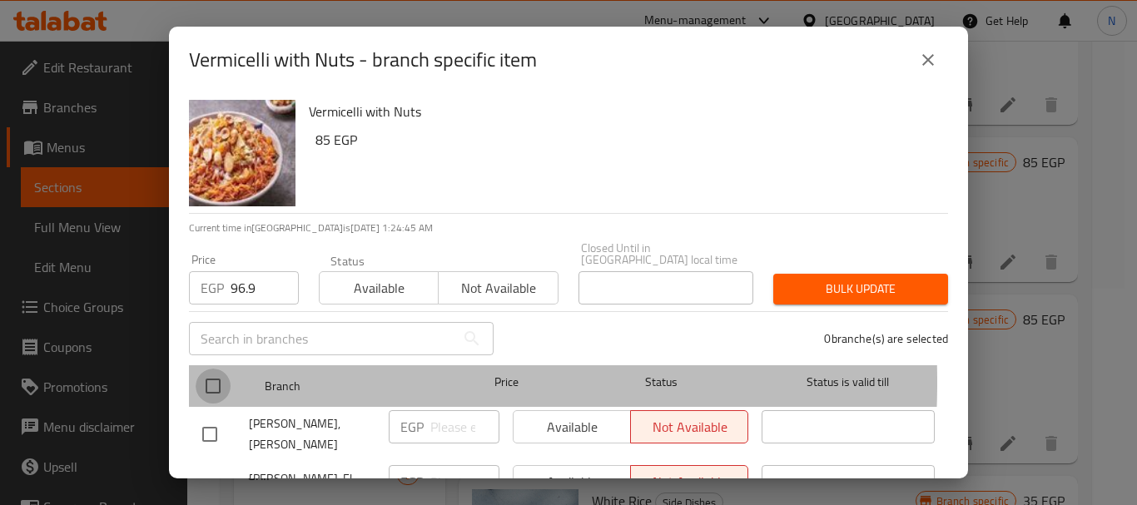
click at [206, 370] on input "checkbox" at bounding box center [213, 386] width 35 height 35
checkbox input "true"
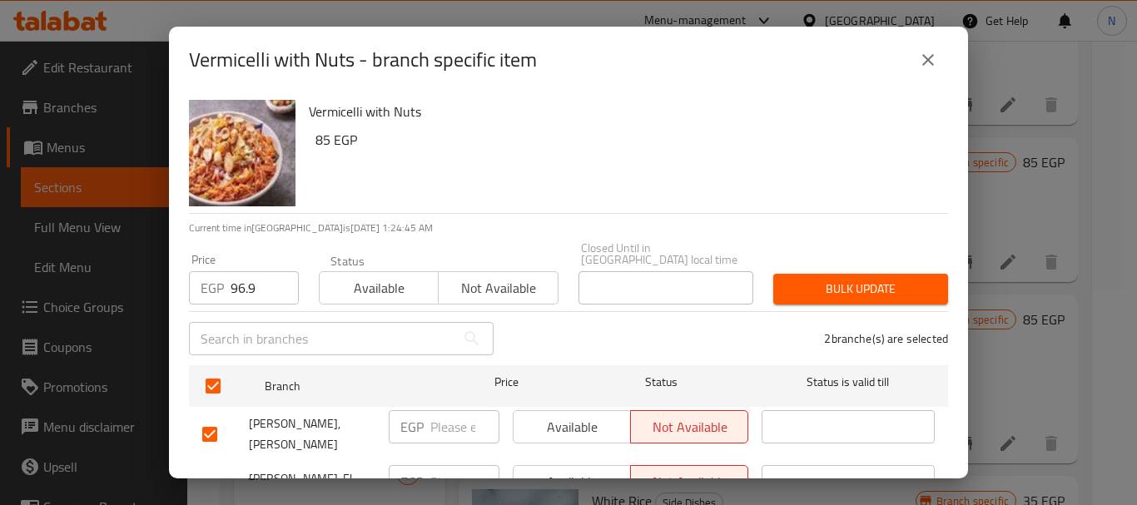
click at [858, 279] on span "Bulk update" at bounding box center [861, 289] width 148 height 21
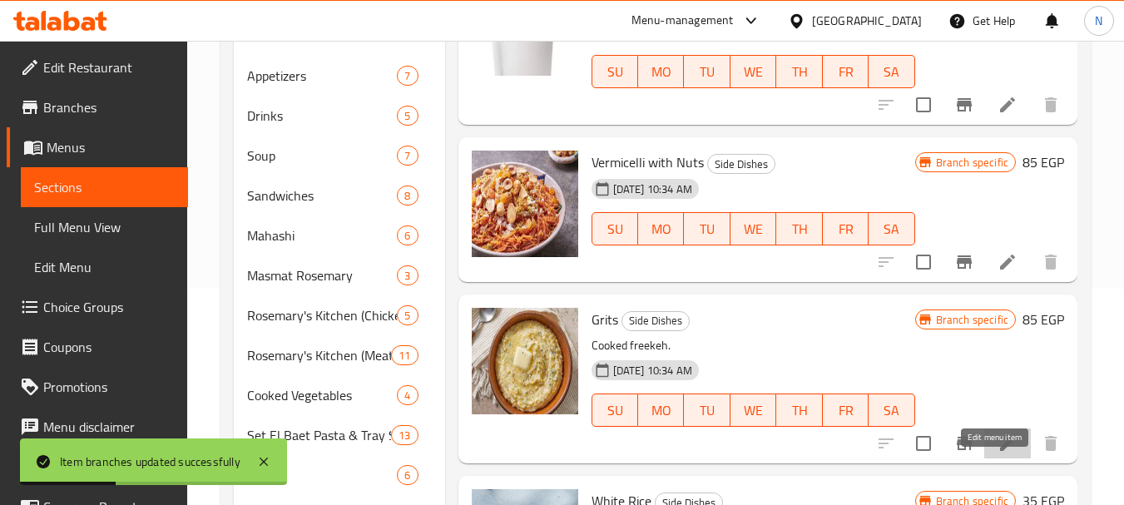
click at [998, 454] on icon at bounding box center [1008, 444] width 20 height 20
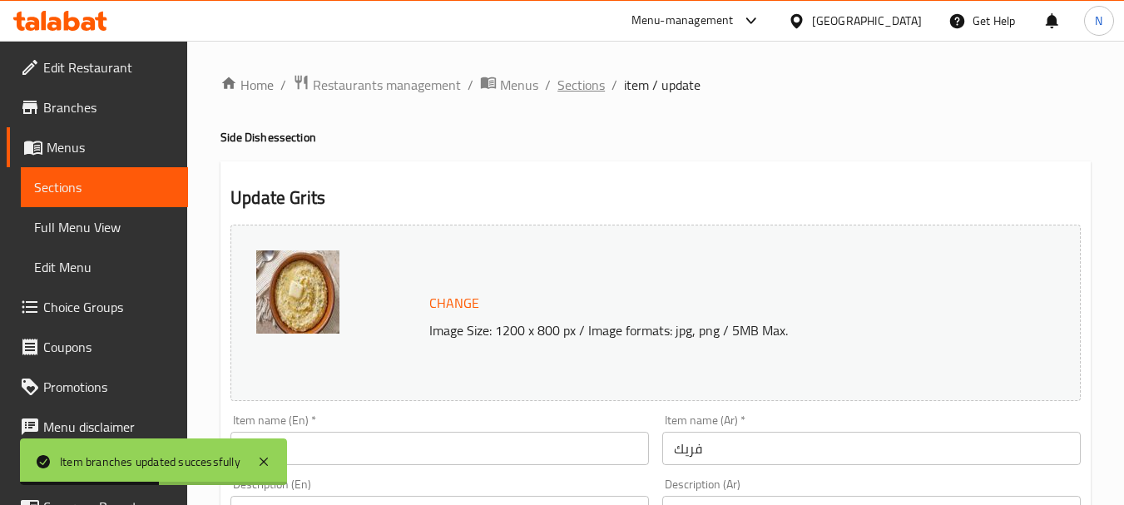
click at [581, 92] on span "Sections" at bounding box center [581, 85] width 47 height 20
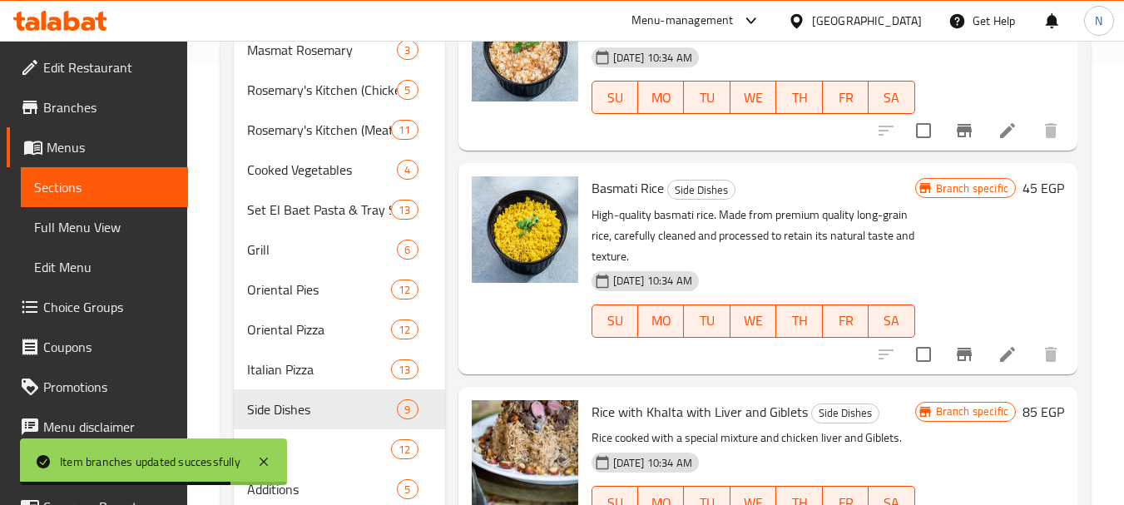
scroll to position [466, 0]
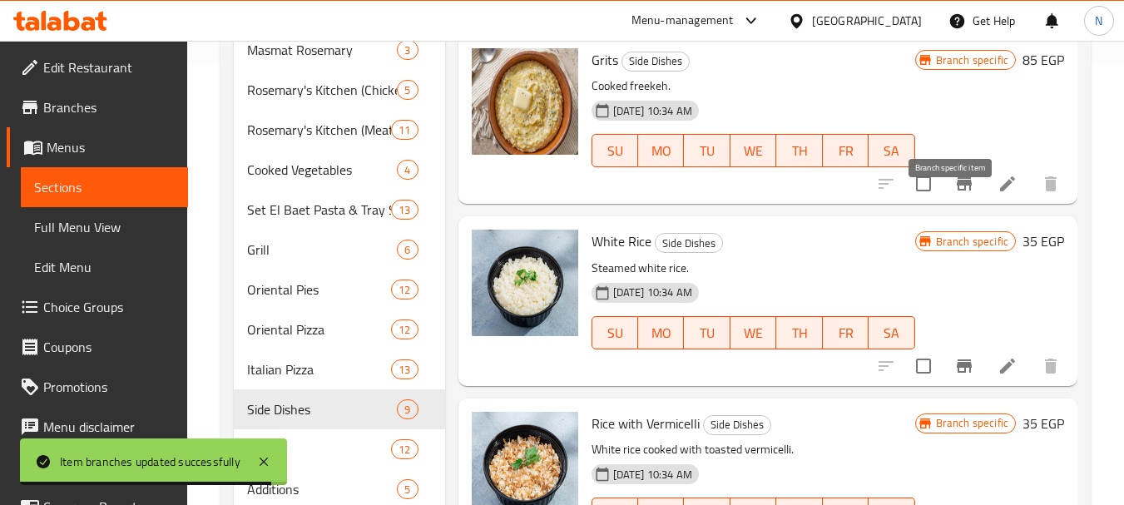
click at [948, 204] on button "Branch-specific-item" at bounding box center [965, 184] width 40 height 40
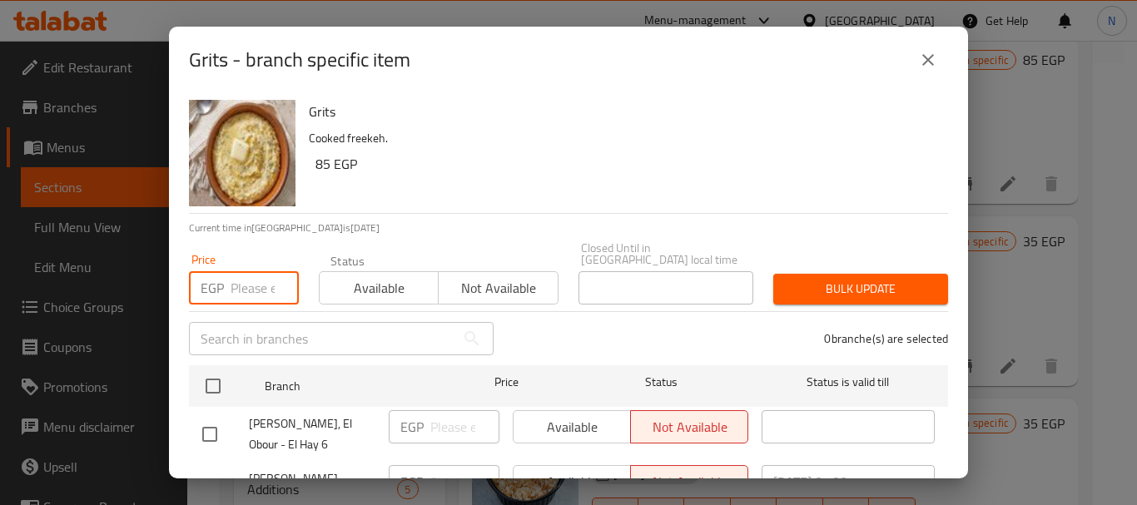
click at [246, 284] on input "number" at bounding box center [265, 287] width 68 height 33
paste input "96.9"
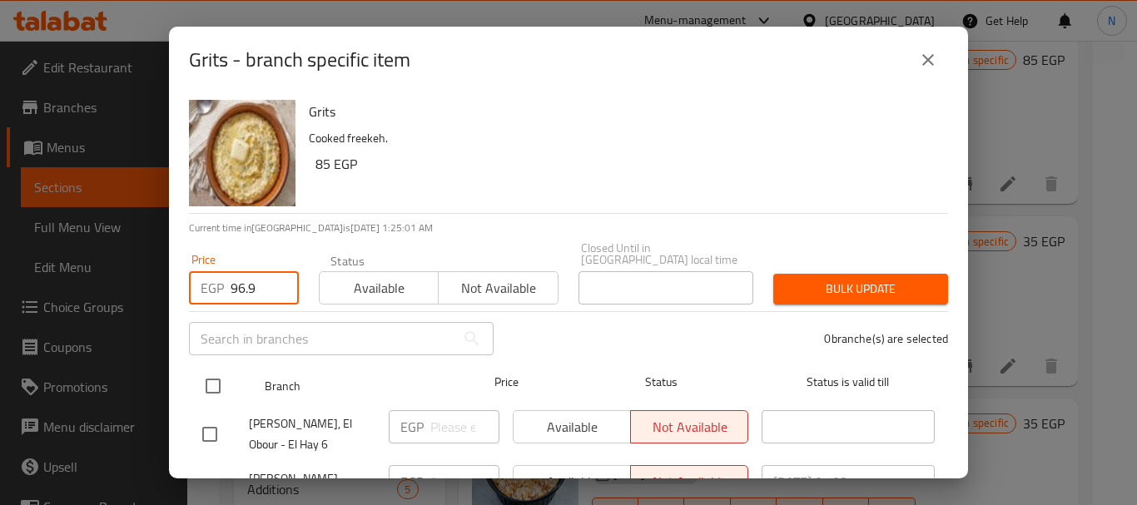
type input "96.9"
click at [212, 373] on input "checkbox" at bounding box center [213, 386] width 35 height 35
checkbox input "true"
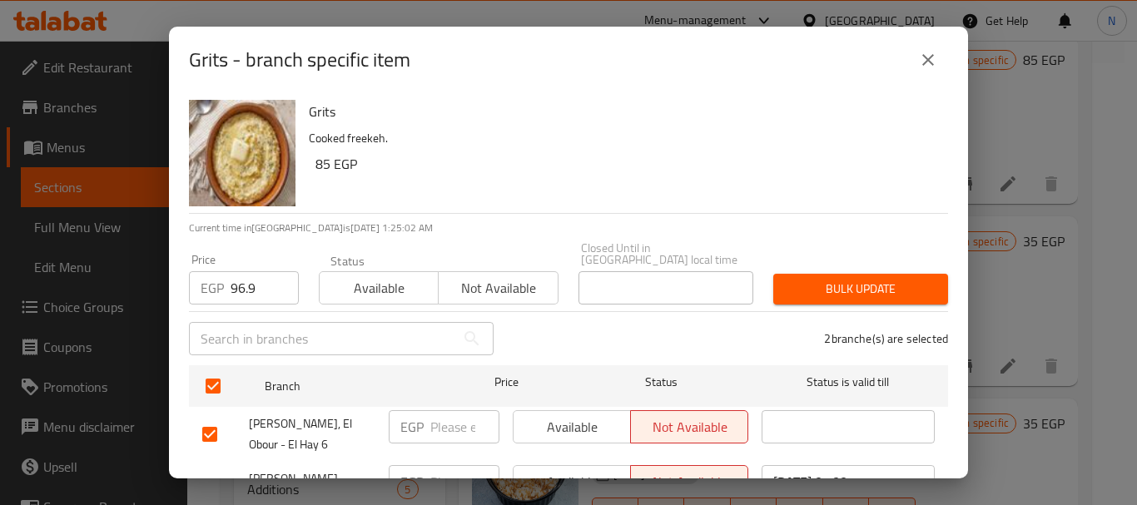
click at [802, 280] on span "Bulk update" at bounding box center [861, 289] width 148 height 21
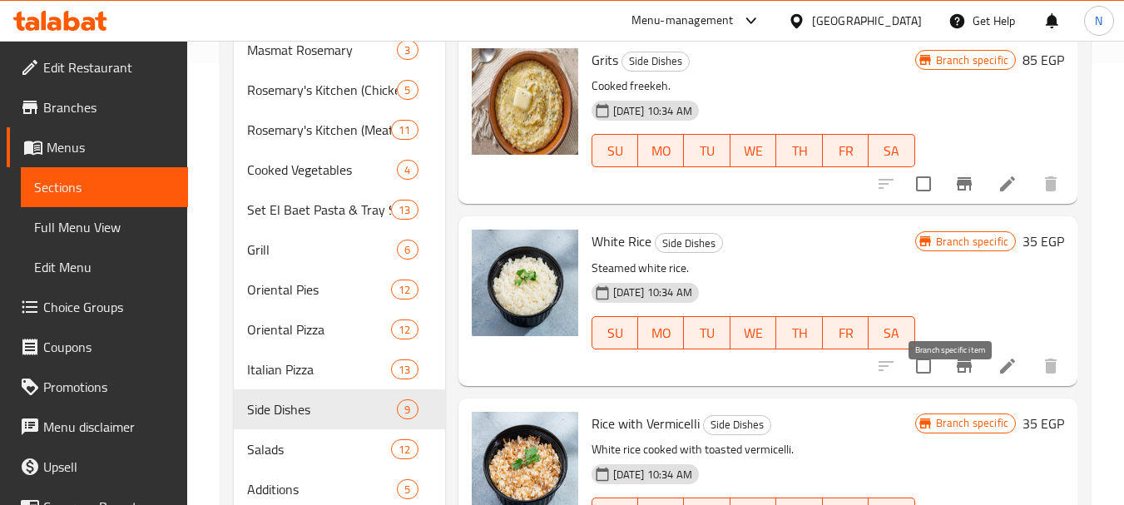
click at [955, 376] on icon "Branch-specific-item" at bounding box center [965, 366] width 20 height 20
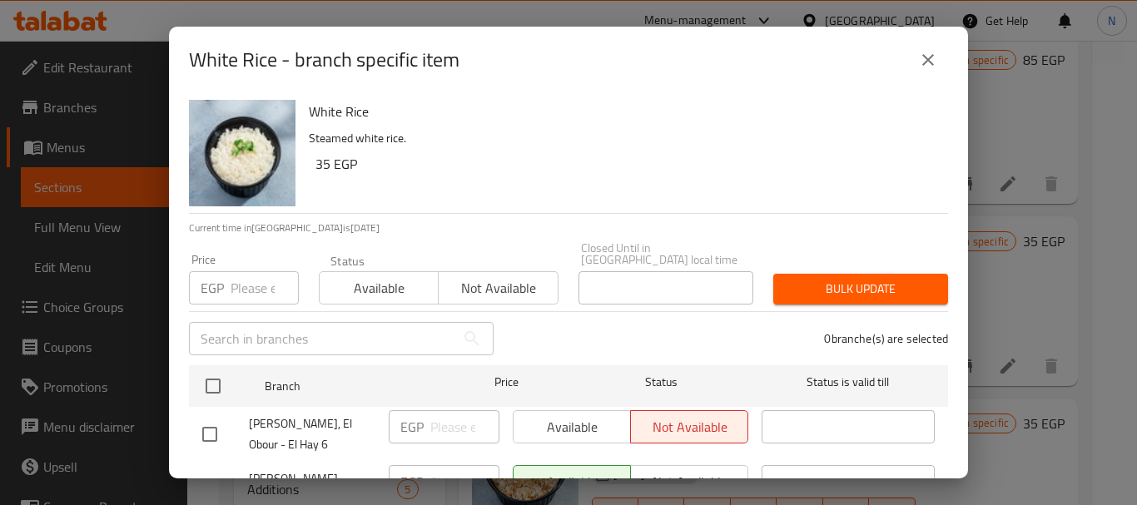
click at [250, 282] on input "number" at bounding box center [265, 287] width 68 height 33
paste input "39.9"
type input "39.9"
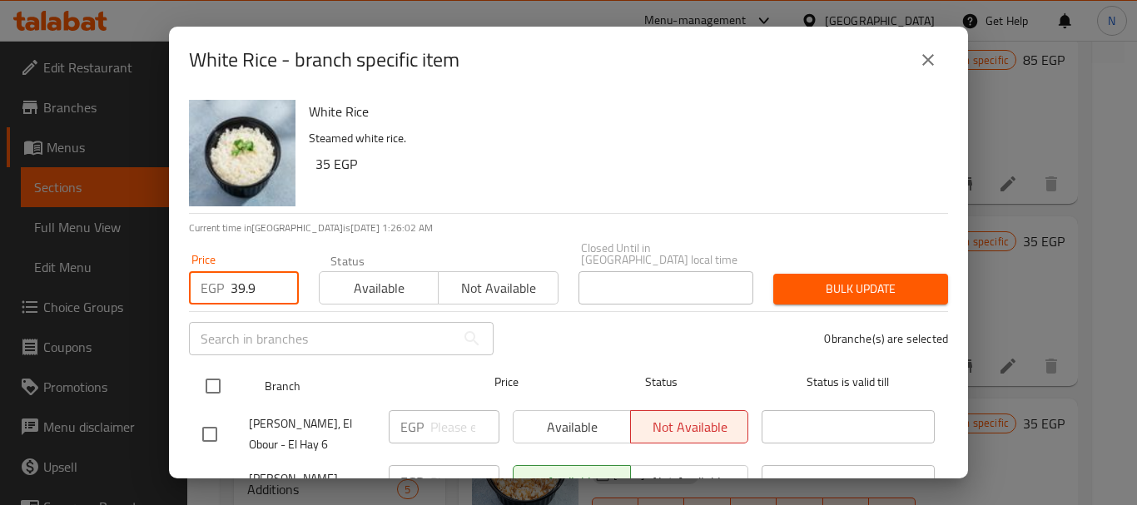
click at [214, 377] on input "checkbox" at bounding box center [213, 386] width 35 height 35
checkbox input "true"
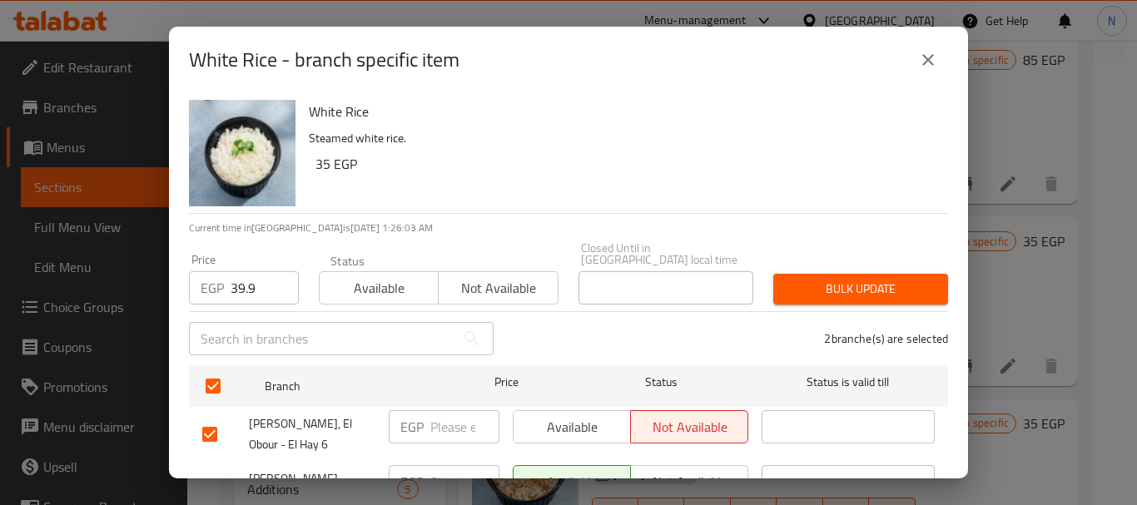
click at [825, 279] on span "Bulk update" at bounding box center [861, 289] width 148 height 21
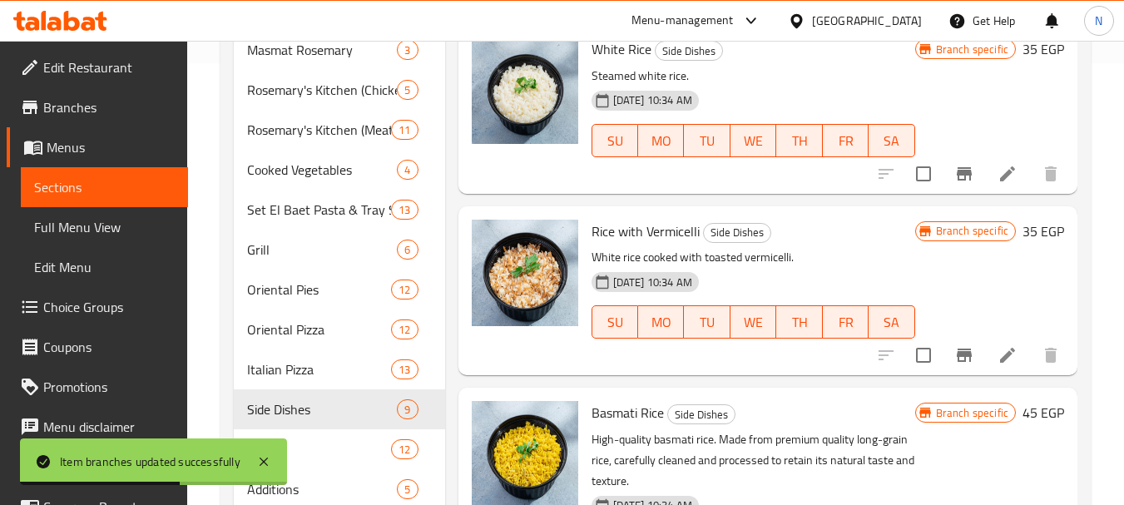
scroll to position [662, 0]
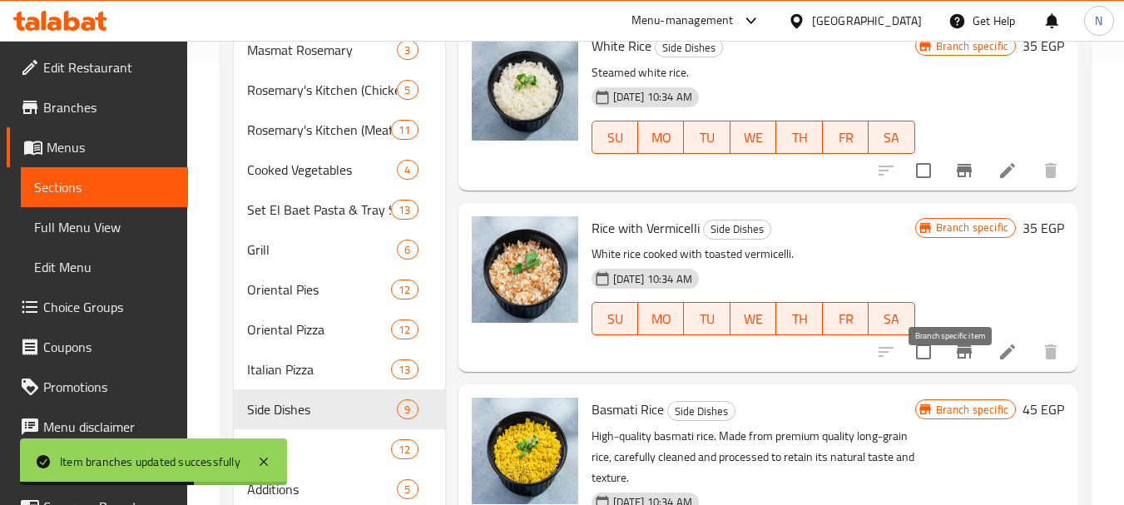
click at [957, 359] on icon "Branch-specific-item" at bounding box center [964, 351] width 15 height 13
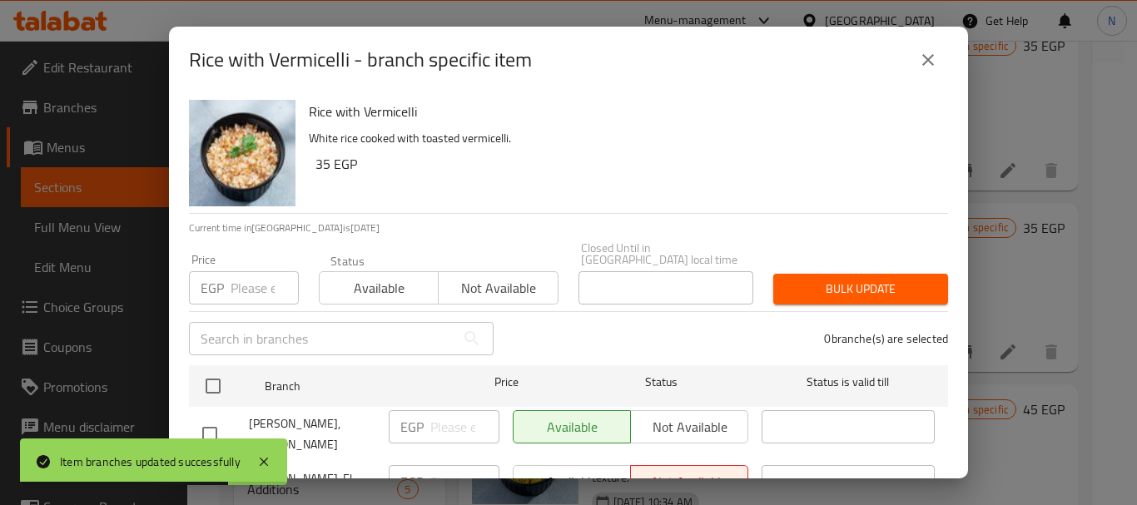
click at [253, 279] on input "number" at bounding box center [265, 287] width 68 height 33
paste input "39.9"
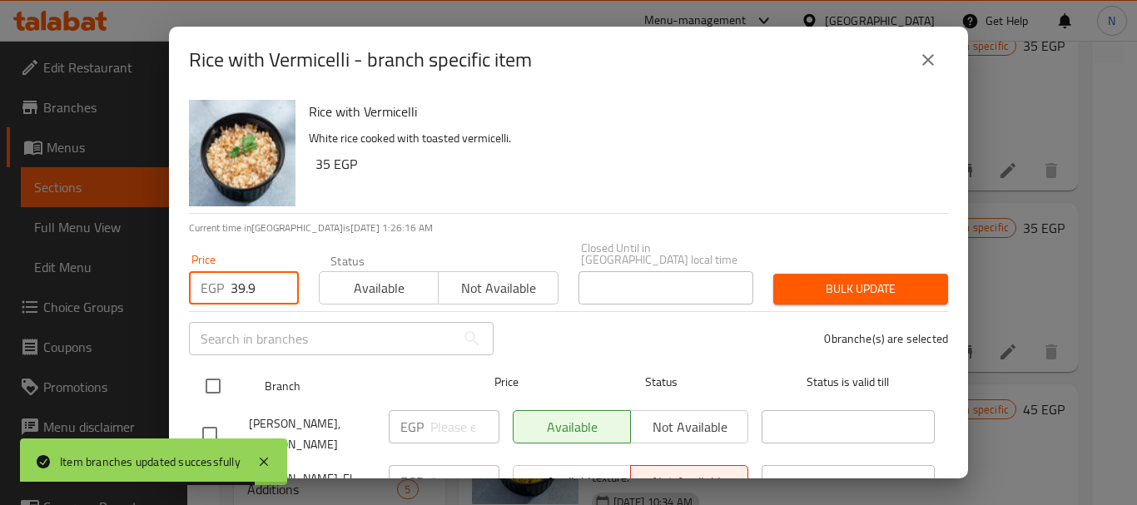
type input "39.9"
click at [213, 384] on input "checkbox" at bounding box center [213, 386] width 35 height 35
checkbox input "true"
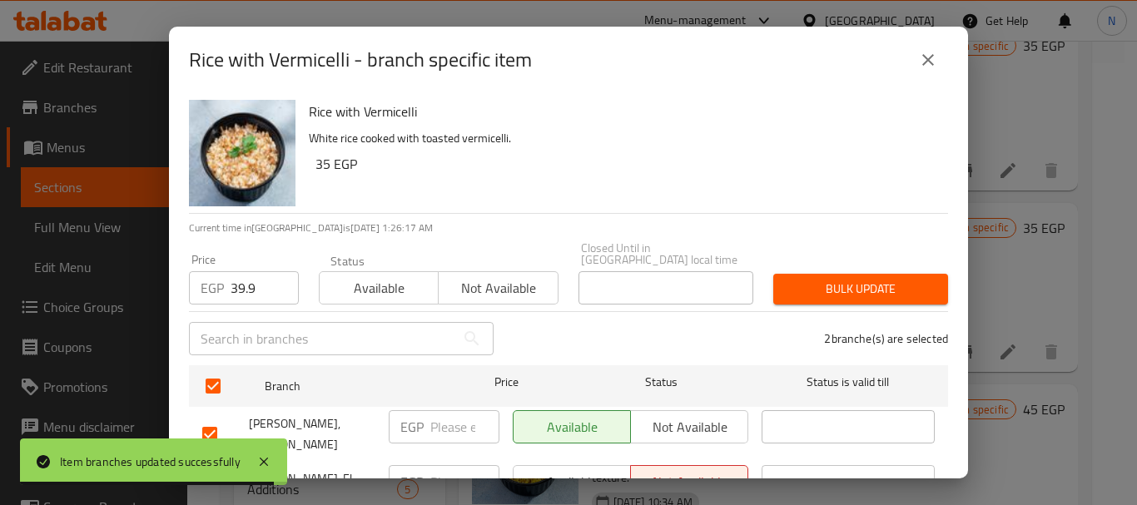
click at [828, 289] on button "Bulk update" at bounding box center [860, 289] width 175 height 31
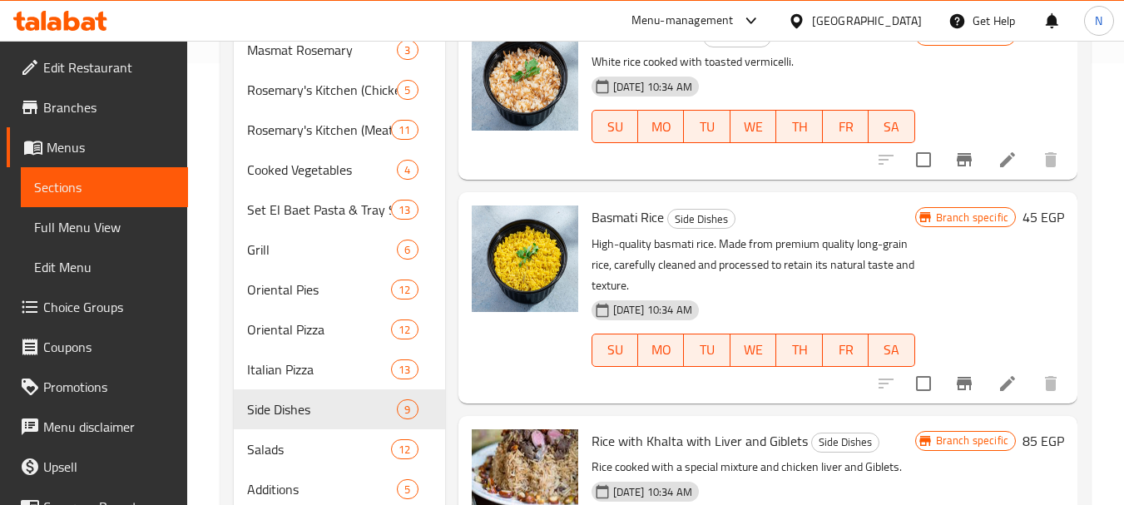
scroll to position [901, 0]
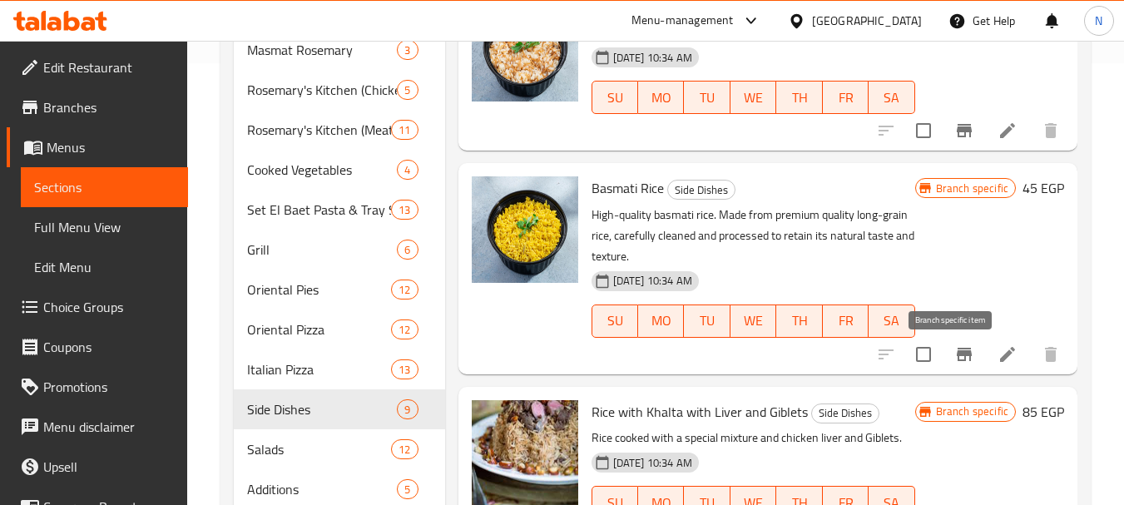
click at [955, 365] on icon "Branch-specific-item" at bounding box center [965, 355] width 20 height 20
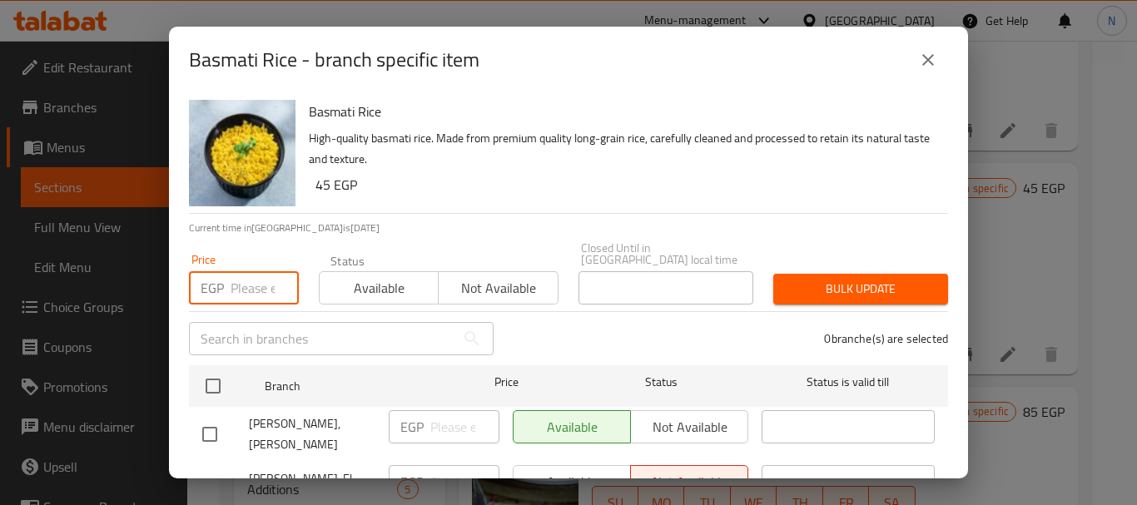
click at [243, 276] on input "number" at bounding box center [265, 287] width 68 height 33
paste input "51.3"
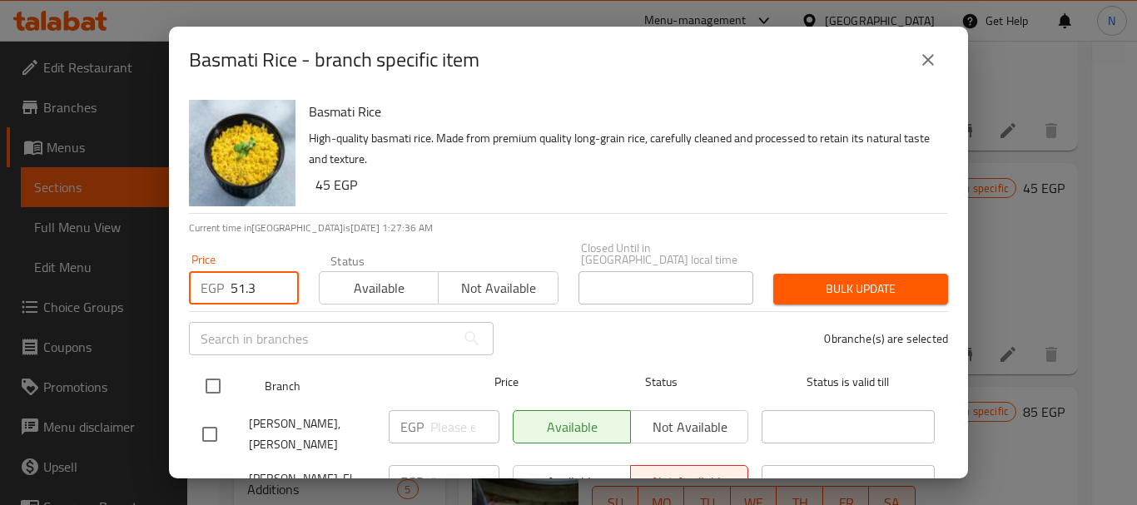
type input "51.3"
click at [214, 385] on input "checkbox" at bounding box center [213, 386] width 35 height 35
checkbox input "true"
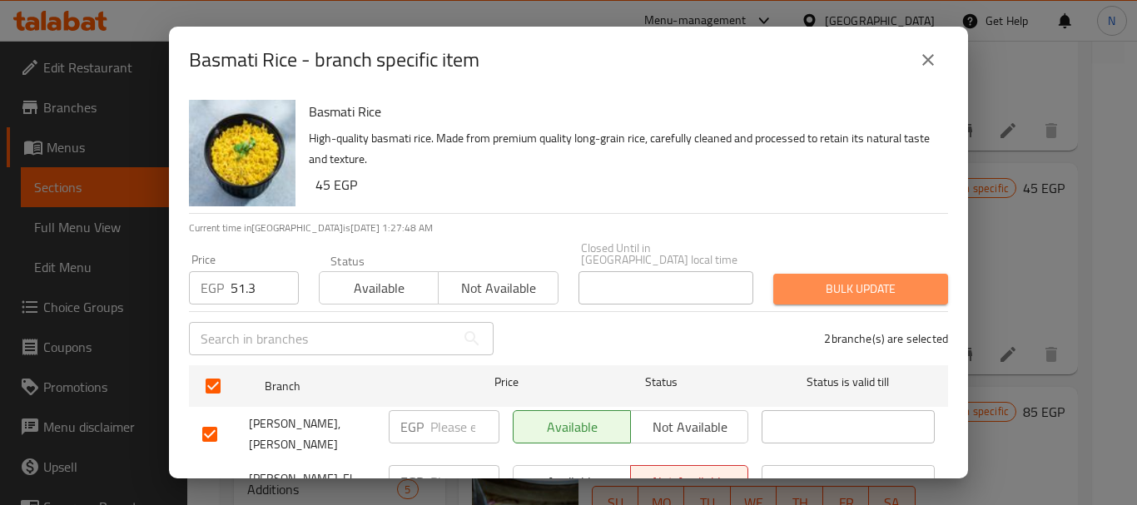
click at [865, 279] on span "Bulk update" at bounding box center [861, 289] width 148 height 21
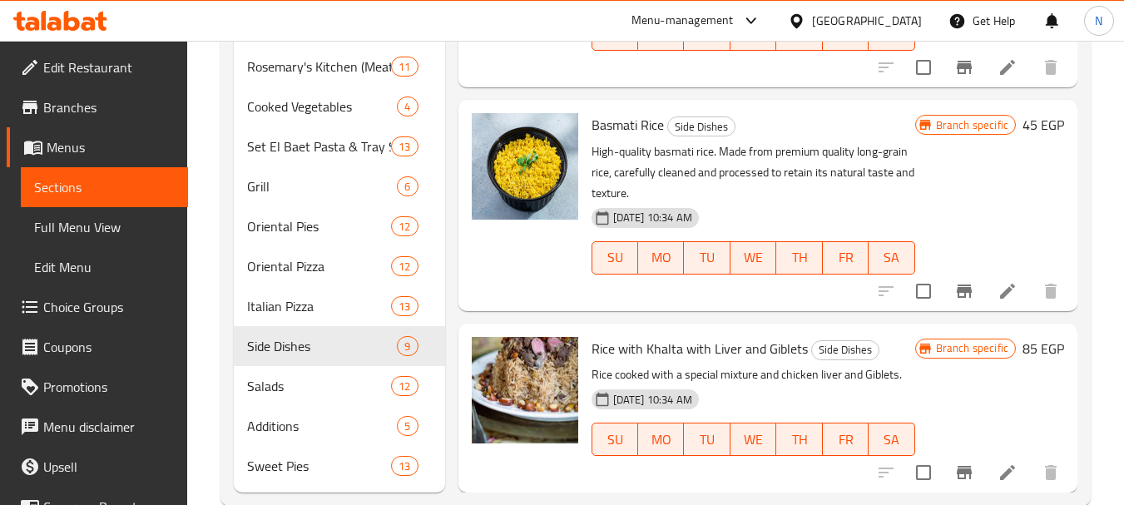
scroll to position [539, 0]
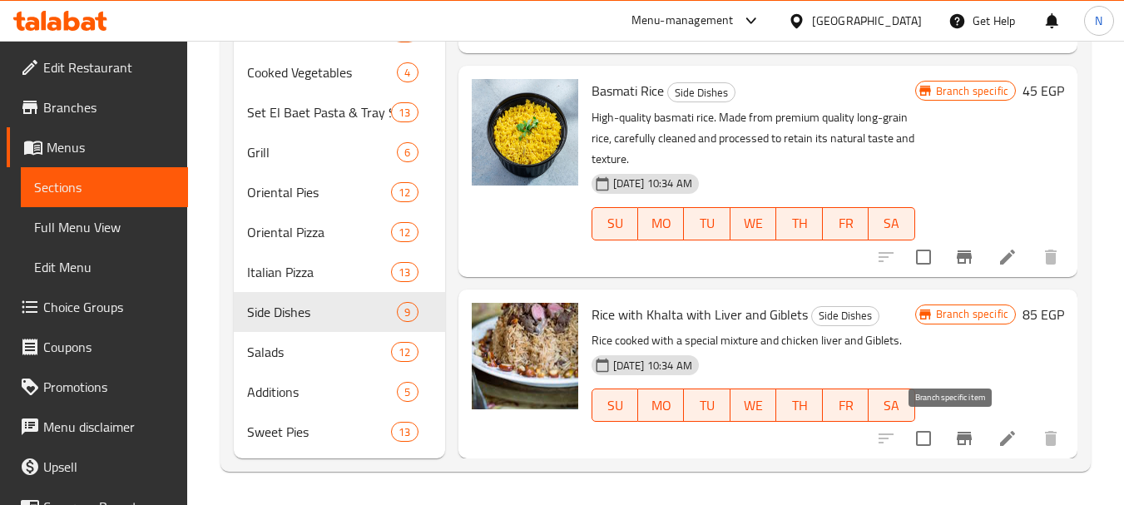
click at [957, 437] on icon "Branch-specific-item" at bounding box center [964, 438] width 15 height 13
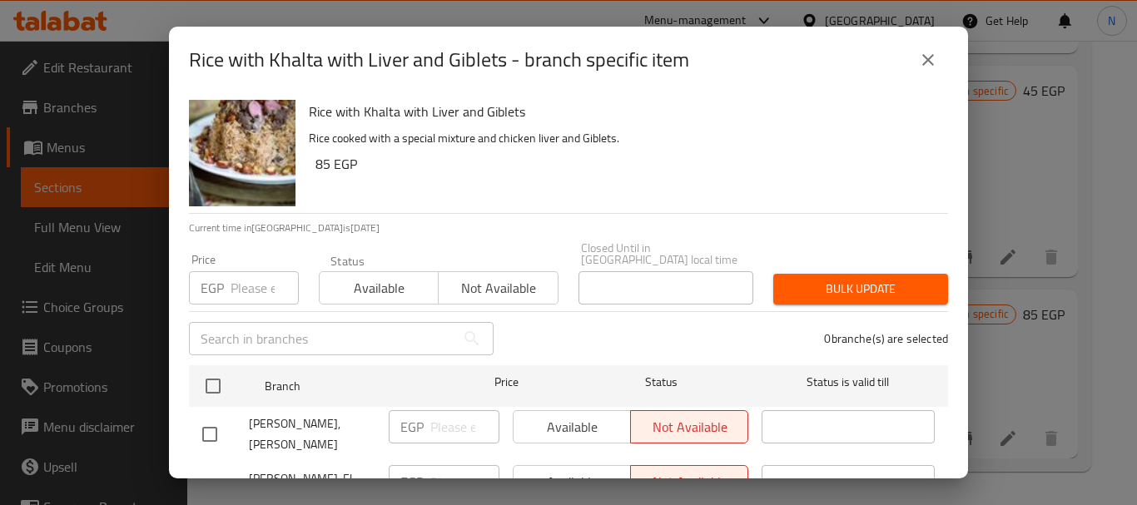
click at [253, 275] on input "number" at bounding box center [265, 287] width 68 height 33
paste input "96.9"
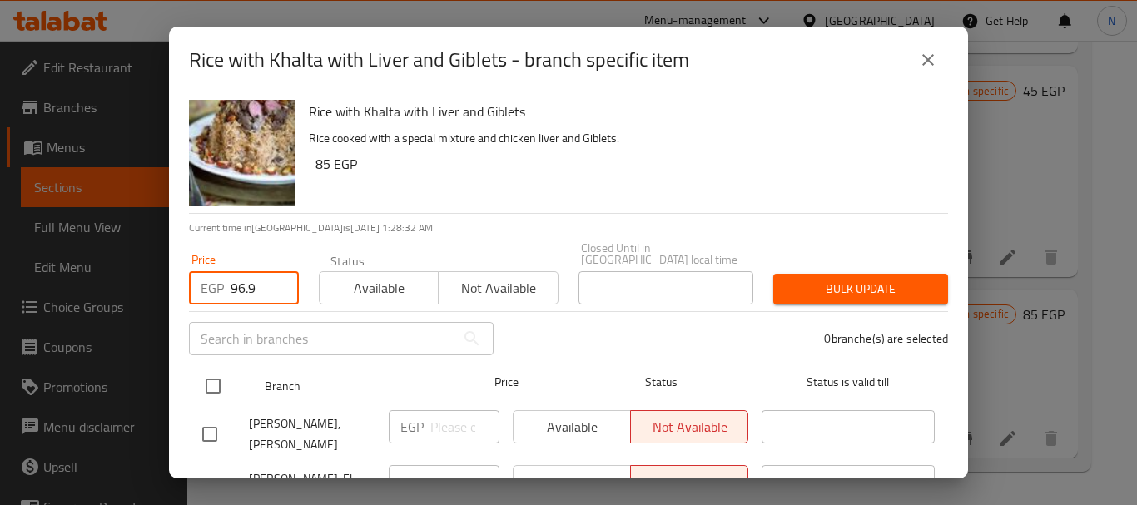
type input "96.9"
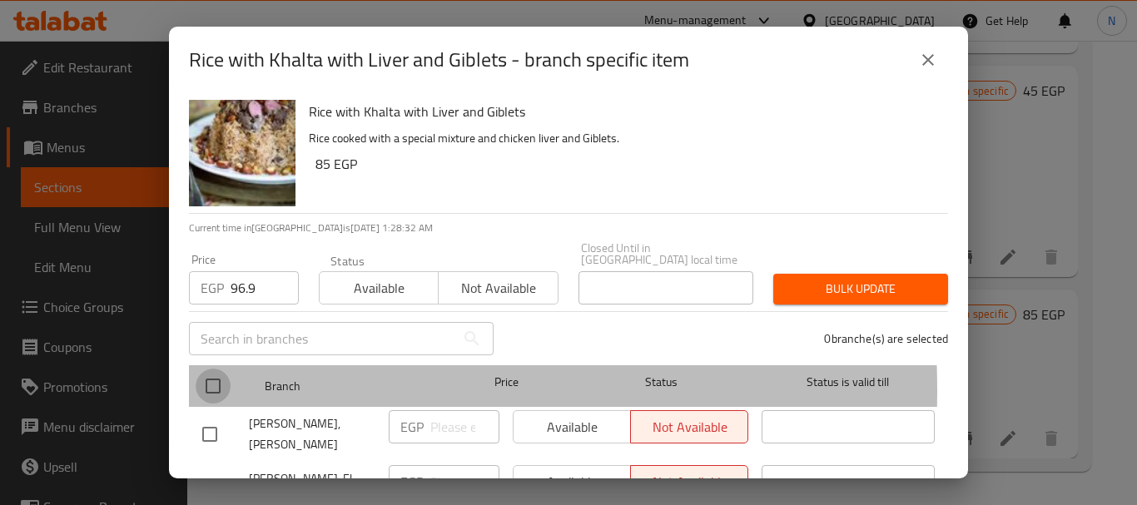
click at [211, 379] on input "checkbox" at bounding box center [213, 386] width 35 height 35
checkbox input "true"
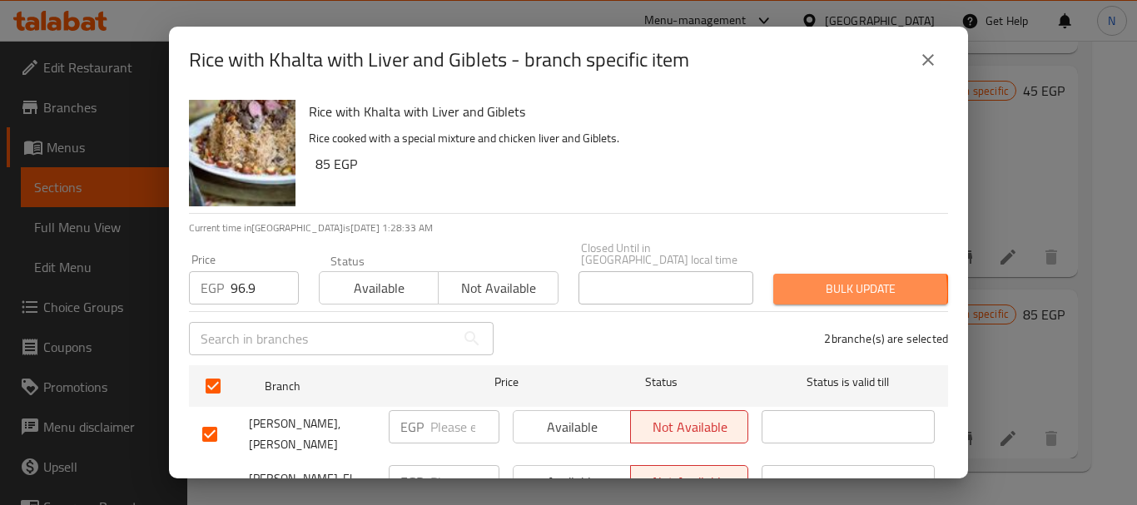
click at [806, 280] on span "Bulk update" at bounding box center [861, 289] width 148 height 21
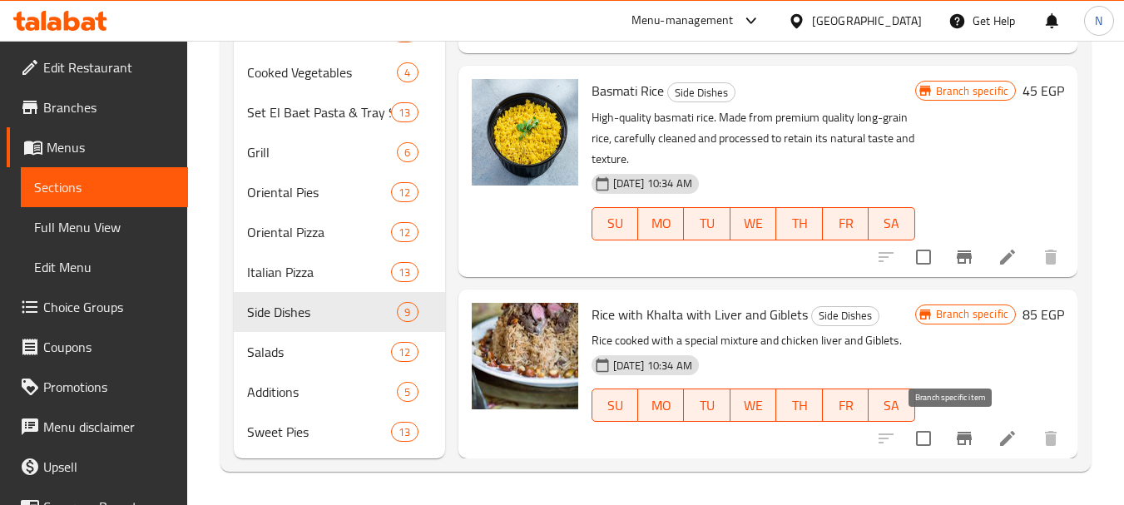
click at [955, 432] on icon "Branch-specific-item" at bounding box center [965, 439] width 20 height 20
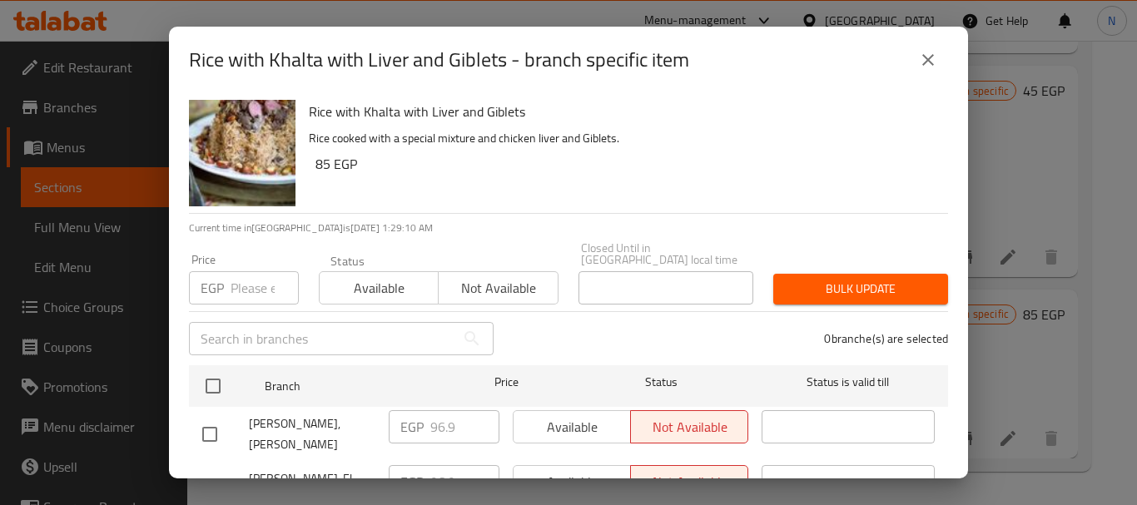
click at [922, 65] on icon "close" at bounding box center [928, 60] width 20 height 20
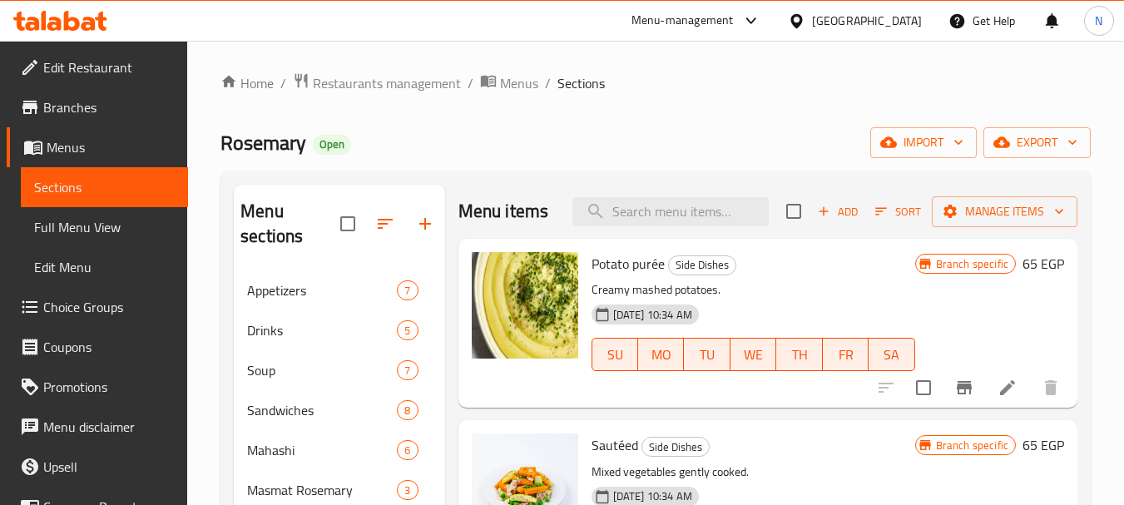
scroll to position [0, 0]
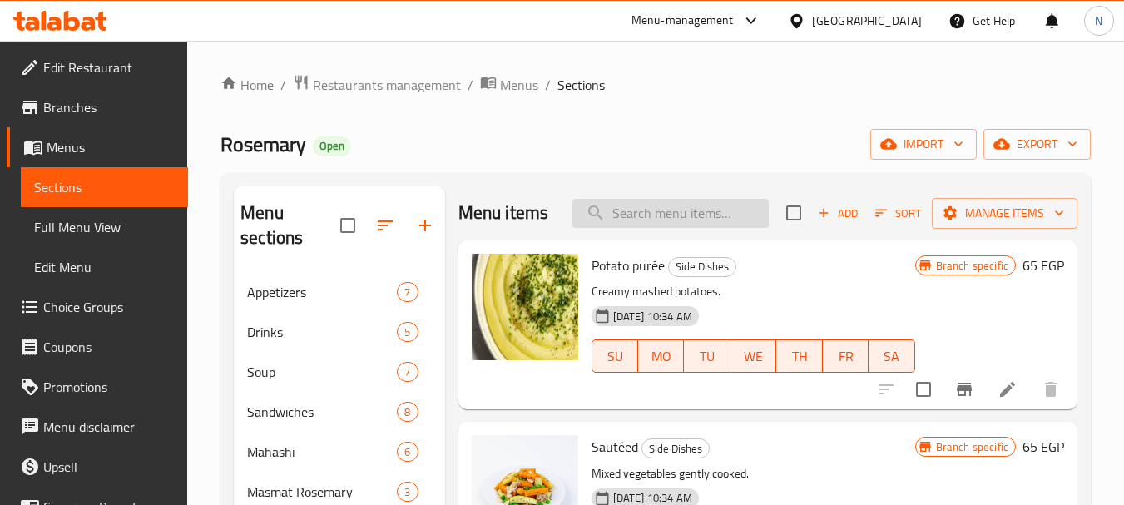
click at [615, 226] on input "search" at bounding box center [671, 213] width 196 height 29
paste input "Om Ali"
type input "Om Ali"
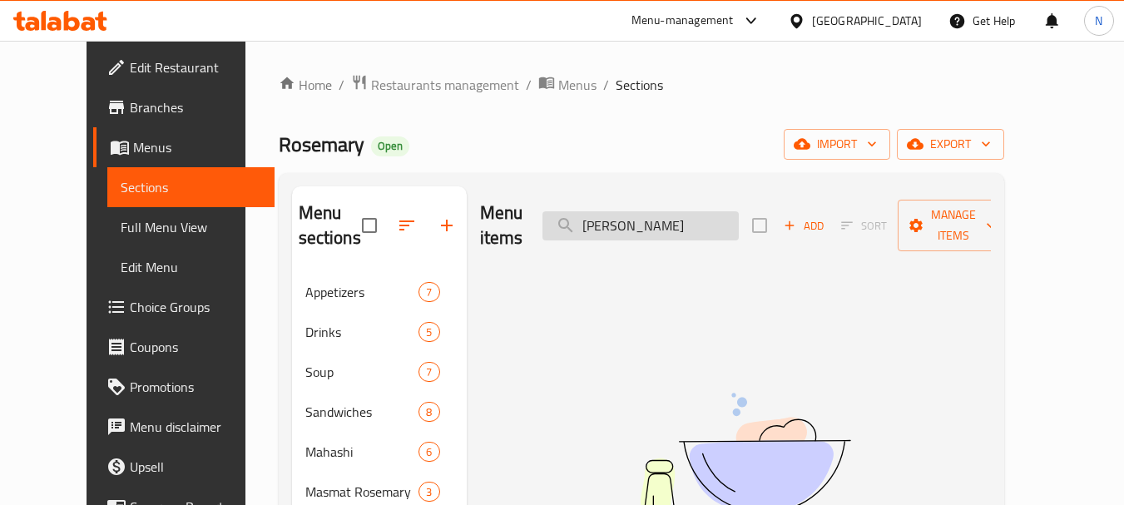
click at [637, 211] on input "Om Ali" at bounding box center [641, 225] width 196 height 29
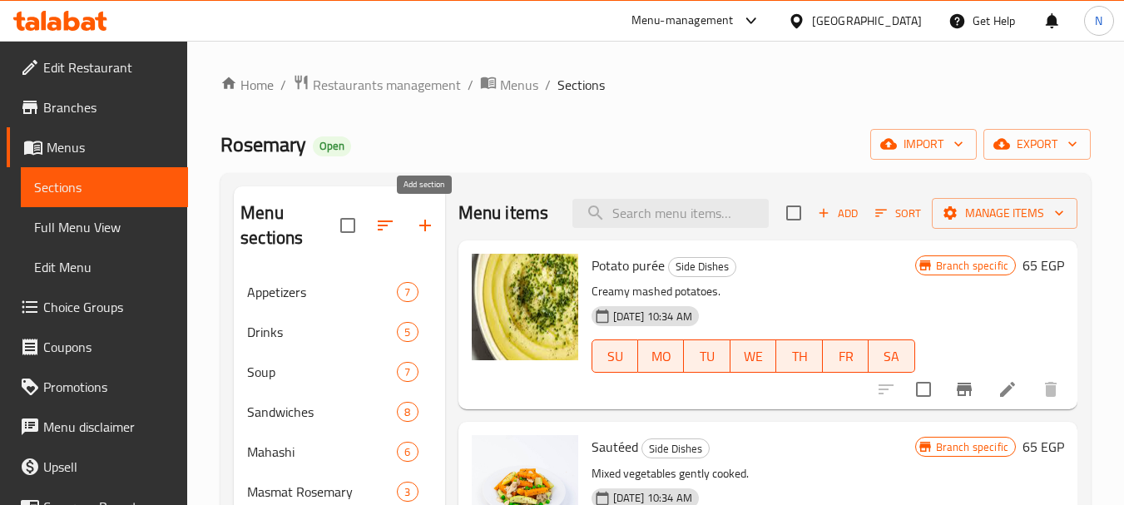
click at [420, 225] on icon "button" at bounding box center [425, 226] width 20 height 20
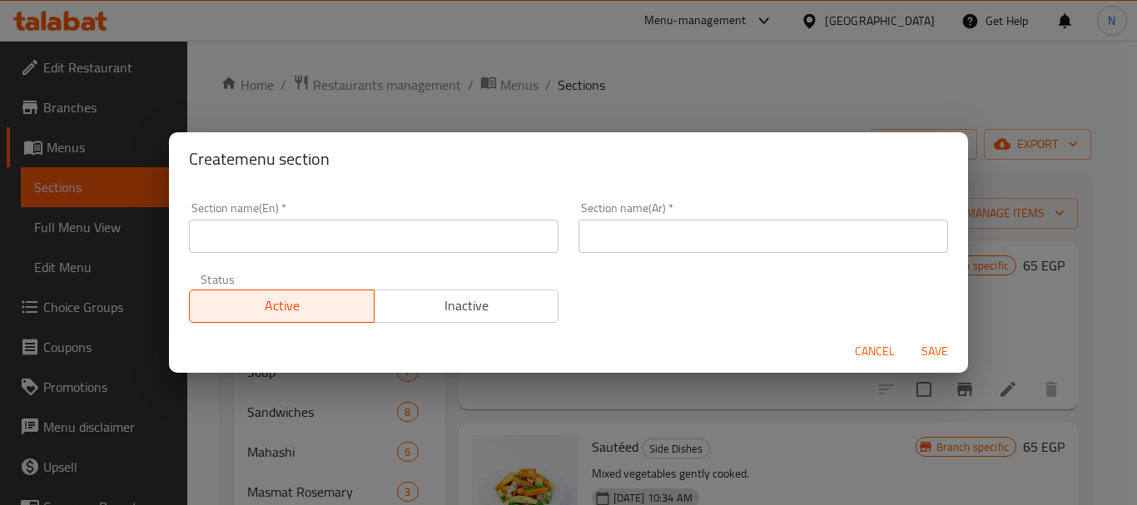
click at [370, 237] on input "text" at bounding box center [374, 236] width 370 height 33
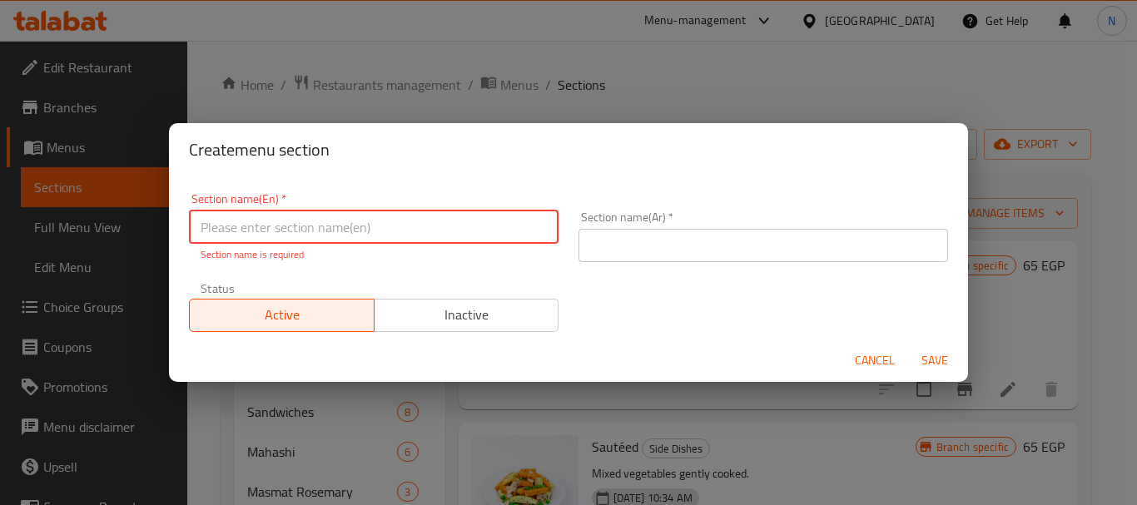
click at [871, 371] on button "Cancel" at bounding box center [874, 360] width 53 height 31
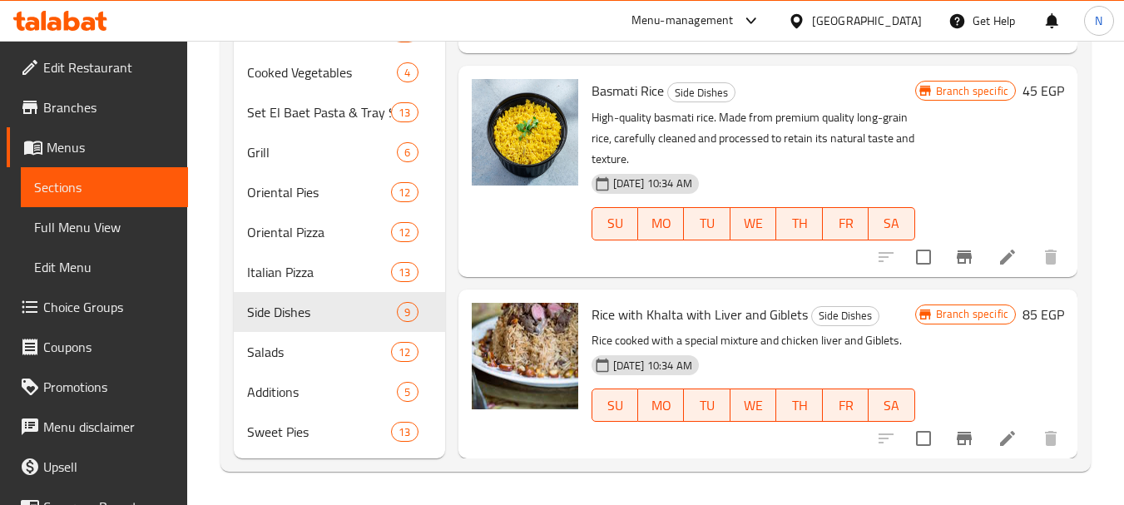
scroll to position [908, 0]
click at [305, 361] on span "Salads" at bounding box center [295, 352] width 97 height 20
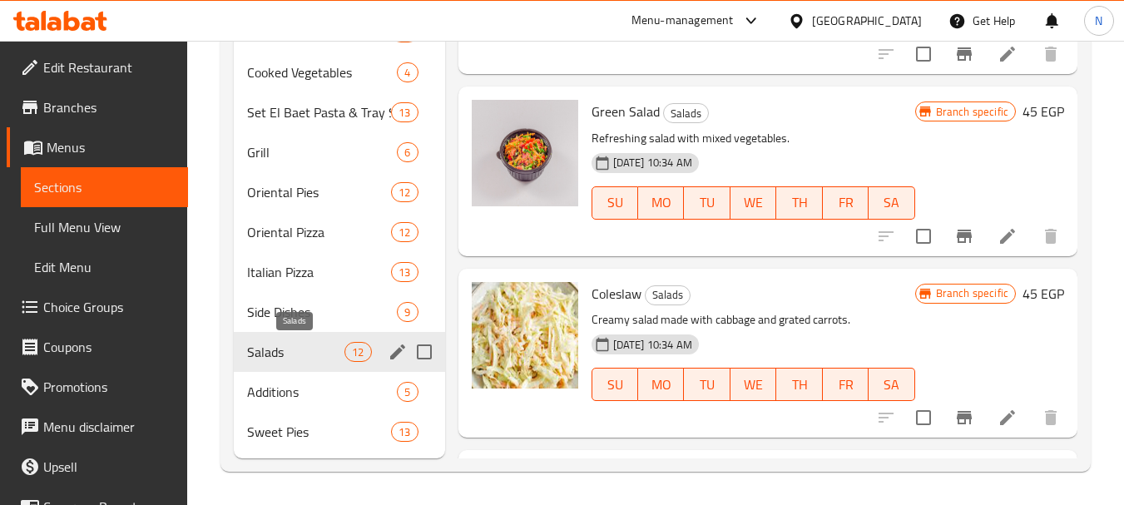
click at [315, 353] on span "Salads" at bounding box center [295, 352] width 97 height 20
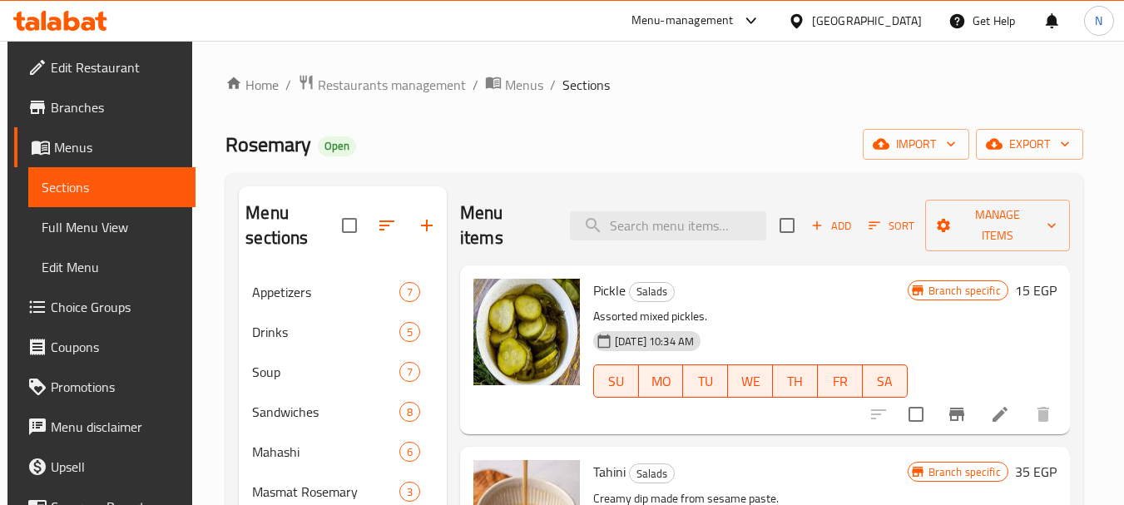
click at [957, 414] on icon "Branch-specific-item" at bounding box center [957, 414] width 15 height 13
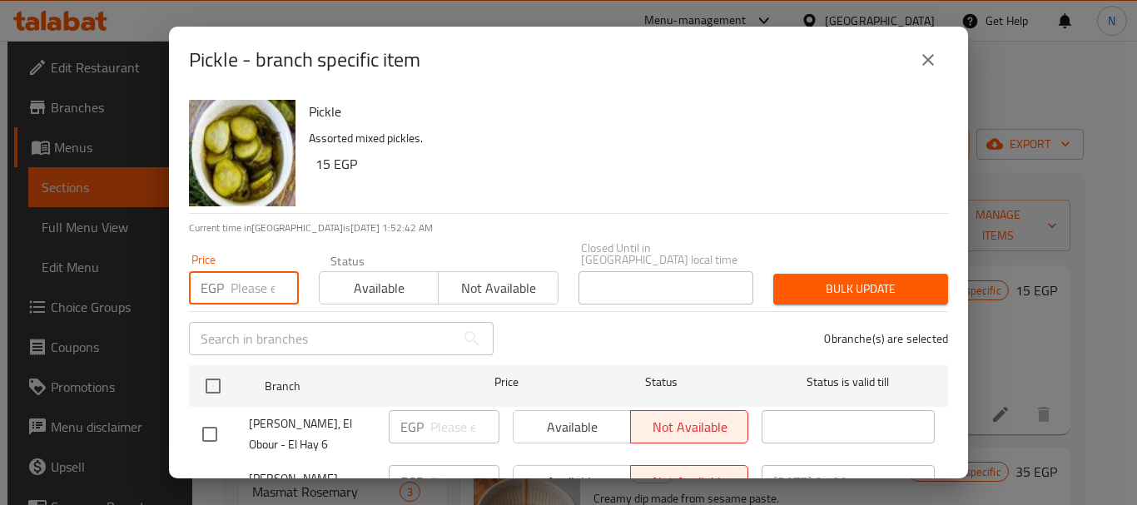
click at [249, 275] on input "number" at bounding box center [265, 287] width 68 height 33
paste input "17.1"
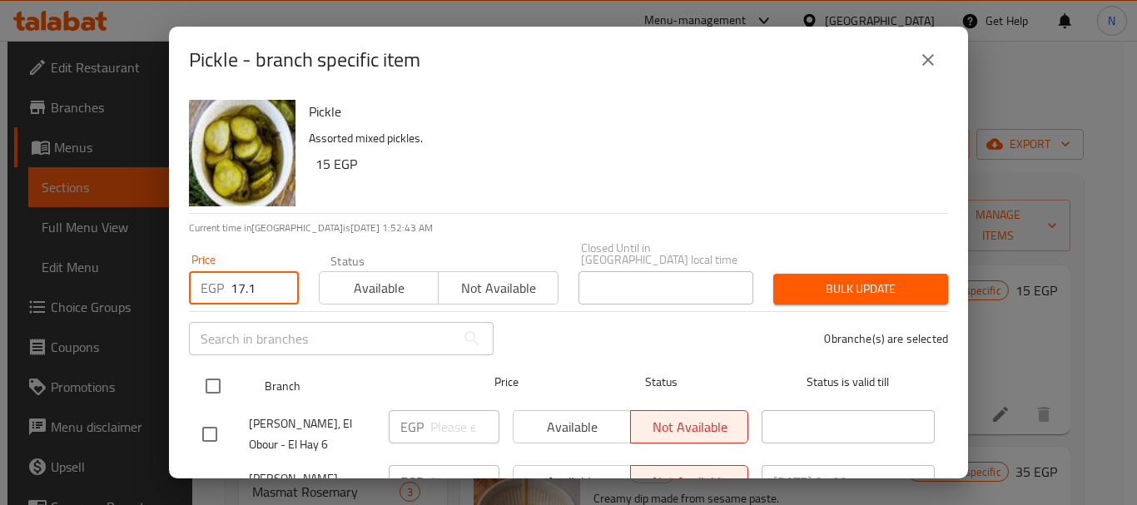
type input "17.1"
click at [214, 373] on input "checkbox" at bounding box center [213, 386] width 35 height 35
checkbox input "true"
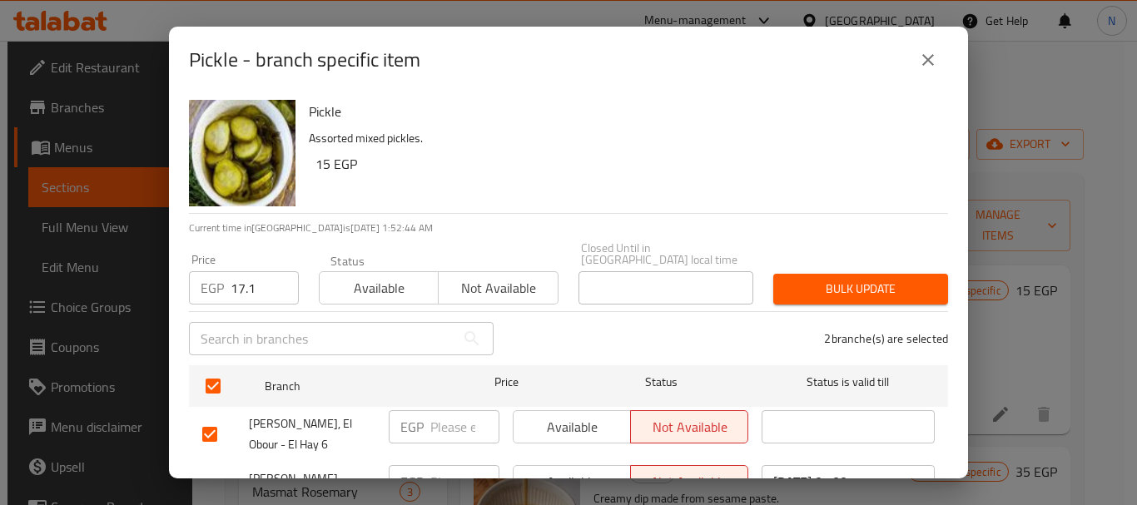
click at [787, 279] on span "Bulk update" at bounding box center [861, 289] width 148 height 21
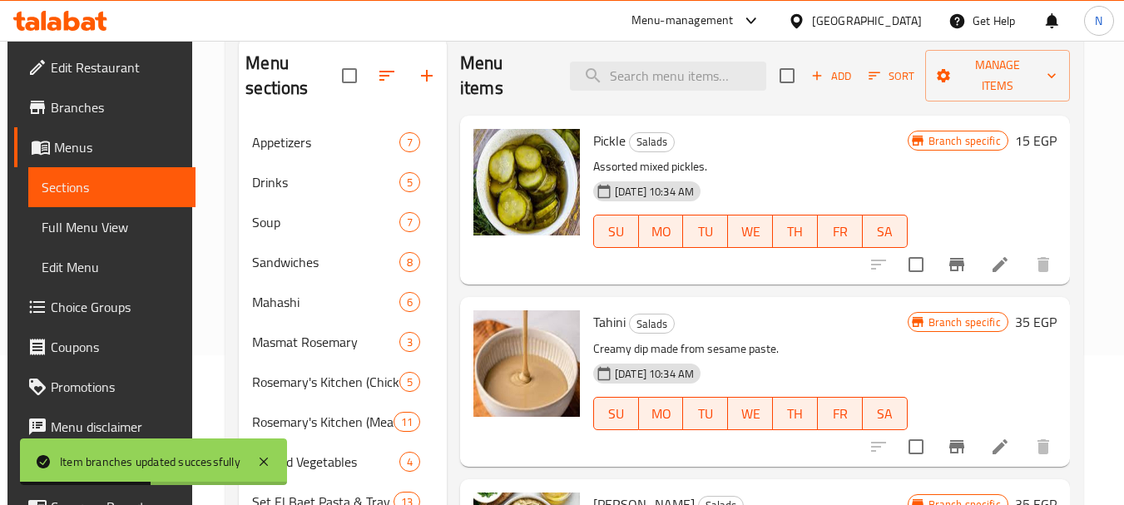
scroll to position [170, 0]
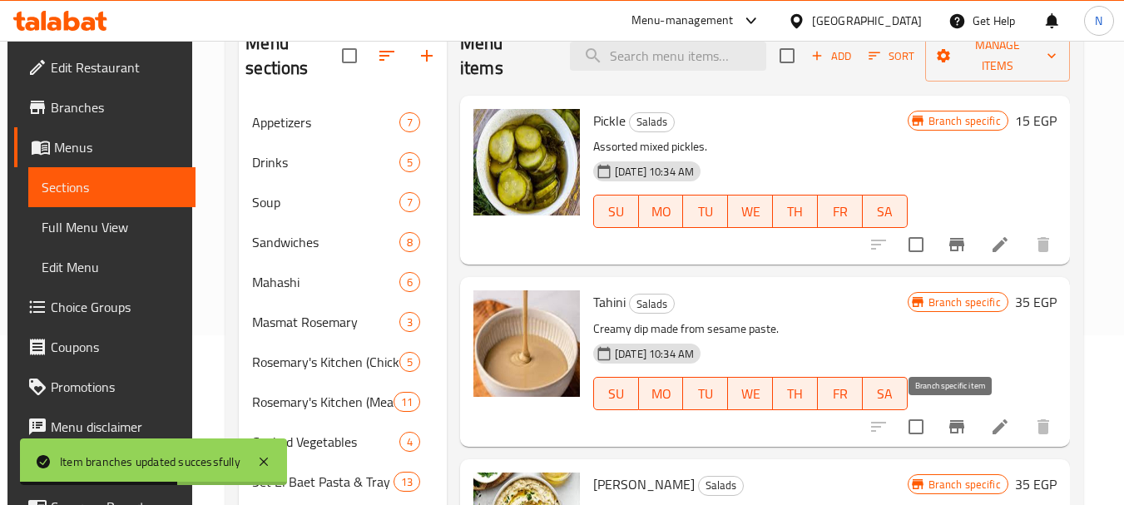
click at [947, 422] on icon "Branch-specific-item" at bounding box center [957, 427] width 20 height 20
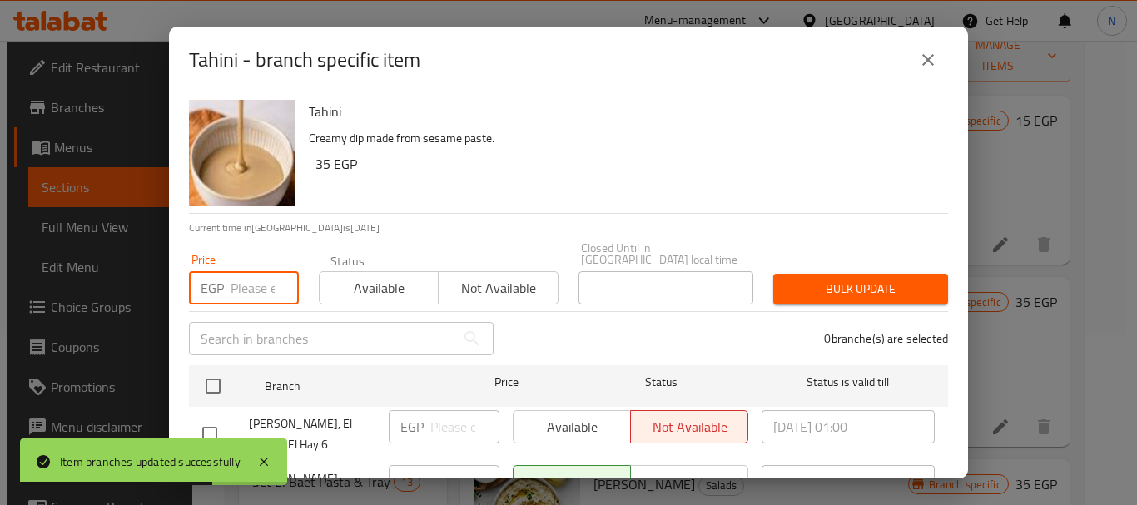
click at [247, 280] on input "number" at bounding box center [265, 287] width 68 height 33
paste input "39.9"
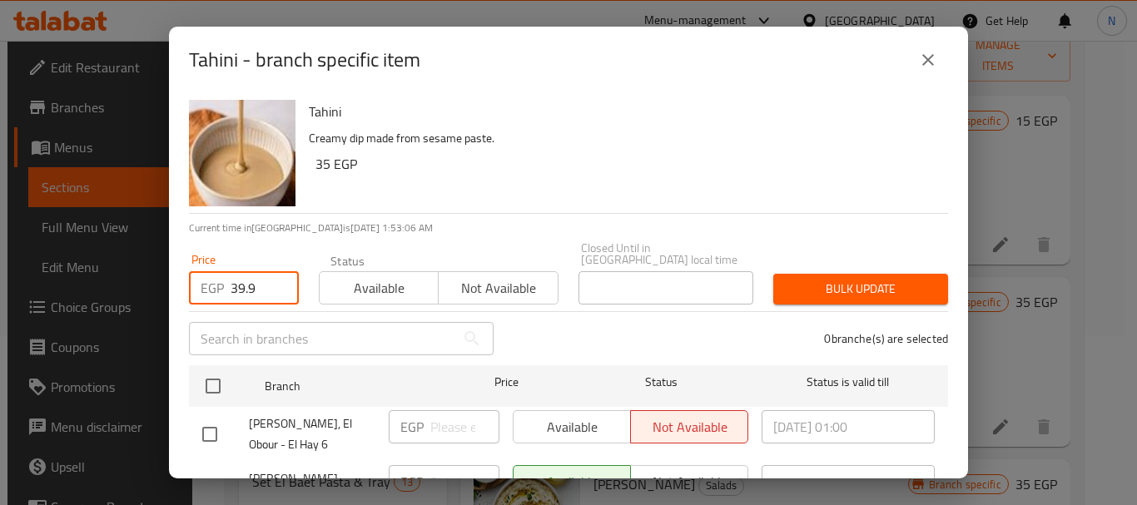
click at [257, 283] on input "39.9" at bounding box center [265, 287] width 68 height 33
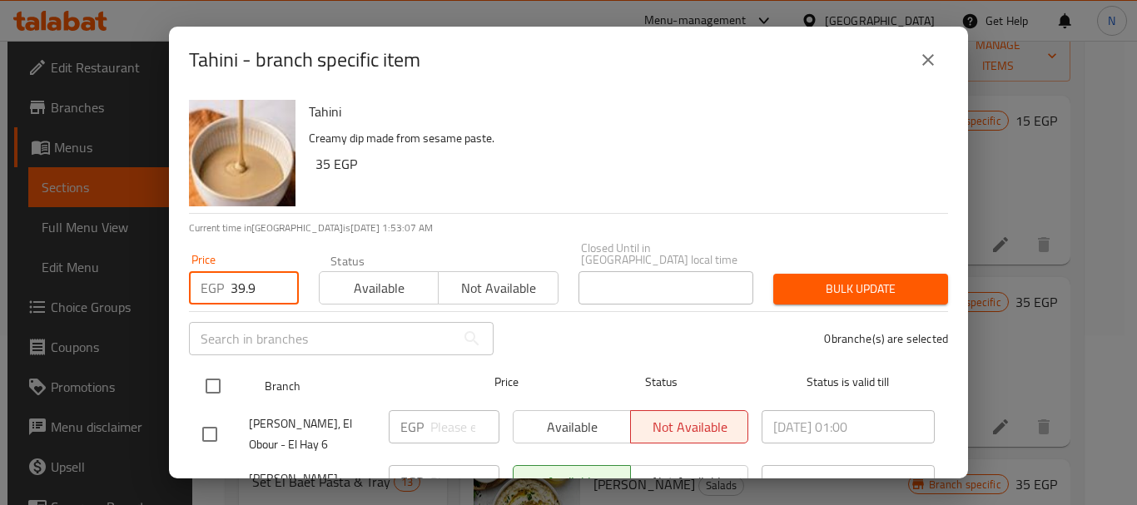
type input "39.9"
click at [218, 369] on input "checkbox" at bounding box center [213, 386] width 35 height 35
checkbox input "true"
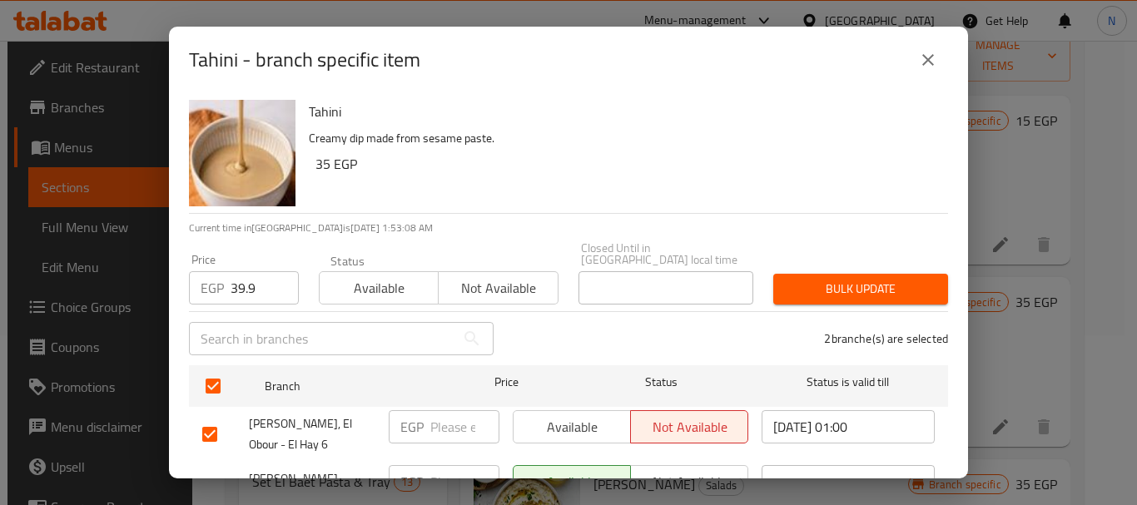
click at [801, 274] on button "Bulk update" at bounding box center [860, 289] width 175 height 31
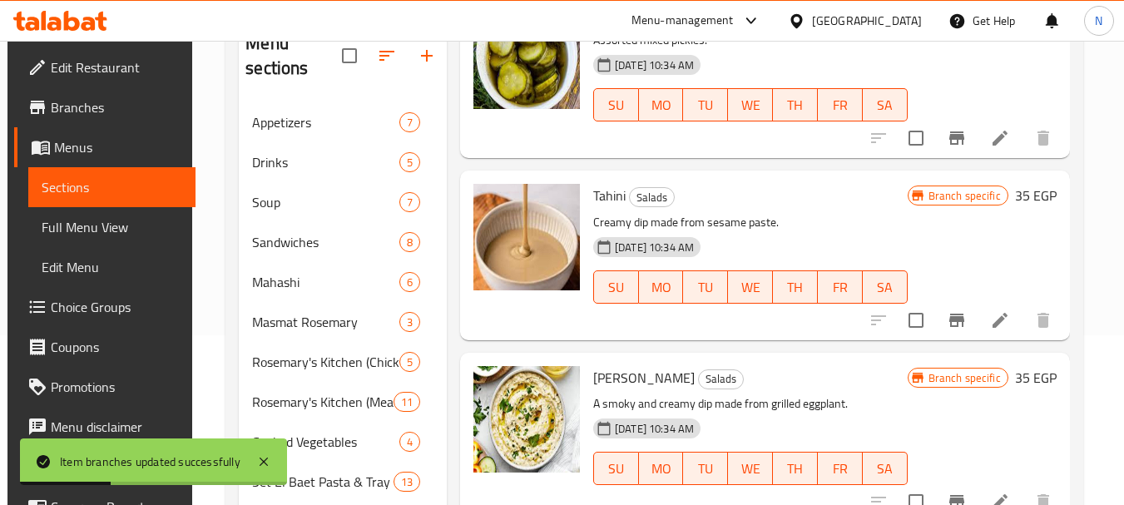
scroll to position [142, 0]
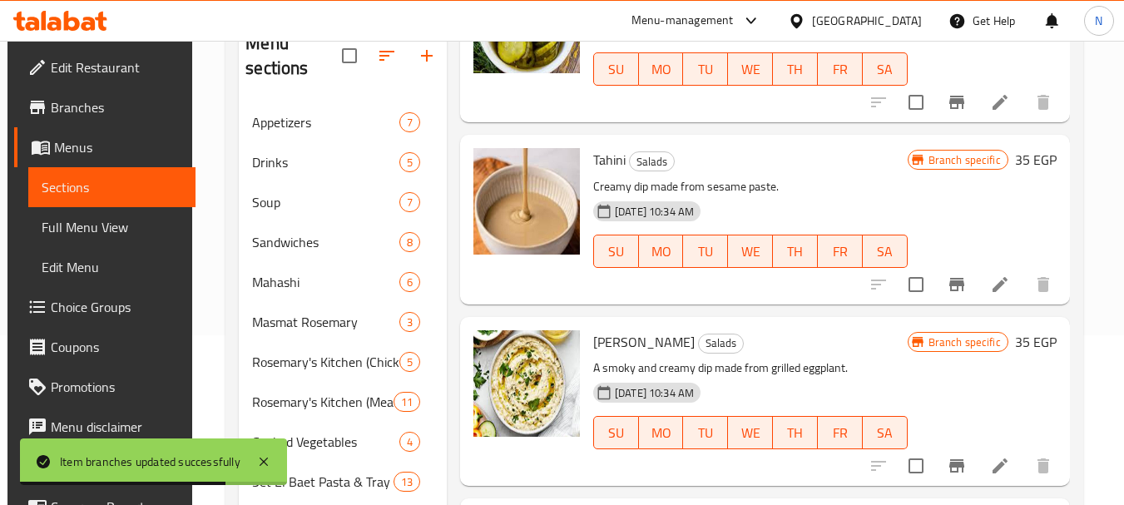
click at [959, 465] on icon "Branch-specific-item" at bounding box center [957, 465] width 15 height 13
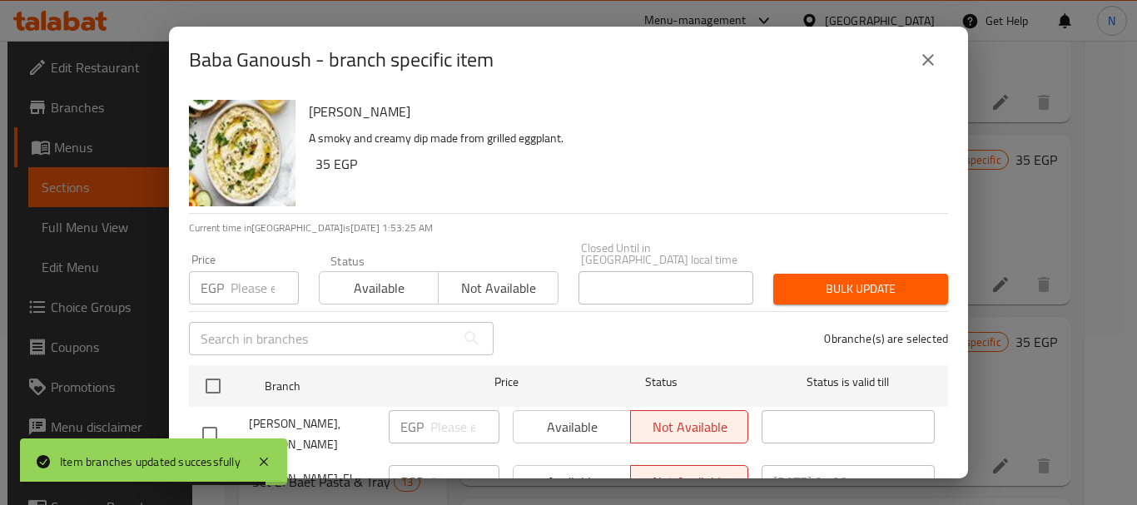
click at [248, 275] on input "number" at bounding box center [265, 287] width 68 height 33
paste input "39.9"
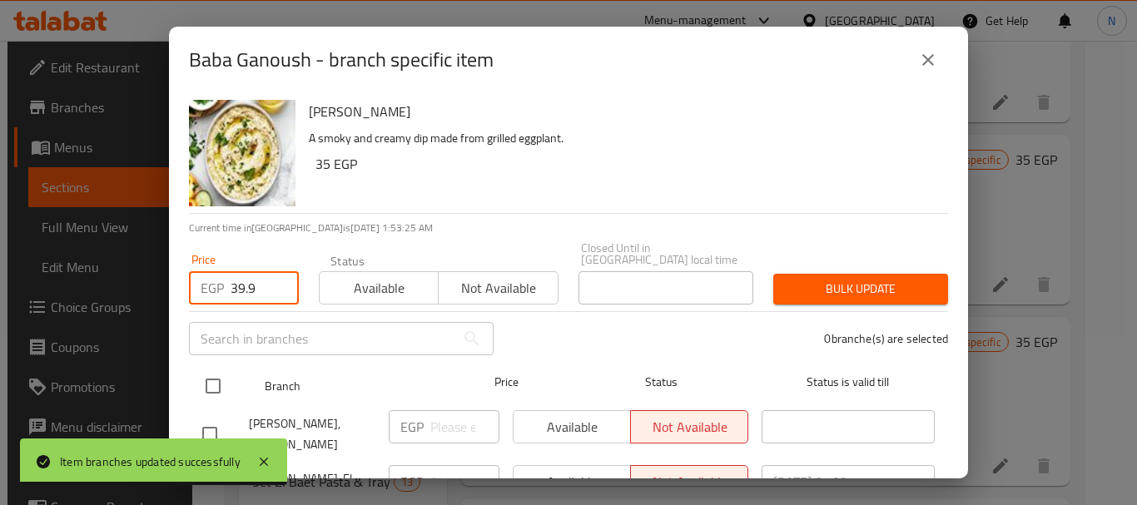
type input "39.9"
click at [222, 369] on input "checkbox" at bounding box center [213, 386] width 35 height 35
checkbox input "true"
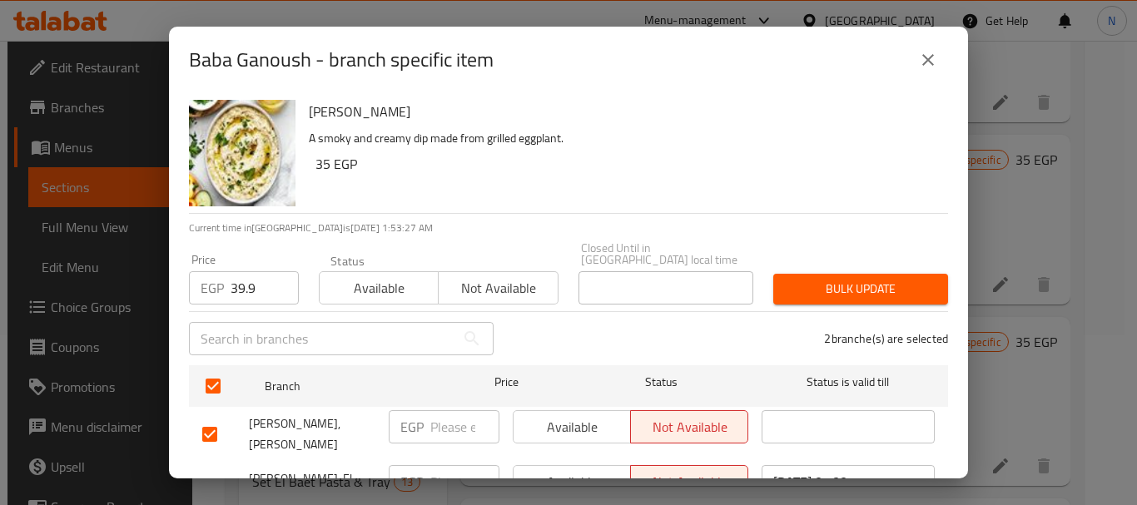
click at [787, 279] on span "Bulk update" at bounding box center [861, 289] width 148 height 21
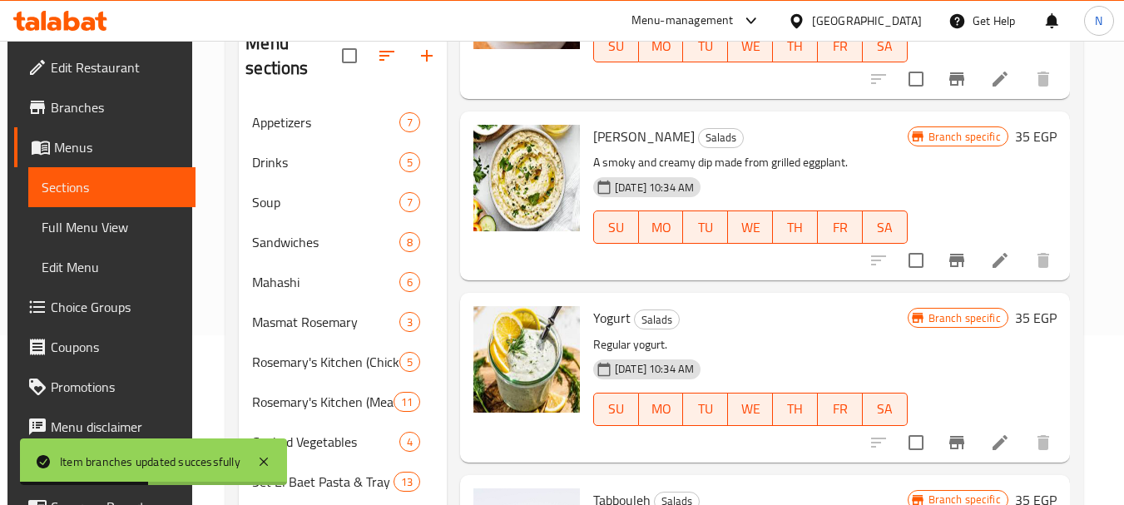
scroll to position [350, 0]
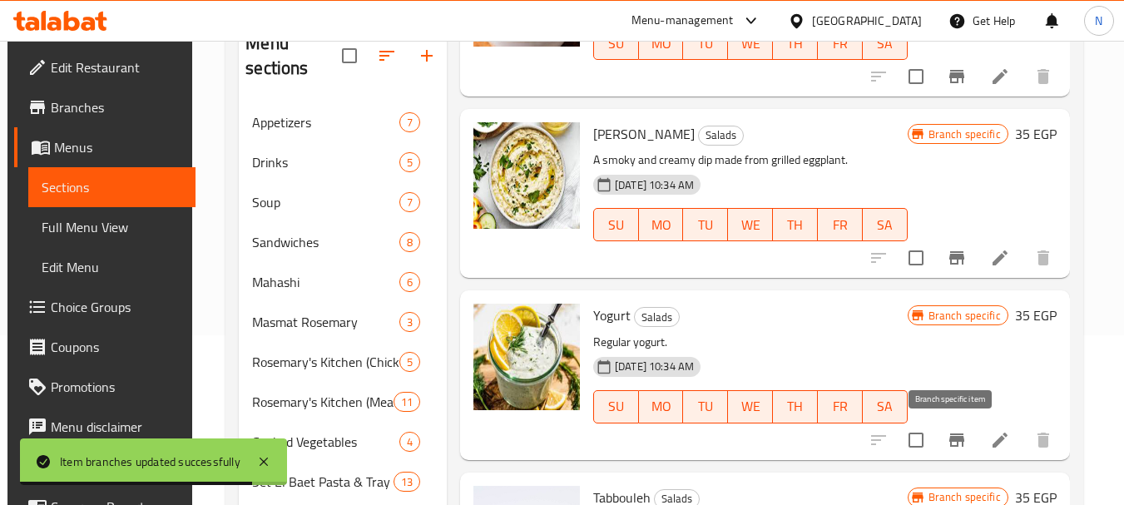
click at [955, 437] on icon "Branch-specific-item" at bounding box center [957, 440] width 15 height 13
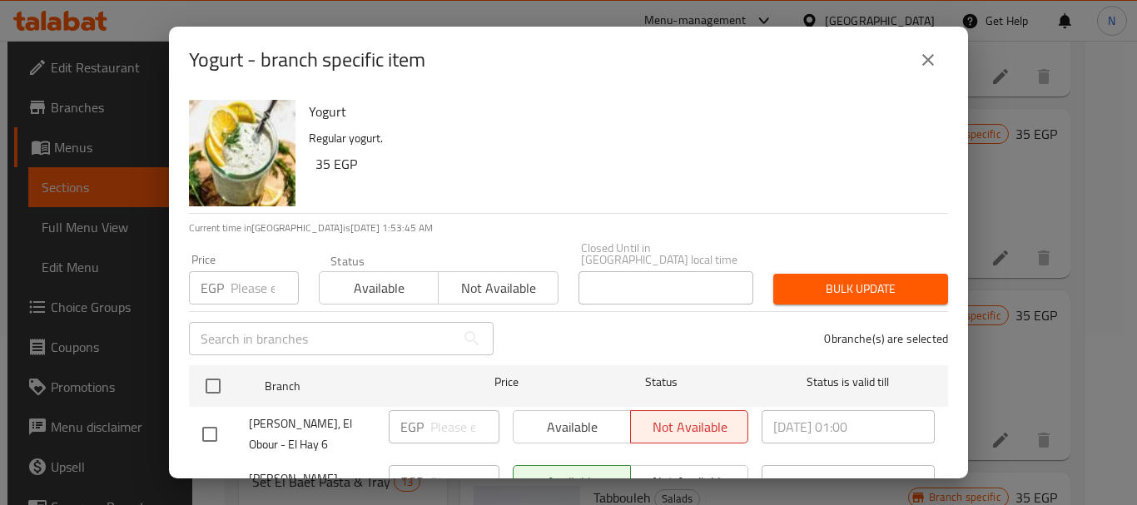
click at [256, 271] on input "number" at bounding box center [265, 287] width 68 height 33
paste input "39.9"
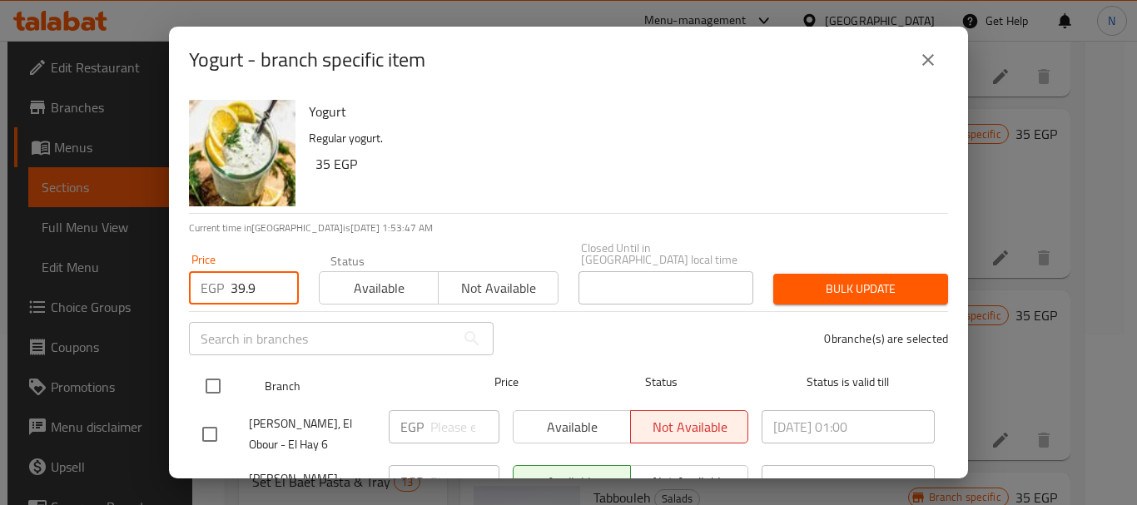
type input "39.9"
click at [210, 380] on input "checkbox" at bounding box center [213, 386] width 35 height 35
checkbox input "true"
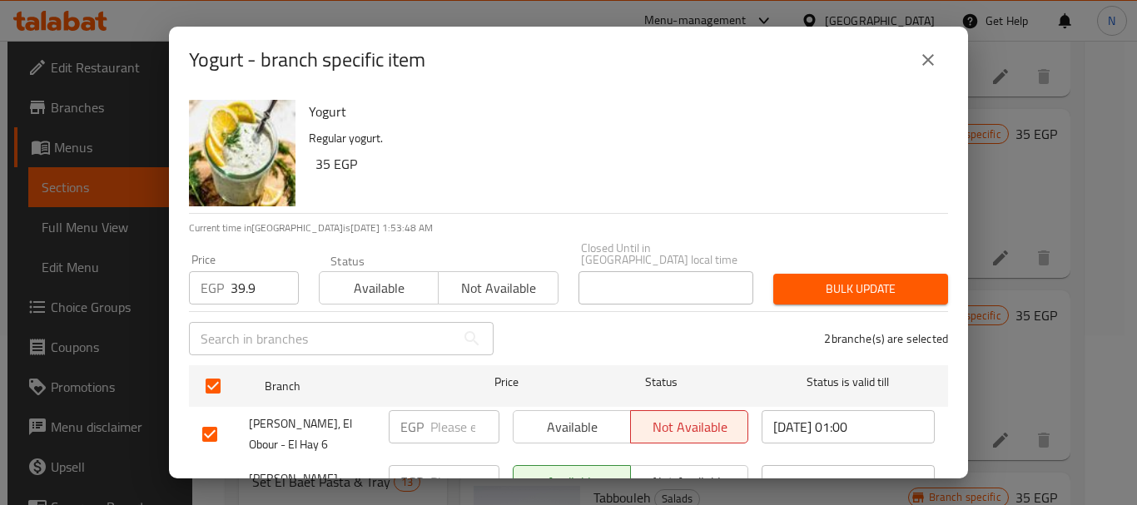
click at [809, 279] on span "Bulk update" at bounding box center [861, 289] width 148 height 21
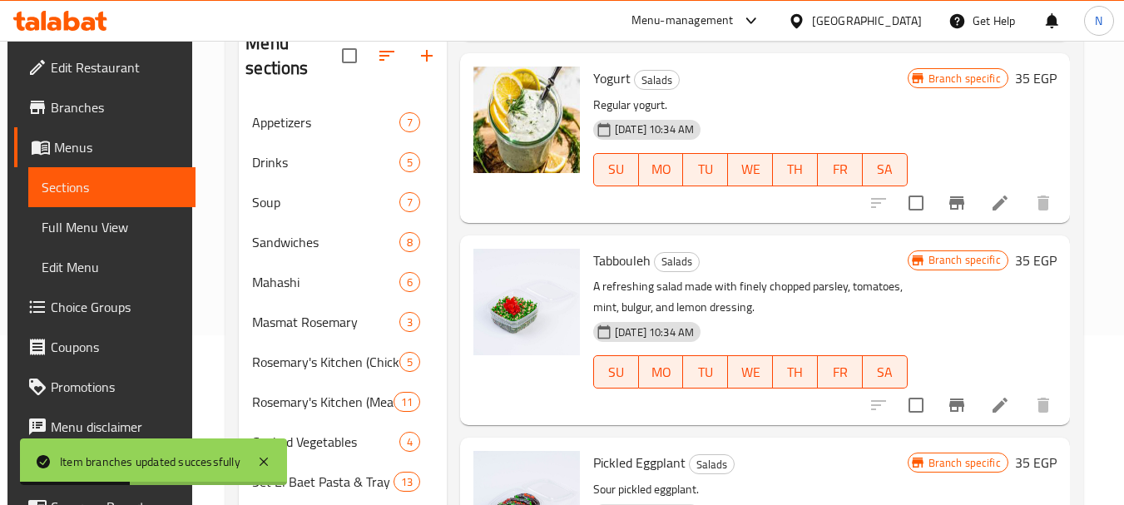
scroll to position [599, 0]
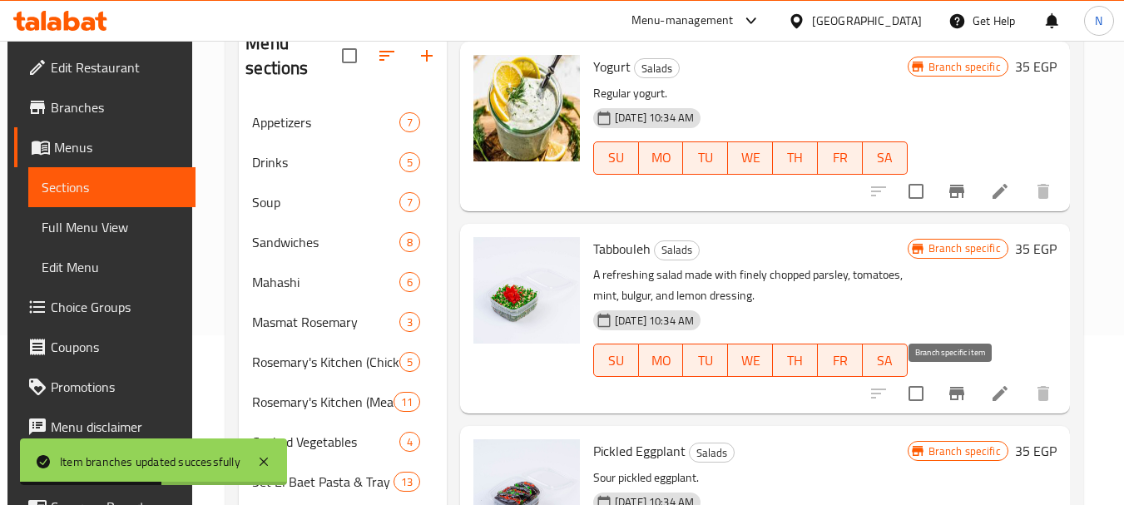
click at [950, 395] on icon "Branch-specific-item" at bounding box center [957, 393] width 15 height 13
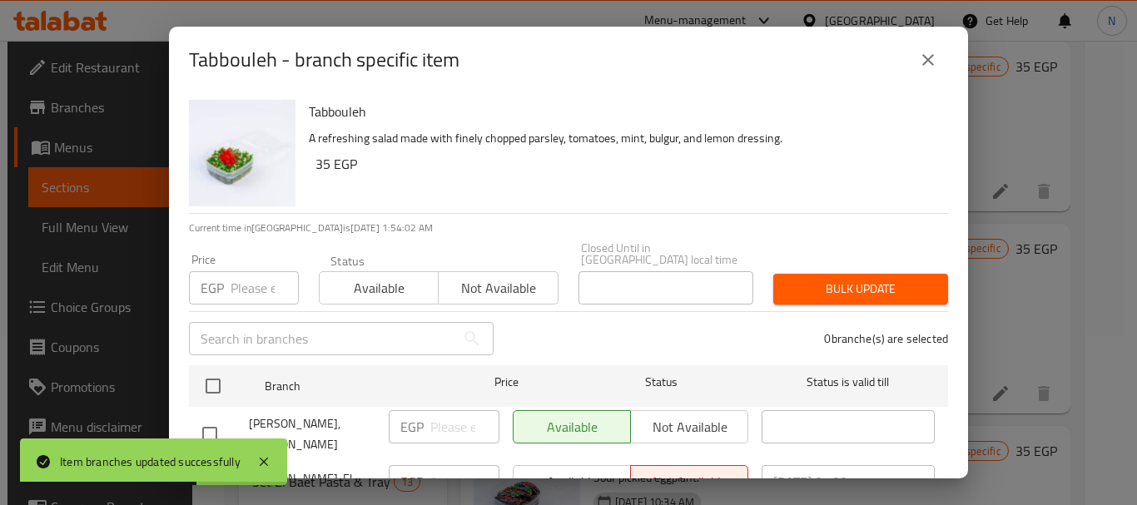
click at [263, 287] on input "number" at bounding box center [265, 287] width 68 height 33
paste input "39.9"
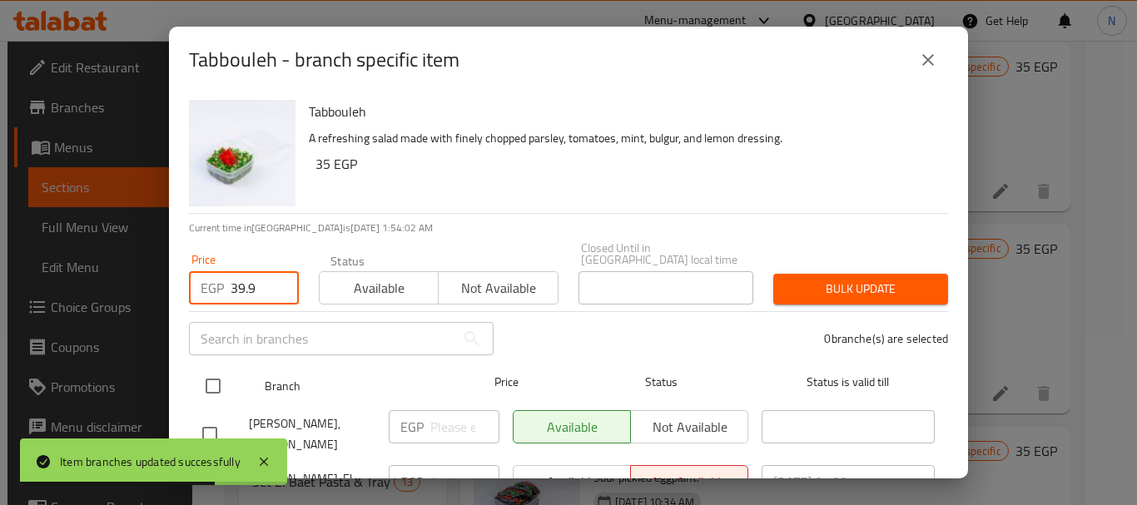
click at [218, 377] on input "checkbox" at bounding box center [213, 386] width 35 height 35
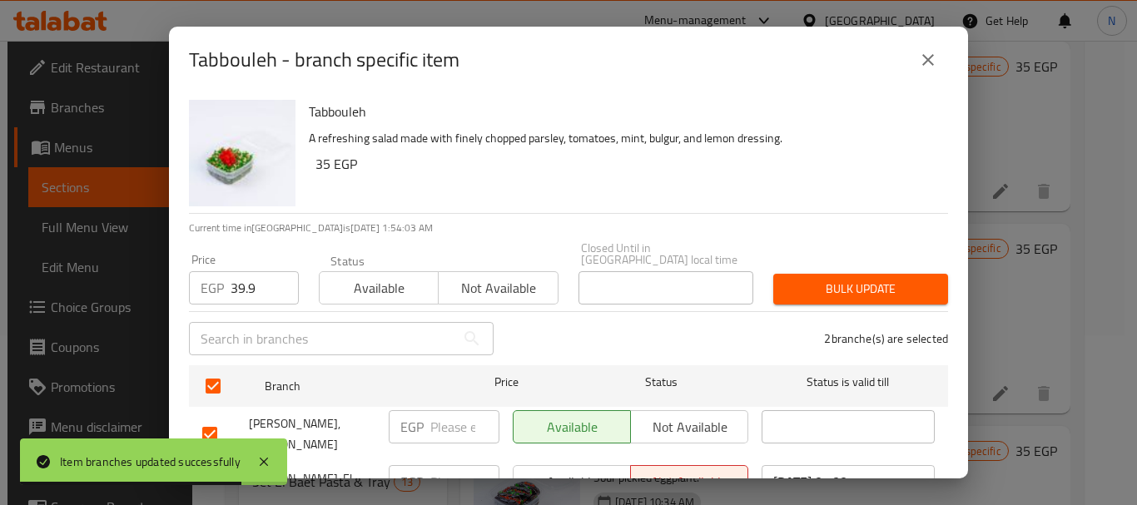
click at [805, 283] on span "Bulk update" at bounding box center [861, 289] width 148 height 21
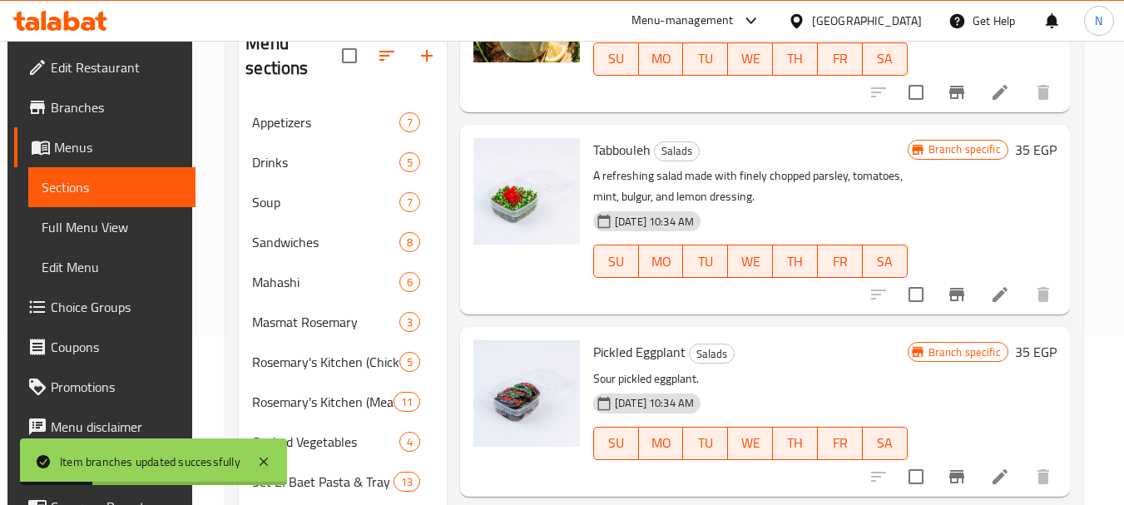
scroll to position [744, 0]
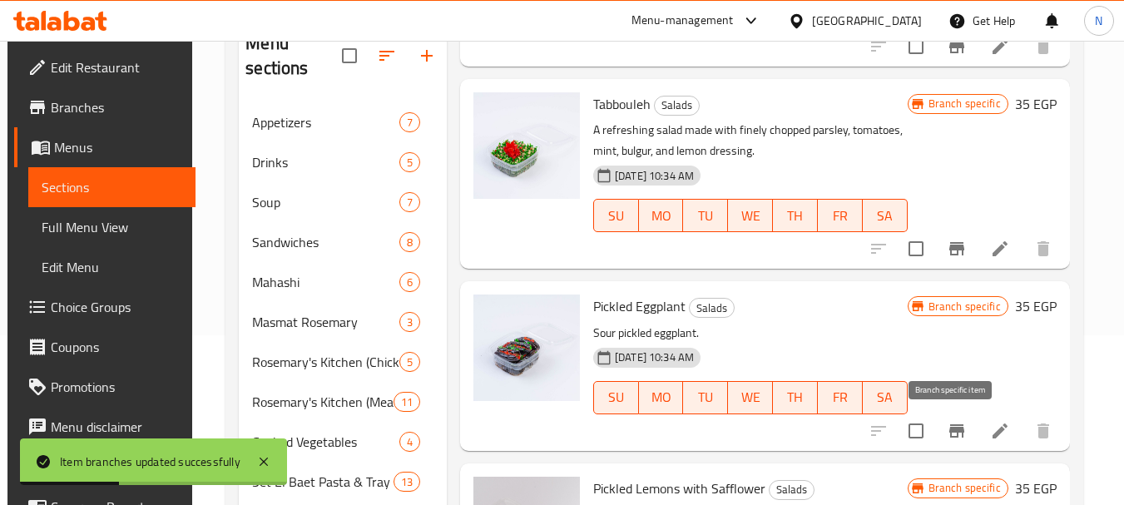
click at [953, 442] on button "Branch-specific-item" at bounding box center [957, 431] width 40 height 40
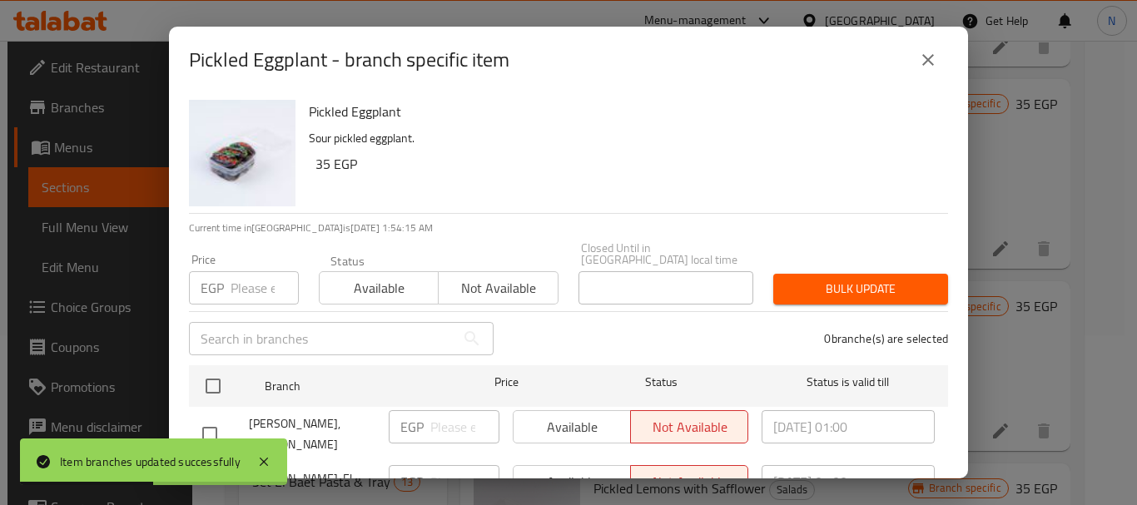
click at [232, 284] on input "number" at bounding box center [265, 287] width 68 height 33
paste input "39.9"
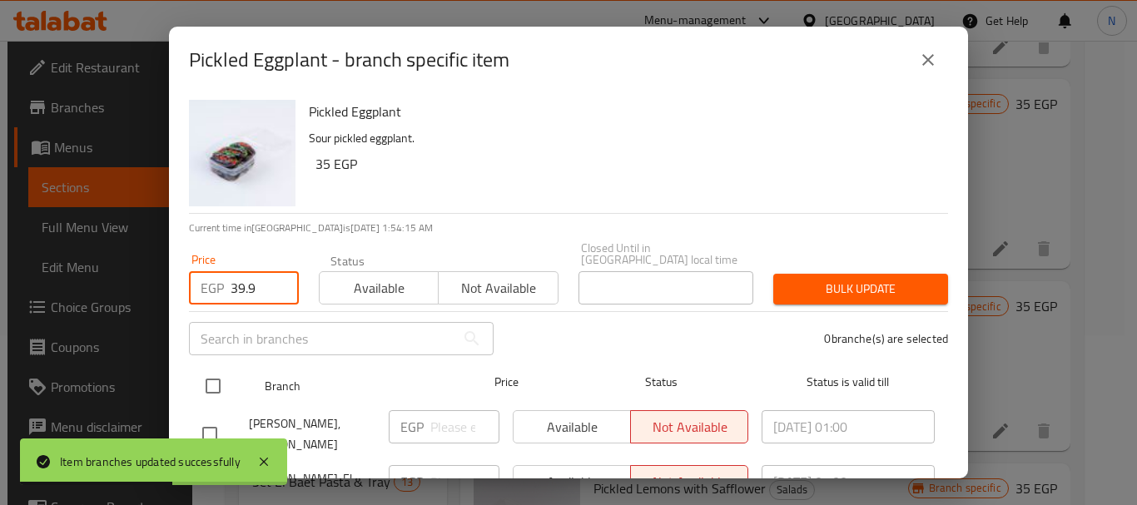
click at [222, 373] on input "checkbox" at bounding box center [213, 386] width 35 height 35
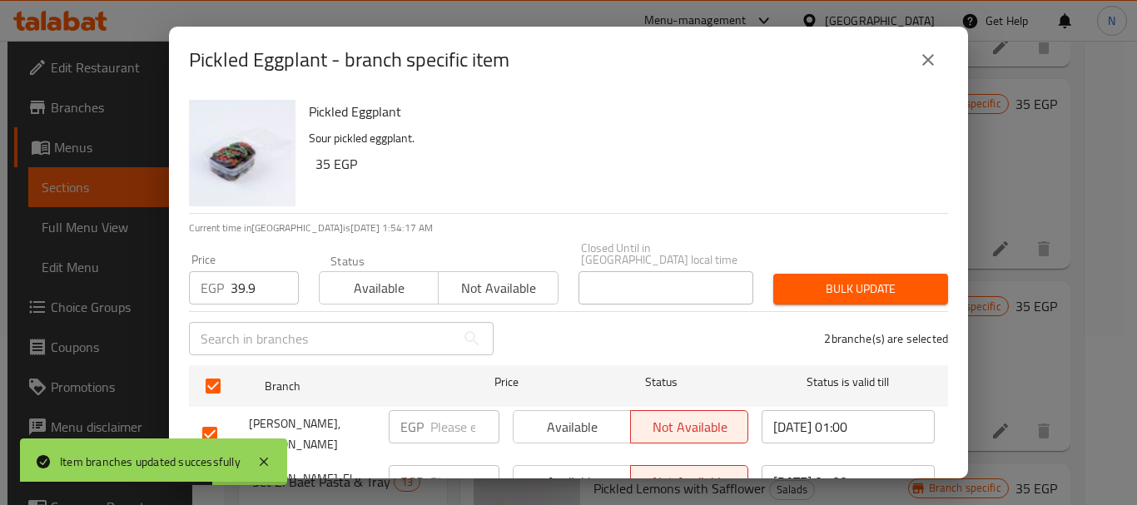
click at [801, 264] on div "Bulk update" at bounding box center [860, 289] width 195 height 51
click at [800, 279] on span "Bulk update" at bounding box center [861, 289] width 148 height 21
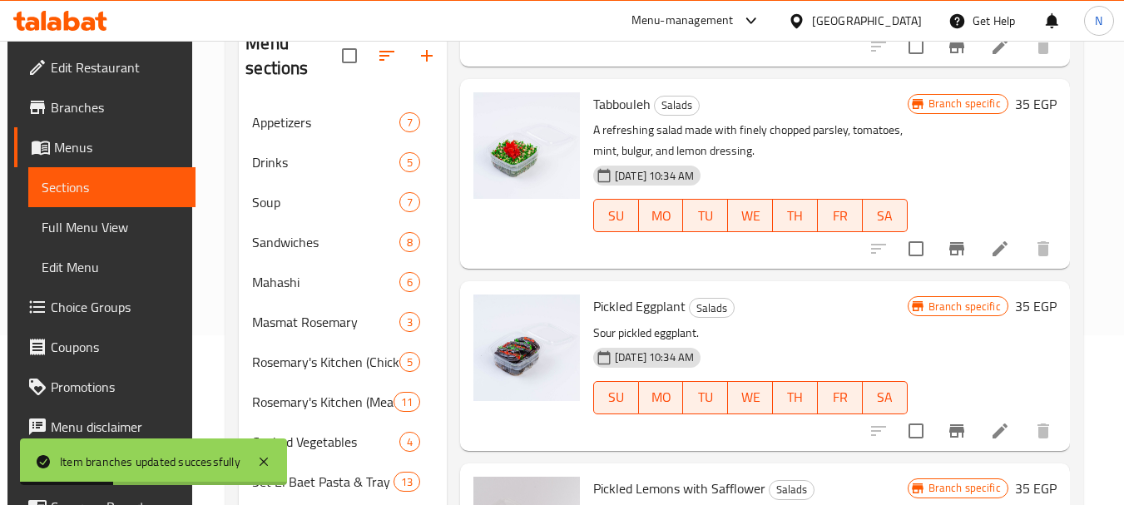
scroll to position [1186, 0]
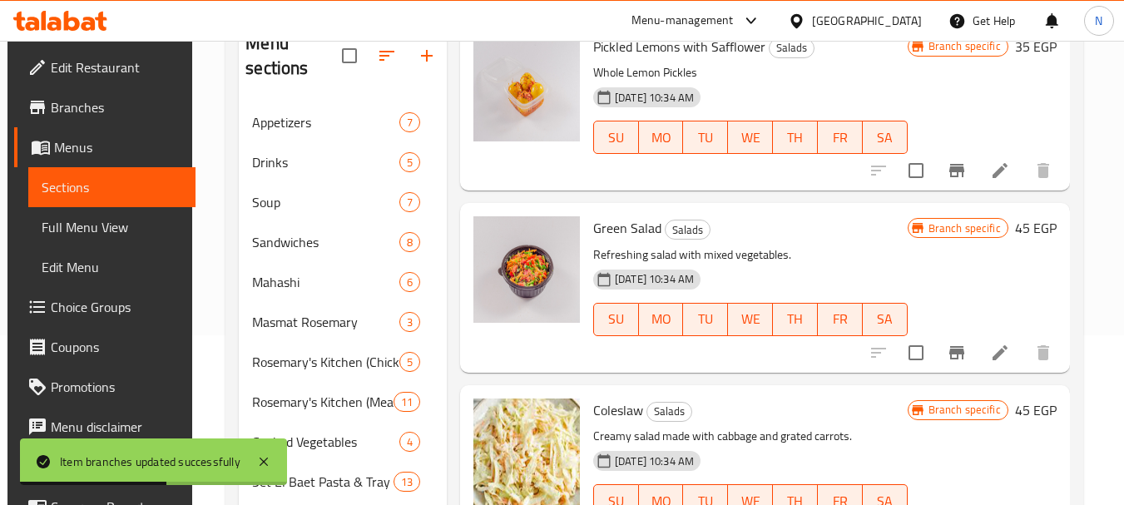
click at [990, 171] on icon at bounding box center [1000, 171] width 20 height 20
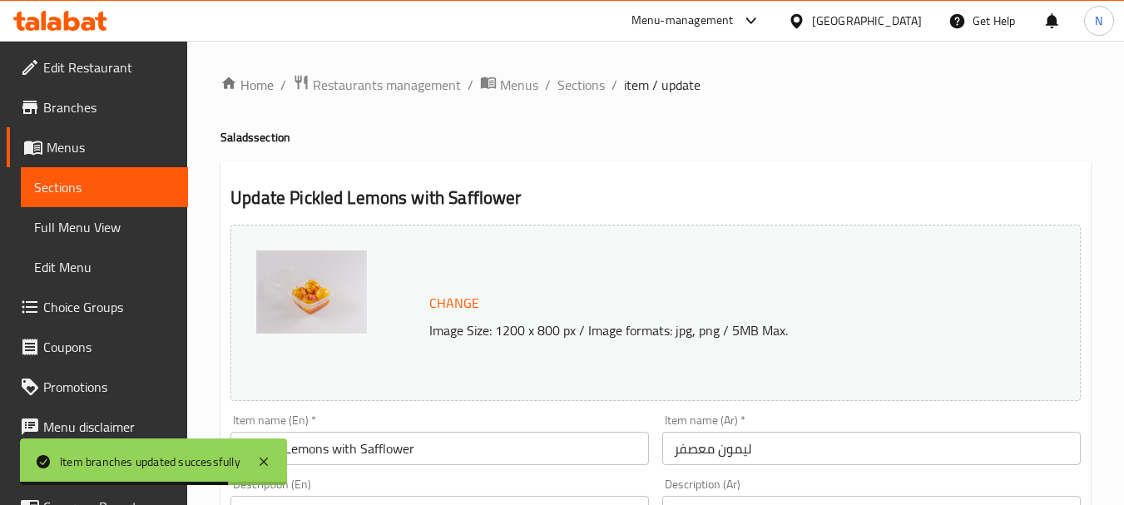
click at [694, 449] on input "ليمون معصفر" at bounding box center [872, 448] width 419 height 33
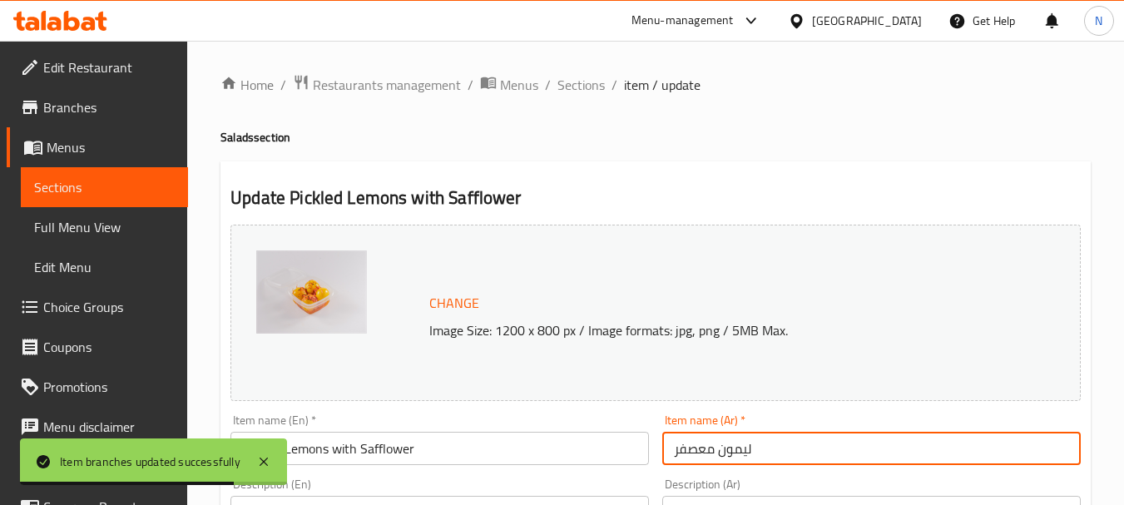
click at [694, 449] on input "ليمون معصفر" at bounding box center [872, 448] width 419 height 33
click at [696, 449] on input "ليمون معصفر" at bounding box center [872, 448] width 419 height 33
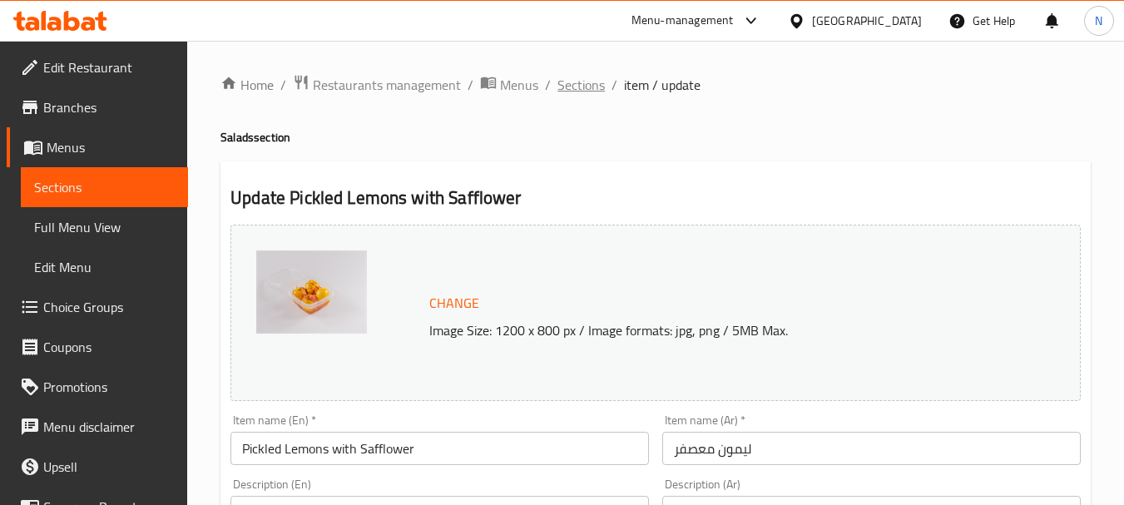
click at [578, 84] on span "Sections" at bounding box center [581, 85] width 47 height 20
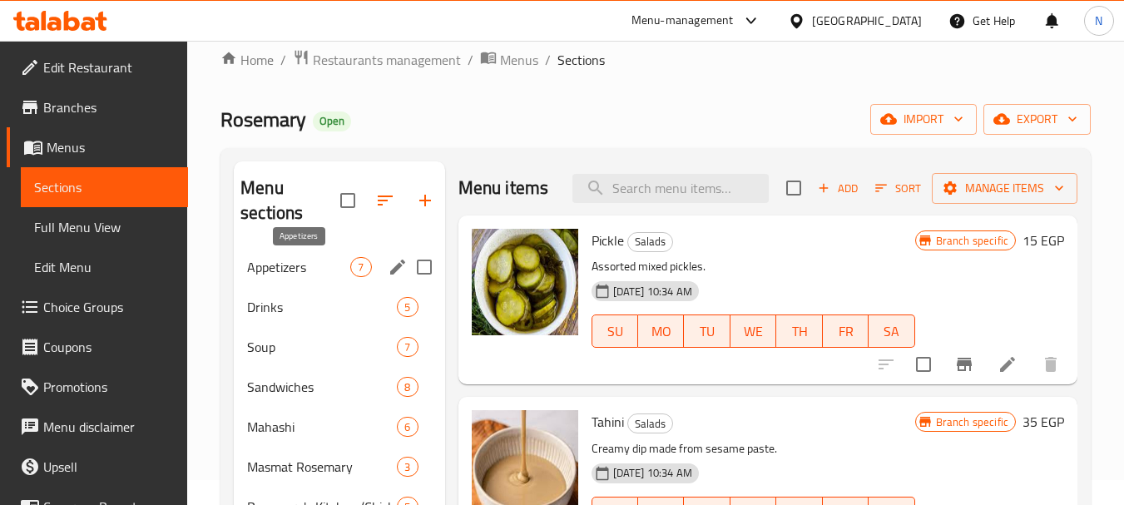
scroll to position [442, 0]
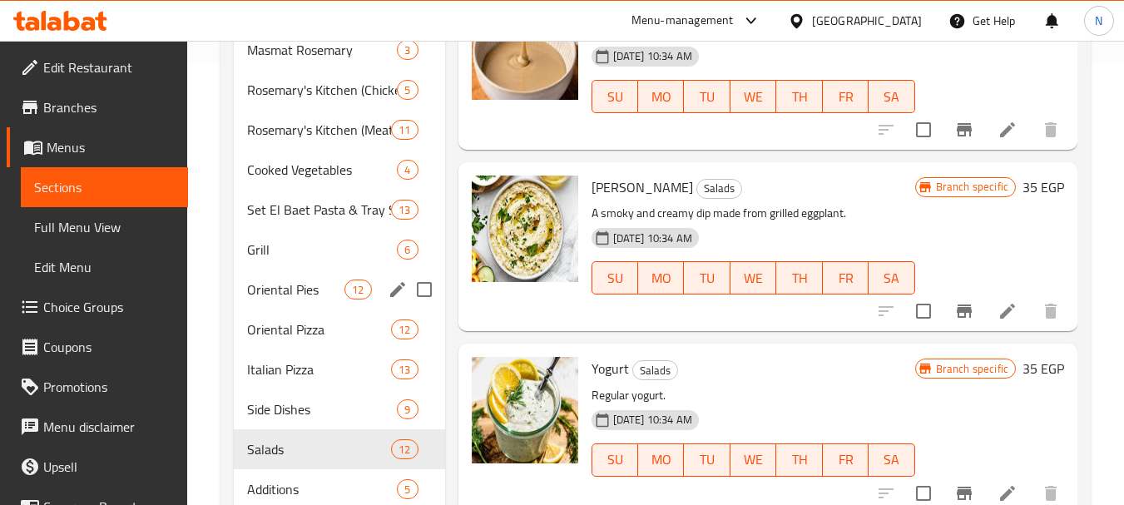
click at [420, 285] on input "Menu sections" at bounding box center [424, 289] width 35 height 35
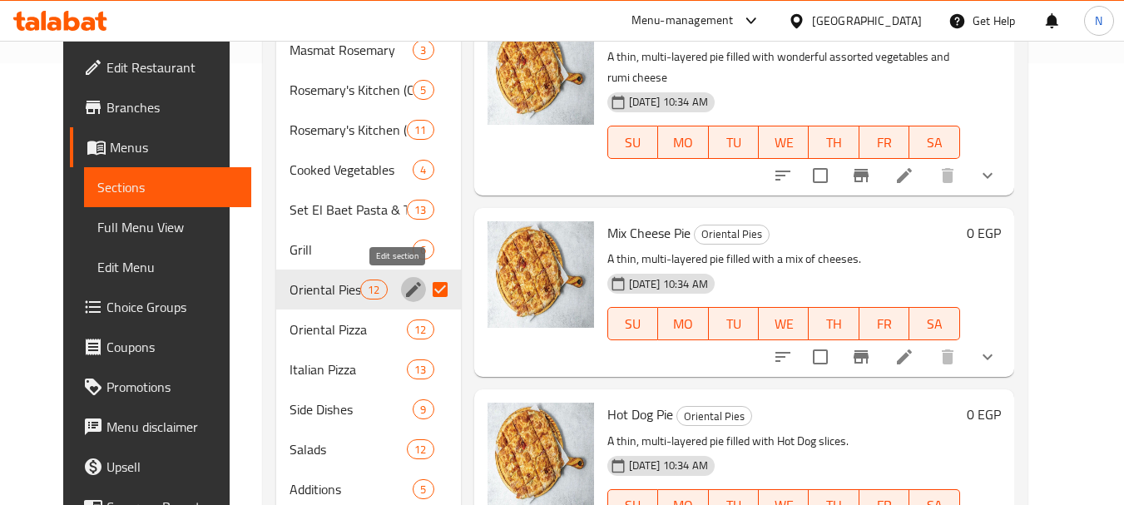
click at [405, 289] on icon "edit" at bounding box center [414, 290] width 20 height 20
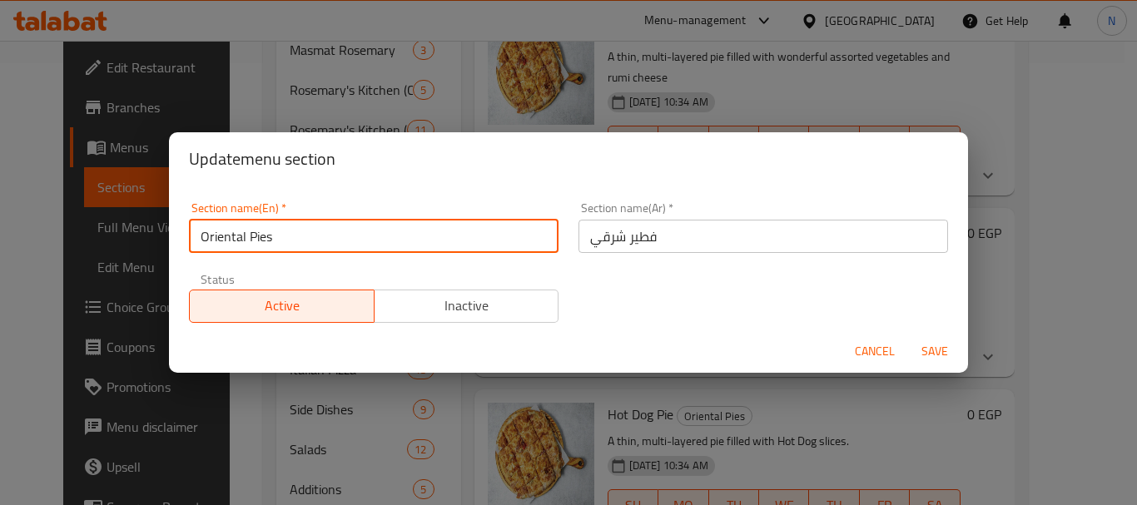
drag, startPoint x: 290, startPoint y: 232, endPoint x: 199, endPoint y: 235, distance: 91.6
click at [199, 235] on input "Oriental Pies" at bounding box center [374, 236] width 370 height 33
click at [888, 353] on span "Cancel" at bounding box center [875, 351] width 40 height 21
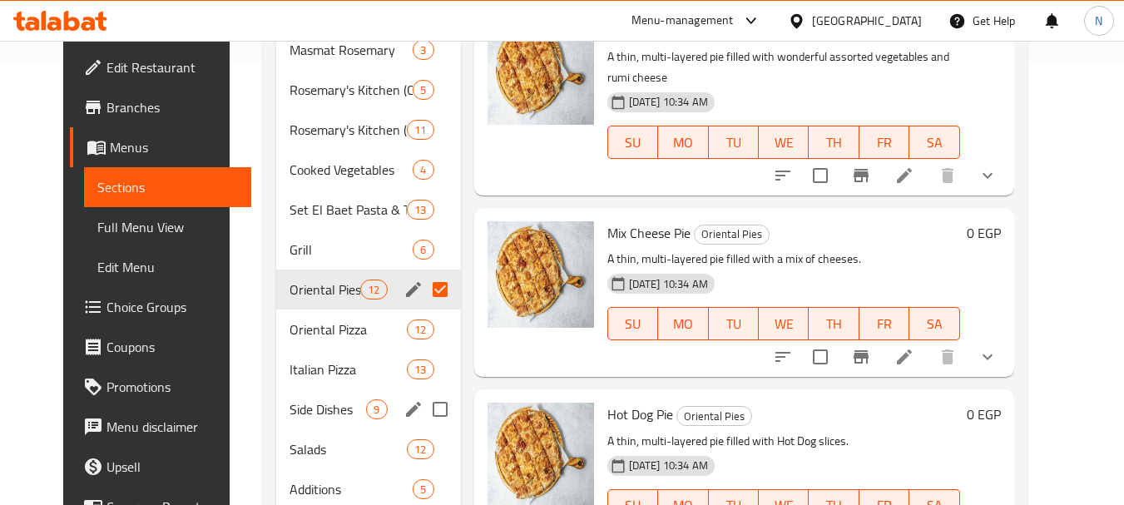
click at [423, 414] on input "Menu sections" at bounding box center [440, 409] width 35 height 35
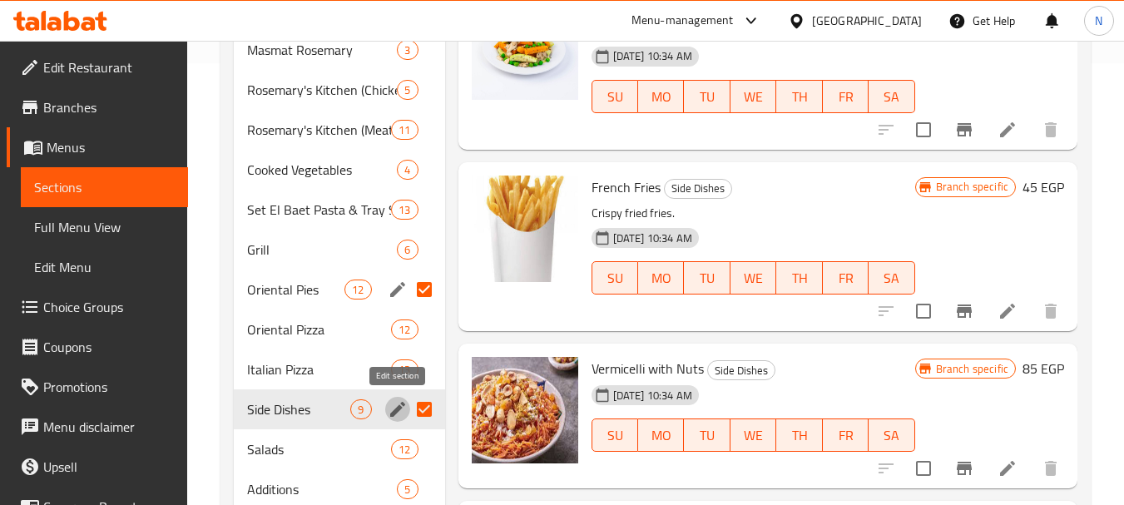
click at [399, 416] on icon "edit" at bounding box center [398, 410] width 20 height 20
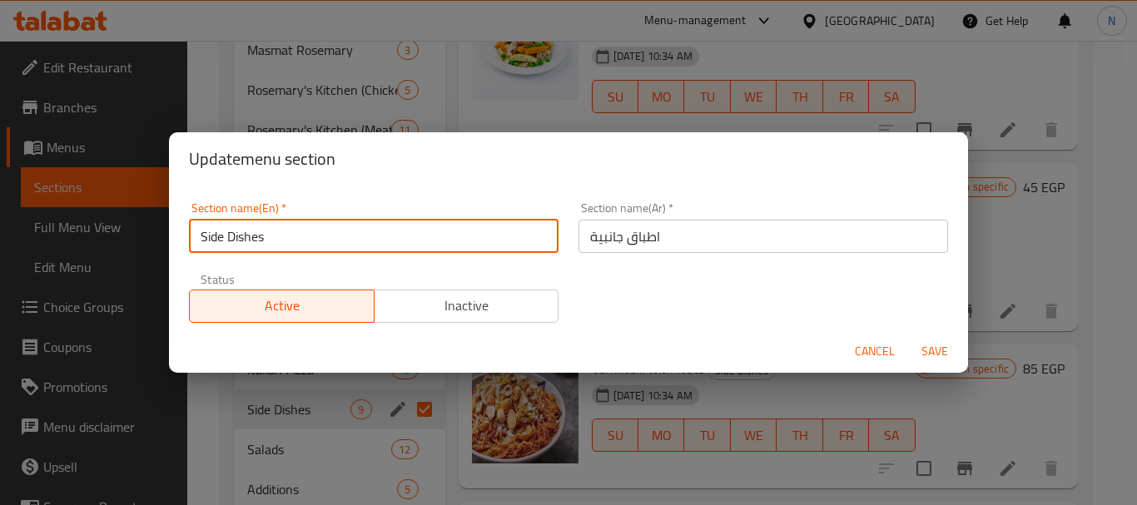
drag, startPoint x: 275, startPoint y: 242, endPoint x: 196, endPoint y: 241, distance: 79.9
click at [196, 241] on input "Side Dishes" at bounding box center [374, 236] width 370 height 33
click at [893, 349] on span "Cancel" at bounding box center [875, 351] width 40 height 21
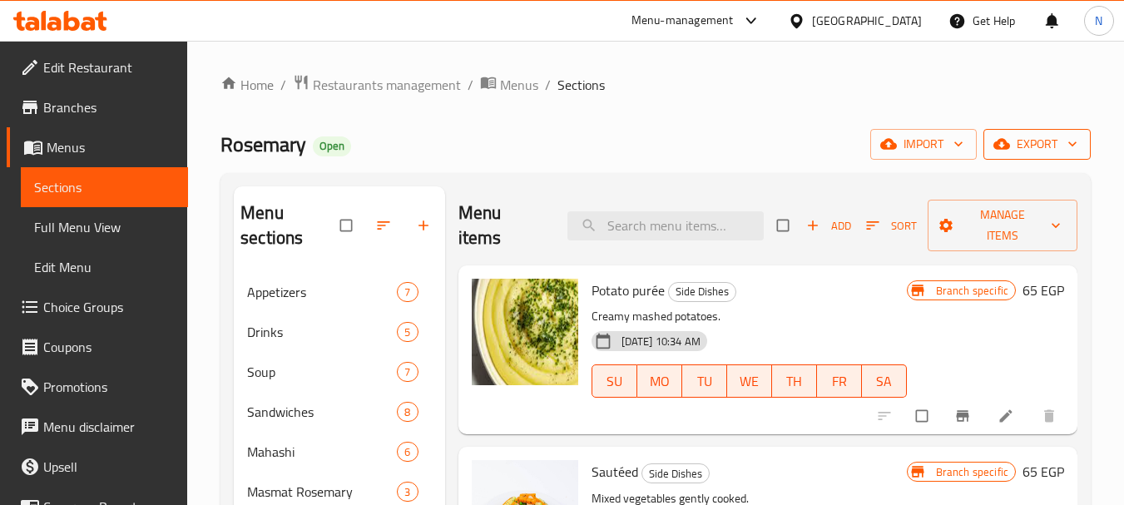
click at [1047, 138] on span "export" at bounding box center [1037, 144] width 81 height 21
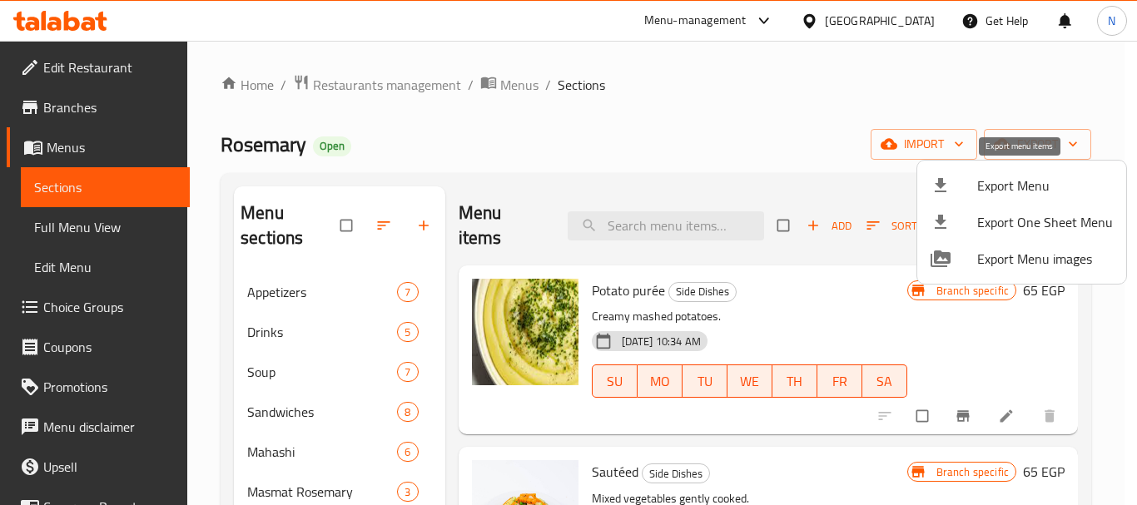
click at [993, 190] on span "Export Menu" at bounding box center [1045, 186] width 136 height 20
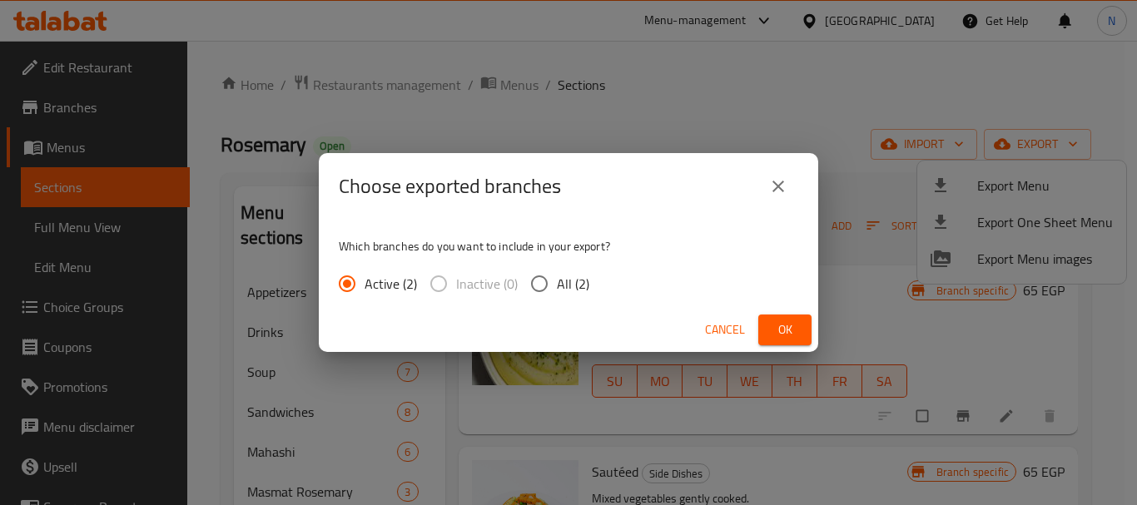
click at [785, 331] on span "Ok" at bounding box center [785, 330] width 27 height 21
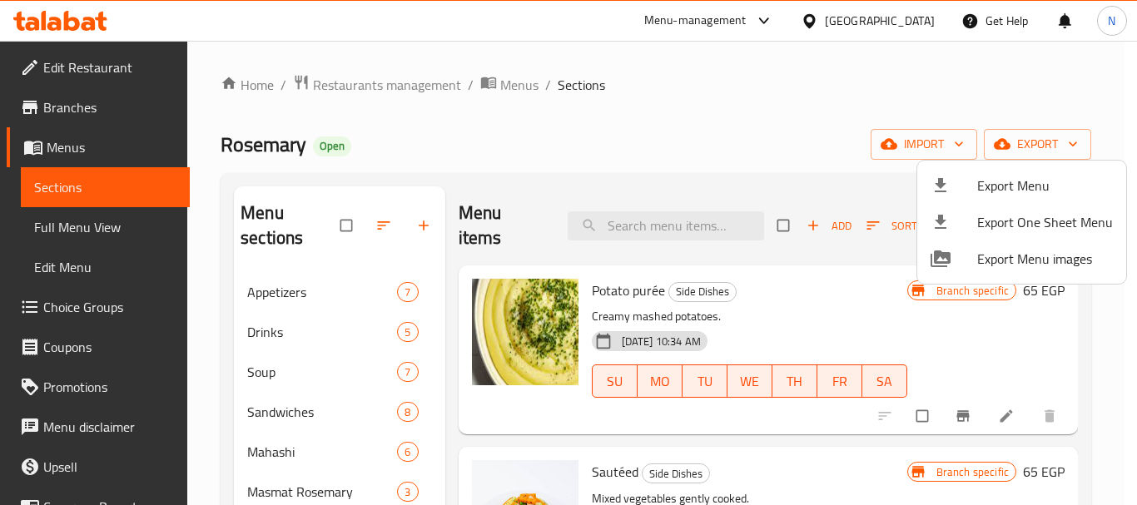
click at [86, 223] on div at bounding box center [568, 252] width 1137 height 505
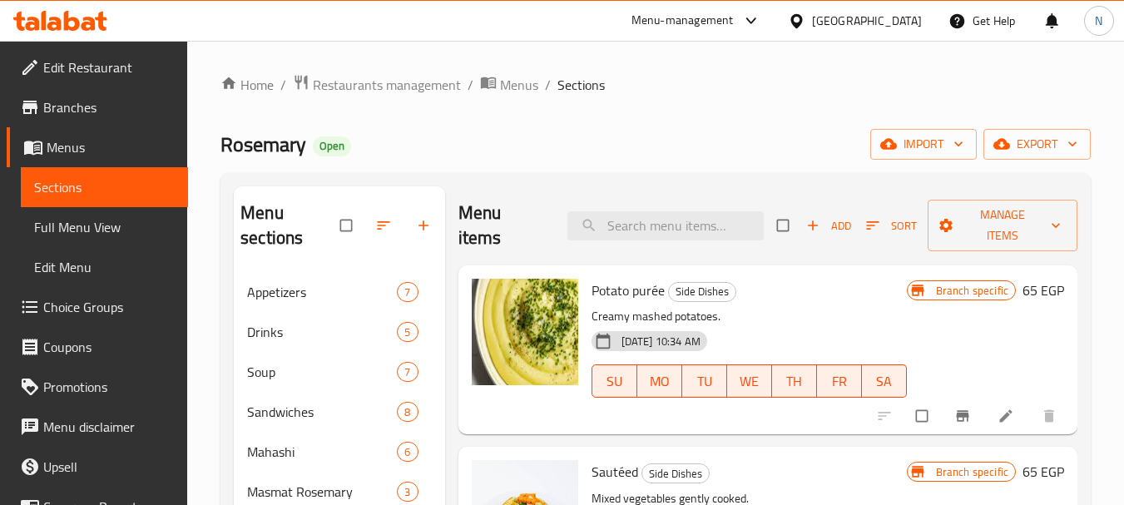
click at [86, 225] on span "Full Menu View" at bounding box center [104, 227] width 141 height 20
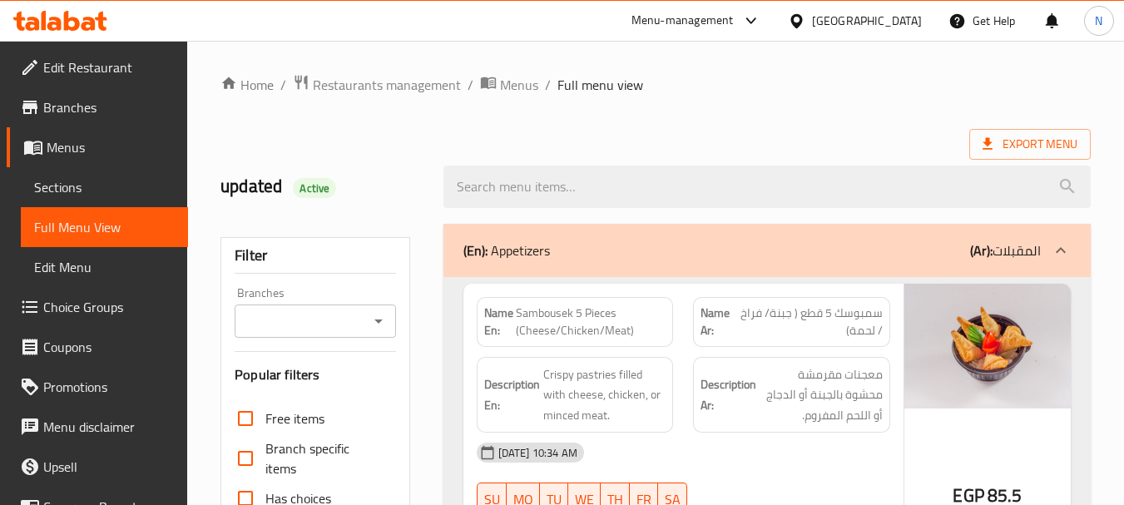
scroll to position [442, 0]
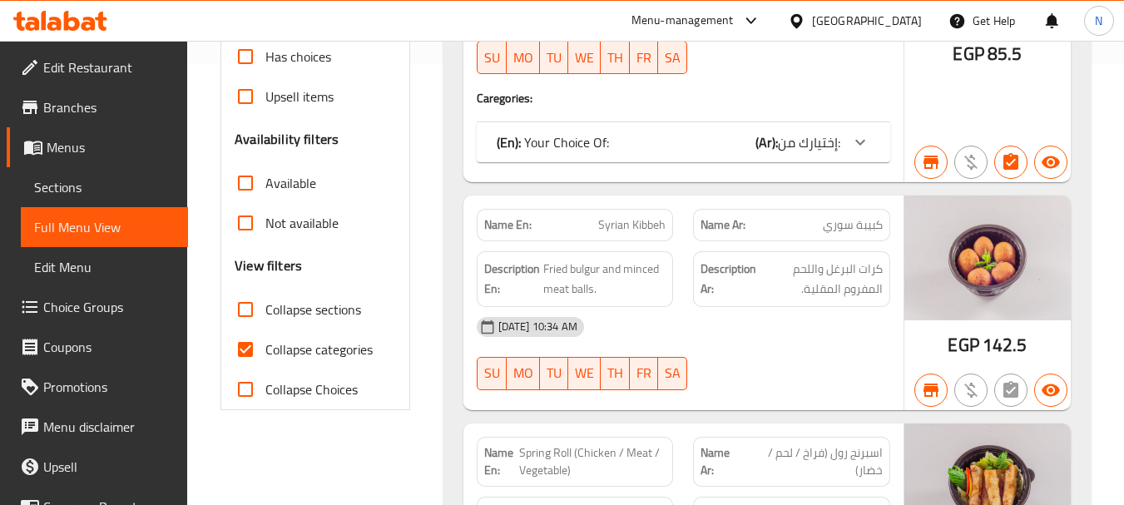
click at [251, 355] on input "Collapse categories" at bounding box center [246, 350] width 40 height 40
checkbox input "false"
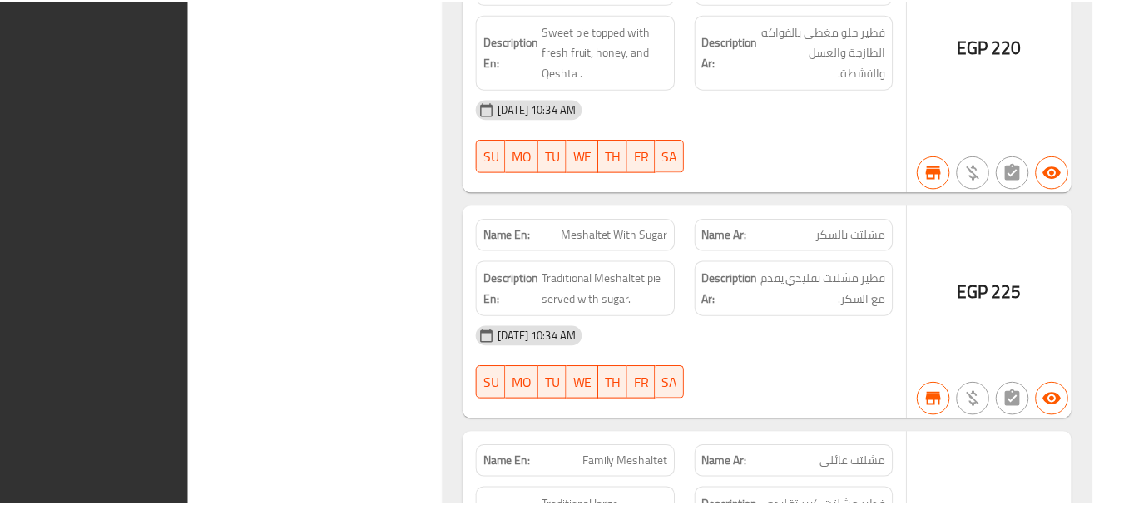
scroll to position [51716, 0]
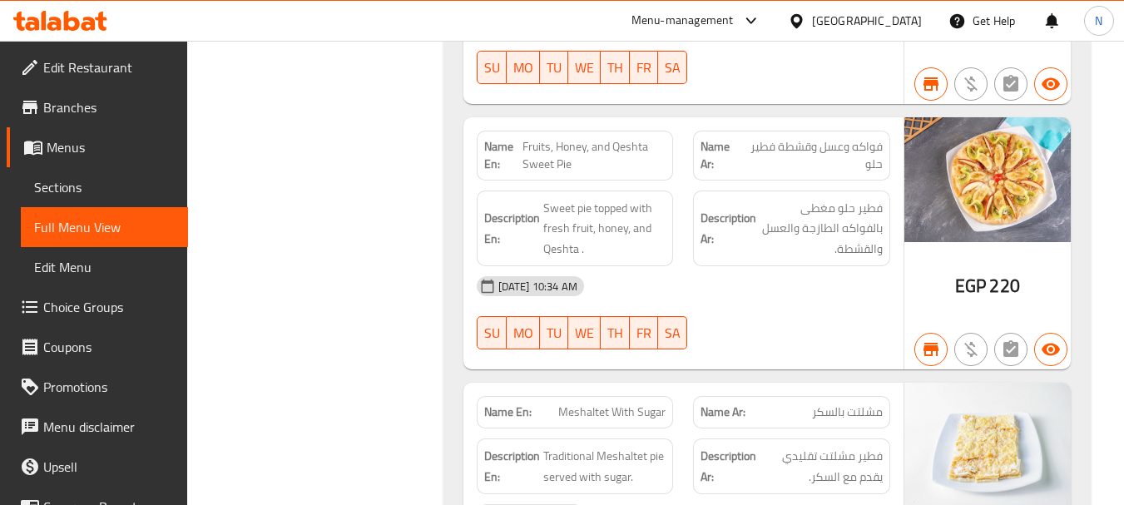
click at [89, 146] on span "Menus" at bounding box center [111, 147] width 128 height 20
